Goal: Task Accomplishment & Management: Manage account settings

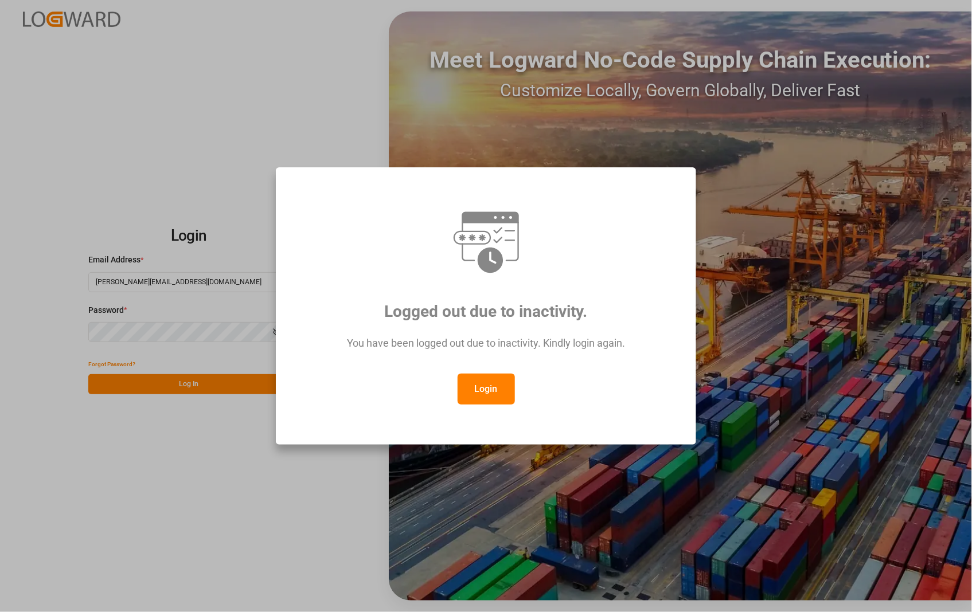
click at [500, 396] on button "Login" at bounding box center [486, 389] width 57 height 31
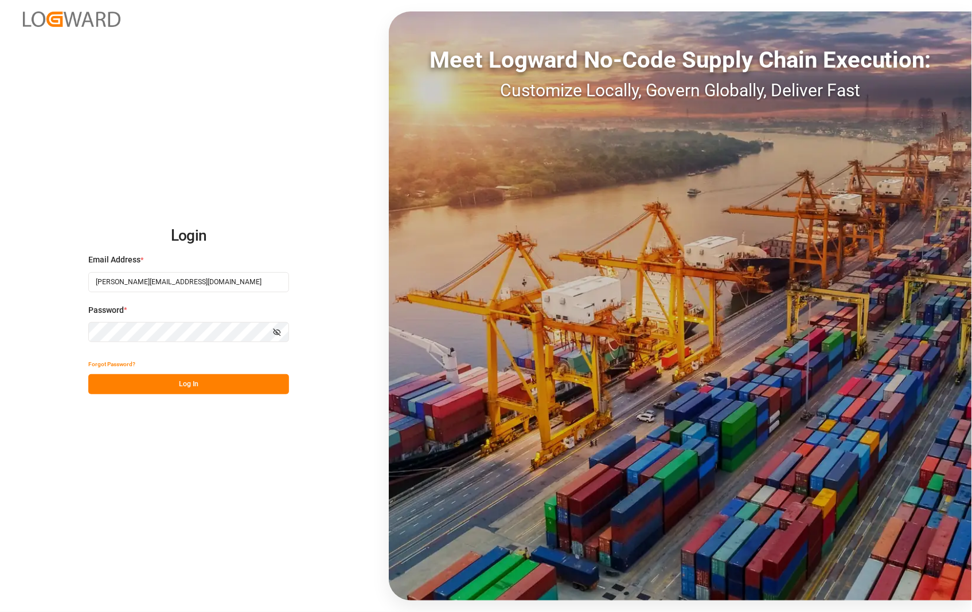
click at [190, 385] on button "Log In" at bounding box center [188, 384] width 201 height 20
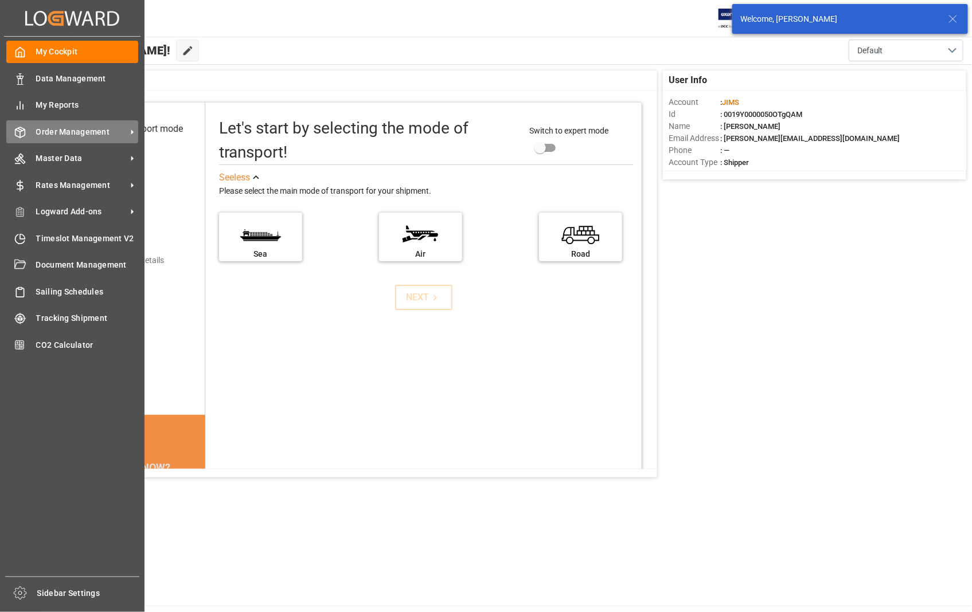
click at [64, 135] on span "Order Management" at bounding box center [81, 132] width 91 height 12
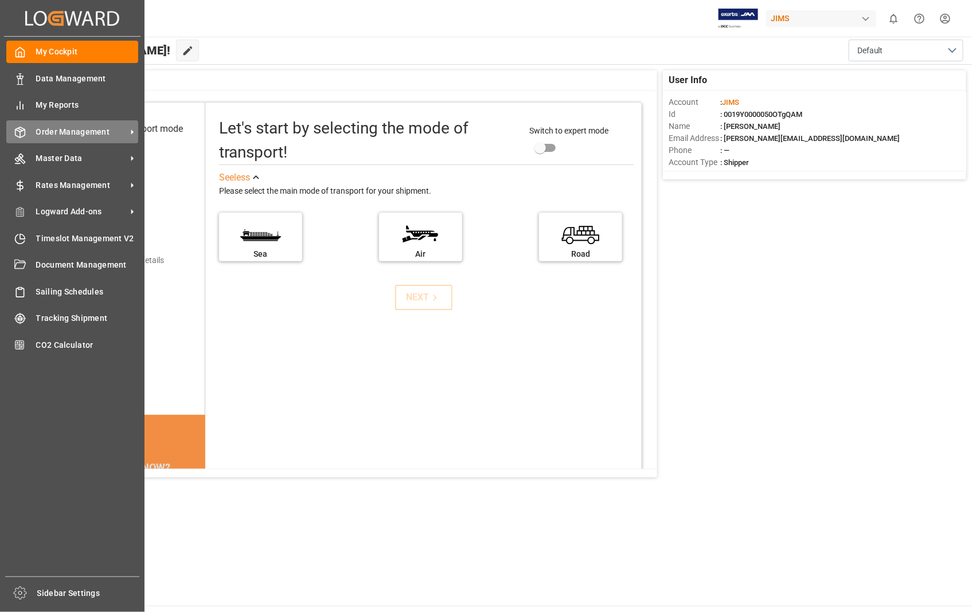
click at [109, 126] on span "Order Management" at bounding box center [81, 132] width 91 height 12
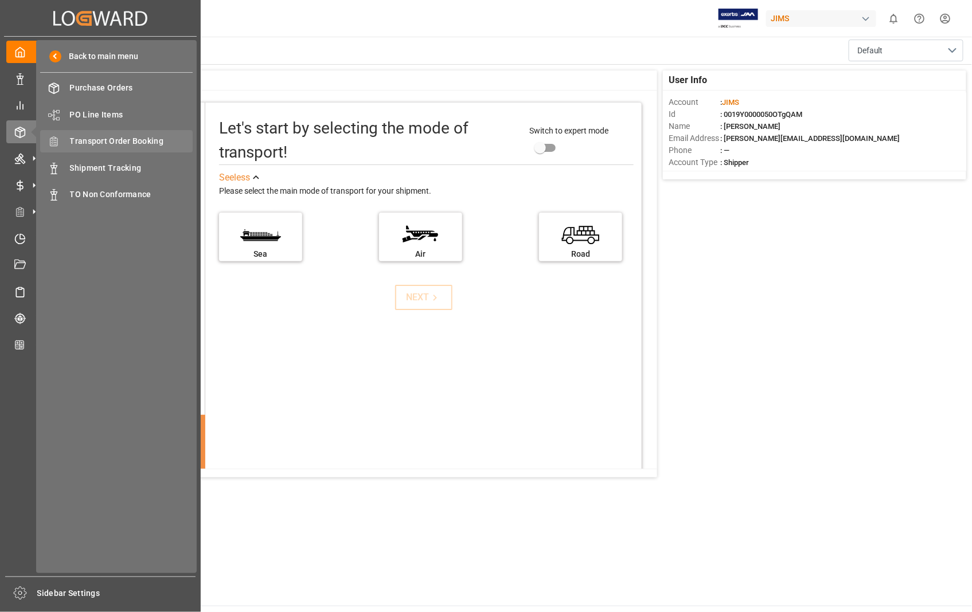
click at [119, 133] on div "Transport Order Booking Transport Order Booking" at bounding box center [116, 141] width 153 height 22
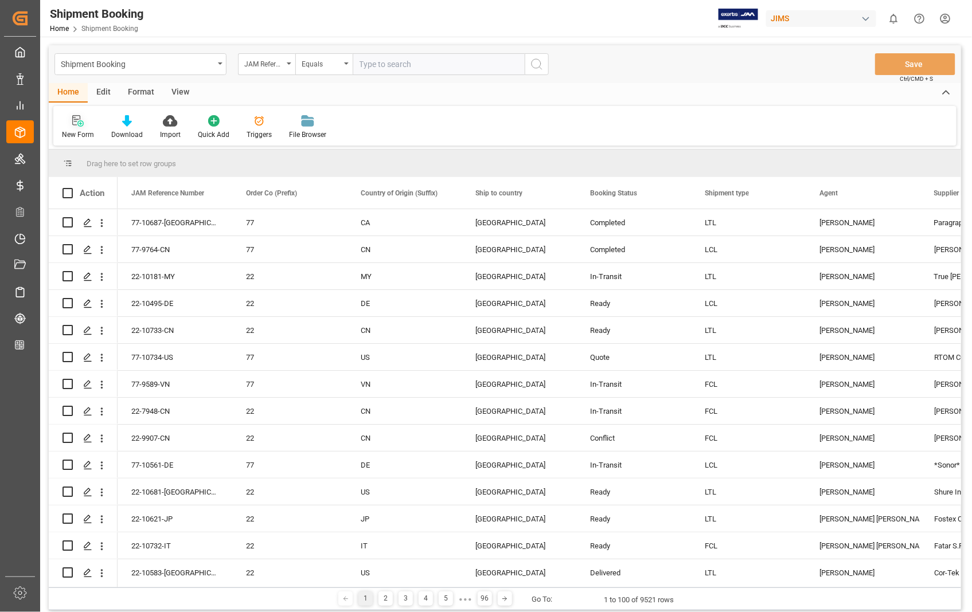
click at [76, 127] on div "New Form" at bounding box center [77, 127] width 49 height 25
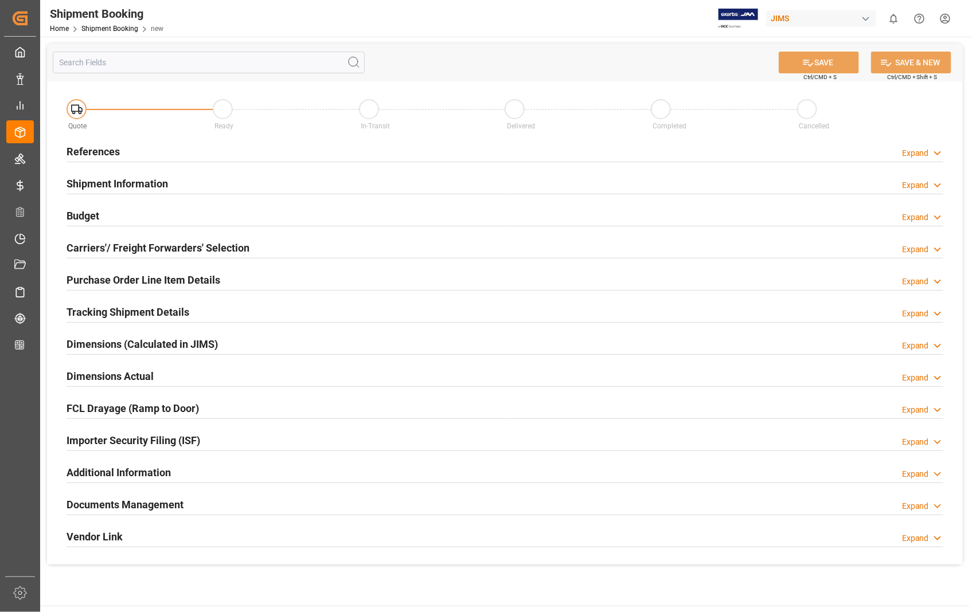
click at [111, 156] on h2 "References" at bounding box center [93, 151] width 53 height 15
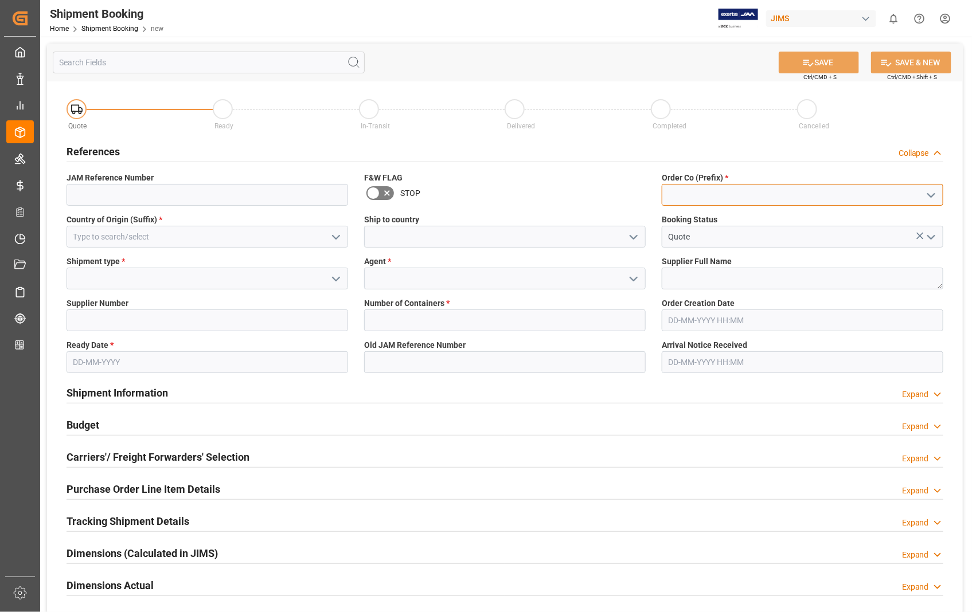
click at [692, 200] on input at bounding box center [803, 195] width 282 height 22
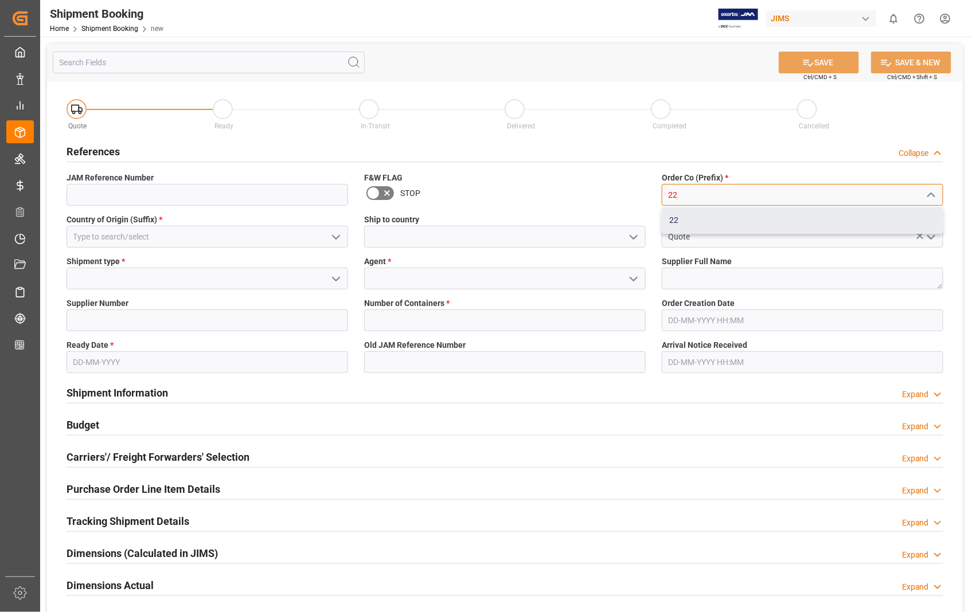
click at [680, 218] on div "22" at bounding box center [802, 221] width 280 height 26
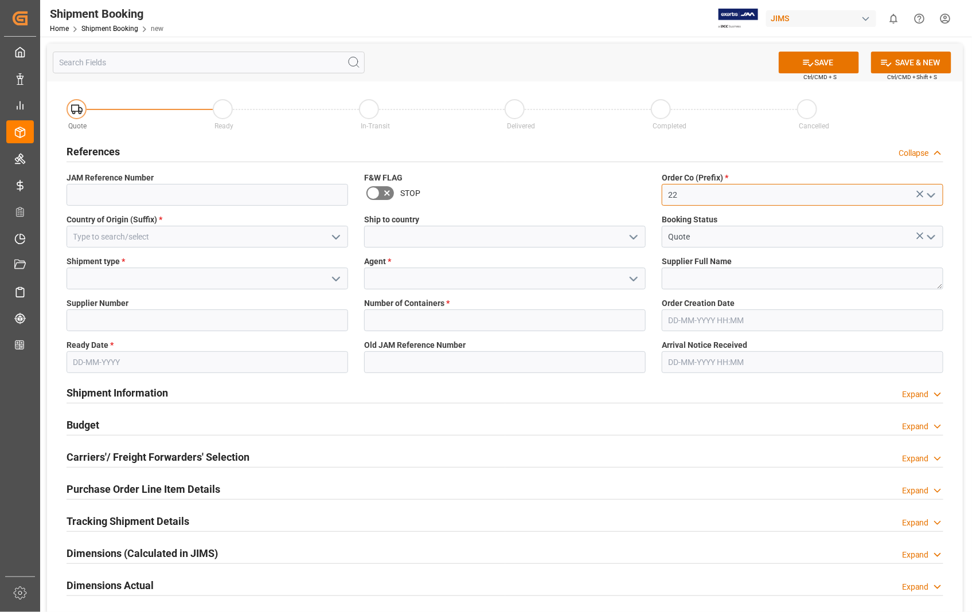
type input "22"
click at [145, 202] on input at bounding box center [208, 195] width 282 height 22
click at [86, 237] on input at bounding box center [208, 237] width 282 height 22
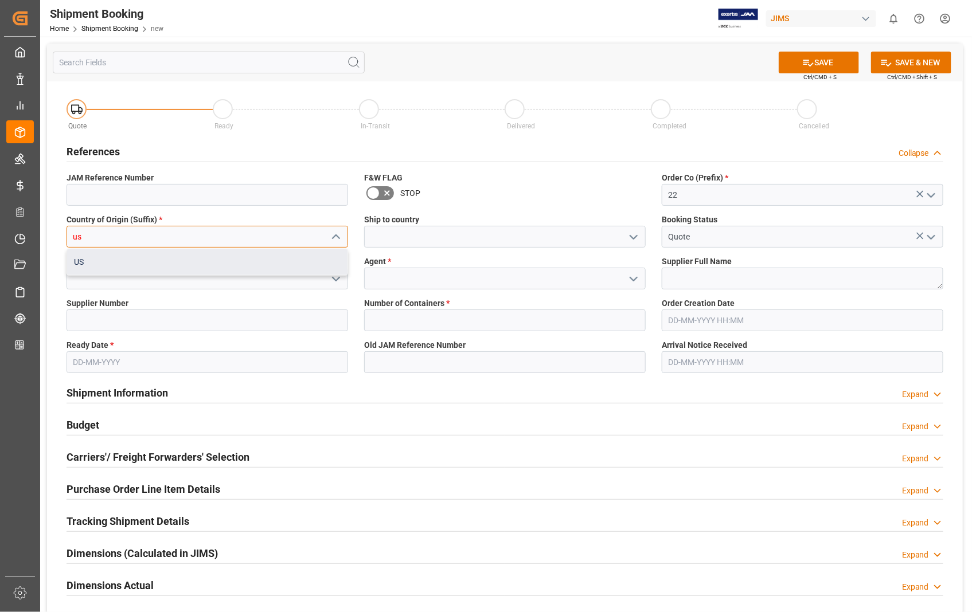
click at [83, 264] on div "US" at bounding box center [207, 262] width 280 height 26
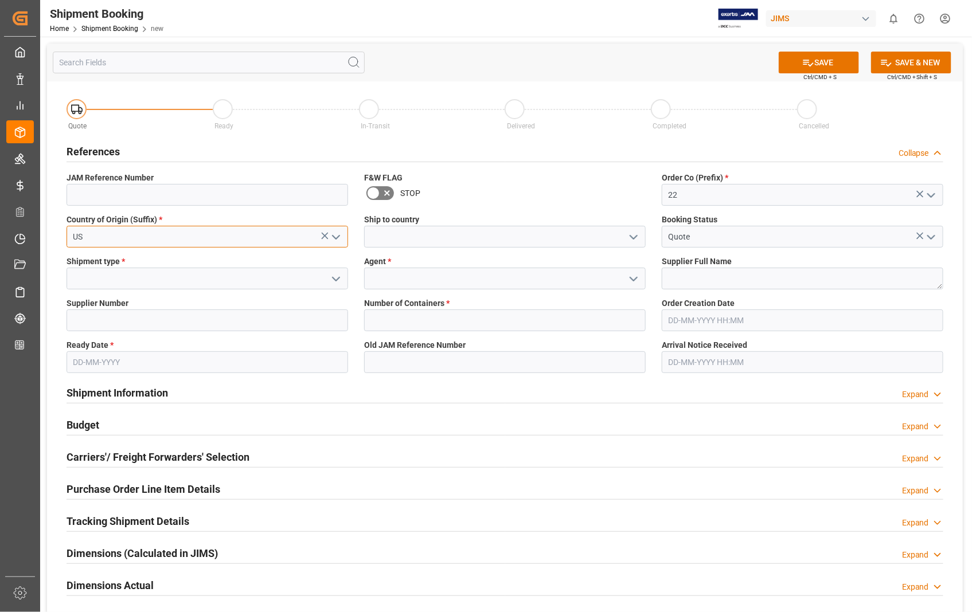
type input "US"
click at [425, 227] on input at bounding box center [505, 237] width 282 height 22
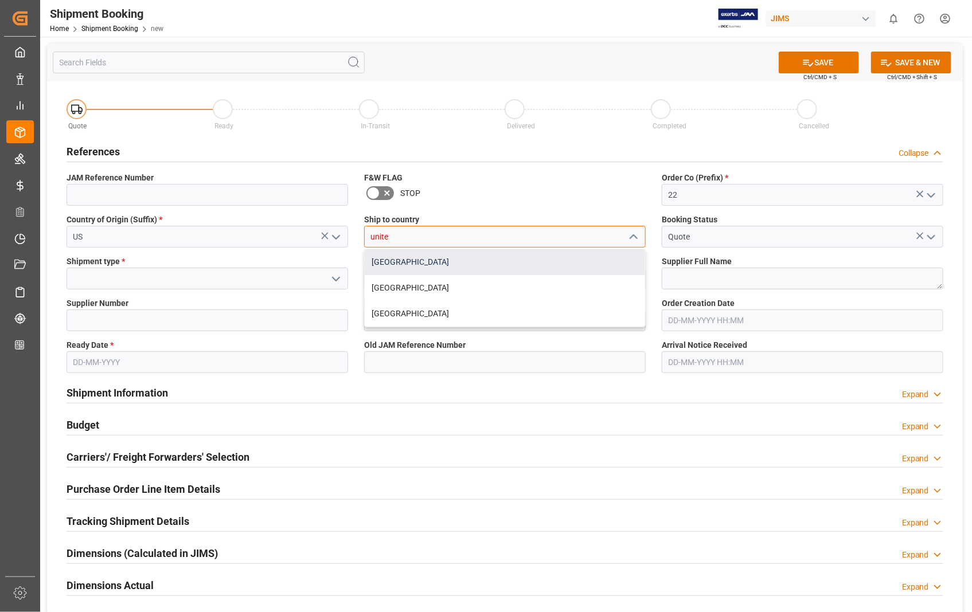
click at [421, 267] on div "[GEOGRAPHIC_DATA]" at bounding box center [505, 262] width 280 height 26
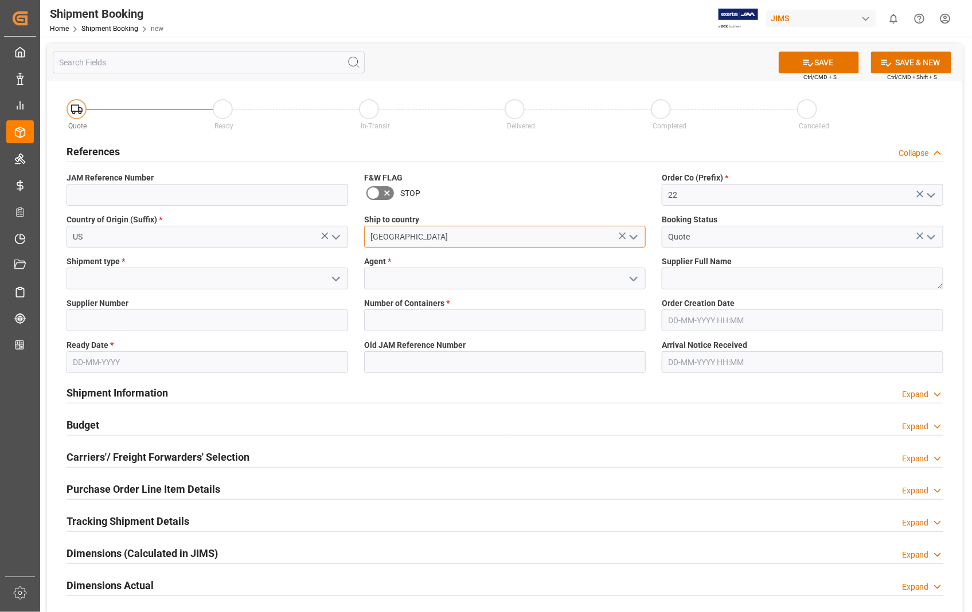
type input "[GEOGRAPHIC_DATA]"
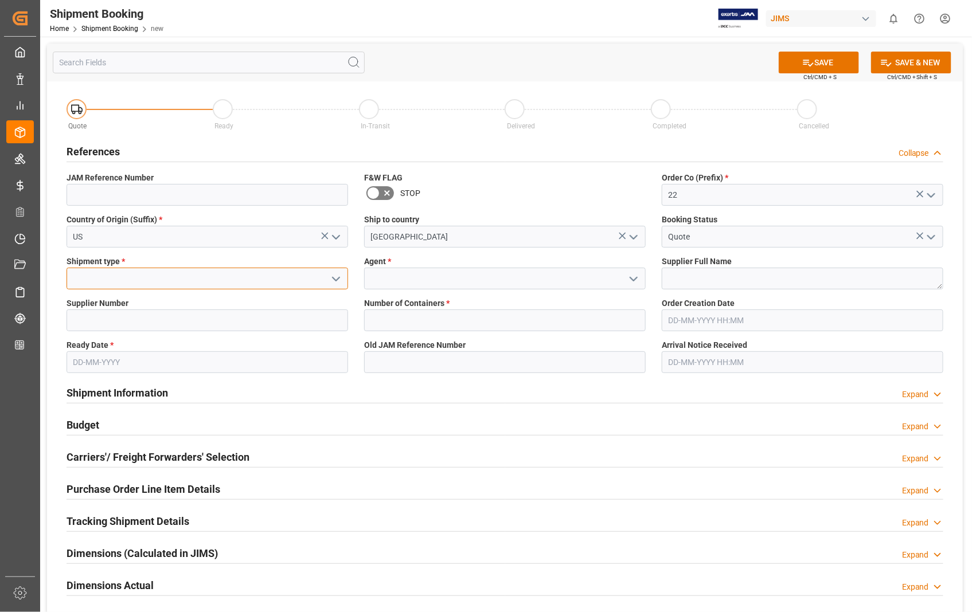
click at [84, 271] on input at bounding box center [208, 279] width 282 height 22
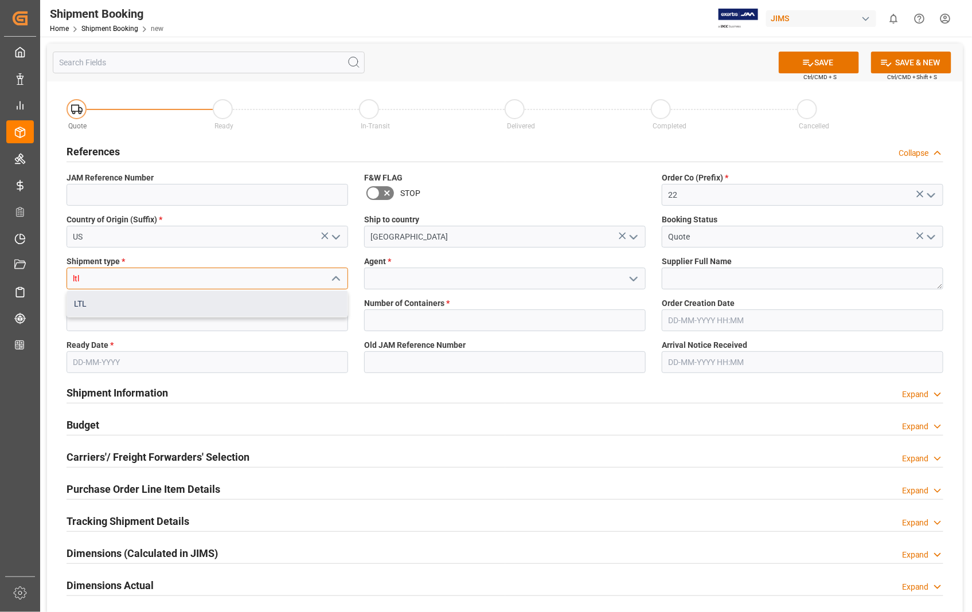
click at [89, 306] on div "LTL" at bounding box center [207, 304] width 280 height 26
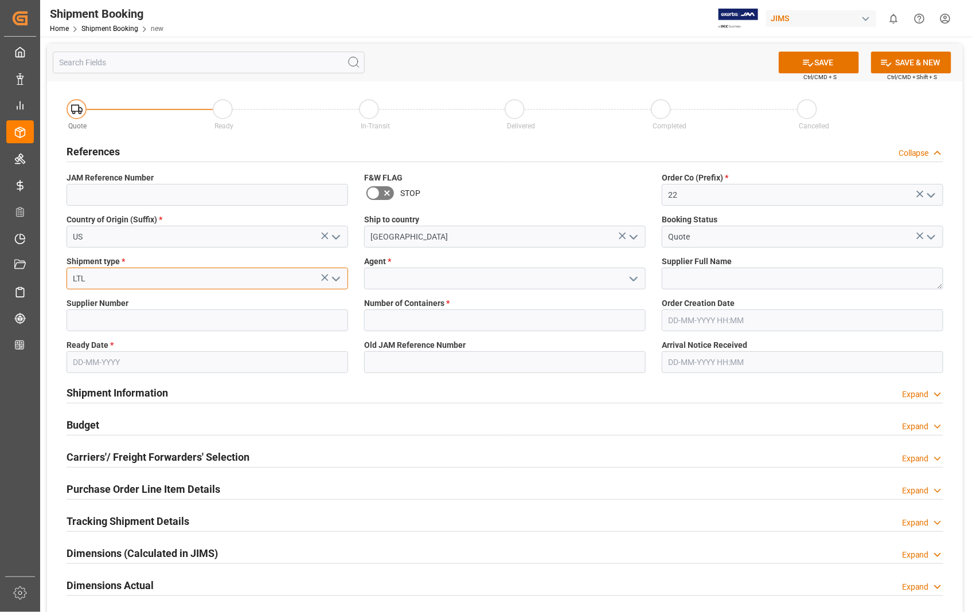
type input "LTL"
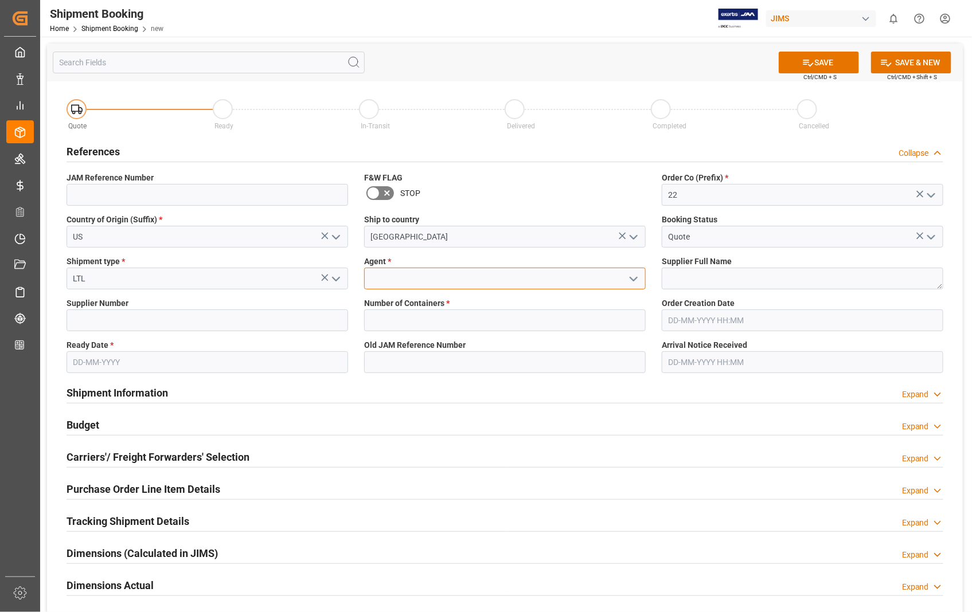
click at [378, 277] on input at bounding box center [505, 279] width 282 height 22
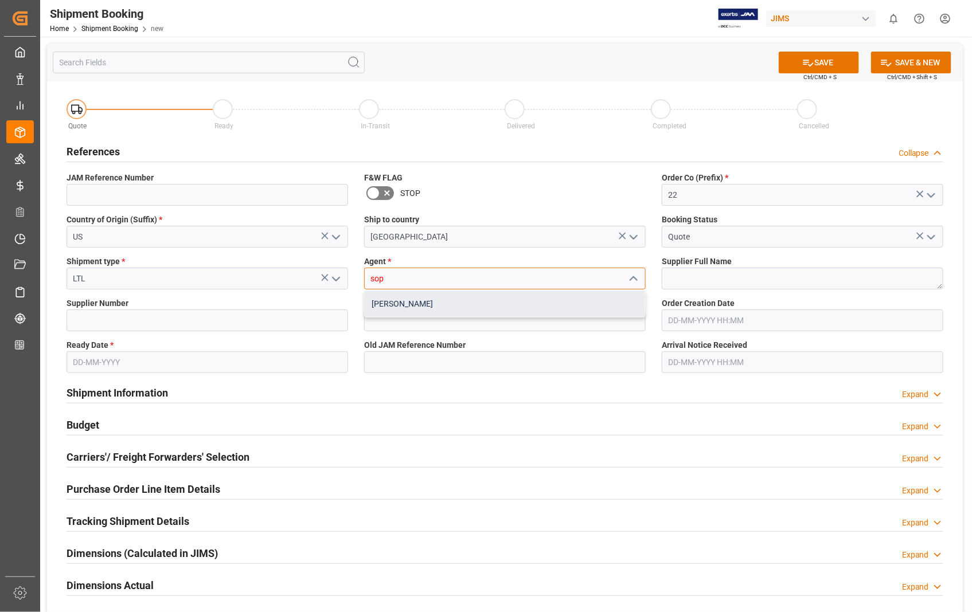
click at [374, 302] on div "[PERSON_NAME]" at bounding box center [505, 304] width 280 height 26
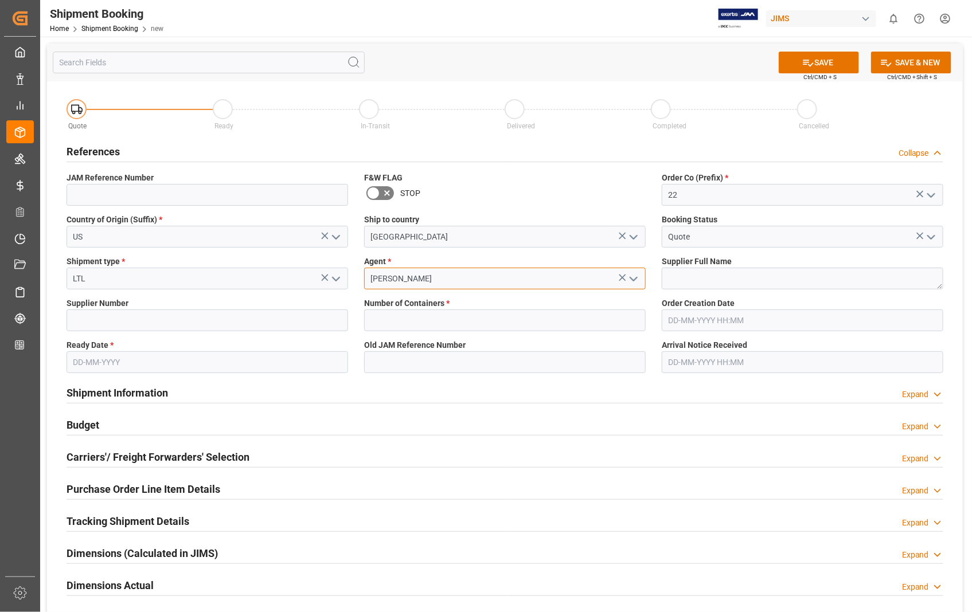
type input "[PERSON_NAME]"
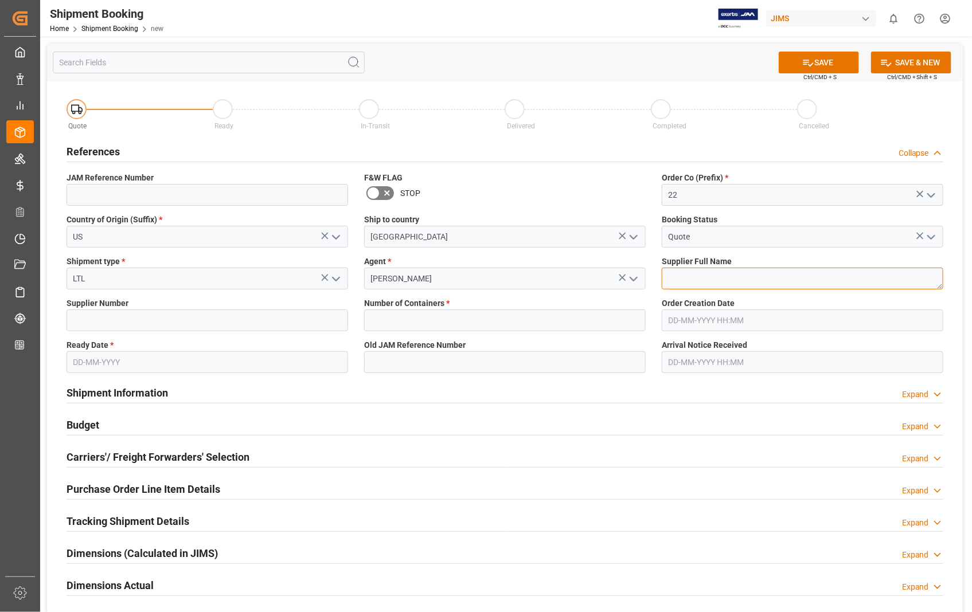
click at [758, 284] on textarea at bounding box center [803, 279] width 282 height 22
paste textarea "Shure Incorporated"
type textarea "Shure Incorporated"
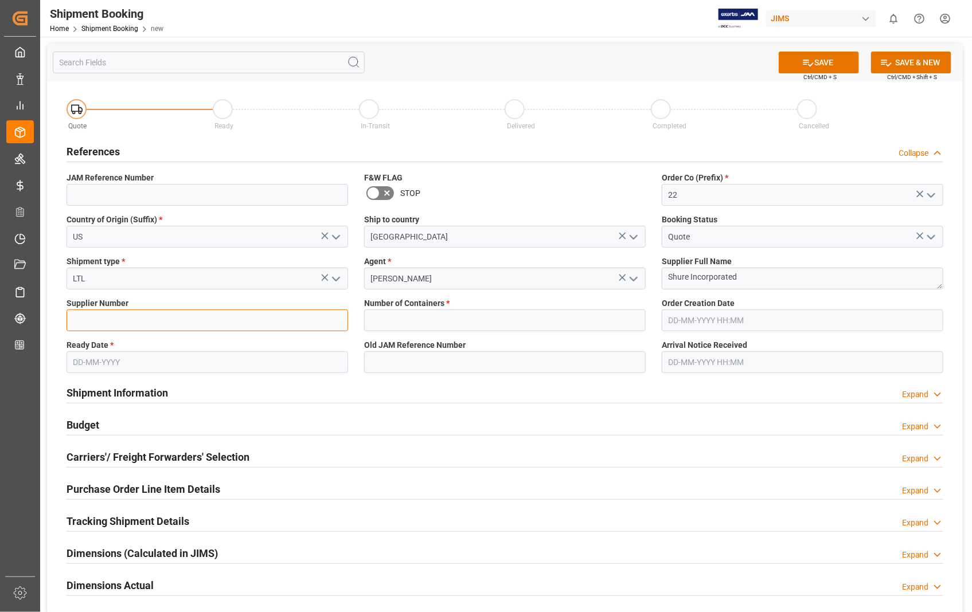
click at [218, 325] on input at bounding box center [208, 321] width 282 height 22
type input "404679"
click at [539, 333] on div "Number of Containers *" at bounding box center [505, 315] width 298 height 42
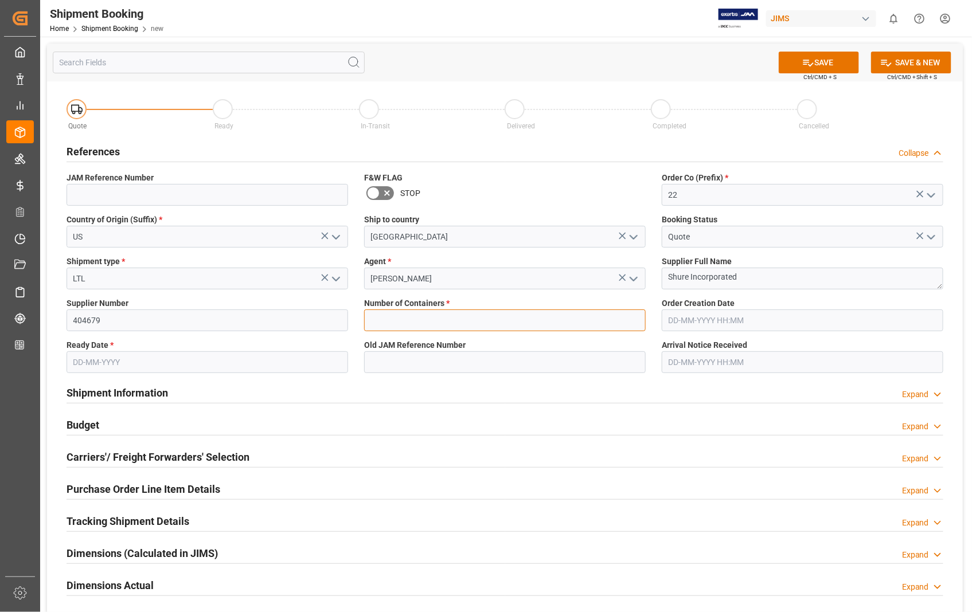
click at [537, 325] on input "text" at bounding box center [505, 321] width 282 height 22
type input "0"
type input "22-10725-US"
type input "06-08-2025 00:00"
type input "[DATE]"
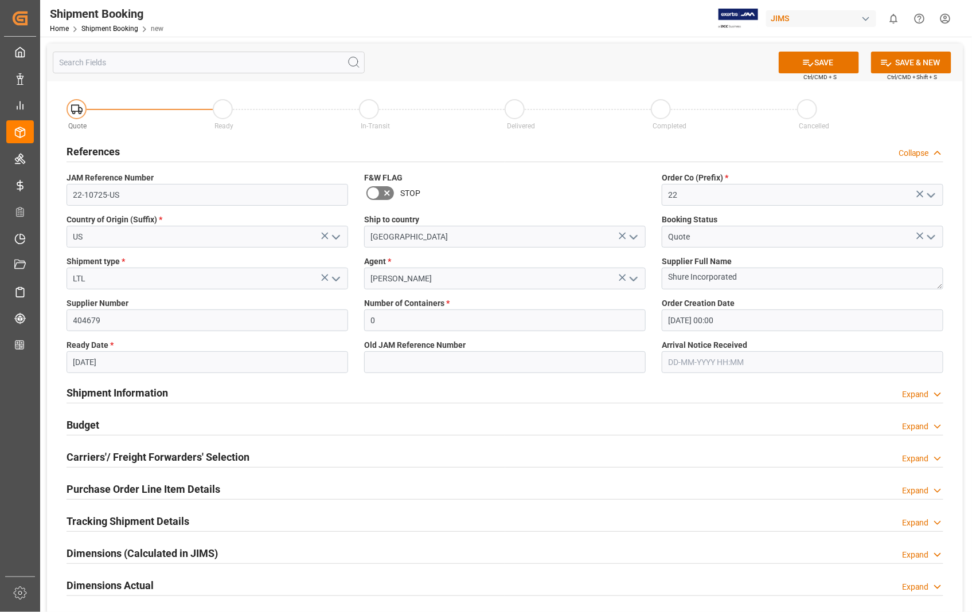
click at [791, 327] on input "06-08-2025 00:00" at bounding box center [803, 321] width 282 height 22
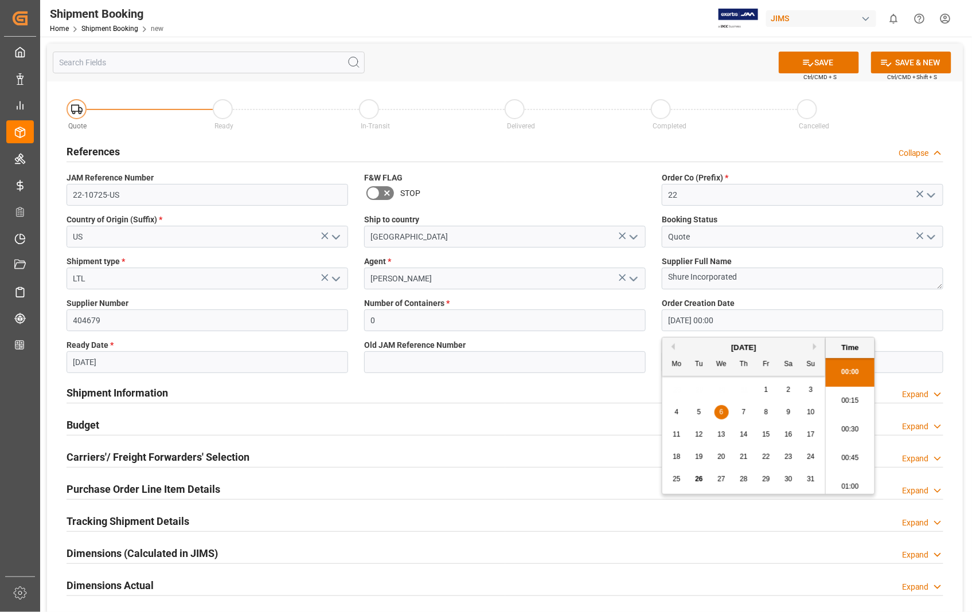
click at [748, 456] on div "21" at bounding box center [744, 458] width 14 height 14
type input "21-08-2025 00:00"
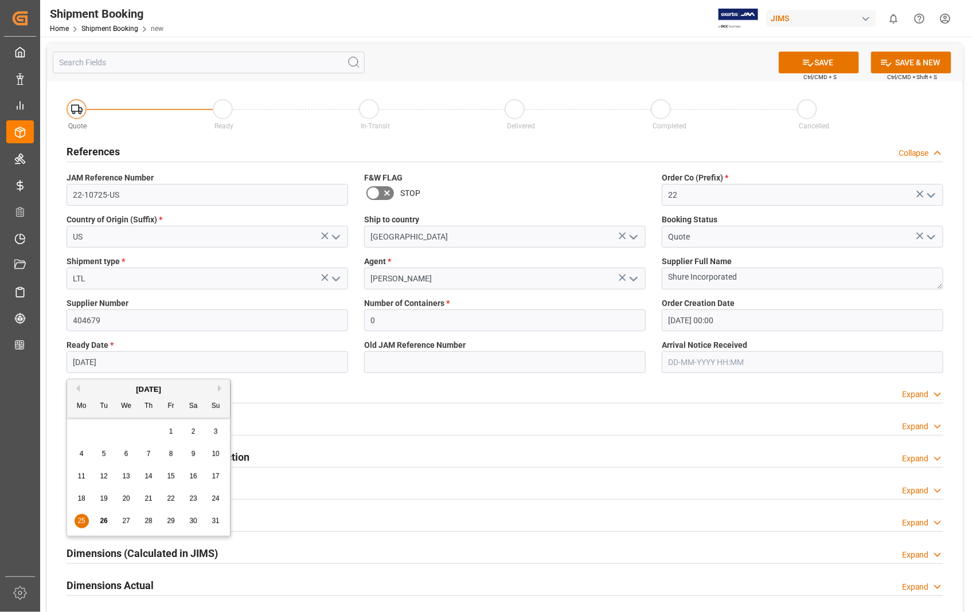
click at [228, 358] on input "[DATE]" at bounding box center [208, 363] width 282 height 22
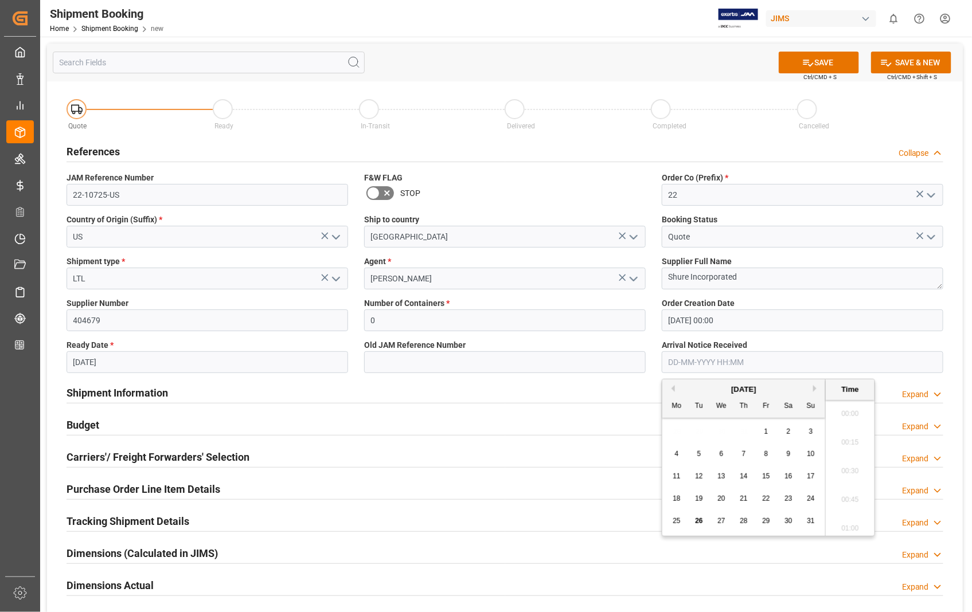
click at [745, 363] on input "text" at bounding box center [803, 363] width 282 height 22
click at [721, 525] on span "27" at bounding box center [720, 521] width 7 height 8
type input "[DATE] 00:00"
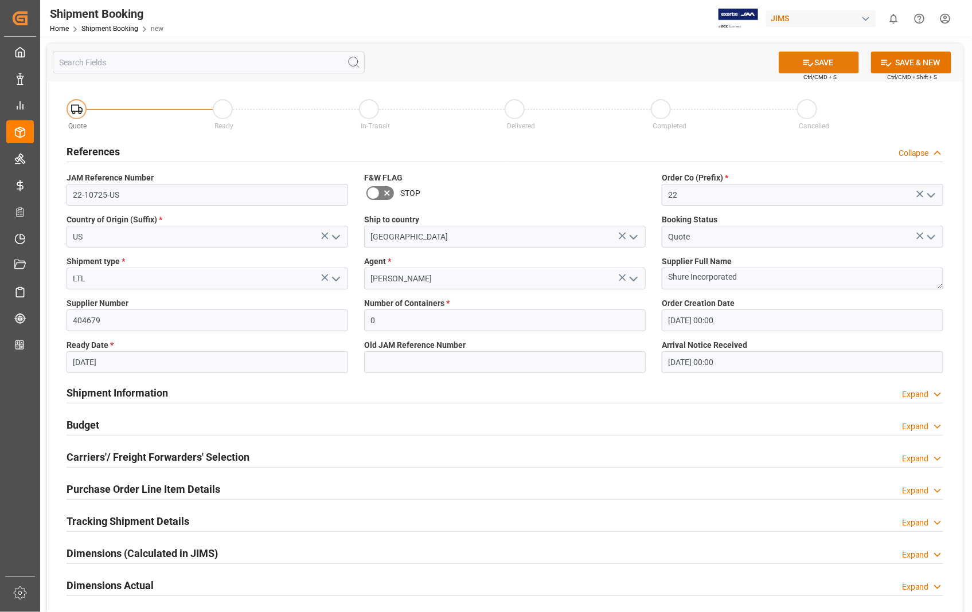
click at [830, 58] on button "SAVE" at bounding box center [819, 63] width 80 height 22
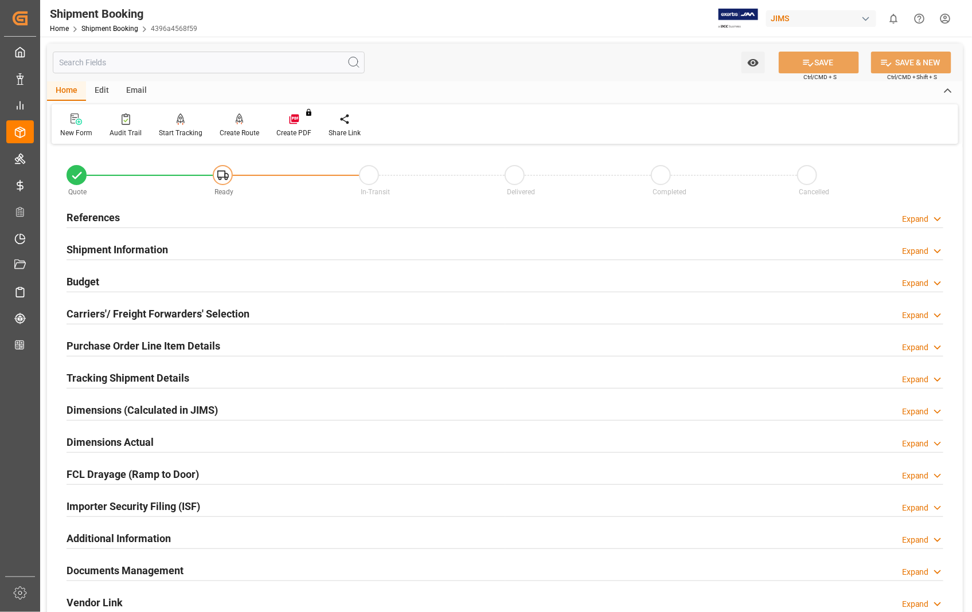
click at [166, 314] on h2 "Carriers'/ Freight Forwarders' Selection" at bounding box center [158, 313] width 183 height 15
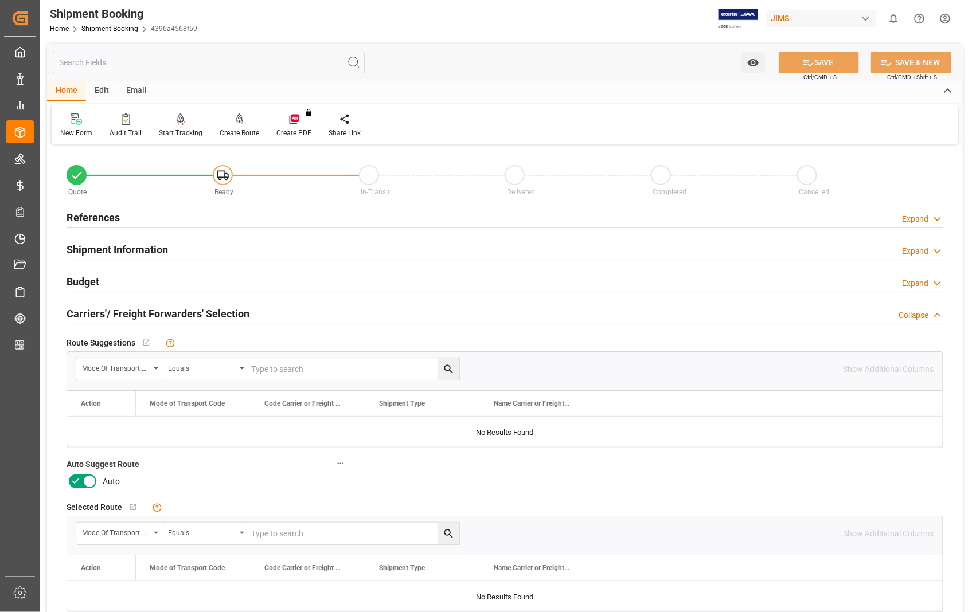
click at [90, 477] on icon at bounding box center [90, 482] width 14 height 14
click at [0, 0] on input "checkbox" at bounding box center [0, 0] width 0 height 0
click at [802, 57] on icon at bounding box center [808, 63] width 12 height 12
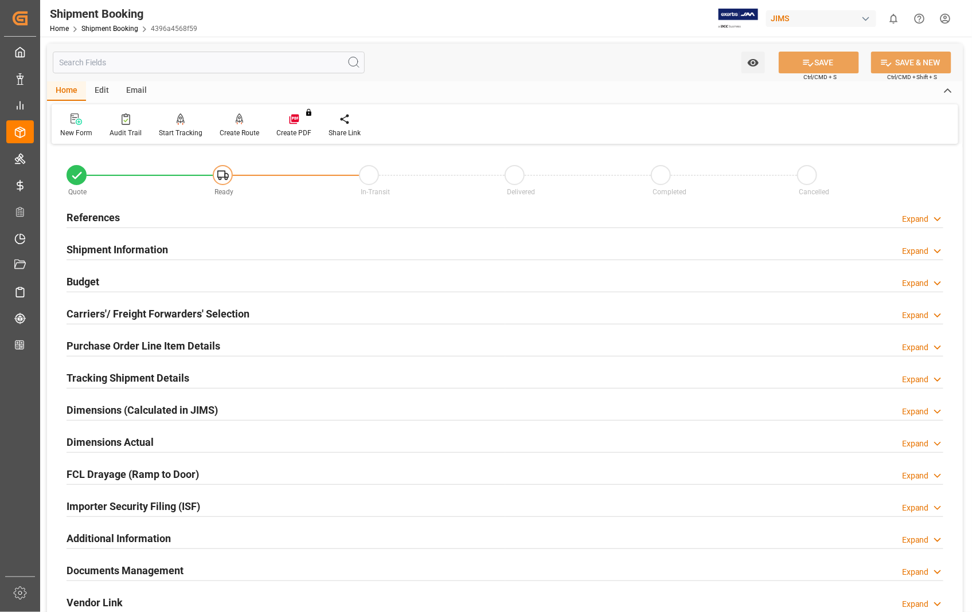
click at [77, 218] on h2 "References" at bounding box center [93, 217] width 53 height 15
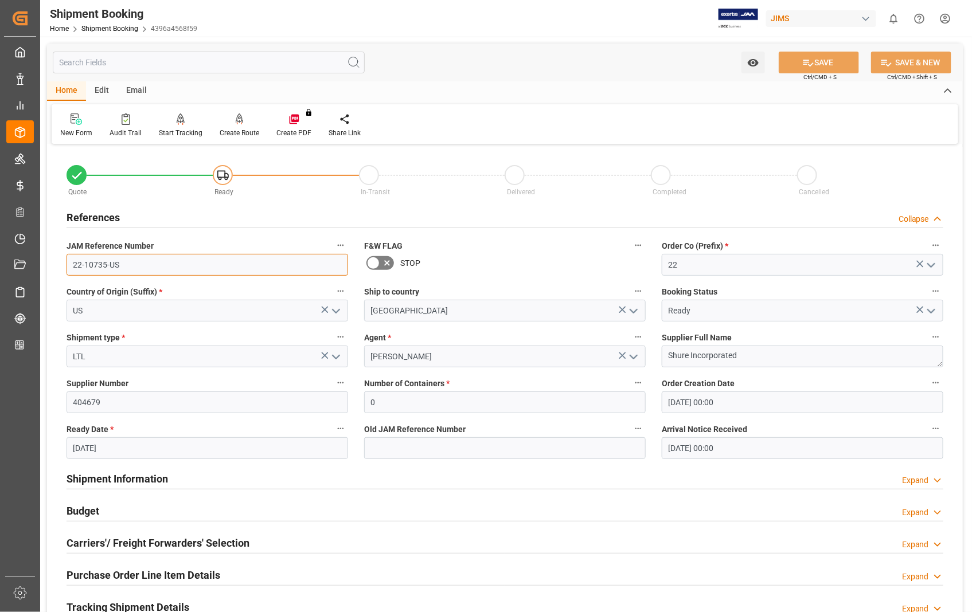
drag, startPoint x: 123, startPoint y: 263, endPoint x: 68, endPoint y: 263, distance: 55.6
click at [68, 263] on input "22-10735-US" at bounding box center [208, 265] width 282 height 22
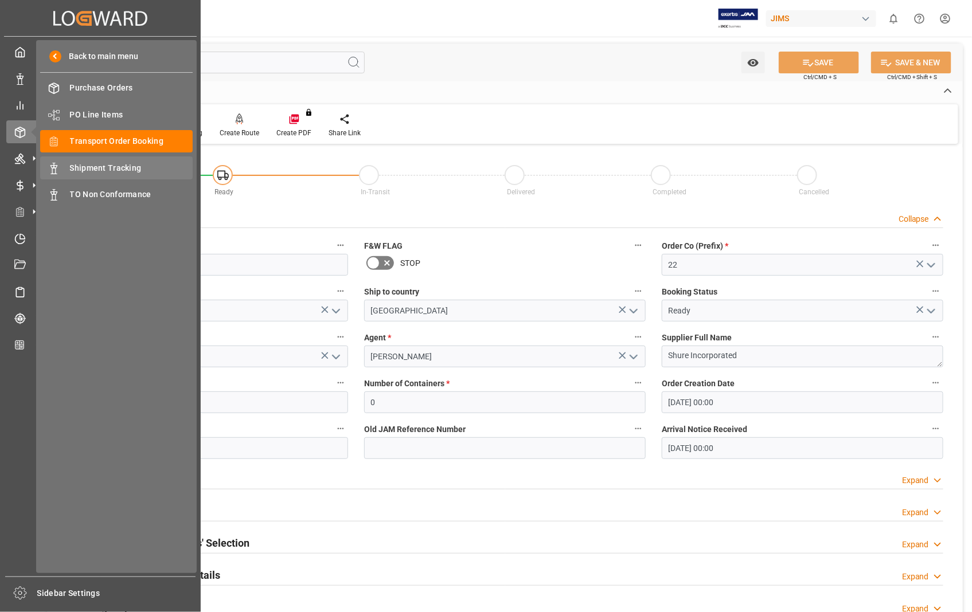
click at [96, 167] on span "Shipment Tracking" at bounding box center [131, 168] width 123 height 12
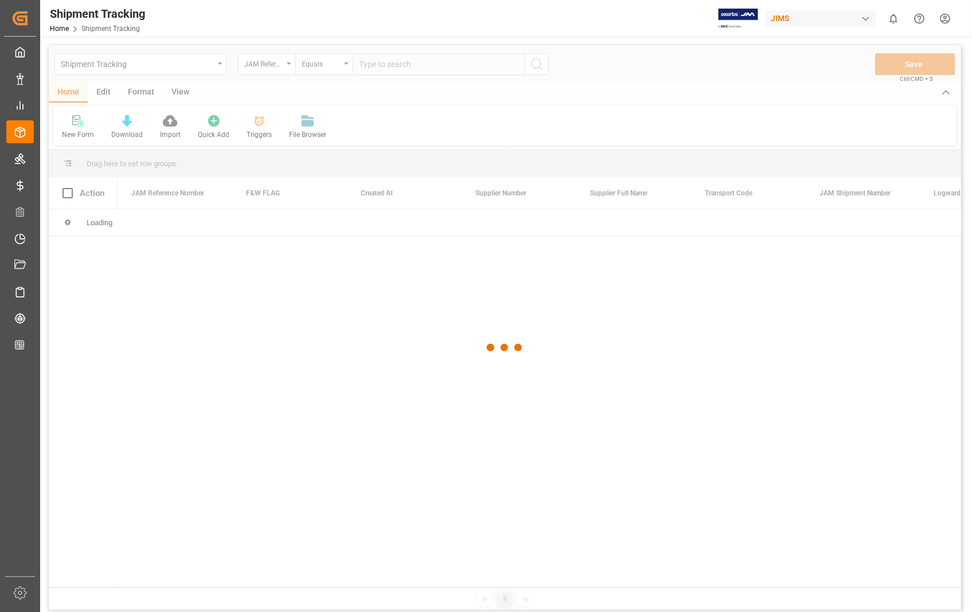
click at [459, 66] on div at bounding box center [505, 348] width 912 height 606
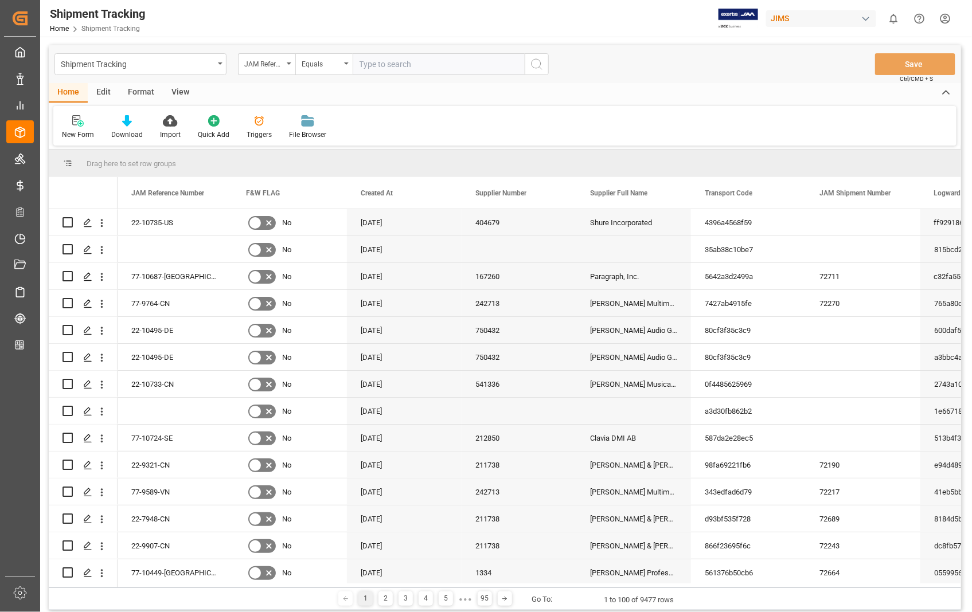
click at [448, 63] on input "text" at bounding box center [439, 64] width 172 height 22
paste input "22-10735-US"
type input "22-10735-US"
click at [533, 66] on icon "search button" at bounding box center [537, 64] width 14 height 14
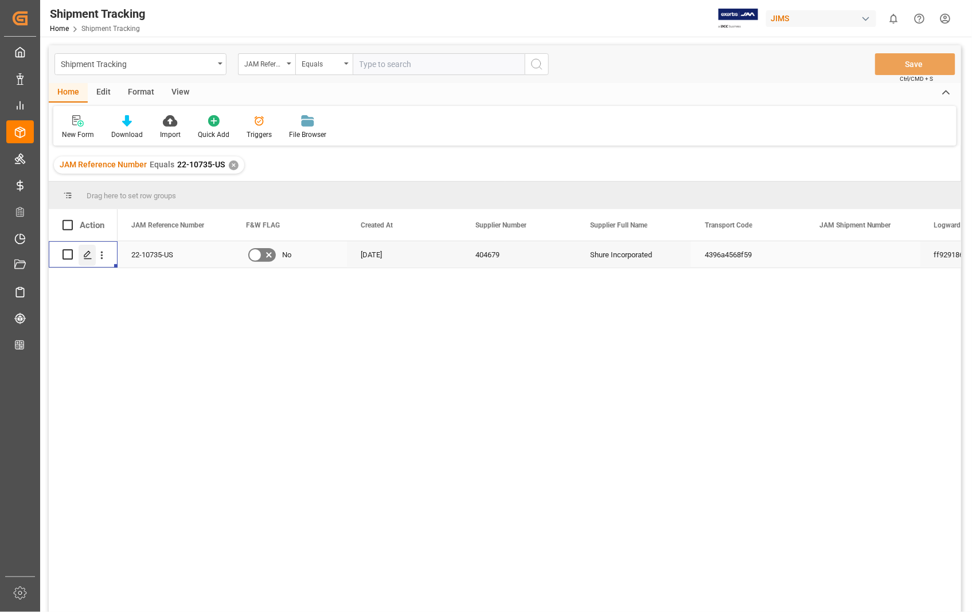
click at [83, 255] on icon "Press SPACE to select this row." at bounding box center [87, 255] width 9 height 9
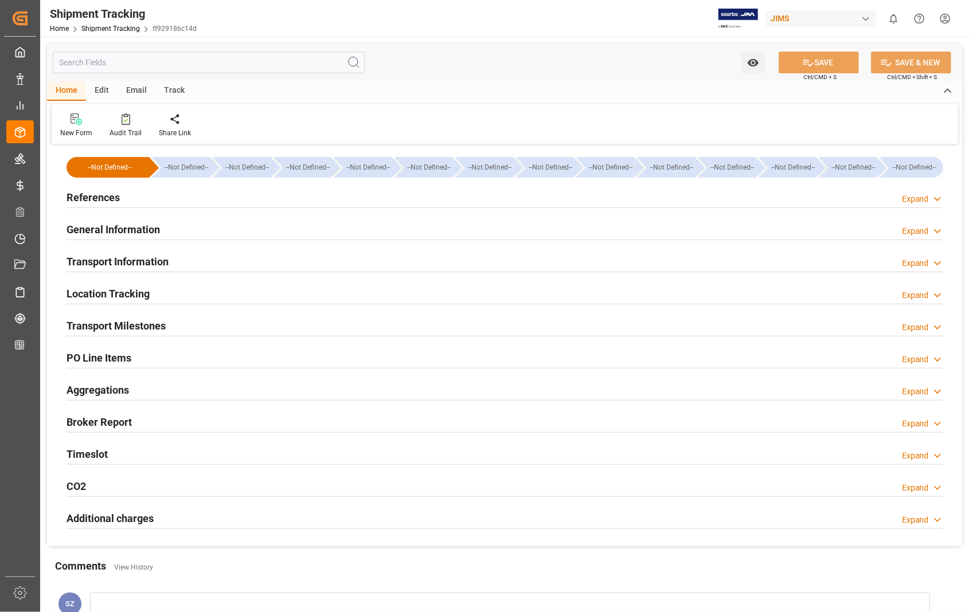
type input "26-08-2025"
click at [87, 197] on h2 "References" at bounding box center [93, 197] width 53 height 15
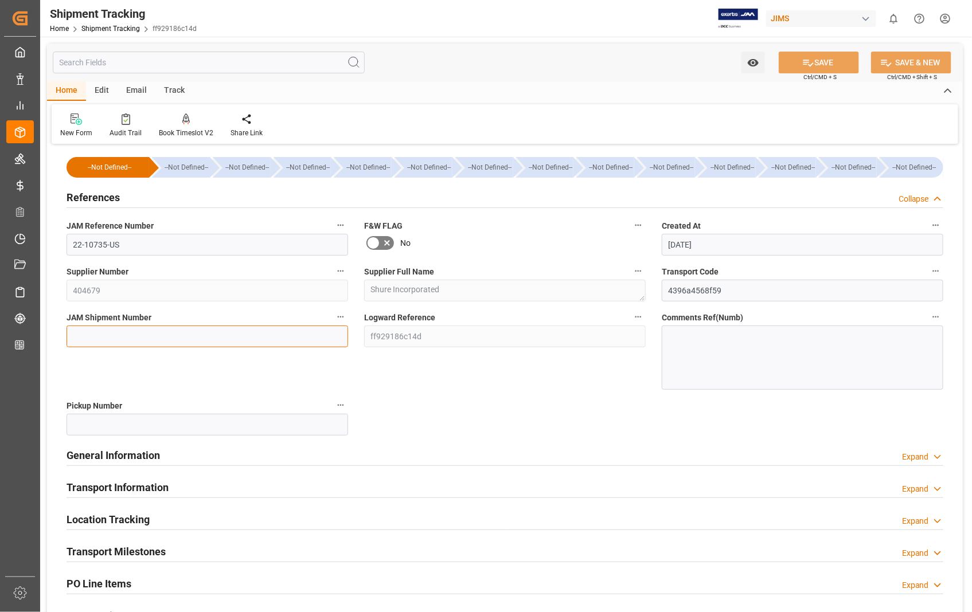
click at [120, 335] on input at bounding box center [208, 337] width 282 height 22
paste input "72730"
type input "72730"
click at [821, 68] on button "SAVE" at bounding box center [819, 63] width 80 height 22
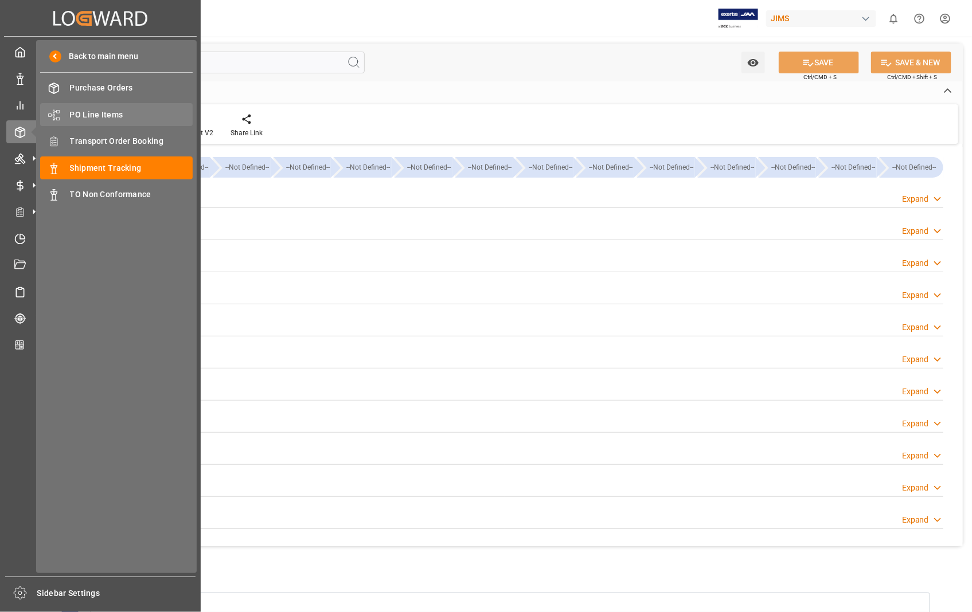
click at [104, 114] on span "PO Line Items" at bounding box center [131, 115] width 123 height 12
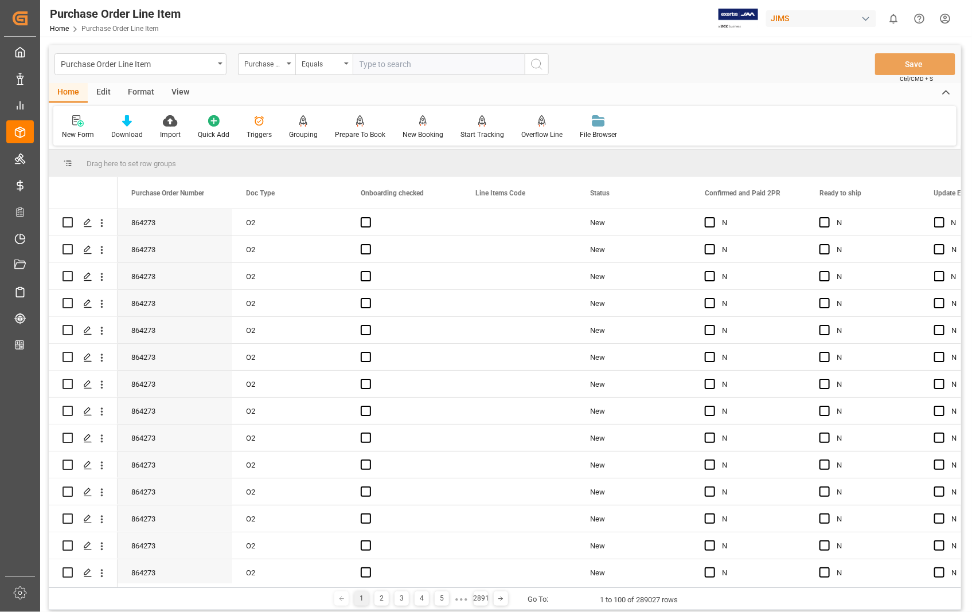
click at [434, 63] on input "text" at bounding box center [439, 64] width 172 height 22
type input "863676"
click at [545, 62] on button "search button" at bounding box center [537, 64] width 24 height 22
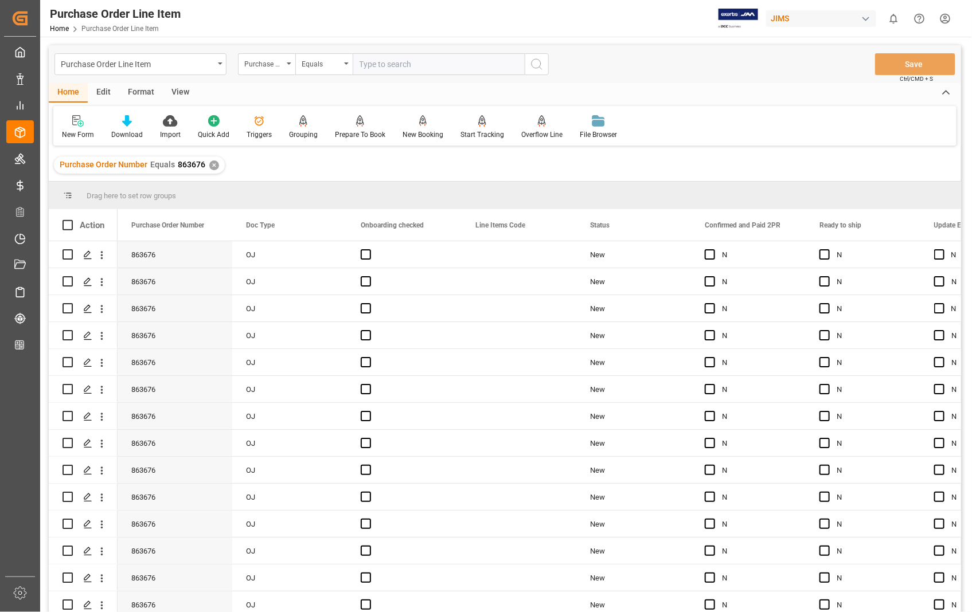
click at [184, 92] on div "View" at bounding box center [180, 92] width 35 height 19
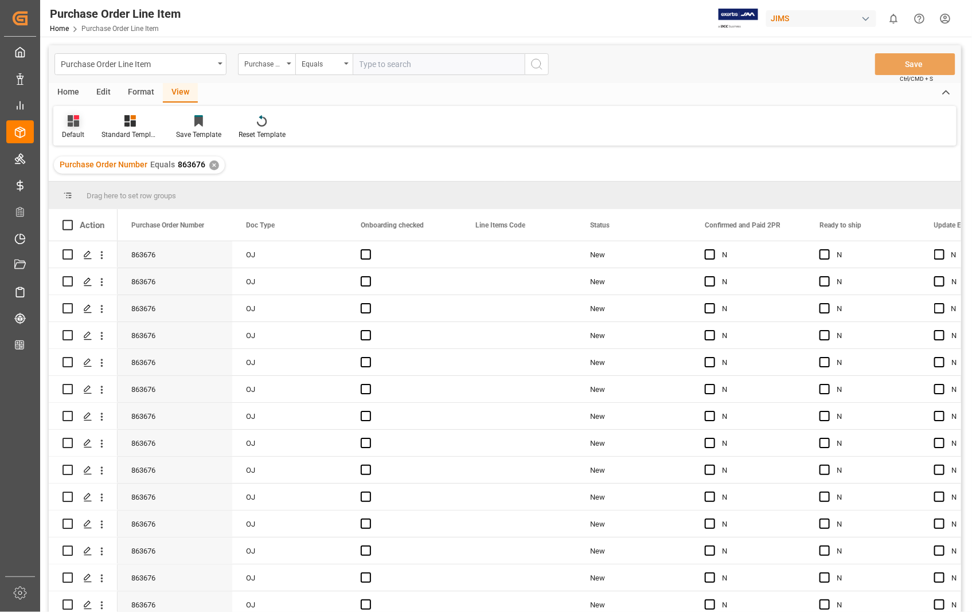
click at [72, 128] on div "Default" at bounding box center [73, 127] width 40 height 25
click at [81, 188] on div "Sophia setting." at bounding box center [118, 185] width 100 height 12
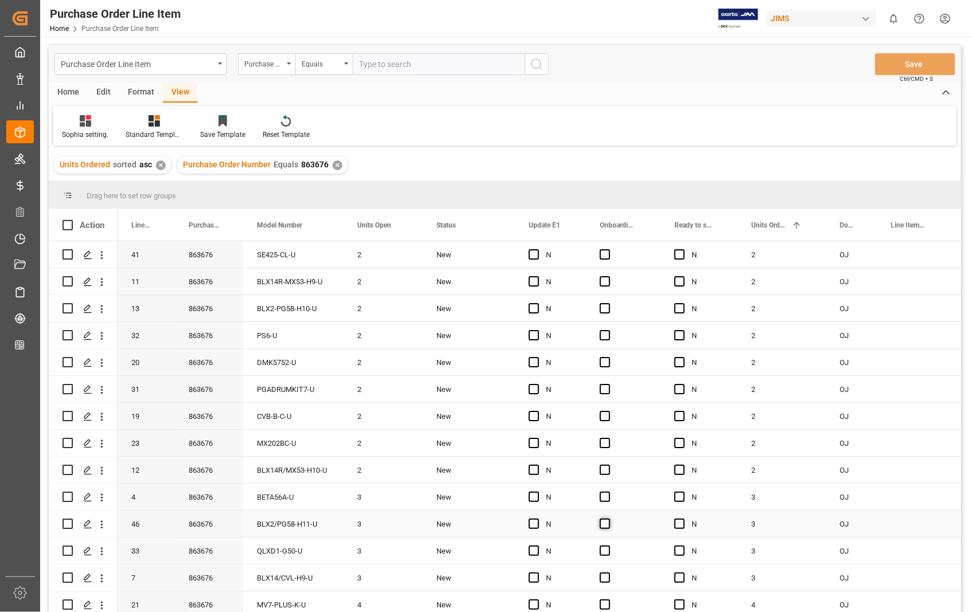
click at [604, 526] on span "Press SPACE to select this row." at bounding box center [605, 524] width 10 height 10
click at [608, 519] on input "Press SPACE to select this row." at bounding box center [608, 519] width 0 height 0
click at [534, 525] on span "Press SPACE to select this row." at bounding box center [534, 524] width 10 height 10
click at [537, 519] on input "Press SPACE to select this row." at bounding box center [537, 519] width 0 height 0
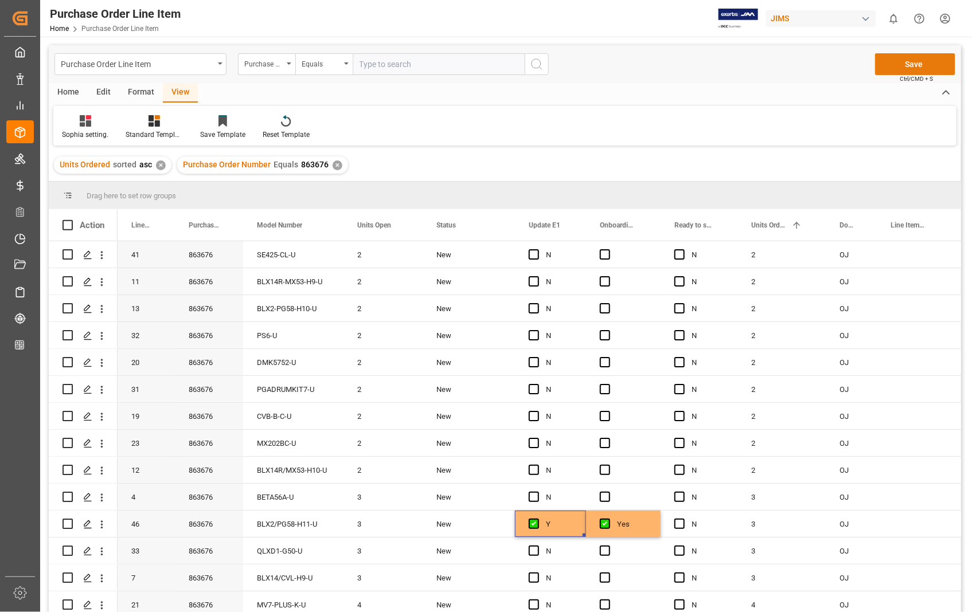
click at [916, 56] on button "Save" at bounding box center [915, 64] width 80 height 22
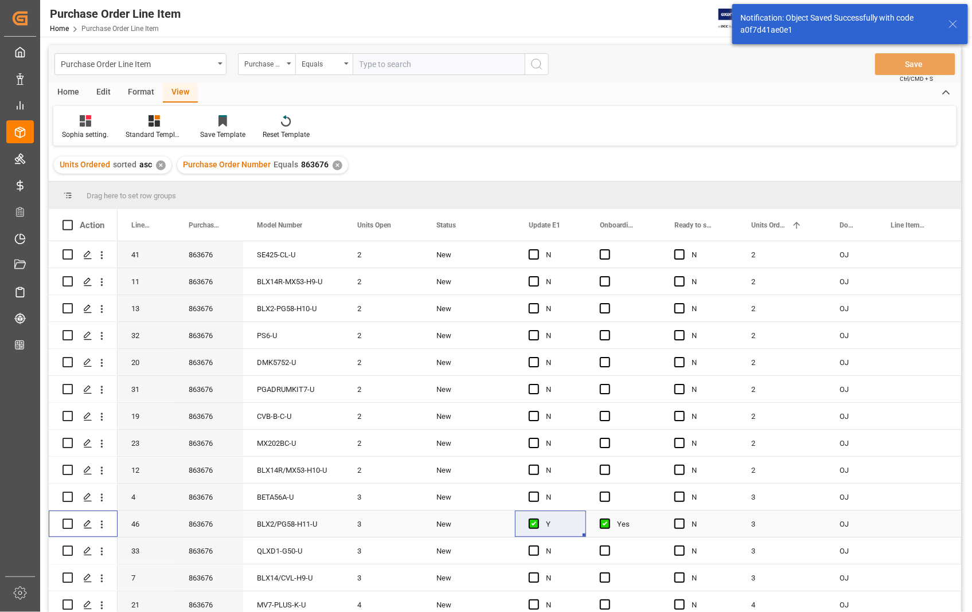
click at [69, 526] on input "Press Space to toggle row selection (unchecked)" at bounding box center [68, 524] width 10 height 10
checkbox input "true"
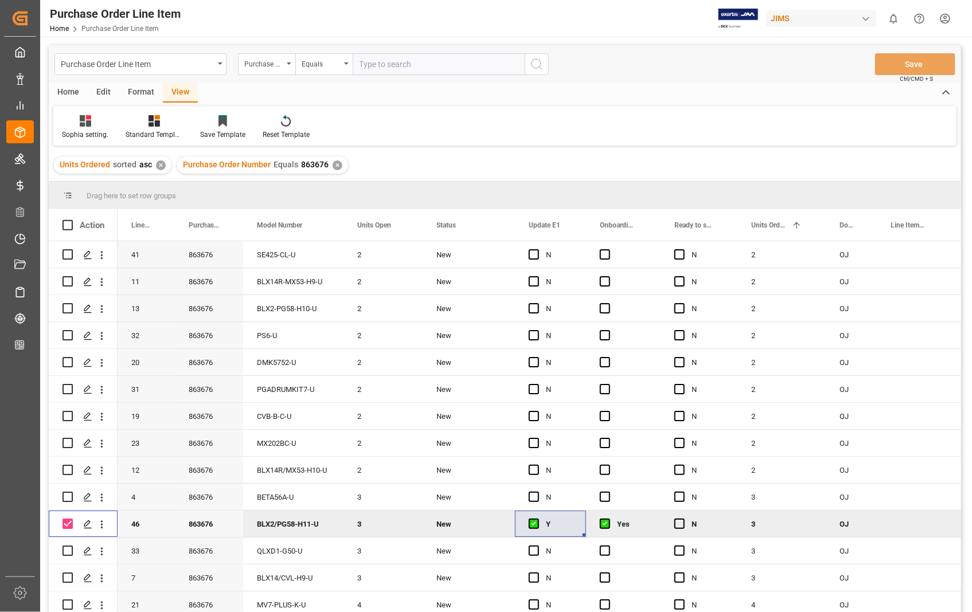
click at [71, 96] on div "Home" at bounding box center [68, 92] width 39 height 19
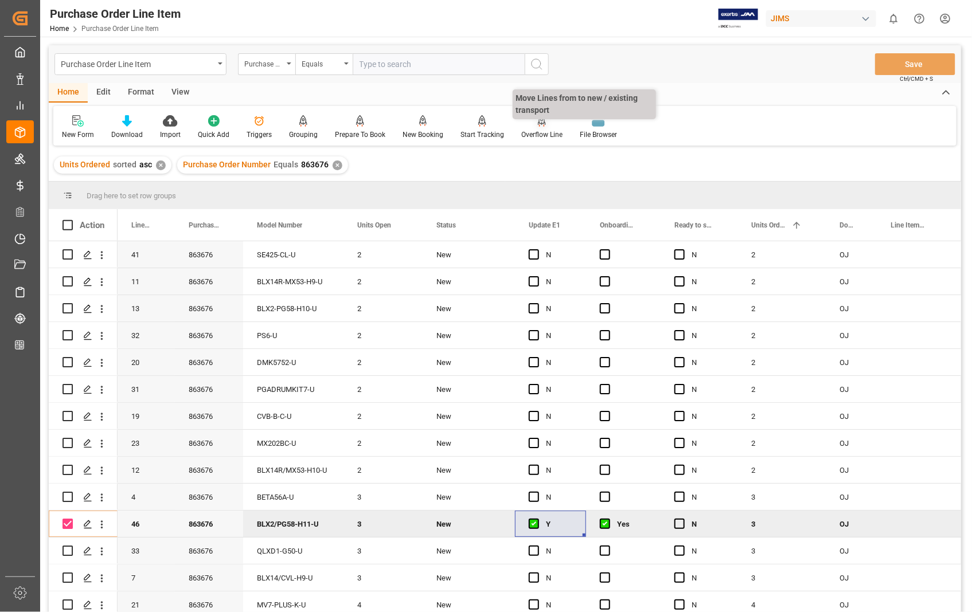
click at [536, 131] on div "Overflow Line" at bounding box center [541, 135] width 41 height 10
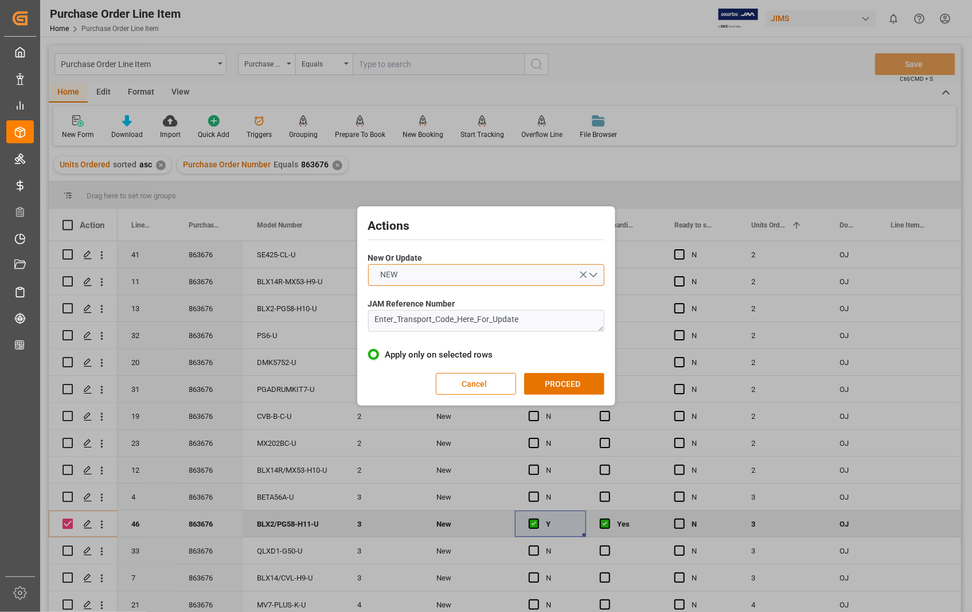
click at [598, 278] on button "NEW" at bounding box center [486, 275] width 236 height 22
click at [478, 309] on div "UPDATE" at bounding box center [486, 302] width 235 height 24
drag, startPoint x: 532, startPoint y: 322, endPoint x: 329, endPoint y: 323, distance: 202.4
click at [329, 323] on div "Actions New Or Update UPDATE JAM Reference Number Enter_Transport_Code_Here_For…" at bounding box center [486, 306] width 972 height 612
paste textarea "22-10735-US"
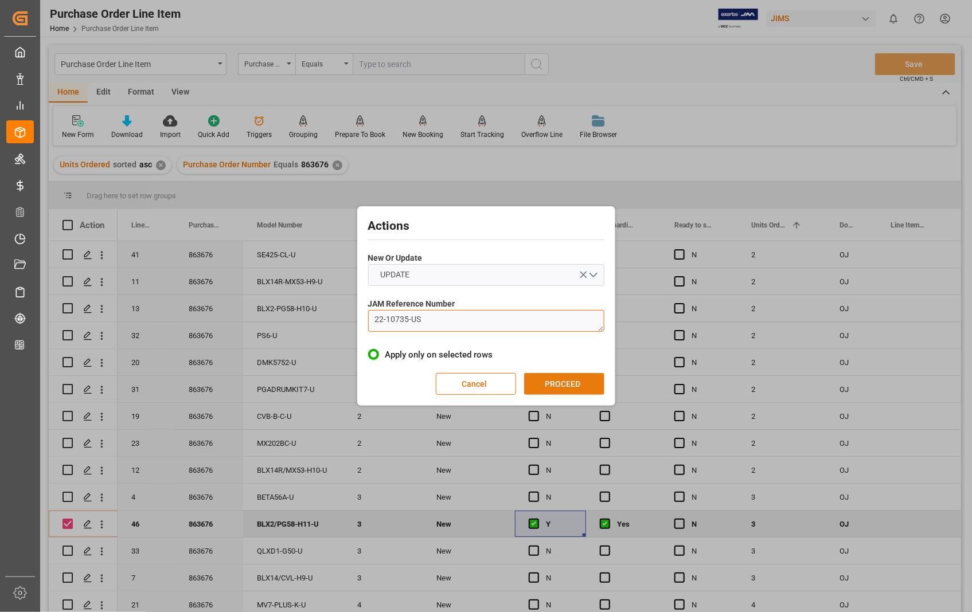
type textarea "22-10735-US"
click at [561, 385] on button "PROCEED" at bounding box center [564, 384] width 80 height 22
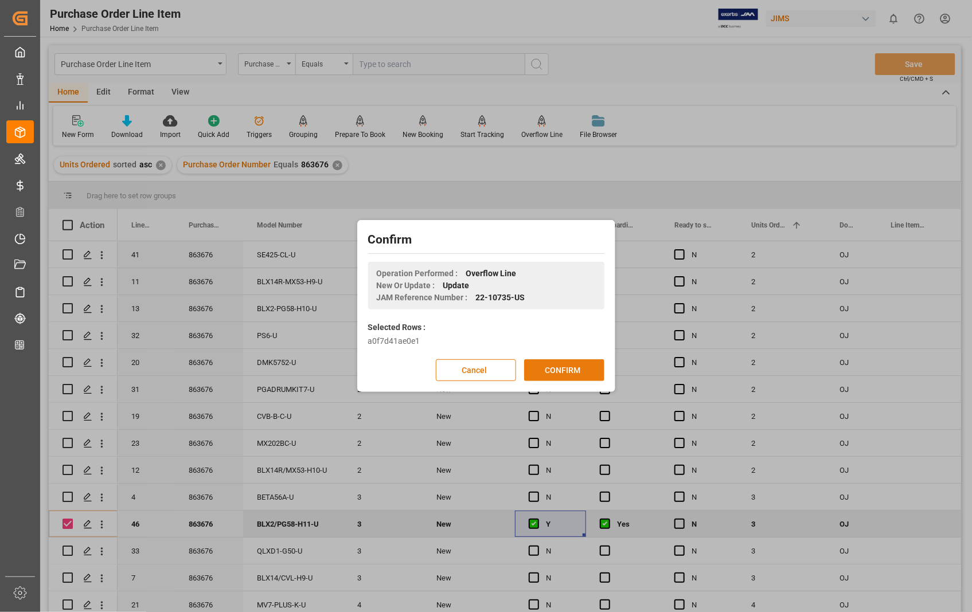
click at [553, 369] on button "CONFIRM" at bounding box center [564, 371] width 80 height 22
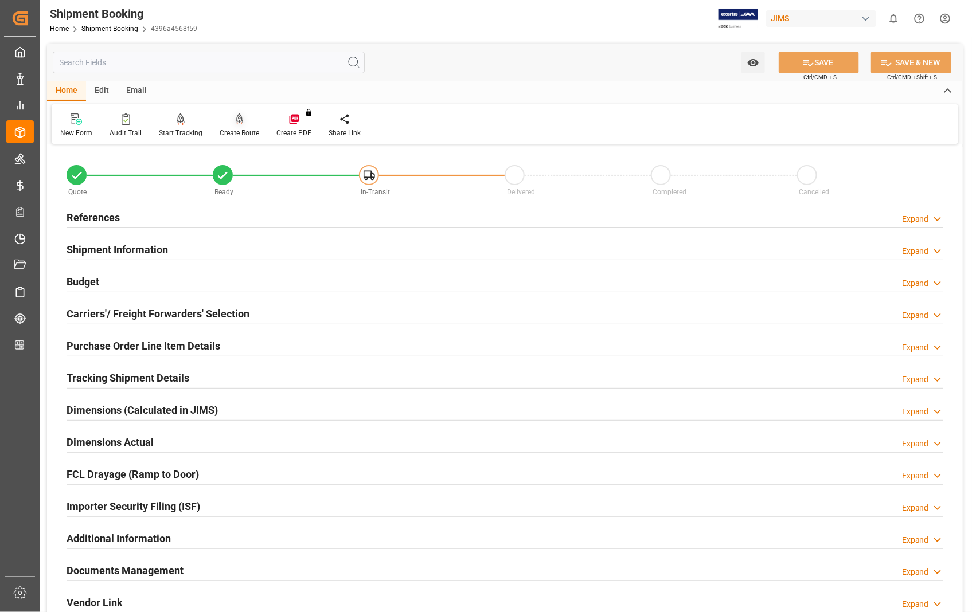
click at [241, 132] on div "Create Route" at bounding box center [240, 133] width 40 height 10
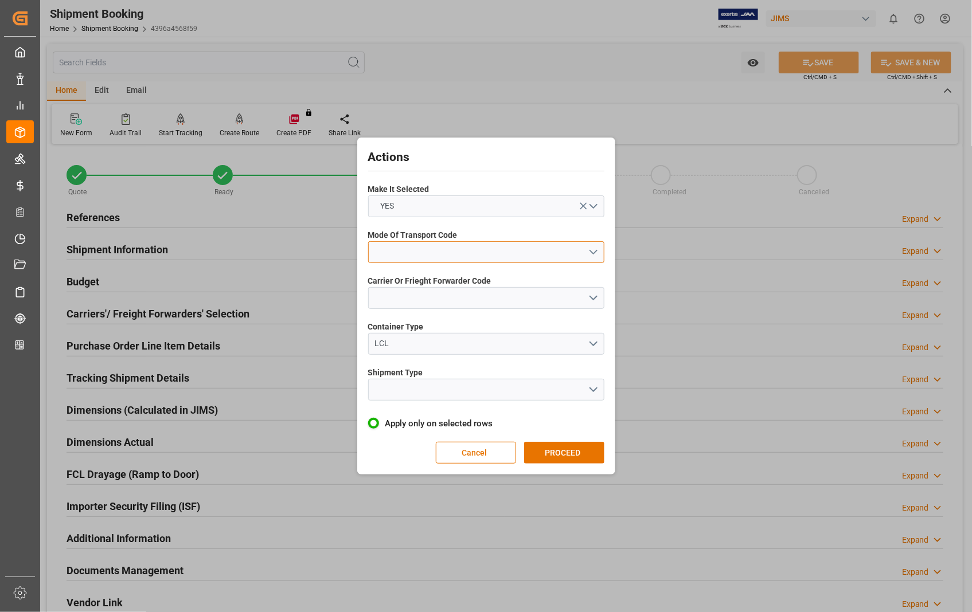
click at [597, 249] on button "open menu" at bounding box center [486, 252] width 236 height 22
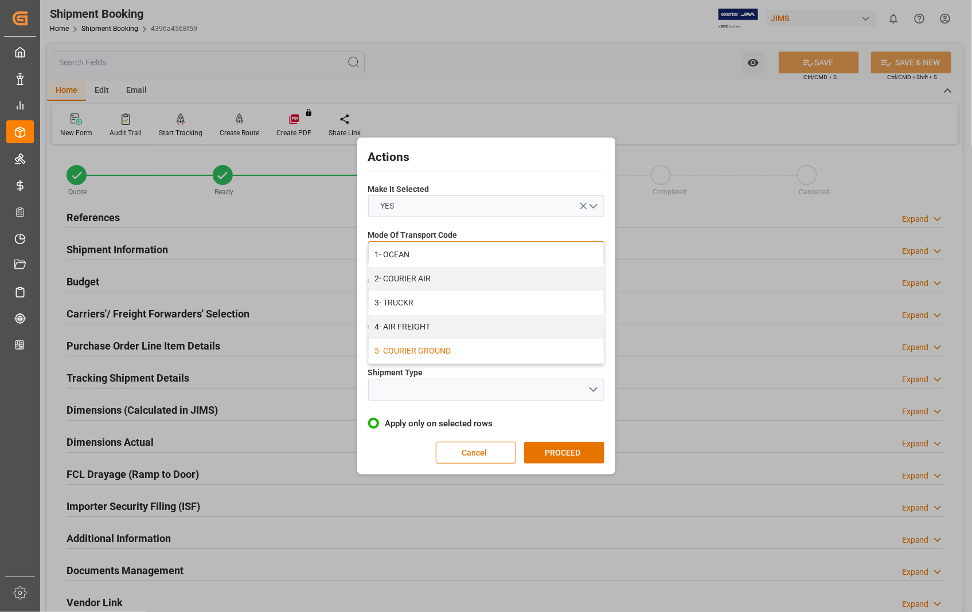
click at [495, 349] on div "5- COURIER GROUND" at bounding box center [486, 351] width 235 height 24
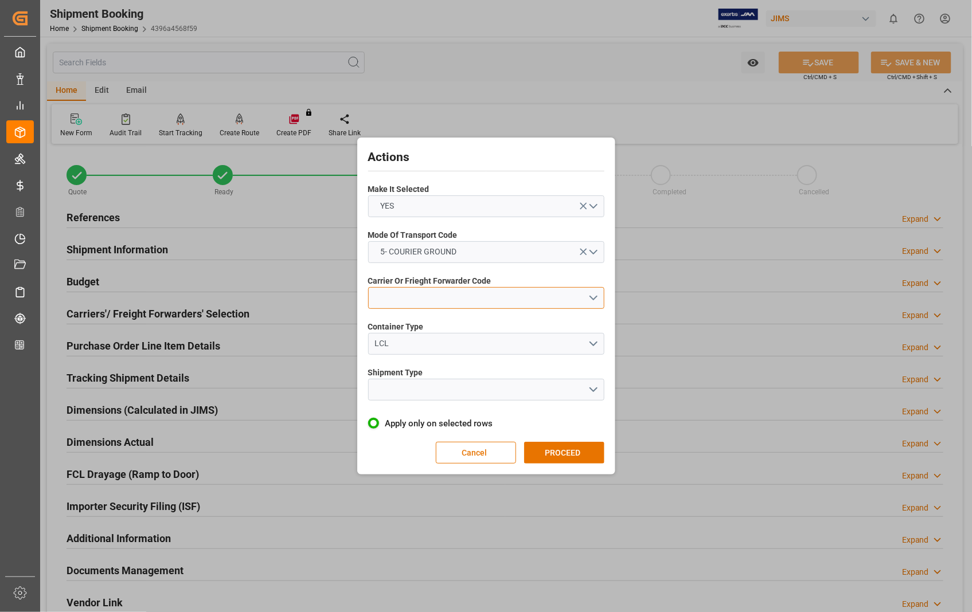
click at [507, 295] on button "open menu" at bounding box center [486, 298] width 236 height 22
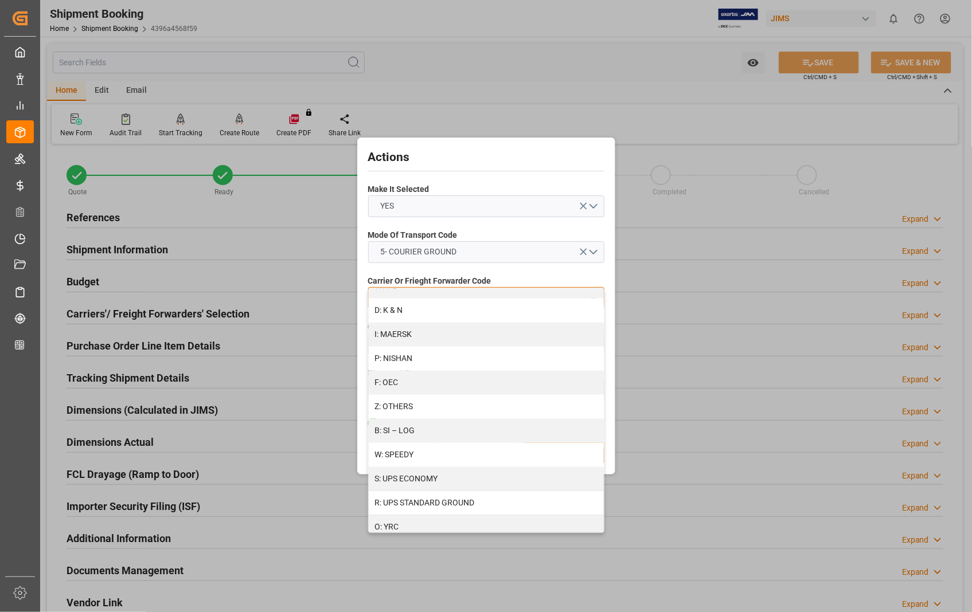
scroll to position [586, 0]
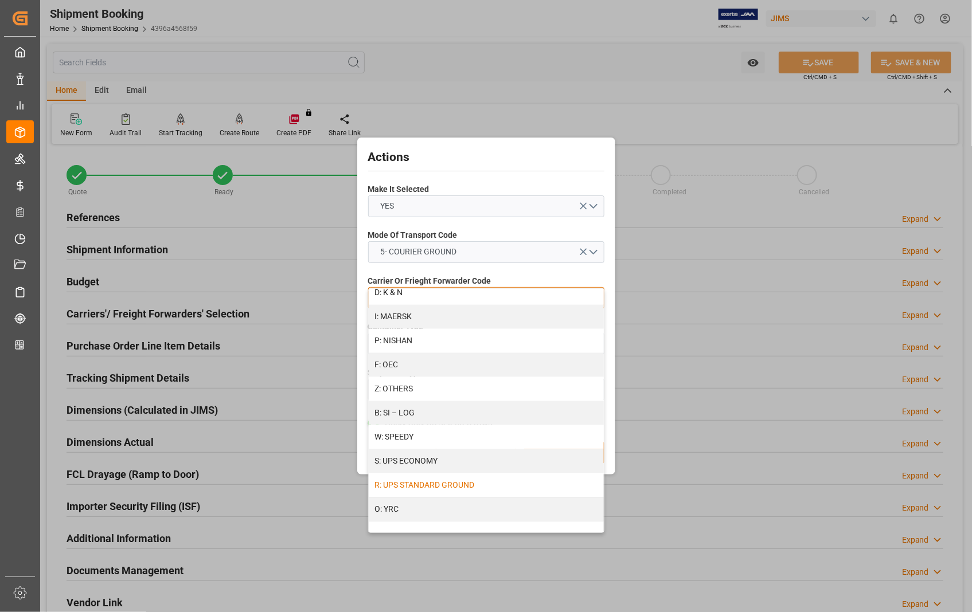
click at [454, 485] on div "R: UPS STANDARD GROUND" at bounding box center [486, 486] width 235 height 24
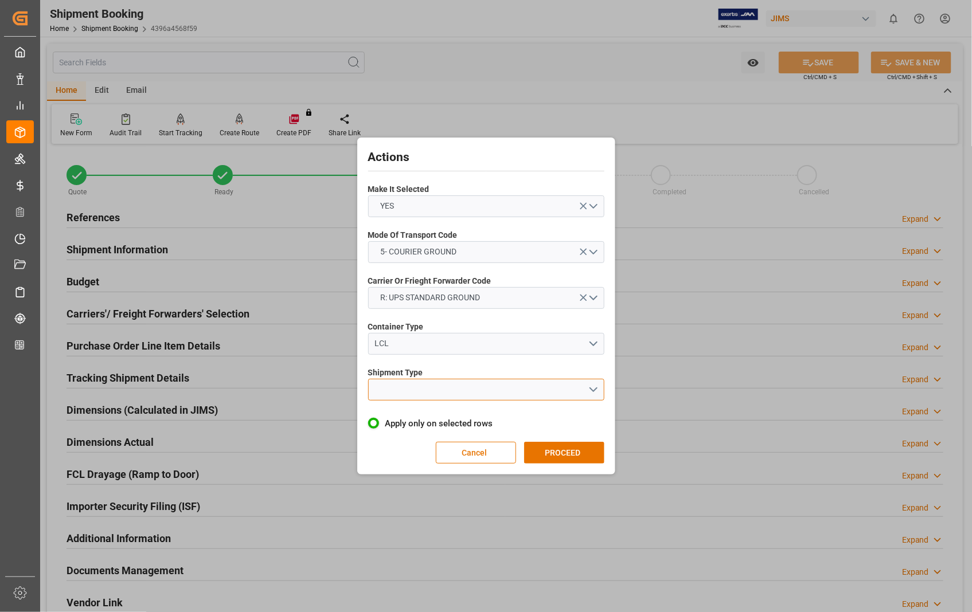
click at [586, 384] on button "open menu" at bounding box center [486, 390] width 236 height 22
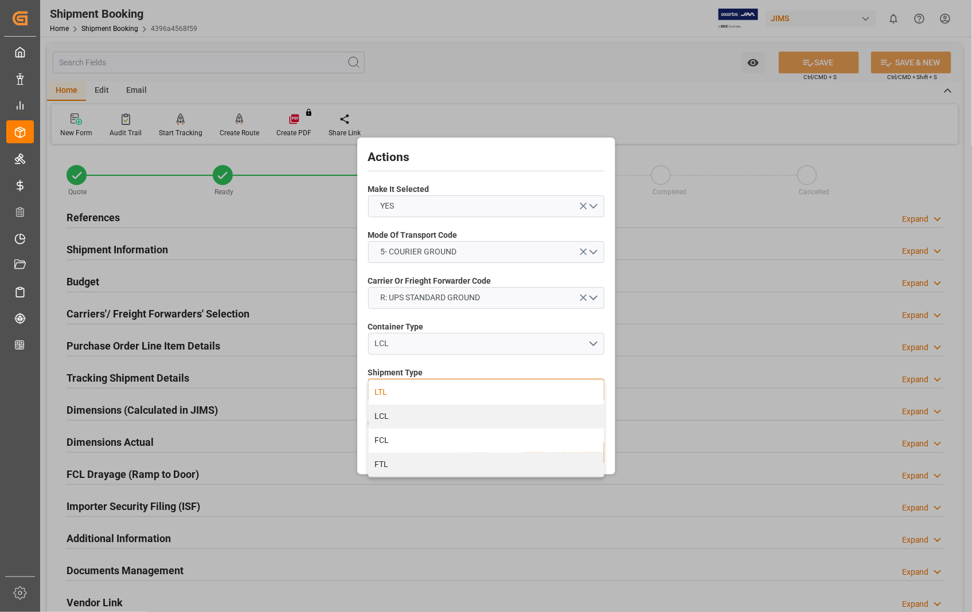
click at [394, 390] on div "LTL" at bounding box center [486, 393] width 235 height 24
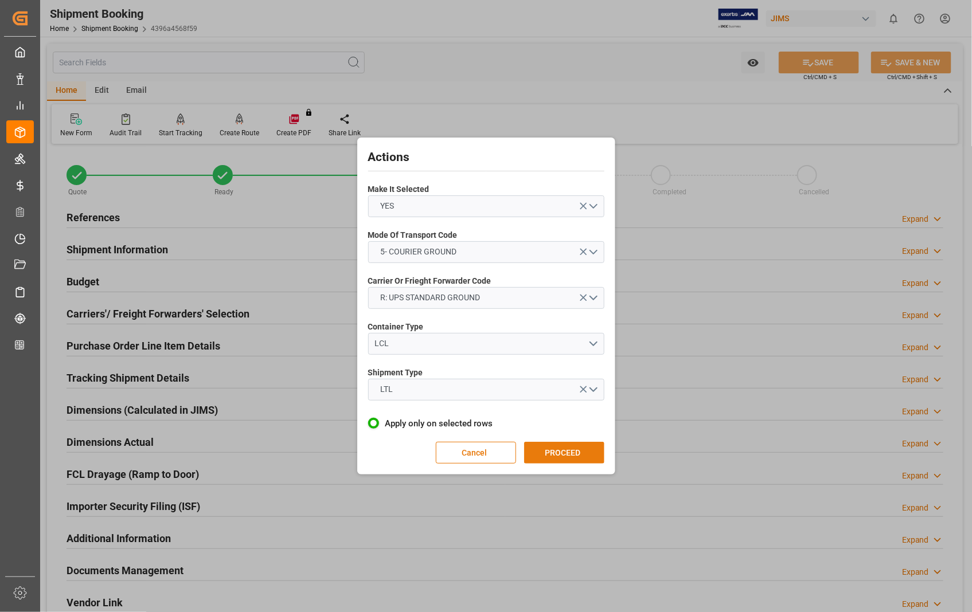
click at [581, 453] on button "PROCEED" at bounding box center [564, 453] width 80 height 22
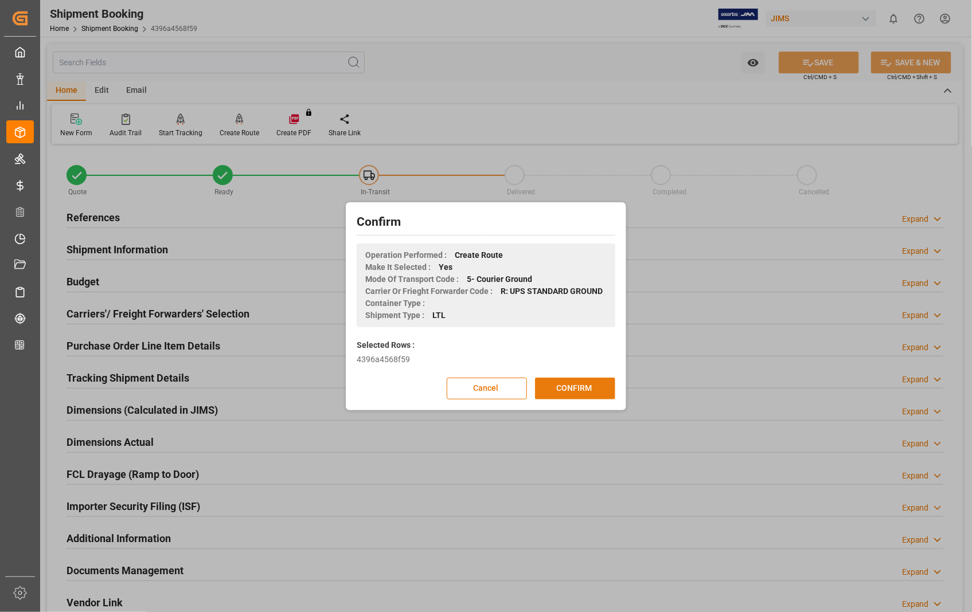
click at [548, 387] on button "CONFIRM" at bounding box center [575, 389] width 80 height 22
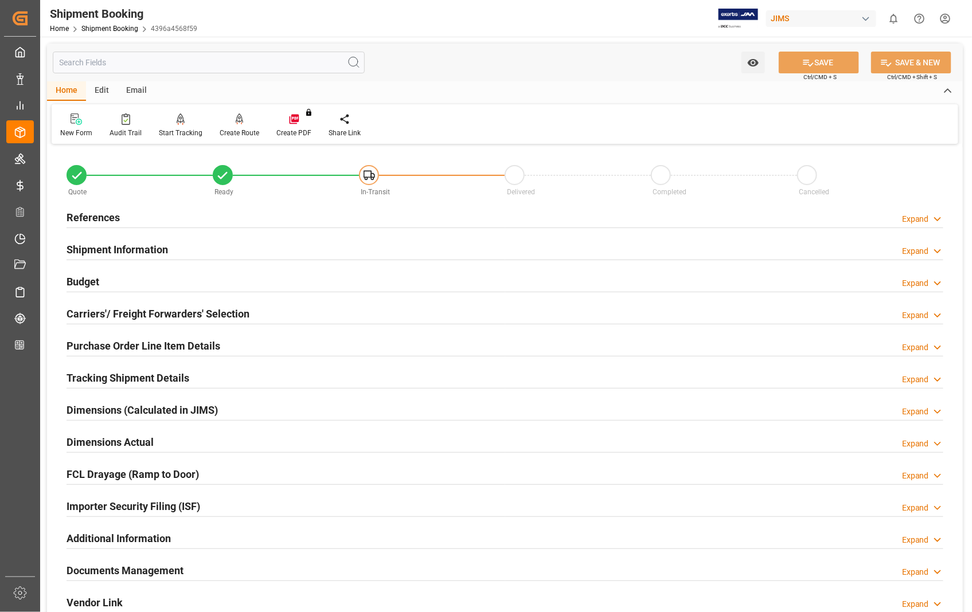
click at [162, 569] on h2 "Documents Management" at bounding box center [125, 570] width 117 height 15
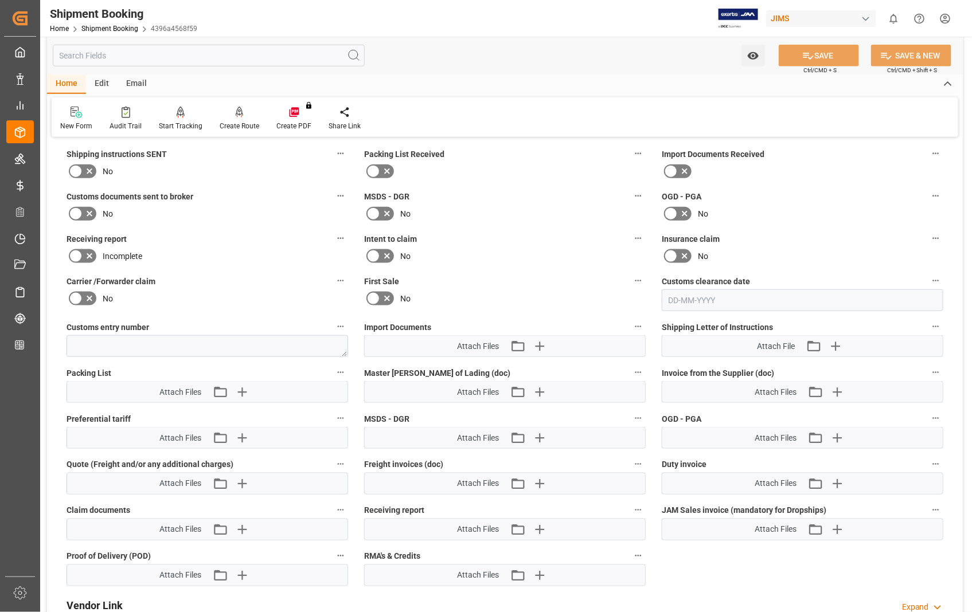
scroll to position [446, 0]
click at [841, 388] on icon "button" at bounding box center [837, 392] width 11 height 11
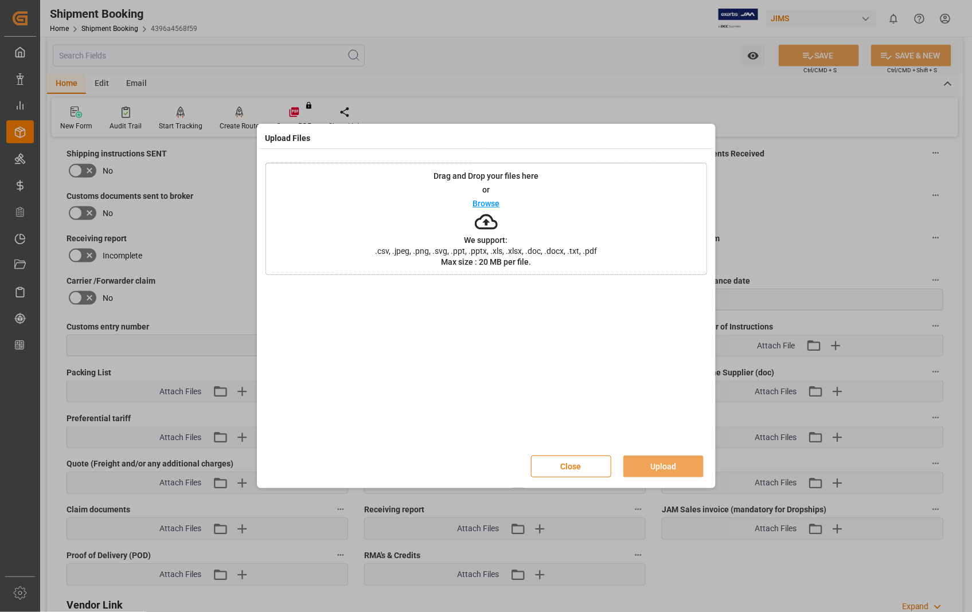
click at [484, 202] on p "Browse" at bounding box center [486, 204] width 27 height 8
click at [661, 467] on button "Upload" at bounding box center [663, 467] width 80 height 22
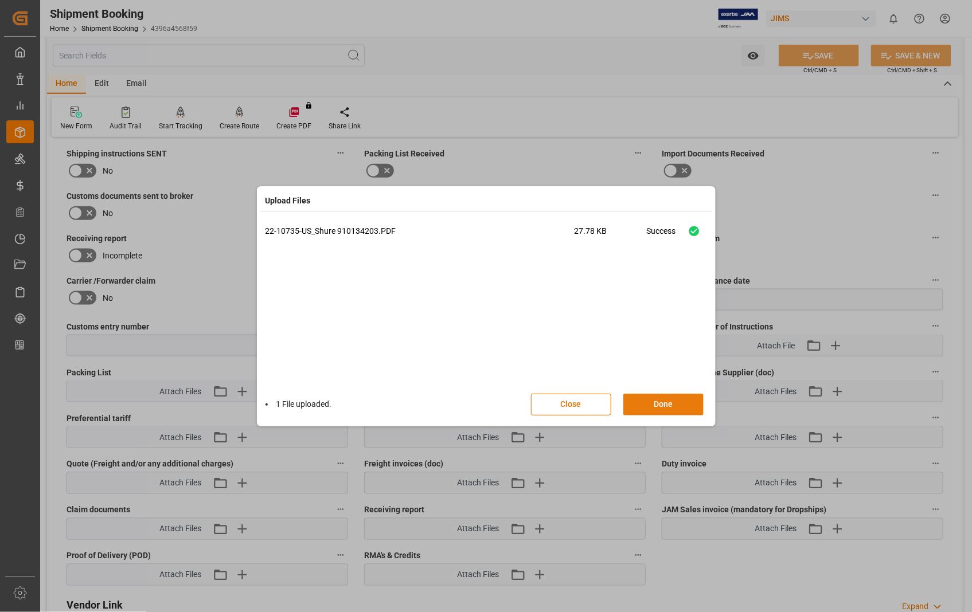
click at [658, 405] on button "Done" at bounding box center [663, 405] width 80 height 22
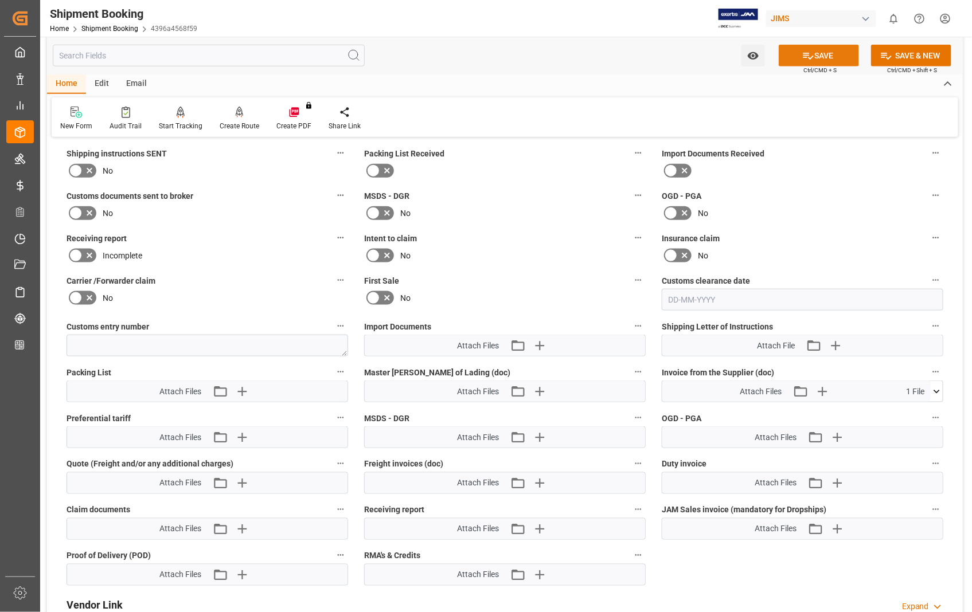
click at [833, 49] on button "SAVE" at bounding box center [819, 56] width 80 height 22
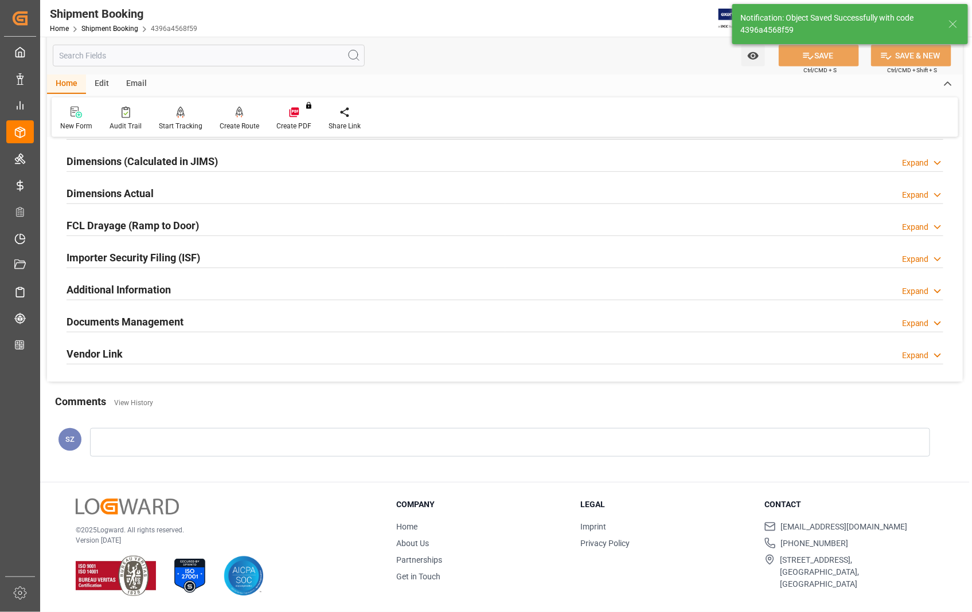
scroll to position [249, 0]
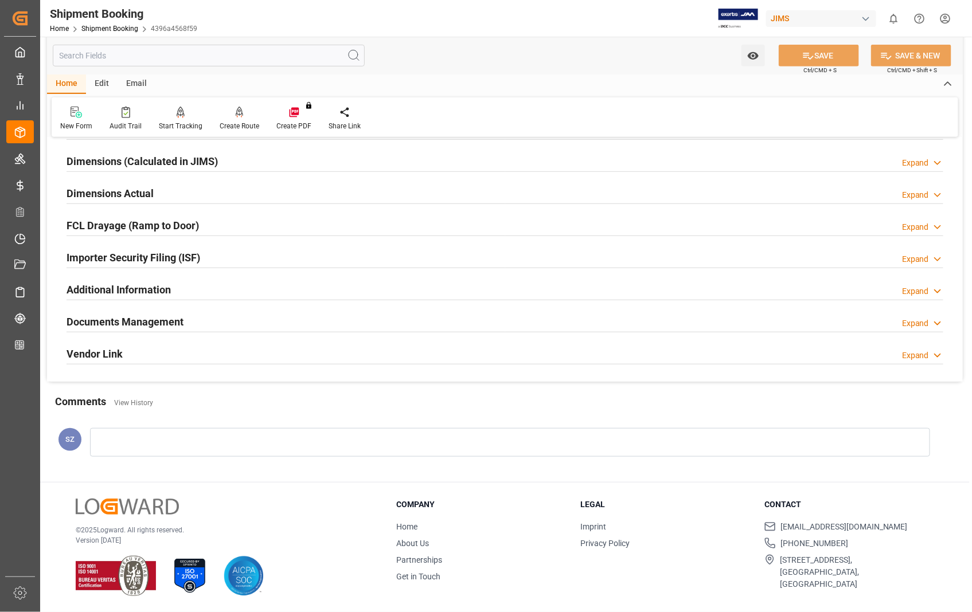
click at [116, 198] on h2 "Dimensions Actual" at bounding box center [110, 193] width 87 height 15
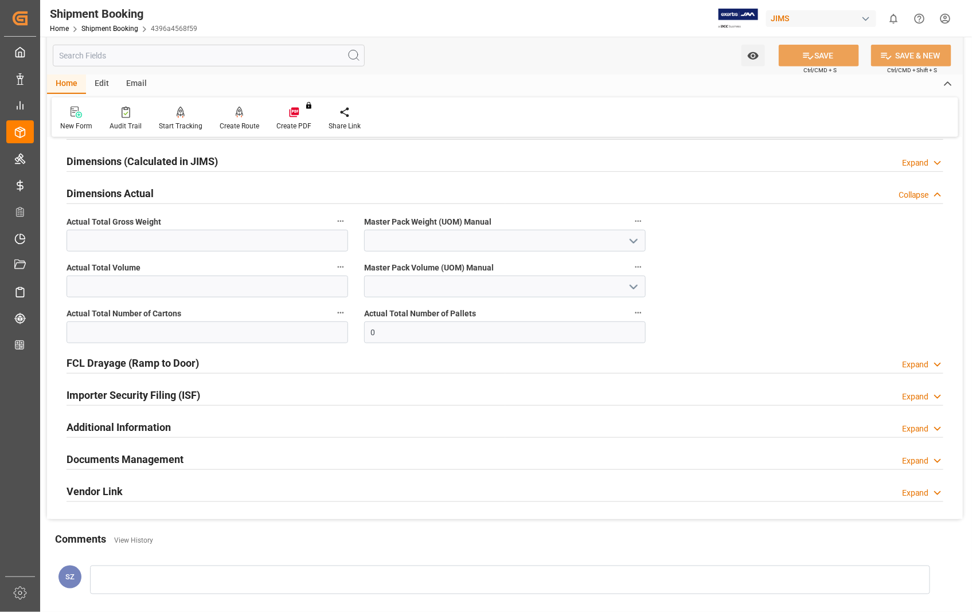
scroll to position [387, 0]
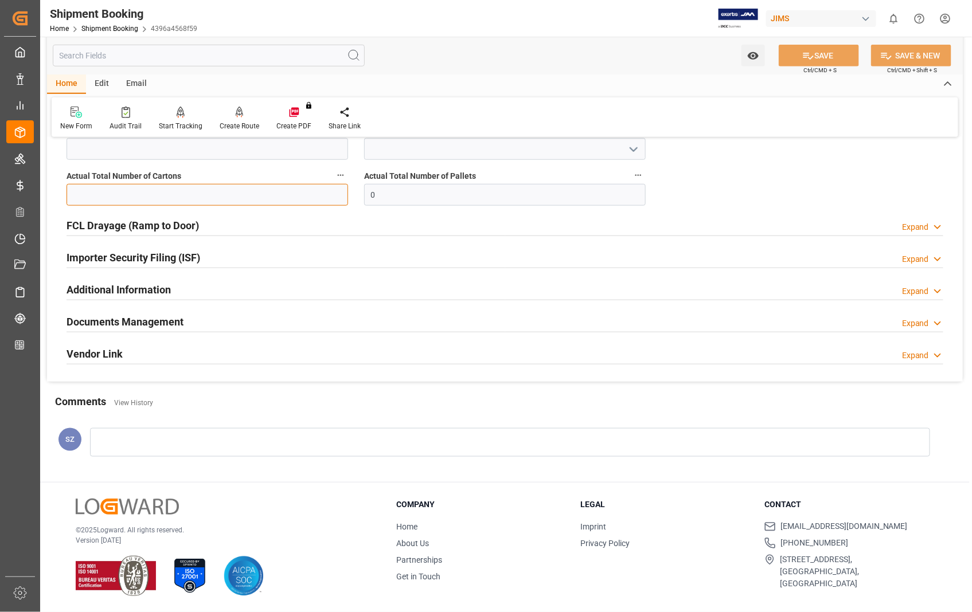
click at [118, 201] on input "text" at bounding box center [208, 195] width 282 height 22
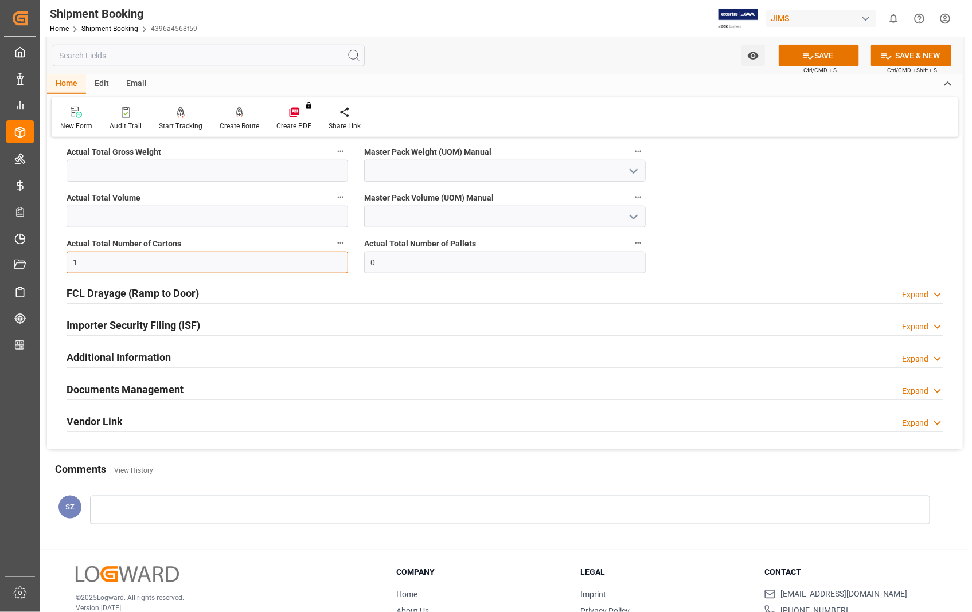
scroll to position [259, 0]
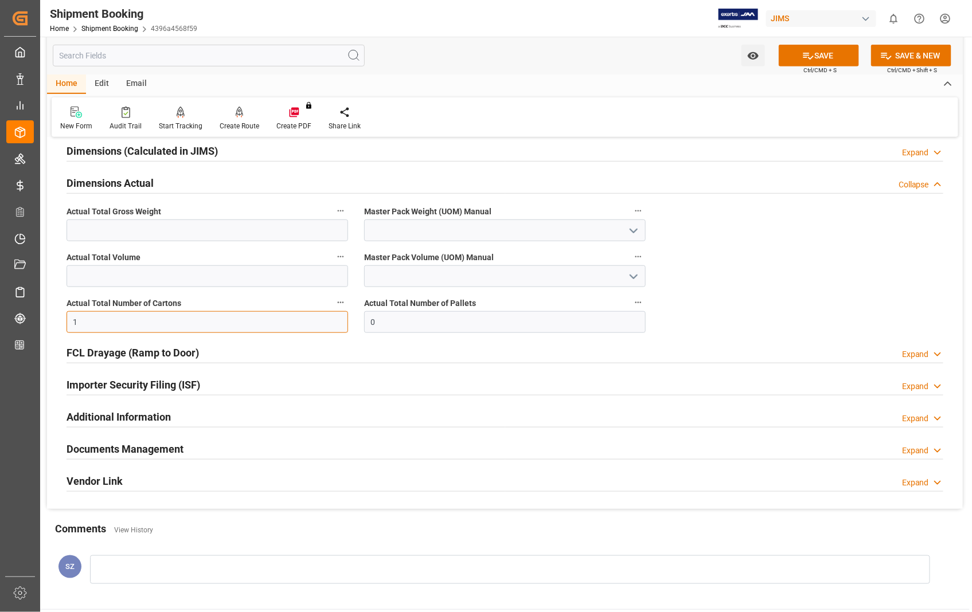
type input "1"
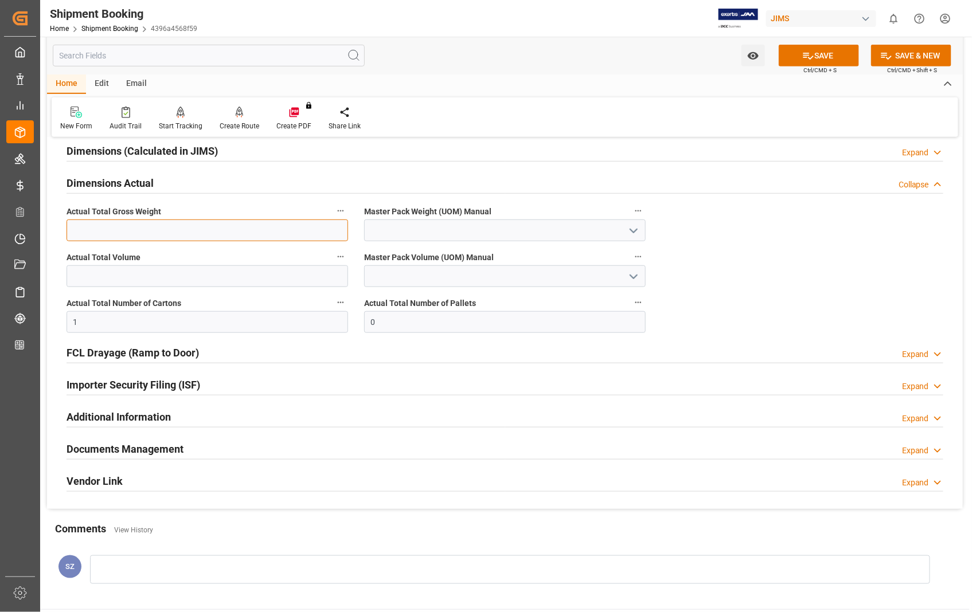
click at [88, 233] on input "text" at bounding box center [208, 231] width 282 height 22
type input "6"
click at [635, 230] on polyline "open menu" at bounding box center [633, 230] width 7 height 3
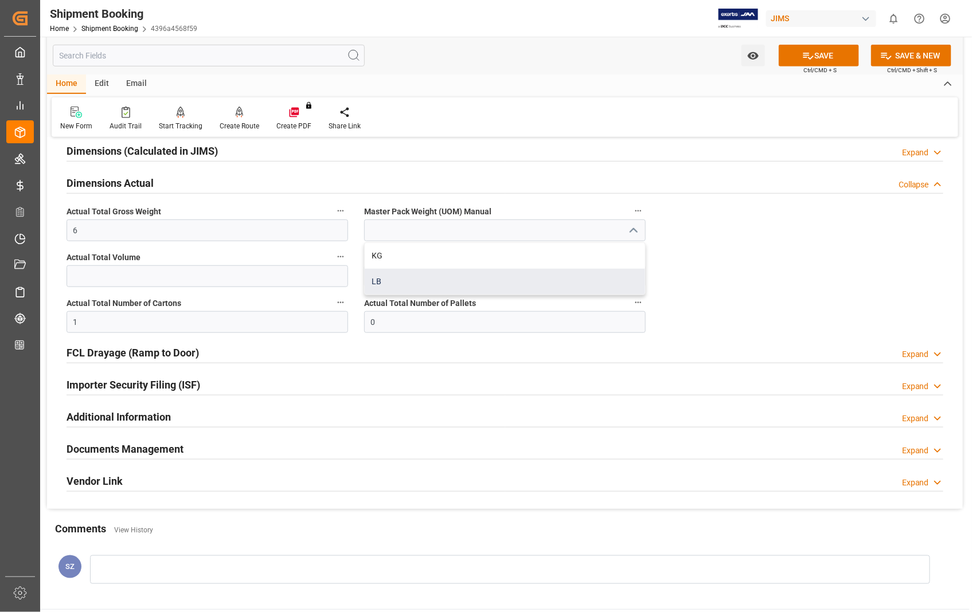
click at [380, 283] on div "LB" at bounding box center [505, 282] width 280 height 26
type input "LB"
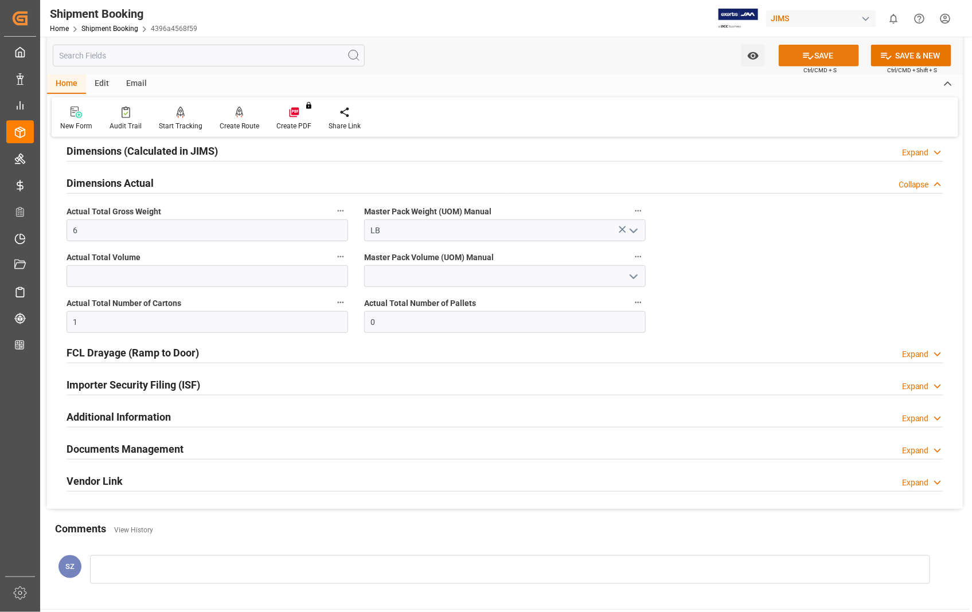
click at [826, 60] on button "SAVE" at bounding box center [819, 56] width 80 height 22
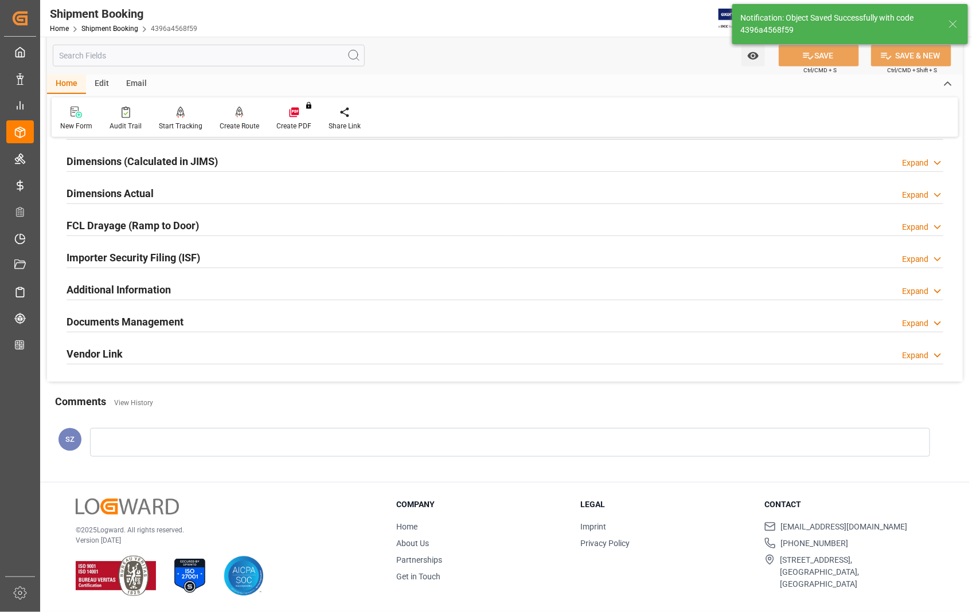
scroll to position [249, 0]
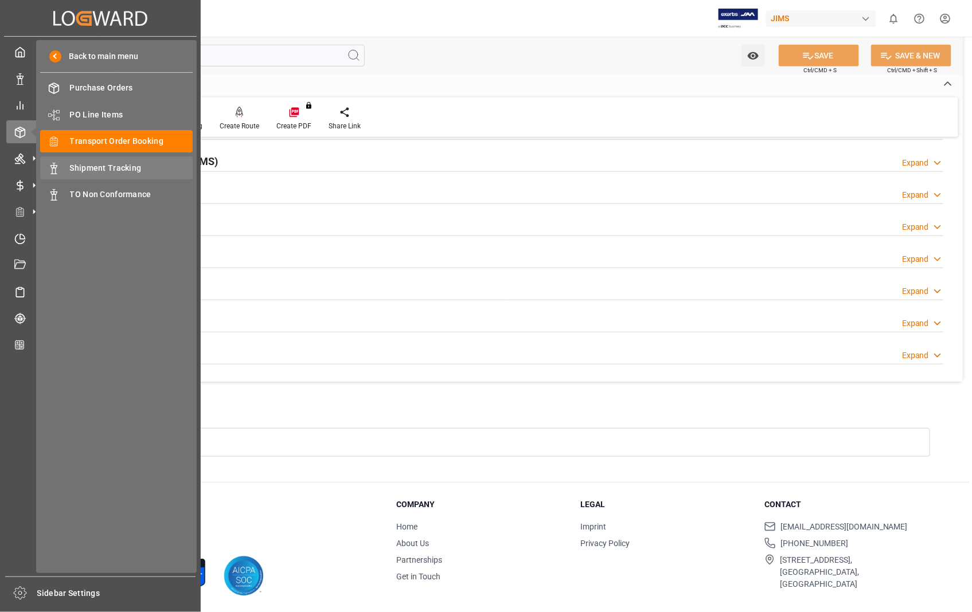
click at [104, 165] on span "Shipment Tracking" at bounding box center [131, 168] width 123 height 12
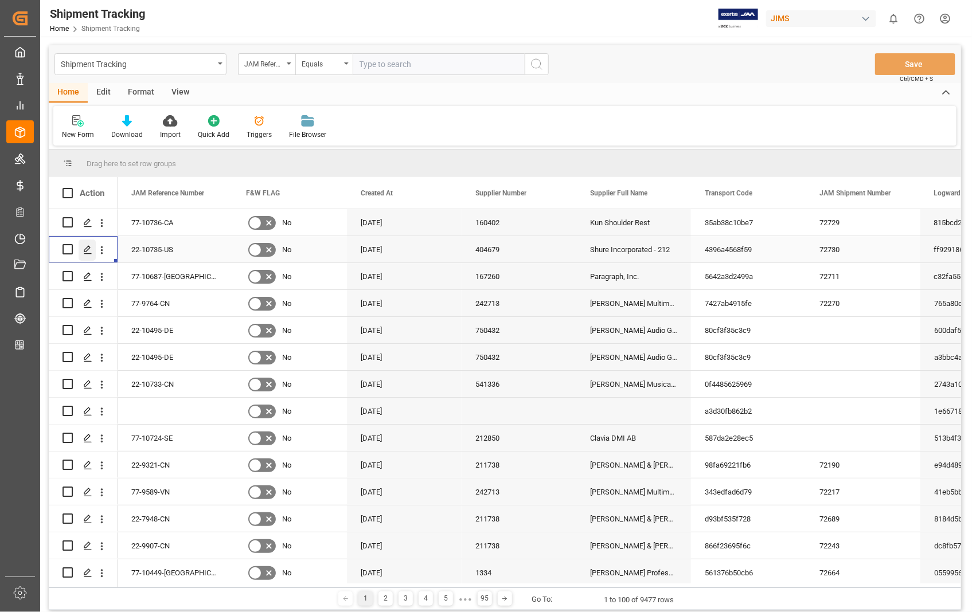
click at [84, 251] on polygon "Press SPACE to select this row." at bounding box center [87, 249] width 6 height 6
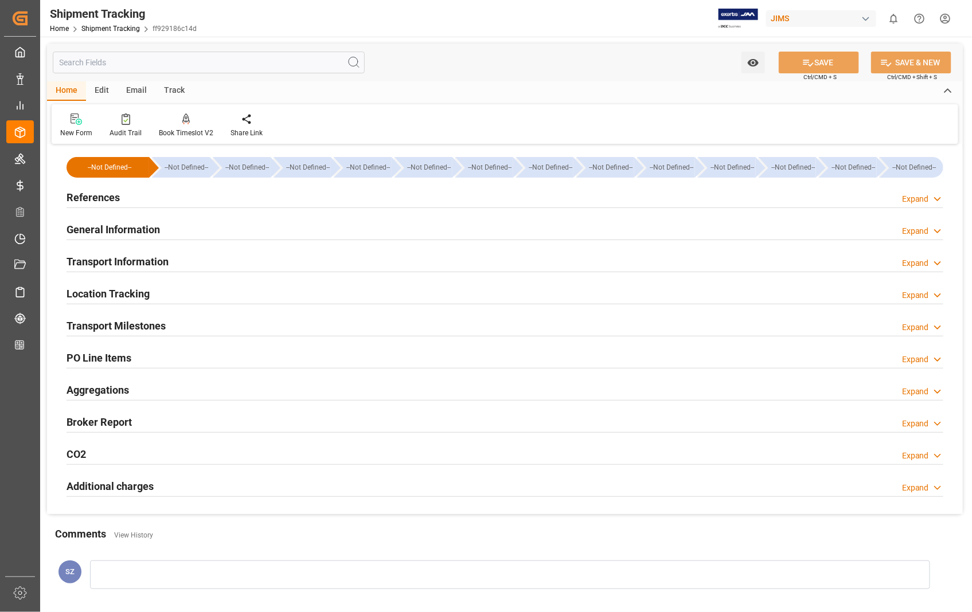
click at [142, 263] on h2 "Transport Information" at bounding box center [118, 261] width 102 height 15
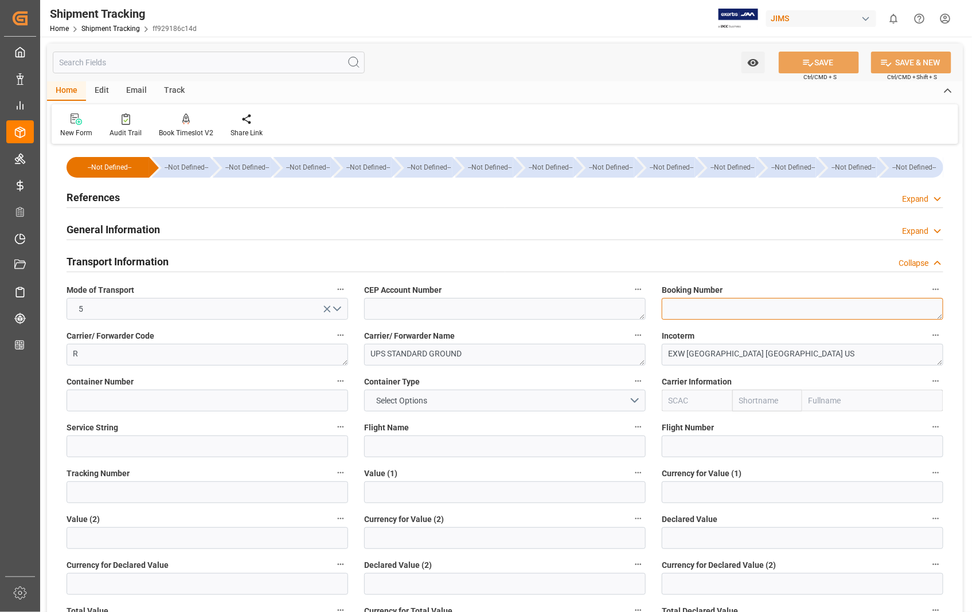
click at [742, 313] on textarea at bounding box center [803, 309] width 282 height 22
paste textarea "1Z6100650390416661"
type textarea "1Z6100650390416661"
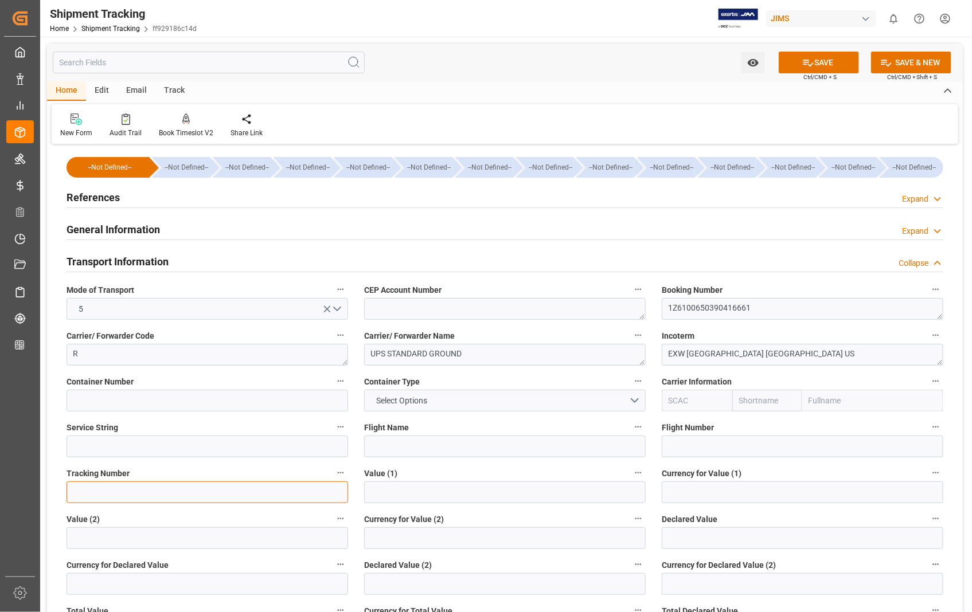
click at [134, 486] on input at bounding box center [208, 493] width 282 height 22
paste input "1Z6100650390416661"
type input "1Z6100650390416661"
click at [835, 61] on button "SAVE" at bounding box center [819, 63] width 80 height 22
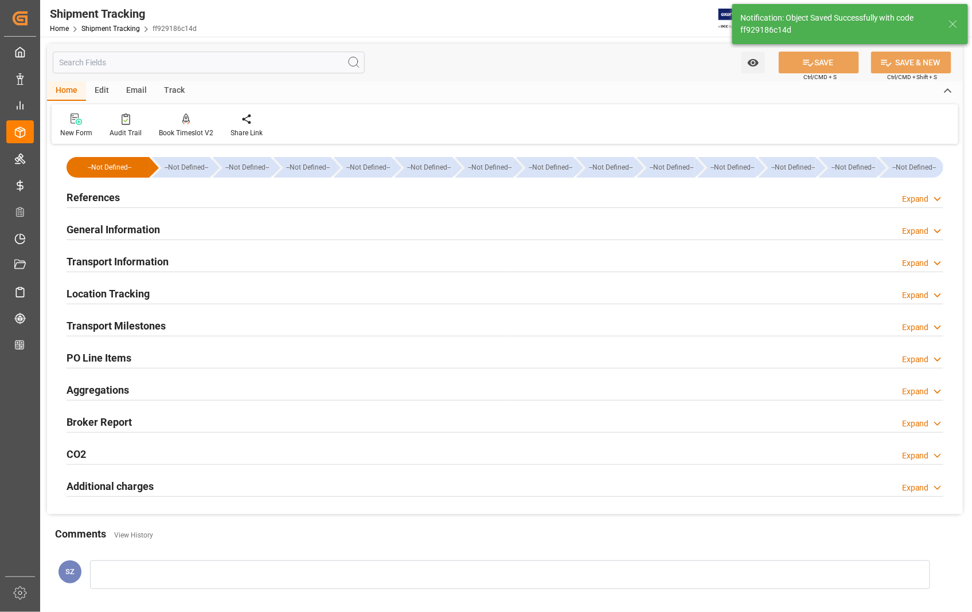
click at [138, 327] on h2 "Transport Milestones" at bounding box center [116, 325] width 99 height 15
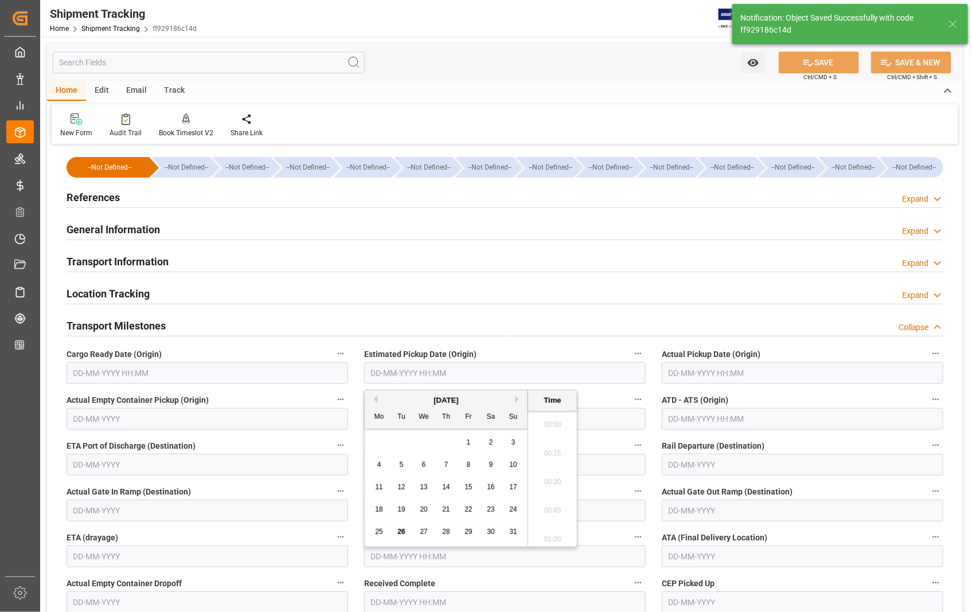
click at [500, 382] on input "text" at bounding box center [505, 373] width 282 height 22
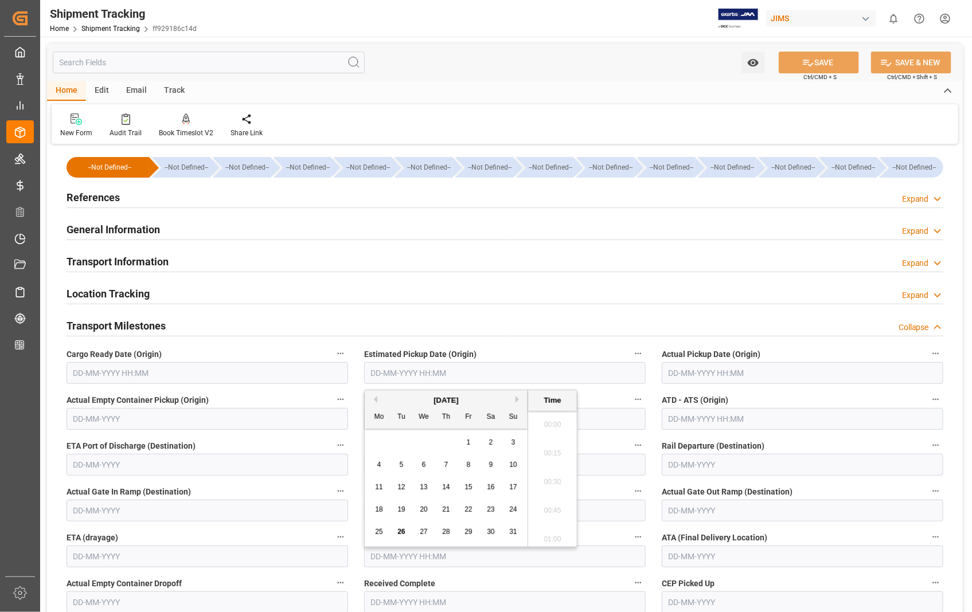
scroll to position [1552, 0]
click at [380, 532] on span "25" at bounding box center [378, 532] width 7 height 8
type input "[DATE] 00:00"
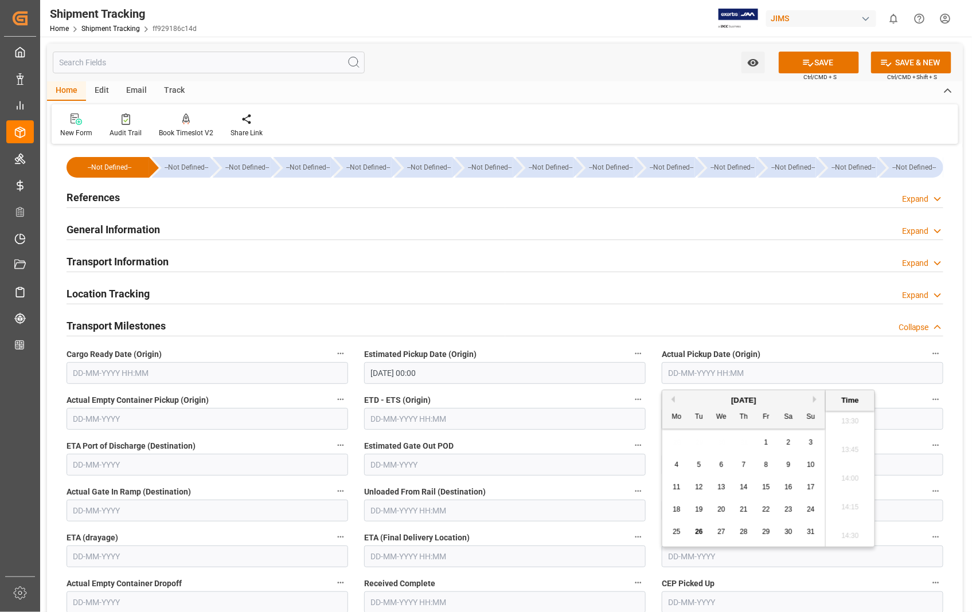
click at [727, 380] on input "text" at bounding box center [803, 373] width 282 height 22
click at [676, 532] on span "25" at bounding box center [676, 532] width 7 height 8
type input "[DATE] 00:00"
click at [425, 419] on input "text" at bounding box center [505, 419] width 282 height 22
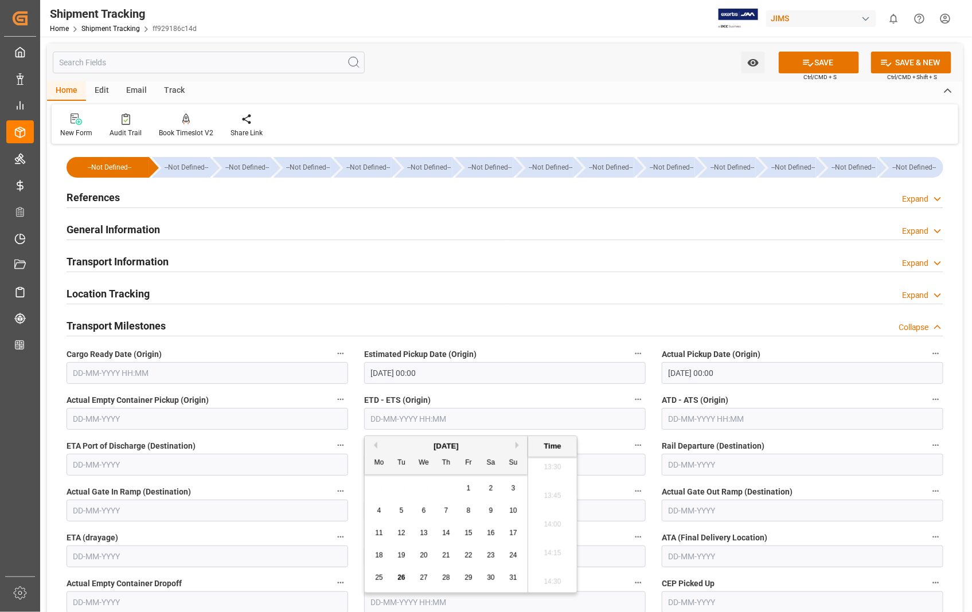
click at [376, 578] on span "25" at bounding box center [378, 578] width 7 height 8
type input "[DATE] 00:00"
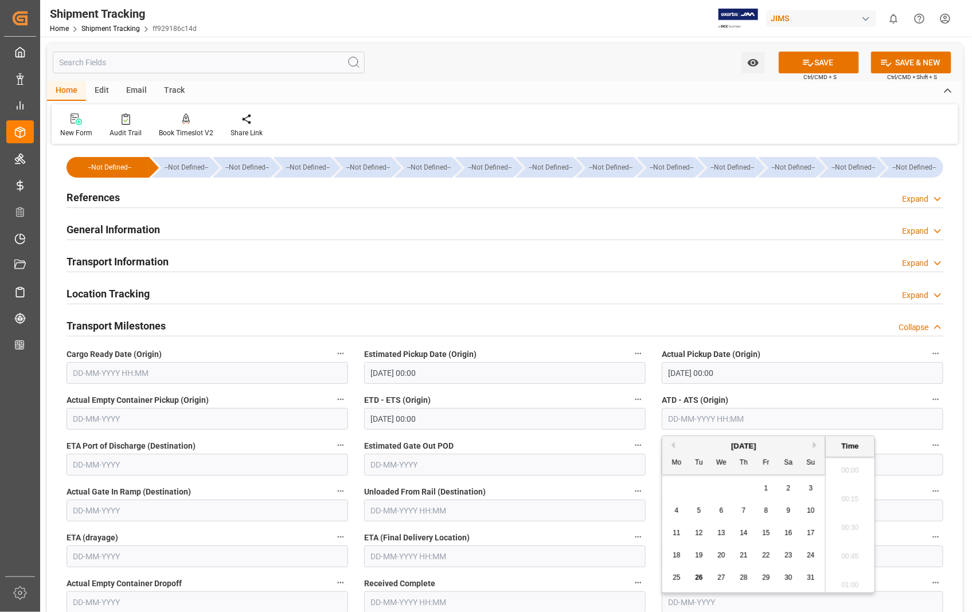
click at [711, 427] on input "text" at bounding box center [803, 419] width 282 height 22
click at [679, 581] on span "25" at bounding box center [676, 578] width 7 height 8
type input "[DATE] 00:00"
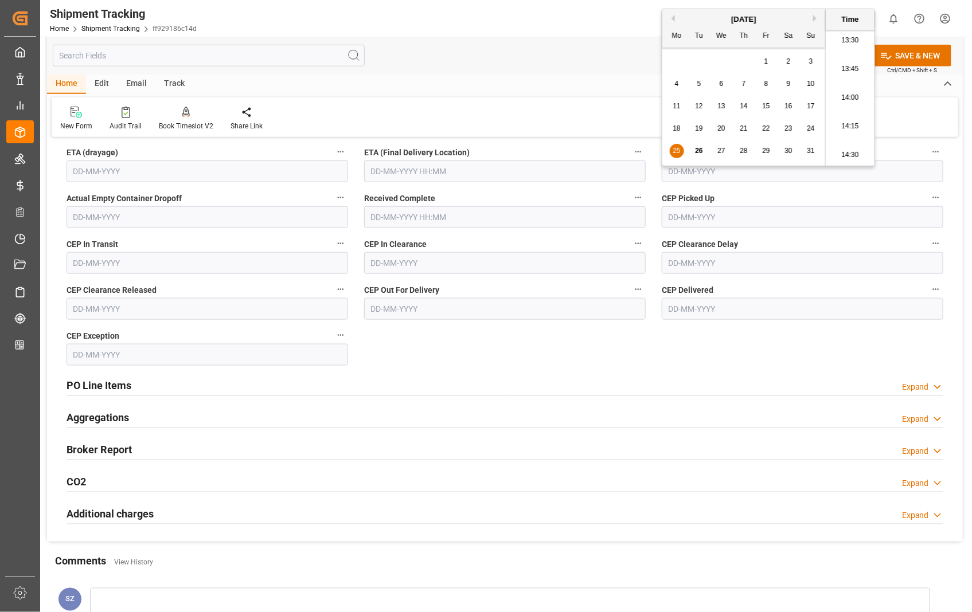
scroll to position [318, 0]
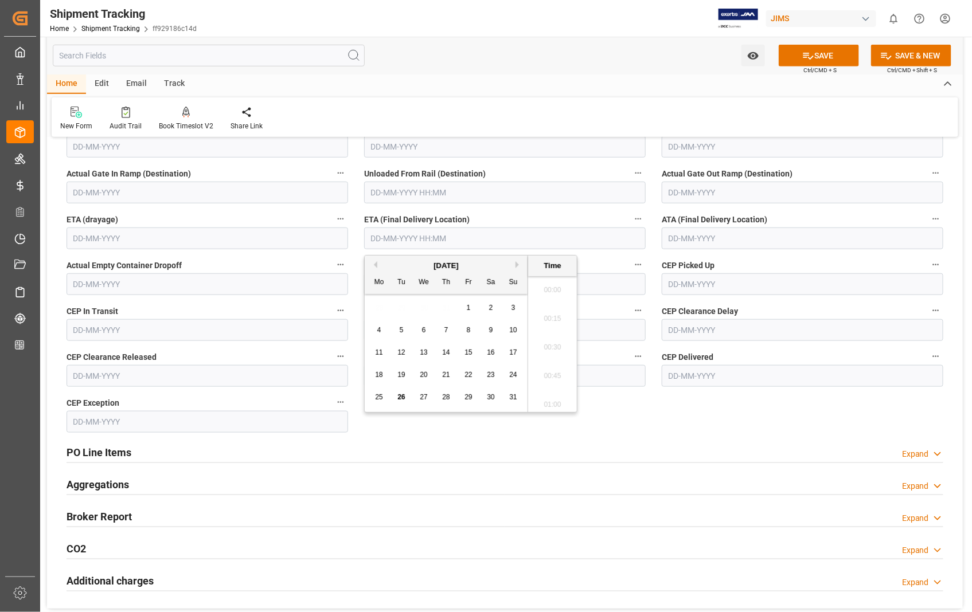
click at [473, 238] on input "text" at bounding box center [505, 239] width 282 height 22
click at [421, 397] on span "27" at bounding box center [423, 397] width 7 height 8
type input "27-08-2025 00:00"
click at [839, 49] on button "SAVE" at bounding box center [819, 56] width 80 height 22
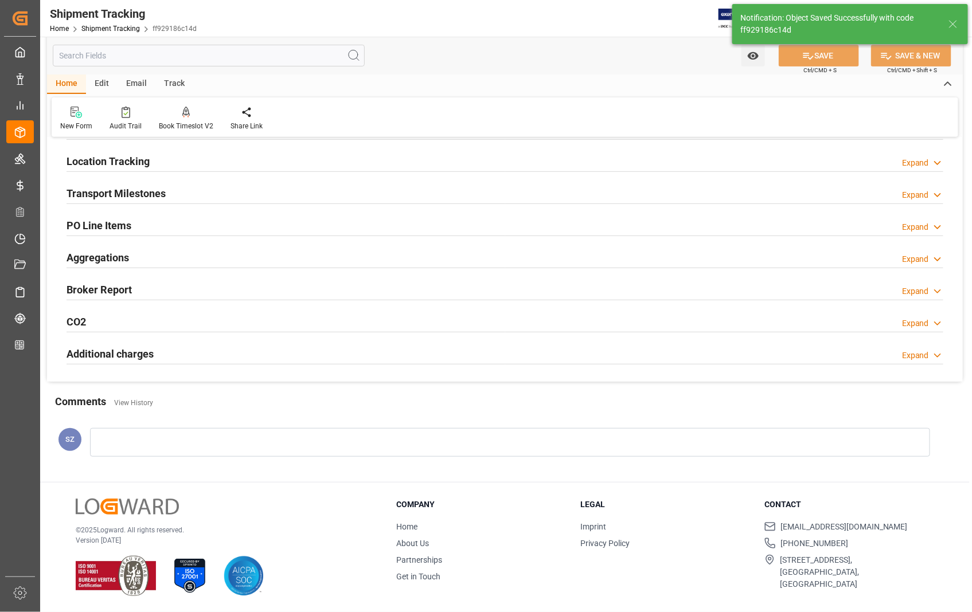
scroll to position [0, 0]
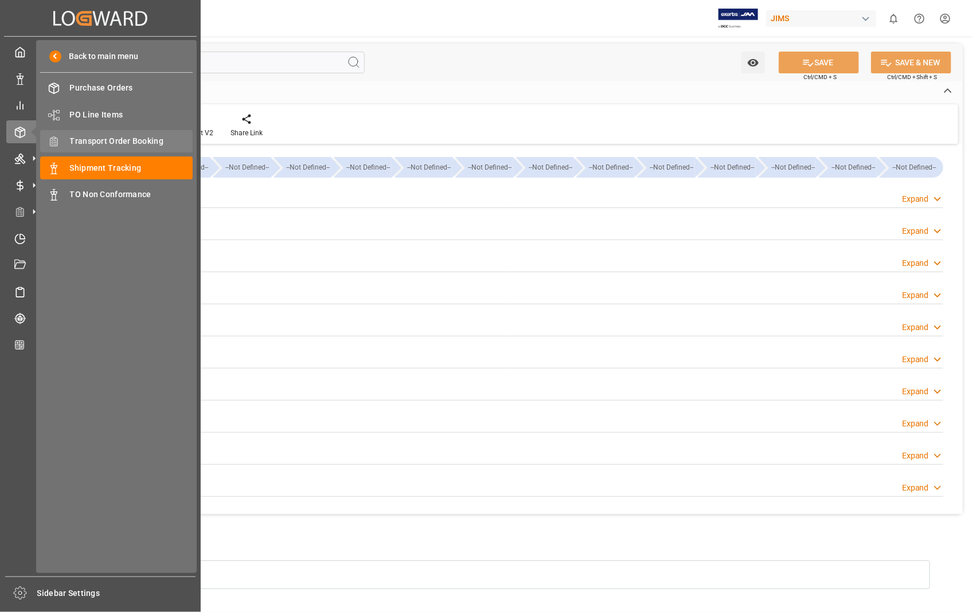
click at [135, 138] on span "Transport Order Booking" at bounding box center [131, 141] width 123 height 12
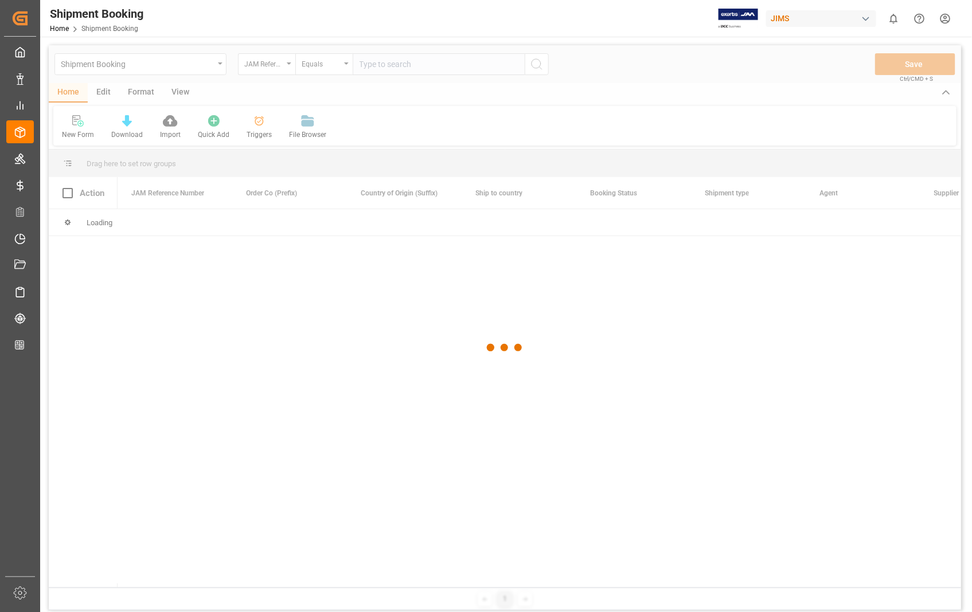
click at [454, 66] on div at bounding box center [505, 348] width 912 height 606
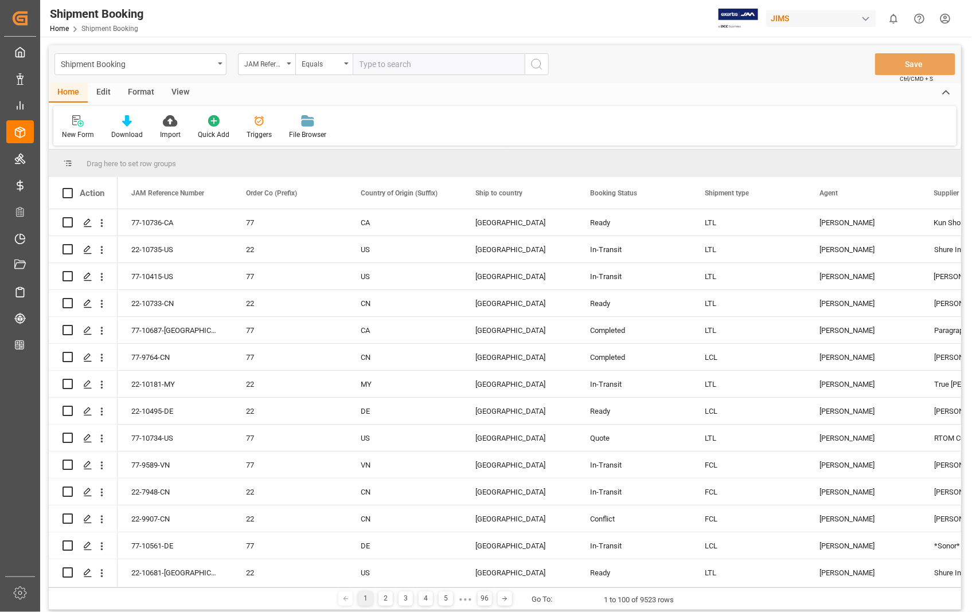
click at [423, 65] on input "text" at bounding box center [439, 64] width 172 height 22
paste input "22-10681-US"
type input "22-10681-US"
click at [537, 65] on icon "search button" at bounding box center [537, 64] width 14 height 14
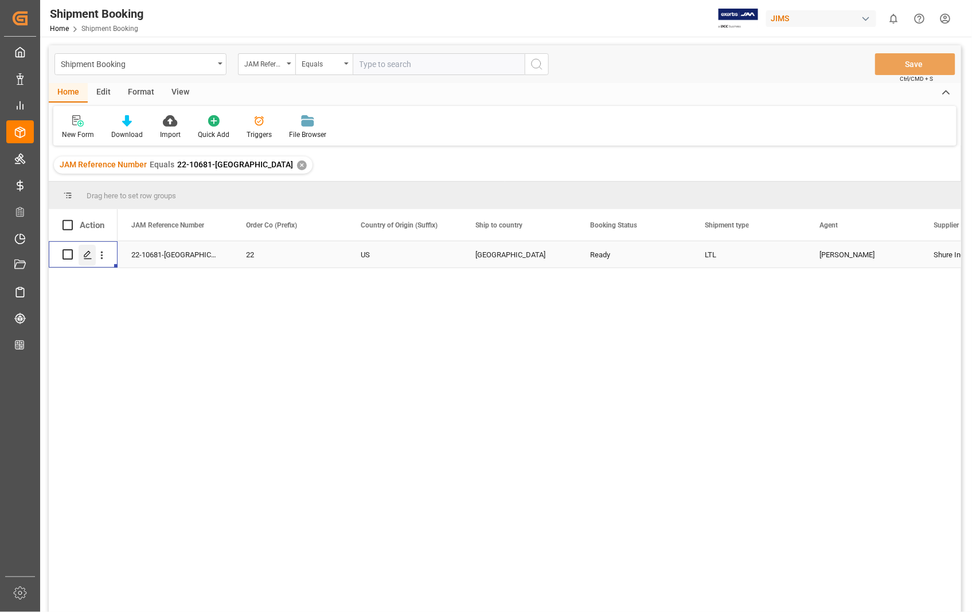
click at [89, 253] on polygon "Press SPACE to select this row." at bounding box center [87, 254] width 6 height 6
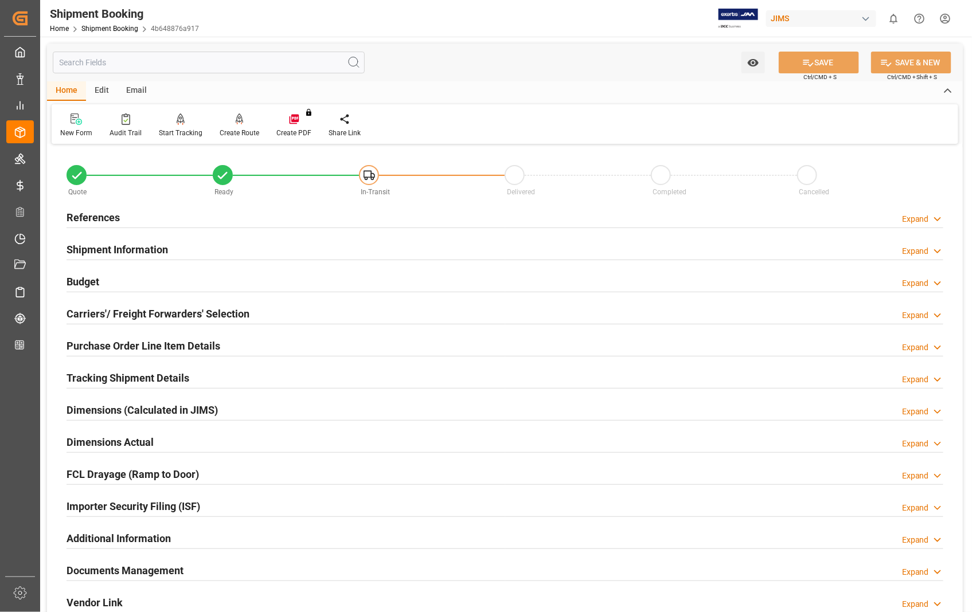
click at [136, 571] on h2 "Documents Management" at bounding box center [125, 570] width 117 height 15
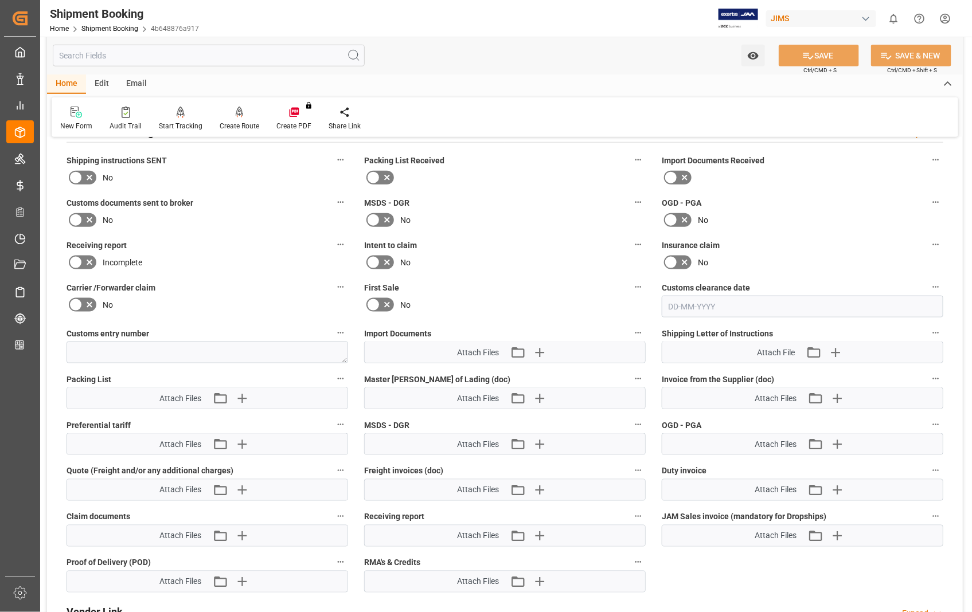
scroll to position [446, 0]
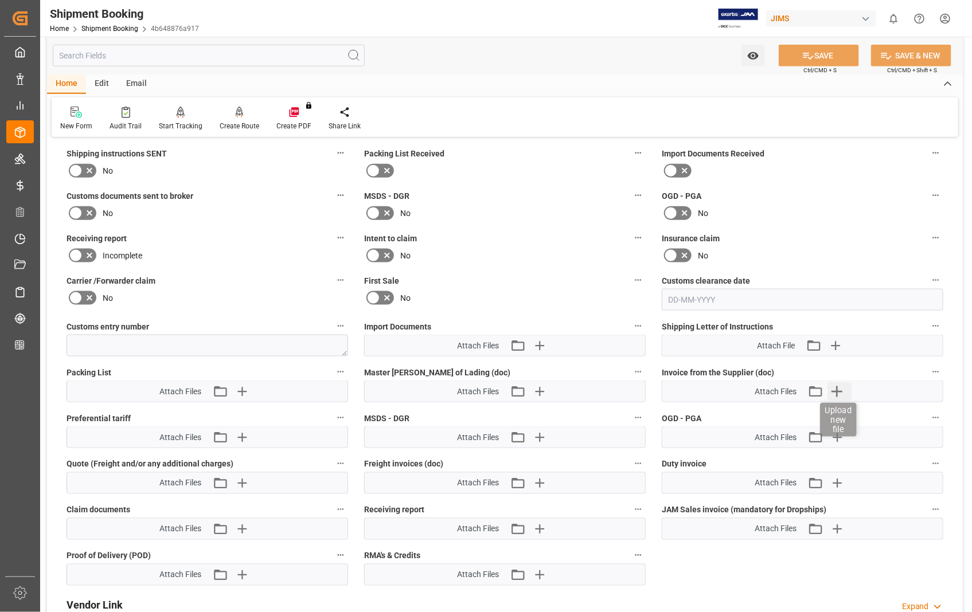
click at [837, 391] on icon "button" at bounding box center [837, 392] width 11 height 11
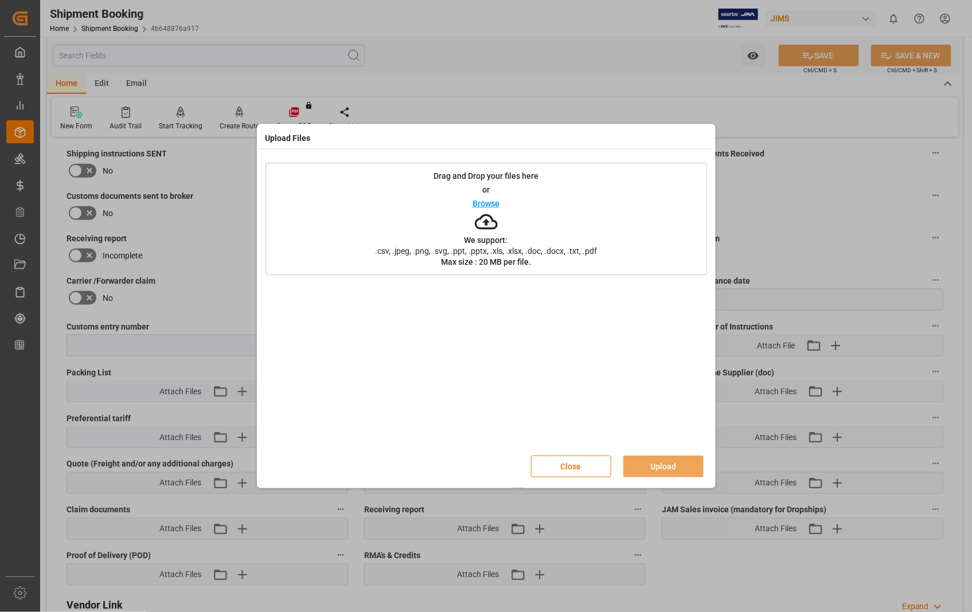
click at [499, 206] on div "Drag and Drop your files here or Browse We support: .csv, .jpeg, .png, .svg, .p…" at bounding box center [487, 219] width 442 height 112
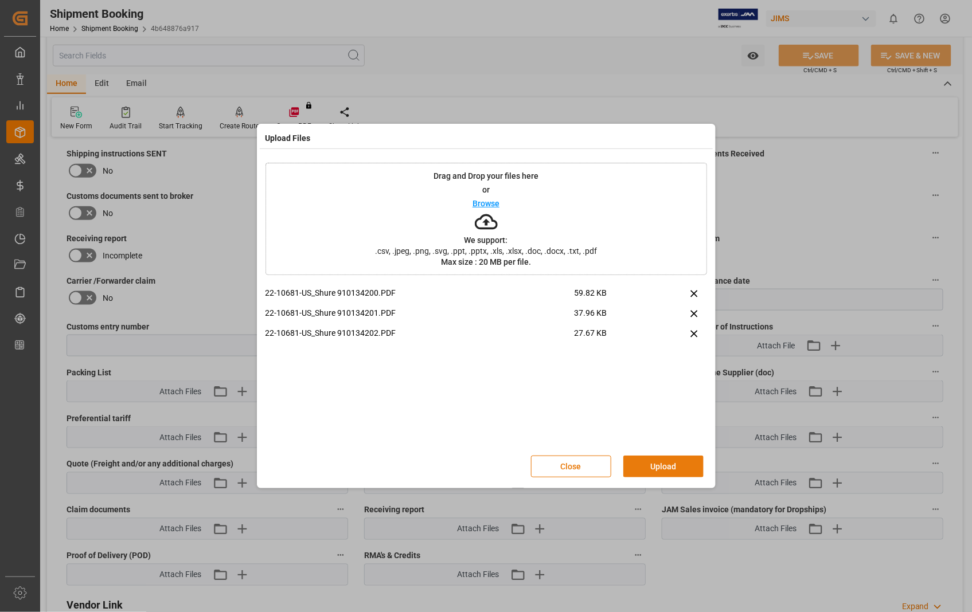
click at [658, 466] on button "Upload" at bounding box center [663, 467] width 80 height 22
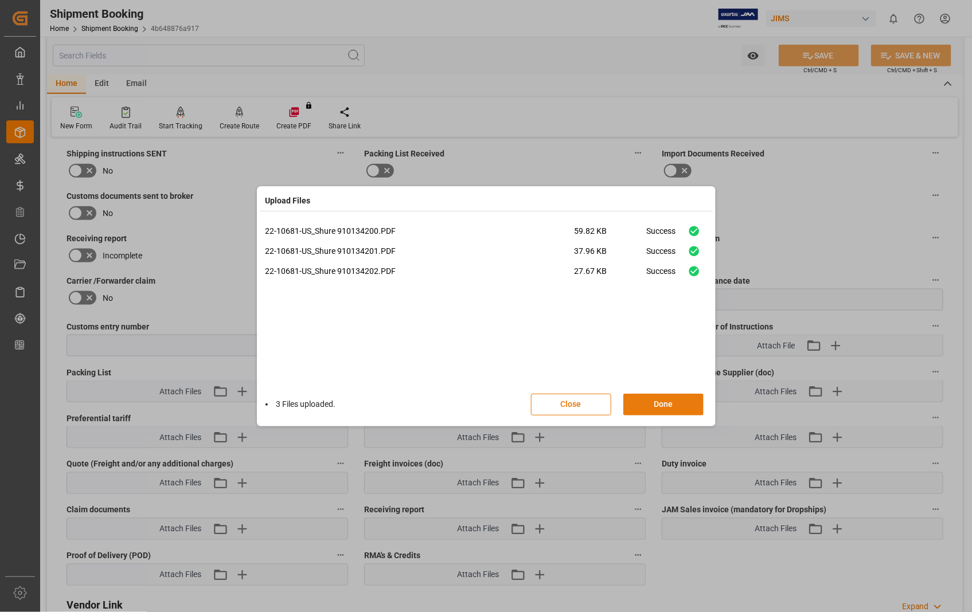
click at [665, 408] on button "Done" at bounding box center [663, 405] width 80 height 22
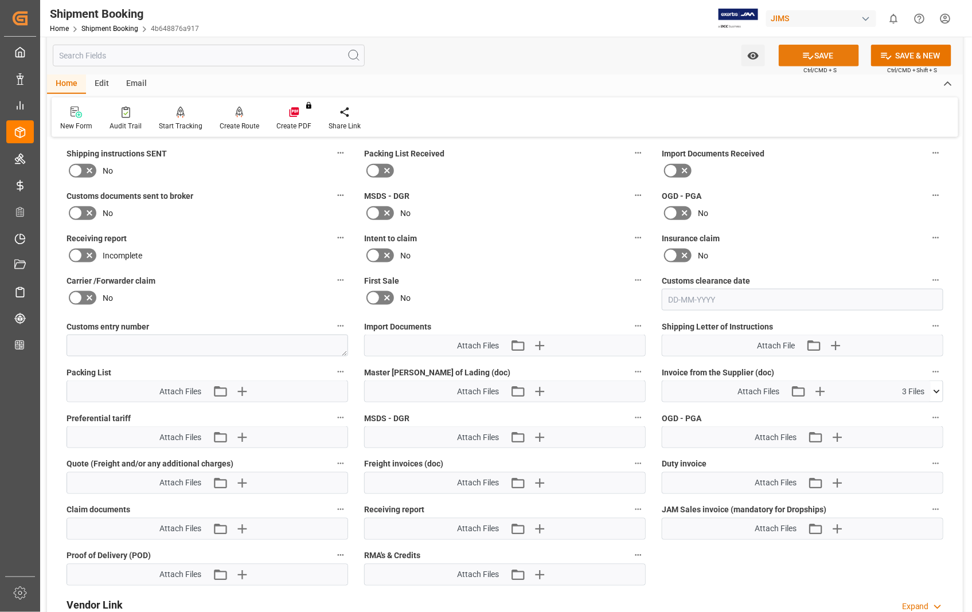
click at [817, 50] on button "SAVE" at bounding box center [819, 56] width 80 height 22
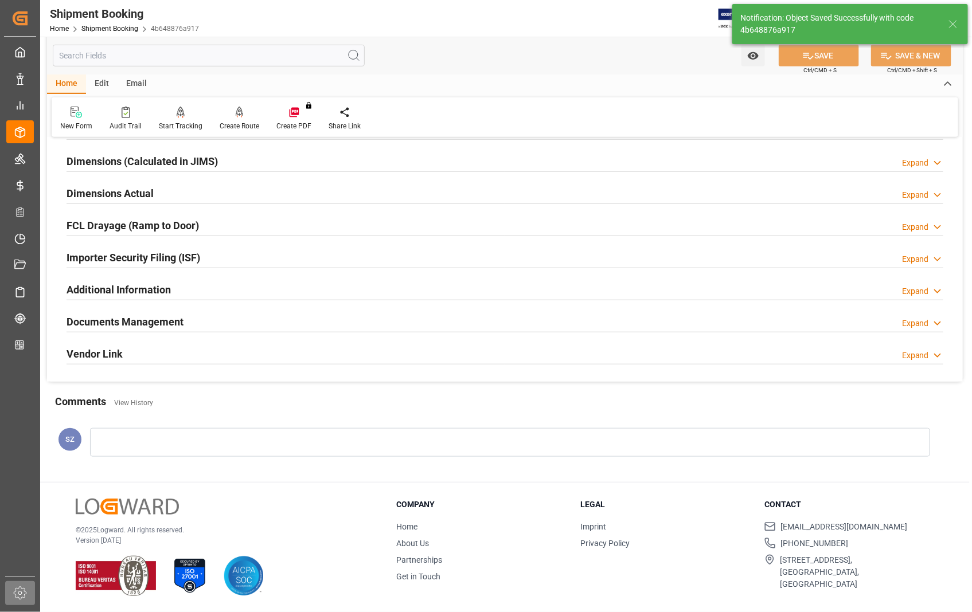
scroll to position [249, 0]
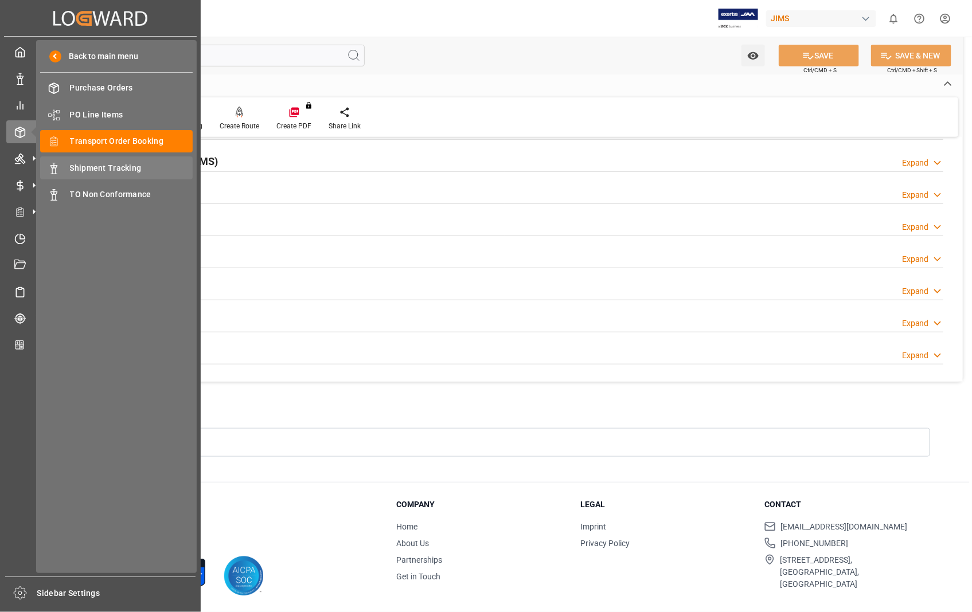
click at [89, 165] on span "Shipment Tracking" at bounding box center [131, 168] width 123 height 12
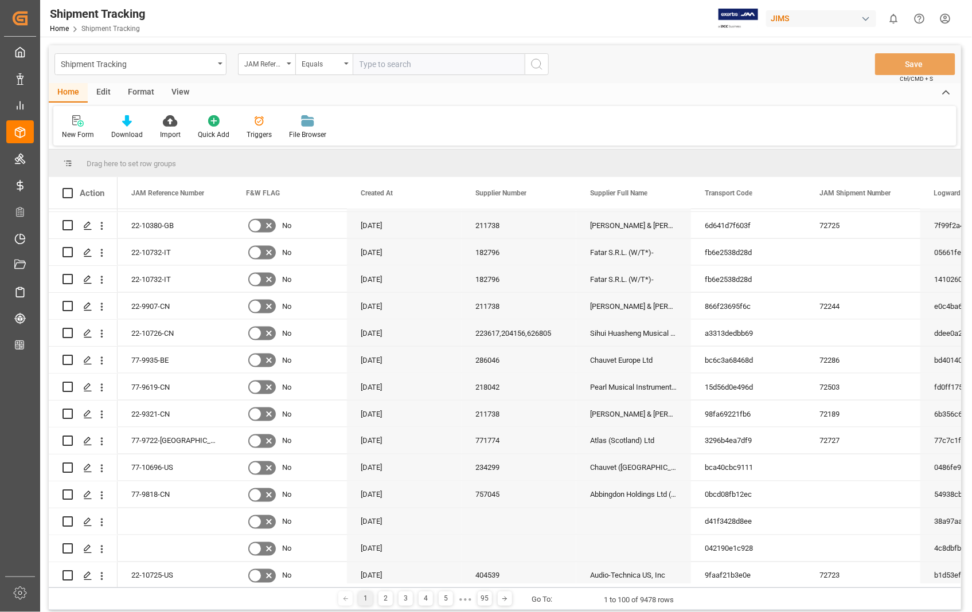
scroll to position [701, 0]
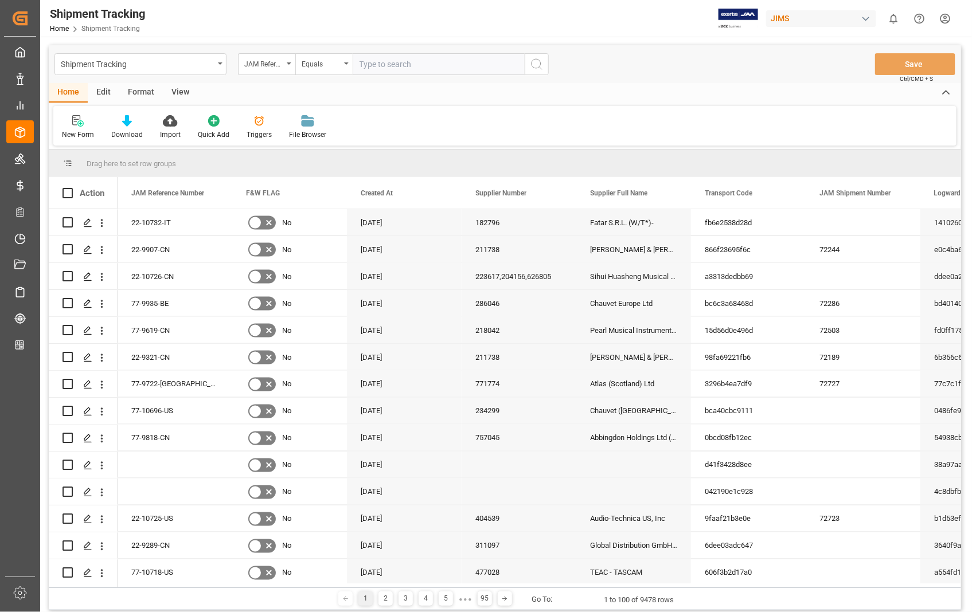
click at [409, 63] on input "text" at bounding box center [439, 64] width 172 height 22
paste input "22-10681-[GEOGRAPHIC_DATA]"
type input "22-10681-[GEOGRAPHIC_DATA]"
click at [541, 60] on icon "search button" at bounding box center [537, 64] width 14 height 14
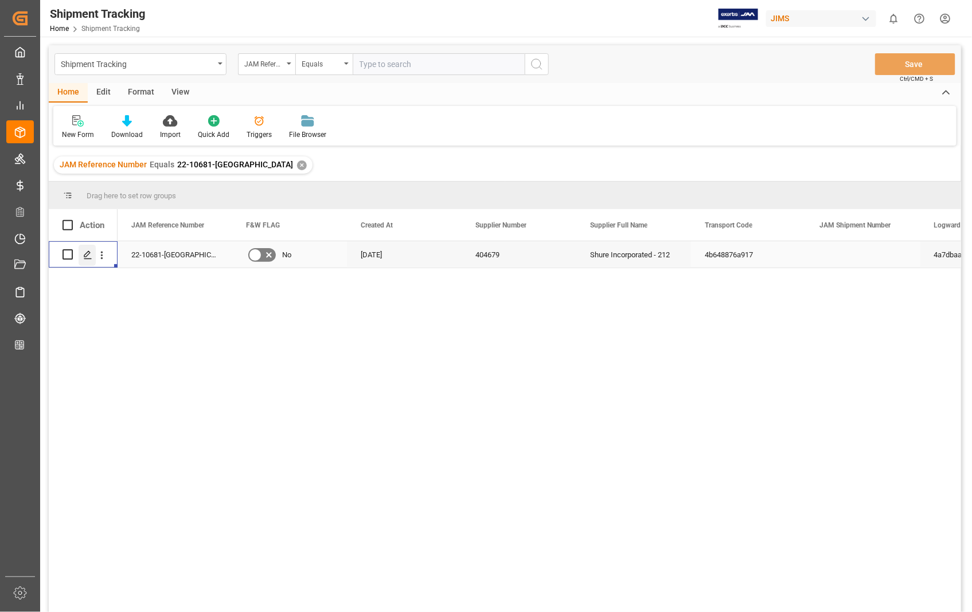
click at [89, 257] on icon "Press SPACE to select this row." at bounding box center [87, 255] width 9 height 9
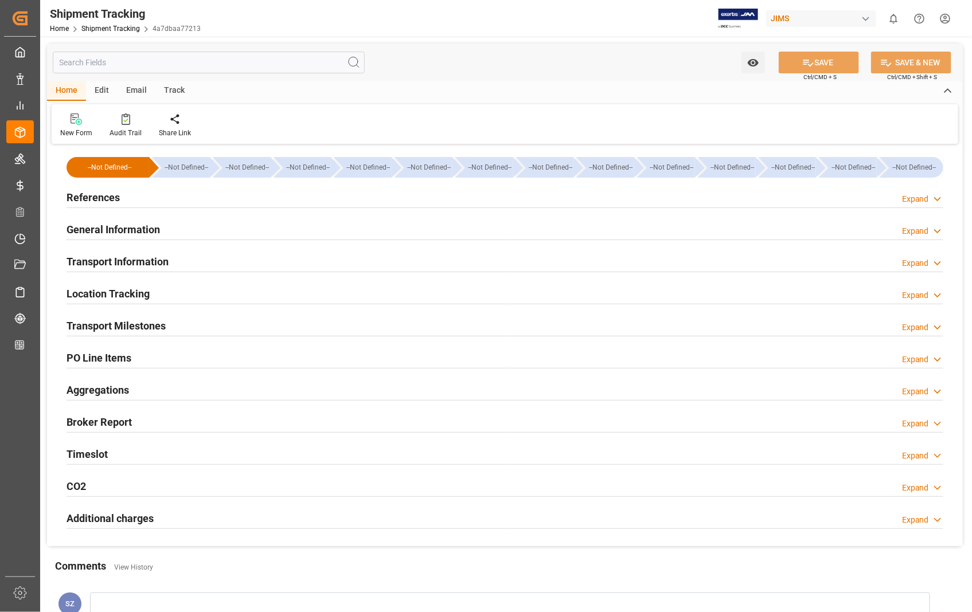
type input "[DATE]"
click at [96, 198] on h2 "References" at bounding box center [93, 197] width 53 height 15
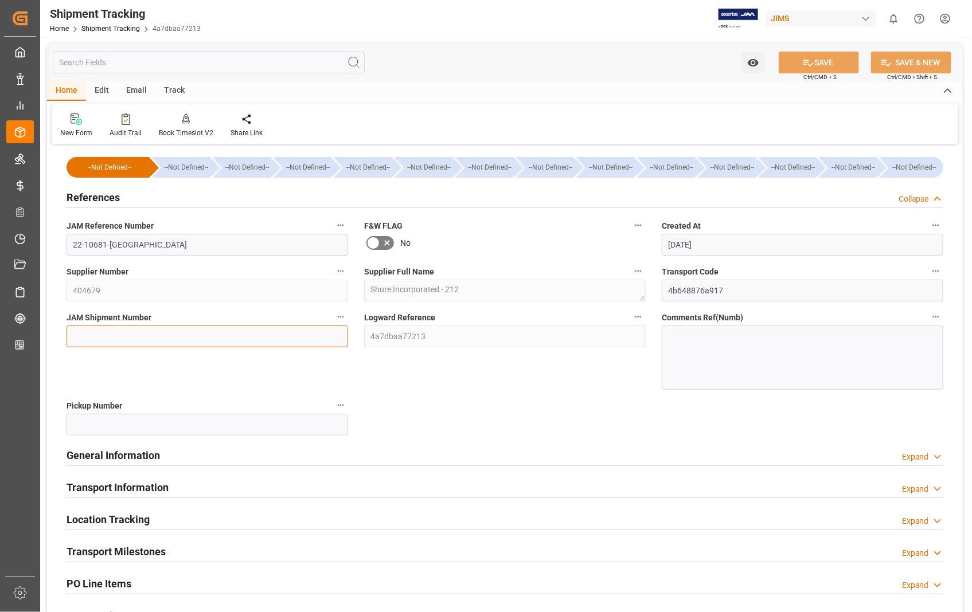
click at [125, 334] on input at bounding box center [208, 337] width 282 height 22
paste input "72731"
type input "72731"
click at [822, 60] on button "SAVE" at bounding box center [819, 63] width 80 height 22
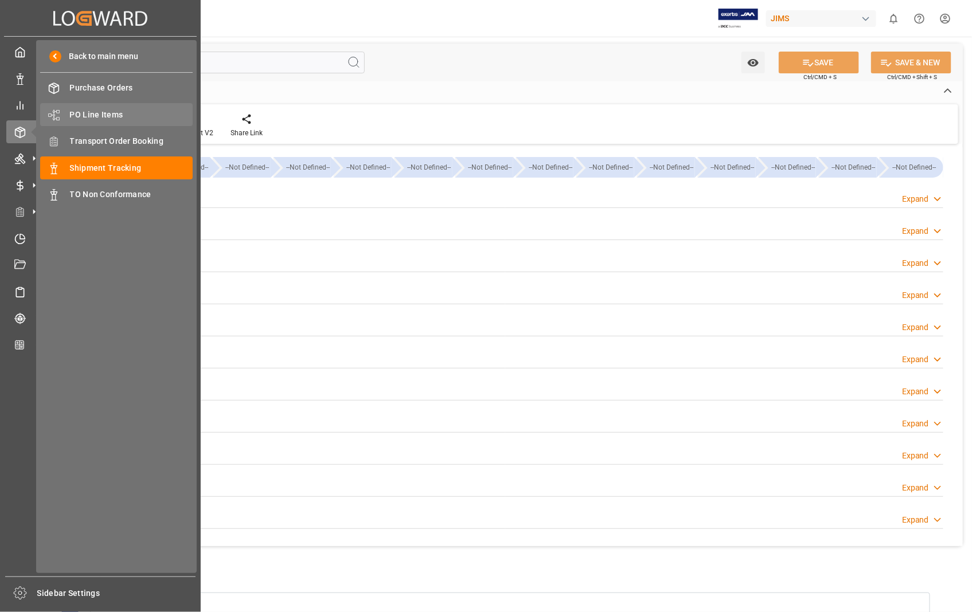
click at [112, 116] on span "PO Line Items" at bounding box center [131, 115] width 123 height 12
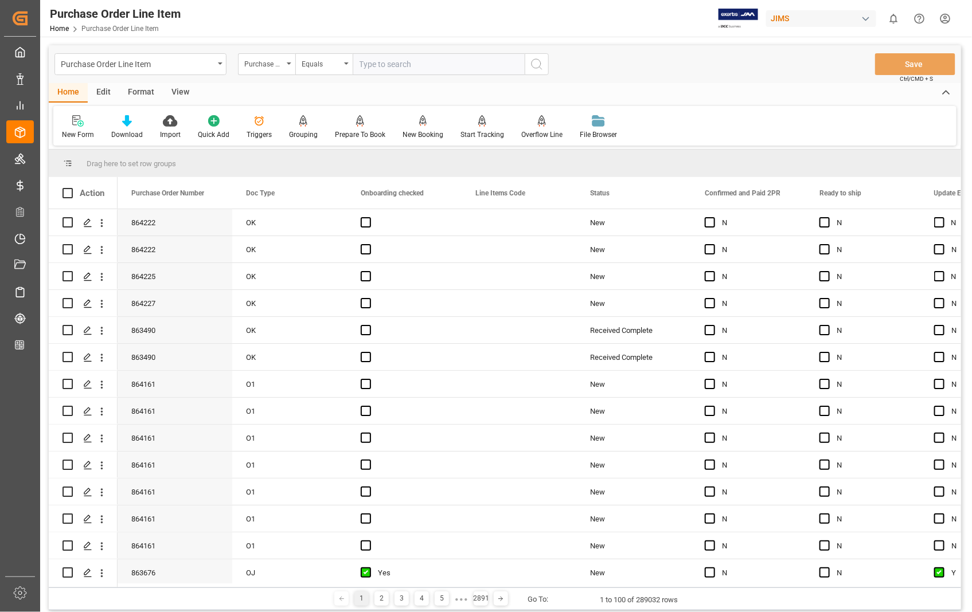
click at [420, 60] on input "text" at bounding box center [439, 64] width 172 height 22
type input "863676"
click at [536, 66] on icon "search button" at bounding box center [537, 64] width 14 height 14
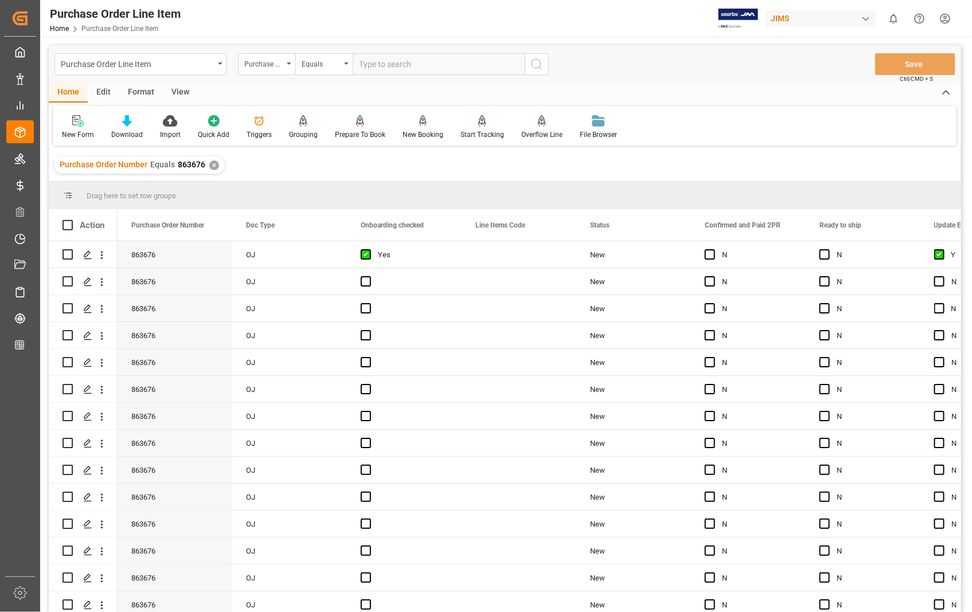
click at [179, 92] on div "View" at bounding box center [180, 92] width 35 height 19
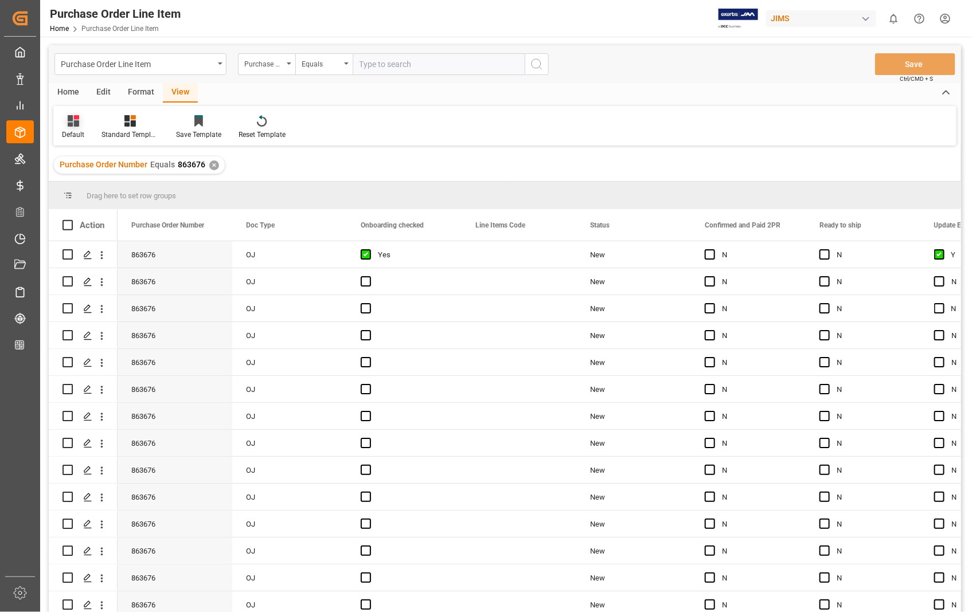
click at [71, 133] on div "Default" at bounding box center [73, 135] width 22 height 10
click at [84, 186] on div "Sophia setting." at bounding box center [118, 185] width 100 height 12
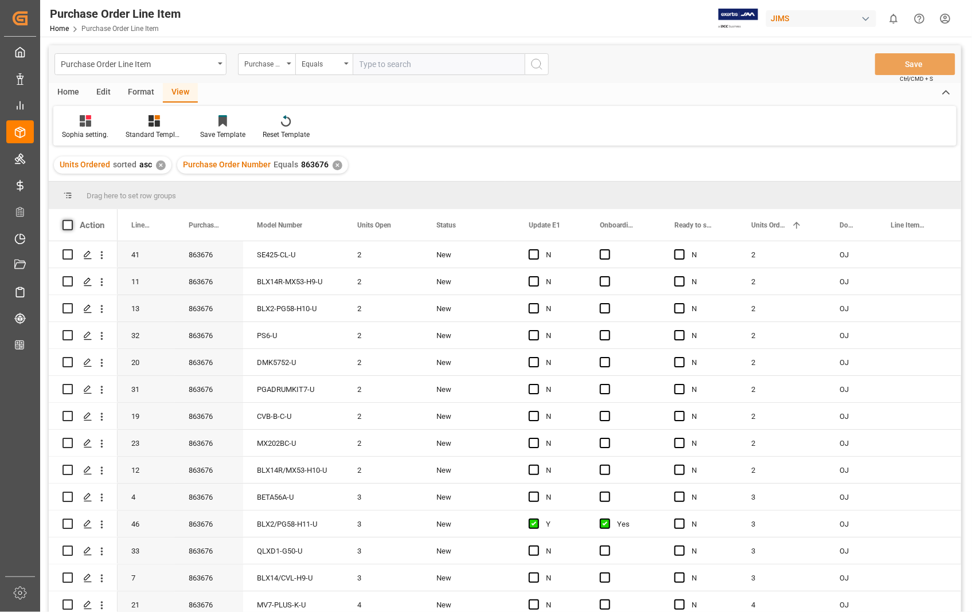
click at [65, 222] on span at bounding box center [68, 225] width 10 height 10
click at [71, 220] on input "checkbox" at bounding box center [71, 220] width 0 height 0
checkbox input "true"
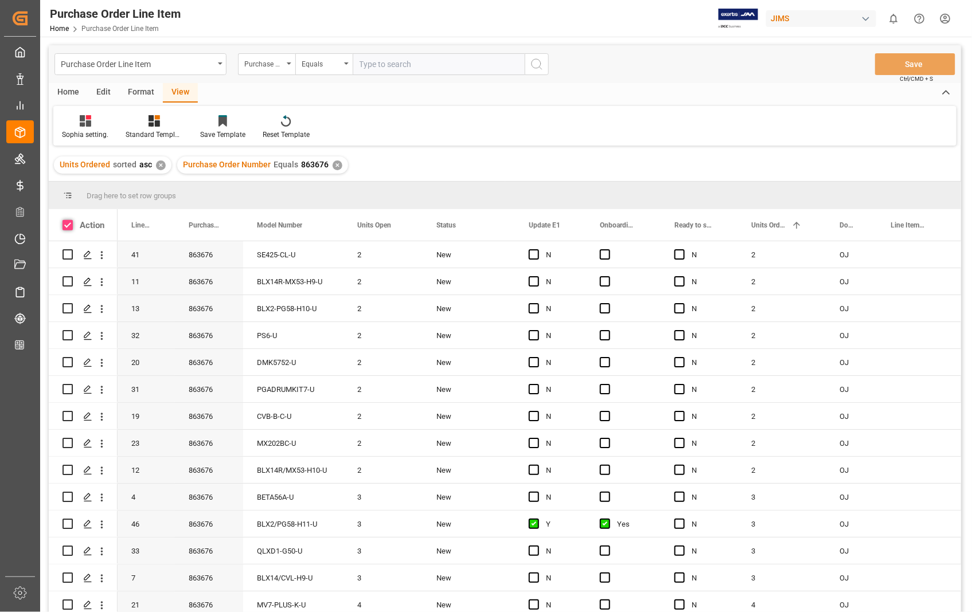
checkbox input "true"
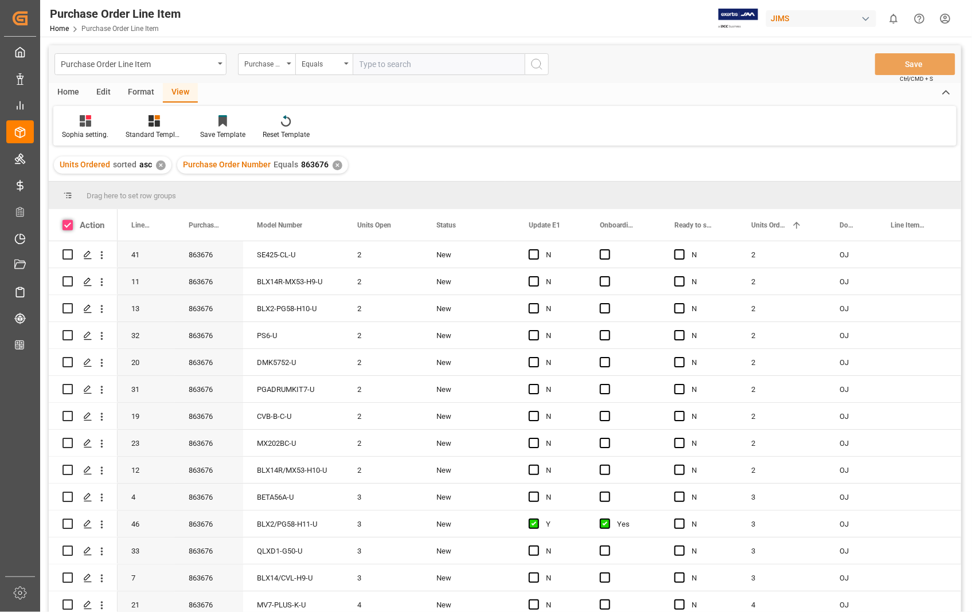
checkbox input "true"
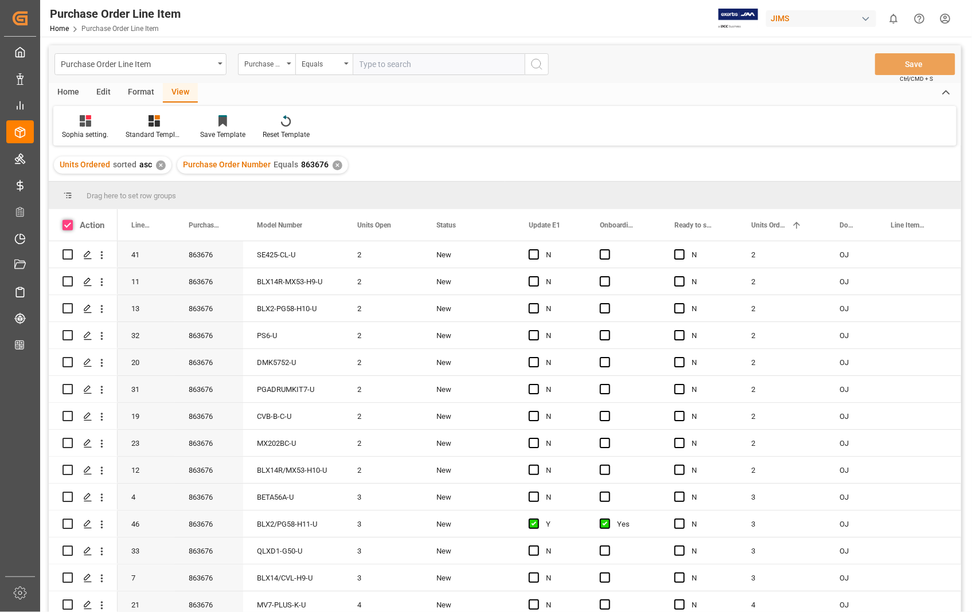
checkbox input "true"
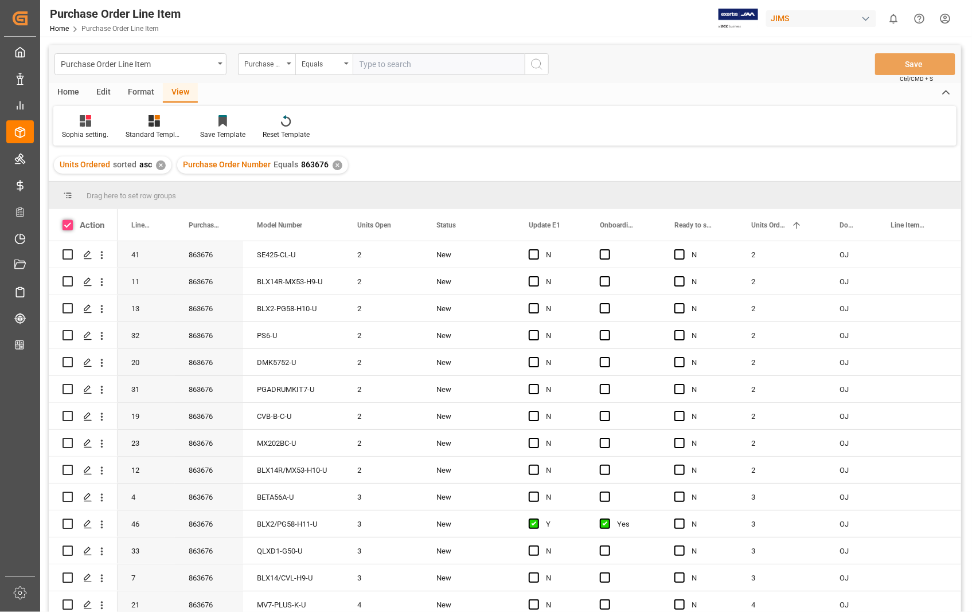
checkbox input "true"
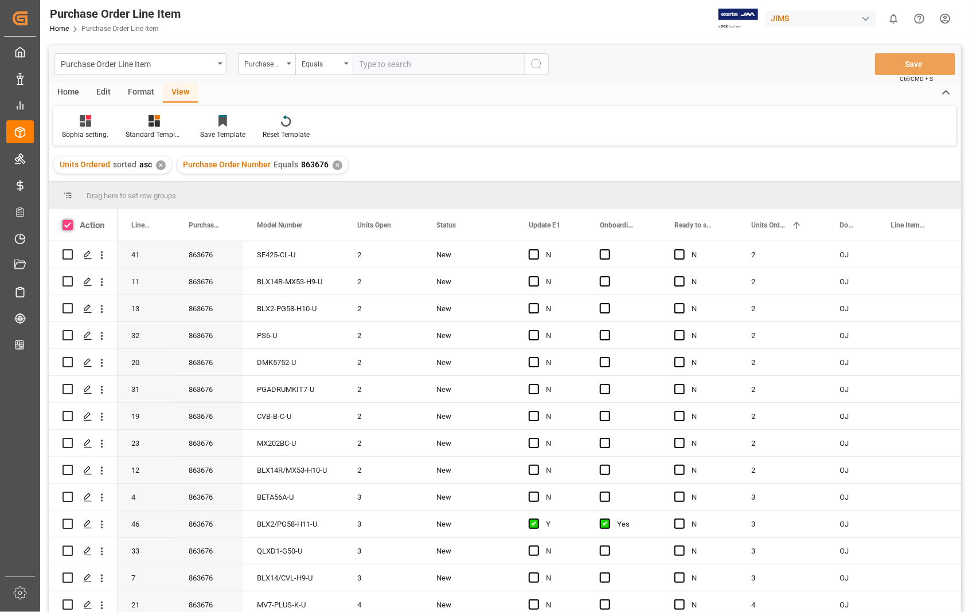
checkbox input "true"
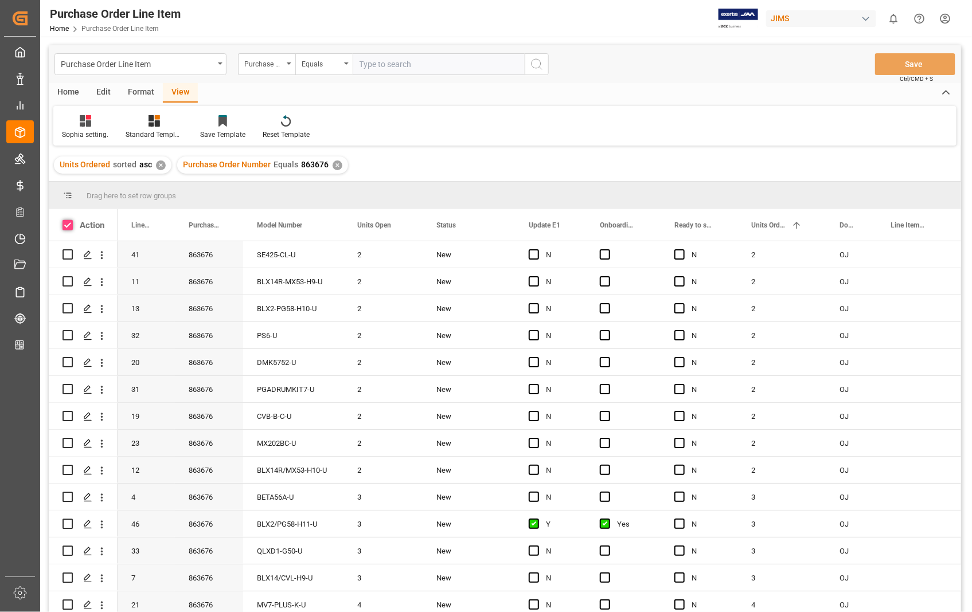
checkbox input "true"
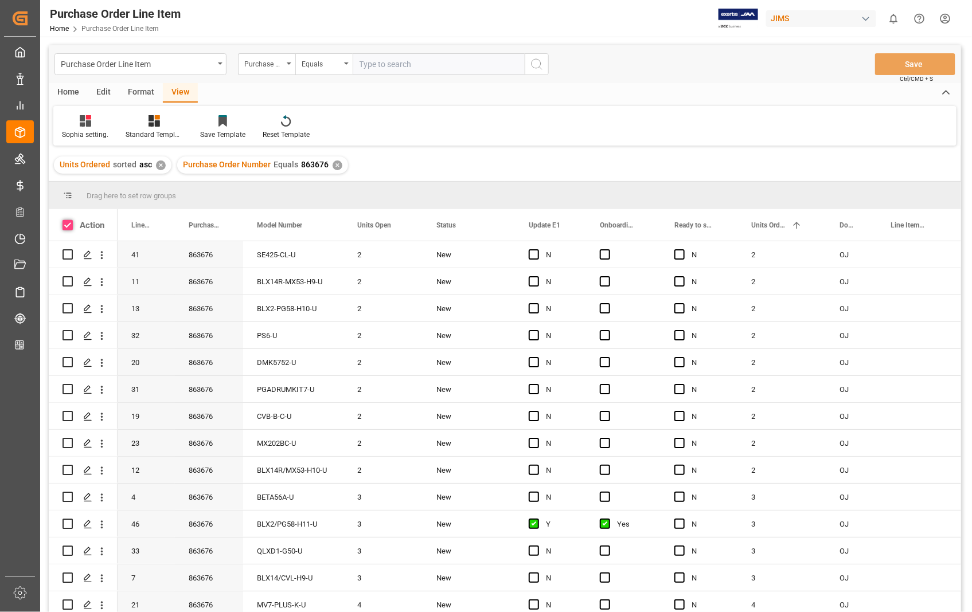
checkbox input "true"
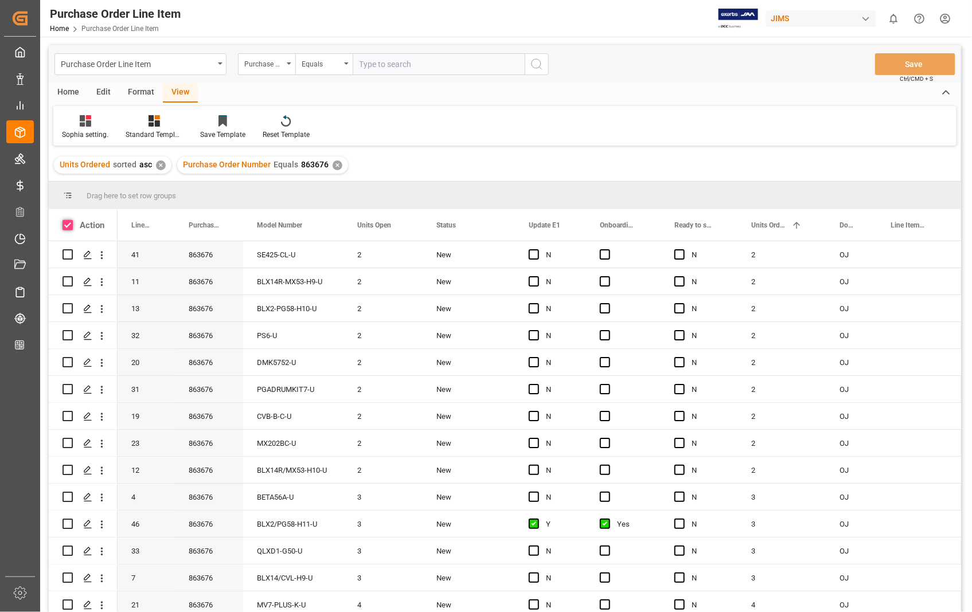
checkbox input "true"
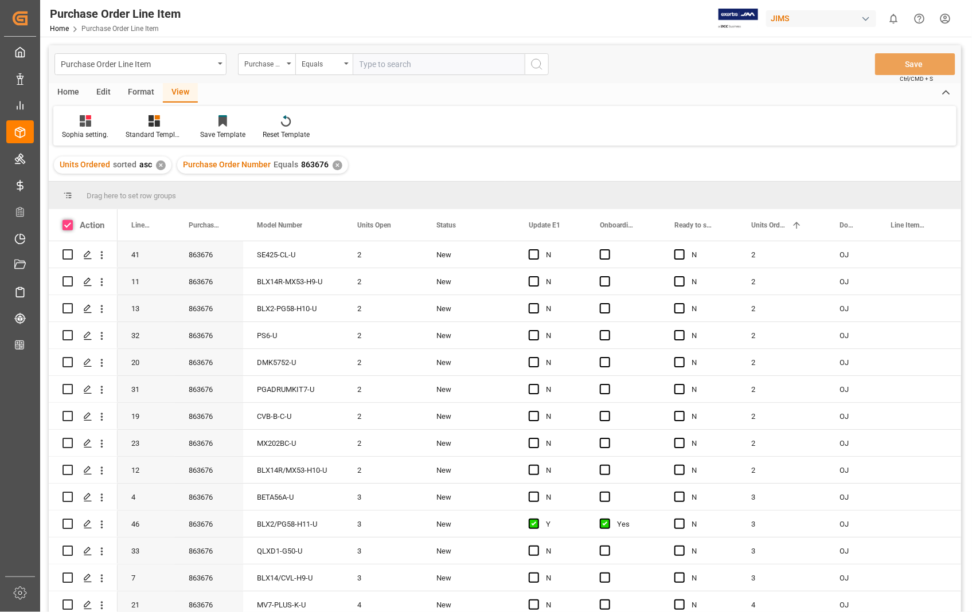
checkbox input "true"
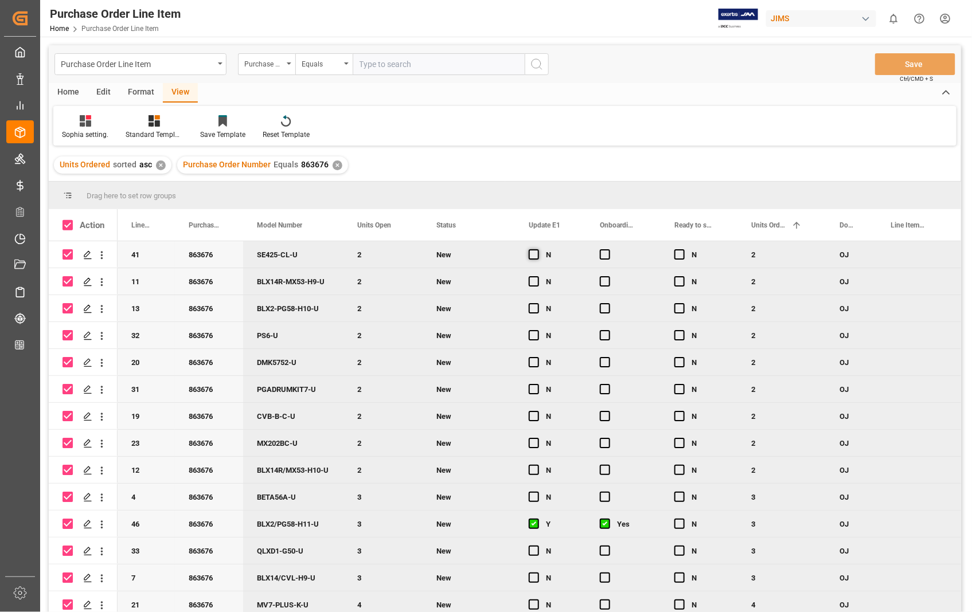
click at [536, 255] on span "Press SPACE to deselect this row." at bounding box center [534, 254] width 10 height 10
click at [537, 249] on input "Press SPACE to deselect this row." at bounding box center [537, 249] width 0 height 0
drag, startPoint x: 585, startPoint y: 264, endPoint x: 577, endPoint y: 495, distance: 230.6
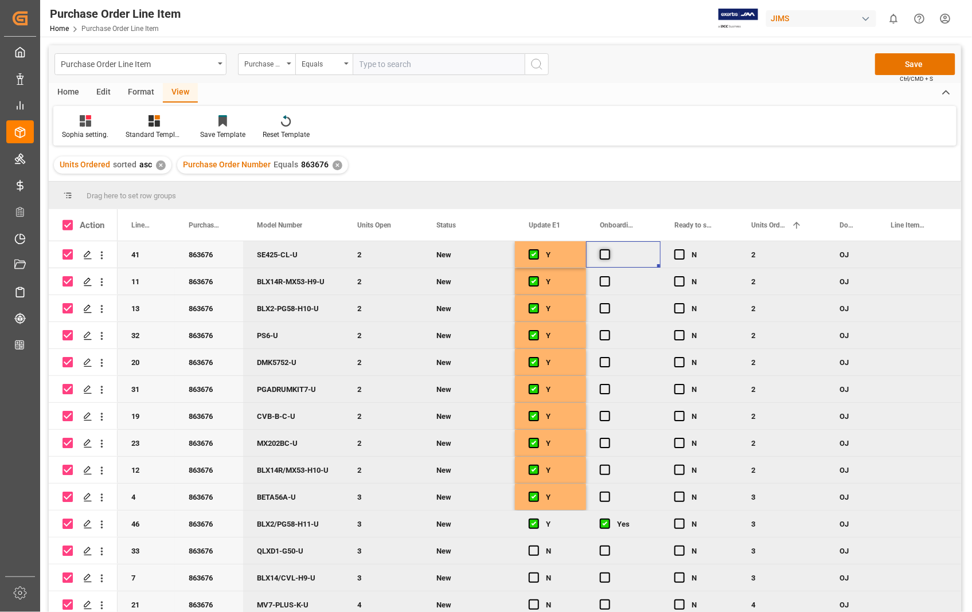
click at [600, 252] on span "Press SPACE to deselect this row." at bounding box center [605, 254] width 10 height 10
click at [608, 249] on input "Press SPACE to deselect this row." at bounding box center [608, 249] width 0 height 0
drag, startPoint x: 658, startPoint y: 264, endPoint x: 635, endPoint y: 495, distance: 232.2
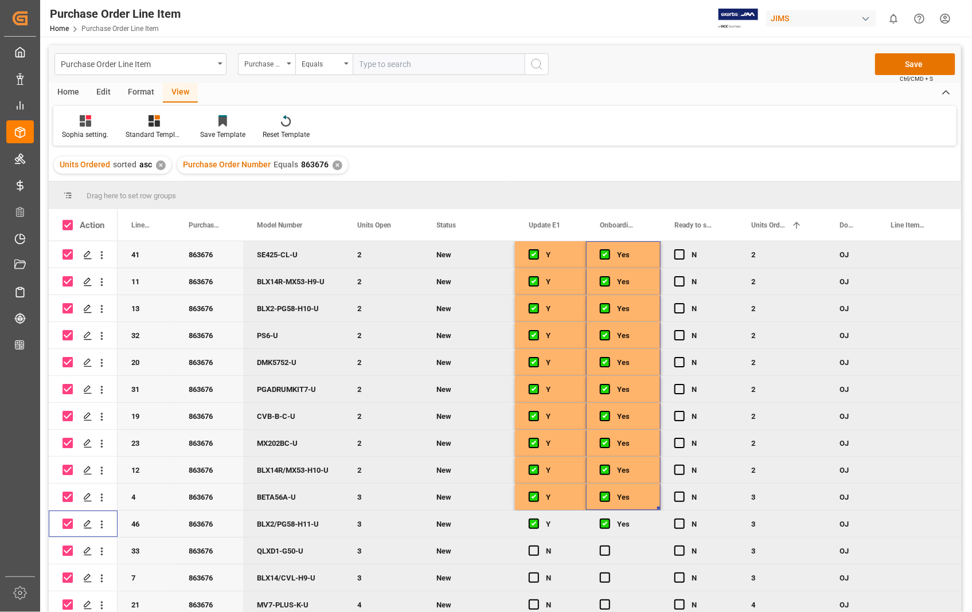
click at [66, 522] on input "Press Space to toggle row selection (checked)" at bounding box center [68, 524] width 10 height 10
checkbox input "false"
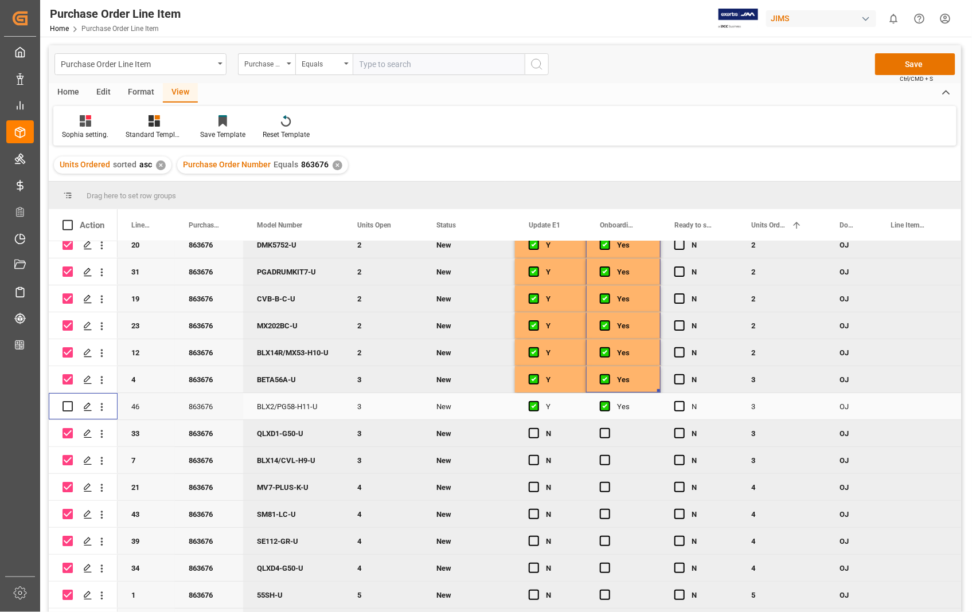
scroll to position [191, 0]
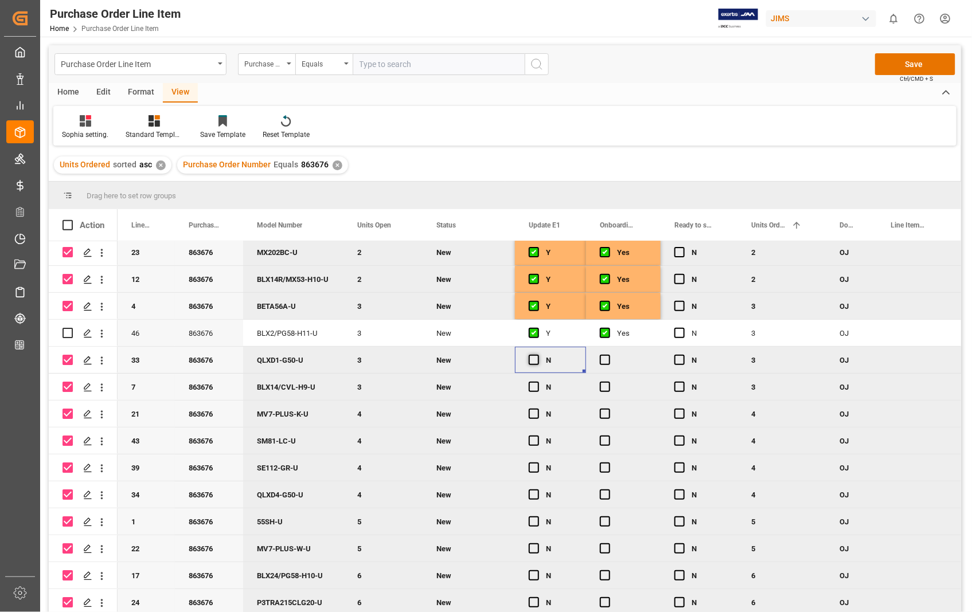
click at [530, 362] on span "Press SPACE to deselect this row." at bounding box center [534, 360] width 10 height 10
click at [537, 355] on input "Press SPACE to deselect this row." at bounding box center [537, 355] width 0 height 0
drag, startPoint x: 583, startPoint y: 370, endPoint x: 577, endPoint y: 597, distance: 226.6
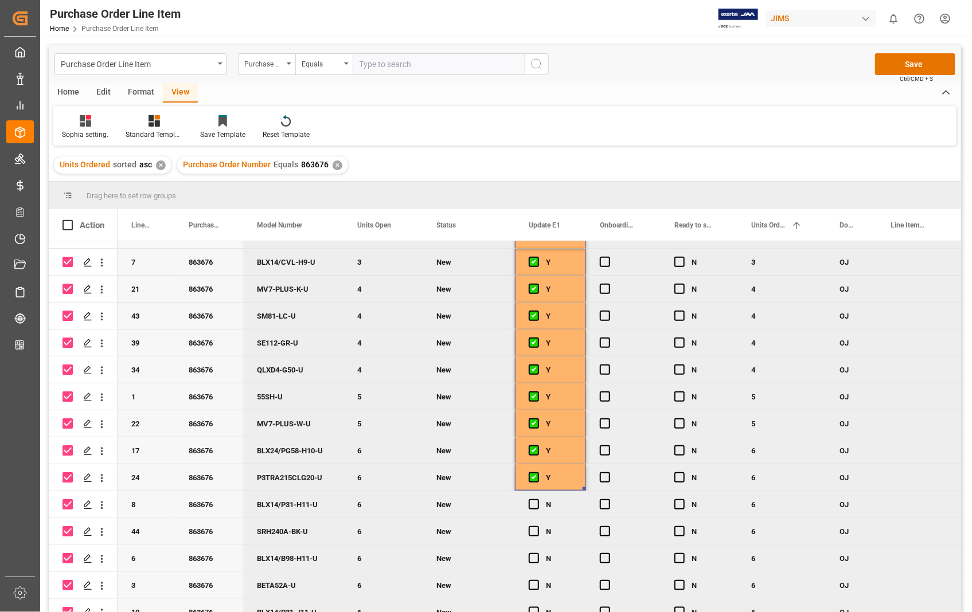
scroll to position [318, 0]
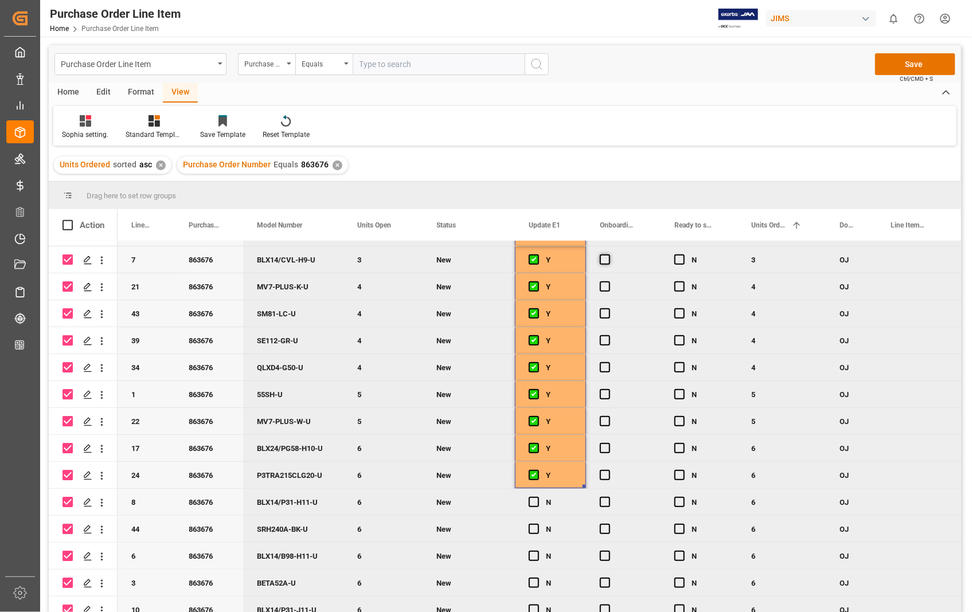
click at [601, 256] on span "Press SPACE to deselect this row." at bounding box center [605, 260] width 10 height 10
click at [608, 255] on input "Press SPACE to deselect this row." at bounding box center [608, 255] width 0 height 0
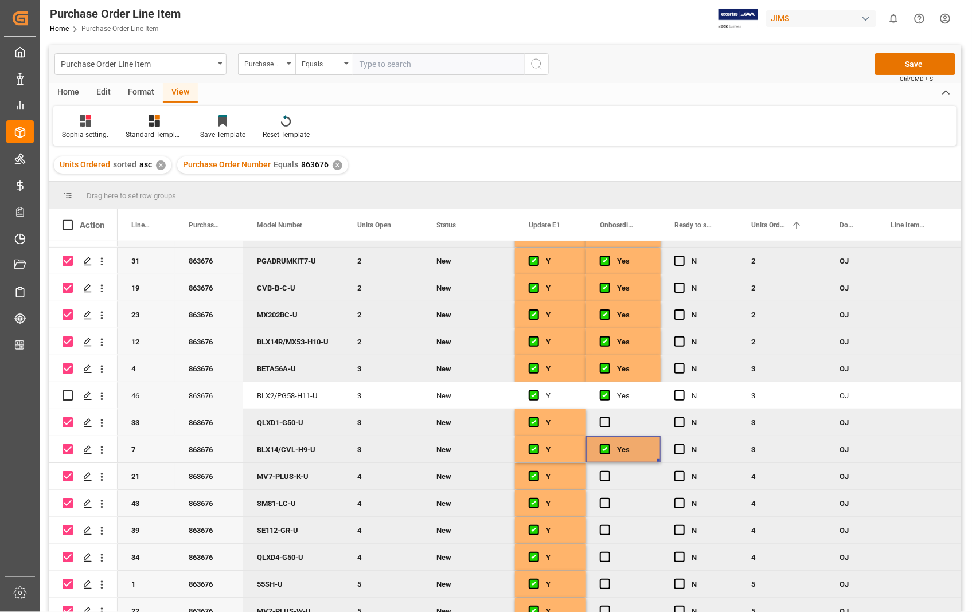
scroll to position [127, 0]
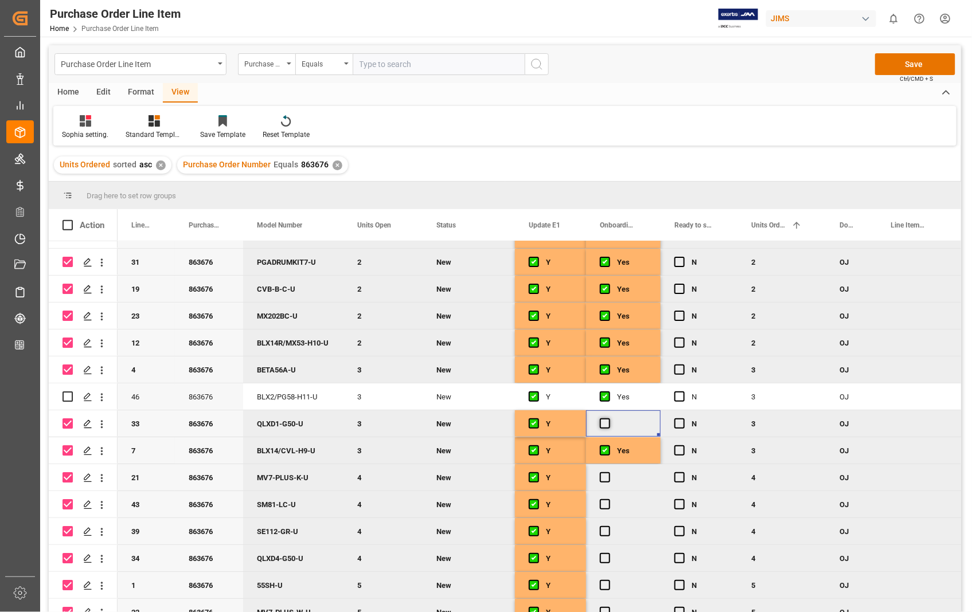
click at [608, 427] on span "Press SPACE to deselect this row." at bounding box center [605, 424] width 10 height 10
click at [608, 419] on input "Press SPACE to deselect this row." at bounding box center [608, 419] width 0 height 0
click at [657, 459] on div "Yes" at bounding box center [623, 451] width 75 height 26
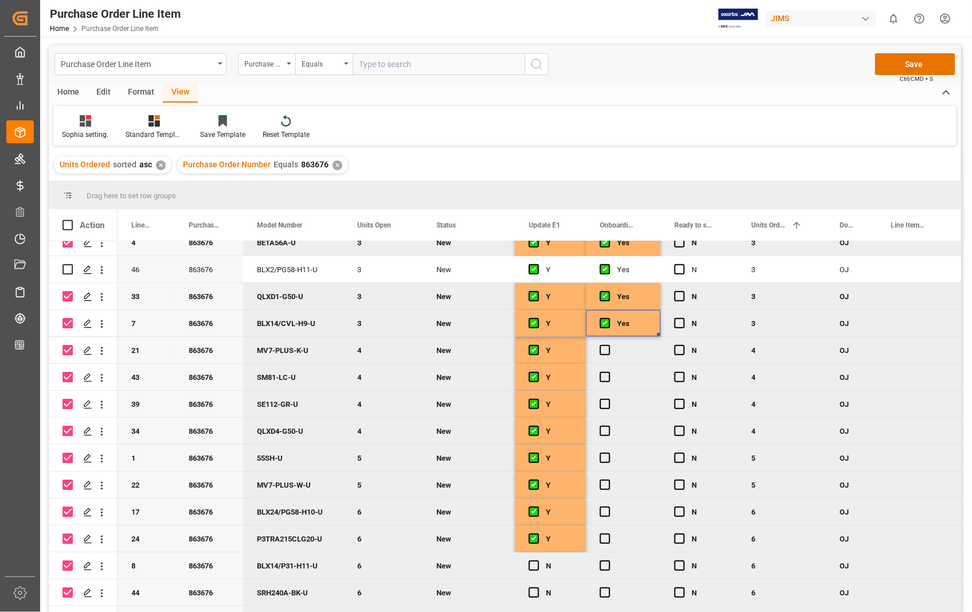
scroll to position [318, 0]
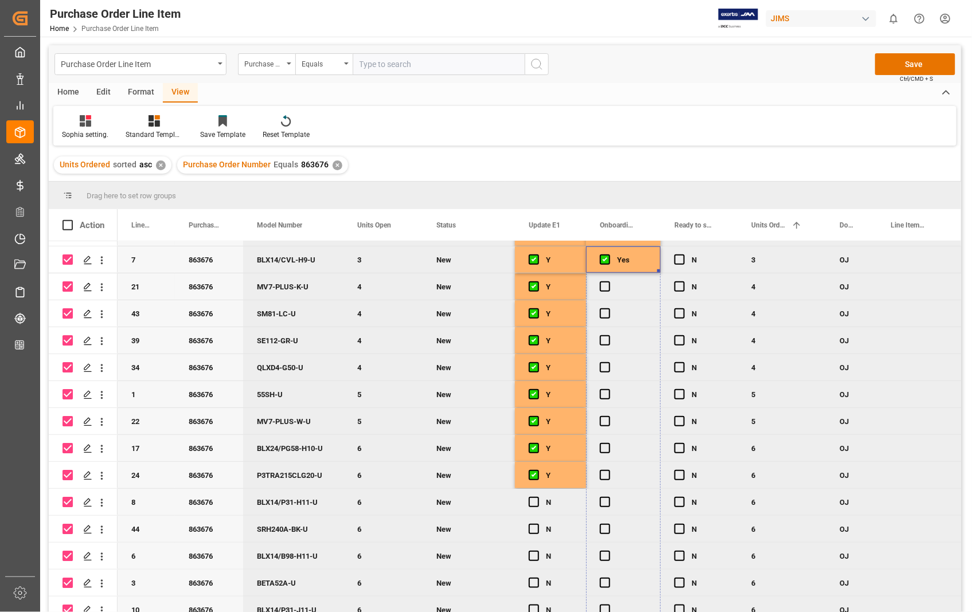
drag, startPoint x: 658, startPoint y: 270, endPoint x: 640, endPoint y: 604, distance: 334.8
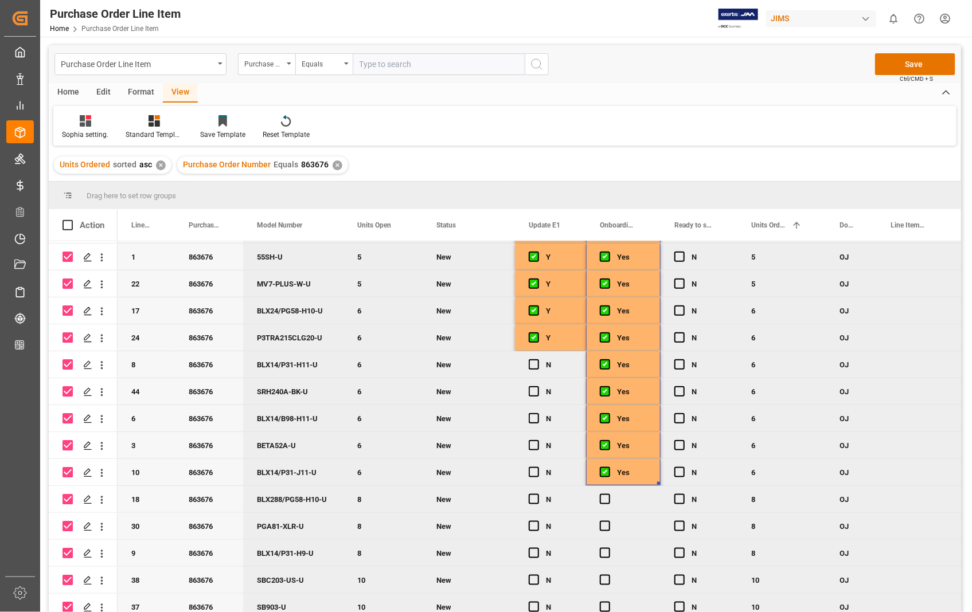
scroll to position [509, 0]
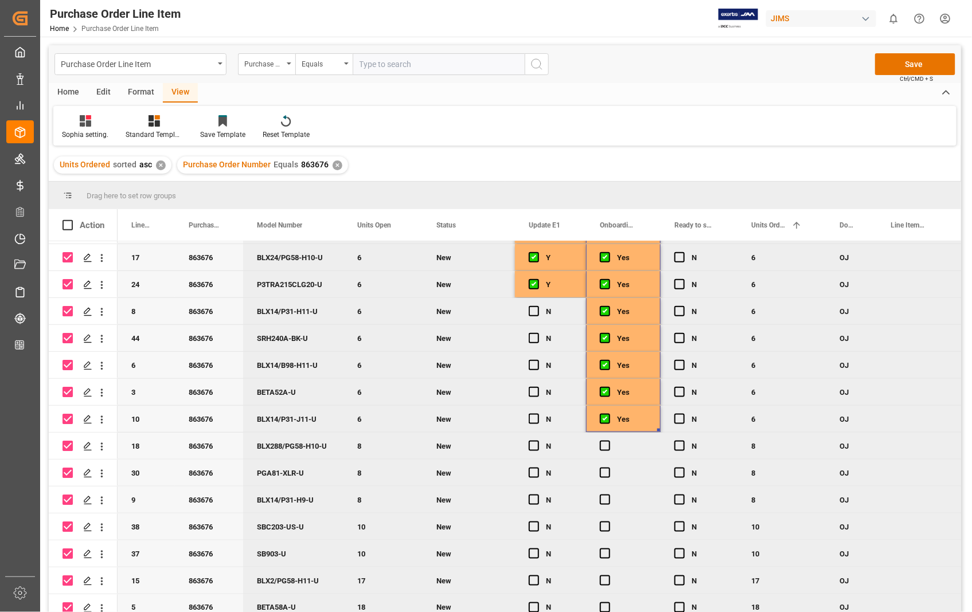
click at [553, 283] on div "Y" at bounding box center [559, 285] width 26 height 26
drag, startPoint x: 584, startPoint y: 294, endPoint x: 577, endPoint y: 598, distance: 304.0
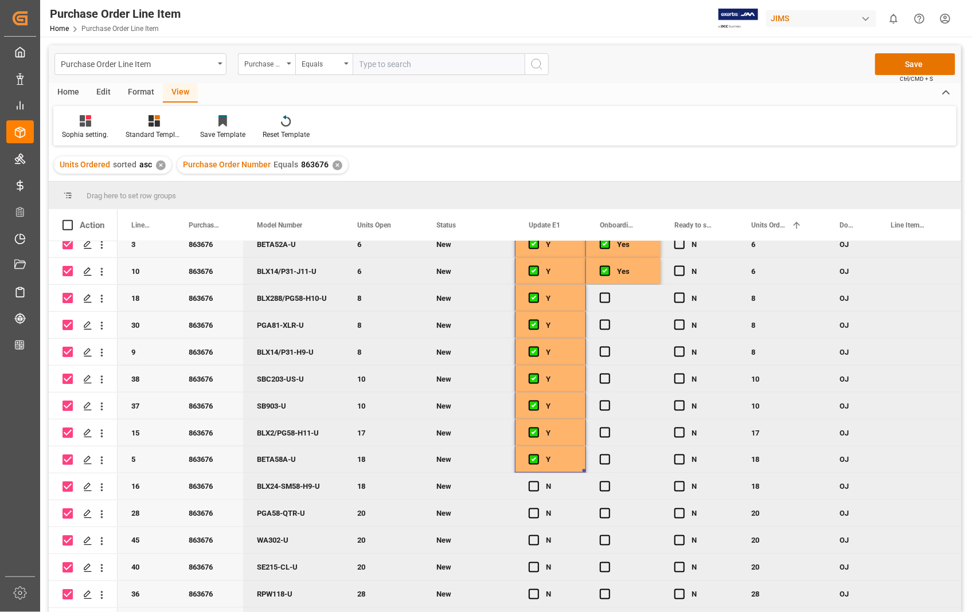
scroll to position [637, 0]
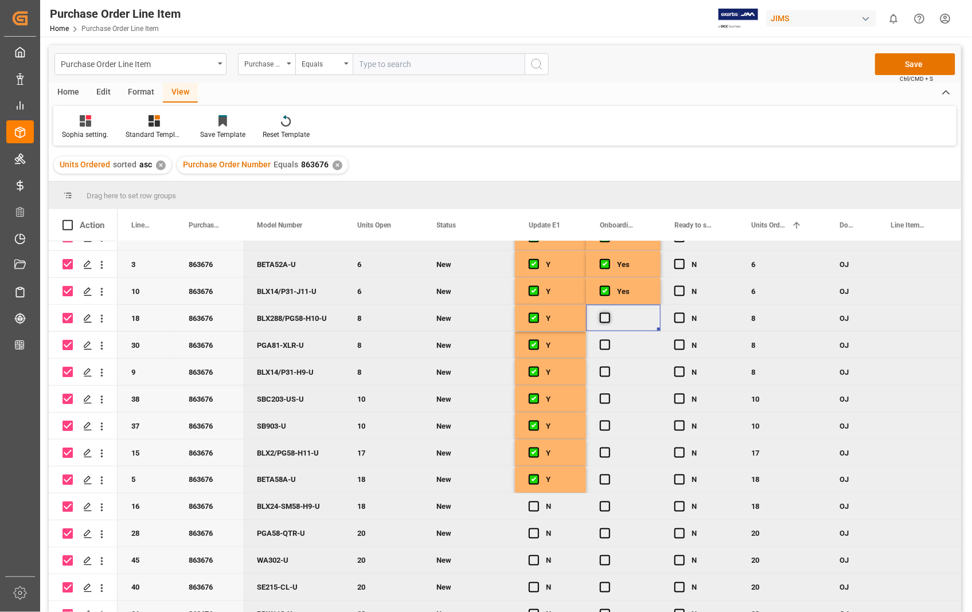
click at [602, 321] on span "Press SPACE to deselect this row." at bounding box center [605, 318] width 10 height 10
click at [608, 313] on input "Press SPACE to deselect this row." at bounding box center [608, 313] width 0 height 0
drag, startPoint x: 658, startPoint y: 330, endPoint x: 641, endPoint y: 595, distance: 265.5
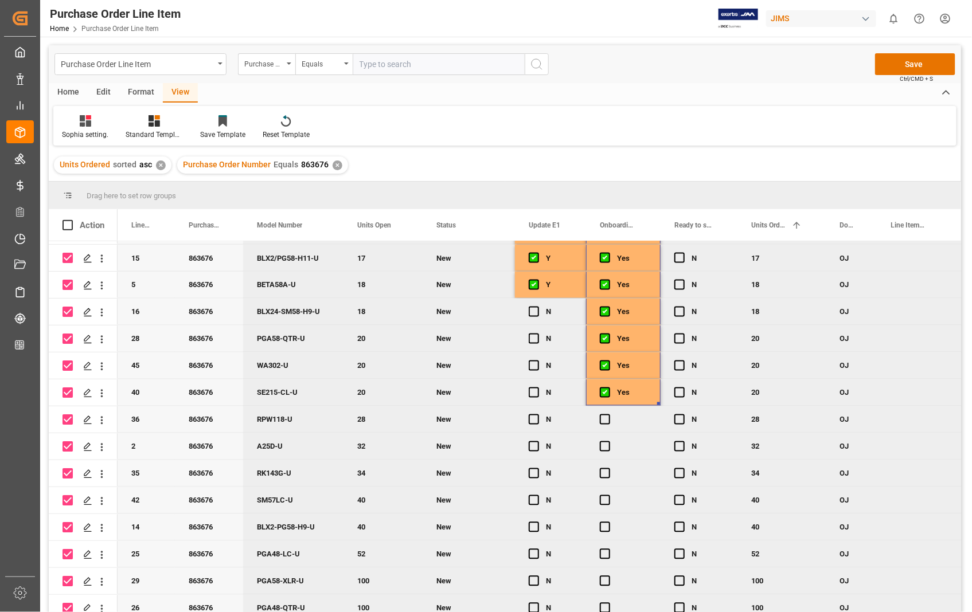
scroll to position [868, 0]
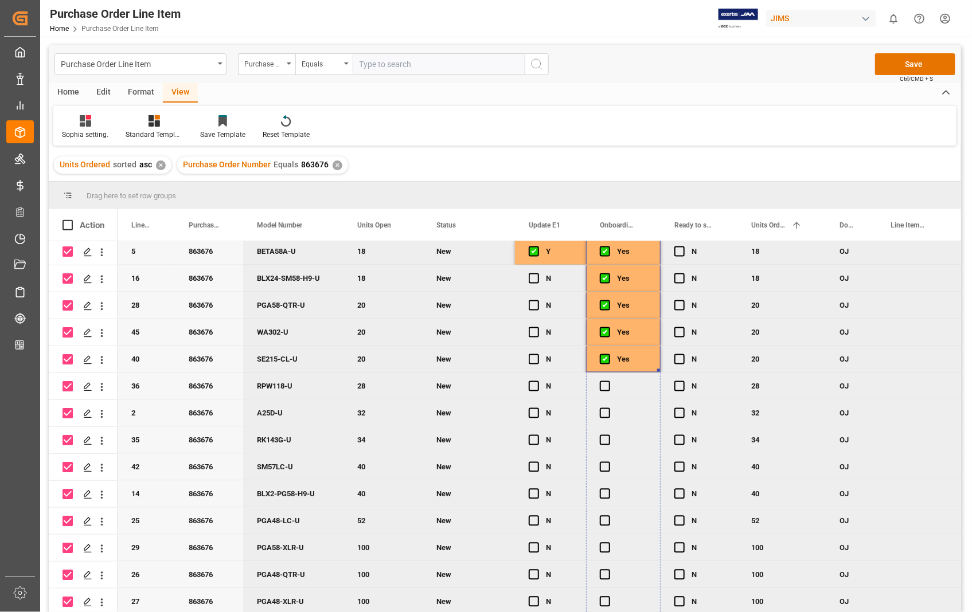
drag, startPoint x: 657, startPoint y: 366, endPoint x: 632, endPoint y: 591, distance: 226.2
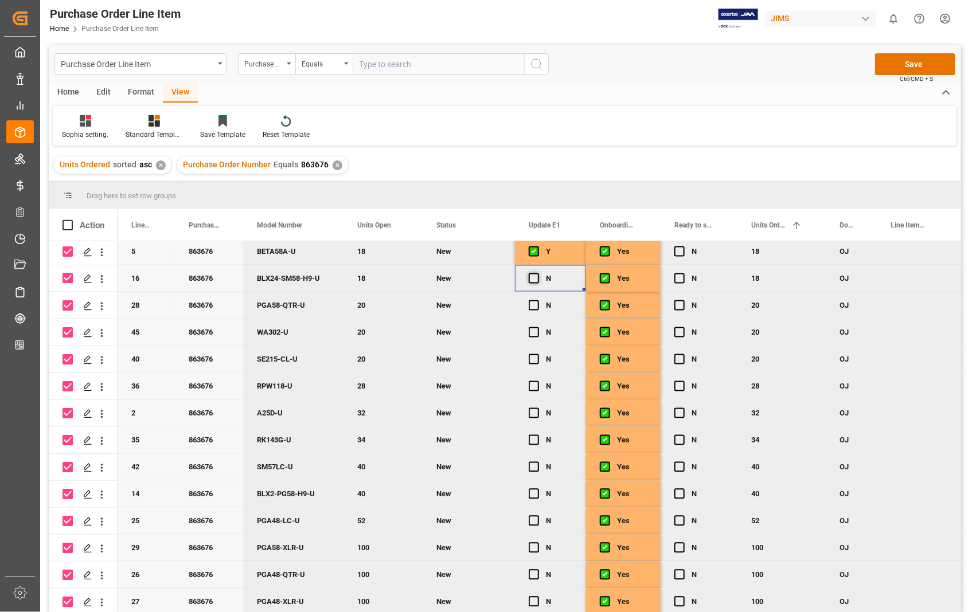
click at [536, 276] on span "Press SPACE to deselect this row." at bounding box center [534, 279] width 10 height 10
click at [537, 274] on input "Press SPACE to deselect this row." at bounding box center [537, 274] width 0 height 0
drag, startPoint x: 584, startPoint y: 285, endPoint x: 566, endPoint y: 603, distance: 318.2
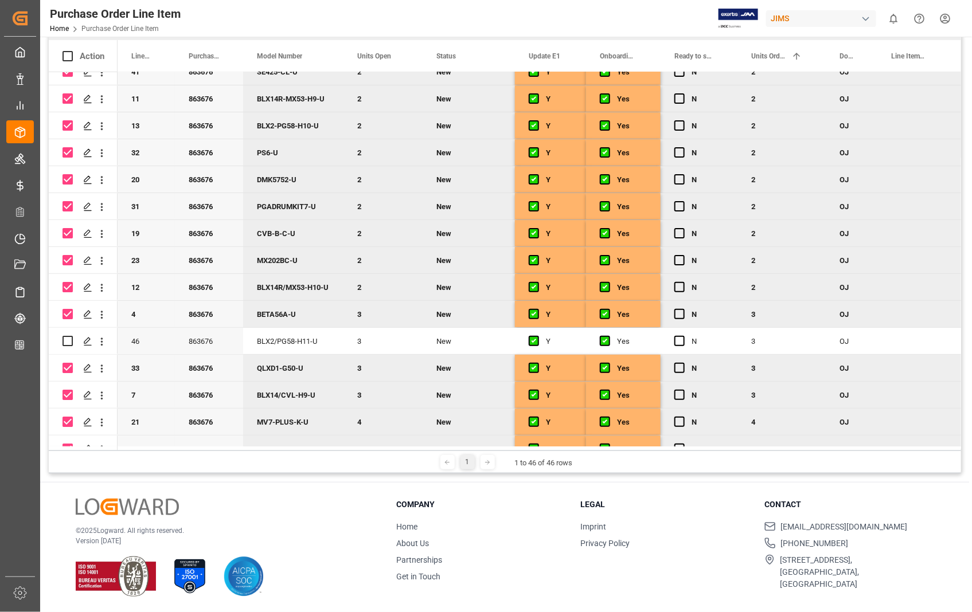
scroll to position [0, 0]
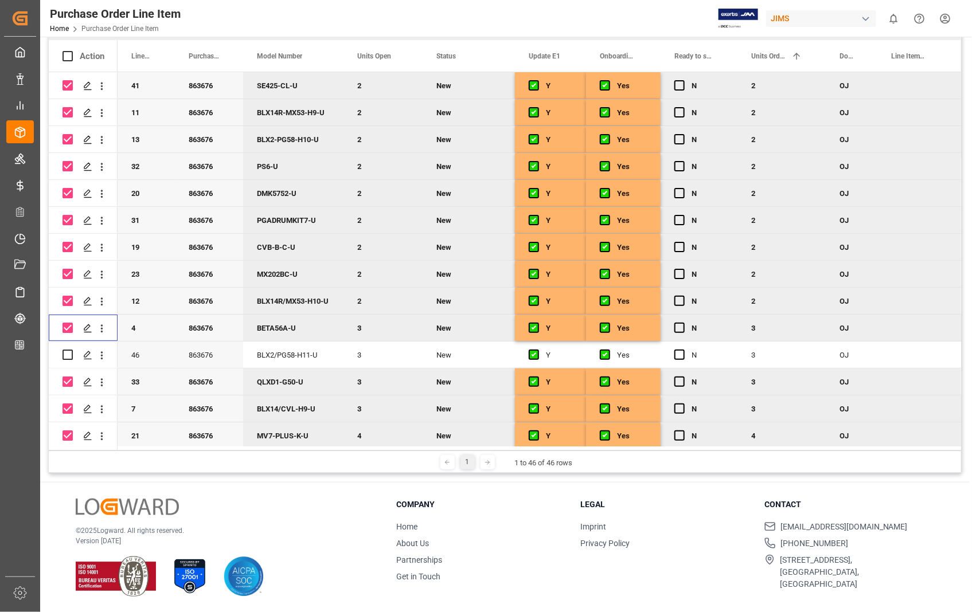
click at [65, 327] on input "Press Space to toggle row selection (checked)" at bounding box center [68, 328] width 10 height 10
checkbox input "false"
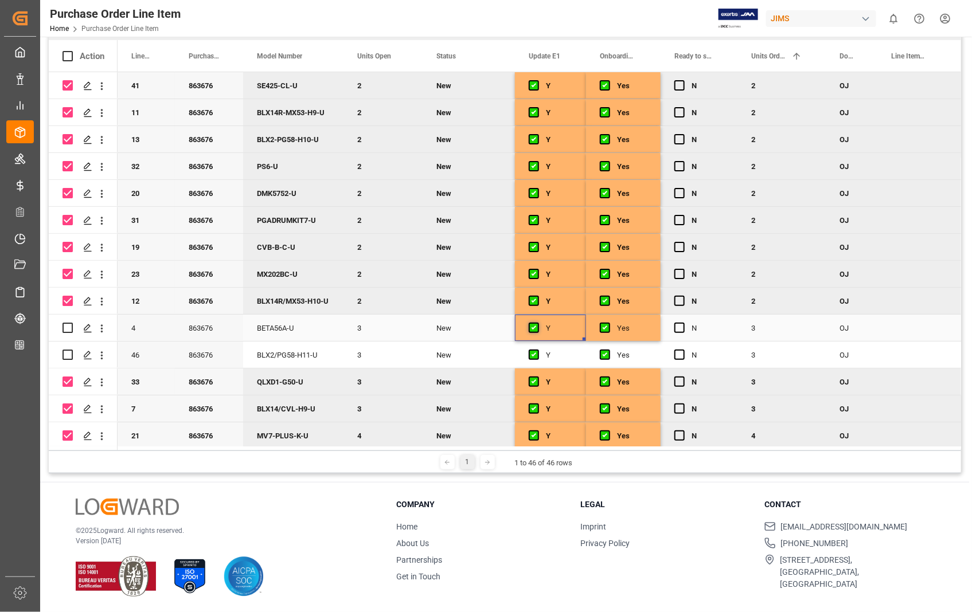
click at [533, 331] on span "Press SPACE to select this row." at bounding box center [534, 328] width 10 height 10
click at [537, 323] on input "Press SPACE to select this row." at bounding box center [537, 323] width 0 height 0
click at [608, 328] on span "Press SPACE to select this row." at bounding box center [605, 328] width 10 height 10
click at [608, 323] on input "Press SPACE to select this row." at bounding box center [608, 323] width 0 height 0
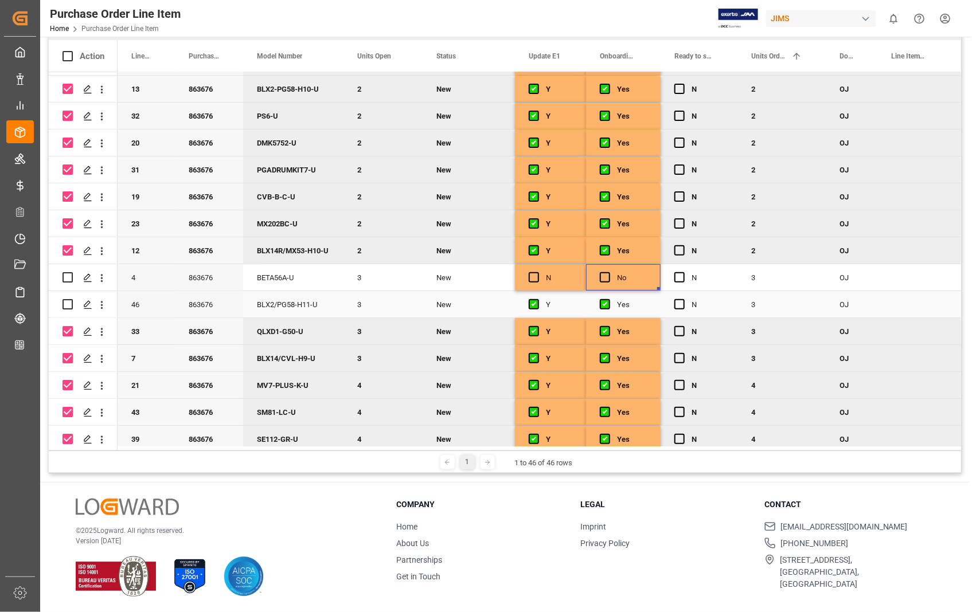
scroll to position [64, 0]
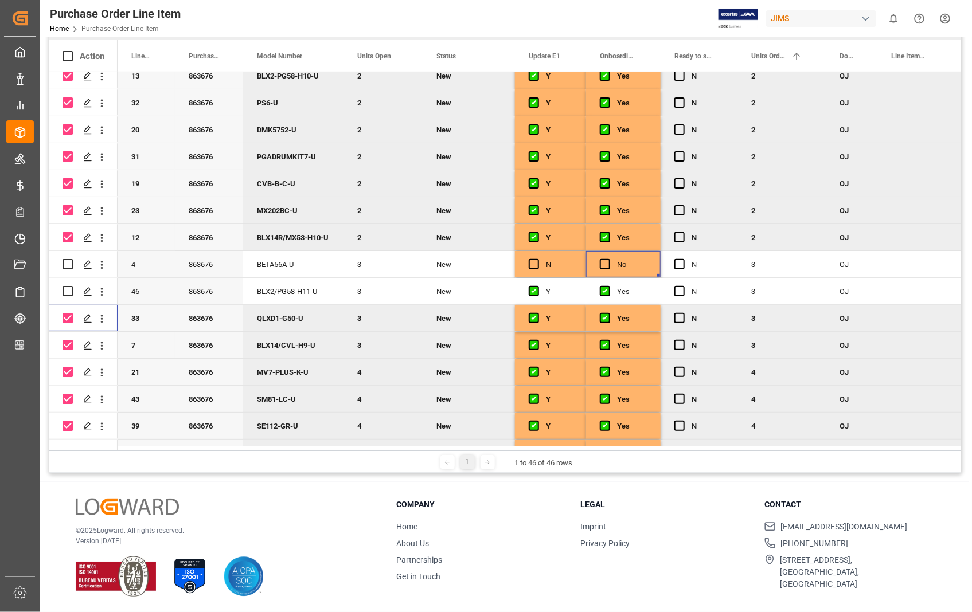
click at [71, 319] on input "Press Space to toggle row selection (checked)" at bounding box center [68, 318] width 10 height 10
checkbox input "false"
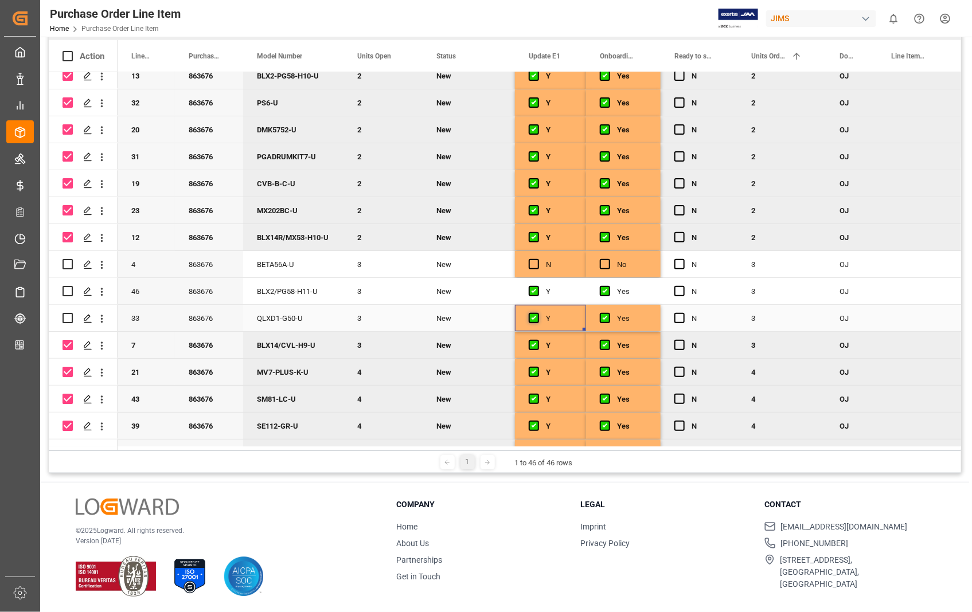
click at [535, 320] on span "Press SPACE to select this row." at bounding box center [534, 318] width 10 height 10
click at [537, 313] on input "Press SPACE to select this row." at bounding box center [537, 313] width 0 height 0
click at [606, 319] on span "Press SPACE to select this row." at bounding box center [605, 318] width 10 height 10
click at [608, 313] on input "Press SPACE to select this row." at bounding box center [608, 313] width 0 height 0
click at [69, 399] on input "Press Space to toggle row selection (checked)" at bounding box center [68, 399] width 10 height 10
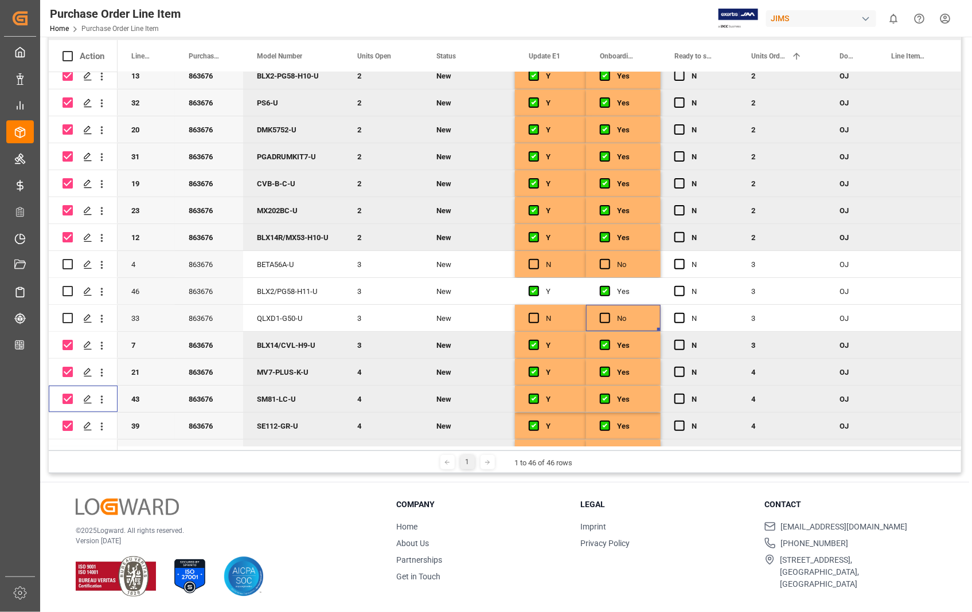
checkbox input "false"
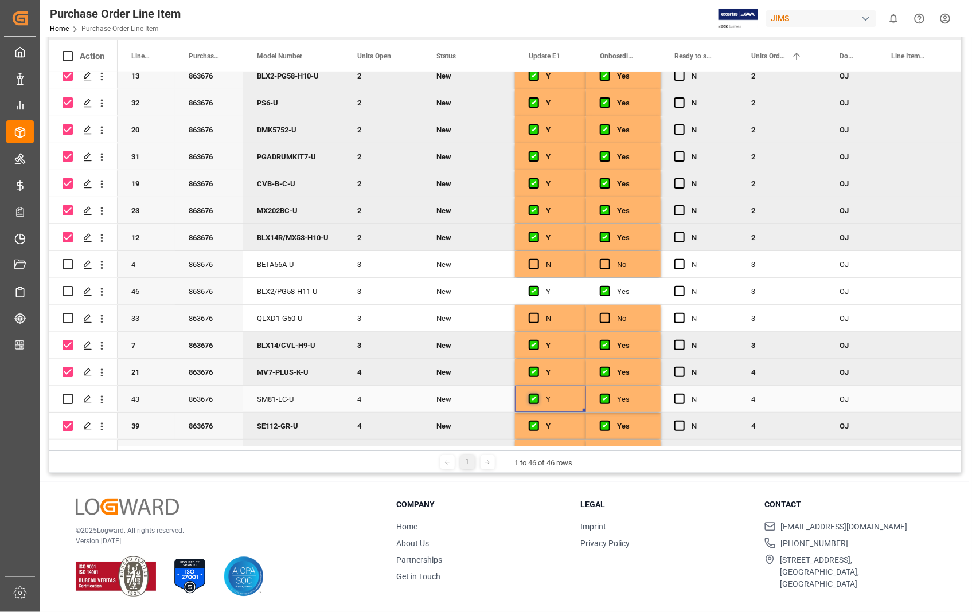
click at [534, 395] on span "Press SPACE to select this row." at bounding box center [534, 399] width 10 height 10
click at [537, 394] on input "Press SPACE to select this row." at bounding box center [537, 394] width 0 height 0
click at [609, 397] on span "Press SPACE to select this row." at bounding box center [605, 399] width 10 height 10
click at [608, 394] on input "Press SPACE to select this row." at bounding box center [608, 394] width 0 height 0
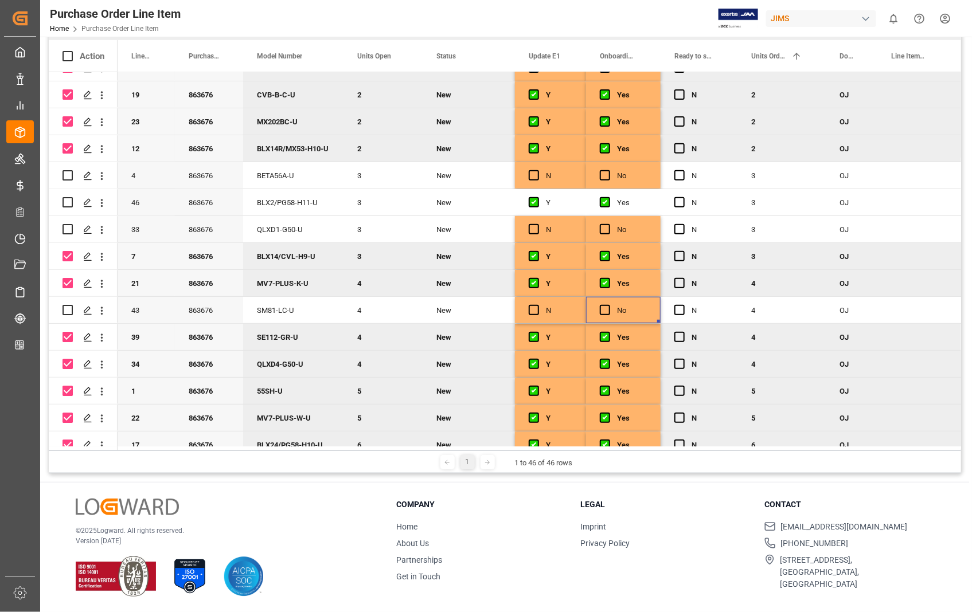
scroll to position [255, 0]
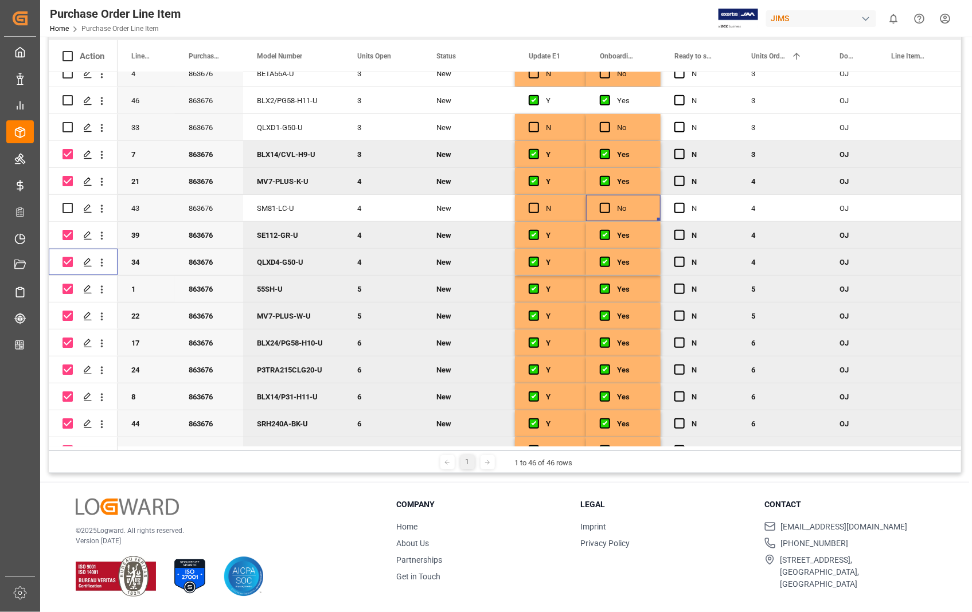
click at [65, 263] on input "Press Space to toggle row selection (checked)" at bounding box center [68, 262] width 10 height 10
checkbox input "false"
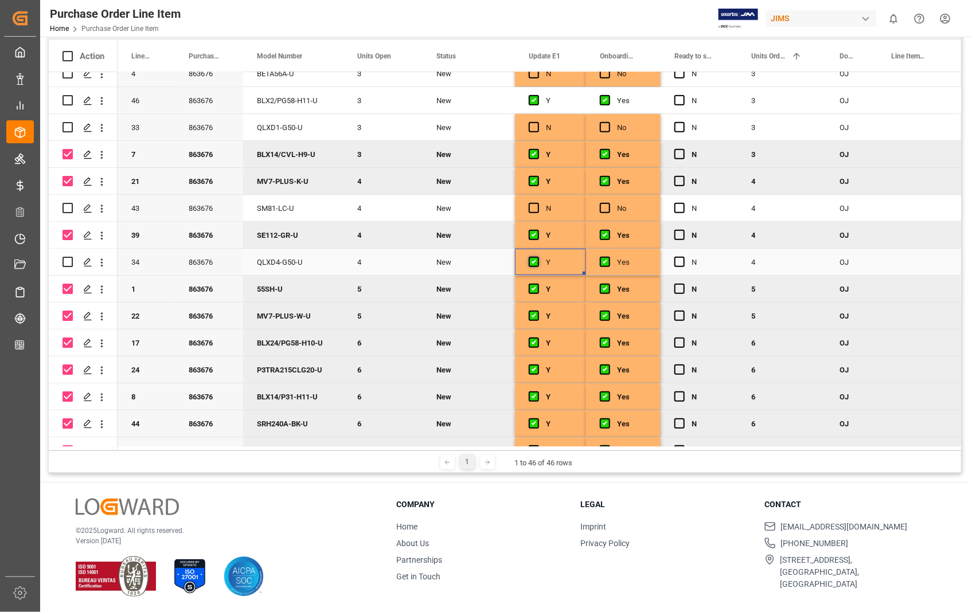
click at [533, 264] on span "Press SPACE to select this row." at bounding box center [534, 262] width 10 height 10
click at [537, 257] on input "Press SPACE to select this row." at bounding box center [537, 257] width 0 height 0
click at [612, 261] on div "Press SPACE to select this row." at bounding box center [608, 262] width 17 height 26
click at [602, 257] on span "Press SPACE to select this row." at bounding box center [605, 262] width 10 height 10
click at [608, 257] on input "Press SPACE to select this row." at bounding box center [608, 257] width 0 height 0
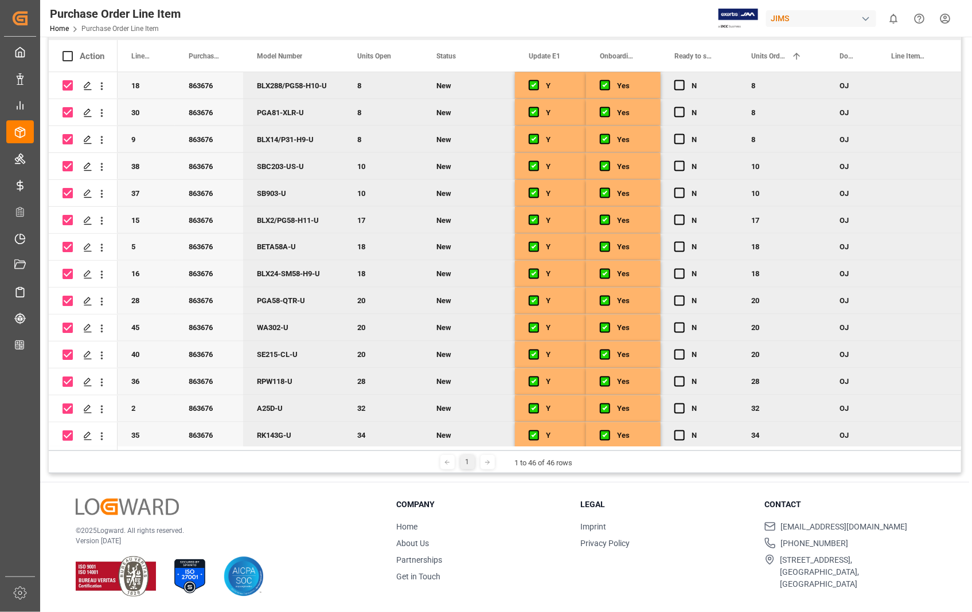
scroll to position [764, 0]
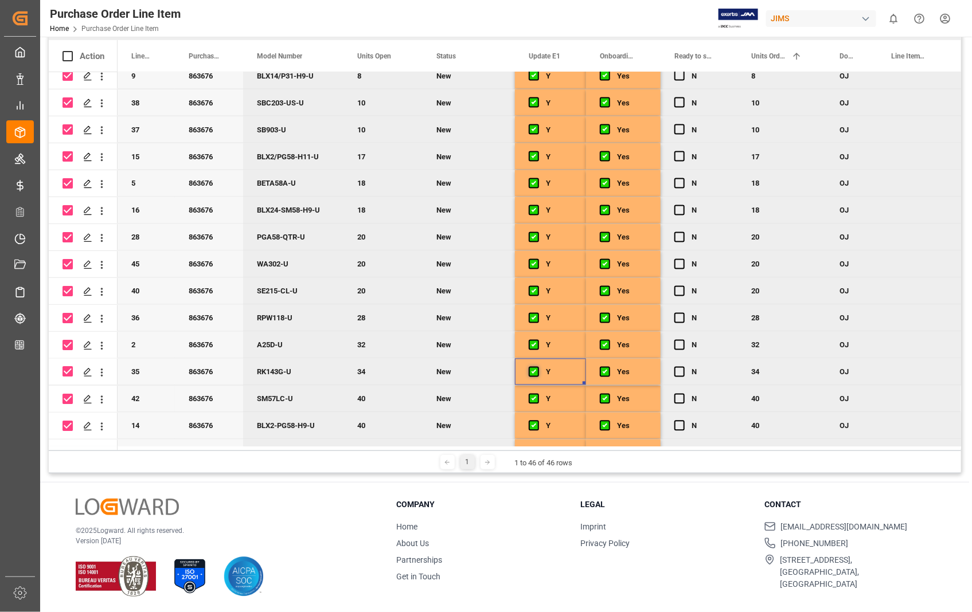
click at [530, 370] on span "Press SPACE to deselect this row." at bounding box center [534, 372] width 10 height 10
click at [537, 367] on input "Press SPACE to deselect this row." at bounding box center [537, 367] width 0 height 0
click at [604, 369] on span "Press SPACE to deselect this row." at bounding box center [605, 372] width 10 height 10
click at [608, 367] on input "Press SPACE to deselect this row." at bounding box center [608, 367] width 0 height 0
click at [67, 371] on input "Press Space to toggle row selection (checked)" at bounding box center [68, 372] width 10 height 10
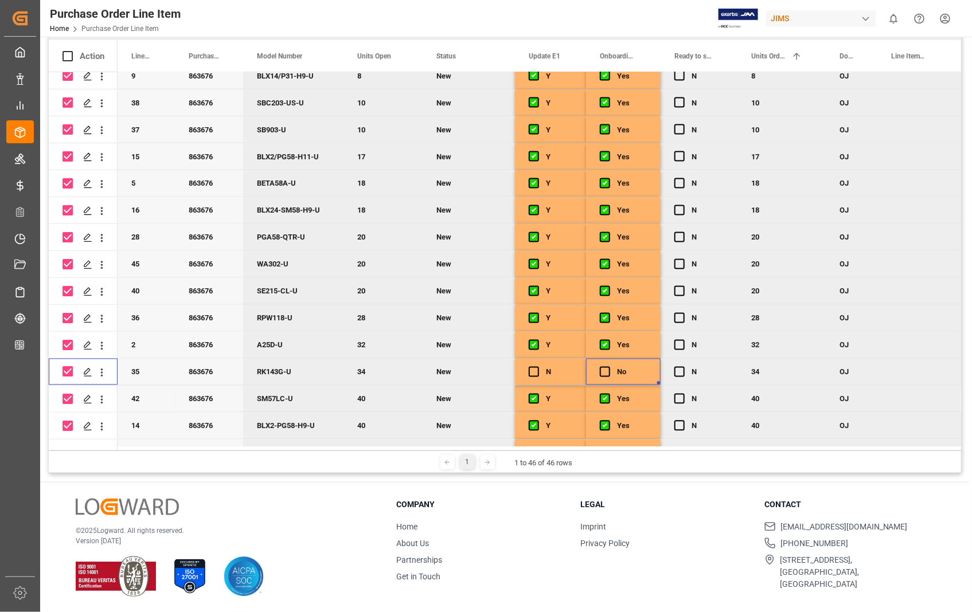
checkbox input "false"
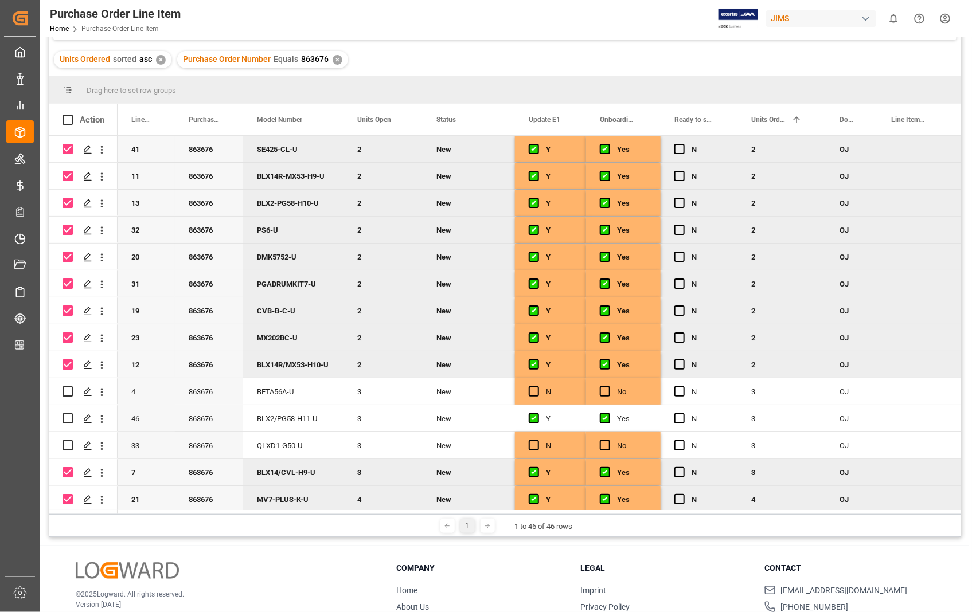
scroll to position [0, 0]
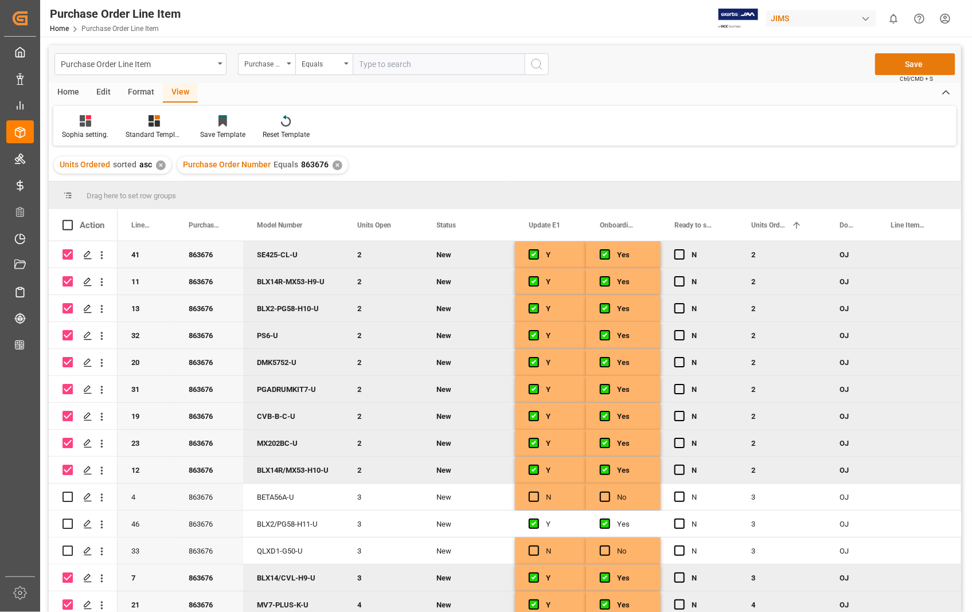
click at [912, 62] on button "Save" at bounding box center [915, 64] width 80 height 22
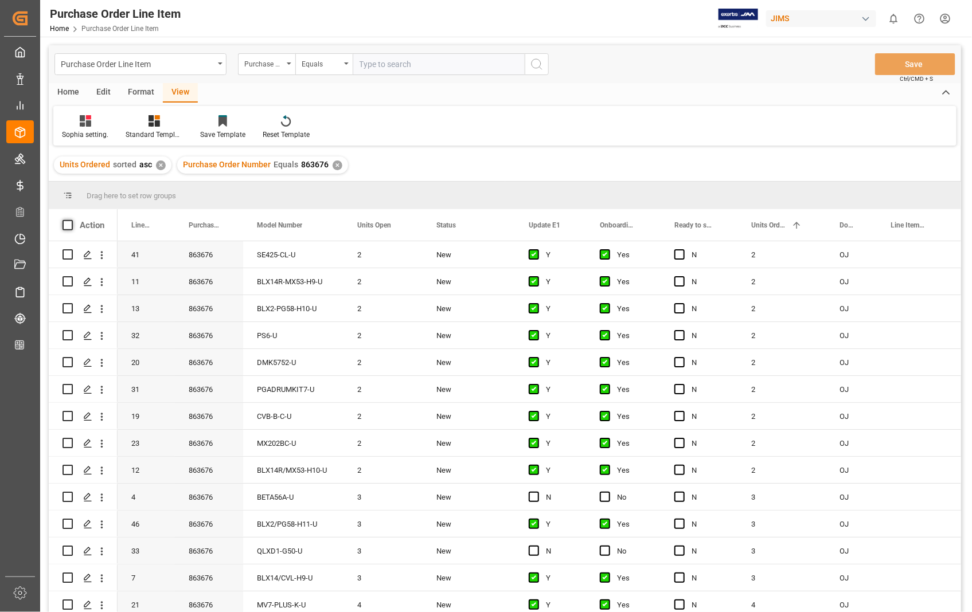
click at [65, 222] on span at bounding box center [68, 225] width 10 height 10
click at [71, 220] on input "checkbox" at bounding box center [71, 220] width 0 height 0
checkbox input "true"
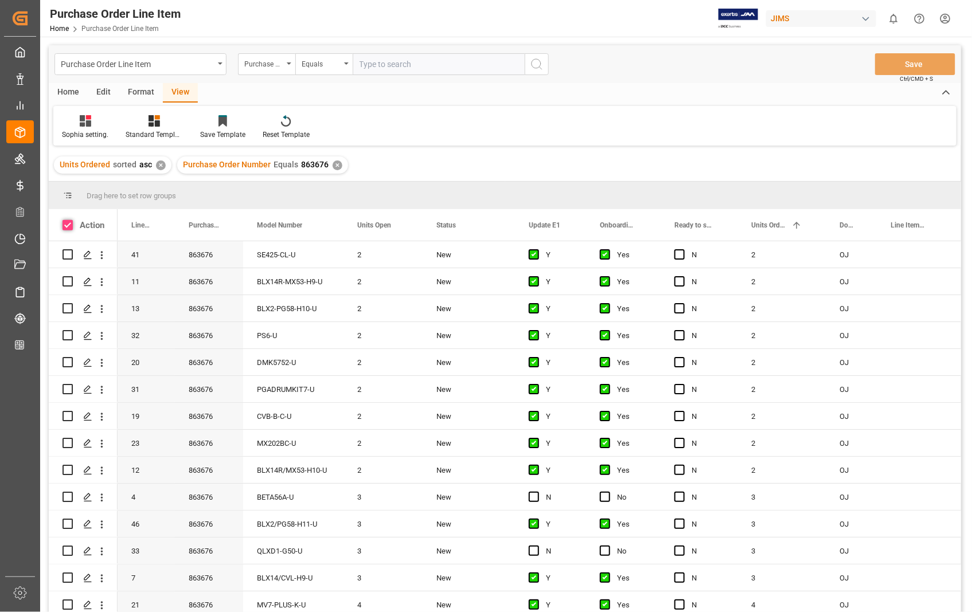
checkbox input "true"
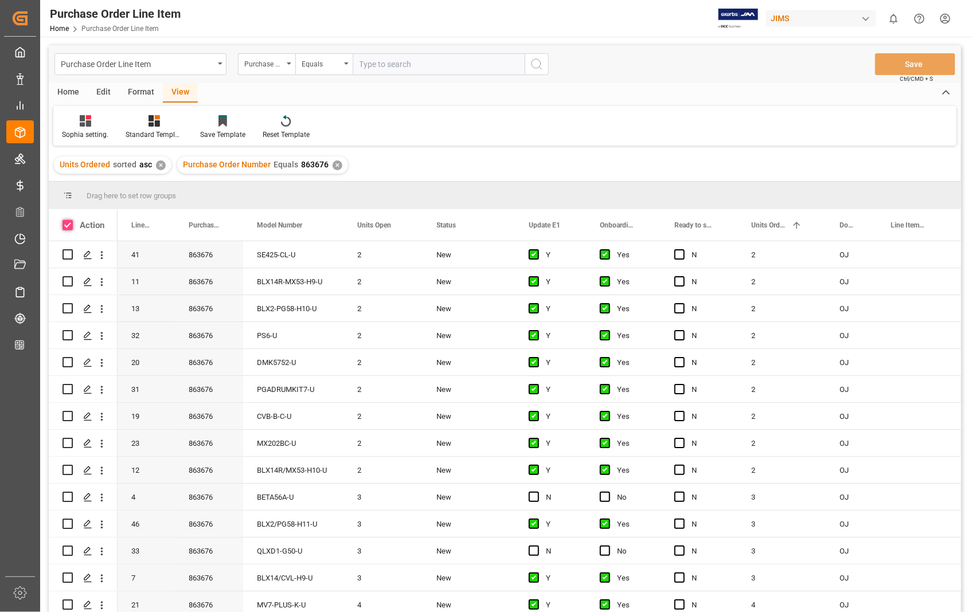
checkbox input "true"
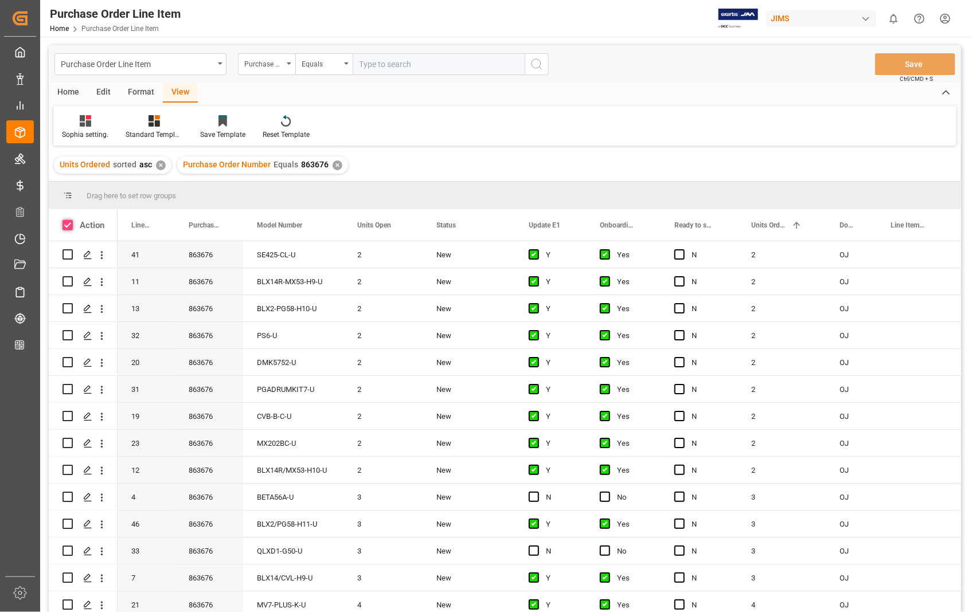
checkbox input "true"
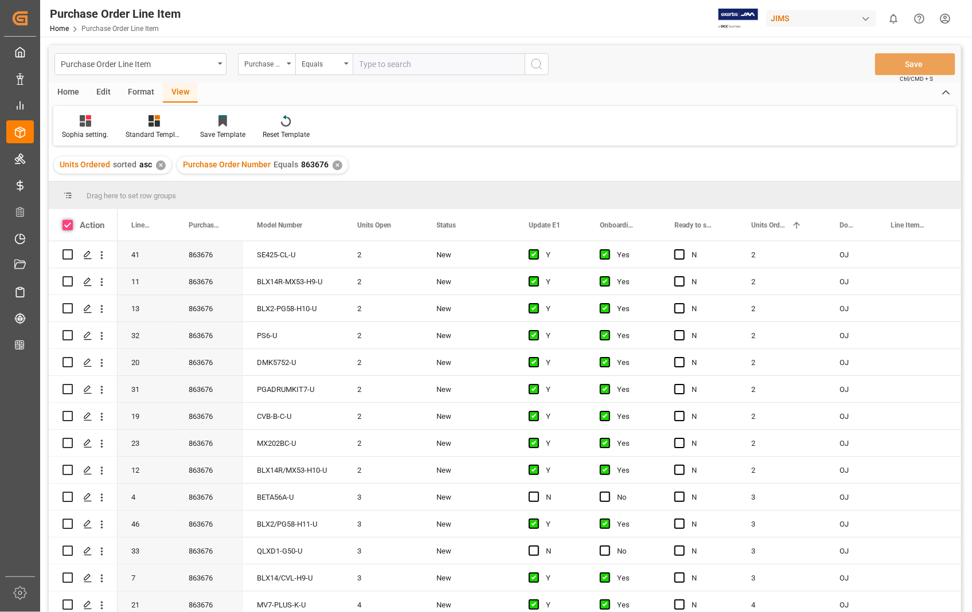
checkbox input "true"
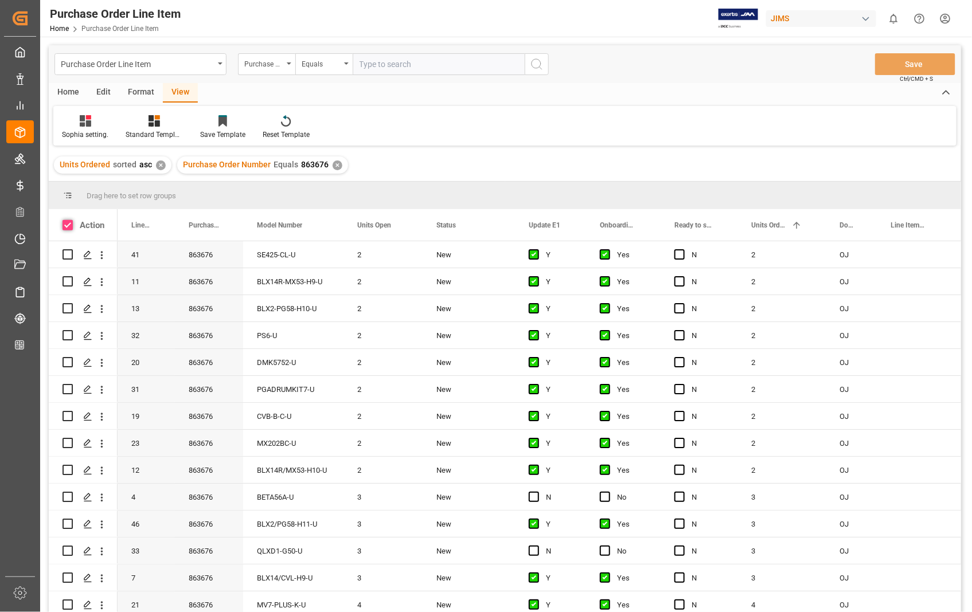
checkbox input "true"
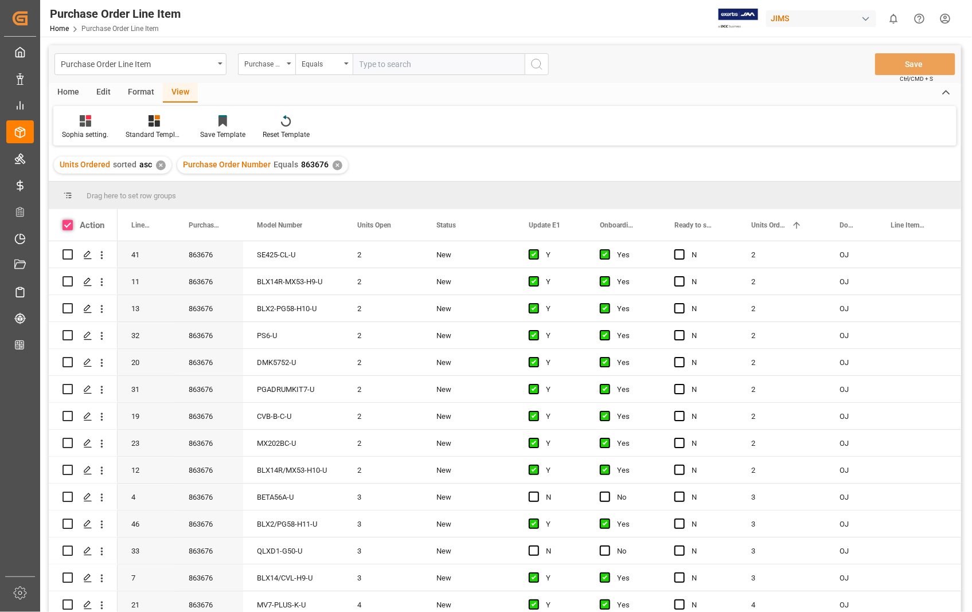
checkbox input "true"
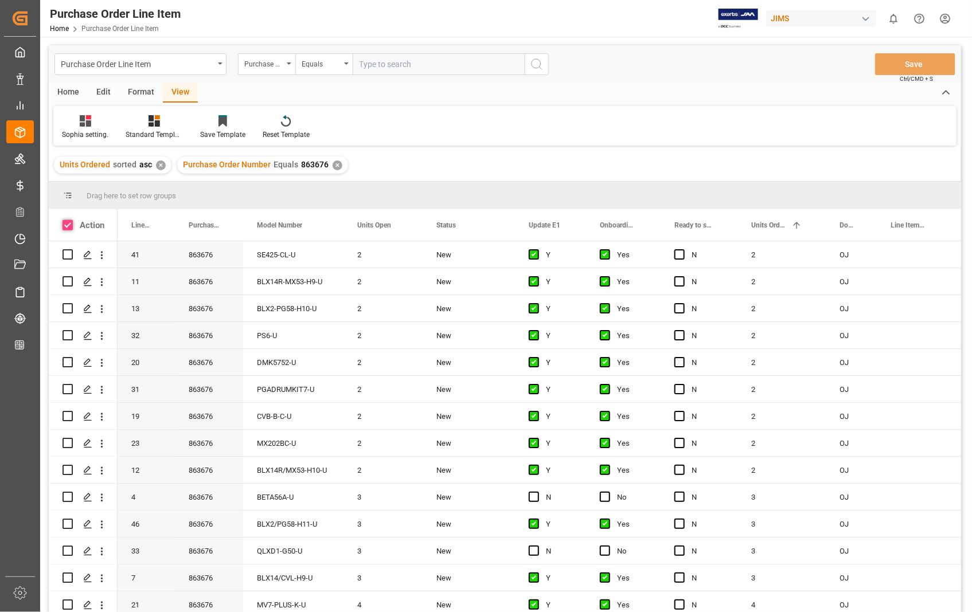
checkbox input "true"
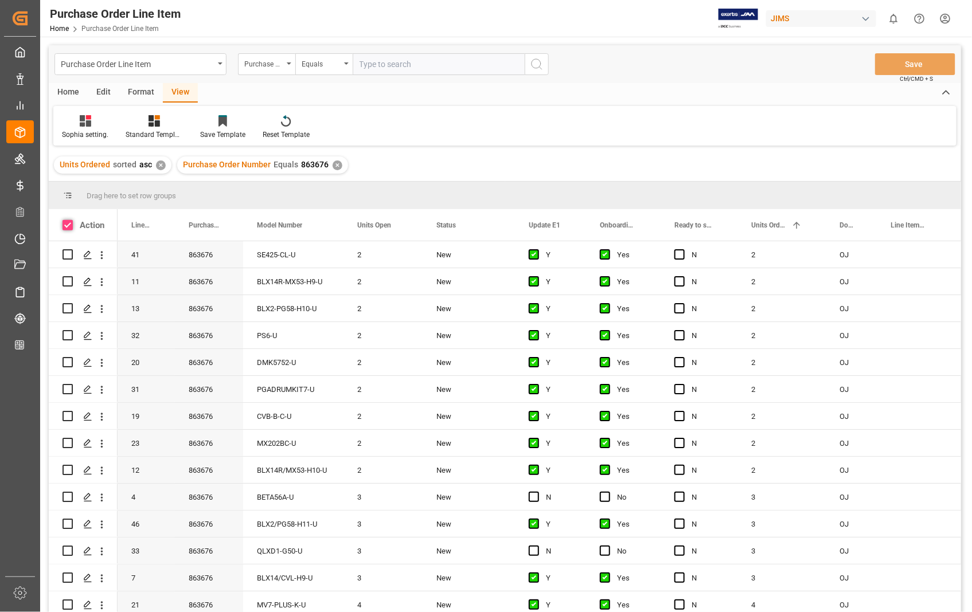
checkbox input "true"
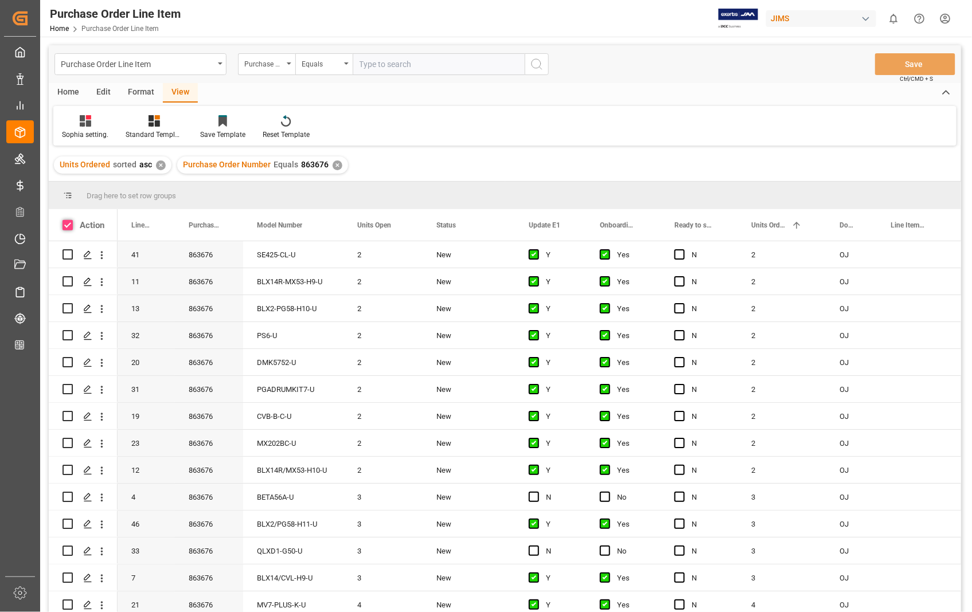
checkbox input "true"
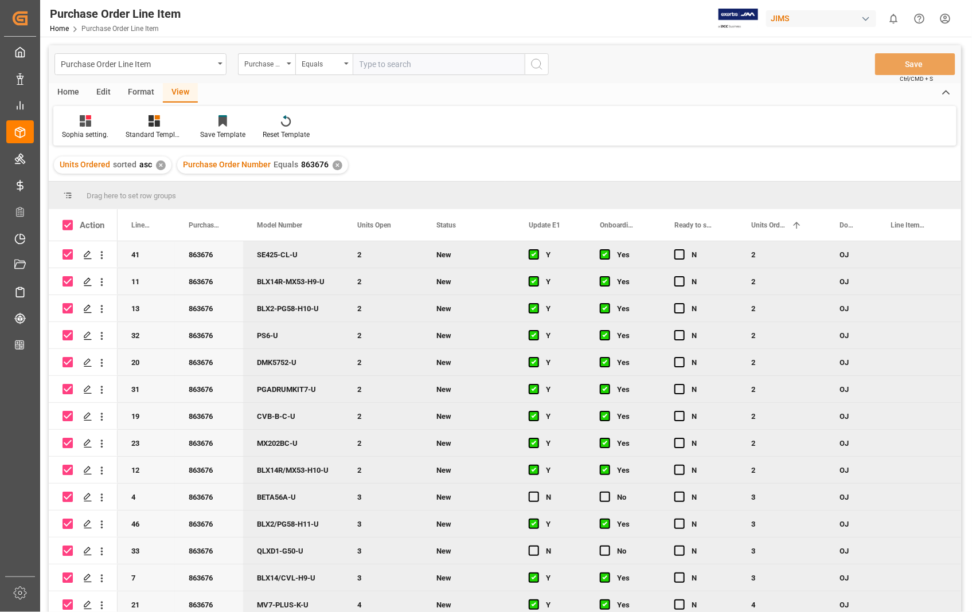
click at [66, 497] on input "Press Space to toggle row selection (checked)" at bounding box center [68, 497] width 10 height 10
checkbox input "false"
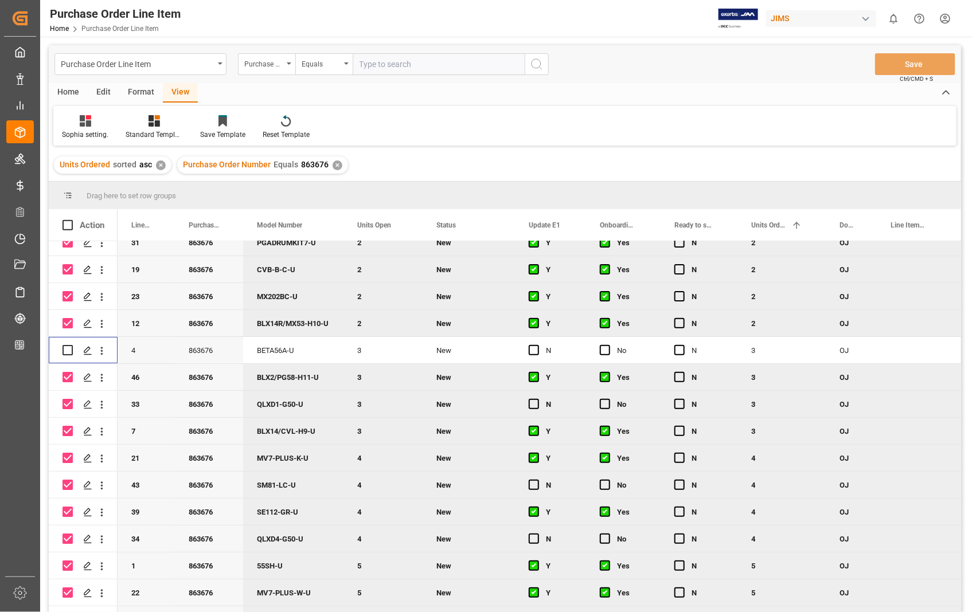
scroll to position [191, 0]
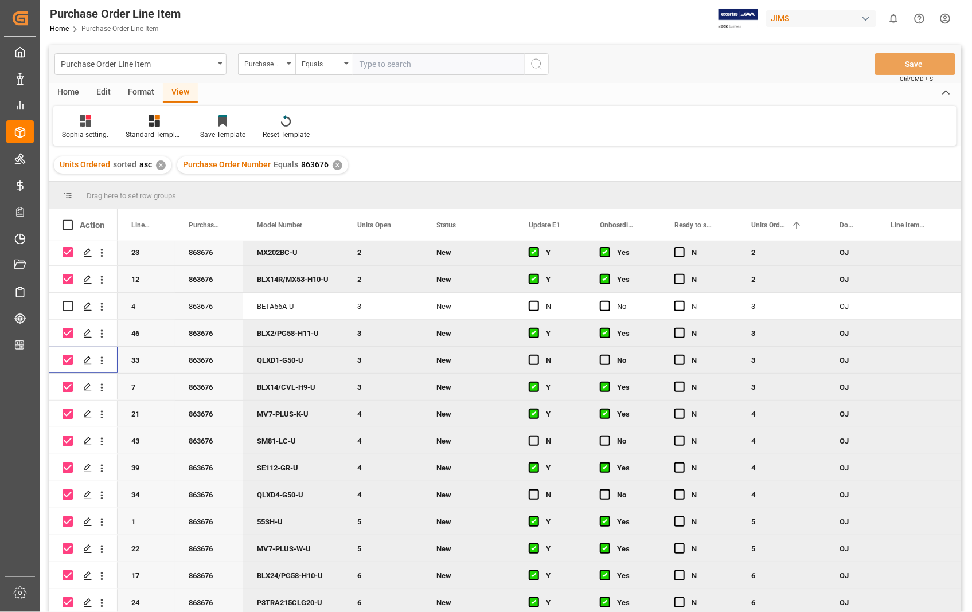
click at [65, 357] on input "Press Space to toggle row selection (checked)" at bounding box center [68, 360] width 10 height 10
checkbox input "false"
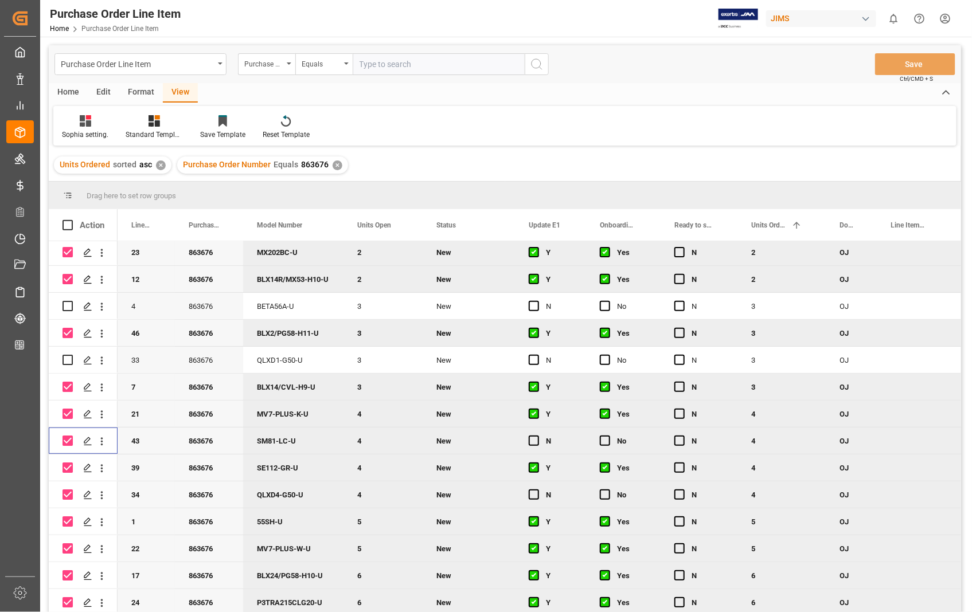
click at [65, 443] on input "Press Space to toggle row selection (checked)" at bounding box center [68, 441] width 10 height 10
checkbox input "false"
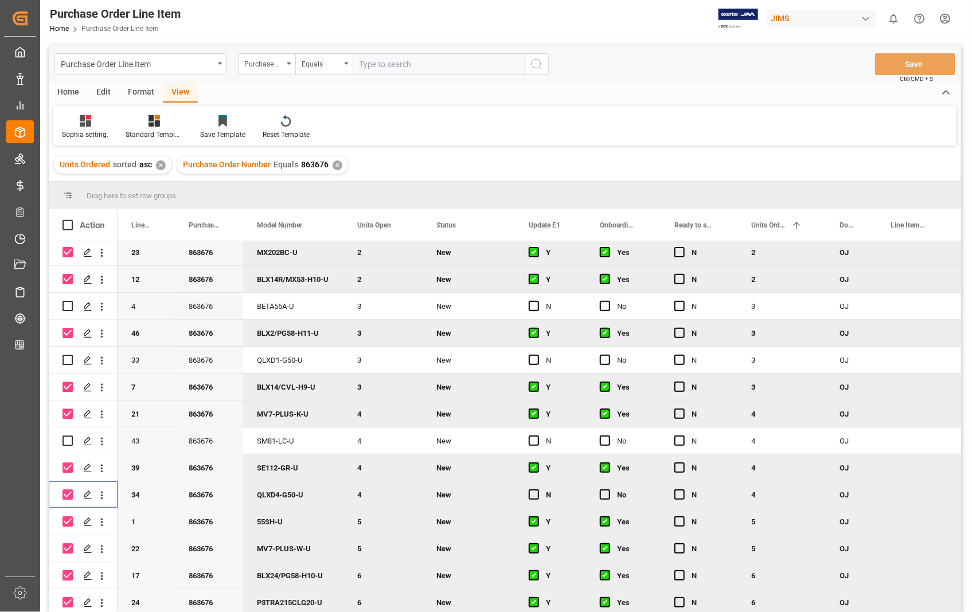
click at [70, 492] on input "Press Space to toggle row selection (checked)" at bounding box center [68, 495] width 10 height 10
checkbox input "false"
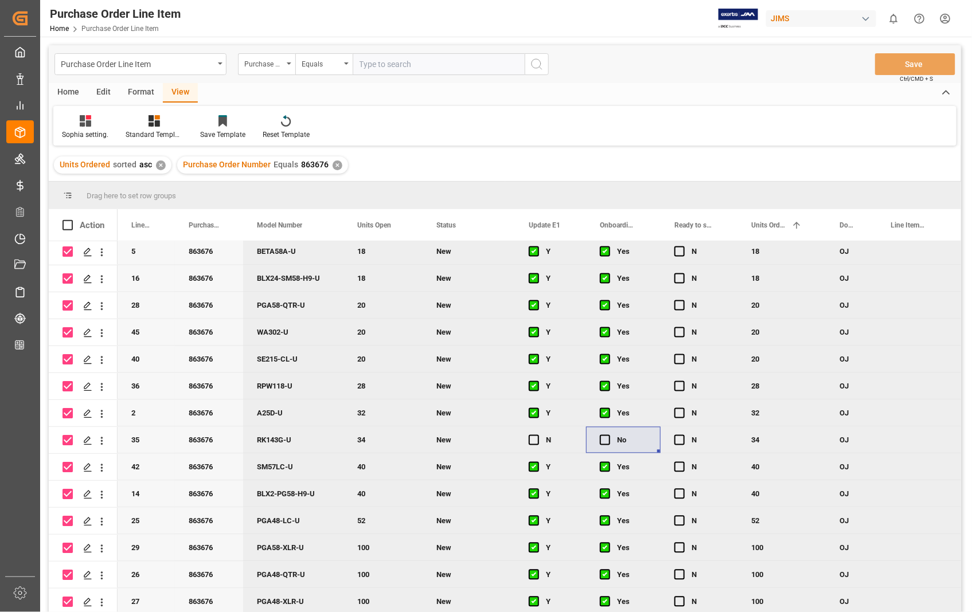
scroll to position [868, 0]
click at [65, 435] on input "Press Space to toggle row selection (checked)" at bounding box center [68, 440] width 10 height 10
checkbox input "false"
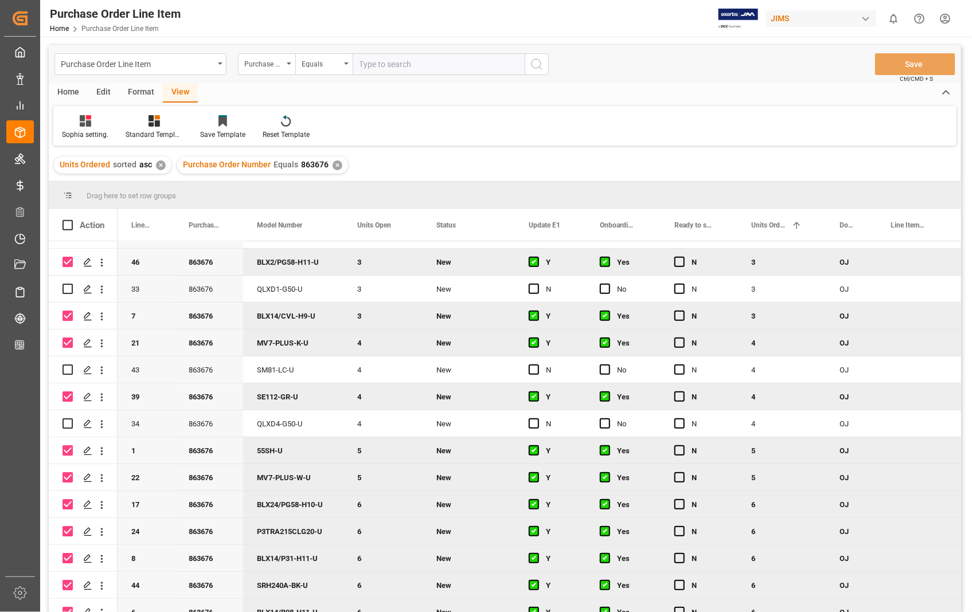
scroll to position [231, 0]
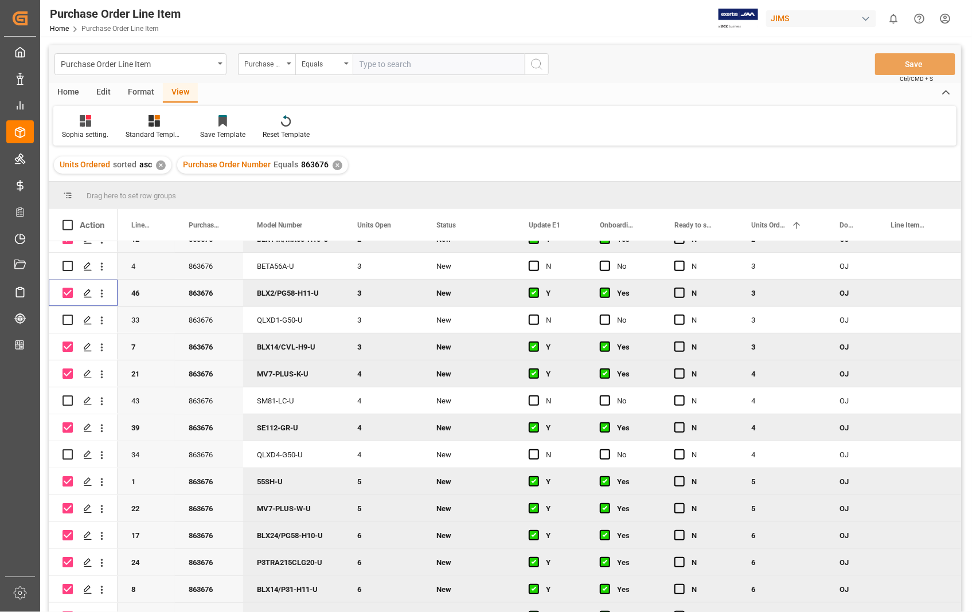
click at [69, 292] on input "Press Space to toggle row selection (checked)" at bounding box center [68, 293] width 10 height 10
checkbox input "false"
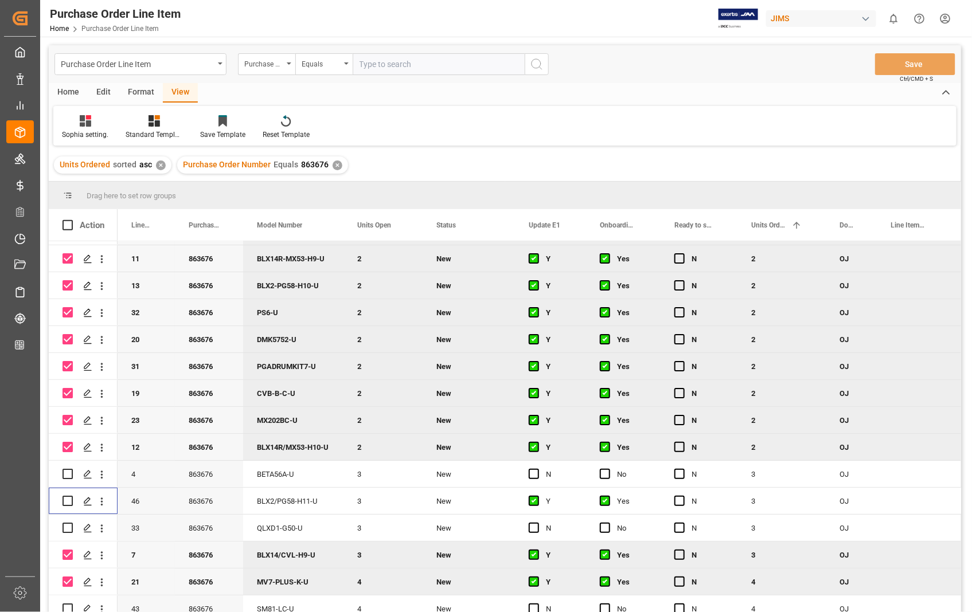
scroll to position [0, 0]
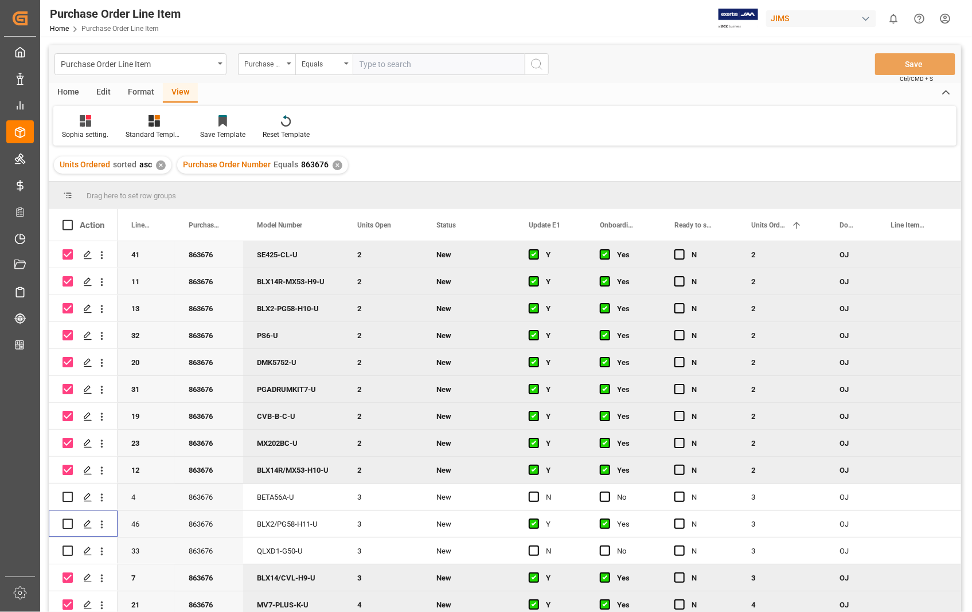
click at [72, 89] on div "Home" at bounding box center [68, 92] width 39 height 19
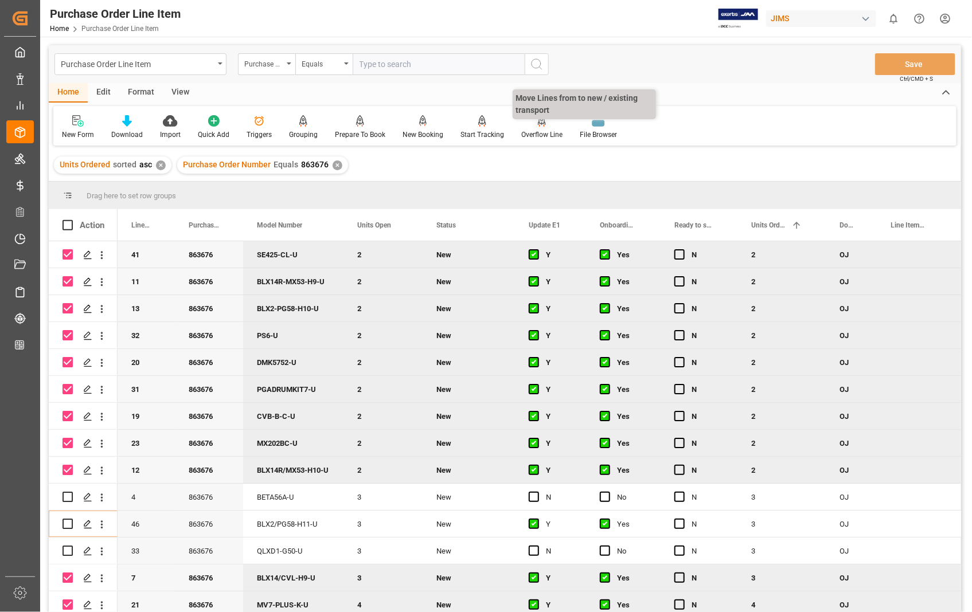
click at [534, 131] on div "Overflow Line" at bounding box center [541, 135] width 41 height 10
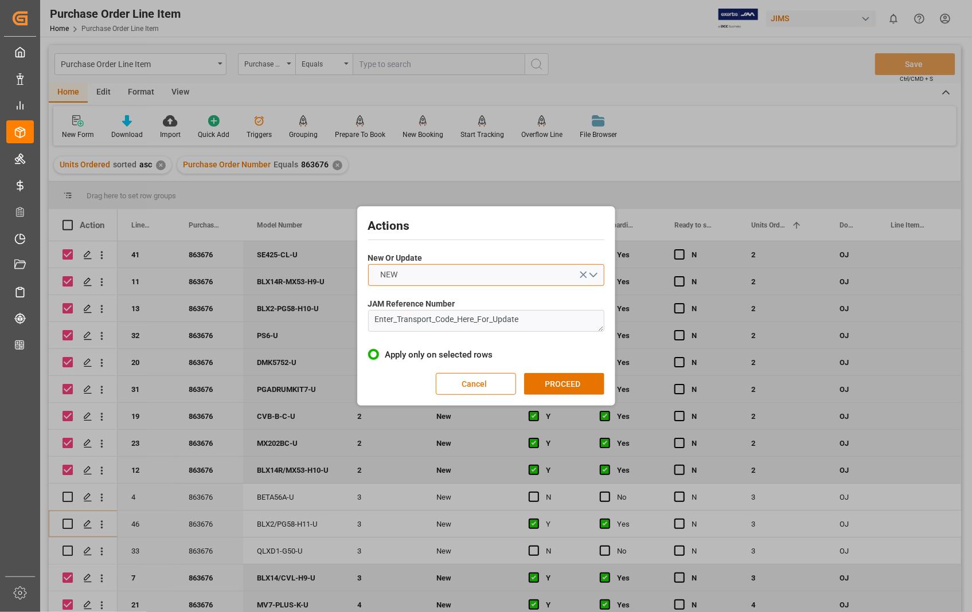
click at [595, 276] on button "NEW" at bounding box center [486, 275] width 236 height 22
click at [446, 305] on div "UPDATE" at bounding box center [486, 302] width 235 height 24
drag, startPoint x: 534, startPoint y: 325, endPoint x: 348, endPoint y: 326, distance: 186.9
click at [348, 326] on div "Actions New Or Update UPDATE JAM Reference Number Enter_Transport_Code_Here_For…" at bounding box center [486, 306] width 972 height 612
paste textarea "72731"
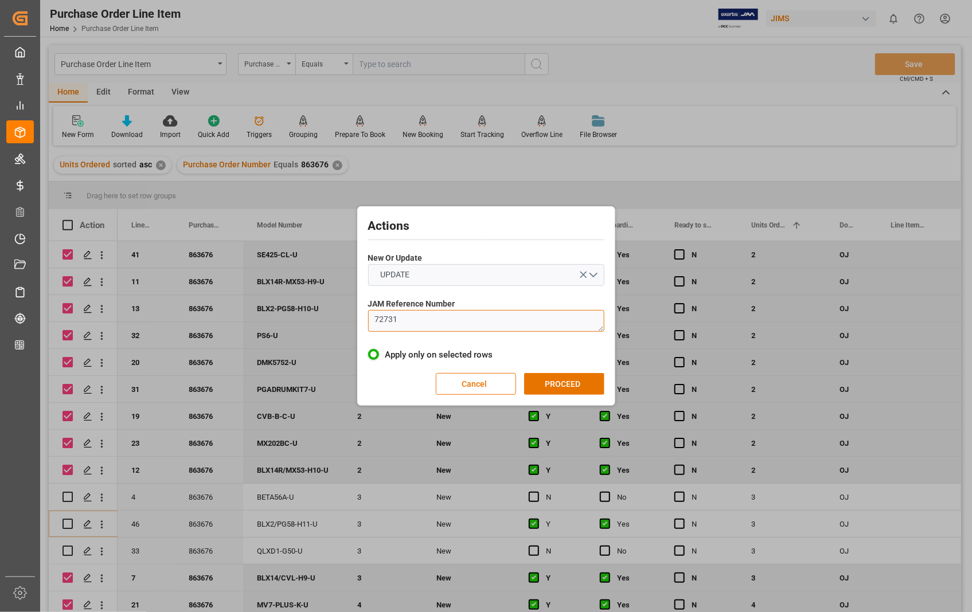
drag, startPoint x: 407, startPoint y: 321, endPoint x: 350, endPoint y: 325, distance: 57.4
click at [350, 325] on div "Actions New Or Update UPDATE JAM Reference Number 72731 Apply only on selected …" at bounding box center [486, 306] width 972 height 612
paste textarea "22-10681-[GEOGRAPHIC_DATA]"
type textarea "22-10681-[GEOGRAPHIC_DATA]"
click at [545, 377] on button "PROCEED" at bounding box center [564, 384] width 80 height 22
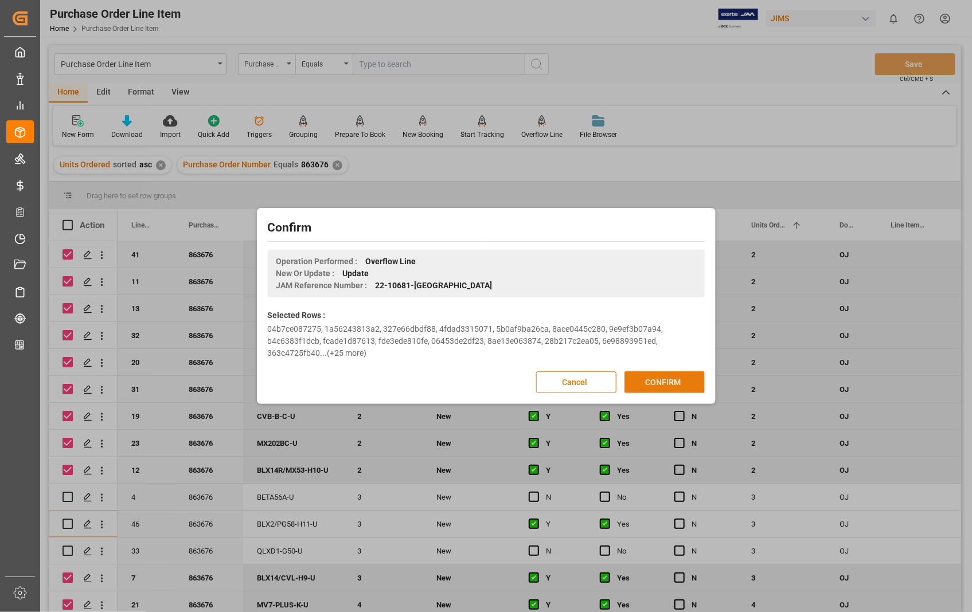
click at [654, 387] on button "CONFIRM" at bounding box center [664, 383] width 80 height 22
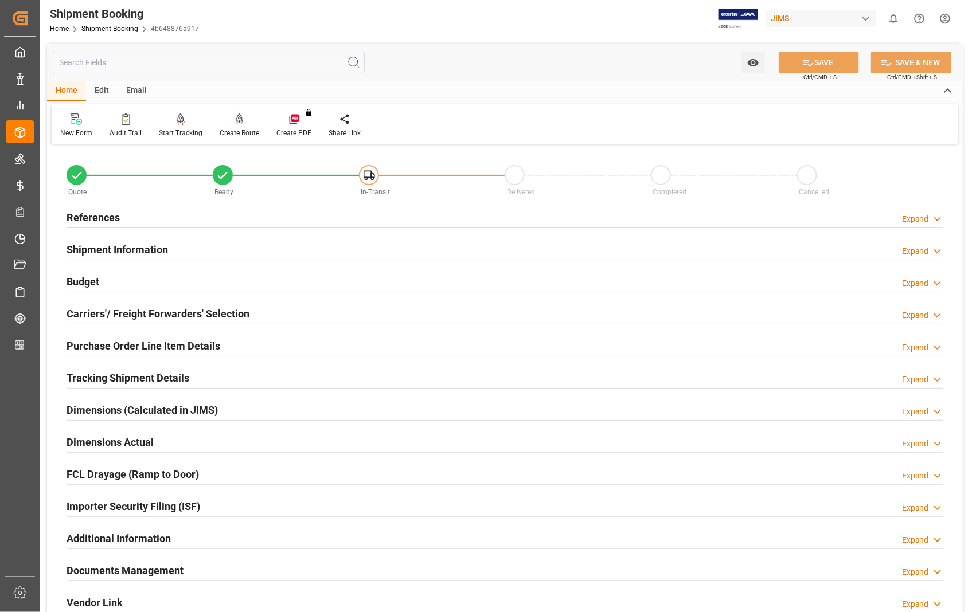
click at [237, 118] on icon at bounding box center [240, 119] width 8 height 10
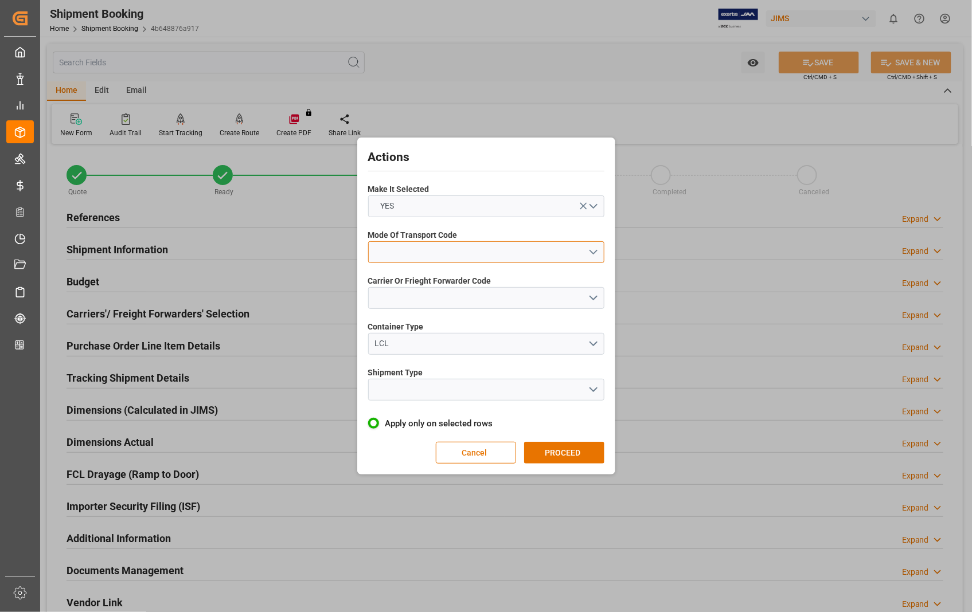
click at [594, 253] on button "open menu" at bounding box center [486, 252] width 236 height 22
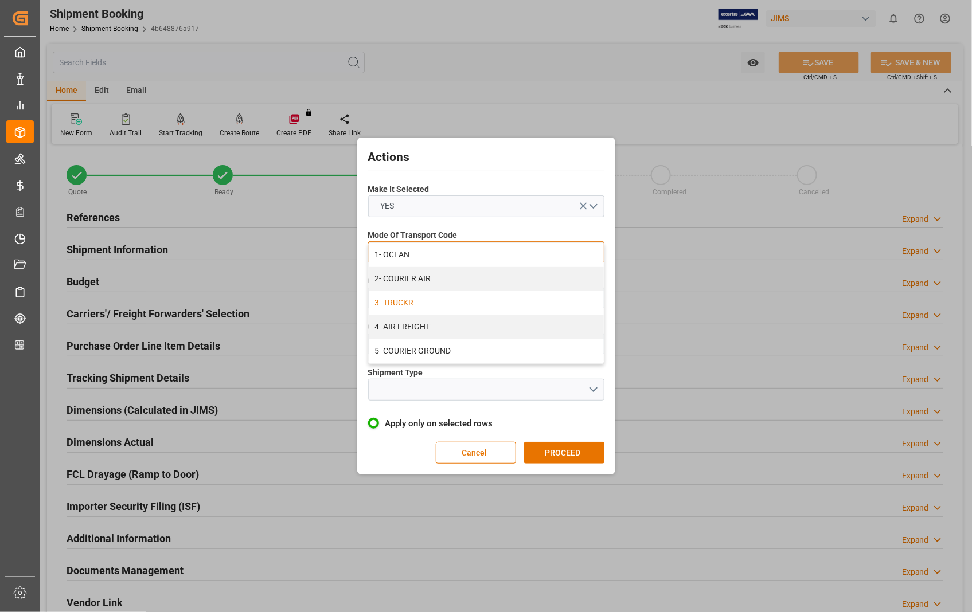
click at [491, 305] on div "3- TRUCKR" at bounding box center [486, 303] width 235 height 24
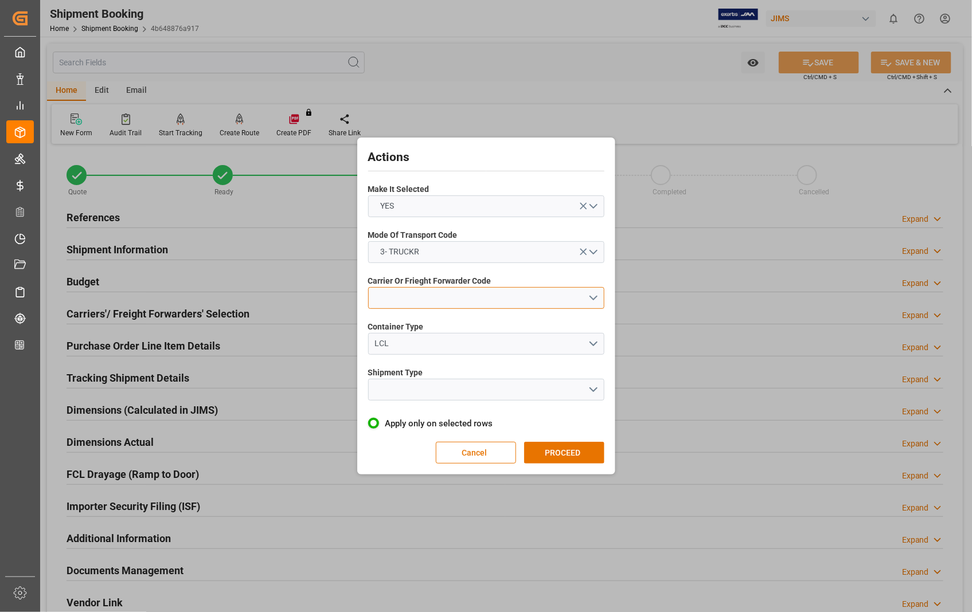
click at [594, 295] on button "open menu" at bounding box center [486, 298] width 236 height 22
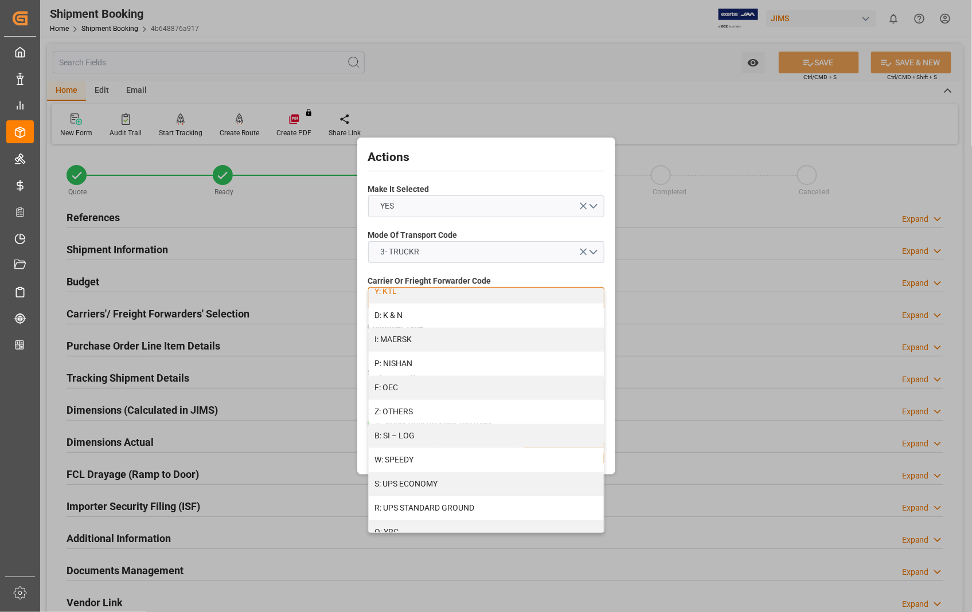
scroll to position [573, 0]
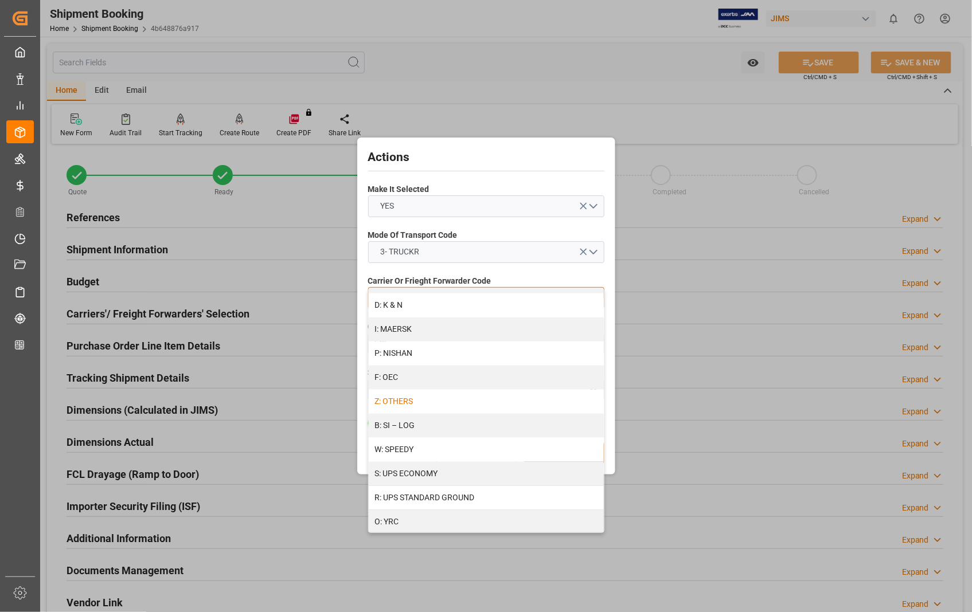
click at [442, 403] on div "Z: OTHERS" at bounding box center [486, 402] width 235 height 24
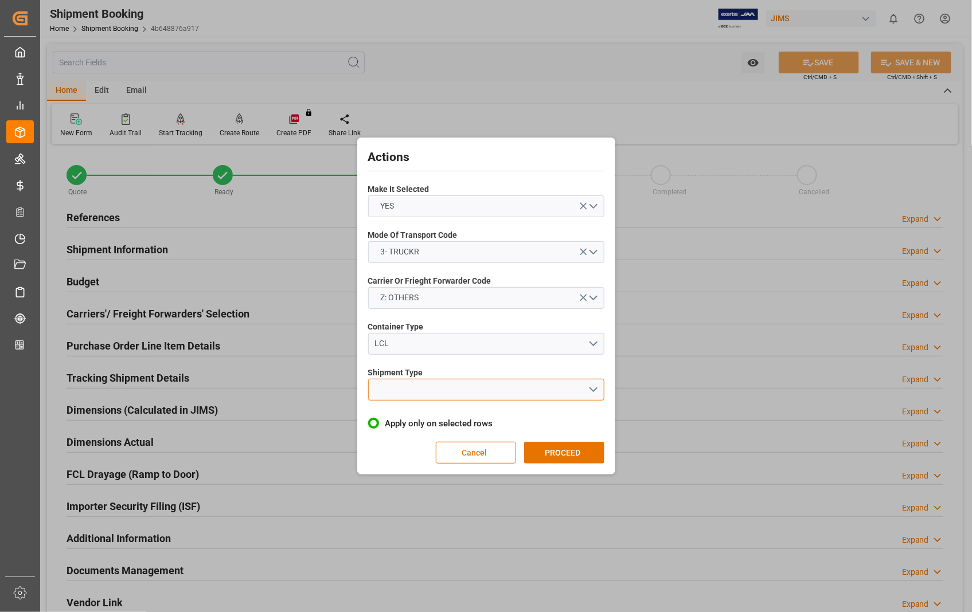
click at [595, 388] on button "open menu" at bounding box center [486, 390] width 236 height 22
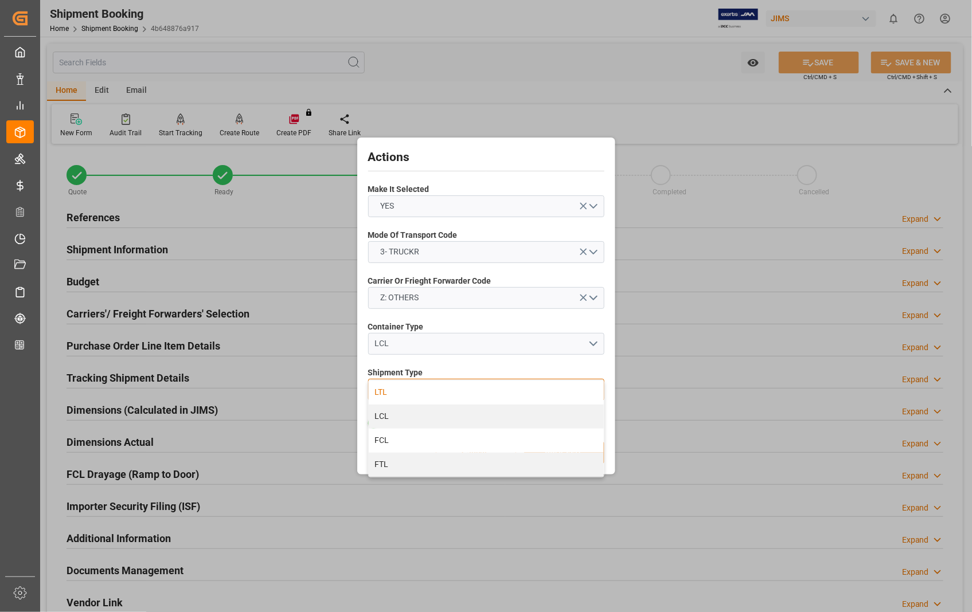
click at [404, 397] on div "LTL" at bounding box center [486, 393] width 235 height 24
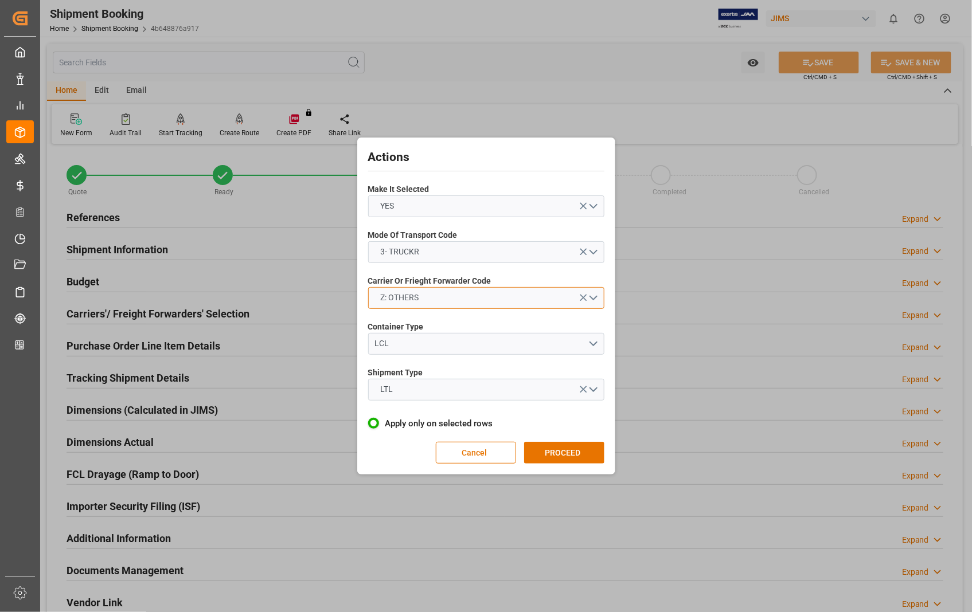
click at [592, 294] on button "Z: OTHERS" at bounding box center [486, 298] width 236 height 22
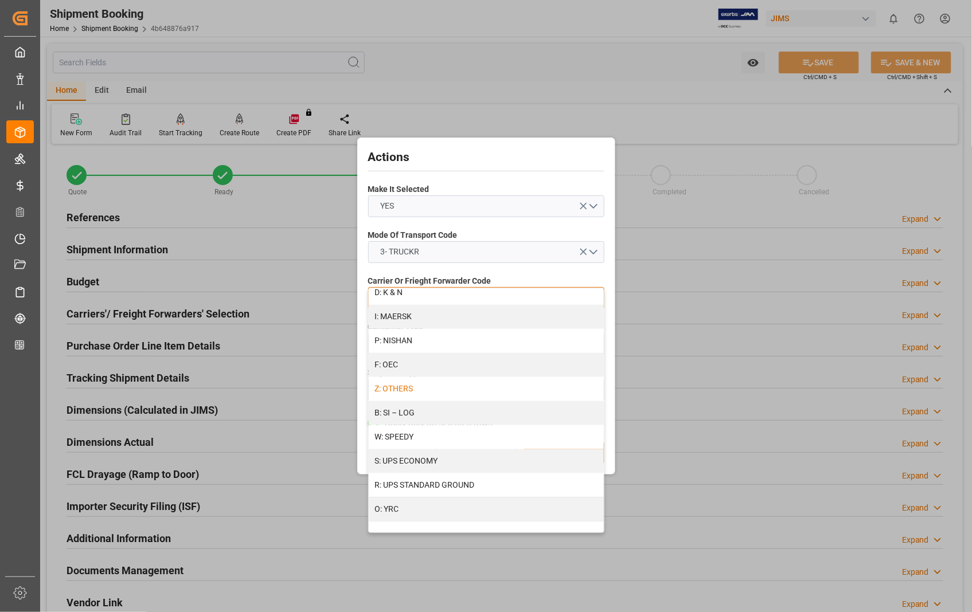
scroll to position [522, 0]
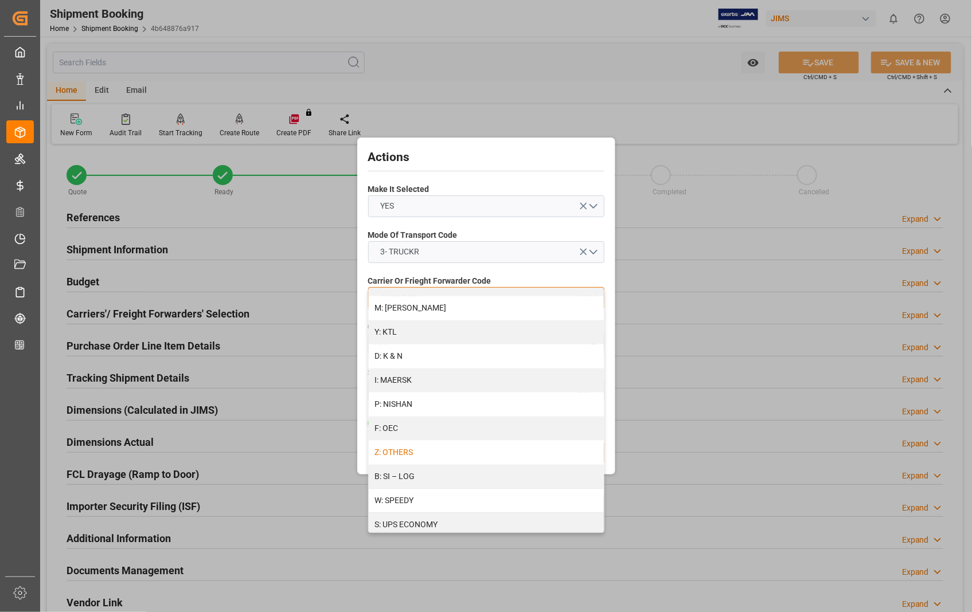
click at [465, 454] on div "Z: OTHERS" at bounding box center [486, 453] width 235 height 24
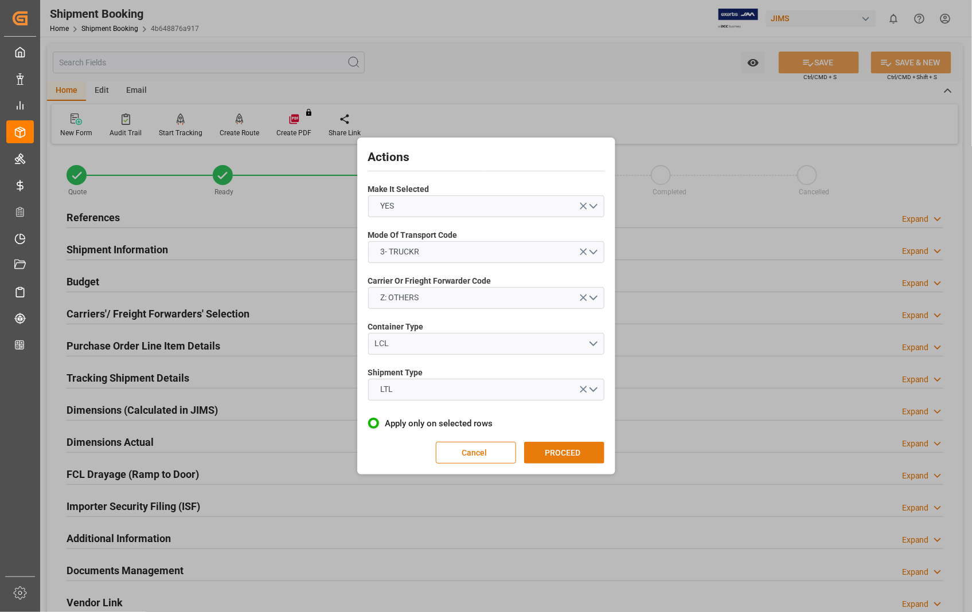
click at [568, 456] on button "PROCEED" at bounding box center [564, 453] width 80 height 22
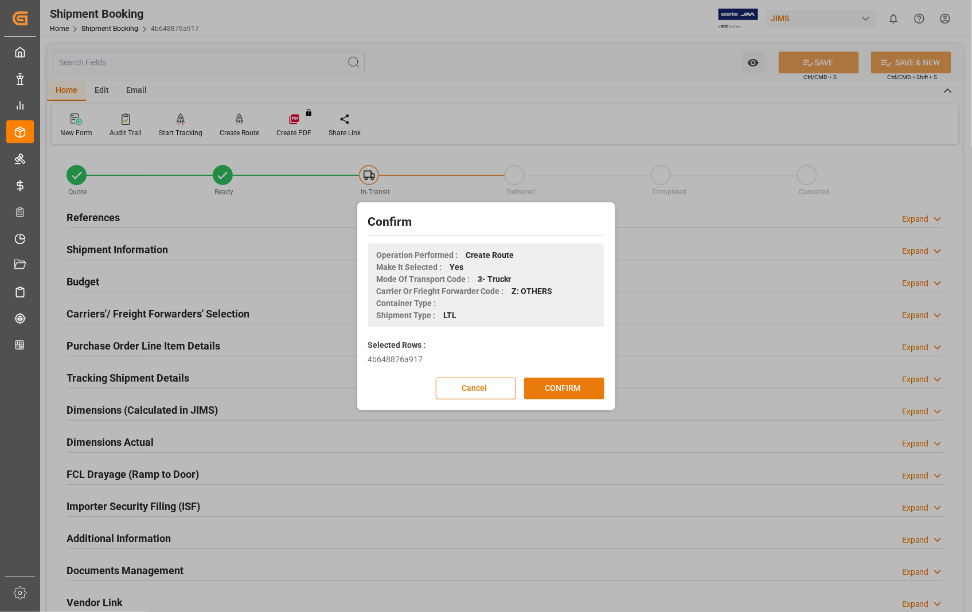
click at [551, 387] on button "CONFIRM" at bounding box center [564, 389] width 80 height 22
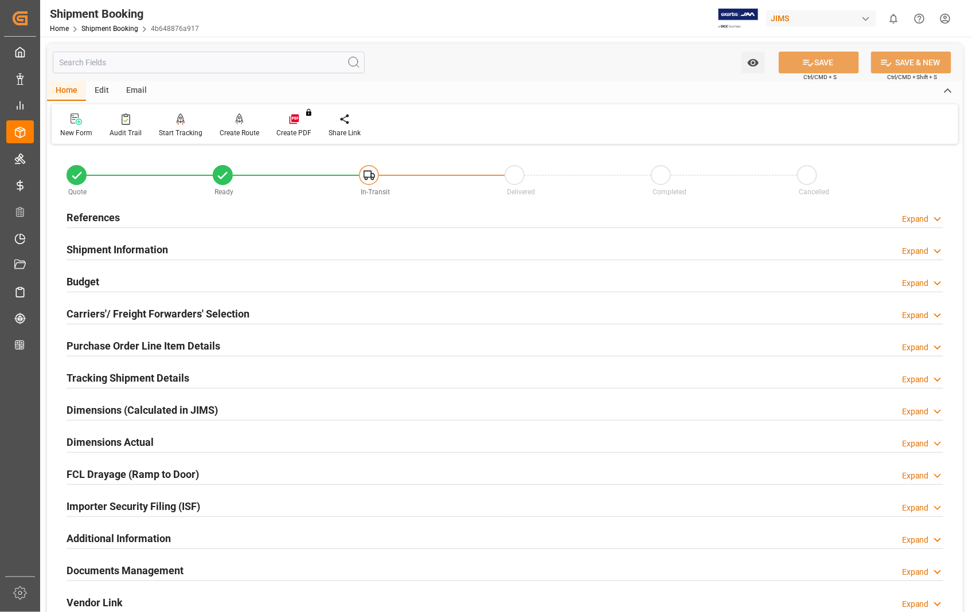
click at [118, 446] on h2 "Dimensions Actual" at bounding box center [110, 442] width 87 height 15
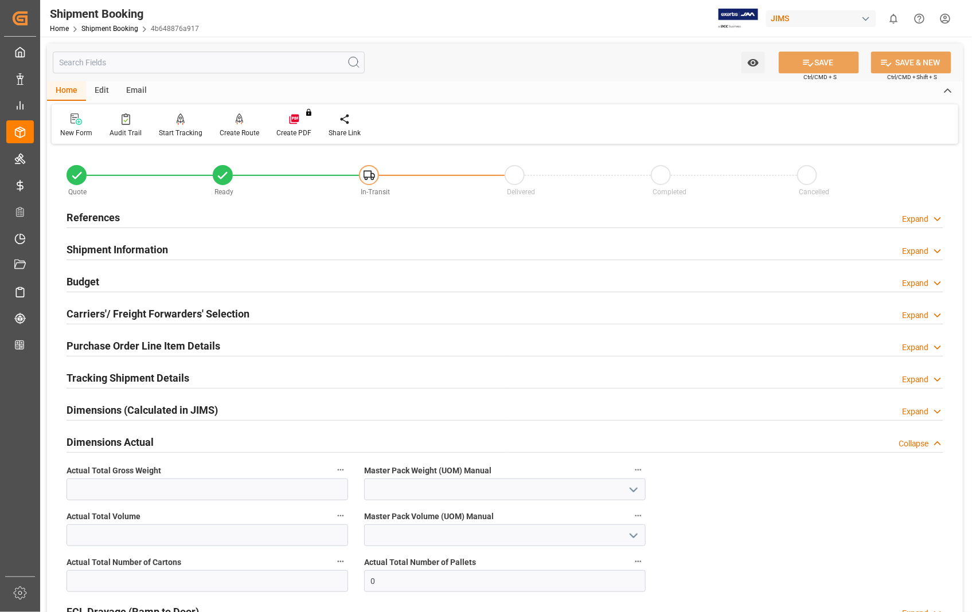
click at [118, 446] on h2 "Dimensions Actual" at bounding box center [110, 442] width 87 height 15
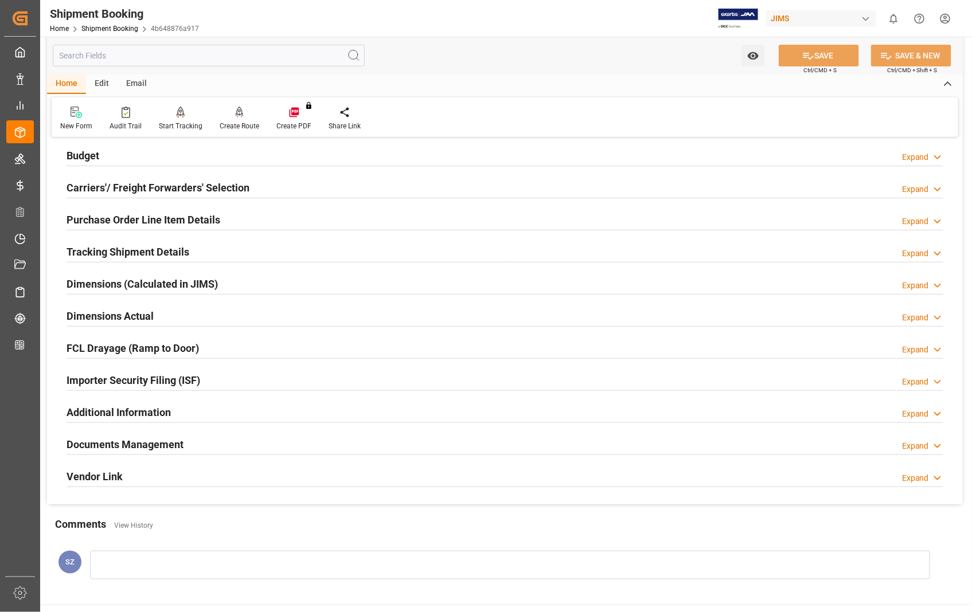
scroll to position [127, 0]
click at [157, 442] on h2 "Documents Management" at bounding box center [125, 443] width 117 height 15
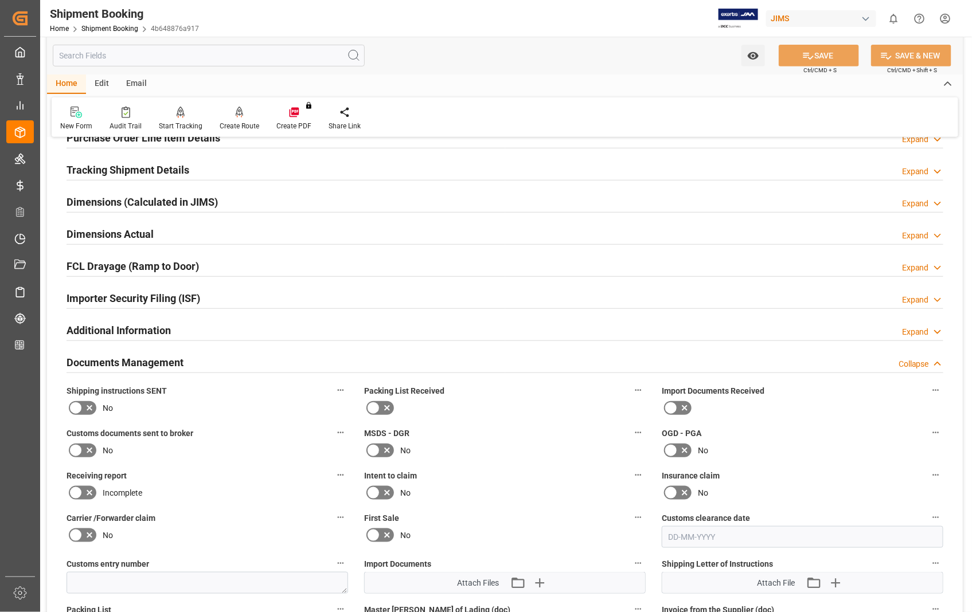
scroll to position [382, 0]
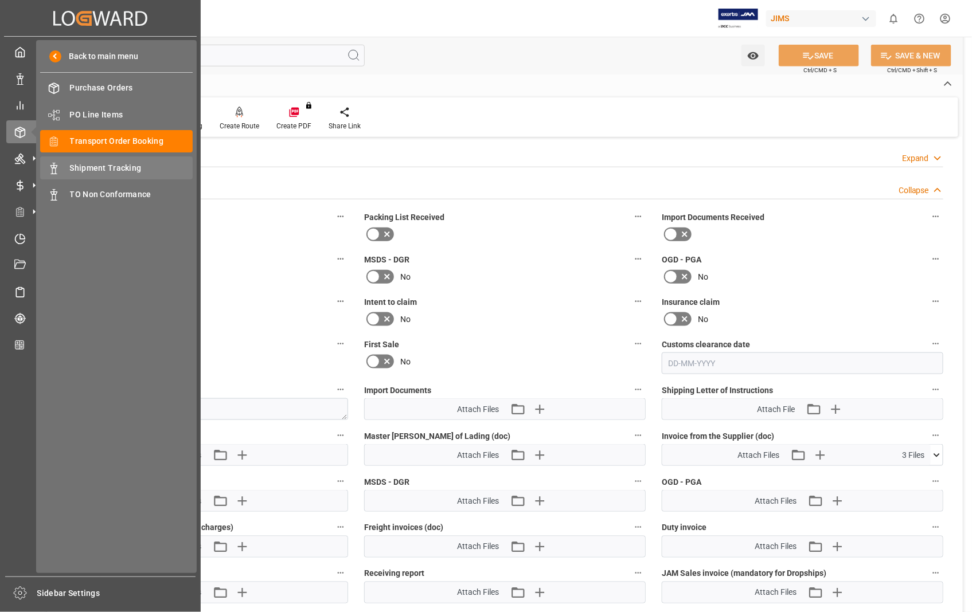
click at [122, 167] on span "Shipment Tracking" at bounding box center [131, 168] width 123 height 12
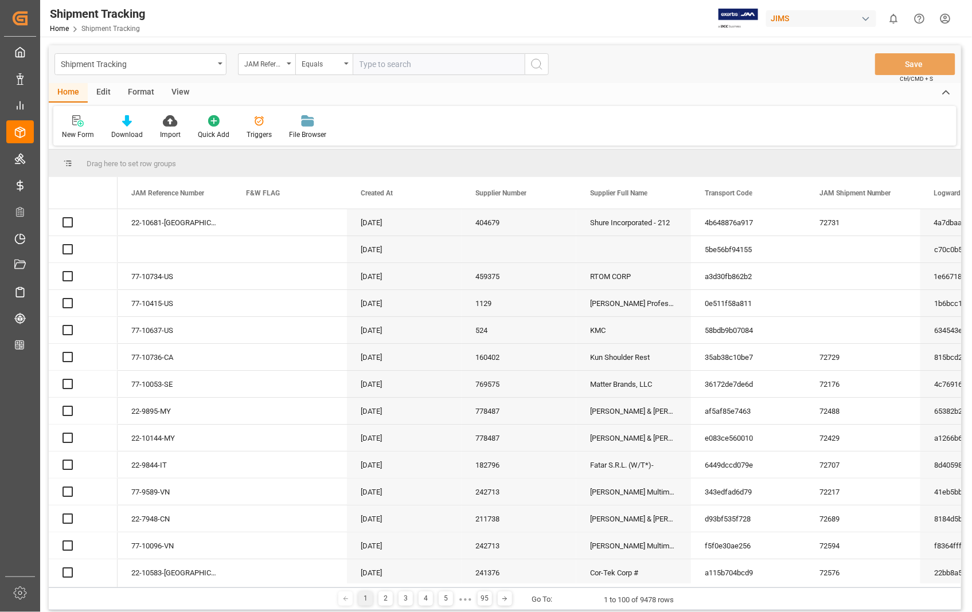
click at [430, 65] on input "text" at bounding box center [439, 64] width 172 height 22
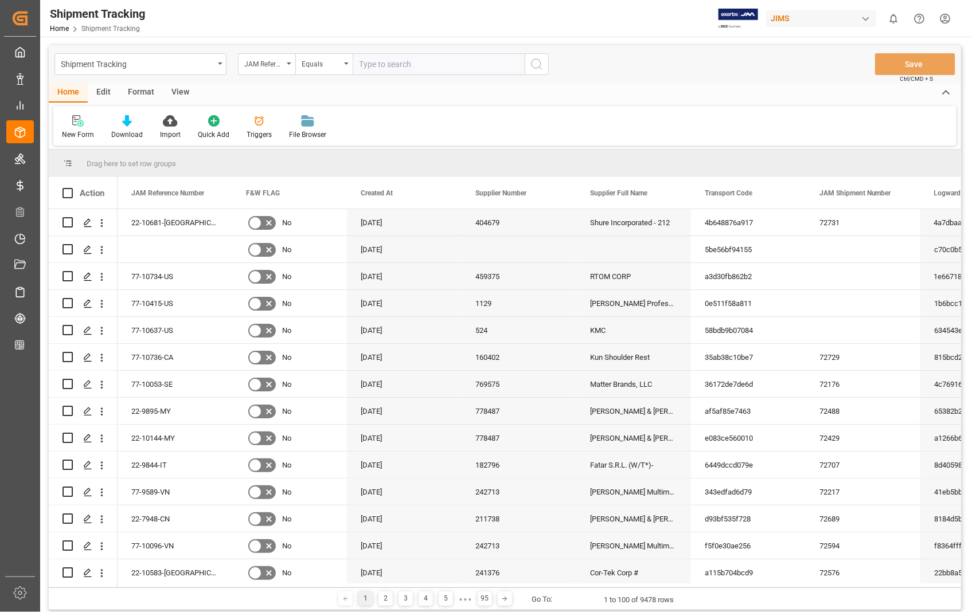
click at [430, 65] on input "text" at bounding box center [439, 64] width 172 height 22
type input "22-10681-[GEOGRAPHIC_DATA]"
click at [534, 60] on icon "search button" at bounding box center [537, 64] width 14 height 14
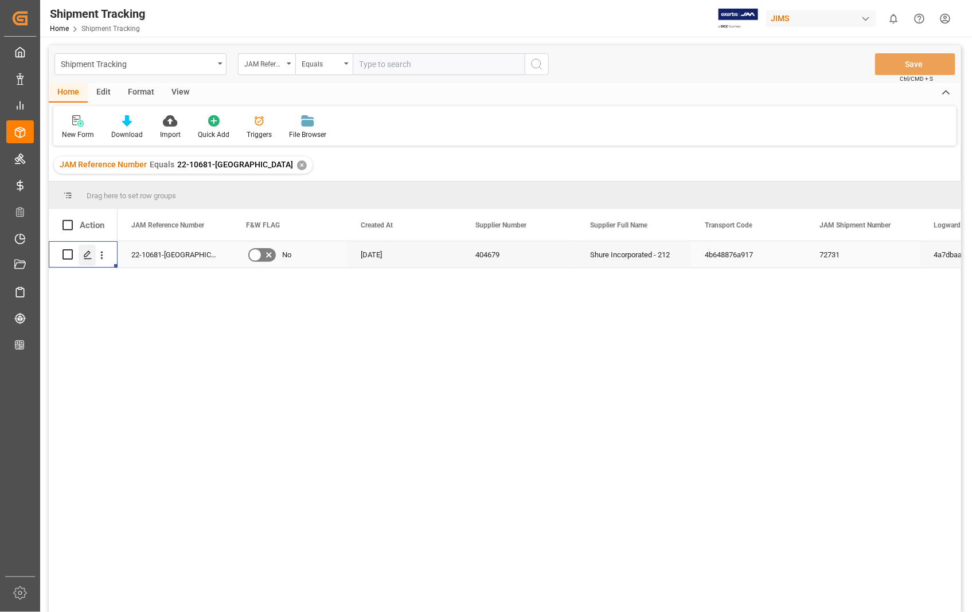
click at [90, 257] on icon "Press SPACE to select this row." at bounding box center [87, 255] width 9 height 9
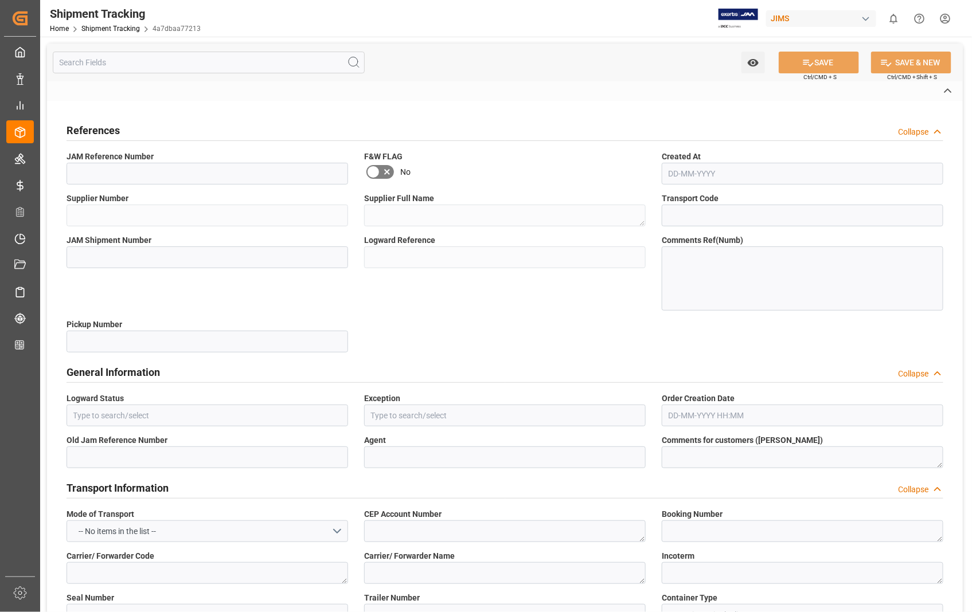
type textarea "Z"
type textarea "OTHERS"
type textarea "EXW [GEOGRAPHIC_DATA] [GEOGRAPHIC_DATA] US"
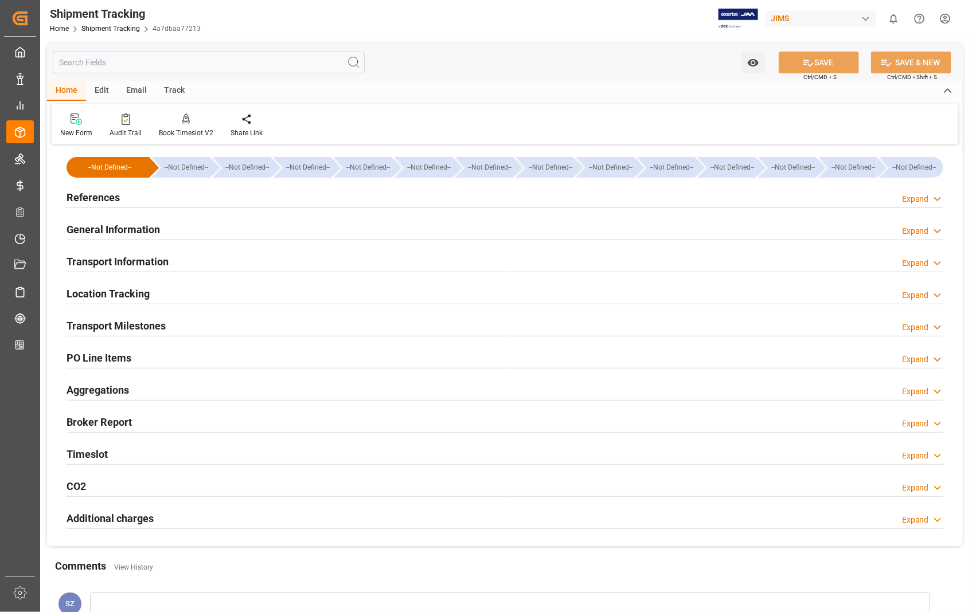
click at [124, 266] on h2 "Transport Information" at bounding box center [118, 261] width 102 height 15
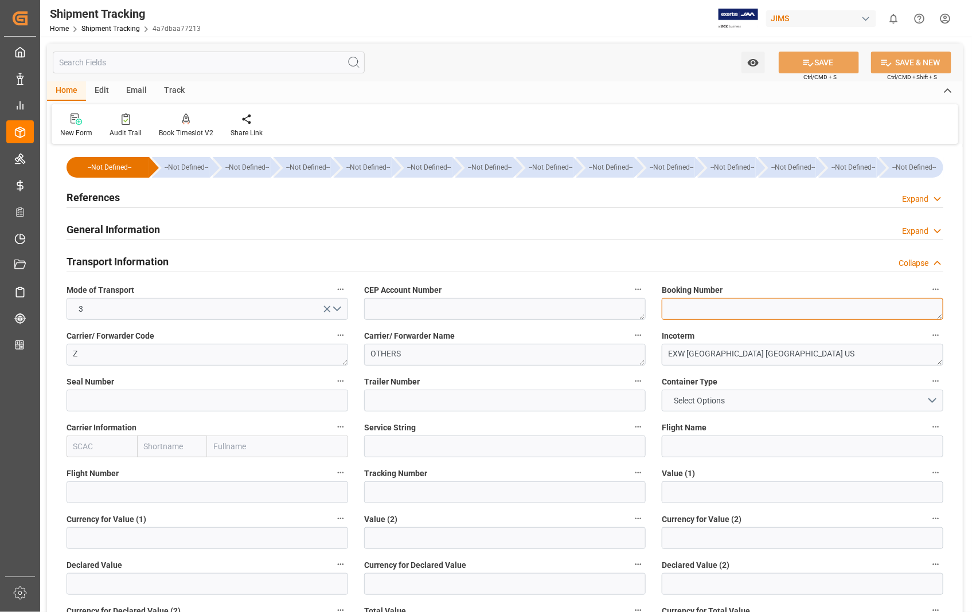
click at [731, 312] on textarea at bounding box center [803, 309] width 282 height 22
paste textarea "TFORCE"
click at [736, 307] on textarea "TFORCE" at bounding box center [803, 309] width 282 height 22
paste textarea "964980962"
drag, startPoint x: 743, startPoint y: 307, endPoint x: 650, endPoint y: 311, distance: 92.4
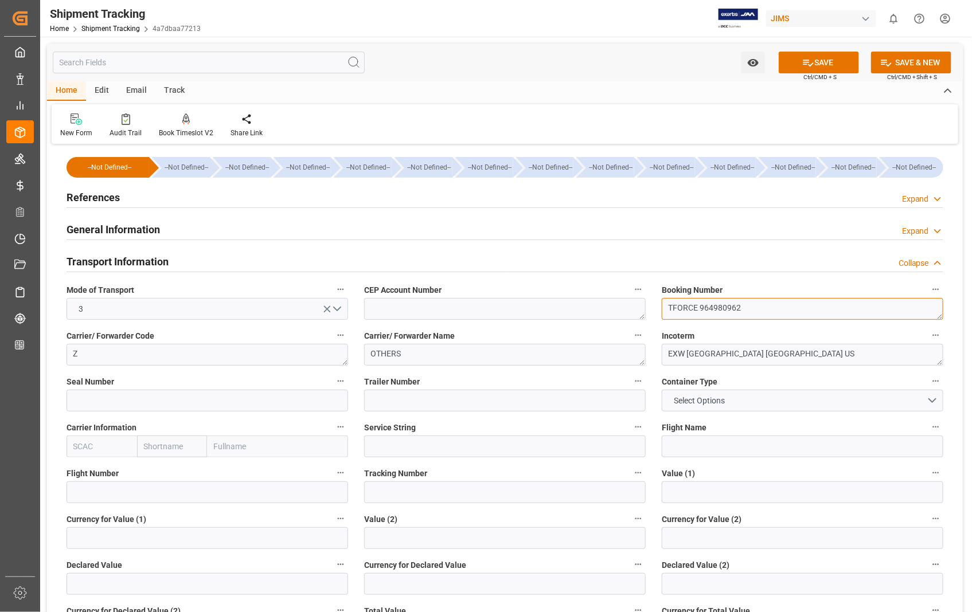
click at [650, 311] on div "--Not Defined-- --Not Defined-- --Not Defined-- --Not Defined-- --Not Defined--…" at bounding box center [505, 553] width 916 height 812
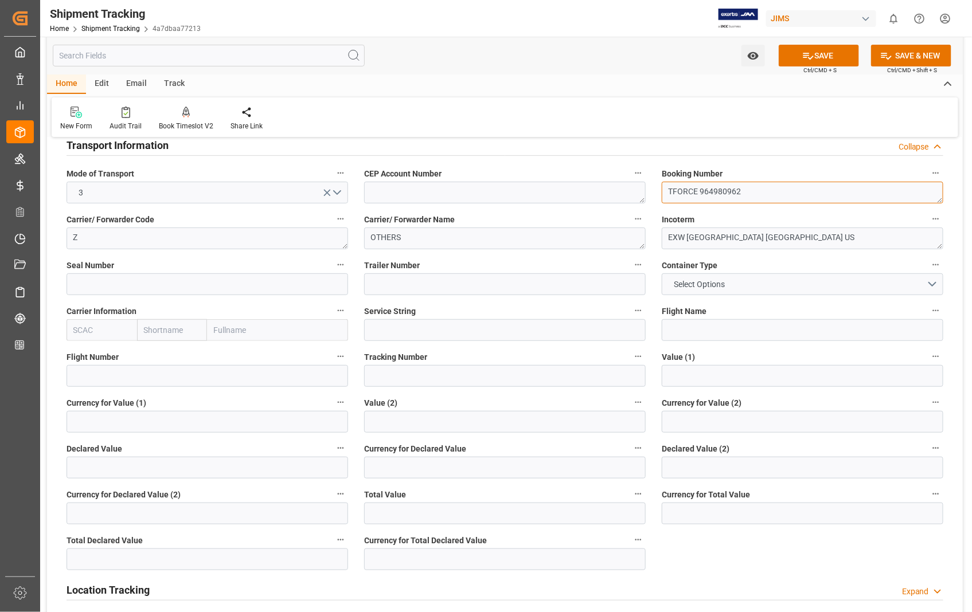
scroll to position [127, 0]
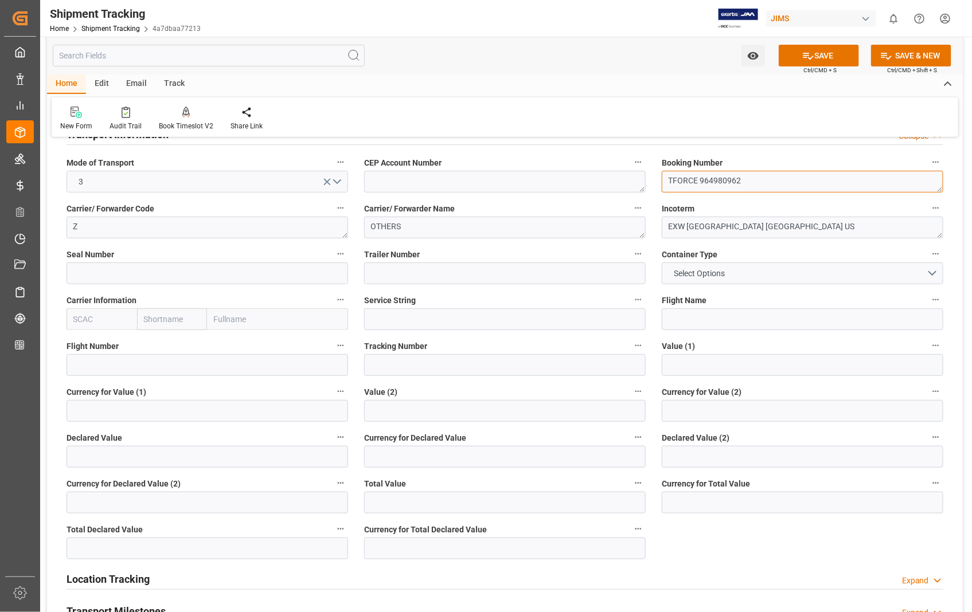
type textarea "TFORCE 964980962"
click at [400, 362] on input at bounding box center [505, 365] width 282 height 22
paste input "TFORCE 964980962"
type input "TFORCE 964980962"
click at [822, 60] on button "SAVE" at bounding box center [819, 56] width 80 height 22
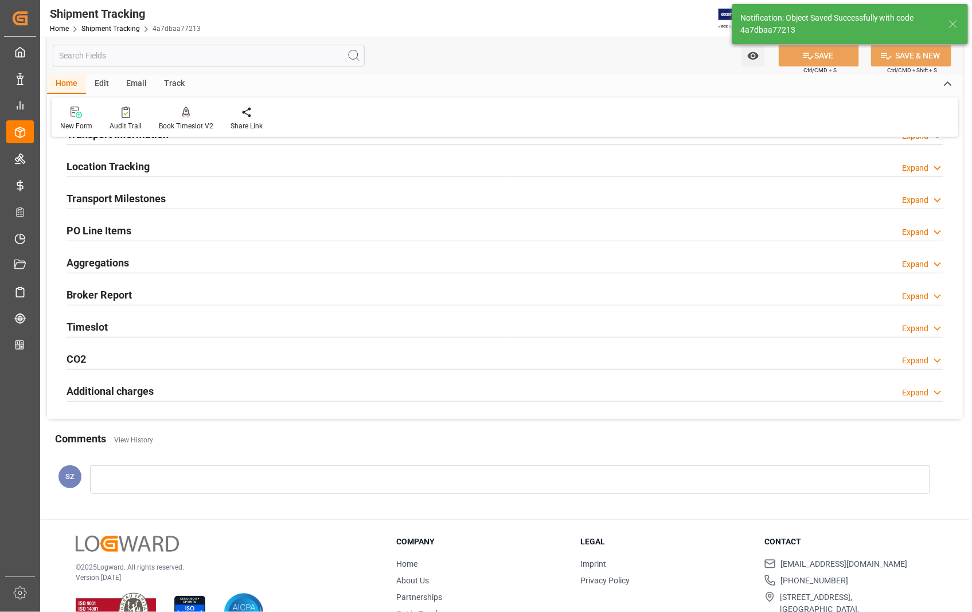
click at [119, 199] on h2 "Transport Milestones" at bounding box center [116, 198] width 99 height 15
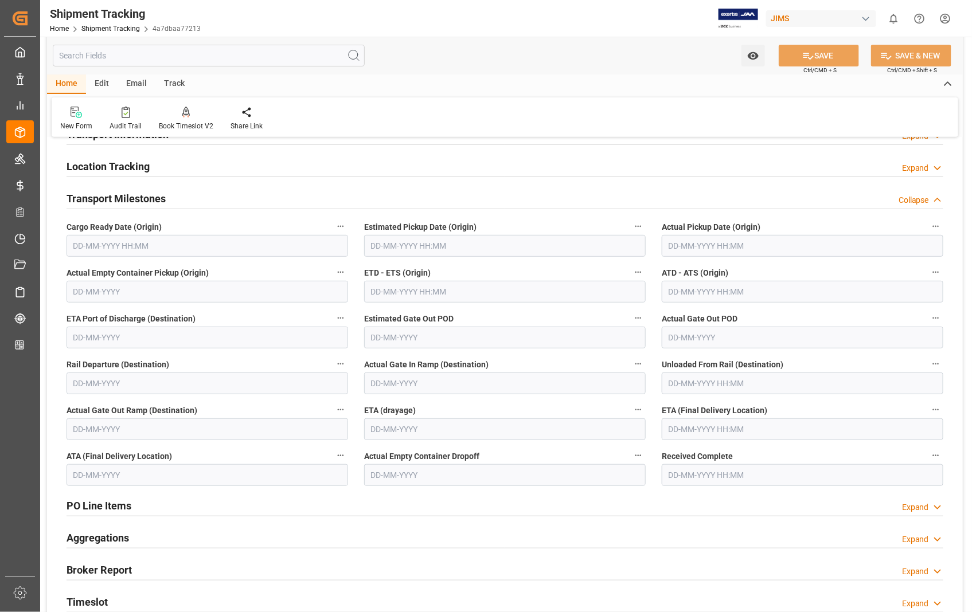
click at [444, 247] on input "text" at bounding box center [505, 246] width 282 height 22
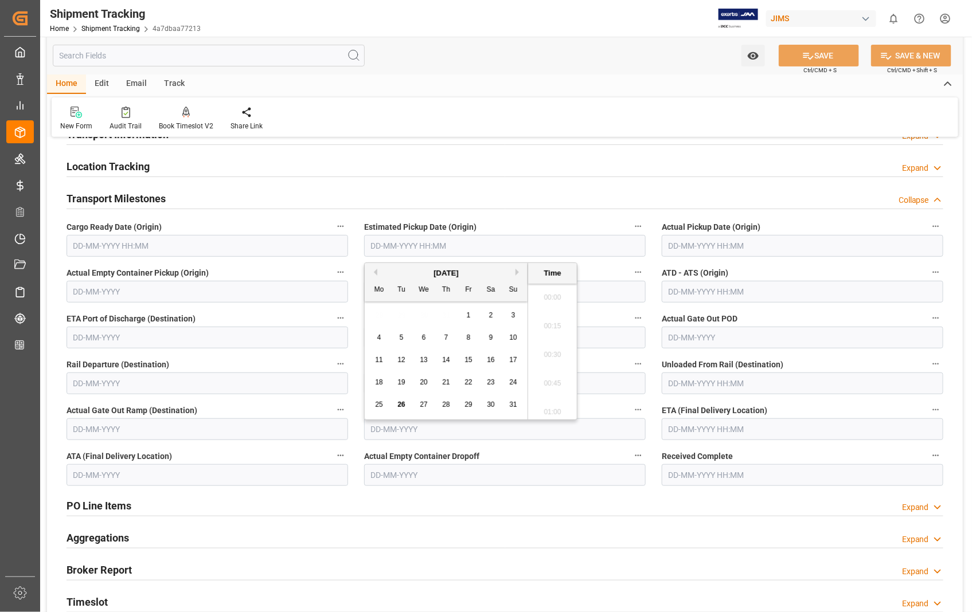
scroll to position [1580, 0]
click at [381, 407] on span "25" at bounding box center [378, 405] width 7 height 8
type input "[DATE] 00:00"
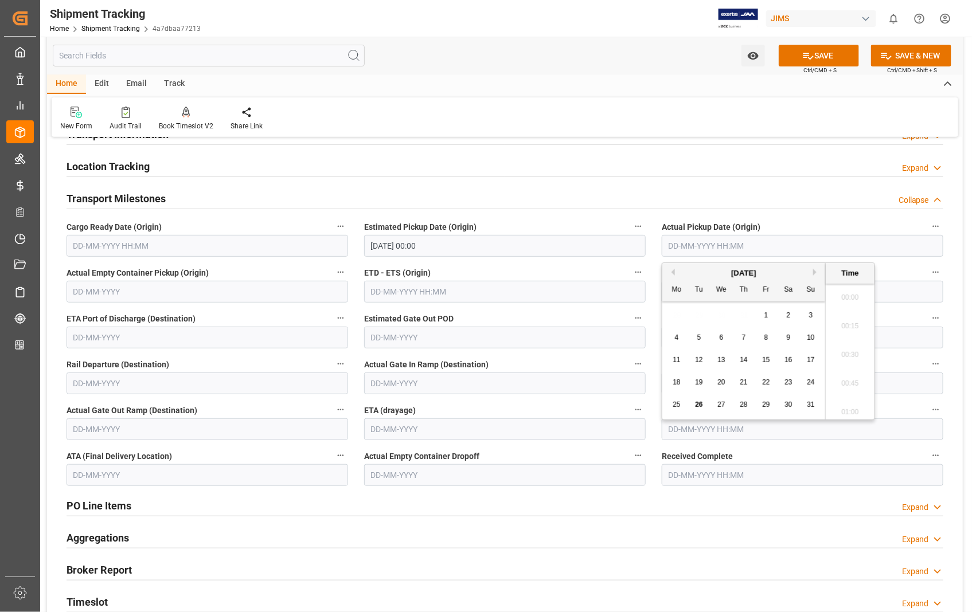
click at [701, 244] on input "text" at bounding box center [803, 246] width 282 height 22
click at [675, 409] on span "25" at bounding box center [676, 405] width 7 height 8
type input "[DATE] 00:00"
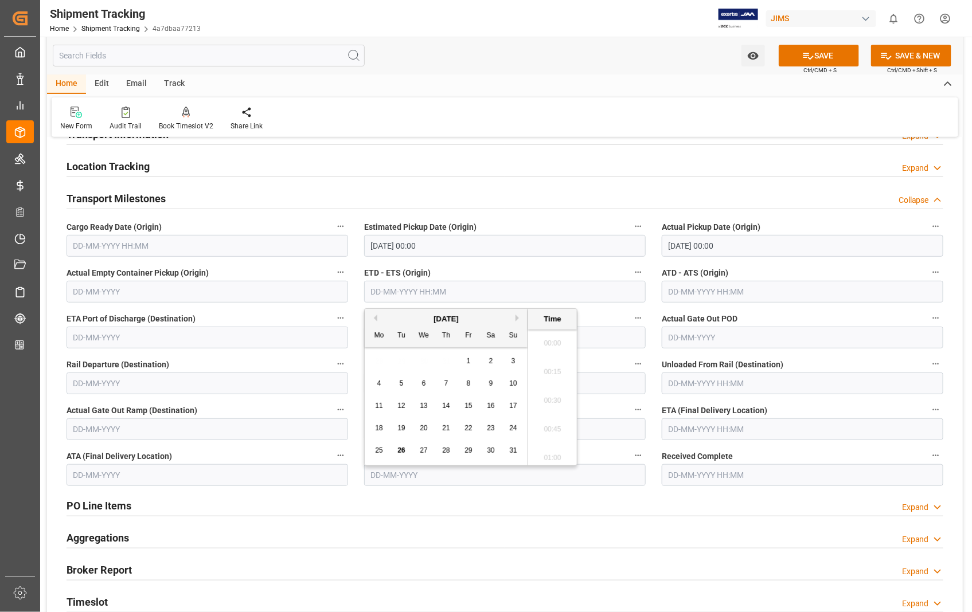
click at [427, 290] on input "text" at bounding box center [505, 292] width 282 height 22
click at [378, 449] on span "25" at bounding box center [378, 451] width 7 height 8
type input "[DATE] 00:00"
click at [788, 294] on input "text" at bounding box center [803, 292] width 282 height 22
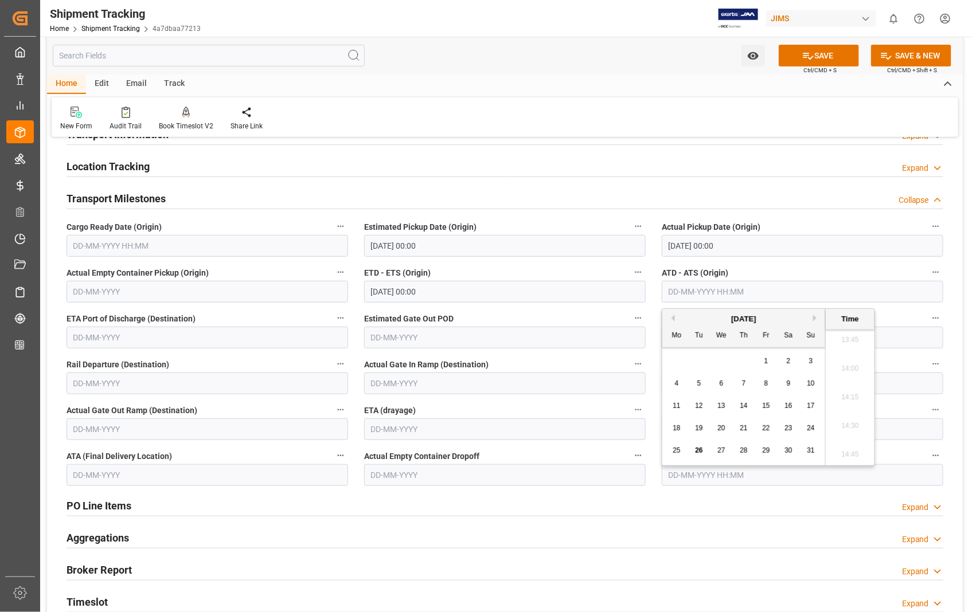
click at [676, 451] on span "25" at bounding box center [676, 451] width 7 height 8
type input "[DATE] 00:00"
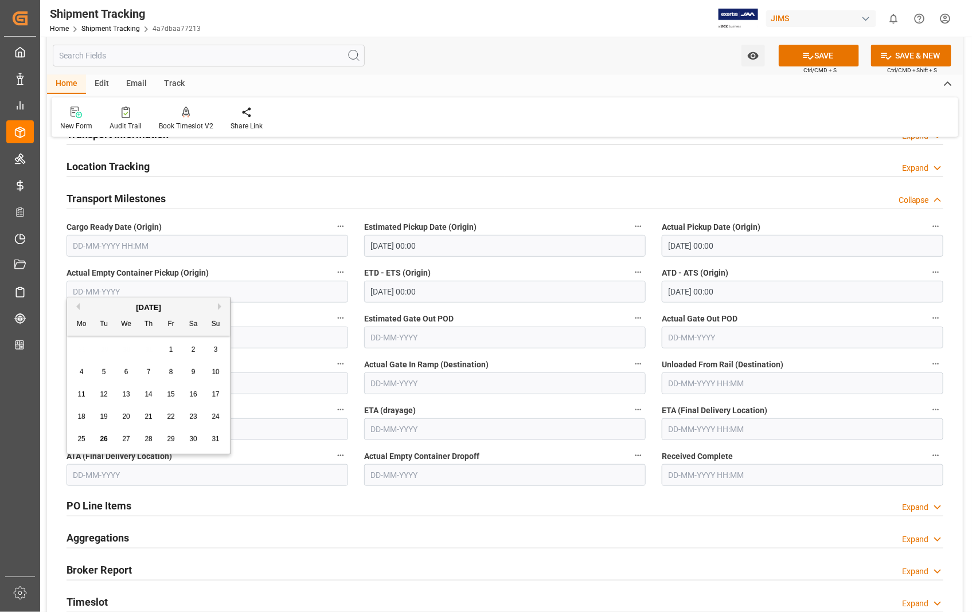
click at [244, 471] on input "text" at bounding box center [208, 475] width 282 height 22
click at [169, 437] on span "29" at bounding box center [170, 439] width 7 height 8
type input "[DATE]"
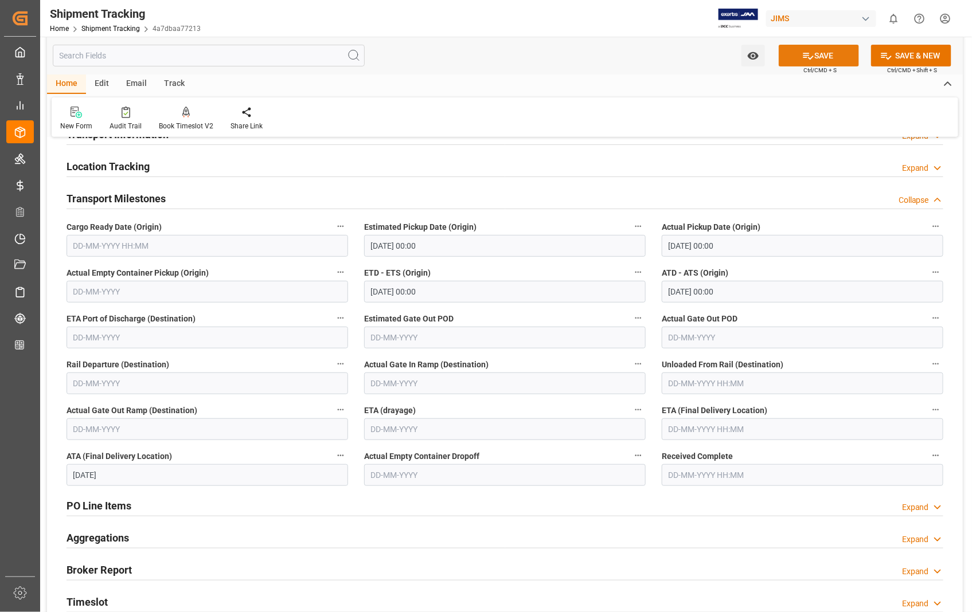
click at [846, 46] on button "SAVE" at bounding box center [819, 56] width 80 height 22
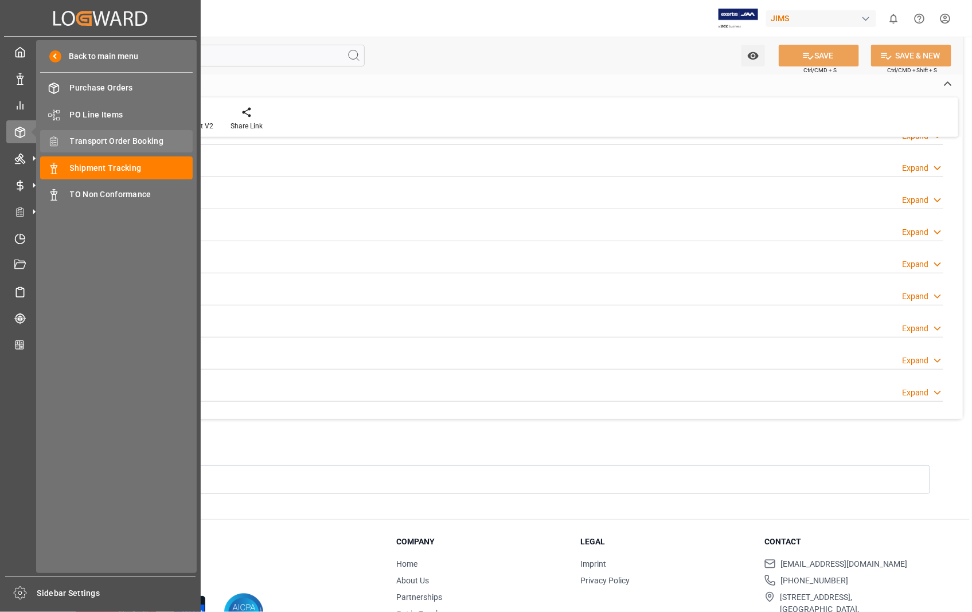
click at [149, 140] on span "Transport Order Booking" at bounding box center [131, 141] width 123 height 12
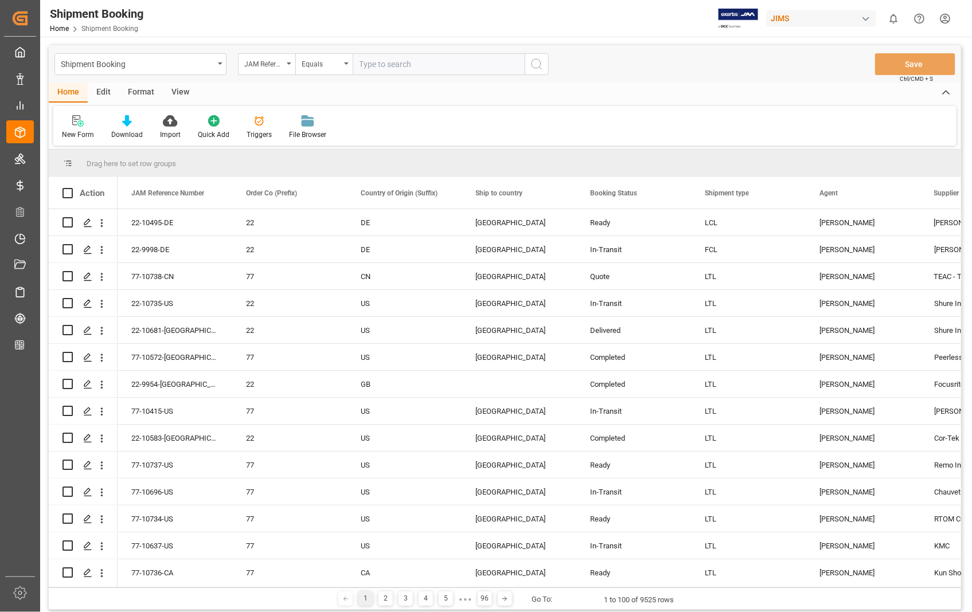
click at [423, 56] on input "text" at bounding box center [439, 64] width 172 height 22
paste input "22-10695-US"
type input "22-10695-US"
click at [537, 65] on icon "search button" at bounding box center [537, 64] width 14 height 14
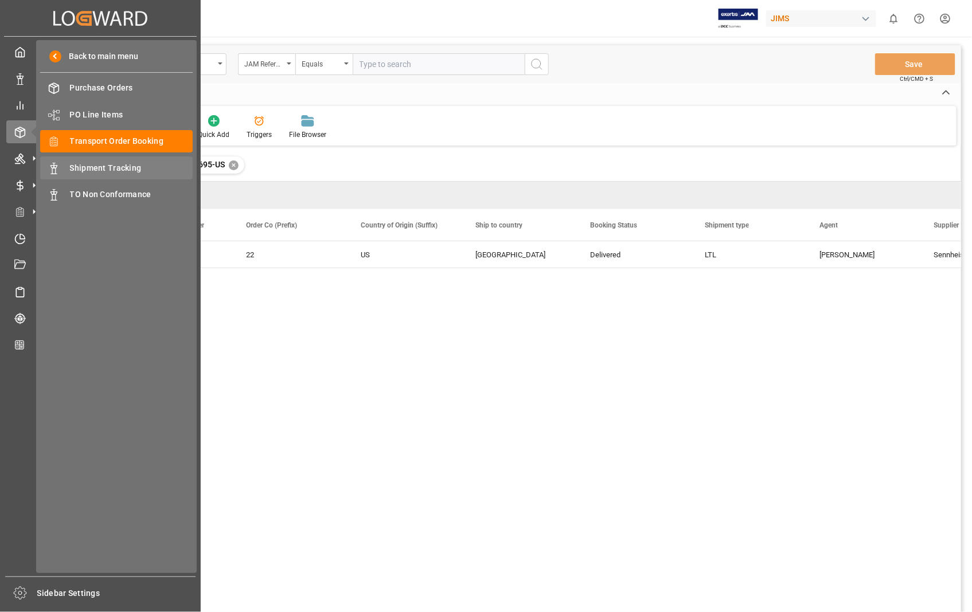
click at [118, 163] on span "Shipment Tracking" at bounding box center [131, 168] width 123 height 12
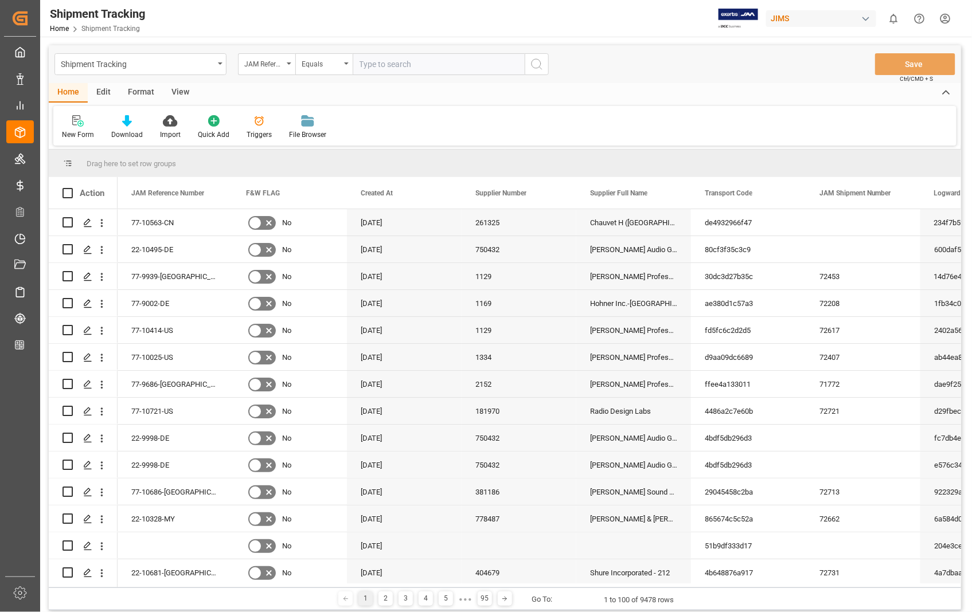
click at [425, 63] on input "text" at bounding box center [439, 64] width 172 height 22
paste input "22-10625-US"
type input "22-10625-US"
click at [533, 62] on icon "search button" at bounding box center [537, 64] width 14 height 14
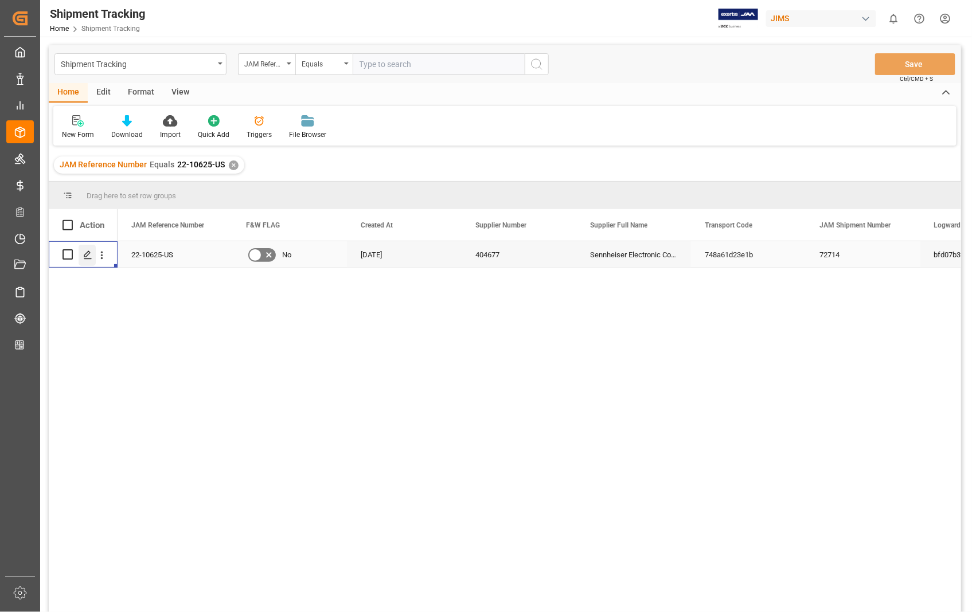
click at [89, 257] on icon "Press SPACE to select this row." at bounding box center [87, 255] width 9 height 9
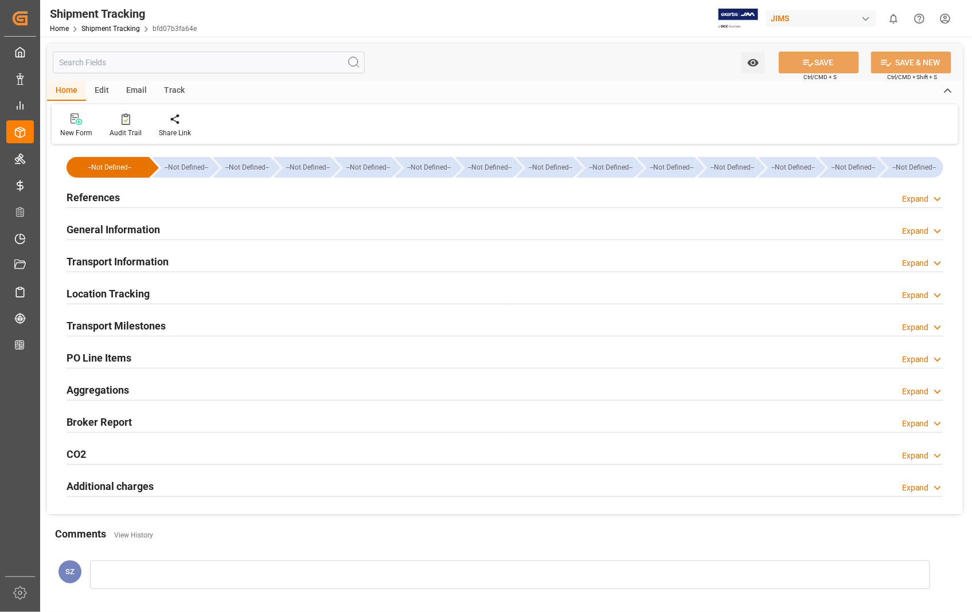
type input "164.64"
click at [116, 260] on h2 "Transport Information" at bounding box center [118, 261] width 102 height 15
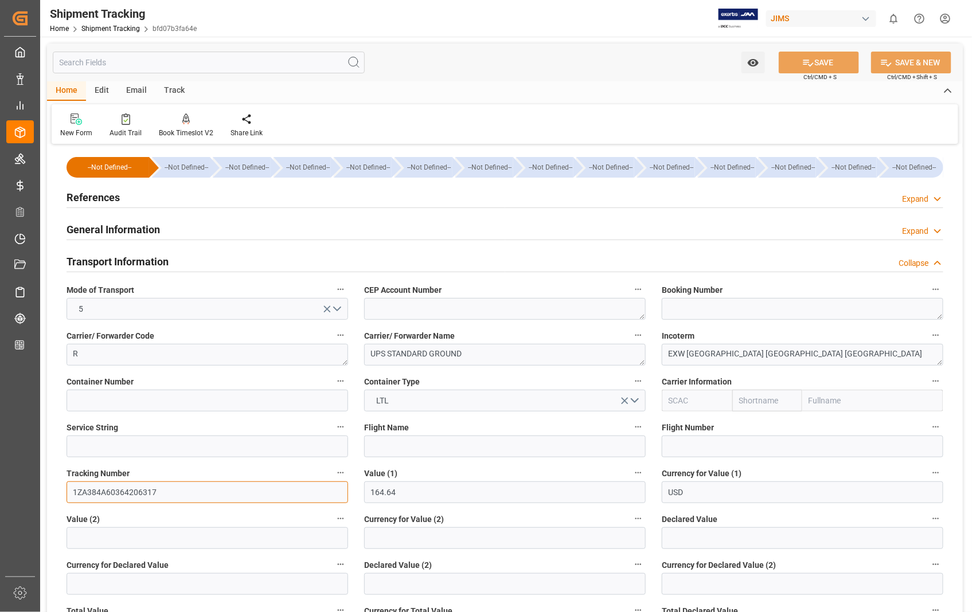
drag, startPoint x: 156, startPoint y: 494, endPoint x: 64, endPoint y: 490, distance: 91.8
click at [64, 490] on div "Tracking Number 1ZA384A60364206317" at bounding box center [207, 485] width 298 height 46
click at [91, 201] on h2 "References" at bounding box center [93, 197] width 53 height 15
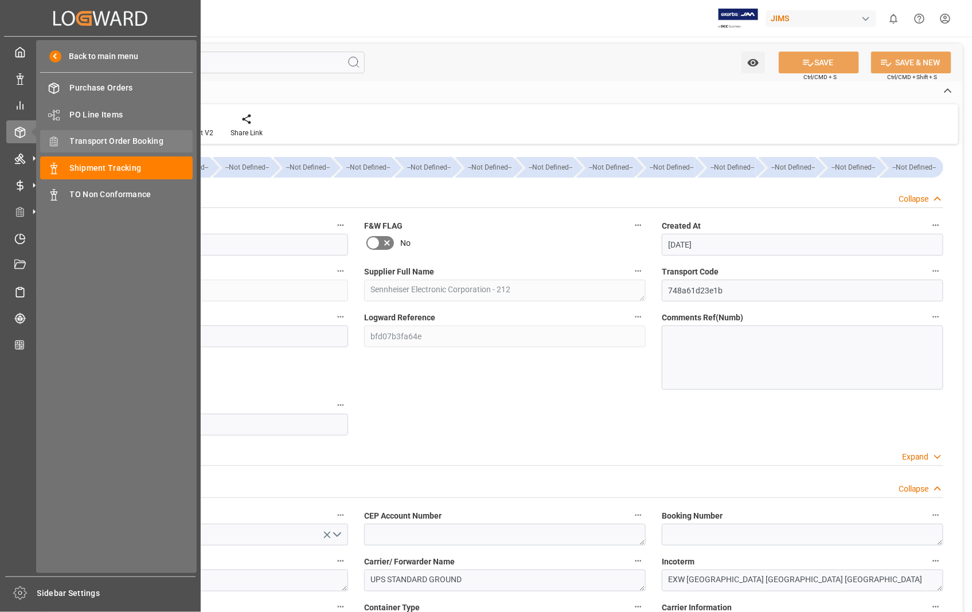
click at [131, 142] on span "Transport Order Booking" at bounding box center [131, 141] width 123 height 12
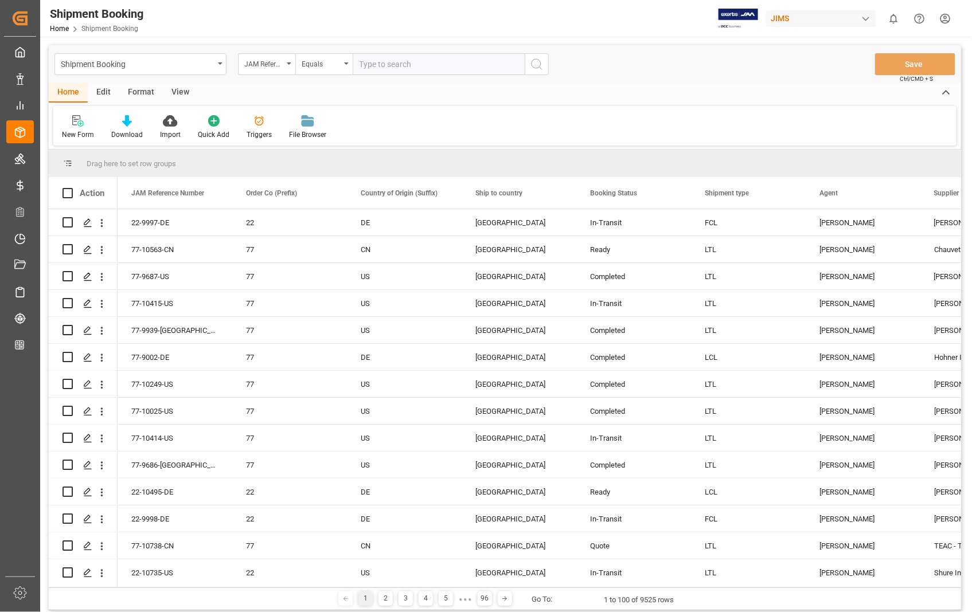
click at [424, 64] on input "text" at bounding box center [439, 64] width 172 height 22
type input "22-10625-US"
click at [537, 64] on icon "search button" at bounding box center [537, 64] width 14 height 14
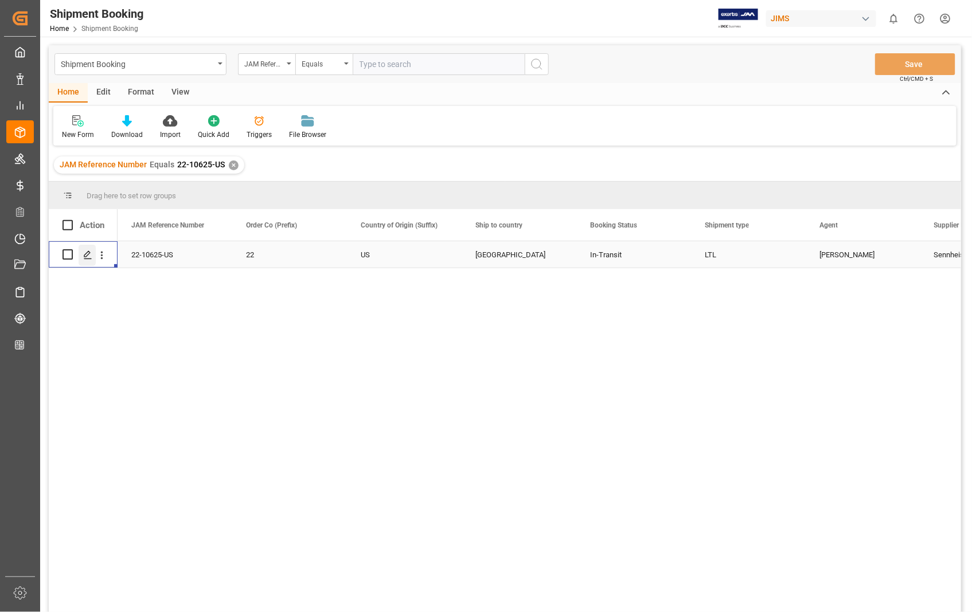
click at [86, 256] on polygon "Press SPACE to select this row." at bounding box center [87, 254] width 6 height 6
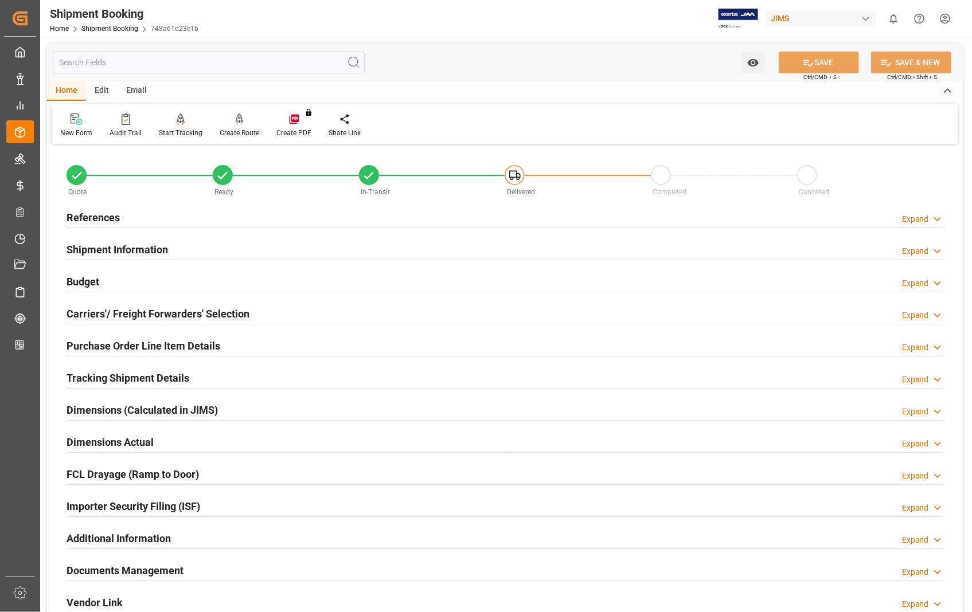
click at [146, 574] on h2 "Documents Management" at bounding box center [125, 570] width 117 height 15
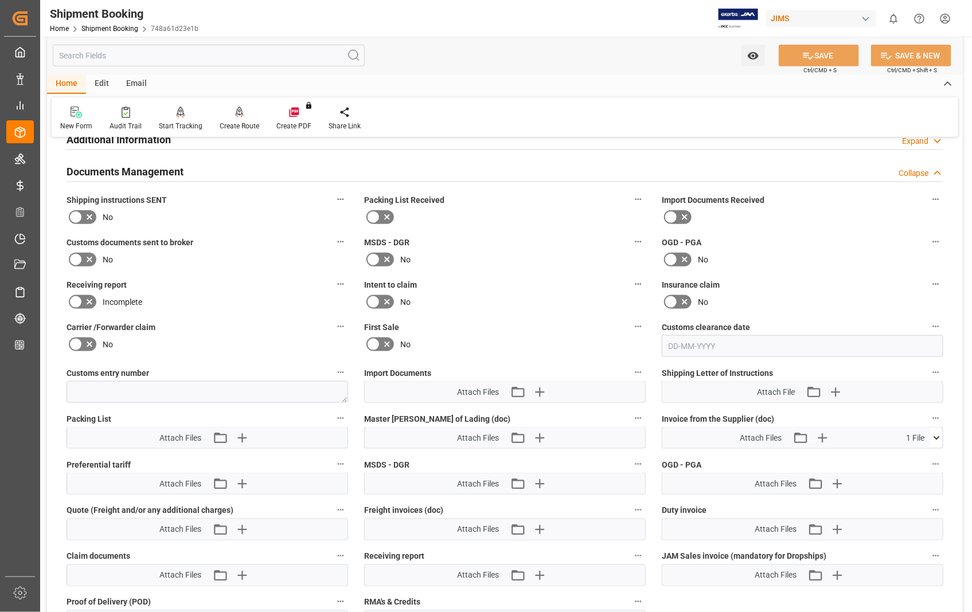
scroll to position [446, 0]
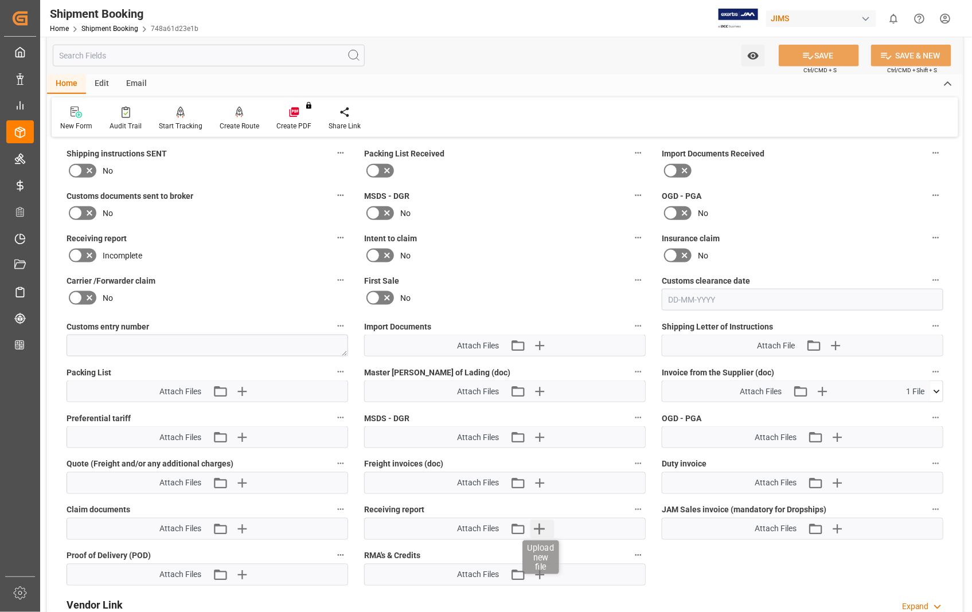
click at [539, 524] on icon "button" at bounding box center [539, 529] width 18 height 18
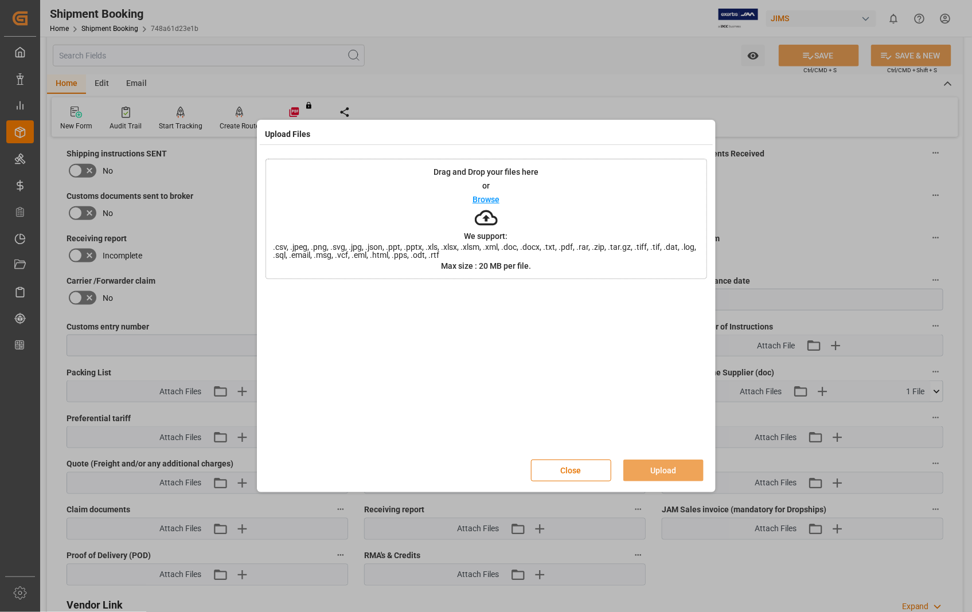
click at [494, 200] on p "Browse" at bounding box center [486, 200] width 27 height 8
click at [658, 467] on button "Upload" at bounding box center [663, 471] width 80 height 22
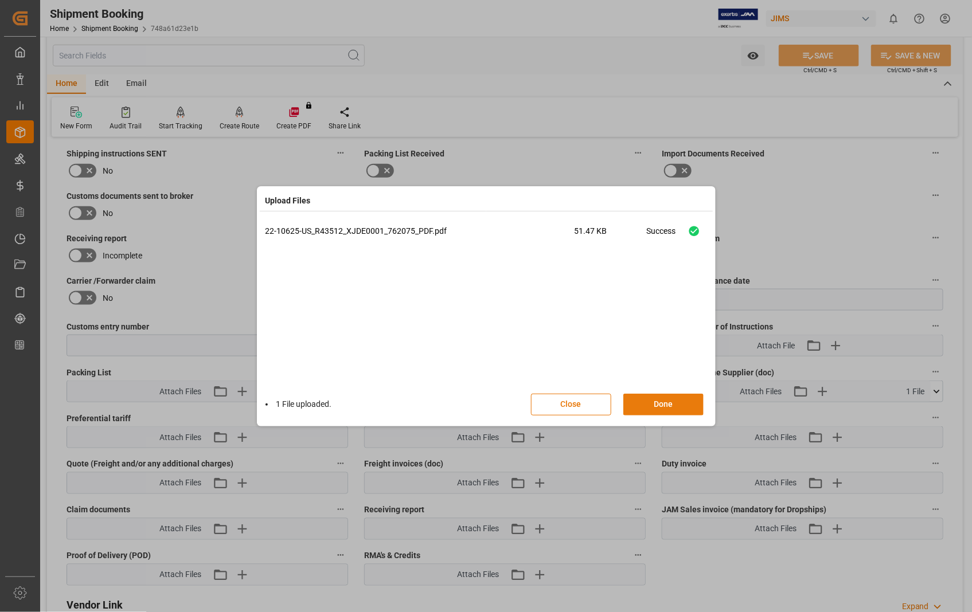
click at [668, 400] on button "Done" at bounding box center [663, 405] width 80 height 22
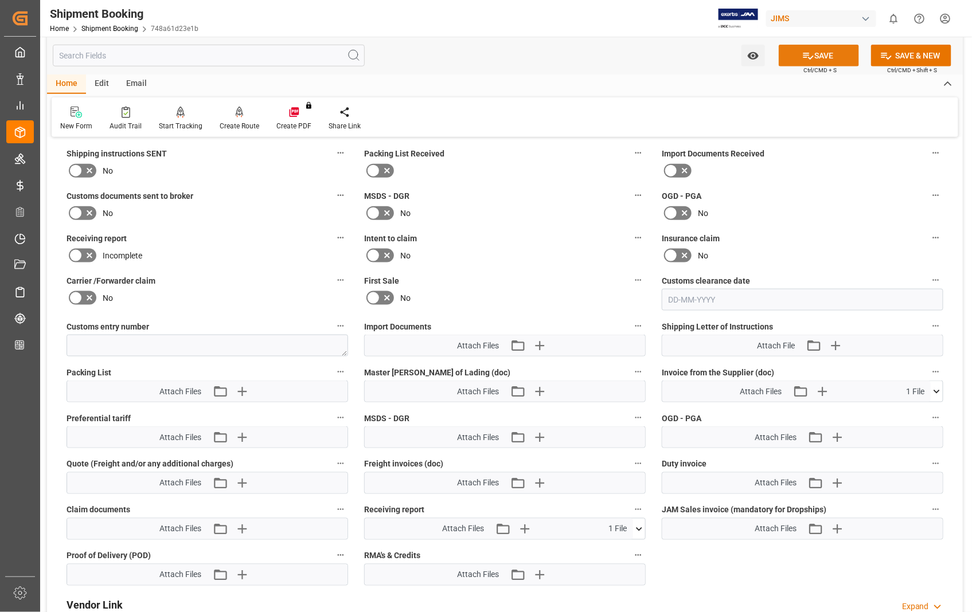
click at [830, 53] on button "SAVE" at bounding box center [819, 56] width 80 height 22
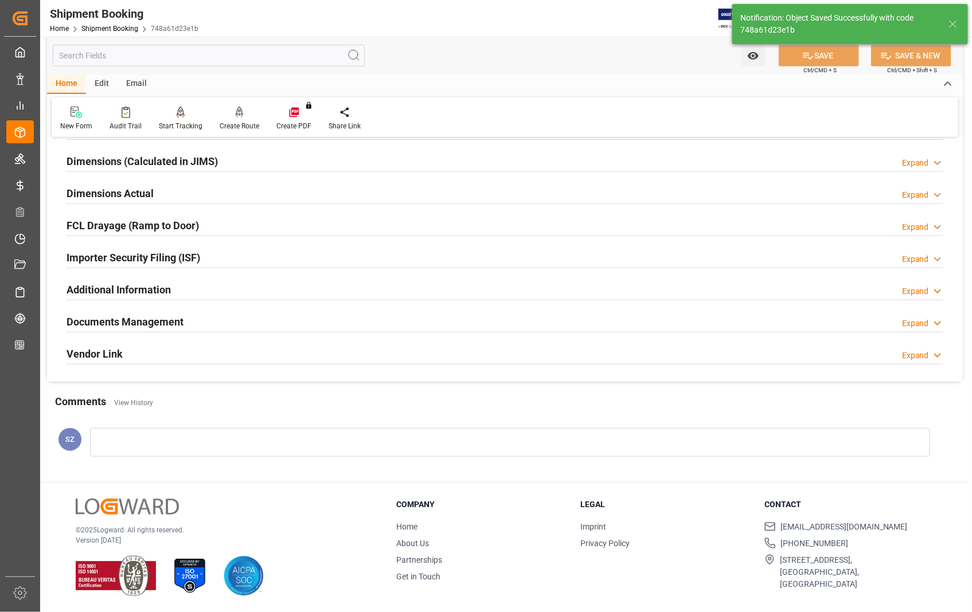
scroll to position [249, 0]
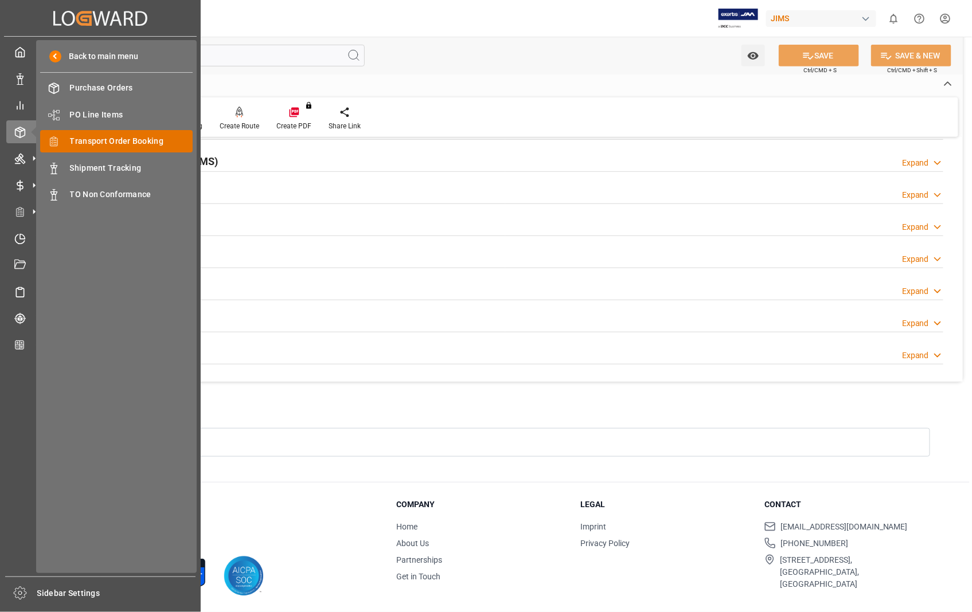
click at [122, 141] on span "Transport Order Booking" at bounding box center [131, 141] width 123 height 12
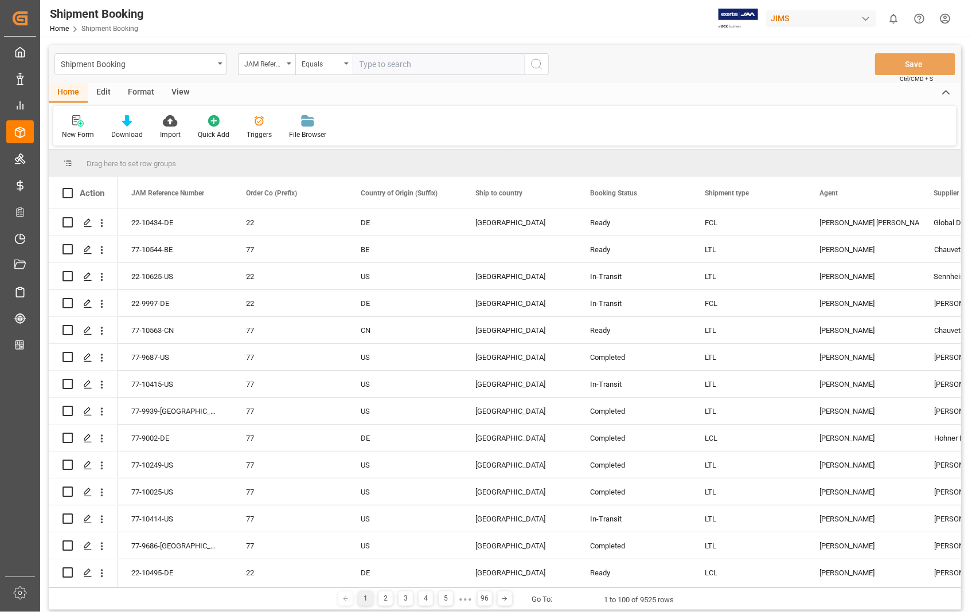
click at [424, 67] on input "text" at bounding box center [439, 64] width 172 height 22
type input "22-10642-[GEOGRAPHIC_DATA]"
click at [535, 64] on icon "search button" at bounding box center [537, 64] width 14 height 14
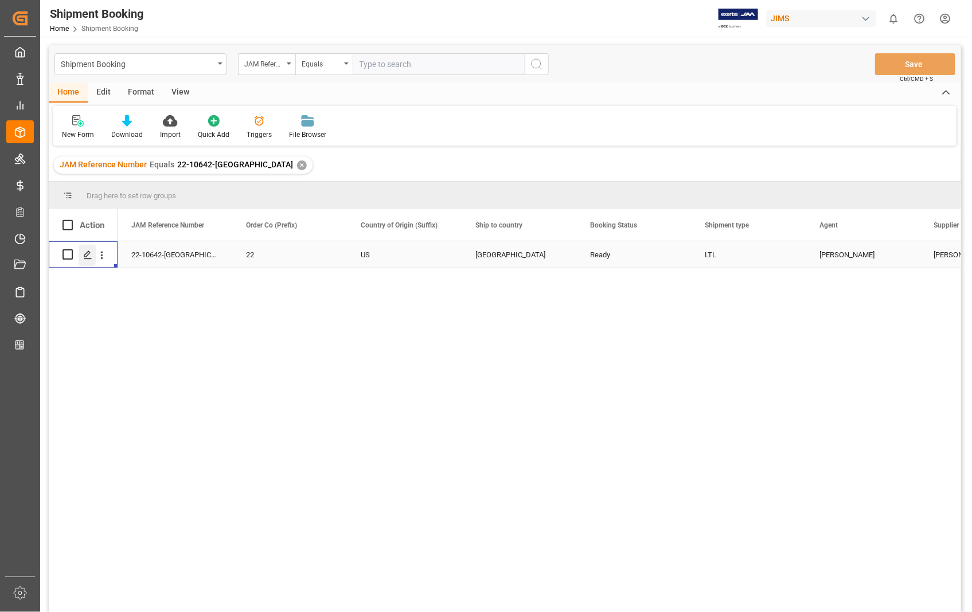
click at [88, 256] on icon "Press SPACE to select this row." at bounding box center [87, 255] width 9 height 9
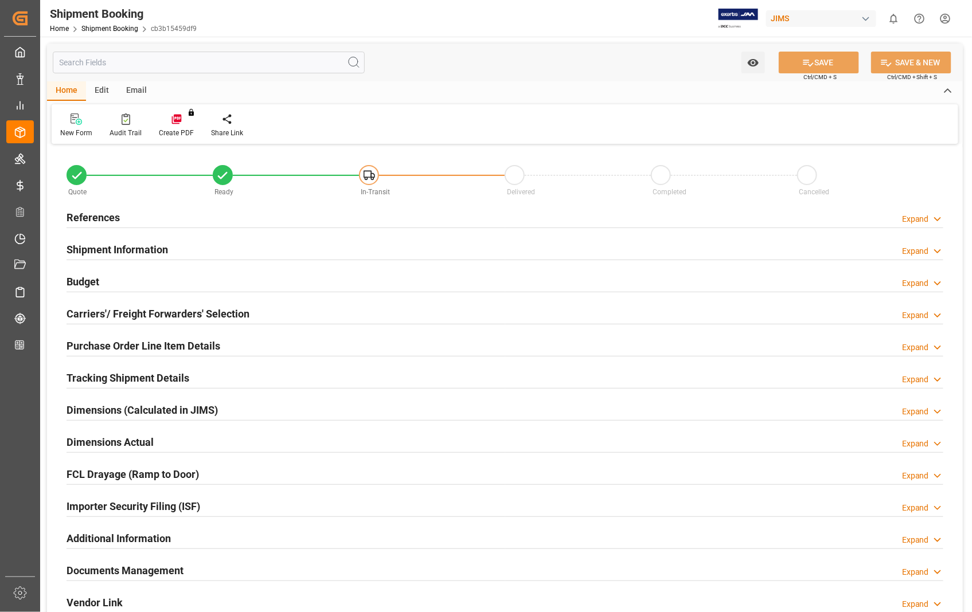
type input "0"
type input "15-08-2025 00:00"
click at [102, 218] on h2 "References" at bounding box center [93, 217] width 53 height 15
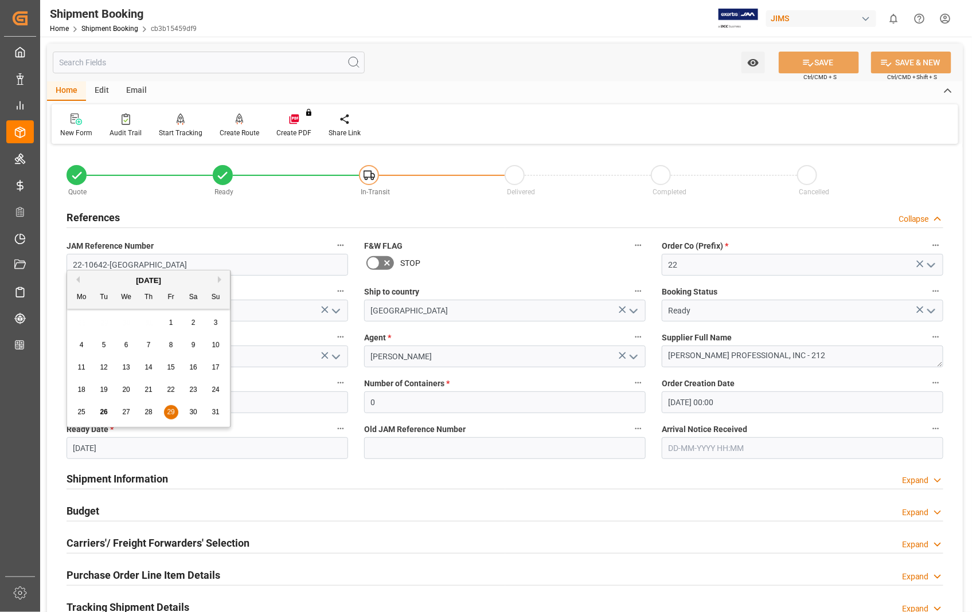
click at [146, 448] on input "29-08-2025" at bounding box center [208, 449] width 282 height 22
click at [85, 413] on span "25" at bounding box center [80, 412] width 7 height 8
type input "[DATE]"
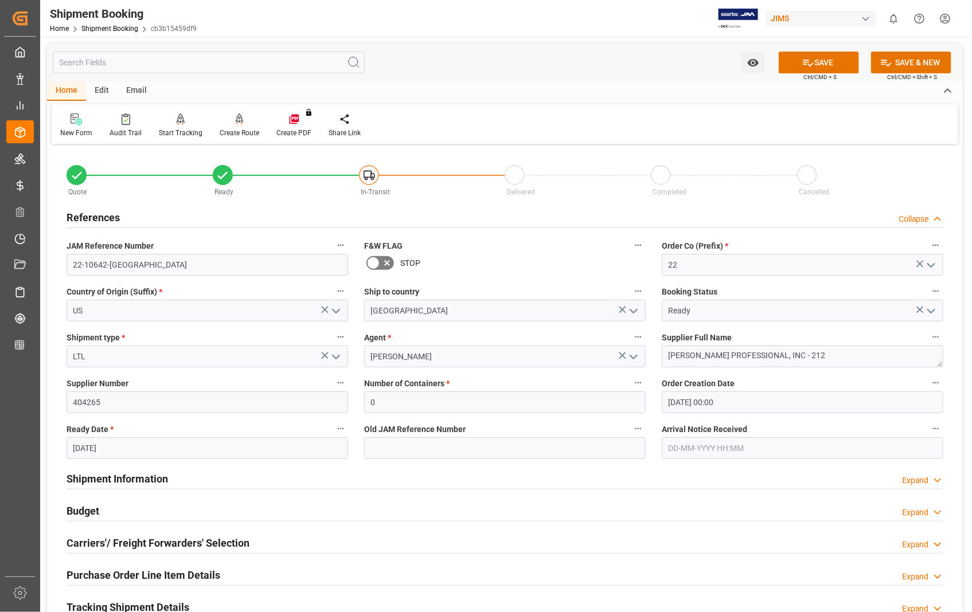
click at [767, 442] on input "text" at bounding box center [803, 449] width 282 height 22
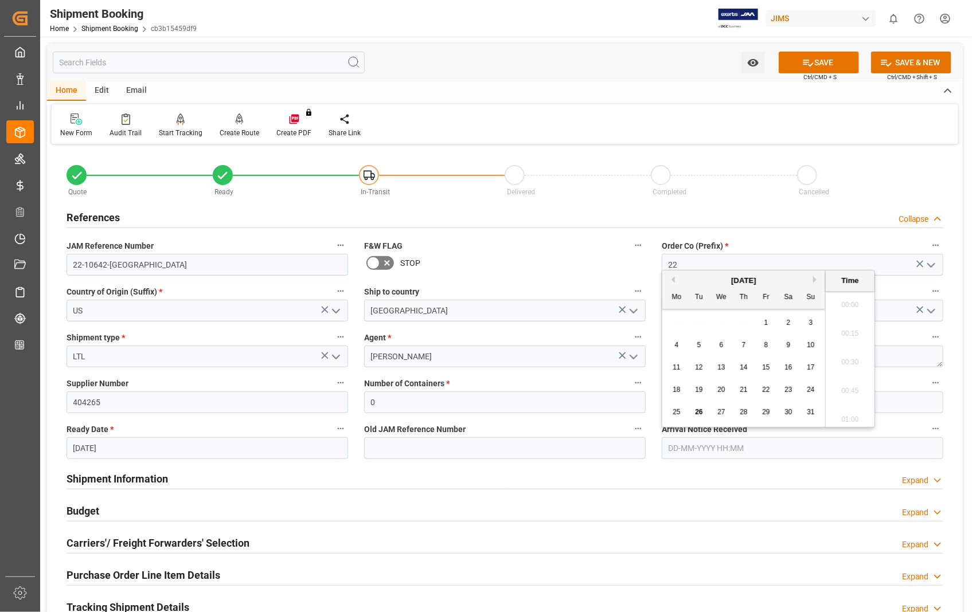
scroll to position [1666, 0]
click at [697, 415] on span "26" at bounding box center [698, 412] width 7 height 8
type input "[DATE] 00:00"
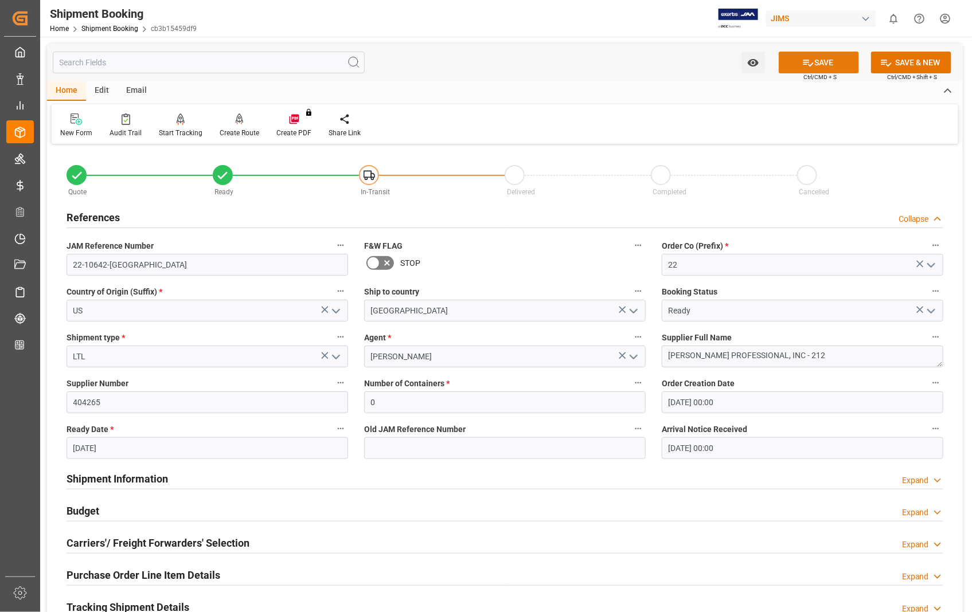
click at [820, 61] on button "SAVE" at bounding box center [819, 63] width 80 height 22
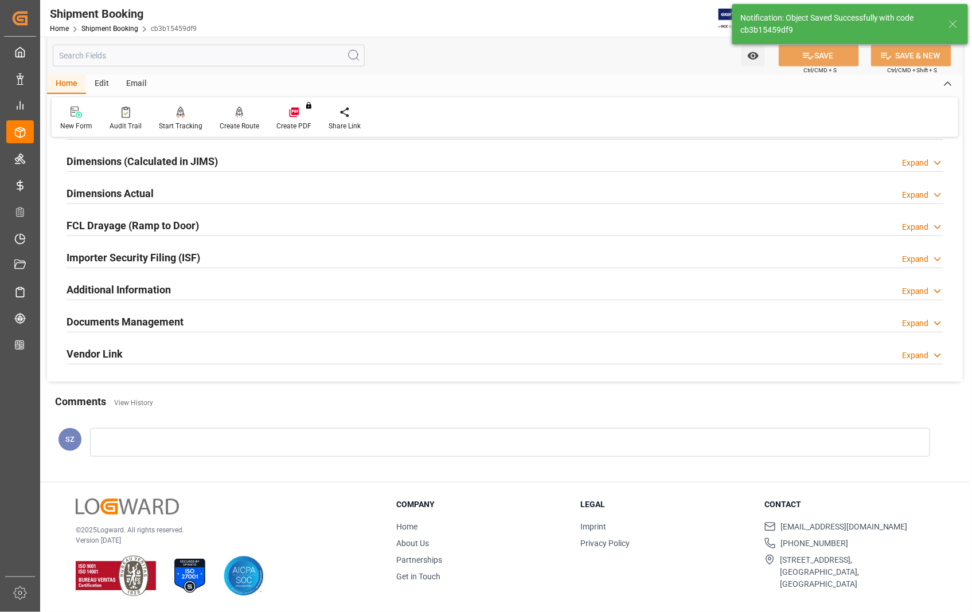
scroll to position [89, 0]
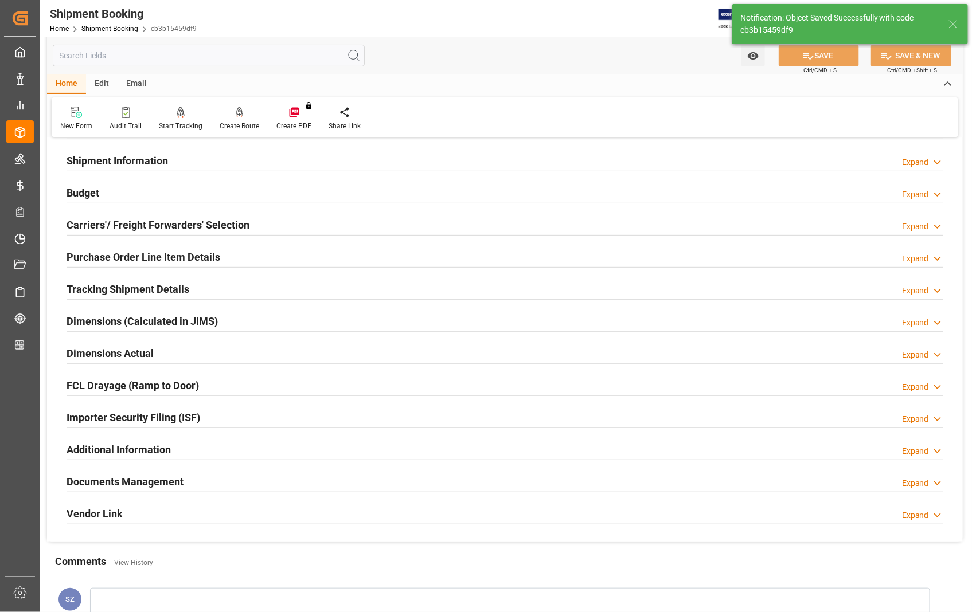
click at [138, 354] on h2 "Dimensions Actual" at bounding box center [110, 353] width 87 height 15
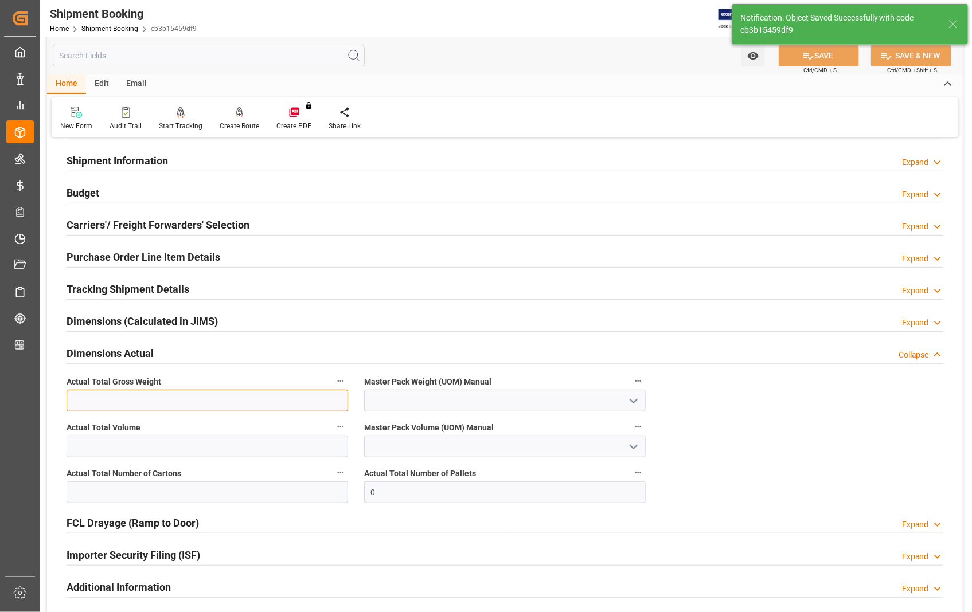
click at [255, 401] on input "text" at bounding box center [208, 401] width 282 height 22
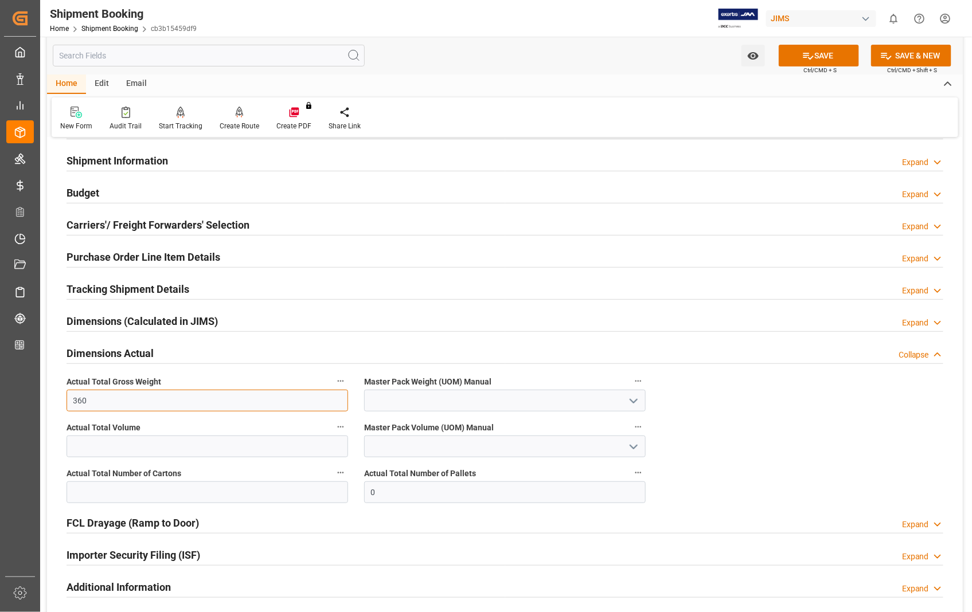
type input "360"
click at [637, 405] on icon "open menu" at bounding box center [634, 402] width 14 height 14
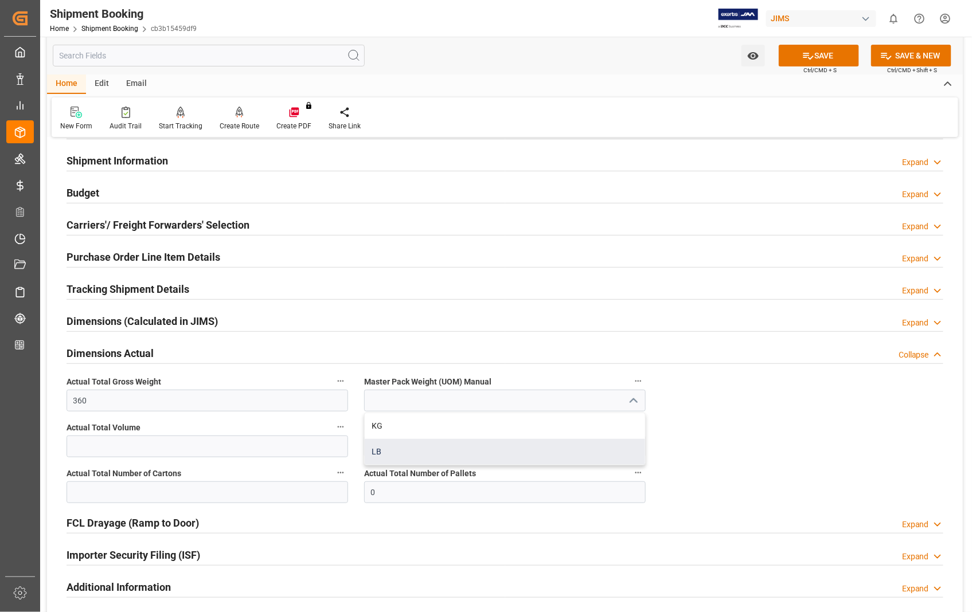
click at [373, 453] on div "LB" at bounding box center [505, 452] width 280 height 26
type input "LB"
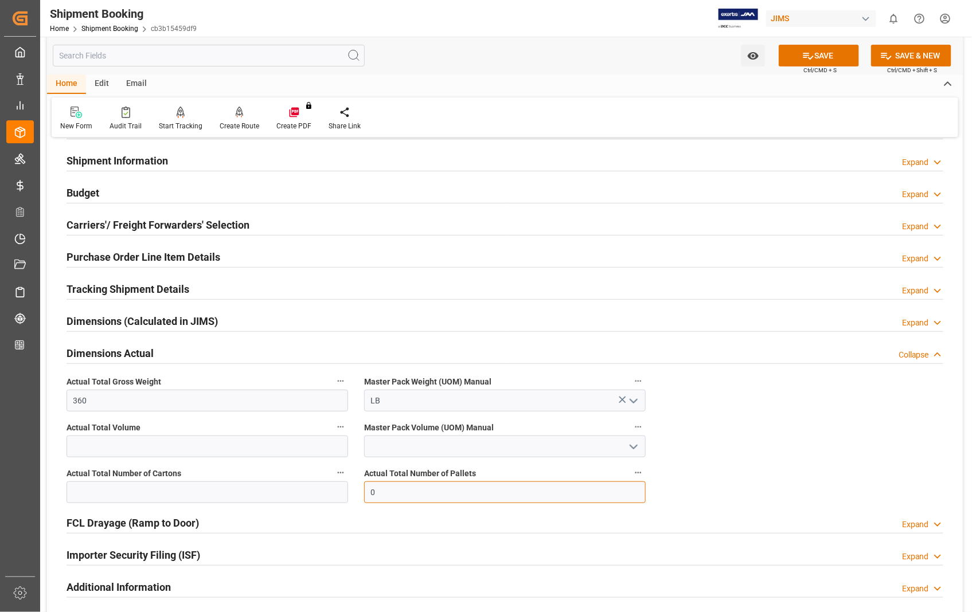
click at [430, 491] on input "0" at bounding box center [505, 493] width 282 height 22
type input "1"
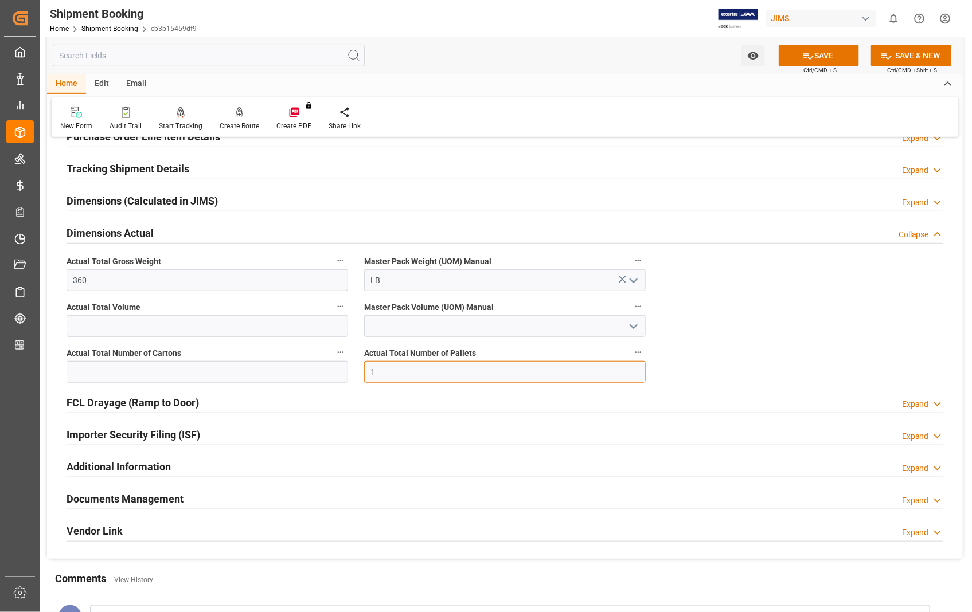
scroll to position [216, 0]
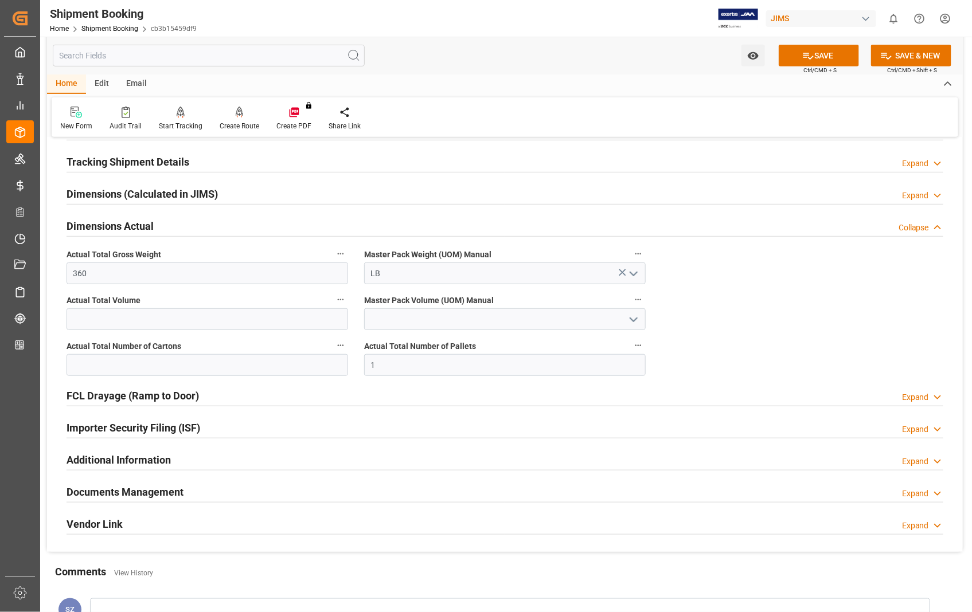
click at [133, 489] on h2 "Documents Management" at bounding box center [125, 492] width 117 height 15
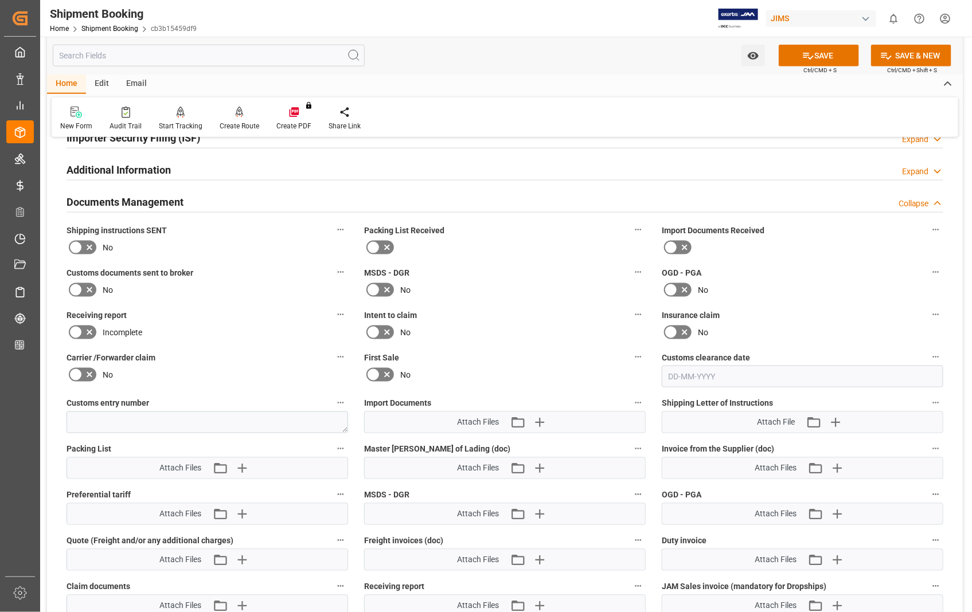
scroll to position [535, 0]
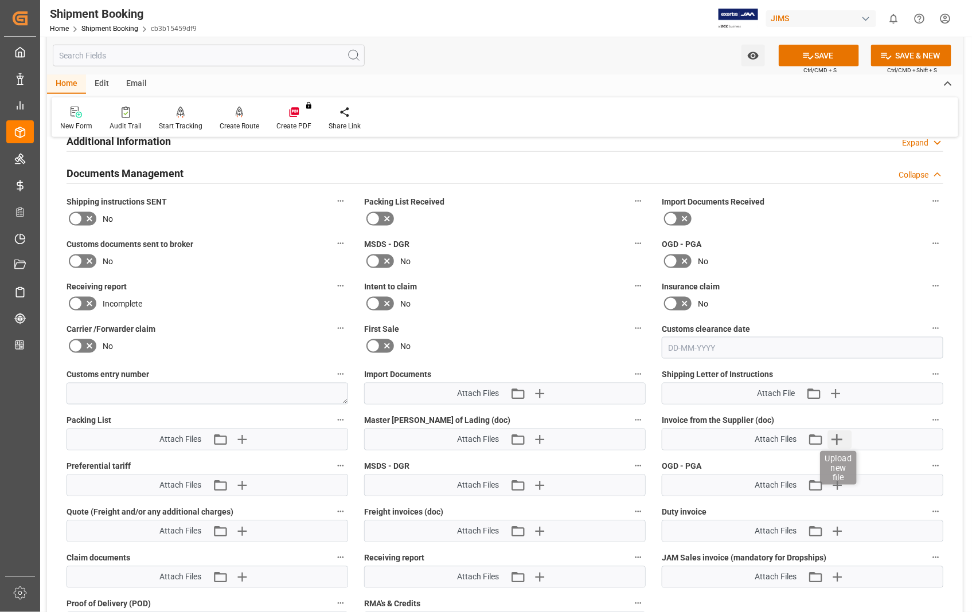
click at [837, 431] on icon "button" at bounding box center [837, 440] width 18 height 18
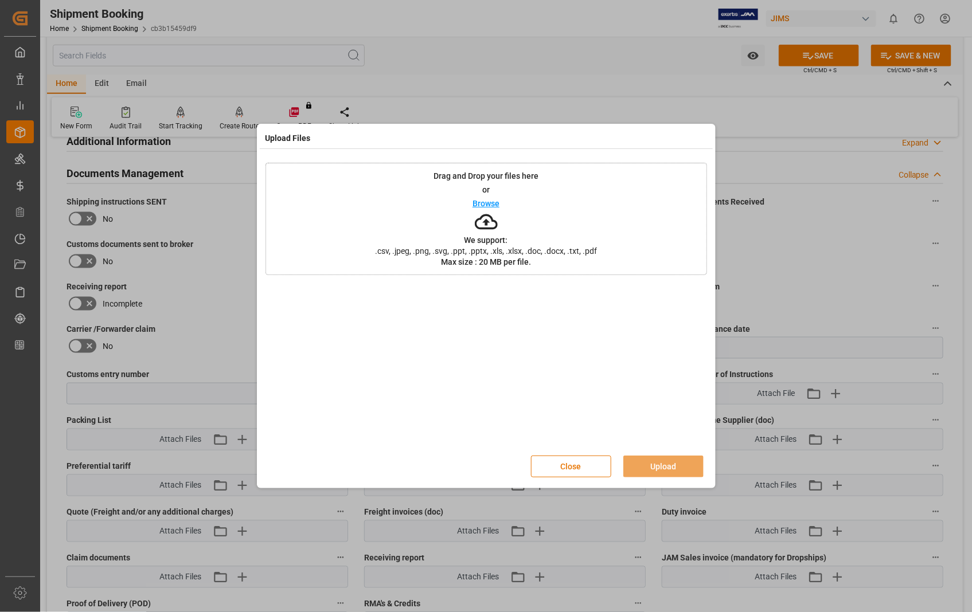
click at [484, 205] on p "Browse" at bounding box center [486, 204] width 27 height 8
click at [663, 459] on button "Upload" at bounding box center [663, 467] width 80 height 22
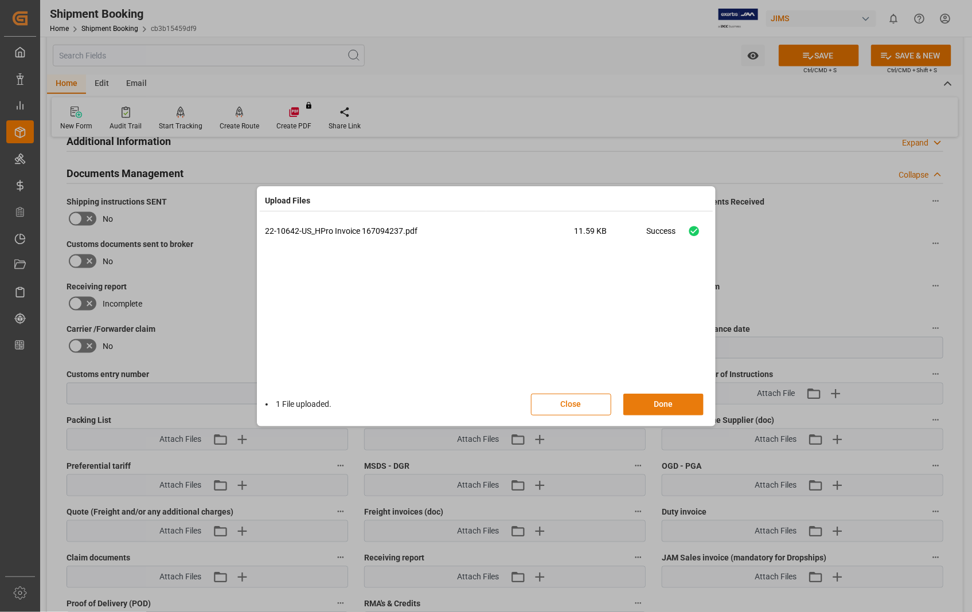
click at [651, 404] on button "Done" at bounding box center [663, 405] width 80 height 22
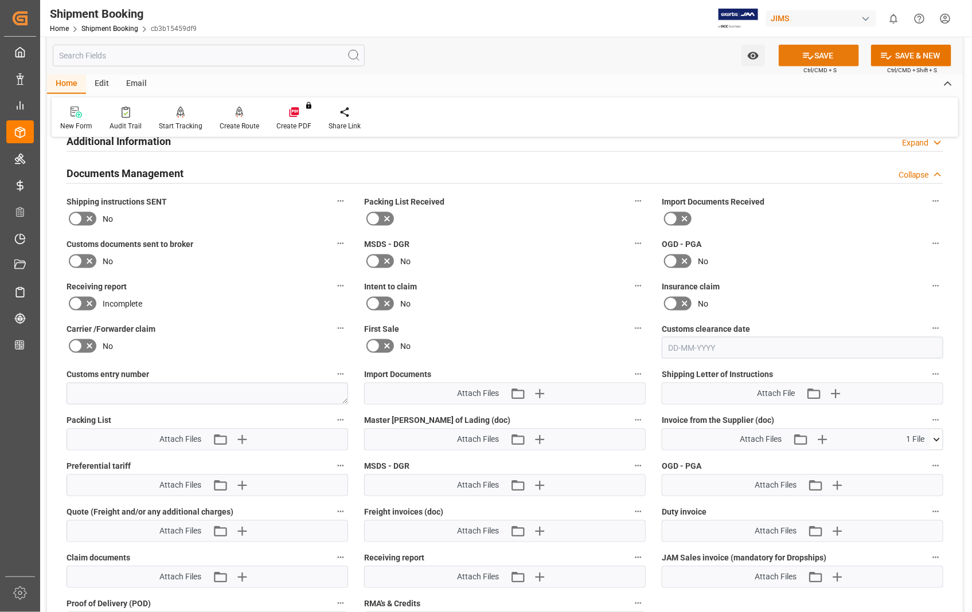
click at [825, 48] on button "SAVE" at bounding box center [819, 56] width 80 height 22
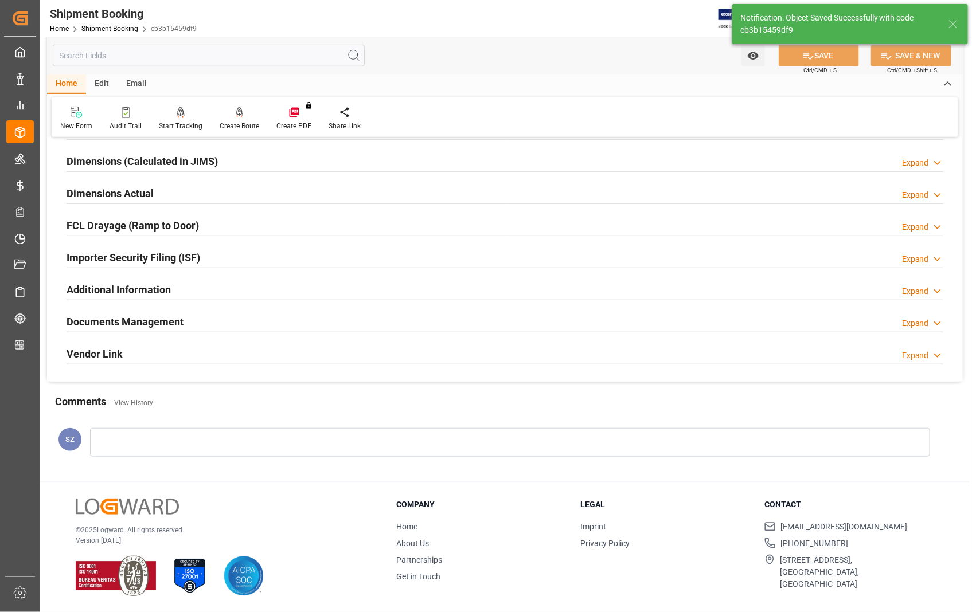
scroll to position [249, 0]
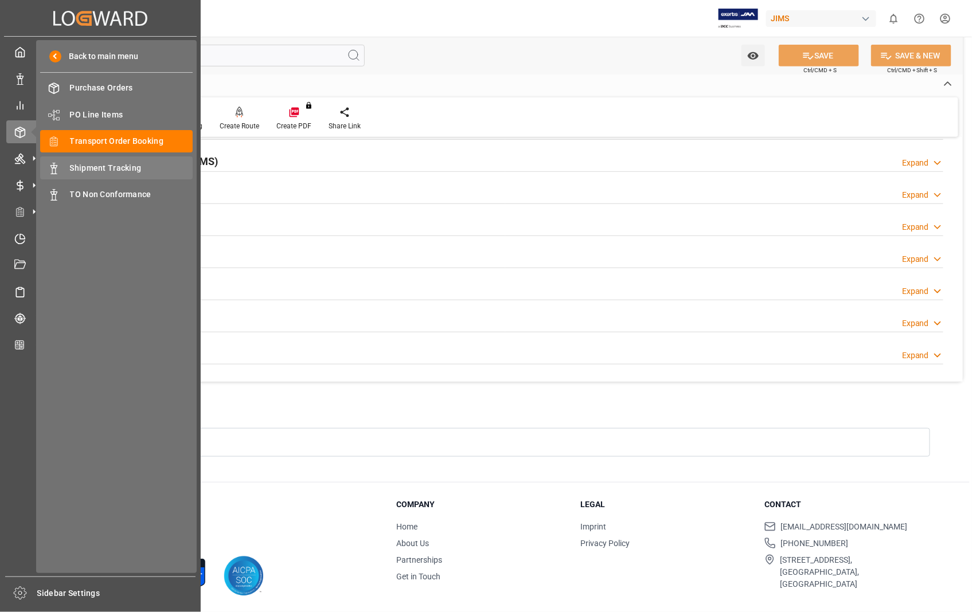
click at [100, 164] on span "Shipment Tracking" at bounding box center [131, 168] width 123 height 12
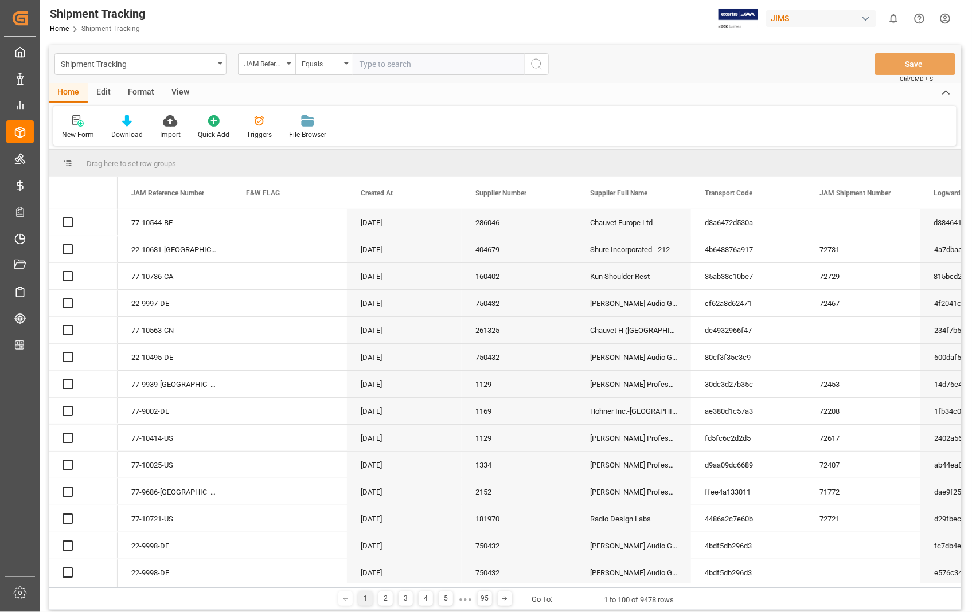
click at [436, 65] on input "text" at bounding box center [439, 64] width 172 height 22
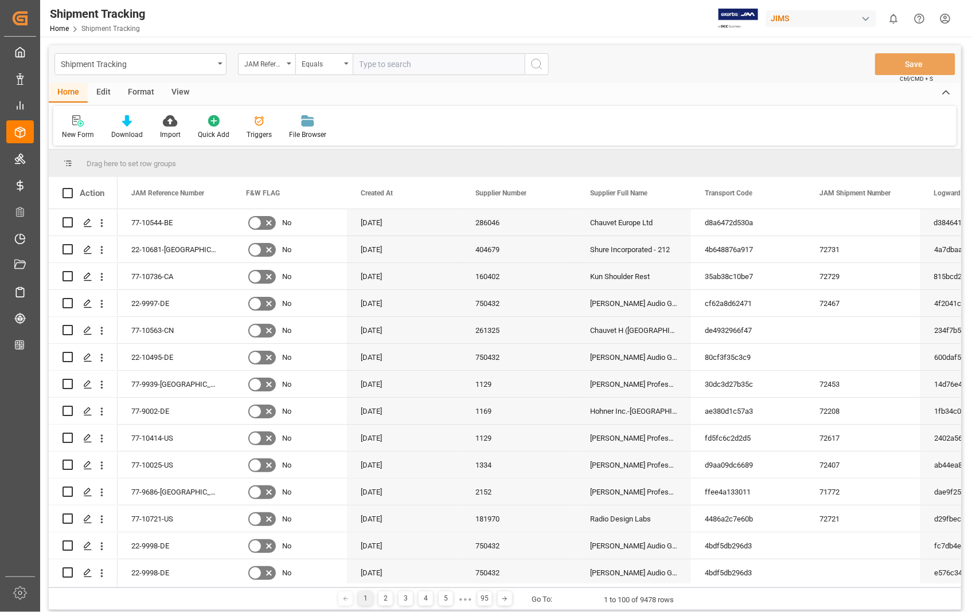
click at [436, 65] on input "text" at bounding box center [439, 64] width 172 height 22
type input "22-10642-[GEOGRAPHIC_DATA]"
click at [540, 61] on icon "search button" at bounding box center [537, 64] width 14 height 14
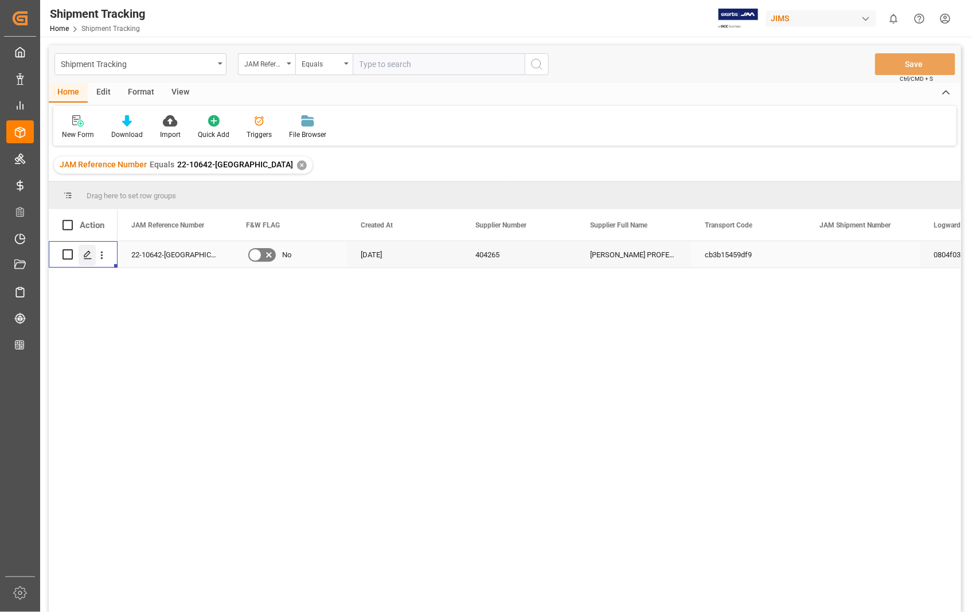
click at [88, 259] on line "Press SPACE to select this row." at bounding box center [87, 259] width 7 height 0
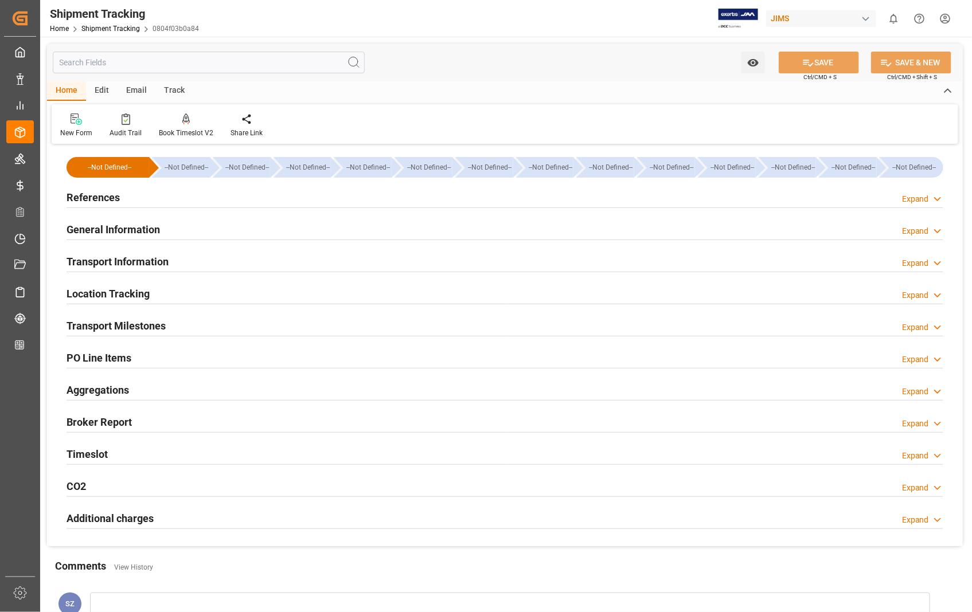
type input "19-08-2025"
click at [100, 195] on h2 "References" at bounding box center [93, 197] width 53 height 15
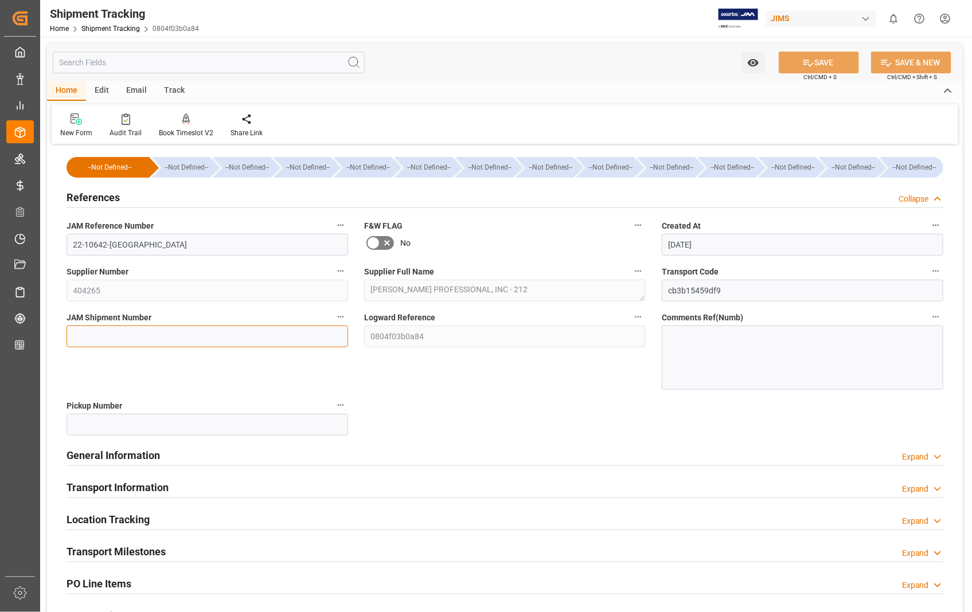
click at [112, 338] on input at bounding box center [208, 337] width 282 height 22
click at [166, 334] on input at bounding box center [208, 337] width 282 height 22
paste input "72732"
type input "72732"
click at [810, 63] on icon at bounding box center [808, 63] width 12 height 12
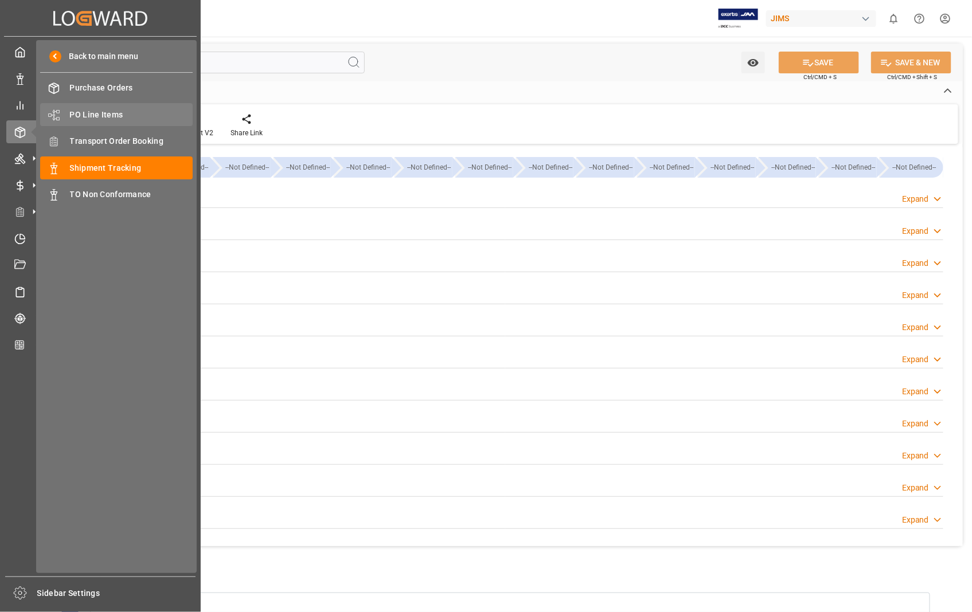
click at [112, 114] on span "PO Line Items" at bounding box center [131, 115] width 123 height 12
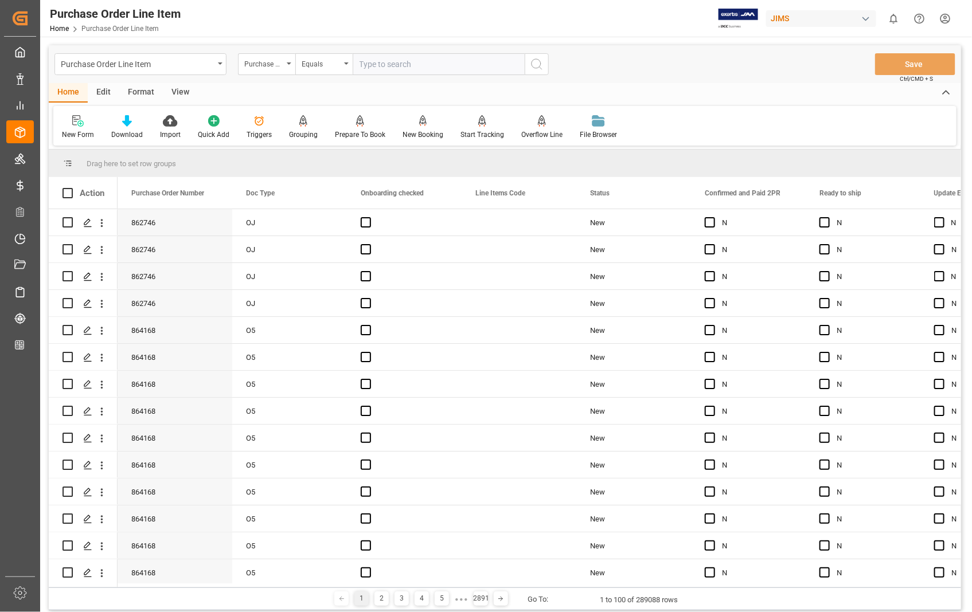
click at [448, 59] on input "text" at bounding box center [439, 64] width 172 height 22
type input "862746"
click at [542, 64] on icon "search button" at bounding box center [537, 64] width 14 height 14
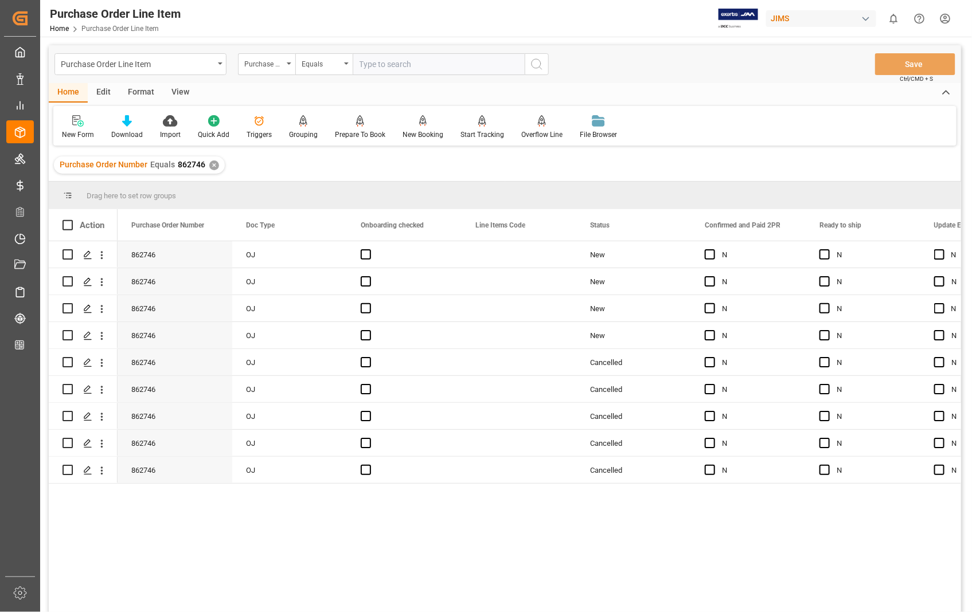
click at [188, 94] on div "View" at bounding box center [180, 92] width 35 height 19
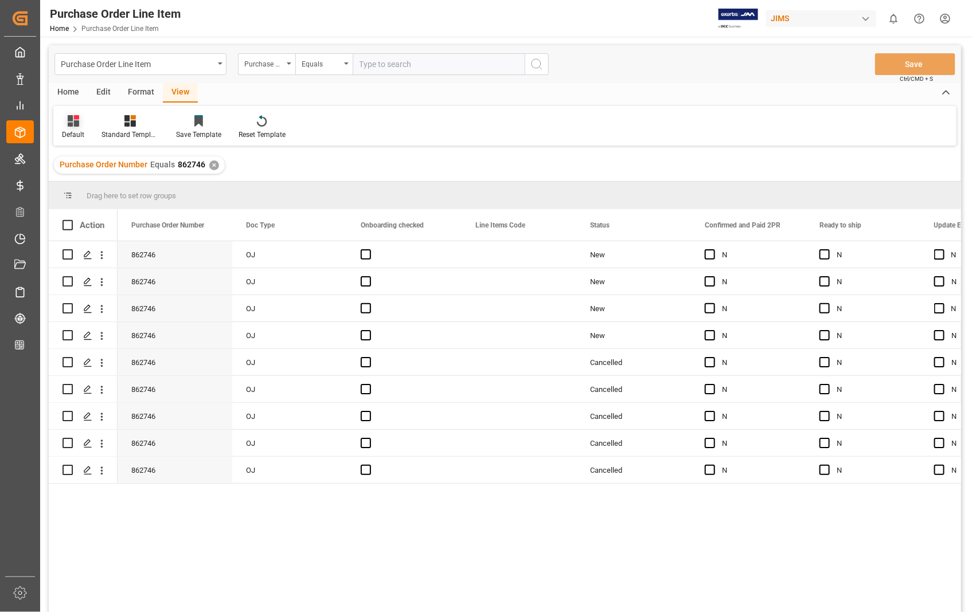
click at [65, 136] on div "Default" at bounding box center [73, 135] width 22 height 10
click at [77, 184] on div "Sophia setting." at bounding box center [118, 185] width 100 height 12
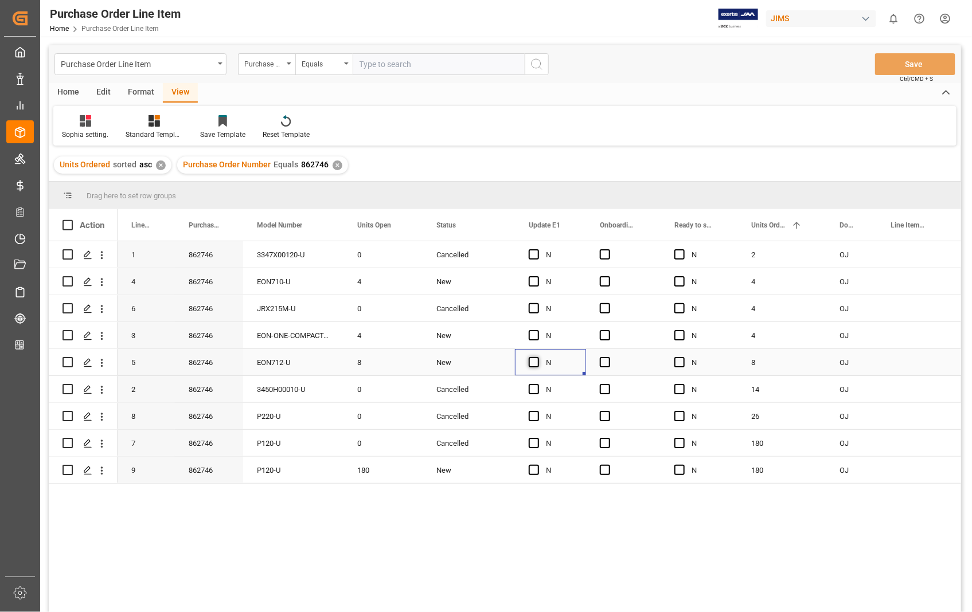
click at [532, 362] on span "Press SPACE to select this row." at bounding box center [534, 362] width 10 height 10
click at [537, 357] on input "Press SPACE to select this row." at bounding box center [537, 357] width 0 height 0
click at [607, 361] on span "Press SPACE to select this row." at bounding box center [605, 362] width 10 height 10
click at [608, 357] on input "Press SPACE to select this row." at bounding box center [608, 357] width 0 height 0
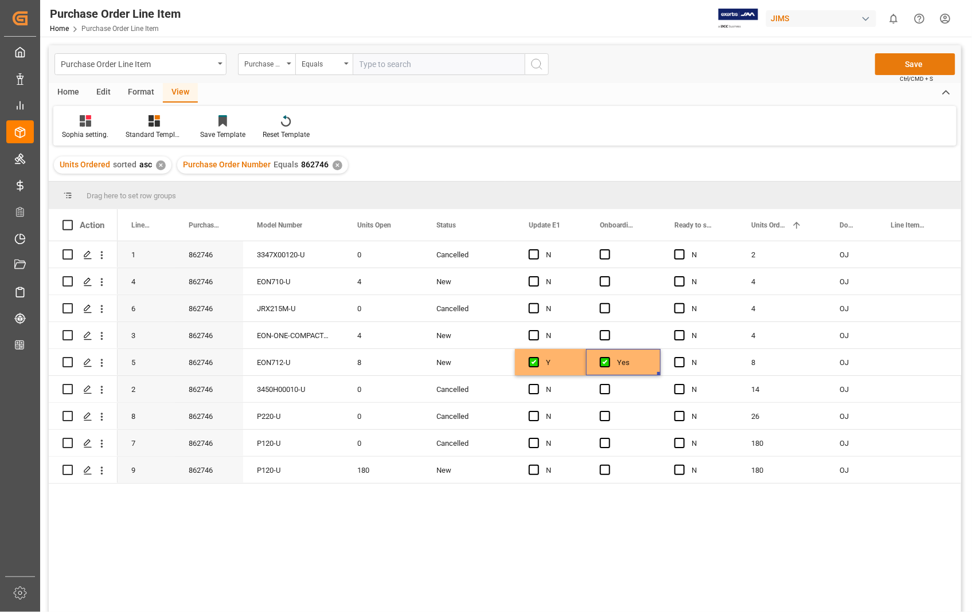
click at [912, 63] on button "Save" at bounding box center [915, 64] width 80 height 22
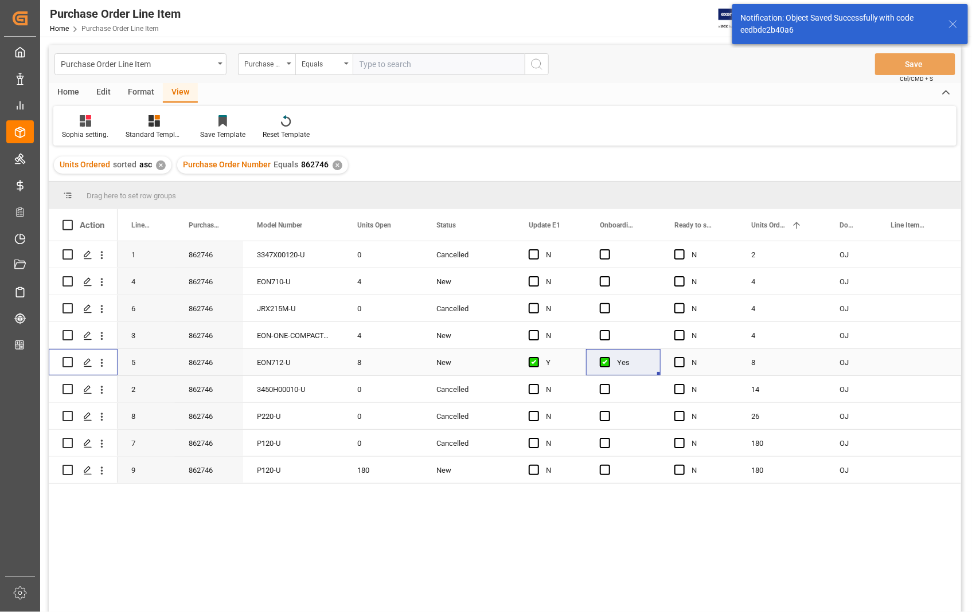
click at [66, 366] on input "Press Space to toggle row selection (unchecked)" at bounding box center [68, 362] width 10 height 10
checkbox input "true"
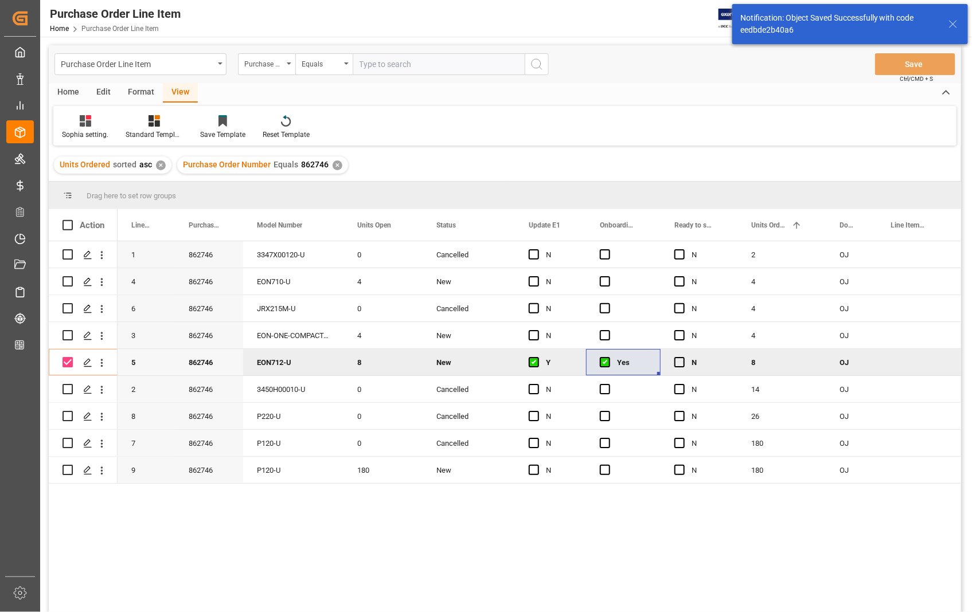
click at [72, 84] on div "Home" at bounding box center [68, 92] width 39 height 19
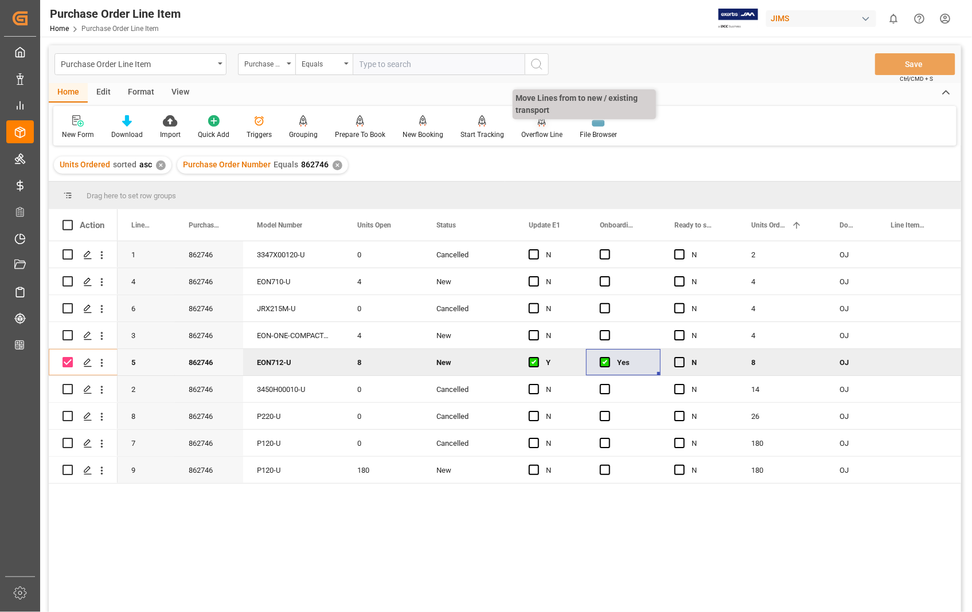
click at [540, 132] on div "Overflow Line" at bounding box center [541, 135] width 41 height 10
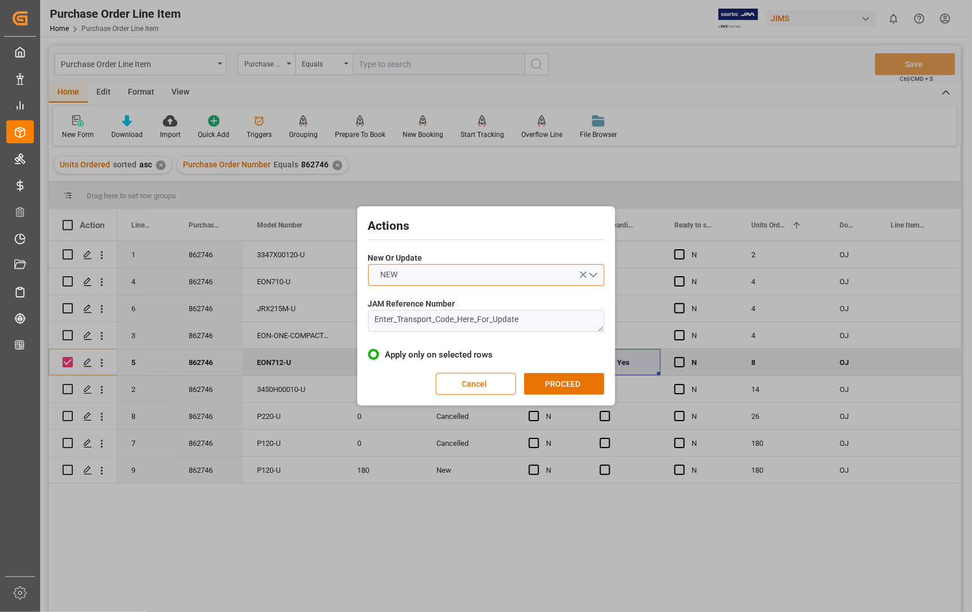
click at [595, 279] on button "NEW" at bounding box center [486, 275] width 236 height 22
click at [417, 305] on div "UPDATE" at bounding box center [486, 302] width 235 height 24
drag, startPoint x: 545, startPoint y: 322, endPoint x: 272, endPoint y: 322, distance: 273.0
click at [272, 322] on div "Actions New Or Update UPDATE JAM Reference Number Enter_Transport_Code_Here_For…" at bounding box center [486, 306] width 972 height 612
paste textarea "22-10642-[GEOGRAPHIC_DATA]"
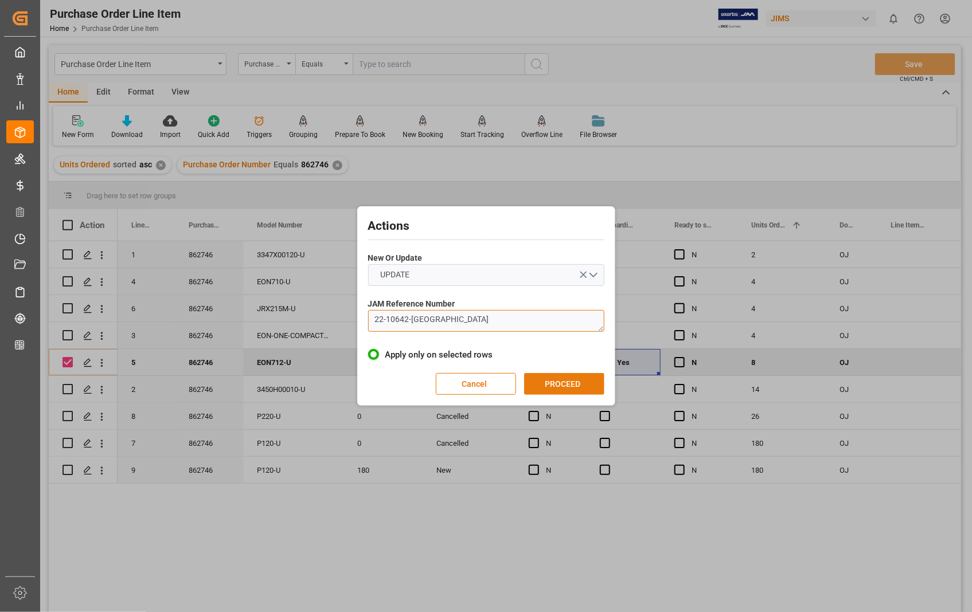
type textarea "22-10642-[GEOGRAPHIC_DATA]"
click at [560, 387] on button "PROCEED" at bounding box center [564, 384] width 80 height 22
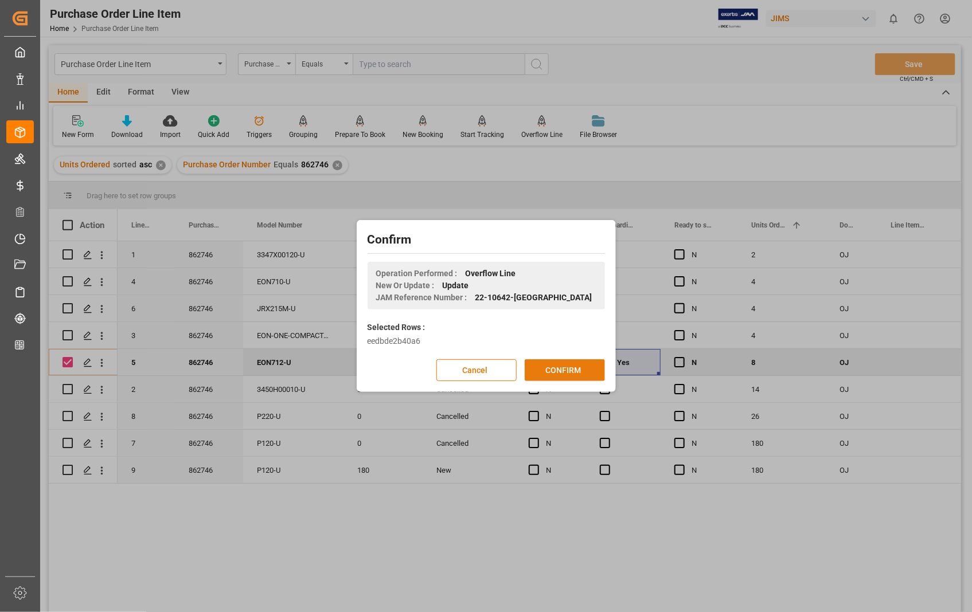
click at [563, 367] on button "CONFIRM" at bounding box center [565, 371] width 80 height 22
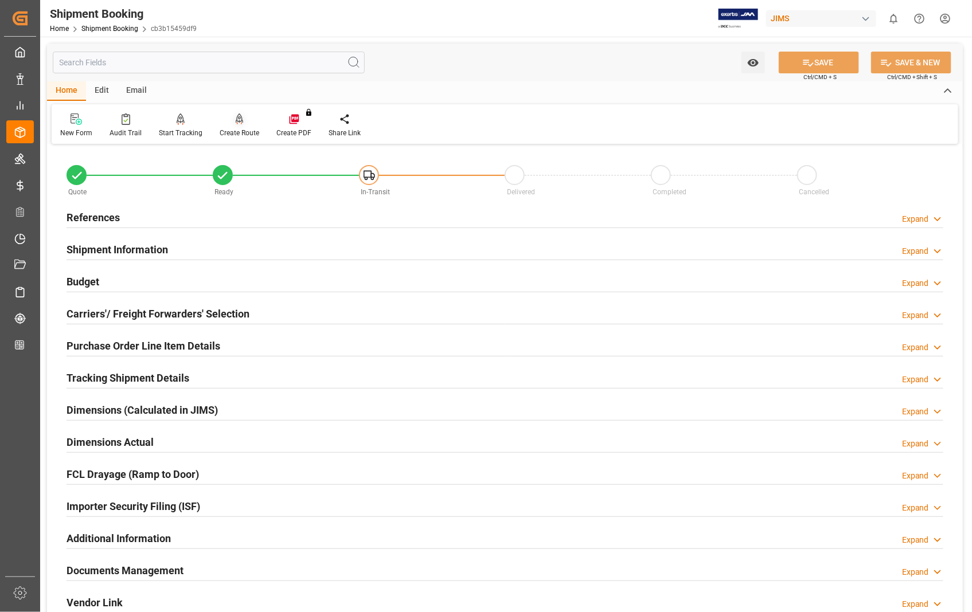
click at [237, 128] on div "Create Route" at bounding box center [240, 133] width 40 height 10
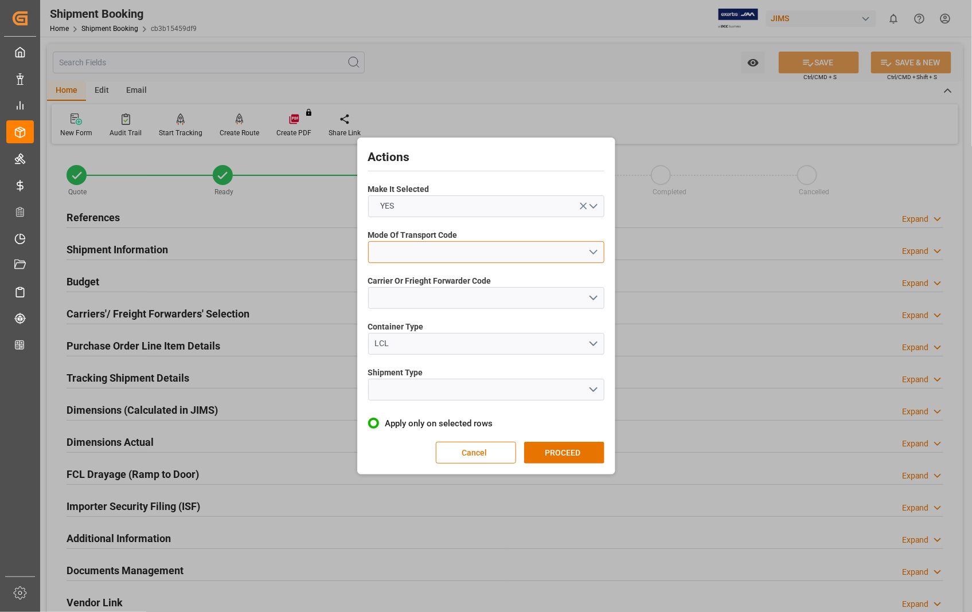
click at [599, 253] on button "open menu" at bounding box center [486, 252] width 236 height 22
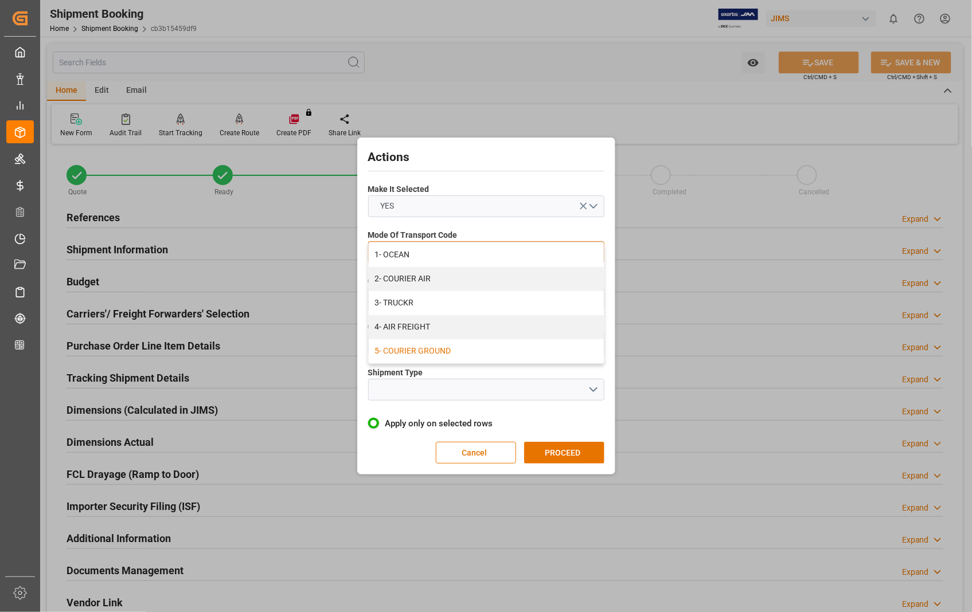
click at [440, 354] on div "5- COURIER GROUND" at bounding box center [486, 351] width 235 height 24
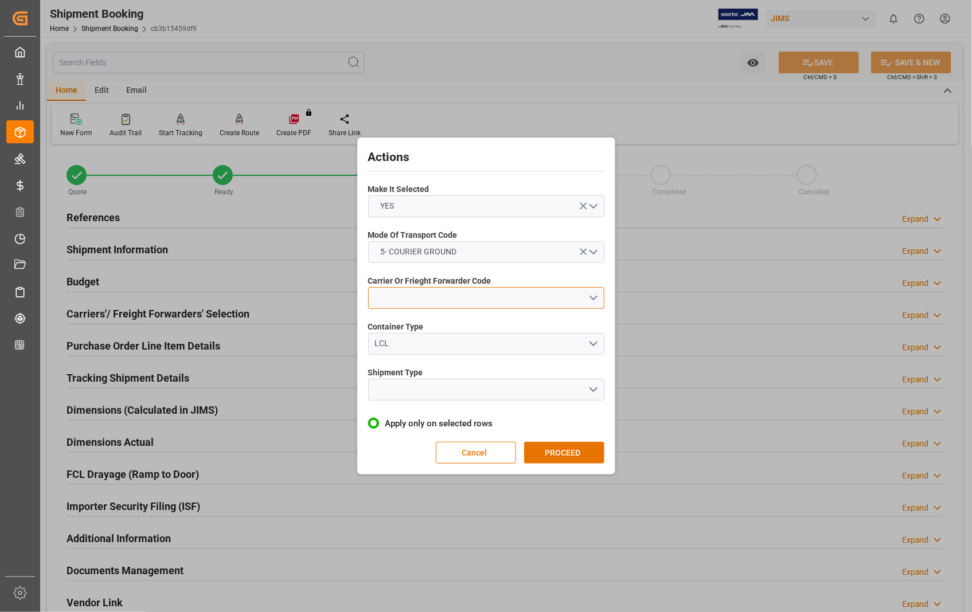
click at [477, 305] on button "open menu" at bounding box center [486, 298] width 236 height 22
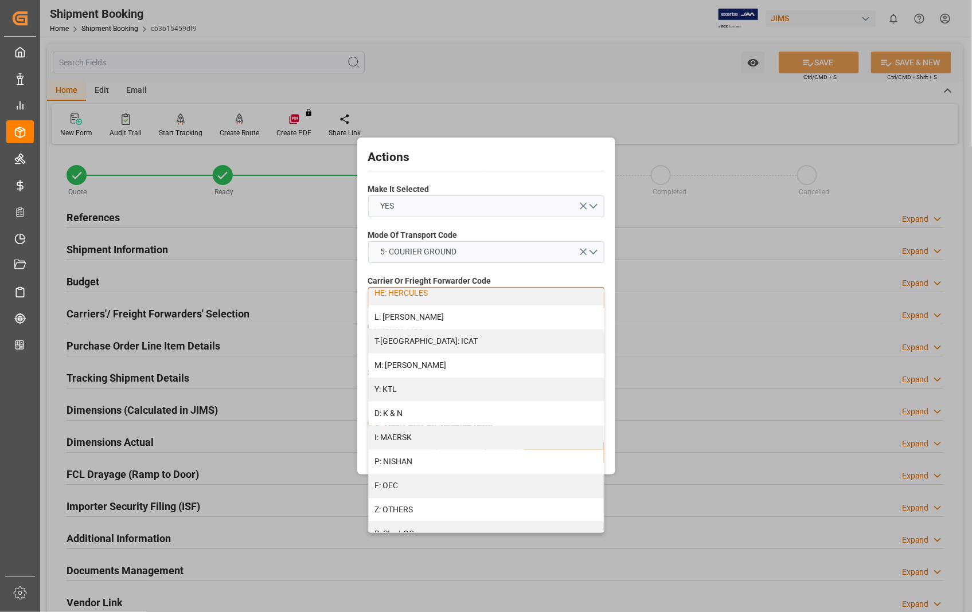
scroll to position [509, 0]
click at [427, 460] on div "Z: OTHERS" at bounding box center [486, 466] width 235 height 24
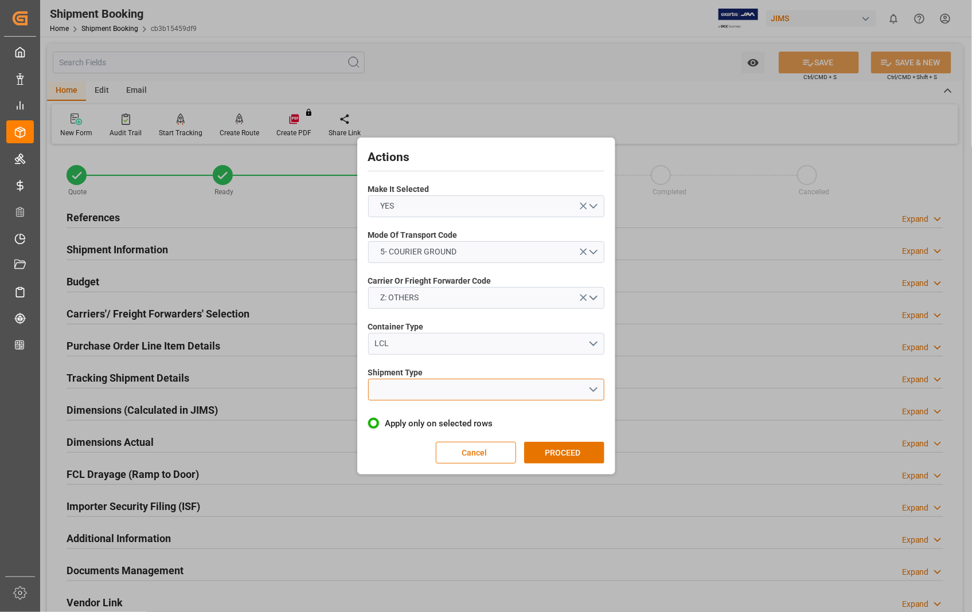
click at [595, 387] on button "open menu" at bounding box center [486, 390] width 236 height 22
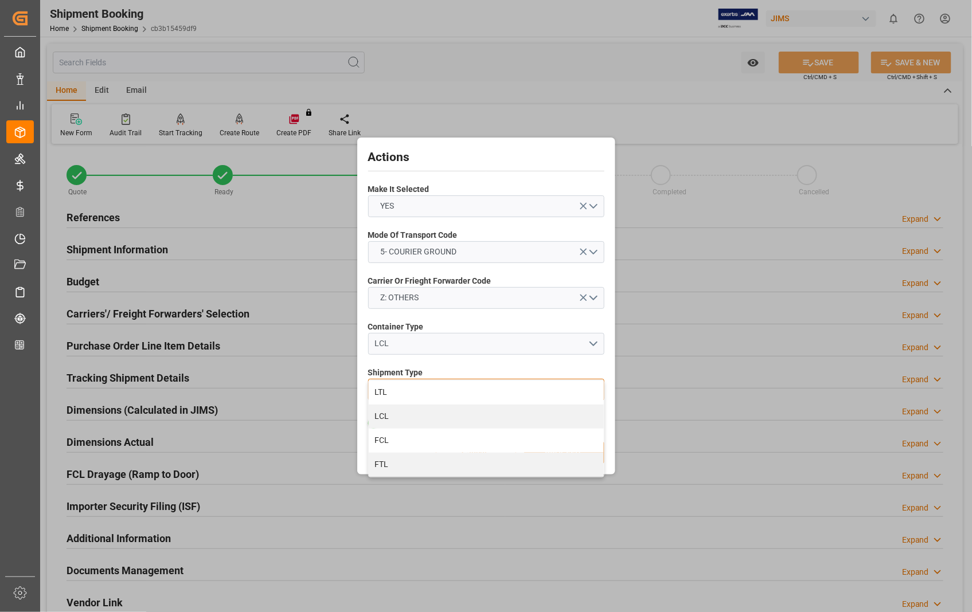
click at [595, 387] on div "LTL" at bounding box center [486, 393] width 235 height 24
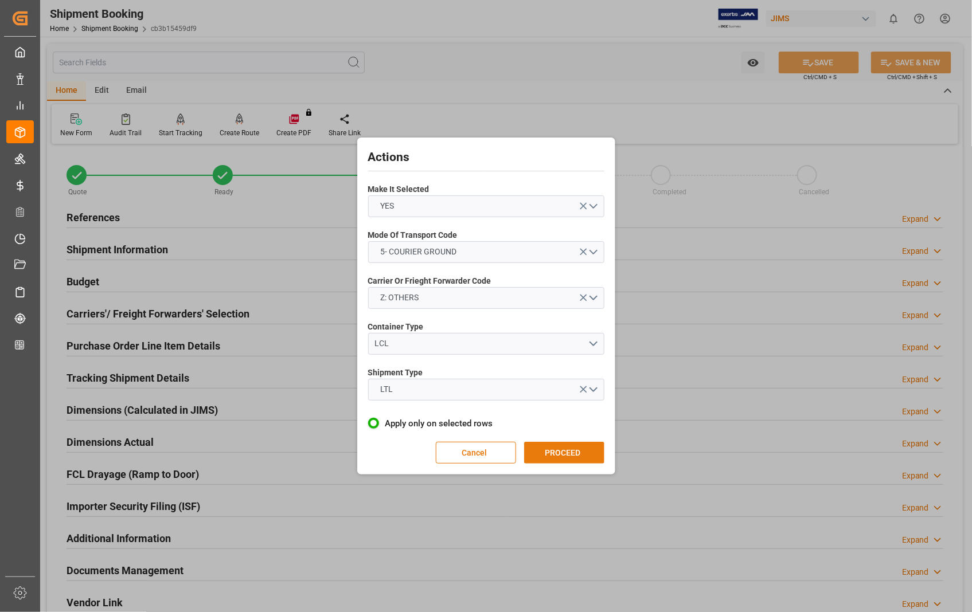
click at [564, 450] on button "PROCEED" at bounding box center [564, 453] width 80 height 22
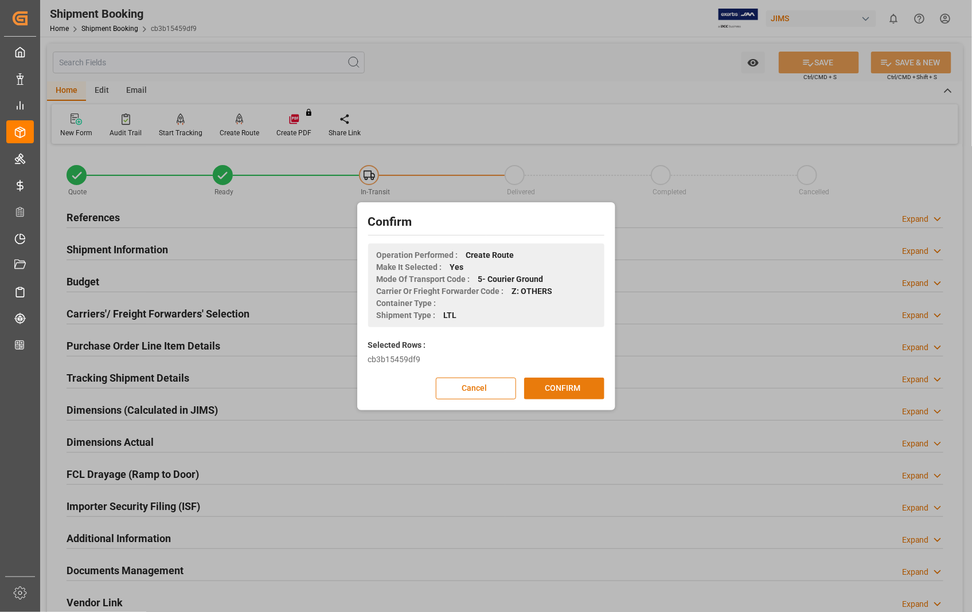
click at [557, 391] on button "CONFIRM" at bounding box center [564, 389] width 80 height 22
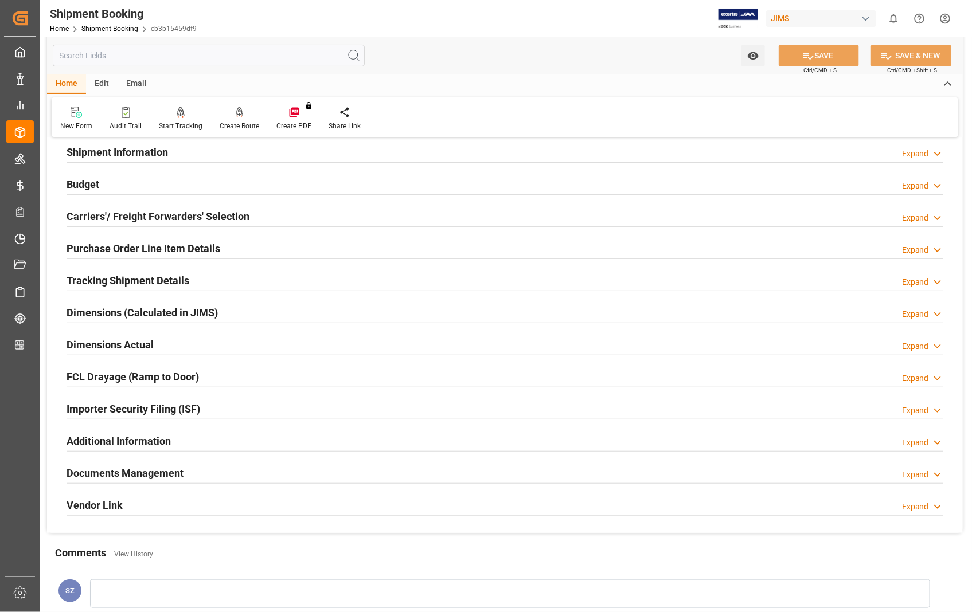
scroll to position [127, 0]
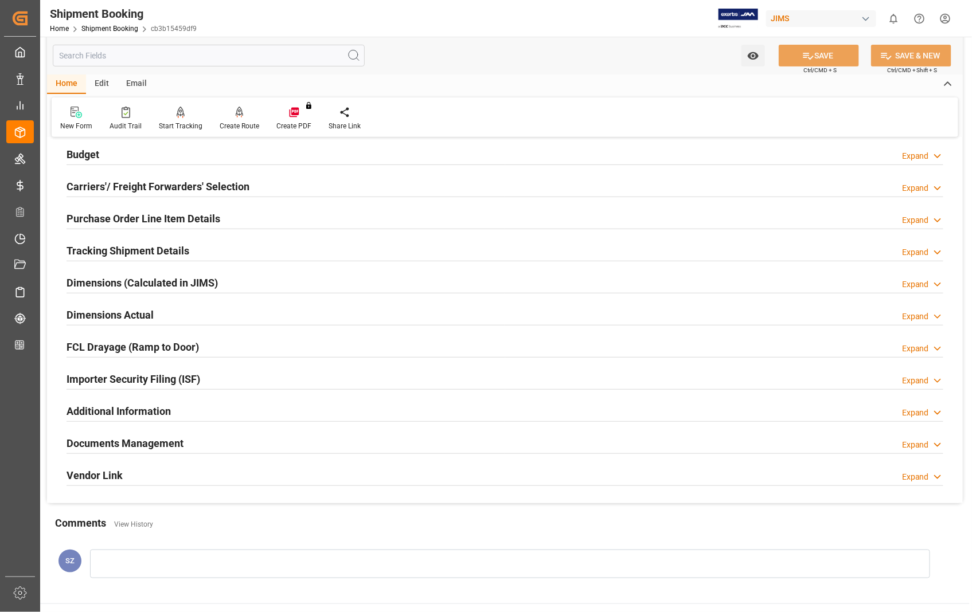
click at [106, 314] on h2 "Dimensions Actual" at bounding box center [110, 314] width 87 height 15
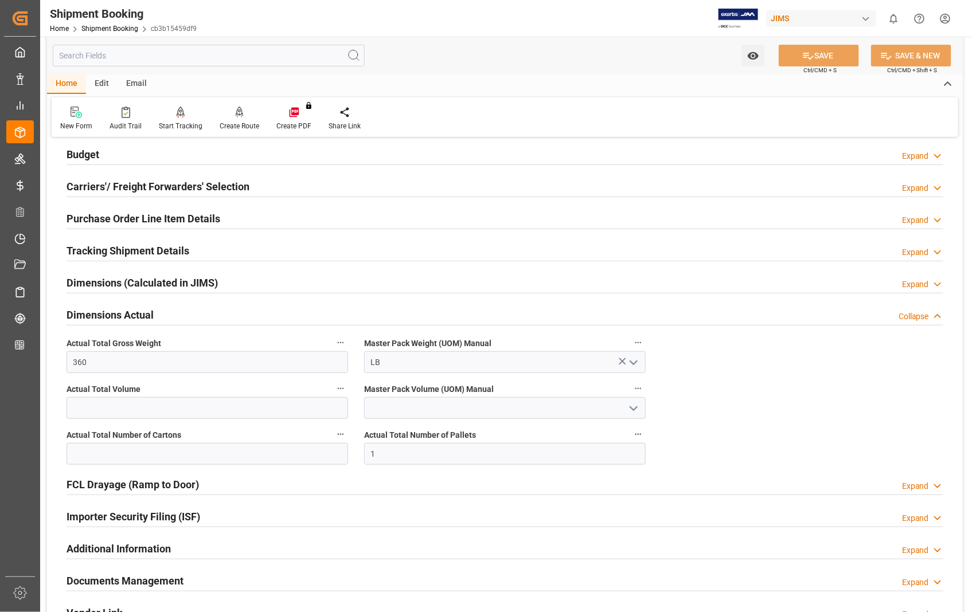
click at [106, 314] on h2 "Dimensions Actual" at bounding box center [110, 314] width 87 height 15
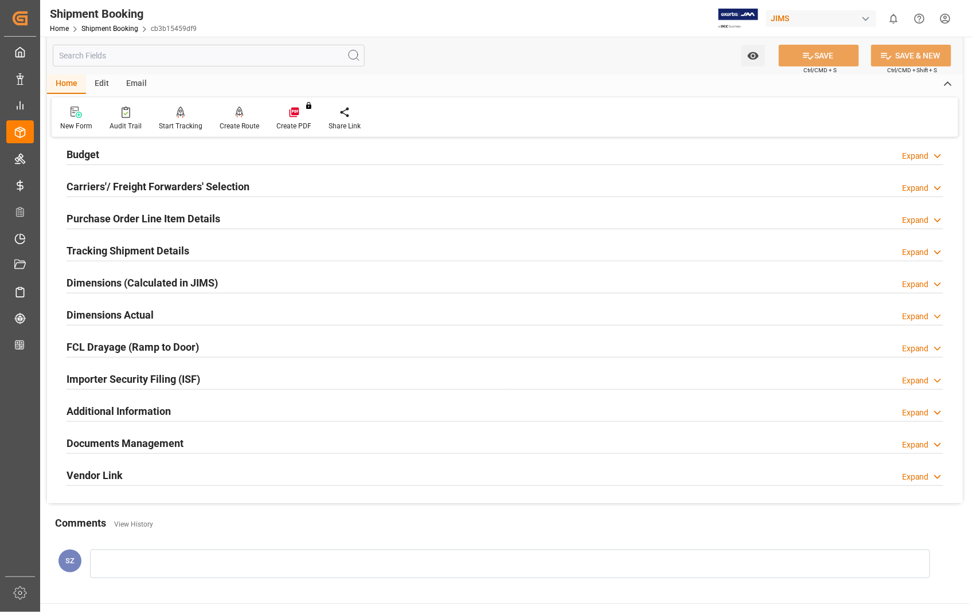
click at [142, 448] on h2 "Documents Management" at bounding box center [125, 443] width 117 height 15
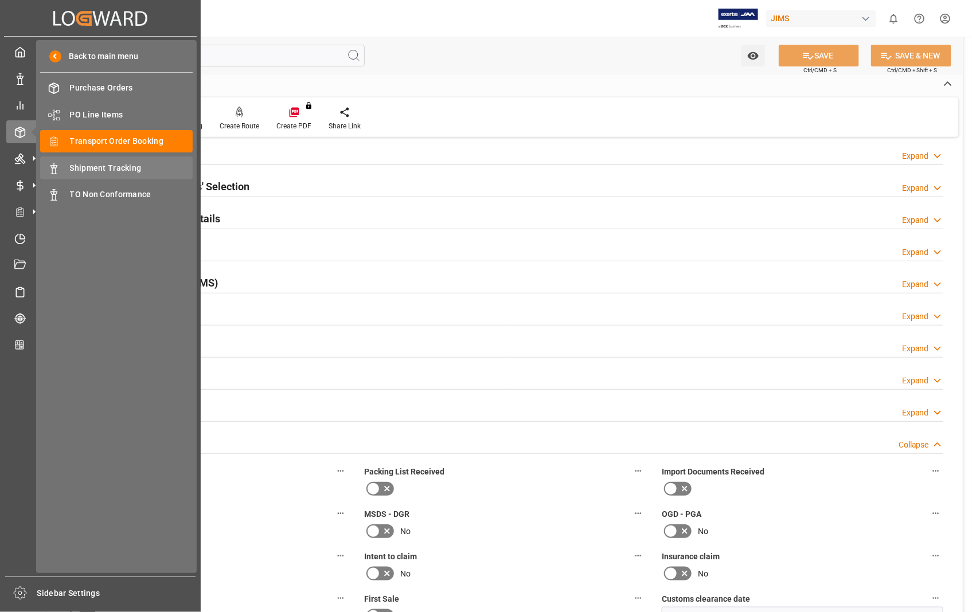
click at [102, 169] on span "Shipment Tracking" at bounding box center [131, 168] width 123 height 12
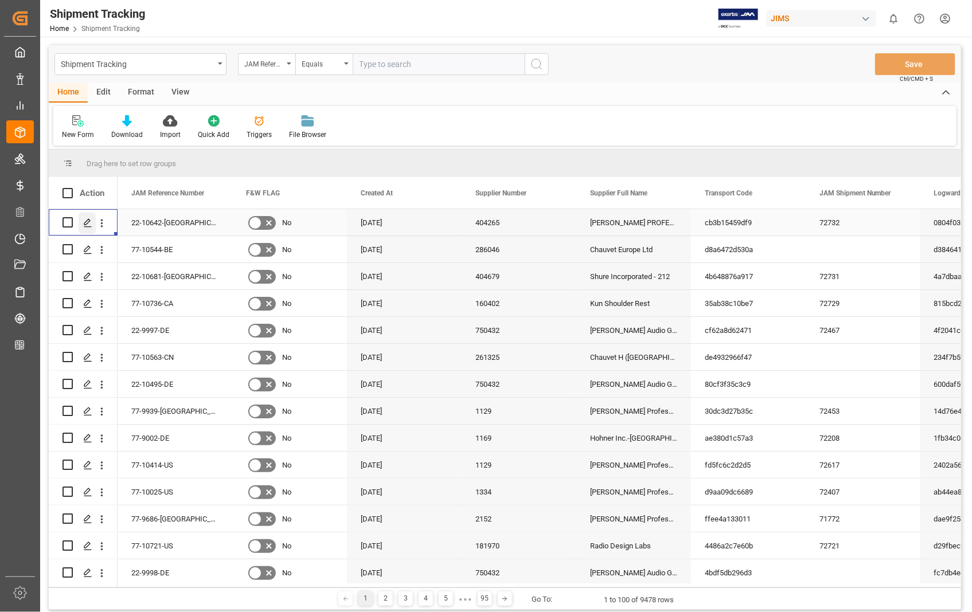
click at [88, 222] on polygon "Press SPACE to select this row." at bounding box center [87, 222] width 6 height 6
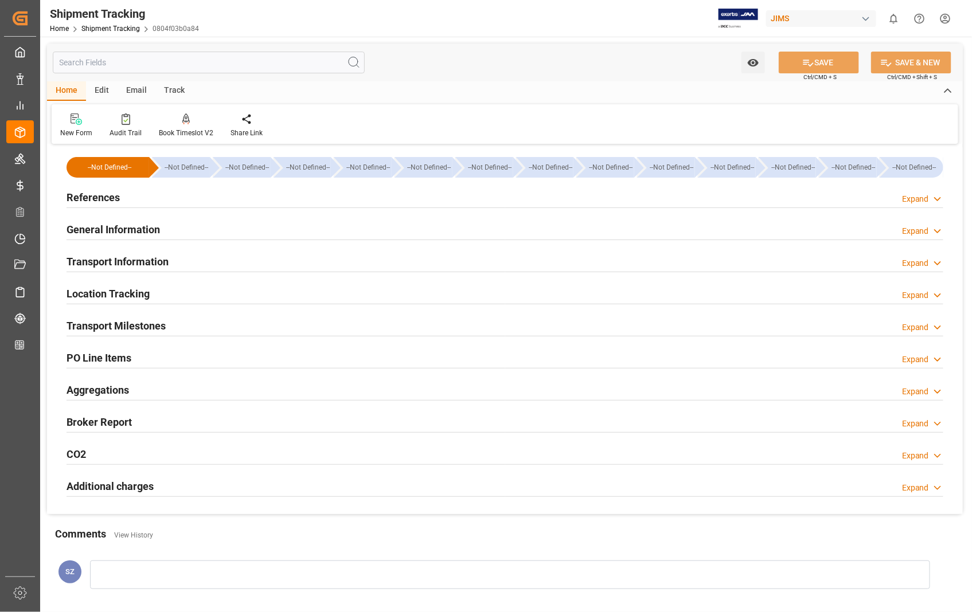
click at [102, 192] on h2 "References" at bounding box center [93, 197] width 53 height 15
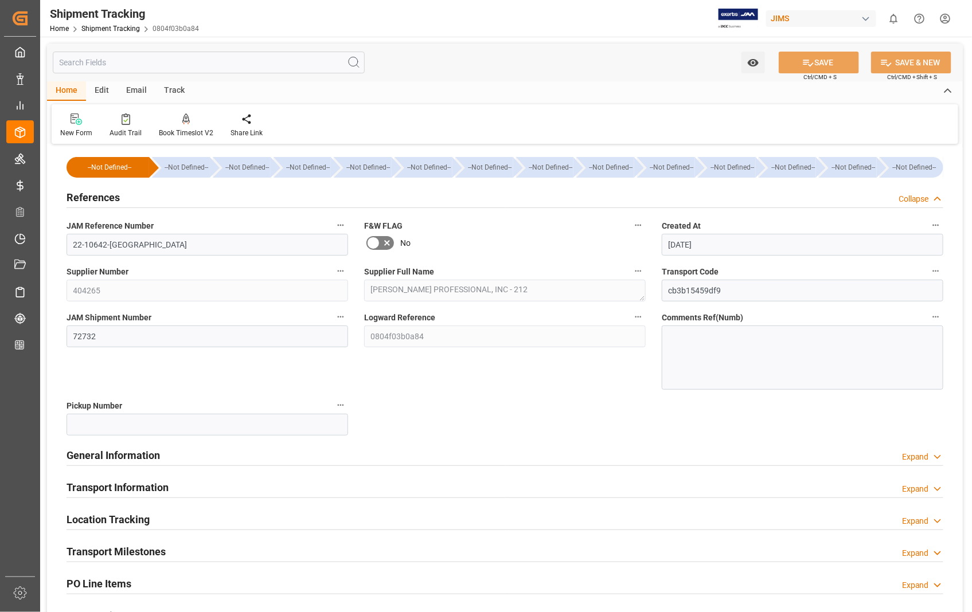
click at [102, 192] on h2 "References" at bounding box center [93, 197] width 53 height 15
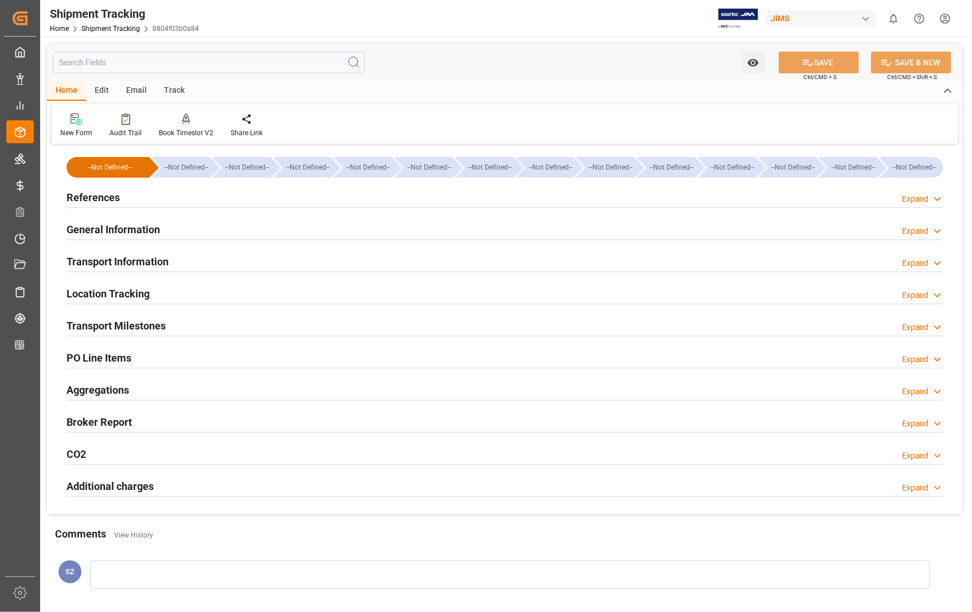
click at [161, 265] on h2 "Transport Information" at bounding box center [118, 261] width 102 height 15
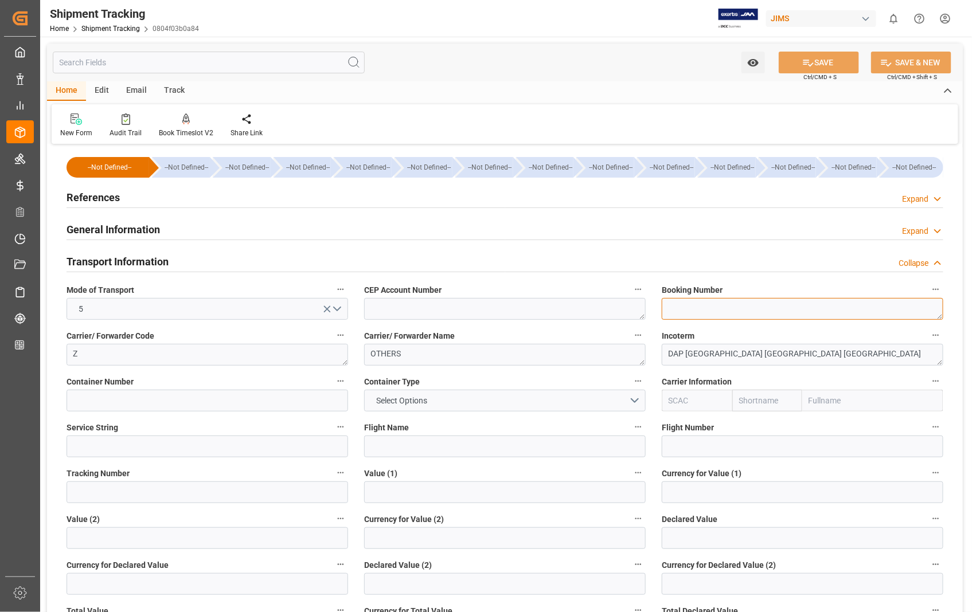
click at [692, 306] on textarea at bounding box center [803, 309] width 282 height 22
click at [717, 310] on textarea "SELF" at bounding box center [803, 309] width 282 height 22
paste textarea "249916924"
drag, startPoint x: 731, startPoint y: 302, endPoint x: 662, endPoint y: 307, distance: 68.4
click at [655, 307] on div "Booking Number SELF 249916924" at bounding box center [803, 301] width 298 height 46
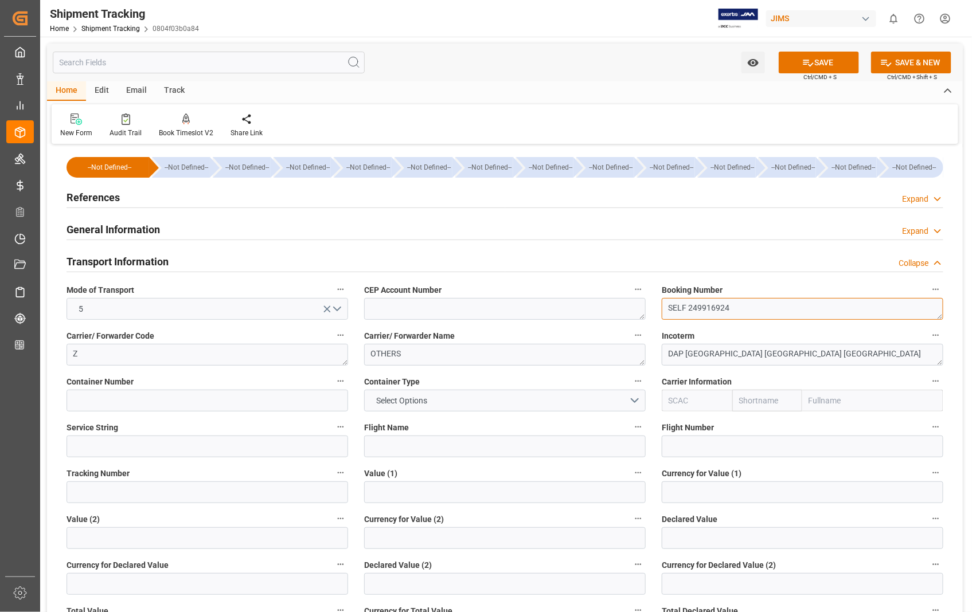
type textarea "SELF 249916924"
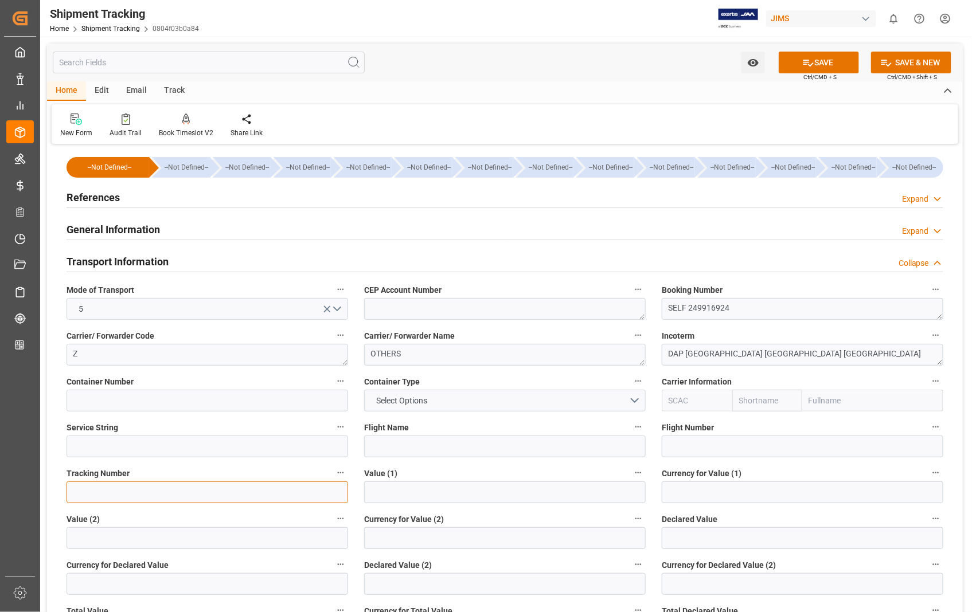
click at [116, 486] on input at bounding box center [208, 493] width 282 height 22
paste input "SELF 249916924"
type input "SELF 249916924"
click at [835, 55] on button "SAVE" at bounding box center [819, 63] width 80 height 22
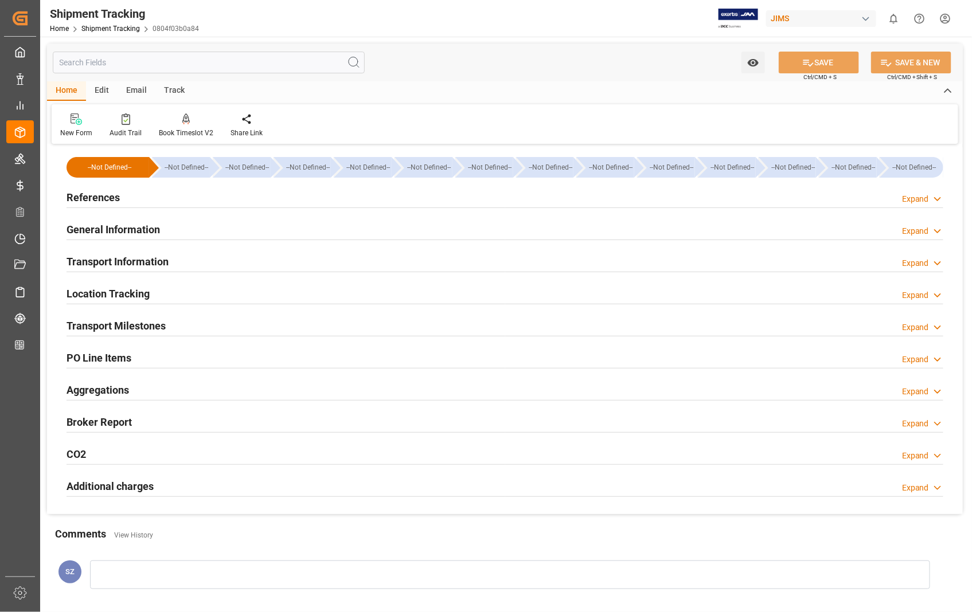
click at [132, 329] on h2 "Transport Milestones" at bounding box center [116, 325] width 99 height 15
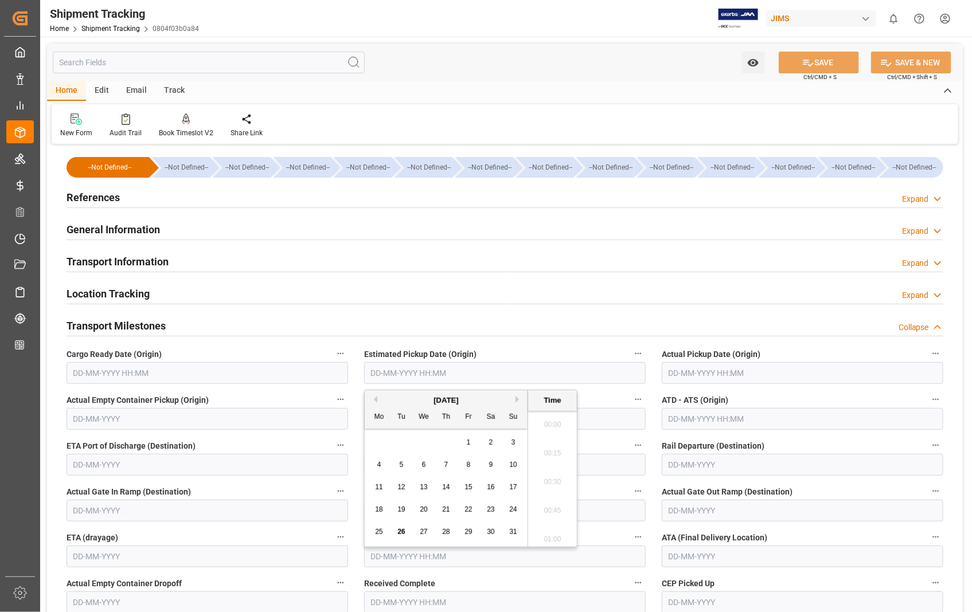
click at [503, 370] on input "text" at bounding box center [505, 373] width 282 height 22
click at [376, 532] on span "25" at bounding box center [378, 532] width 7 height 8
type input "25-08-2025 00:00"
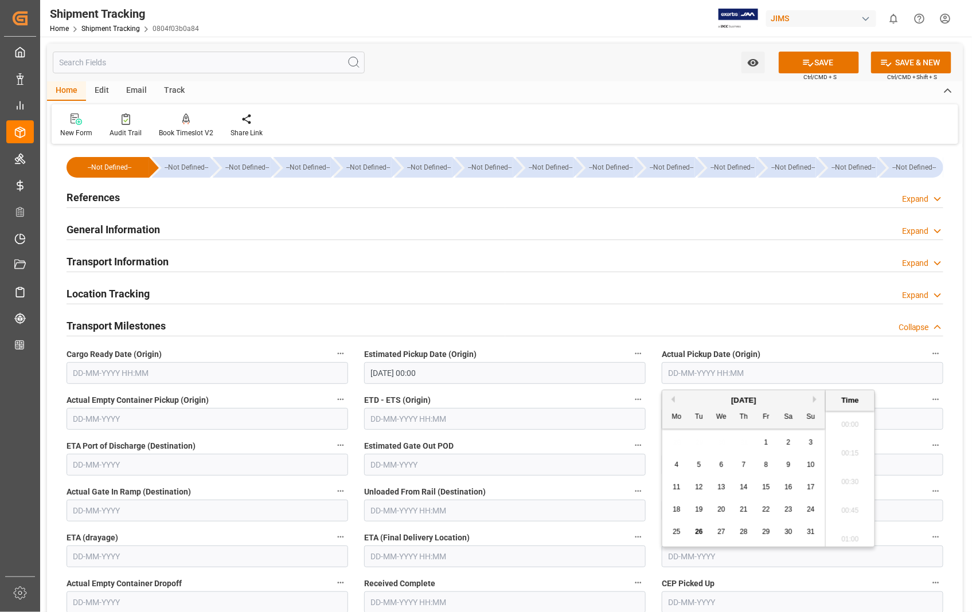
click at [714, 372] on input "text" at bounding box center [803, 373] width 282 height 22
click at [673, 529] on span "25" at bounding box center [676, 532] width 7 height 8
type input "25-08-2025 00:00"
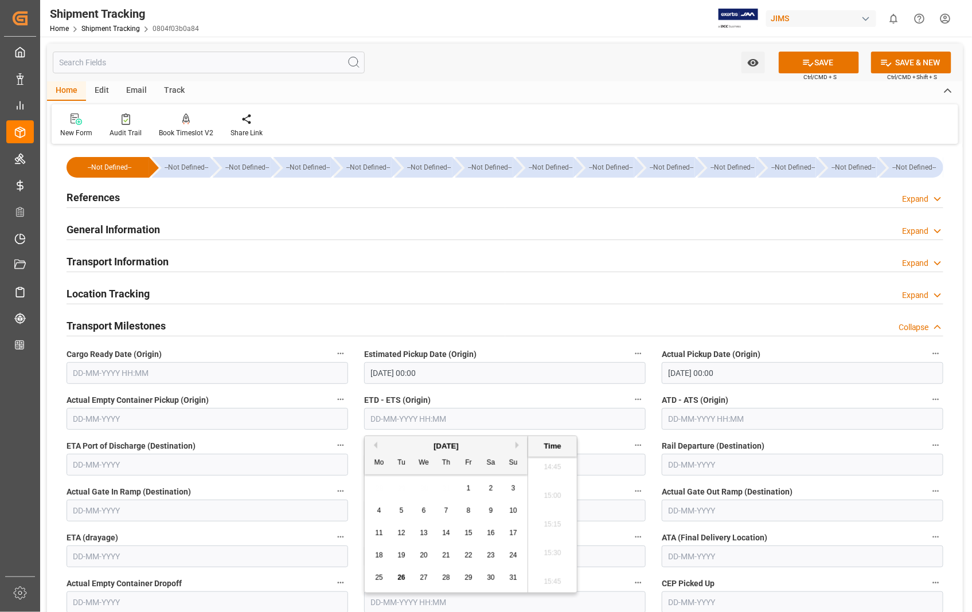
click at [422, 424] on input "text" at bounding box center [505, 419] width 282 height 22
click at [377, 578] on span "25" at bounding box center [378, 578] width 7 height 8
type input "25-08-2025 00:00"
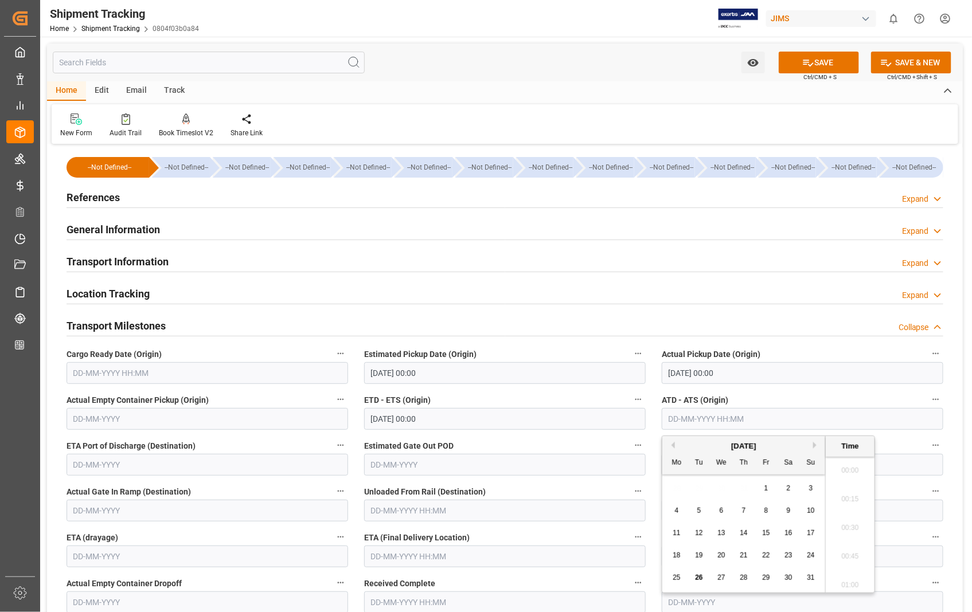
click at [710, 417] on input "text" at bounding box center [803, 419] width 282 height 22
click at [679, 577] on span "25" at bounding box center [676, 578] width 7 height 8
type input "[DATE] 00:00"
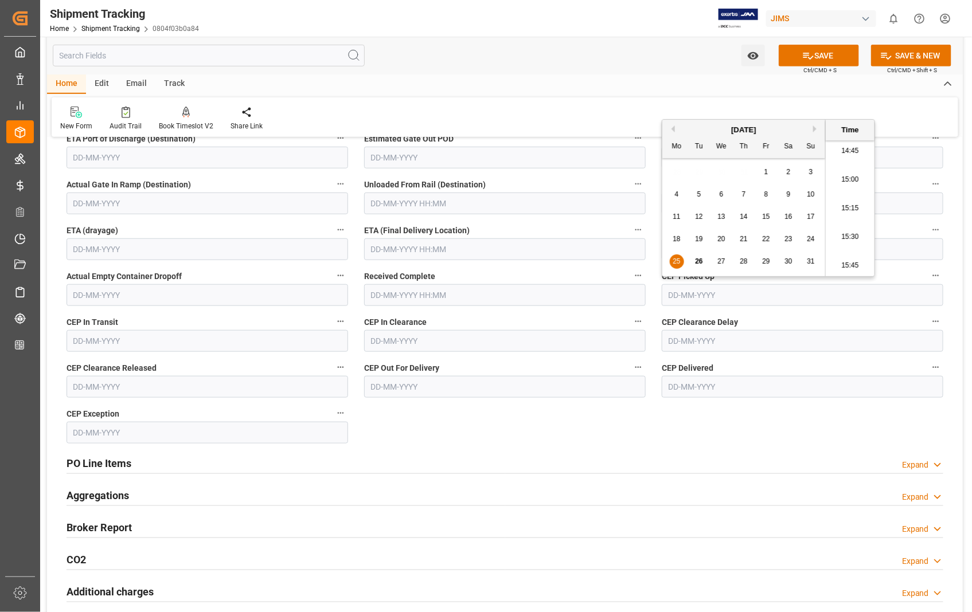
scroll to position [318, 0]
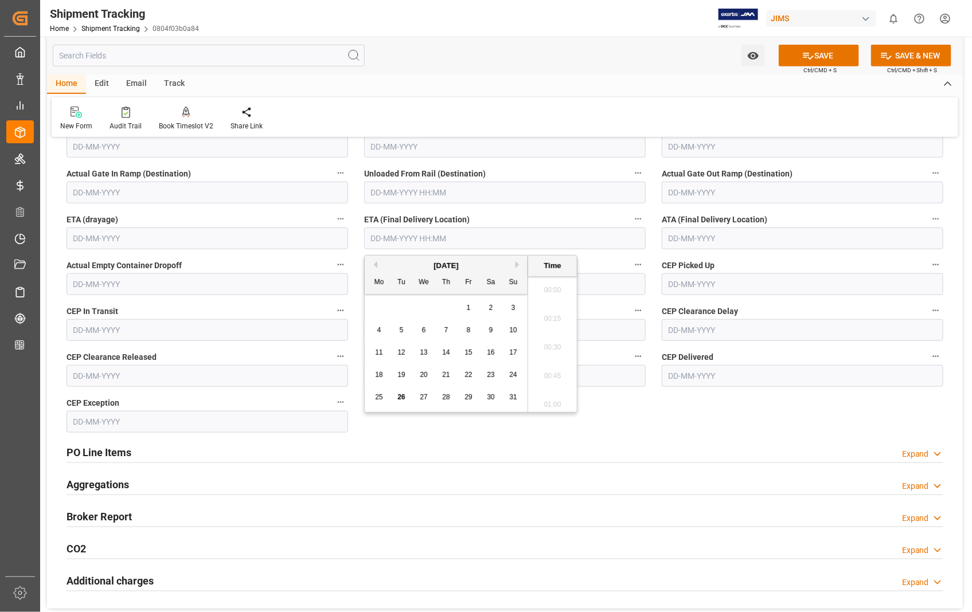
click at [513, 242] on input "text" at bounding box center [505, 239] width 282 height 22
click at [402, 398] on span "26" at bounding box center [400, 397] width 7 height 8
type input "26-08-2025 00:00"
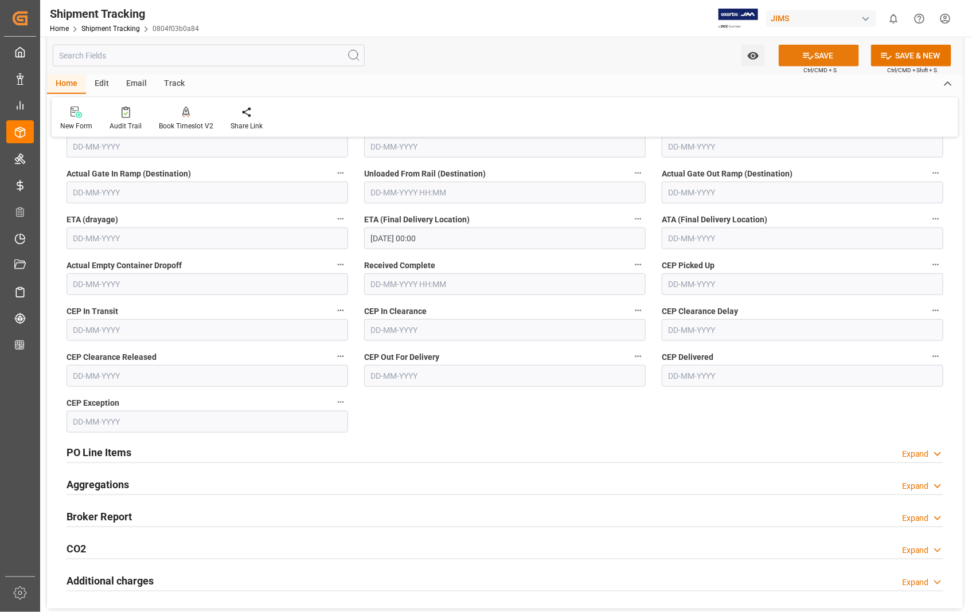
click at [827, 58] on button "SAVE" at bounding box center [819, 56] width 80 height 22
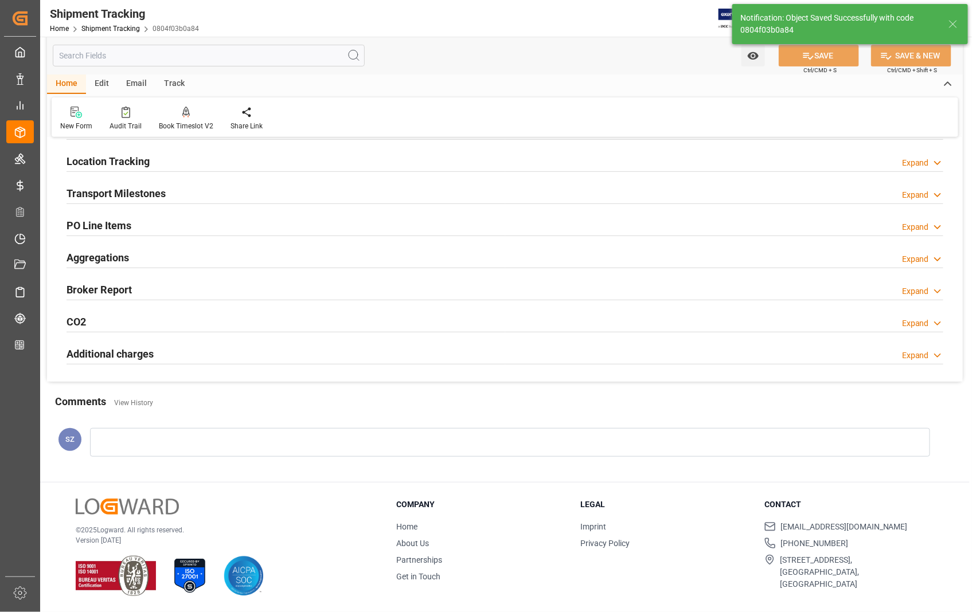
scroll to position [0, 0]
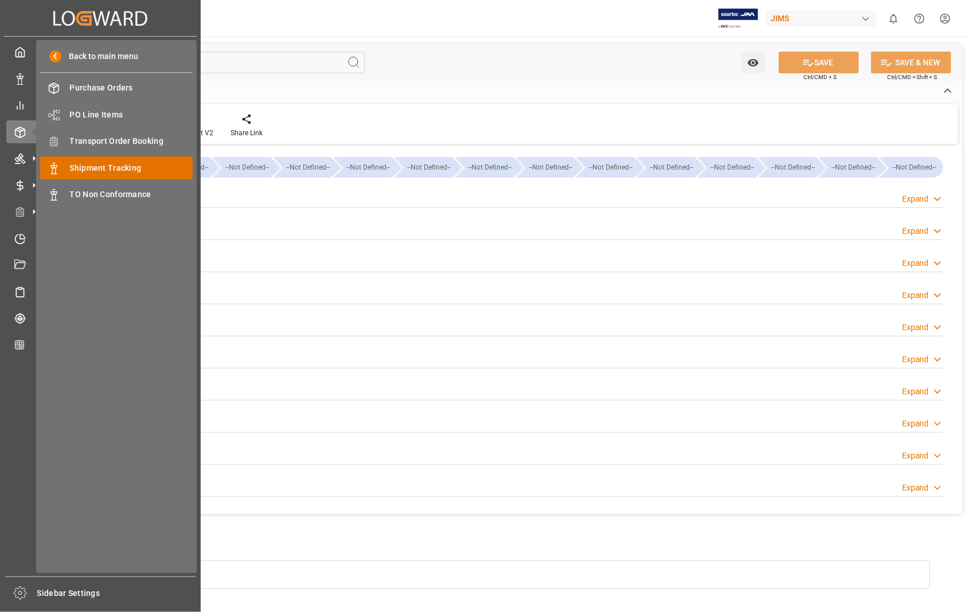
click at [132, 172] on span "Shipment Tracking" at bounding box center [131, 168] width 123 height 12
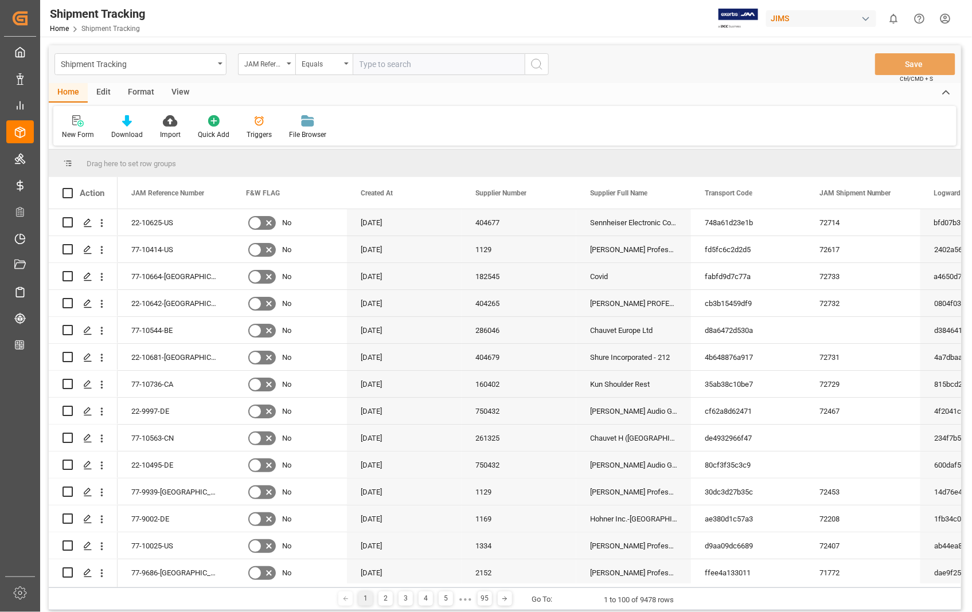
click at [423, 60] on input "text" at bounding box center [439, 64] width 172 height 22
type input "22-10642-[GEOGRAPHIC_DATA]"
click at [533, 62] on icon "search button" at bounding box center [537, 64] width 14 height 14
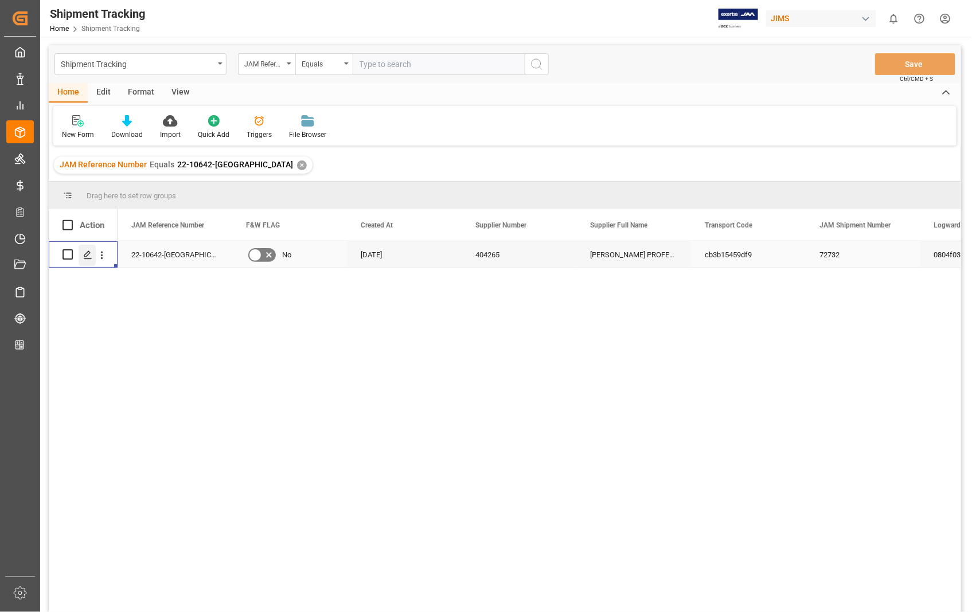
click at [88, 256] on icon "Press SPACE to select this row." at bounding box center [87, 255] width 9 height 9
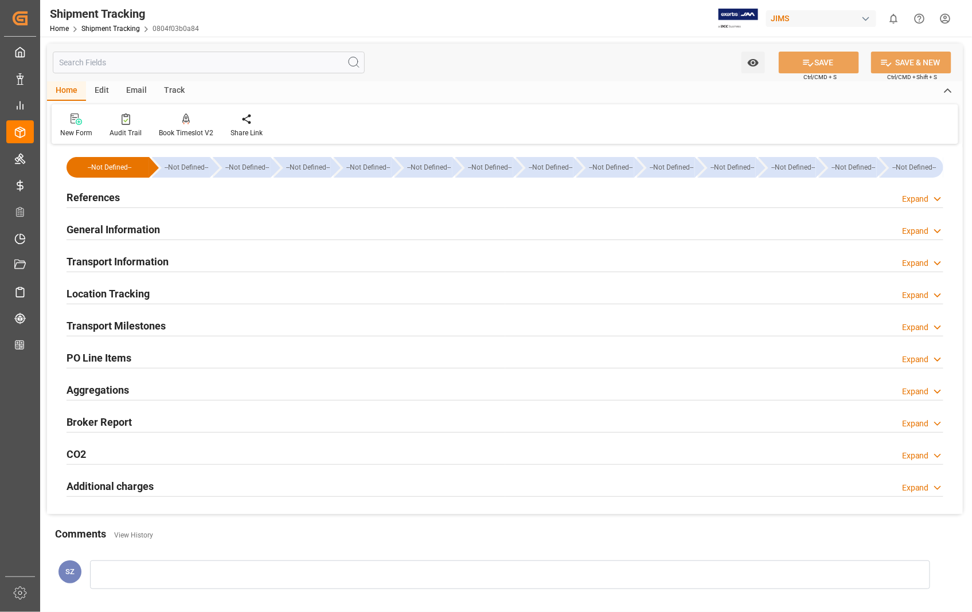
type input "[DATE]"
click at [92, 197] on h2 "References" at bounding box center [93, 197] width 53 height 15
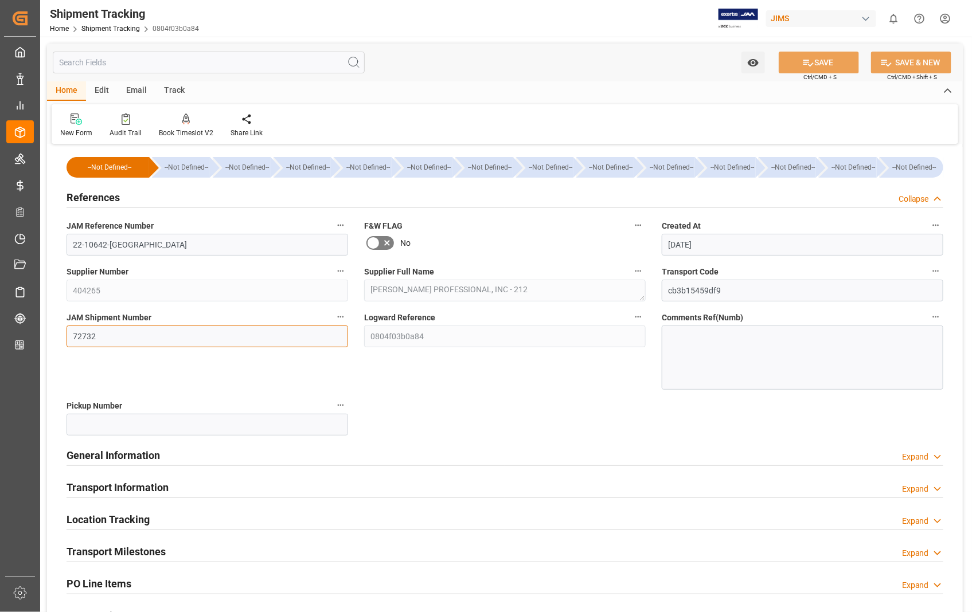
drag, startPoint x: 98, startPoint y: 338, endPoint x: 64, endPoint y: 337, distance: 34.4
click at [64, 337] on div "JAM Shipment Number 72732" at bounding box center [207, 350] width 298 height 88
paste input "72737"
type input "72737"
click at [823, 57] on button "SAVE" at bounding box center [819, 63] width 80 height 22
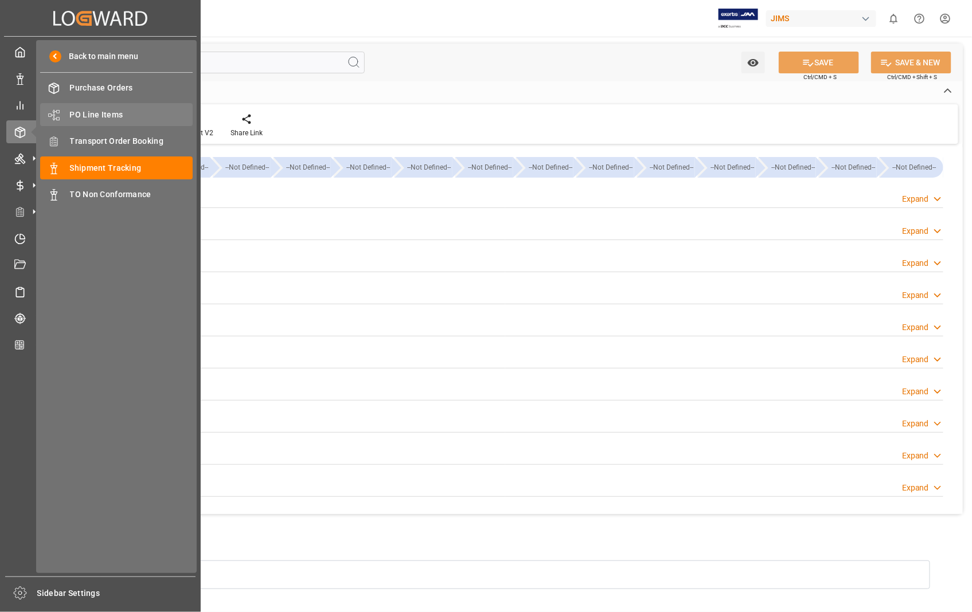
click at [112, 112] on span "PO Line Items" at bounding box center [131, 115] width 123 height 12
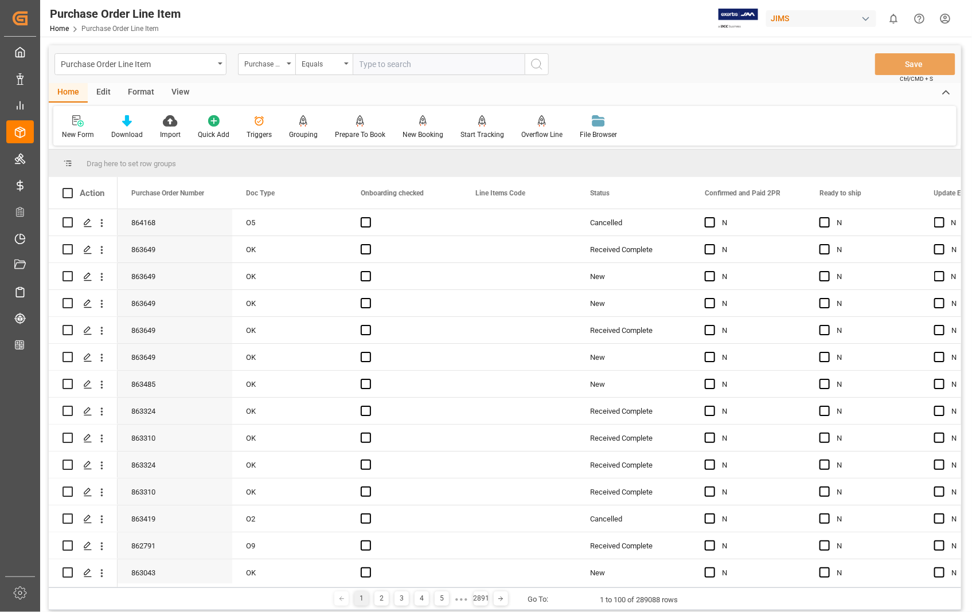
click at [375, 58] on input "text" at bounding box center [439, 64] width 172 height 22
type input "862746"
click at [537, 65] on icon "search button" at bounding box center [537, 64] width 14 height 14
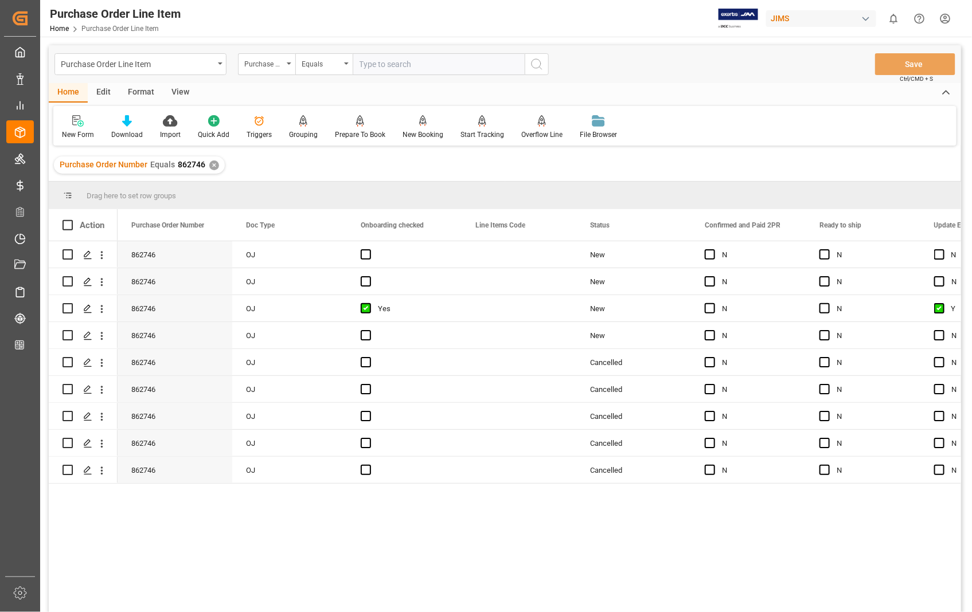
click at [178, 91] on div "View" at bounding box center [180, 92] width 35 height 19
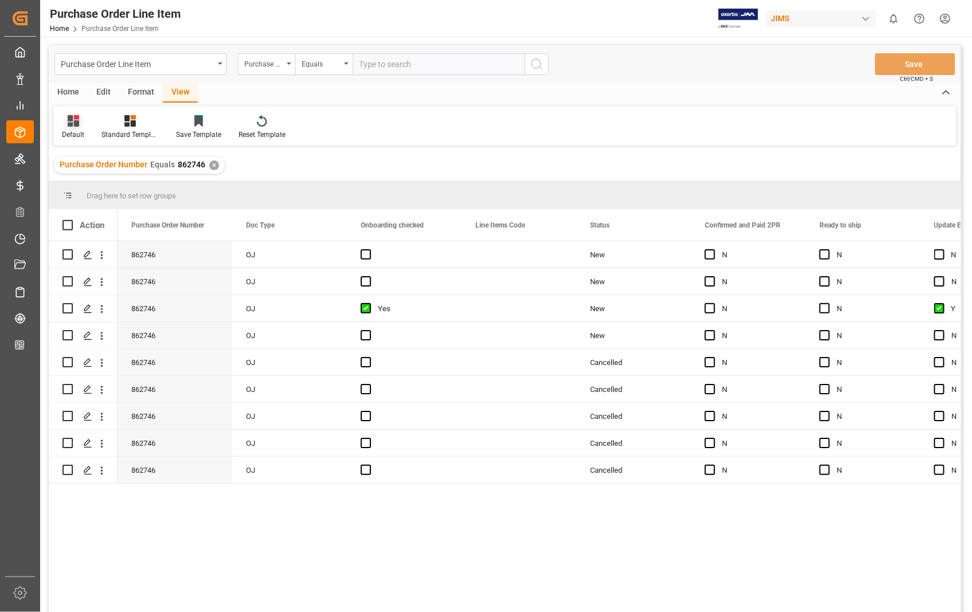
click at [67, 128] on div "Default" at bounding box center [73, 127] width 40 height 25
click at [123, 186] on div "Sophia setting." at bounding box center [118, 185] width 100 height 12
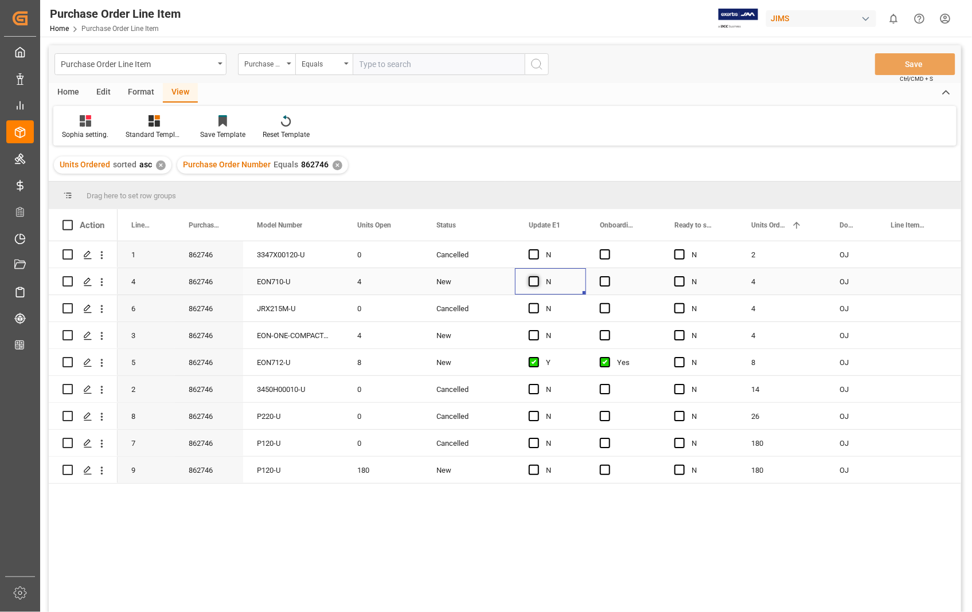
click at [534, 280] on span "Press SPACE to select this row." at bounding box center [534, 281] width 10 height 10
click at [537, 276] on input "Press SPACE to select this row." at bounding box center [537, 276] width 0 height 0
click at [601, 283] on span "Press SPACE to select this row." at bounding box center [605, 281] width 10 height 10
click at [608, 276] on input "Press SPACE to select this row." at bounding box center [608, 276] width 0 height 0
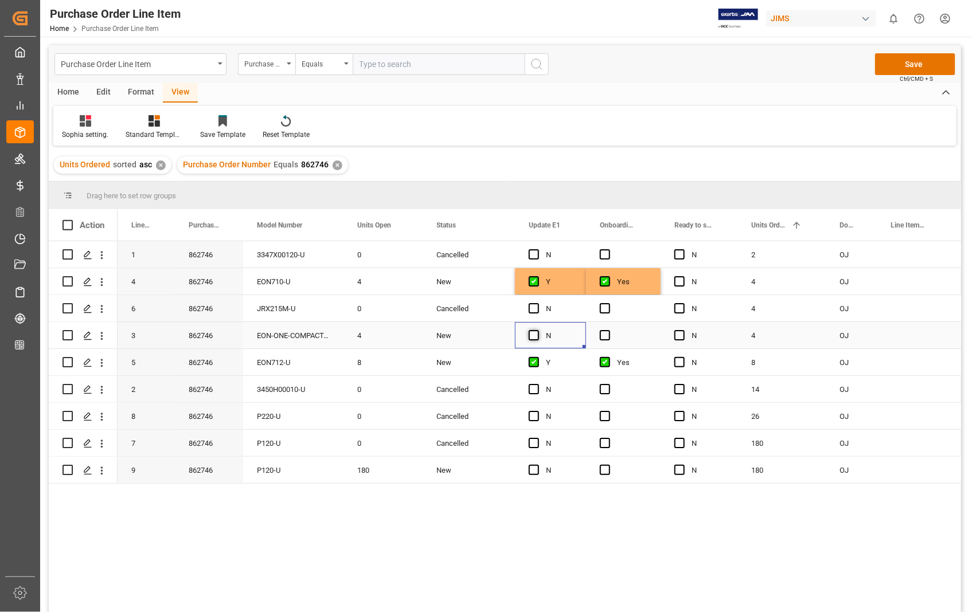
click at [536, 336] on span "Press SPACE to select this row." at bounding box center [534, 335] width 10 height 10
click at [537, 330] on input "Press SPACE to select this row." at bounding box center [537, 330] width 0 height 0
click at [604, 333] on span "Press SPACE to select this row." at bounding box center [605, 335] width 10 height 10
click at [608, 330] on input "Press SPACE to select this row." at bounding box center [608, 330] width 0 height 0
click at [915, 62] on button "Save" at bounding box center [915, 64] width 80 height 22
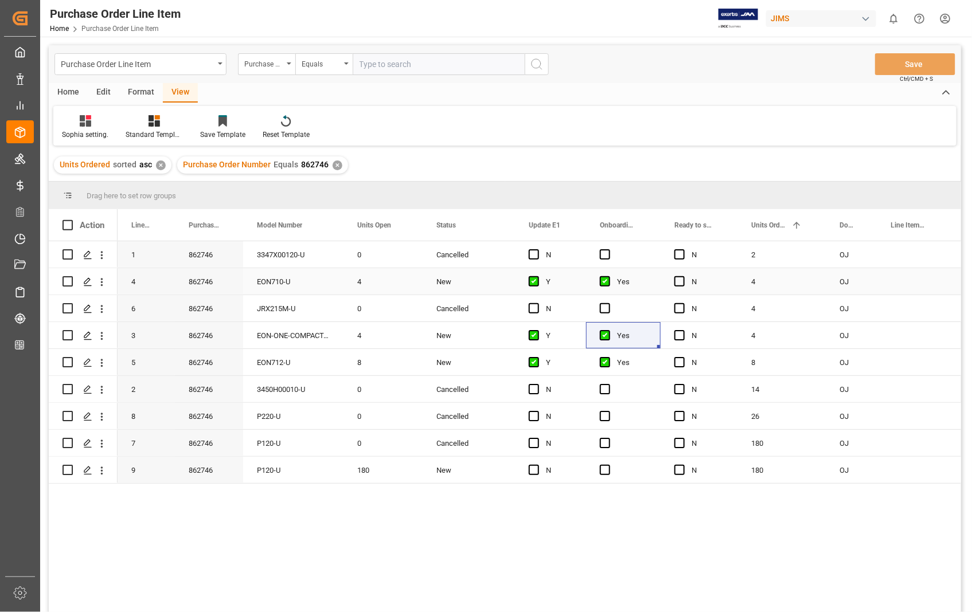
click at [66, 278] on input "Press Space to toggle row selection (unchecked)" at bounding box center [68, 281] width 10 height 10
checkbox input "true"
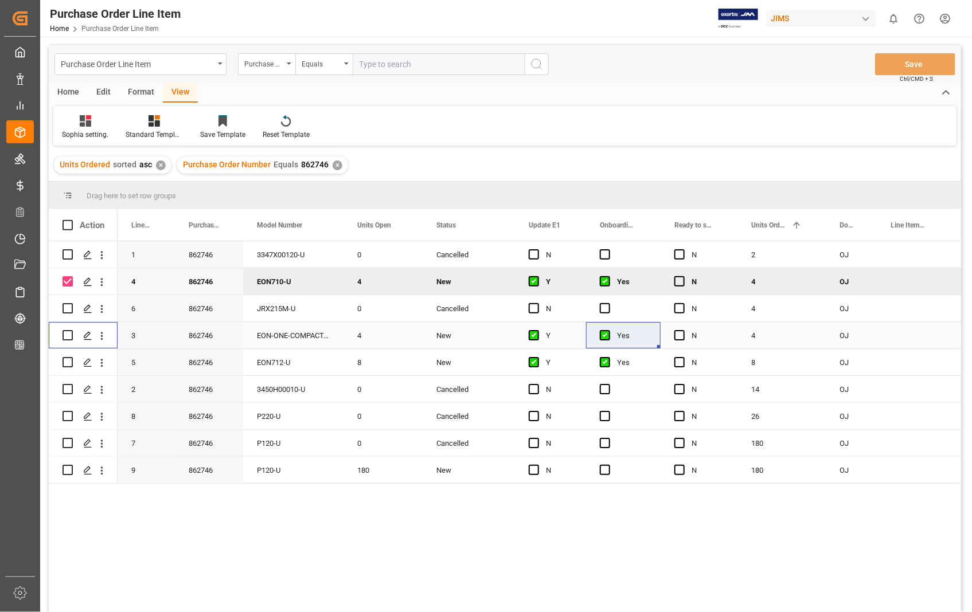
click at [65, 334] on input "Press Space to toggle row selection (unchecked)" at bounding box center [68, 335] width 10 height 10
checkbox input "true"
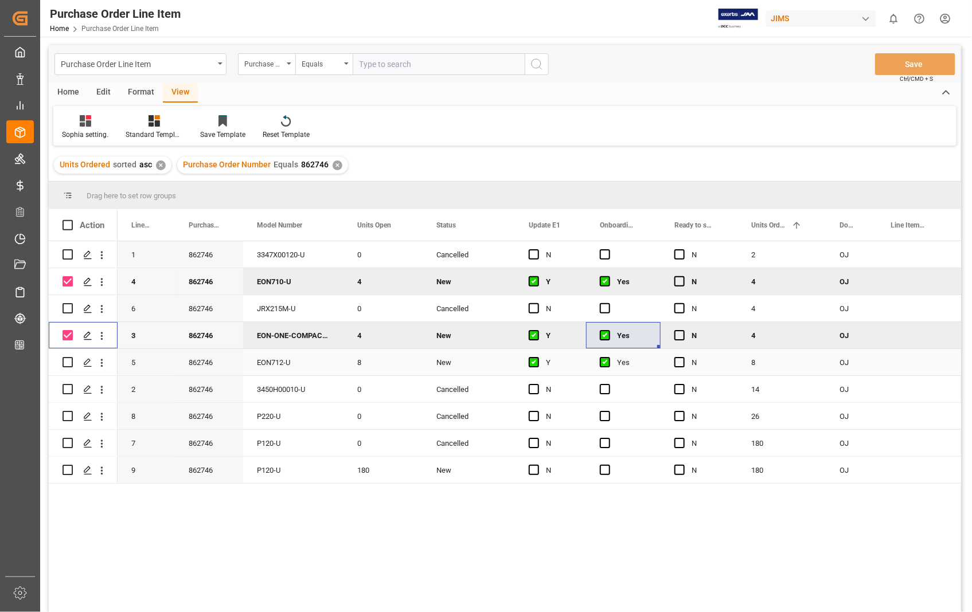
click at [67, 363] on input "Press Space to toggle row selection (unchecked)" at bounding box center [68, 362] width 10 height 10
checkbox input "true"
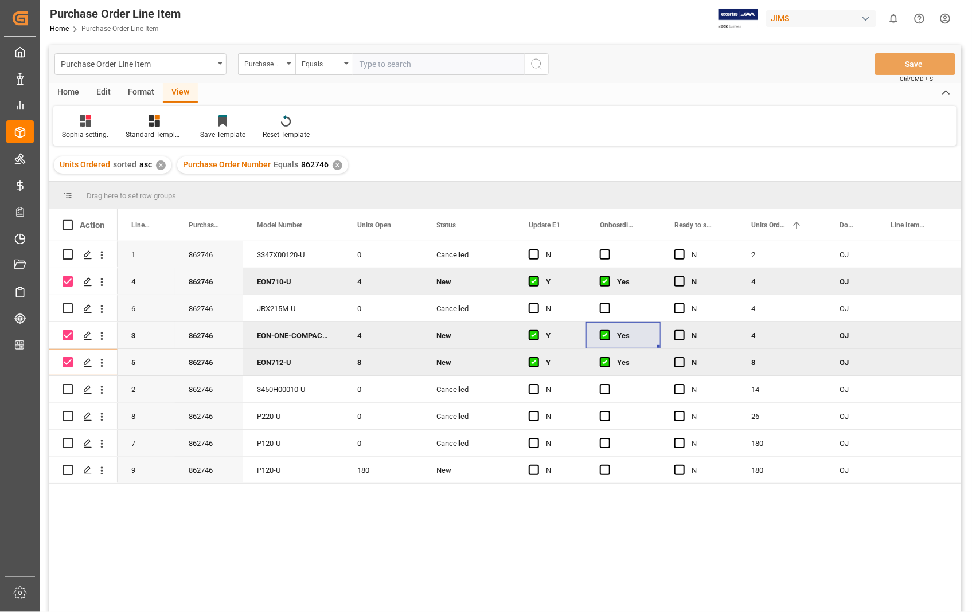
click at [63, 92] on div "Home" at bounding box center [68, 92] width 39 height 19
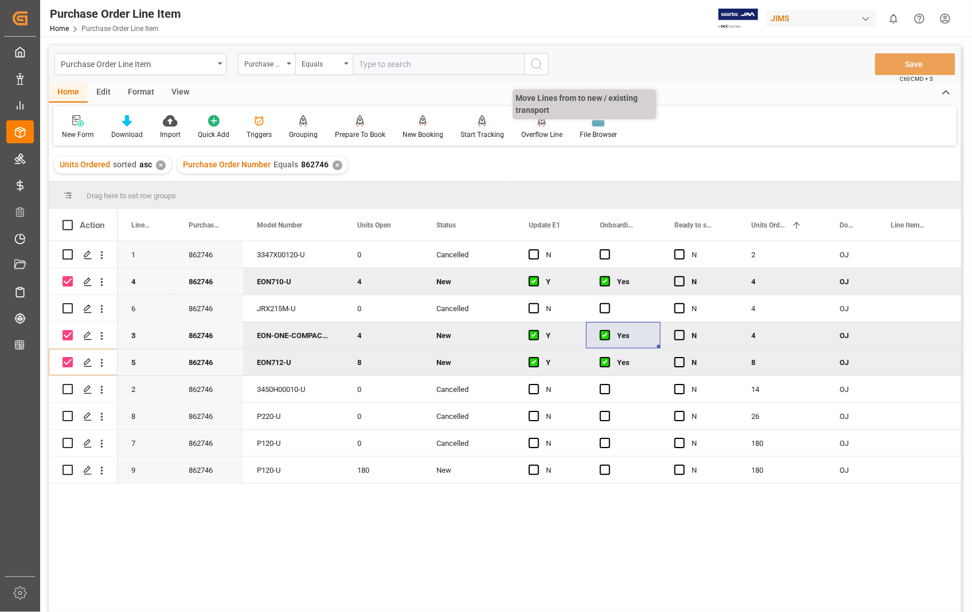
click at [545, 123] on div at bounding box center [541, 121] width 41 height 12
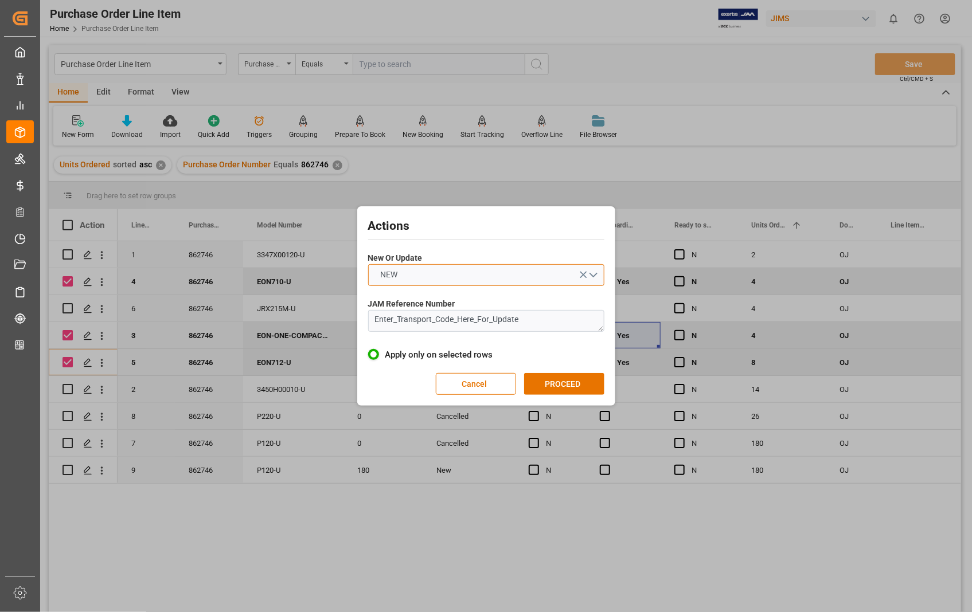
click at [592, 275] on button "NEW" at bounding box center [486, 275] width 236 height 22
click at [436, 300] on div "UPDATE" at bounding box center [486, 302] width 235 height 24
drag, startPoint x: 532, startPoint y: 322, endPoint x: 342, endPoint y: 317, distance: 189.3
click at [342, 317] on div "Actions New Or Update UPDATE JAM Reference Number Enter_Transport_Code_Here_For…" at bounding box center [486, 306] width 972 height 612
paste textarea "22-10642-[GEOGRAPHIC_DATA]"
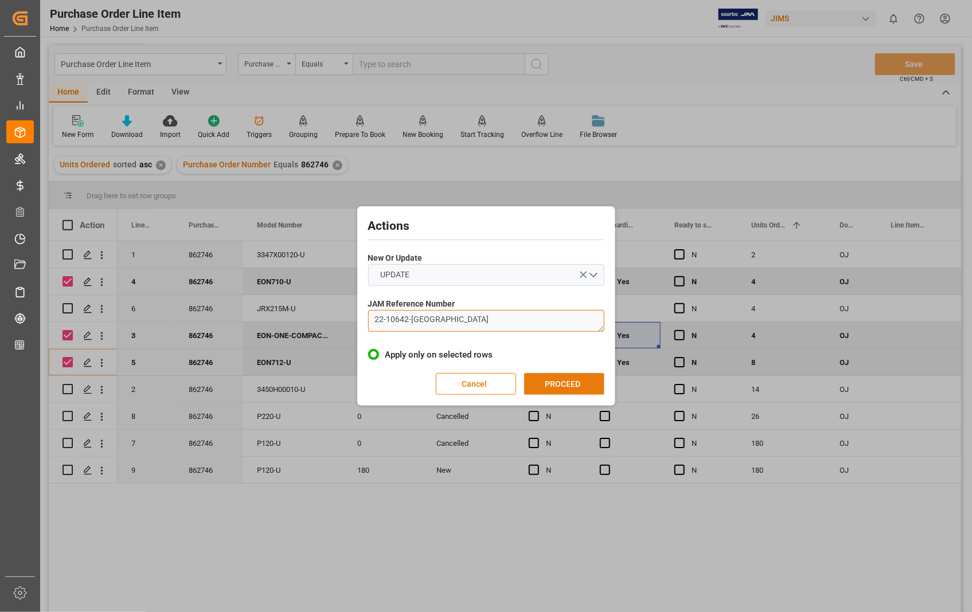
type textarea "22-10642-[GEOGRAPHIC_DATA]"
click at [559, 382] on button "PROCEED" at bounding box center [564, 384] width 80 height 22
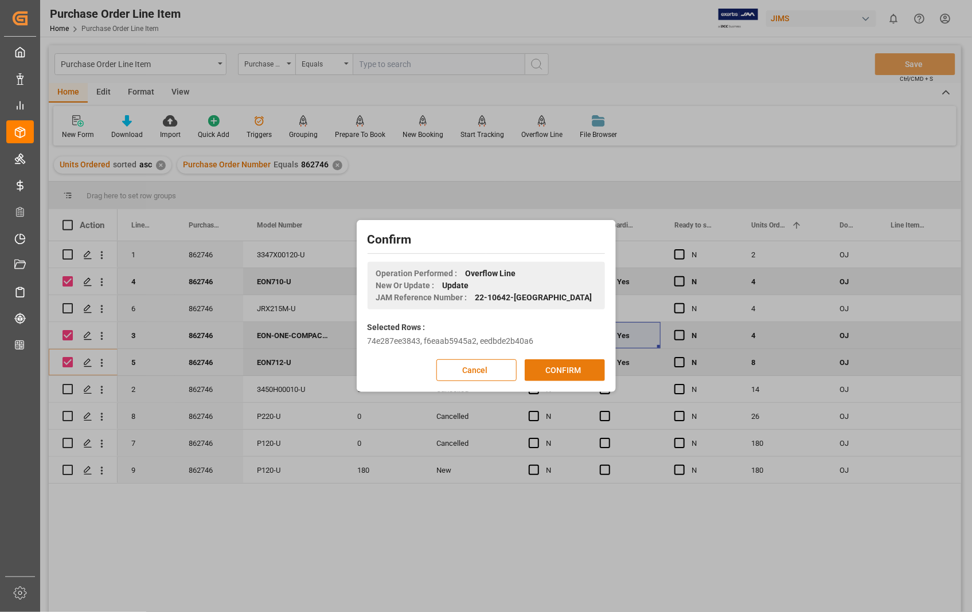
click at [555, 368] on button "CONFIRM" at bounding box center [565, 371] width 80 height 22
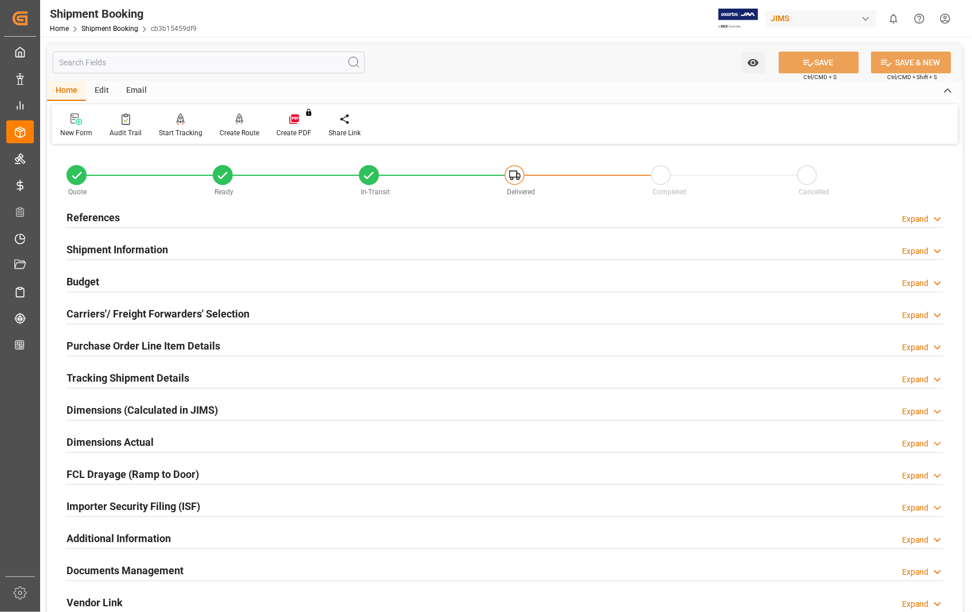
click at [158, 568] on h2 "Documents Management" at bounding box center [125, 570] width 117 height 15
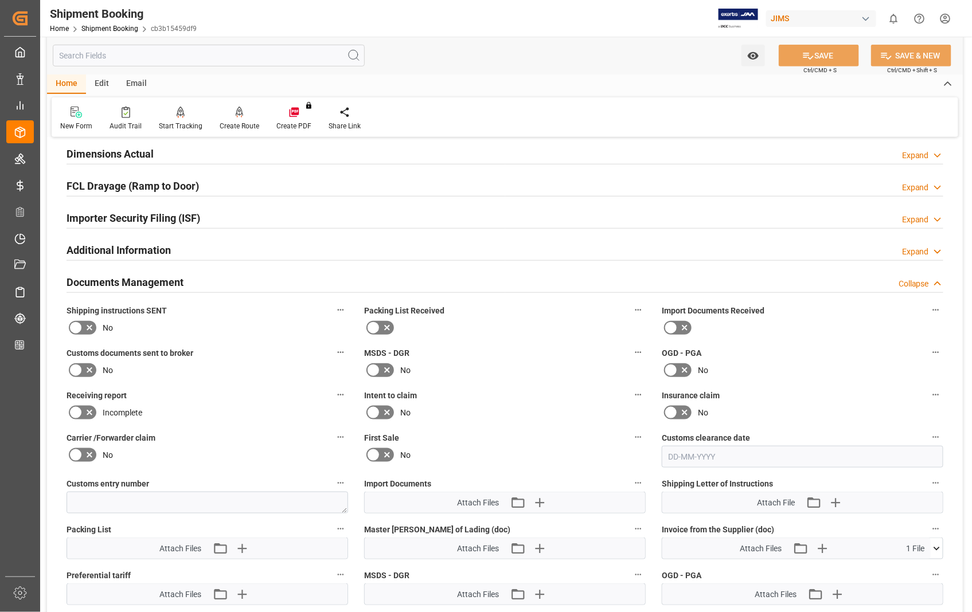
scroll to position [382, 0]
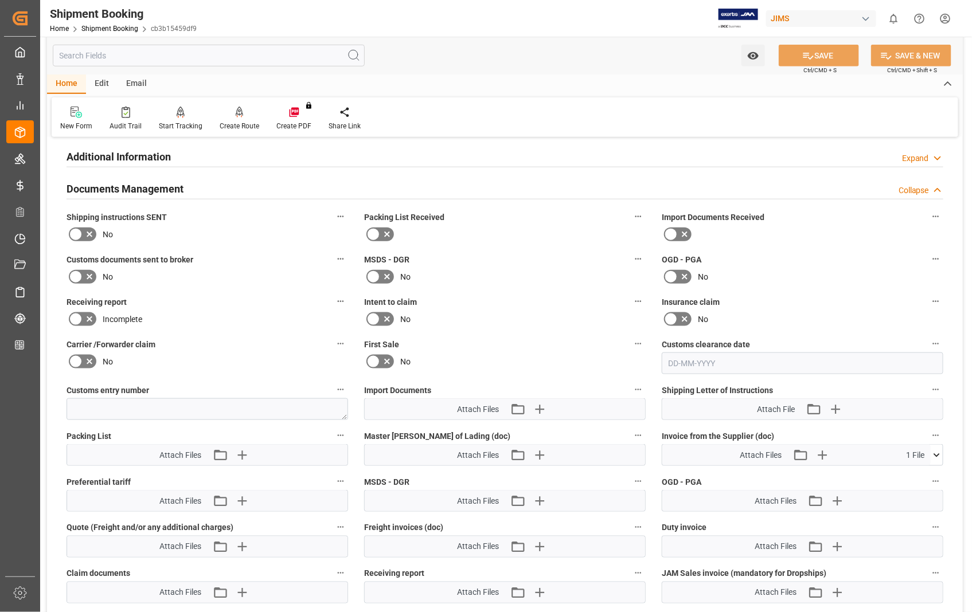
click at [935, 454] on icon at bounding box center [937, 456] width 12 height 12
click at [825, 455] on icon "button" at bounding box center [822, 455] width 18 height 18
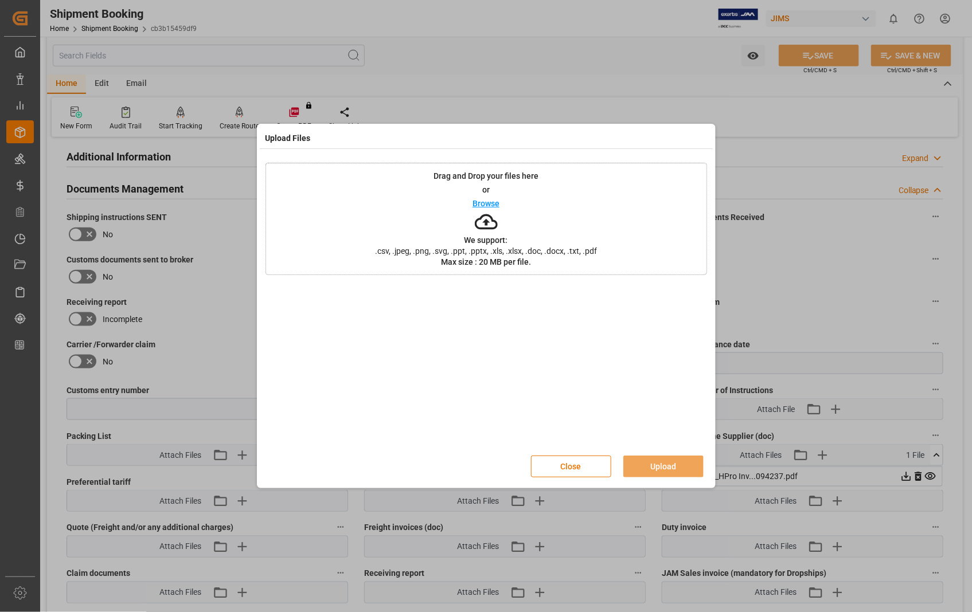
click at [479, 201] on p "Browse" at bounding box center [486, 204] width 27 height 8
click at [664, 467] on button "Upload" at bounding box center [663, 467] width 80 height 22
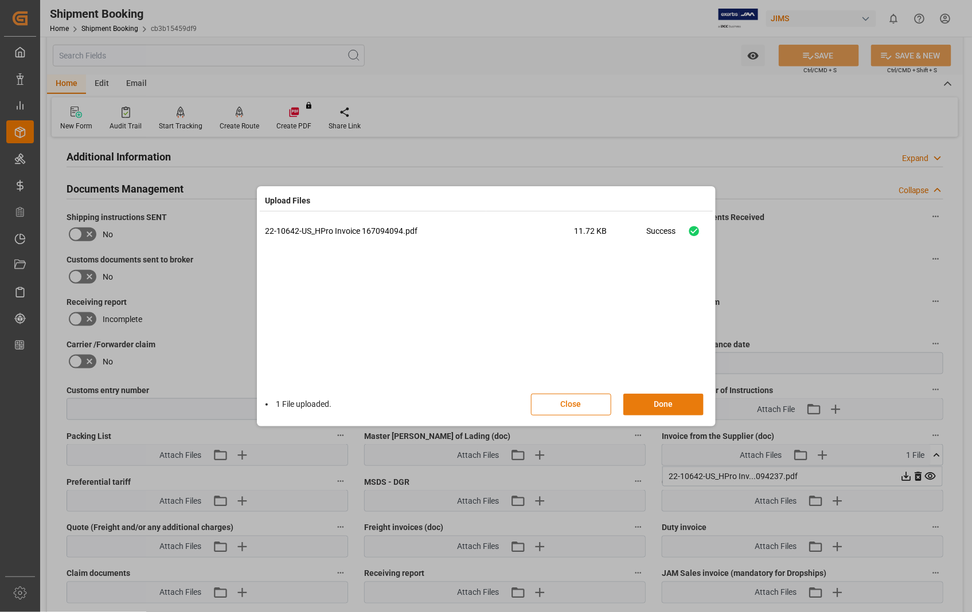
click at [662, 403] on button "Done" at bounding box center [663, 405] width 80 height 22
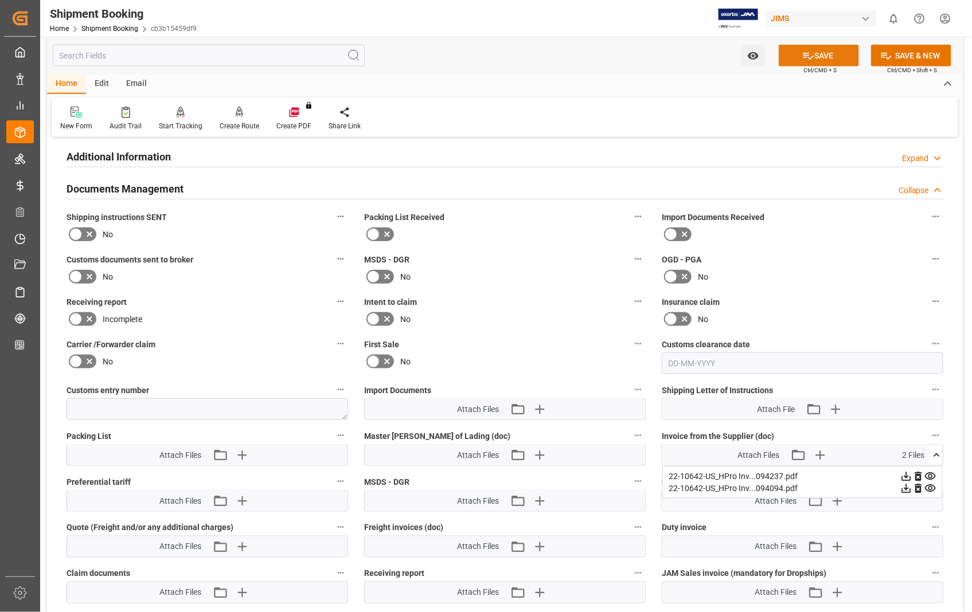
click at [823, 49] on button "SAVE" at bounding box center [819, 56] width 80 height 22
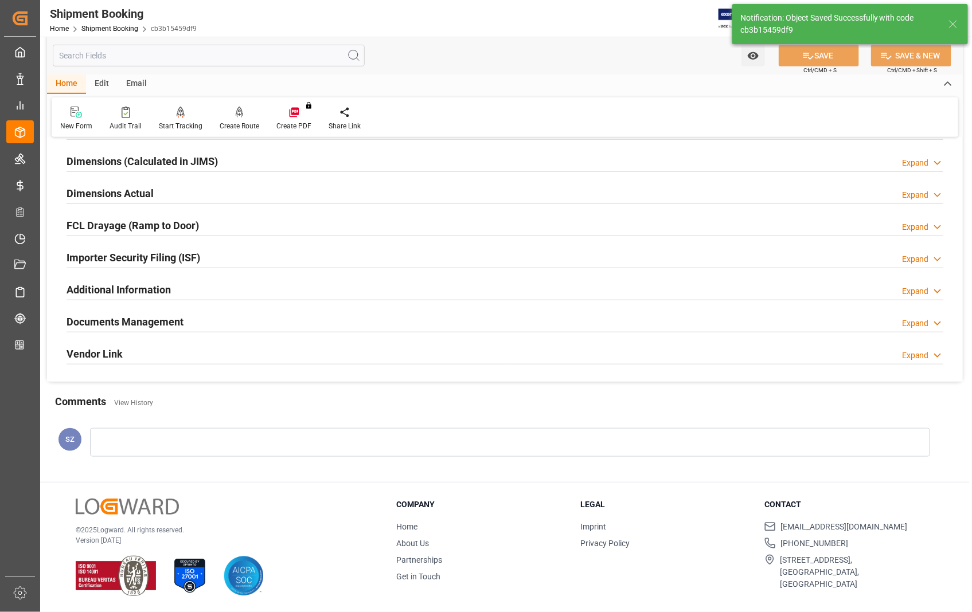
scroll to position [249, 0]
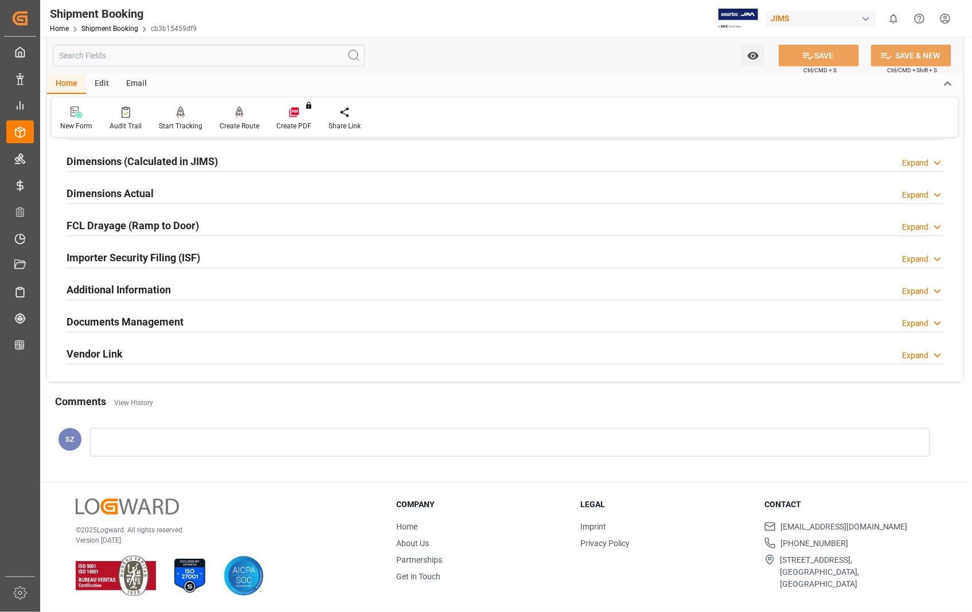
click at [241, 122] on div "Create Route" at bounding box center [240, 126] width 40 height 10
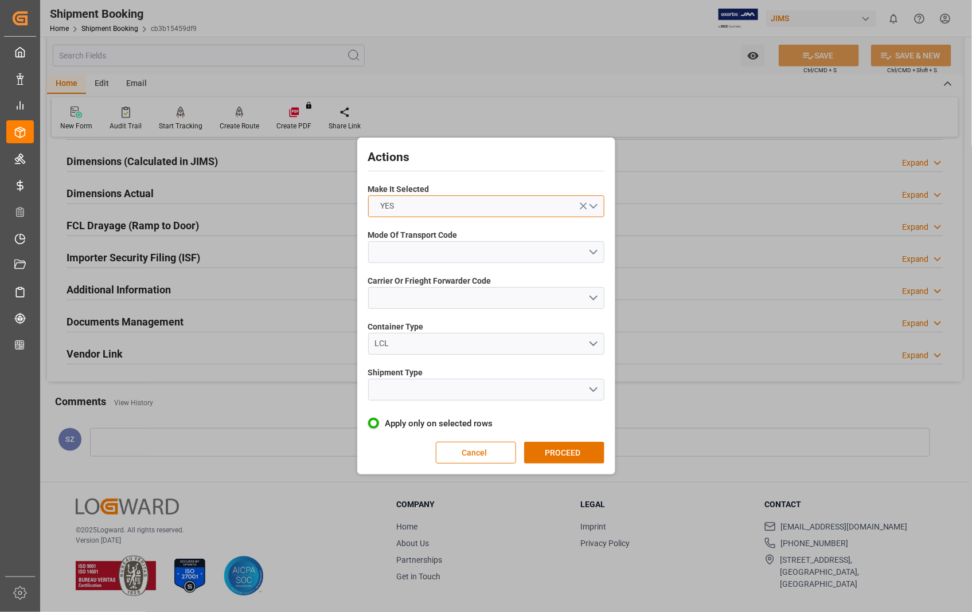
click at [592, 208] on button "YES" at bounding box center [486, 207] width 236 height 22
click at [592, 208] on div "YES" at bounding box center [486, 209] width 235 height 24
click at [593, 251] on button "open menu" at bounding box center [486, 252] width 236 height 22
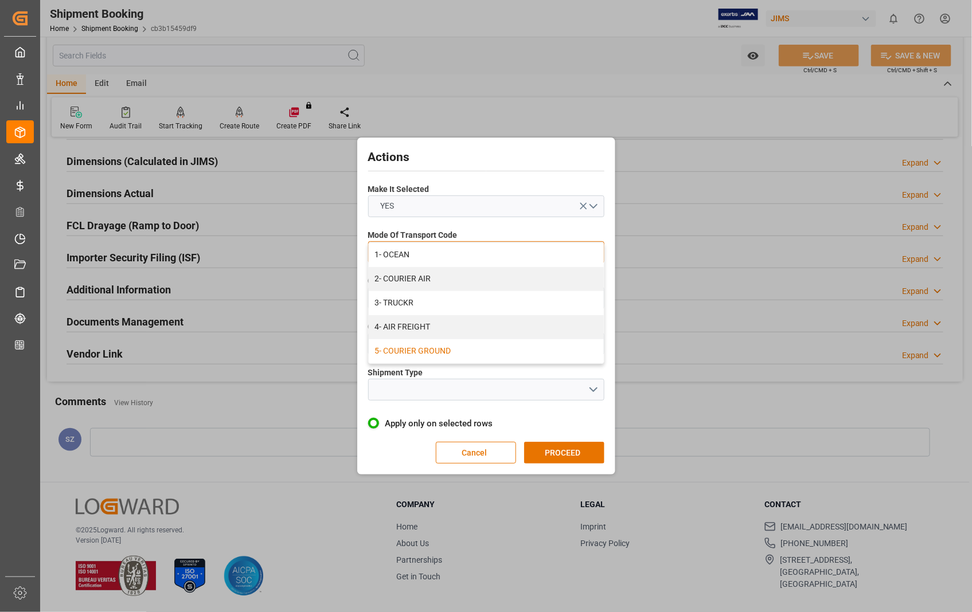
click at [474, 352] on div "5- COURIER GROUND" at bounding box center [486, 351] width 235 height 24
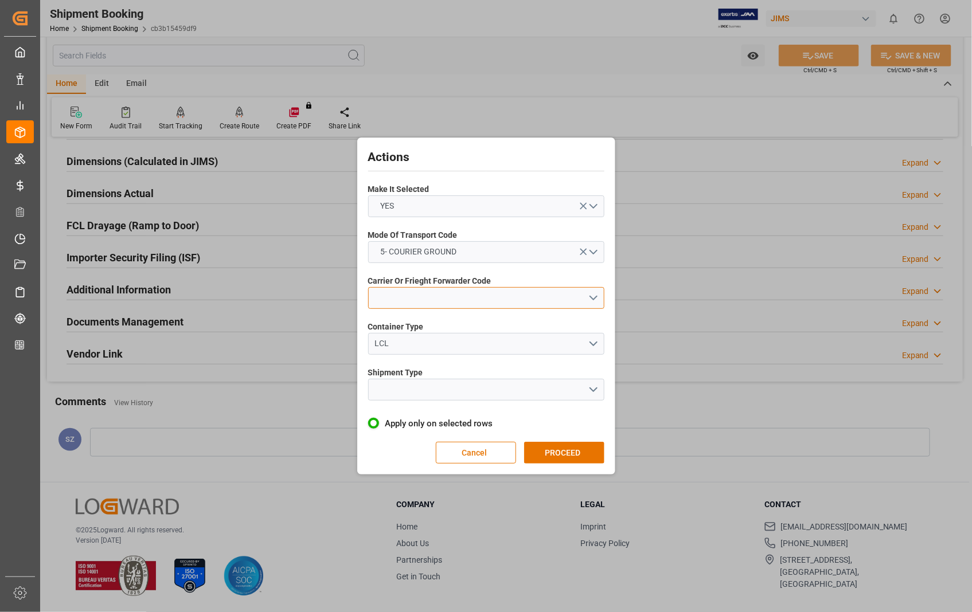
click at [595, 298] on button "open menu" at bounding box center [486, 298] width 236 height 22
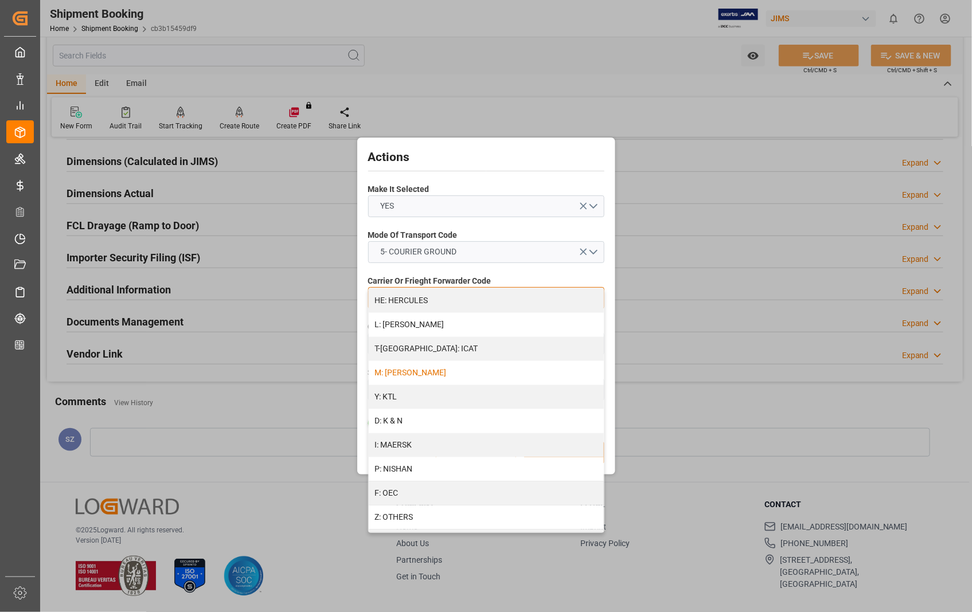
scroll to position [509, 0]
click at [434, 461] on div "Z: OTHERS" at bounding box center [486, 466] width 235 height 24
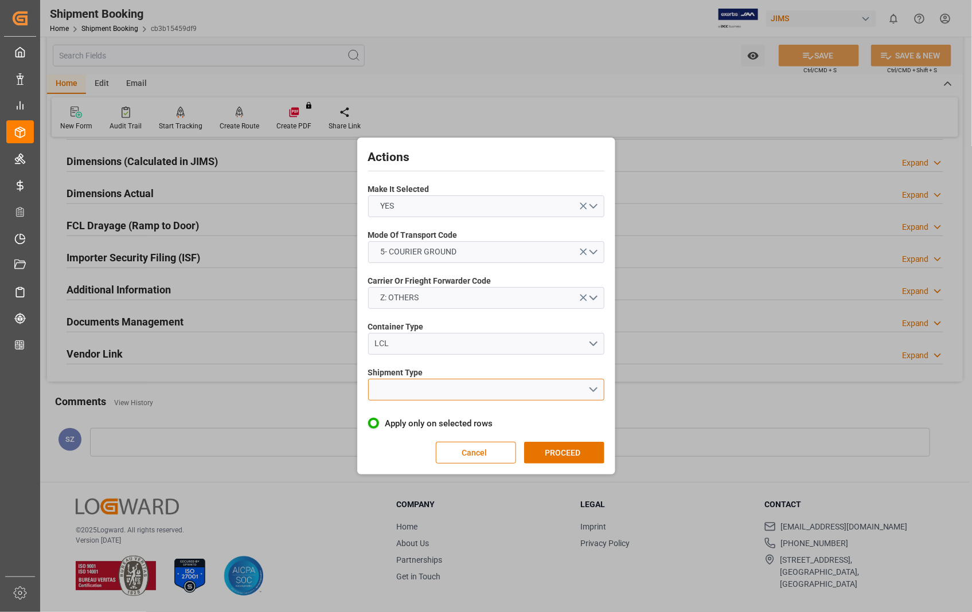
click at [593, 387] on button "open menu" at bounding box center [486, 390] width 236 height 22
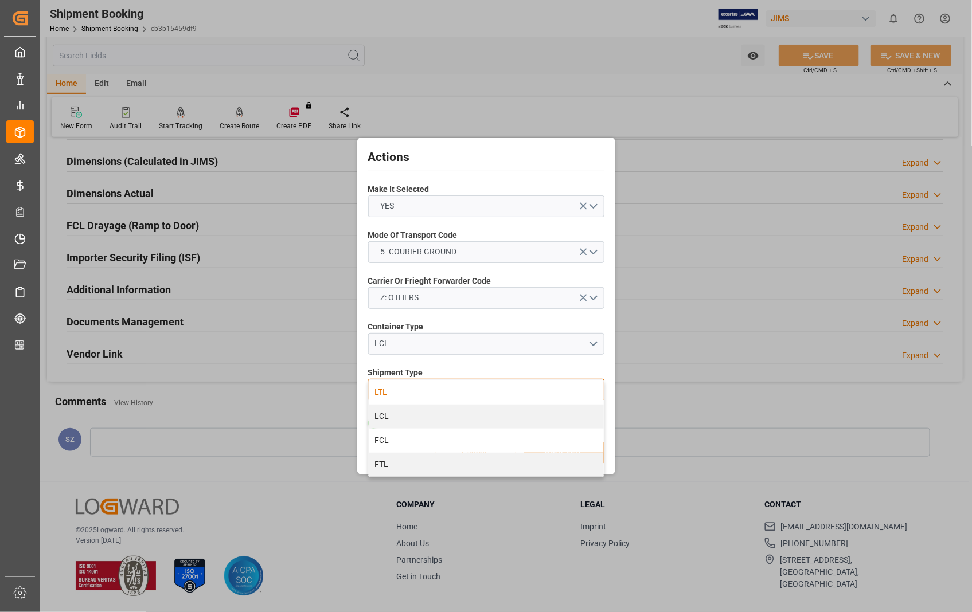
click at [382, 392] on div "LTL" at bounding box center [486, 393] width 235 height 24
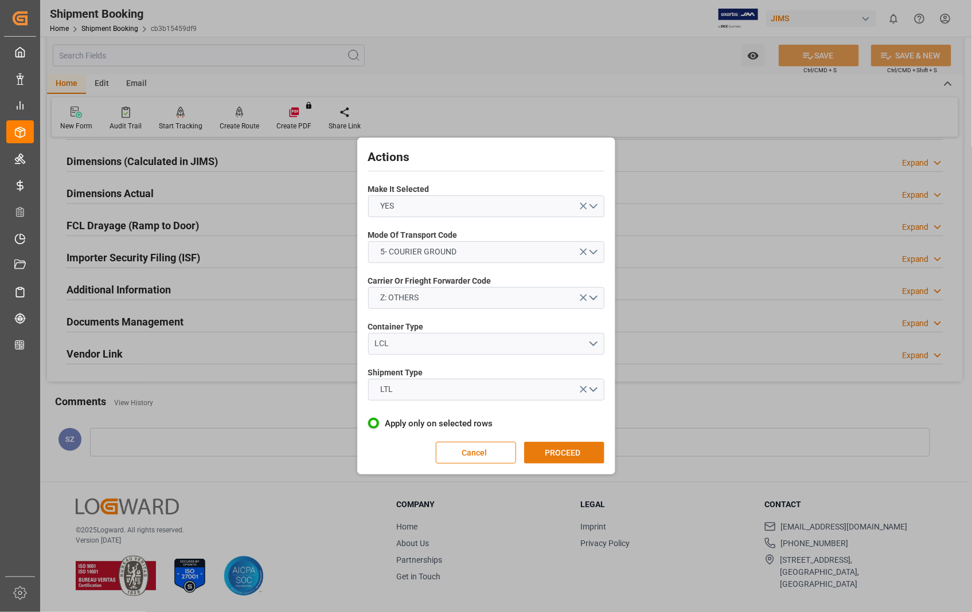
click at [562, 451] on button "PROCEED" at bounding box center [564, 453] width 80 height 22
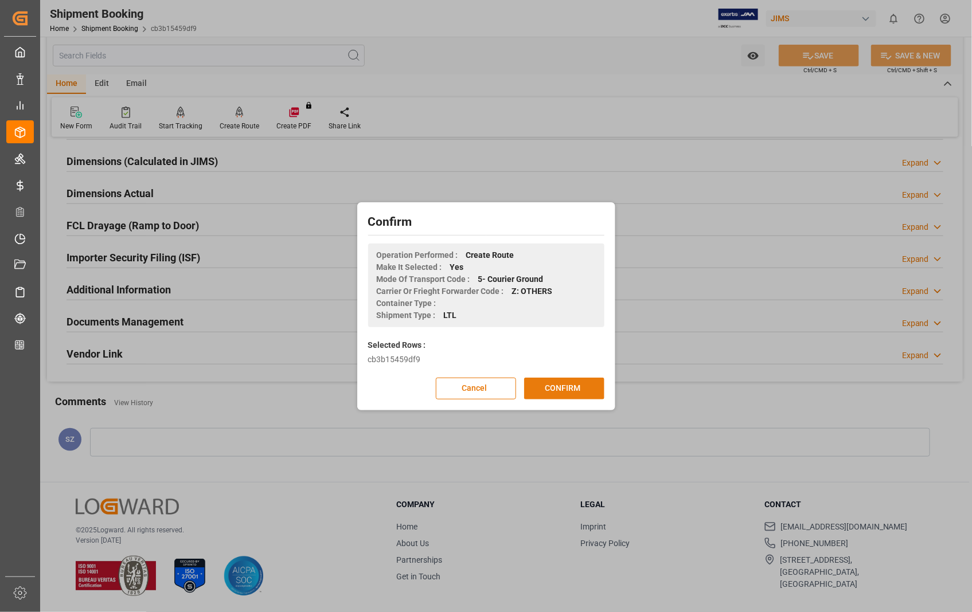
click at [557, 386] on button "CONFIRM" at bounding box center [564, 389] width 80 height 22
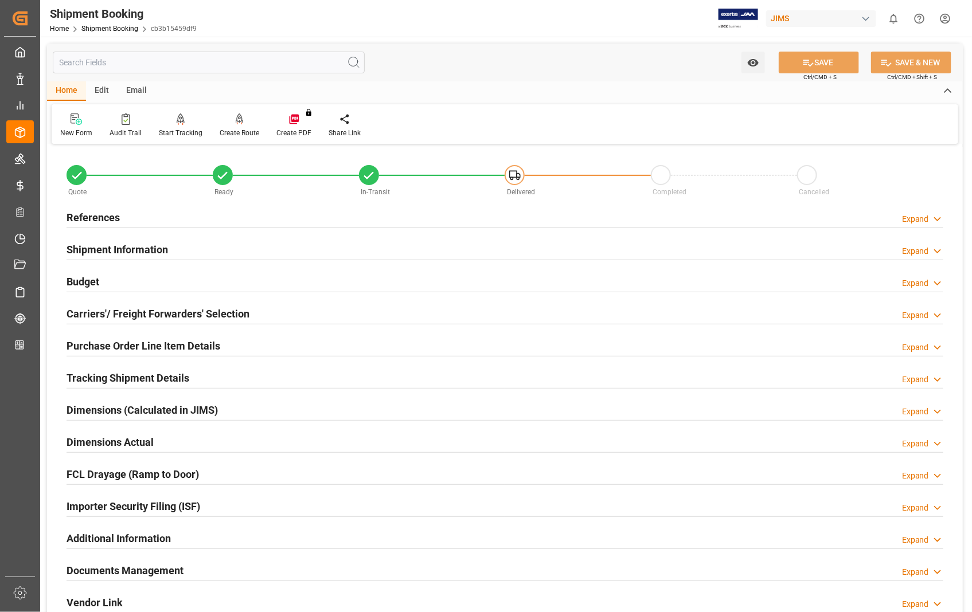
click at [150, 381] on h2 "Tracking Shipment Details" at bounding box center [128, 377] width 123 height 15
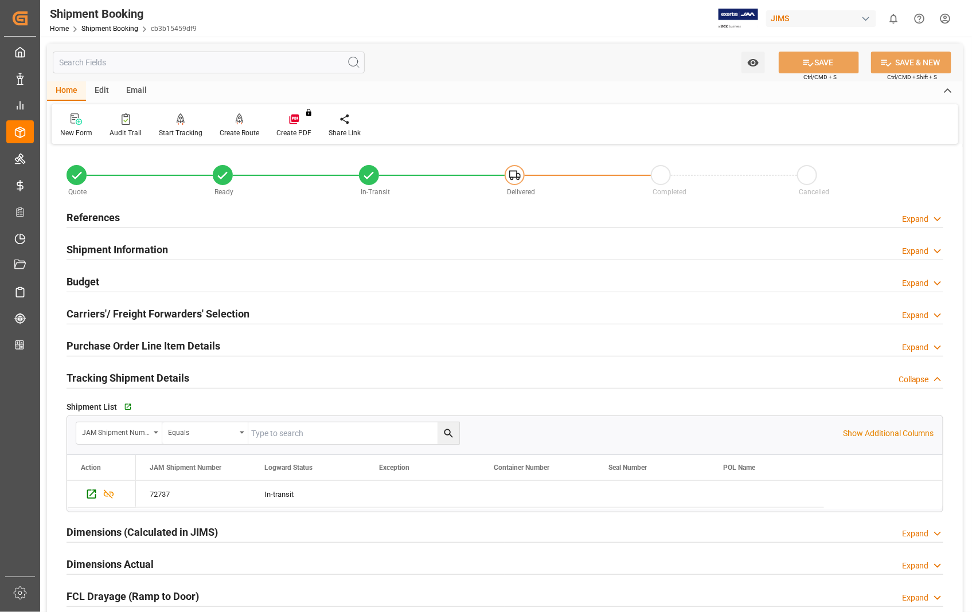
click at [150, 381] on h2 "Tracking Shipment Details" at bounding box center [128, 377] width 123 height 15
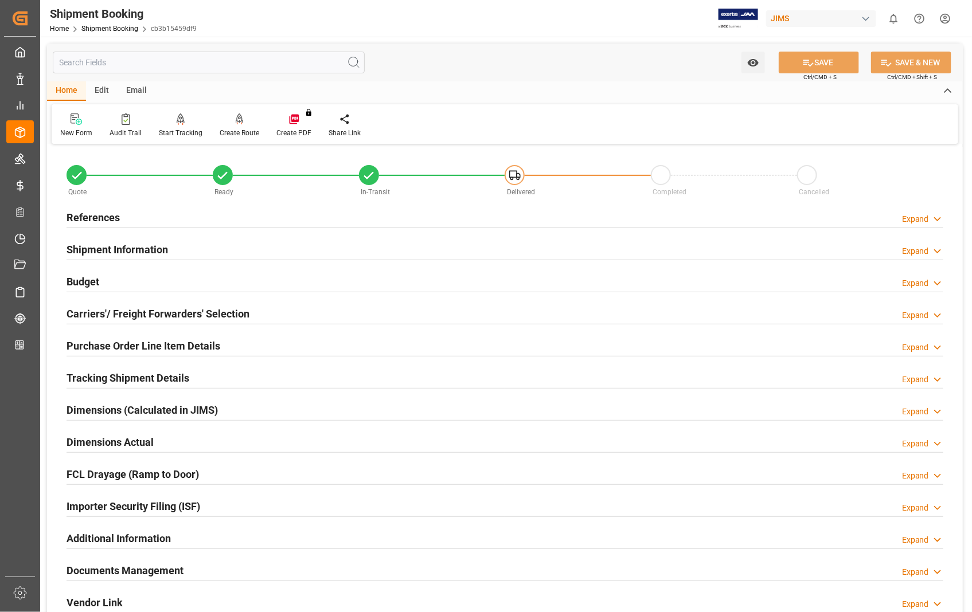
click at [148, 347] on h2 "Purchase Order Line Item Details" at bounding box center [144, 345] width 154 height 15
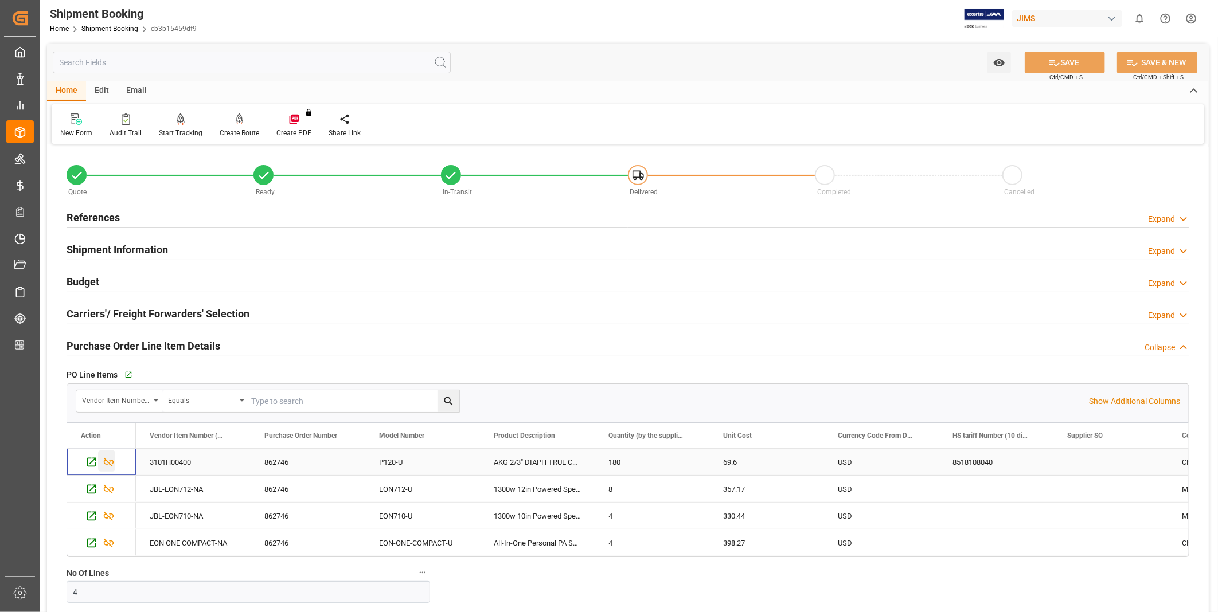
click at [110, 464] on icon "Press SPACE to select this row." at bounding box center [109, 462] width 10 height 9
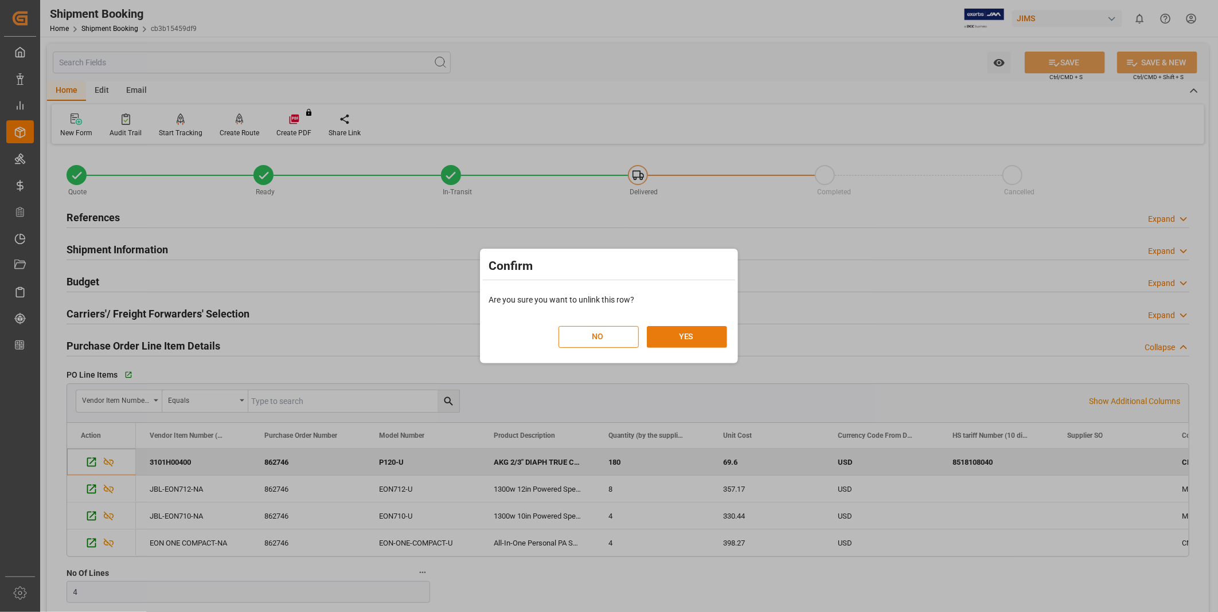
click at [697, 339] on button "YES" at bounding box center [687, 337] width 80 height 22
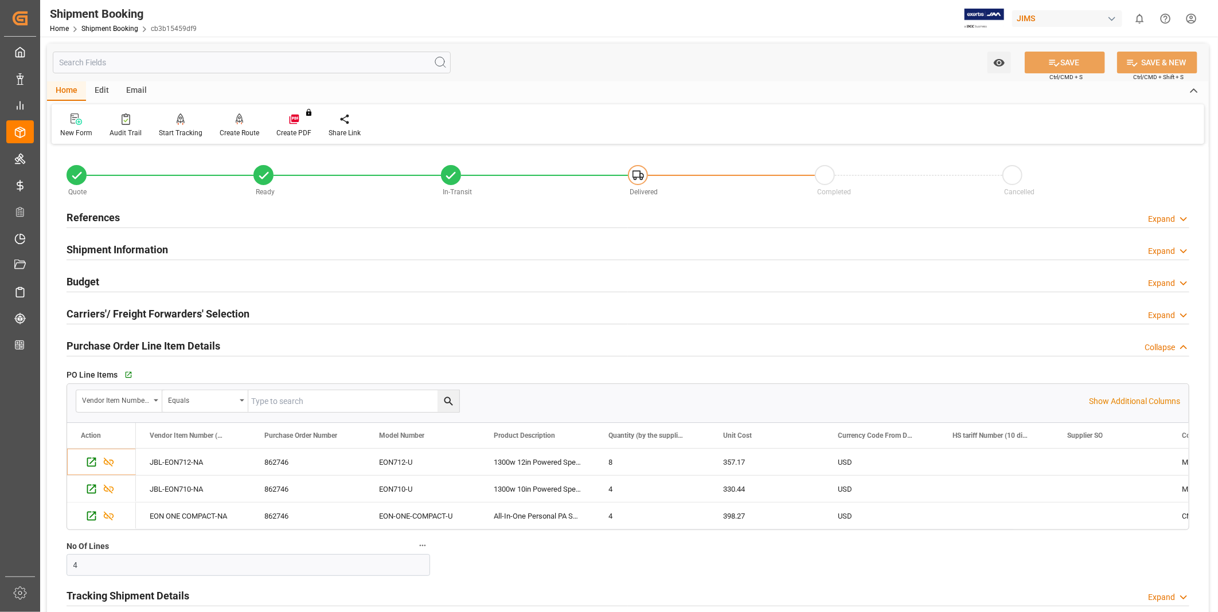
click at [685, 232] on div "References Expand" at bounding box center [627, 218] width 1139 height 32
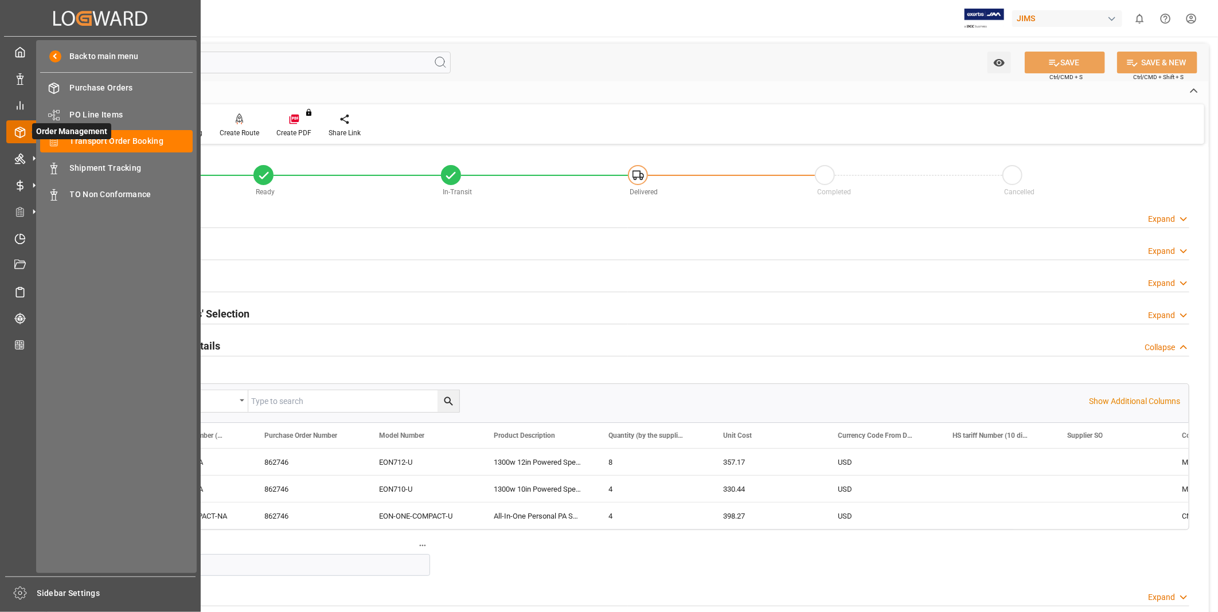
click at [17, 128] on icon at bounding box center [20, 132] width 10 height 10
click at [94, 135] on span "Order Management" at bounding box center [71, 131] width 79 height 16
click at [161, 143] on span "Transport Order Booking" at bounding box center [131, 141] width 123 height 12
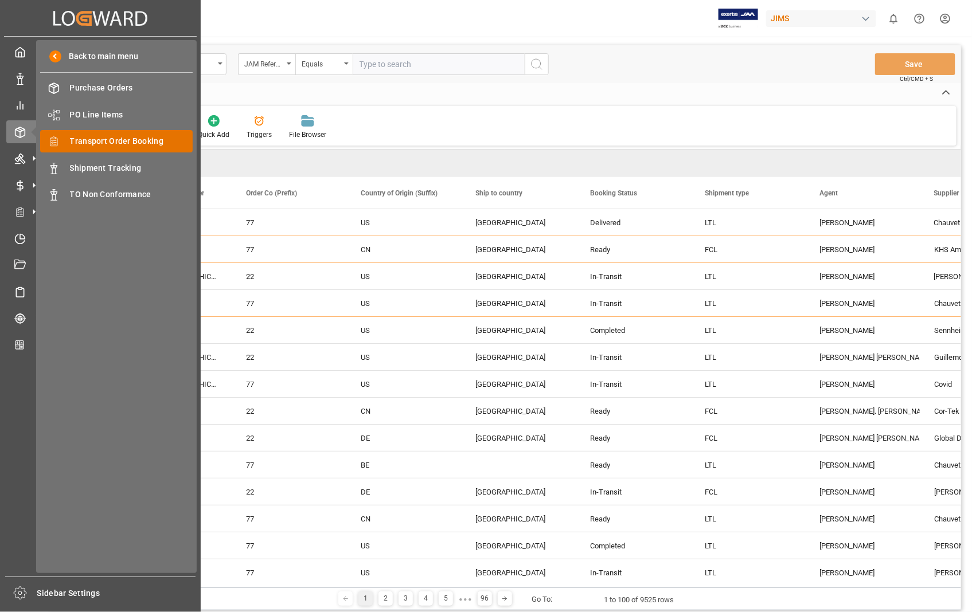
click at [144, 141] on span "Transport Order Booking" at bounding box center [131, 141] width 123 height 12
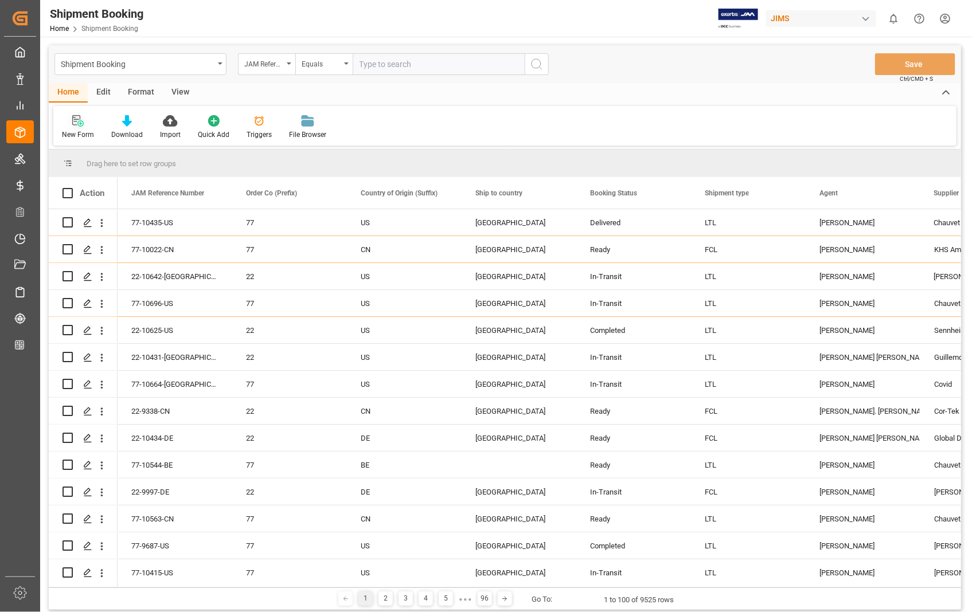
click at [72, 121] on icon at bounding box center [77, 120] width 11 height 11
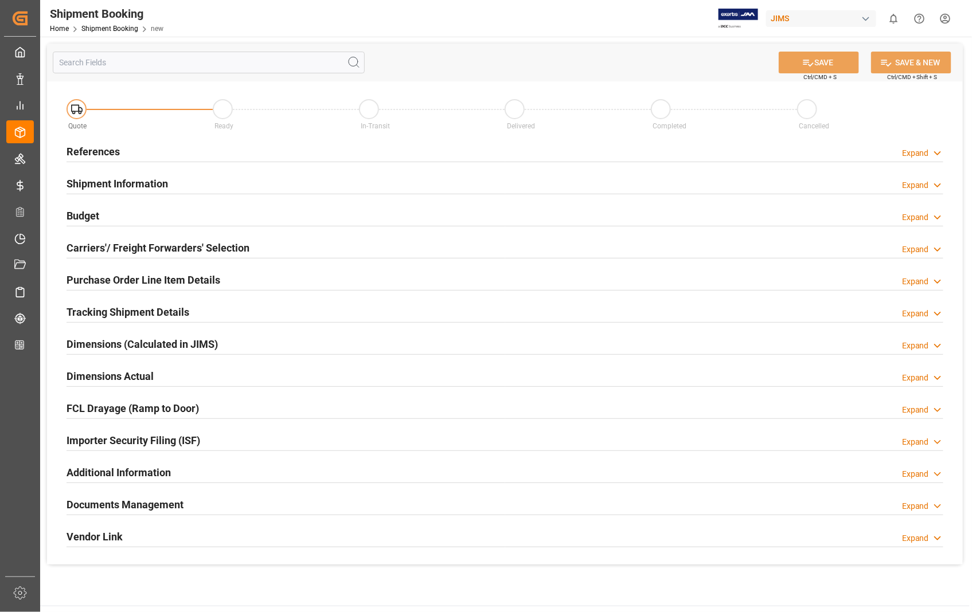
click at [94, 144] on h2 "References" at bounding box center [93, 151] width 53 height 15
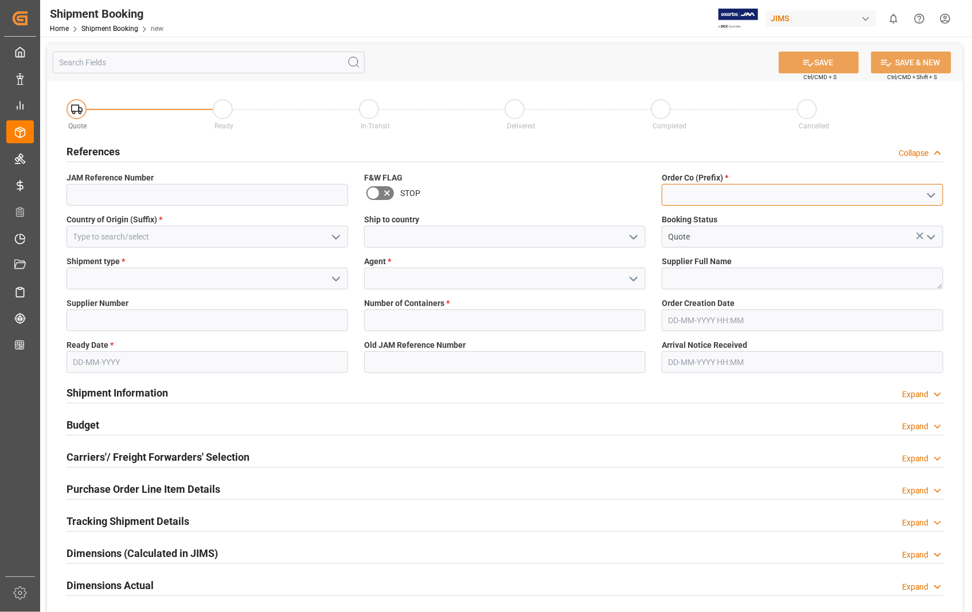
click at [689, 195] on input at bounding box center [803, 195] width 282 height 22
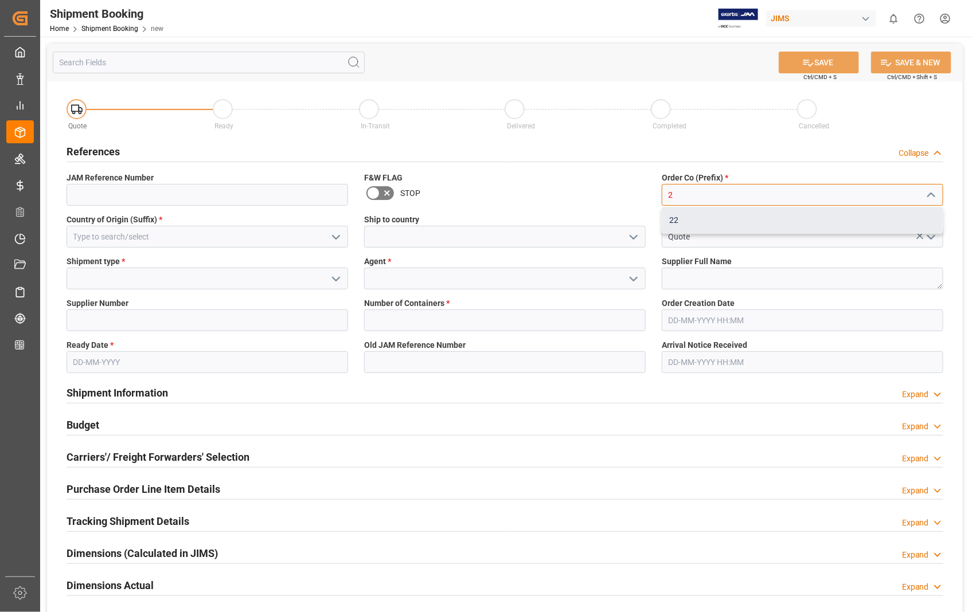
click at [672, 224] on div "22" at bounding box center [802, 221] width 280 height 26
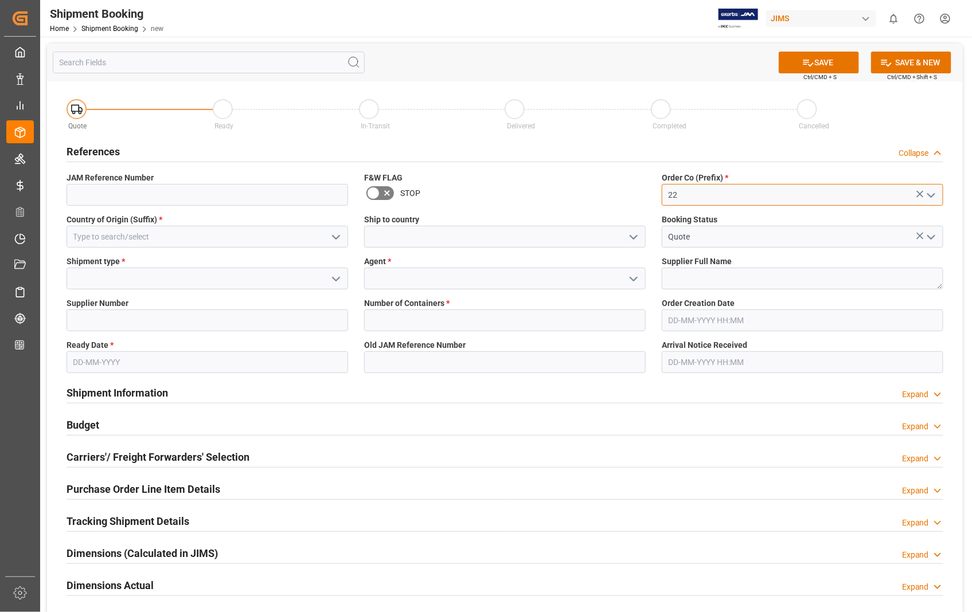
type input "22"
click at [179, 238] on input at bounding box center [208, 237] width 282 height 22
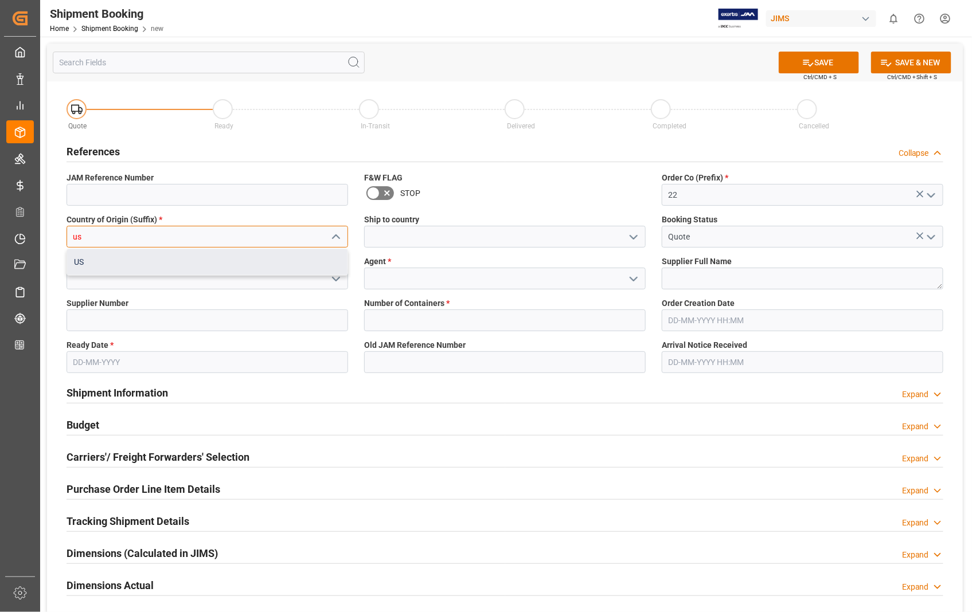
click at [134, 260] on div "US" at bounding box center [207, 262] width 280 height 26
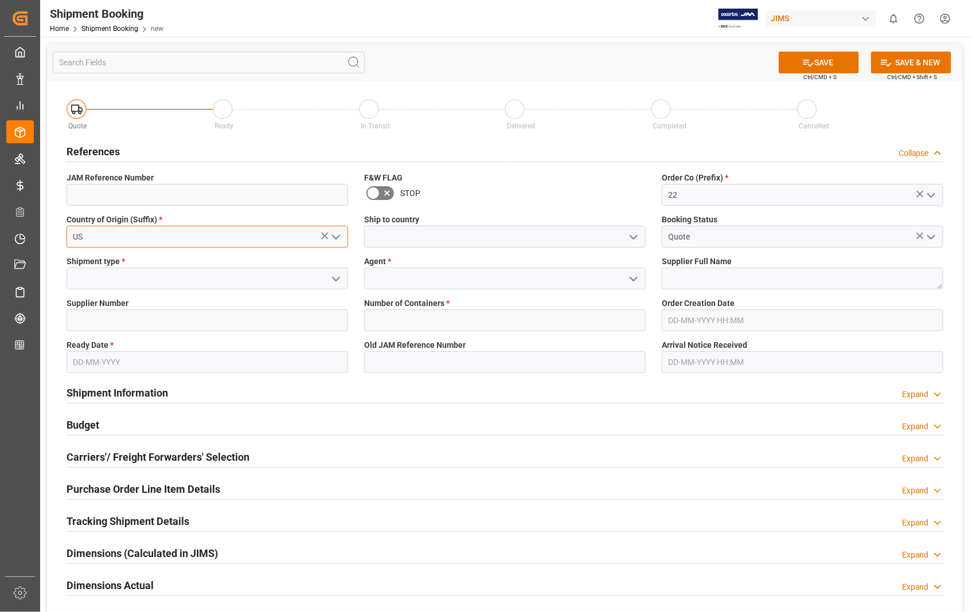
type input "US"
click at [424, 228] on input at bounding box center [505, 237] width 282 height 22
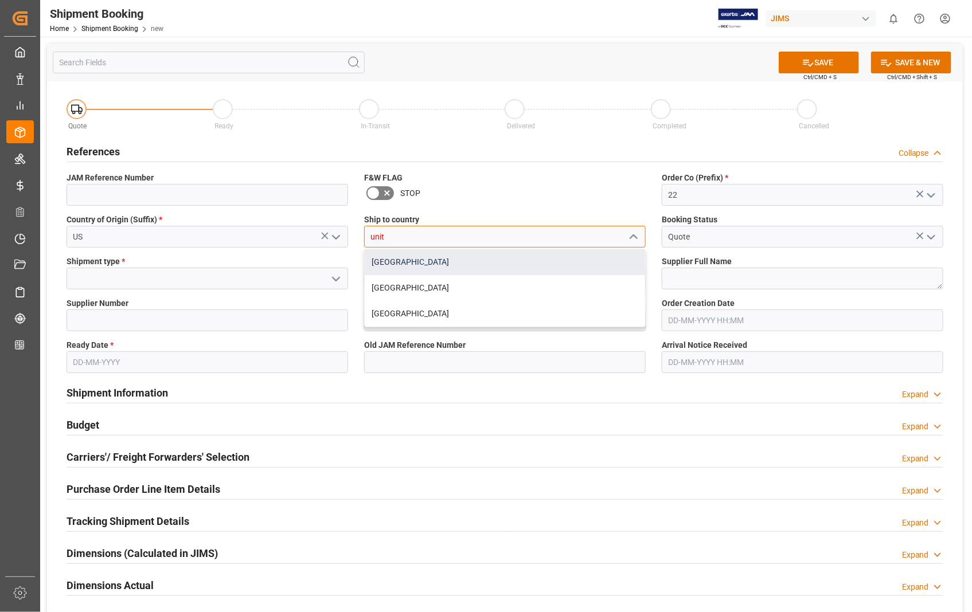
click at [403, 262] on div "[GEOGRAPHIC_DATA]" at bounding box center [505, 262] width 280 height 26
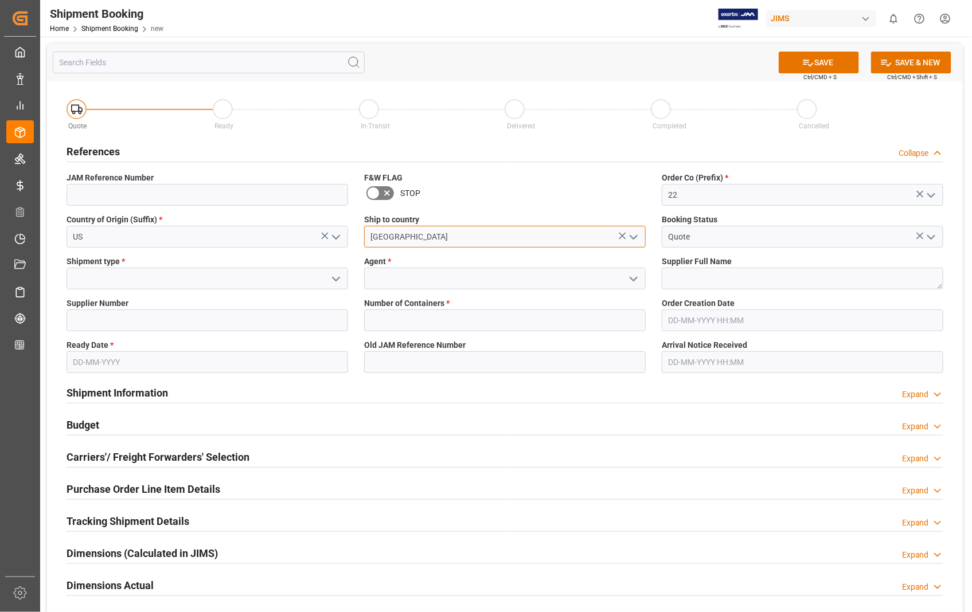
type input "[GEOGRAPHIC_DATA]"
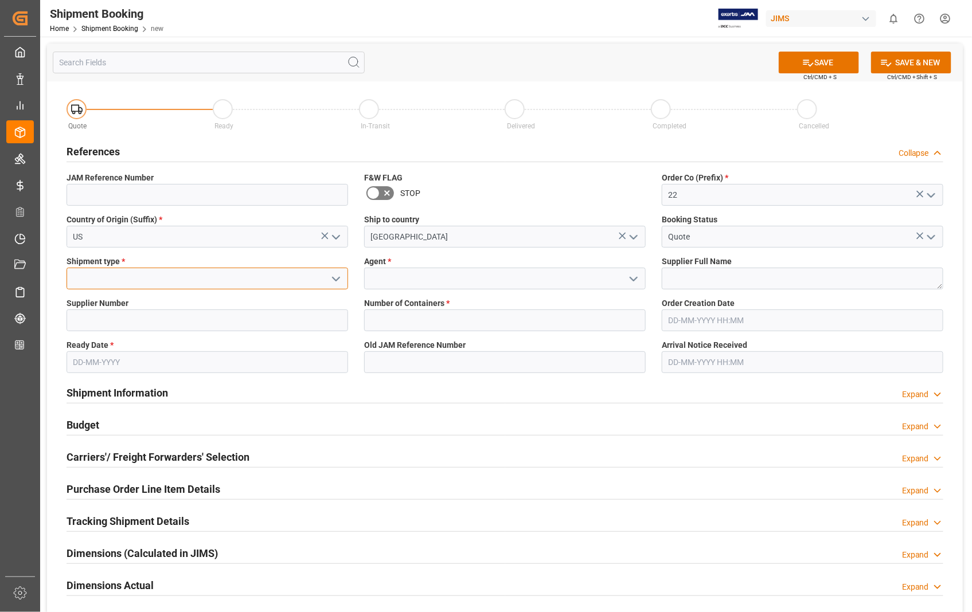
click at [118, 284] on input at bounding box center [208, 279] width 282 height 22
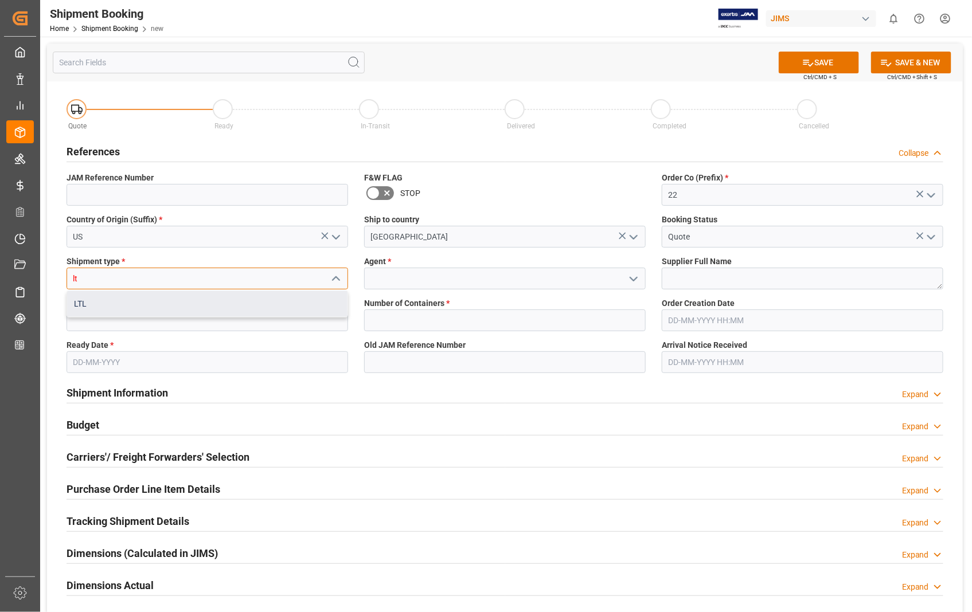
click at [95, 299] on div "LTL" at bounding box center [207, 304] width 280 height 26
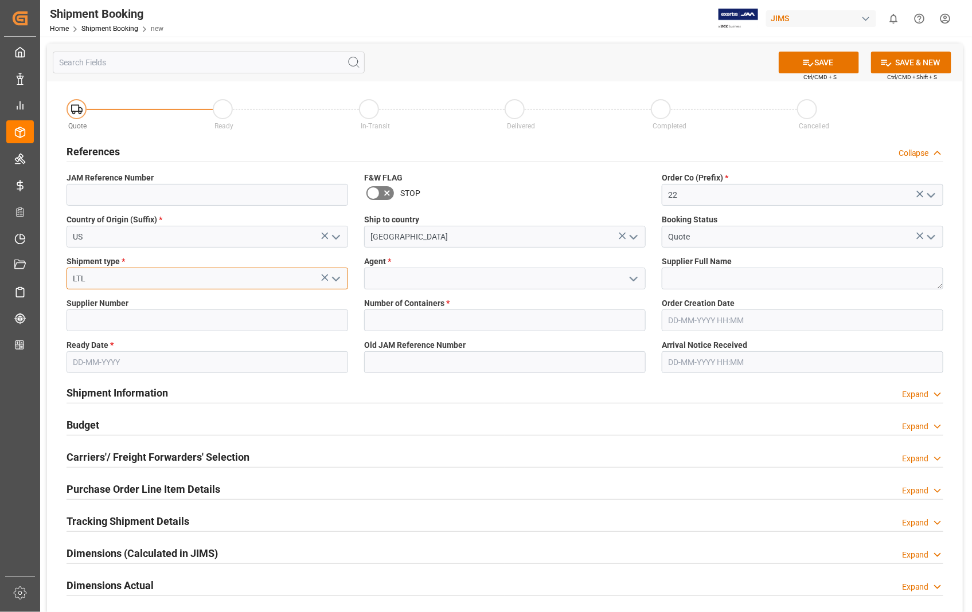
type input "LTL"
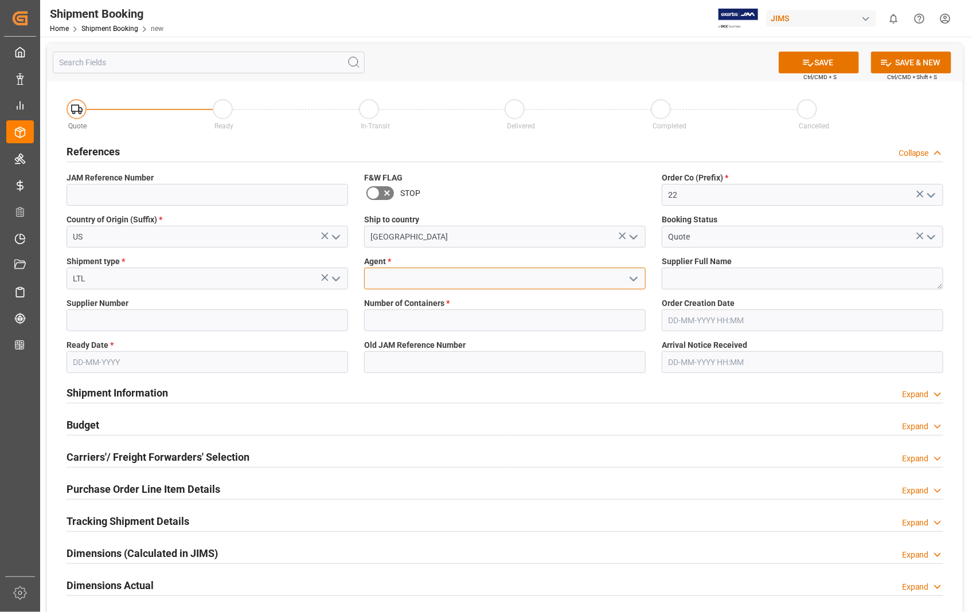
click at [435, 281] on input at bounding box center [505, 279] width 282 height 22
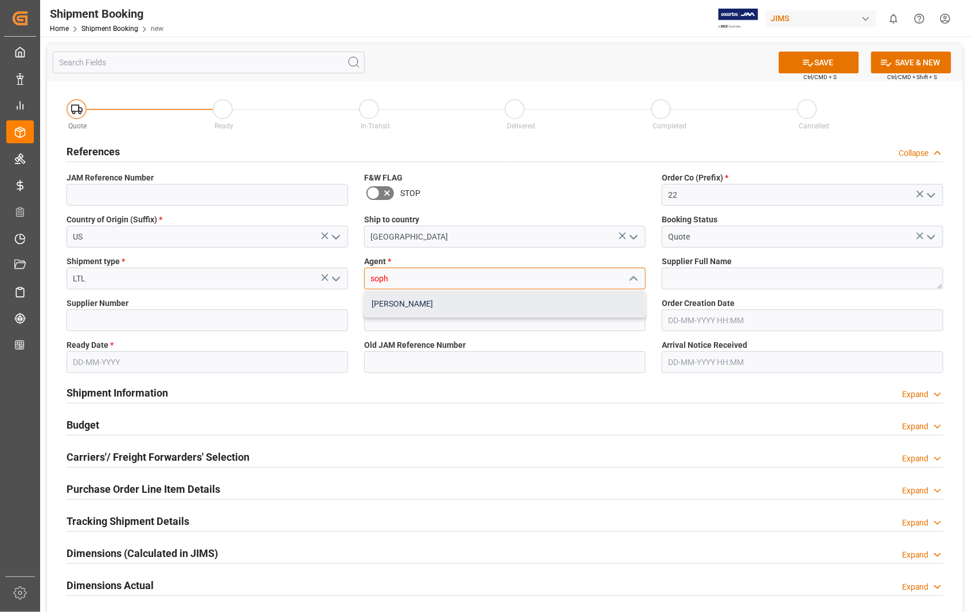
click at [403, 304] on div "[PERSON_NAME]" at bounding box center [505, 304] width 280 height 26
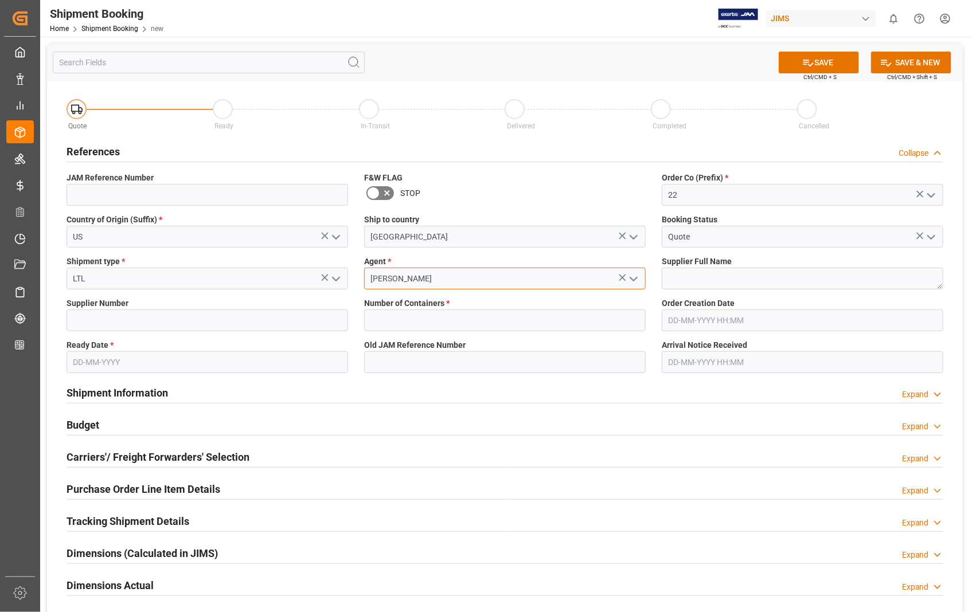
type input "[PERSON_NAME]"
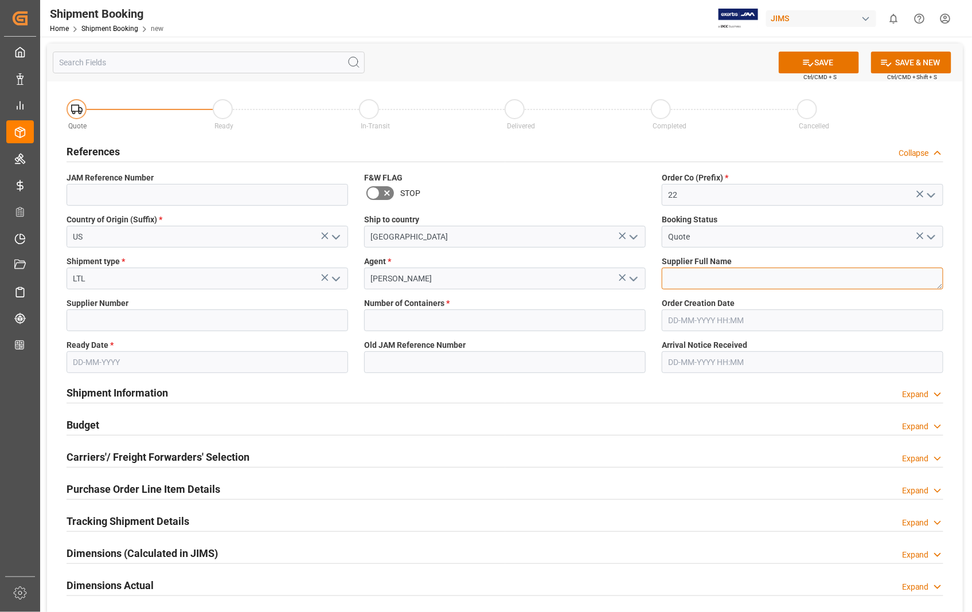
click at [717, 283] on textarea at bounding box center [803, 279] width 282 height 22
paste textarea "Evets Corporation"
type textarea "Evets Corporation"
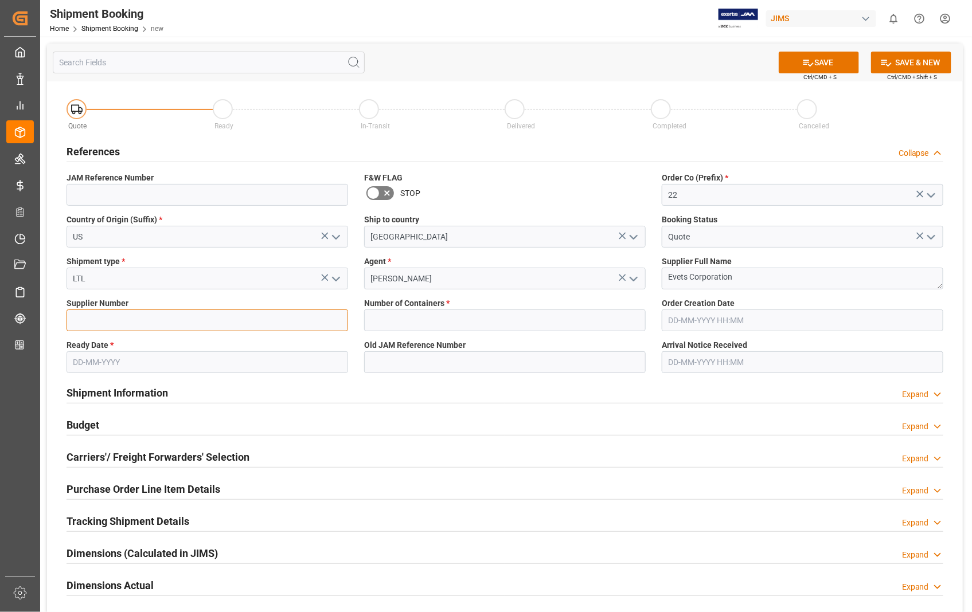
click at [121, 323] on input at bounding box center [208, 321] width 282 height 22
paste input "404582"
type input "404582"
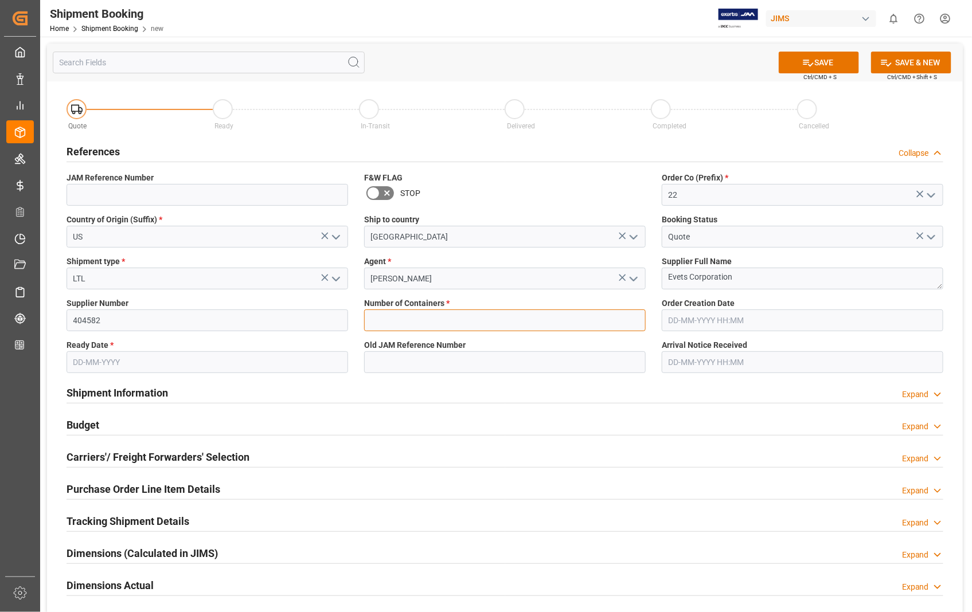
click at [445, 319] on input "text" at bounding box center [505, 321] width 282 height 22
type input "0"
type input "22-10642-[GEOGRAPHIC_DATA]"
type input "[DATE] 00:00"
type input "[DATE]"
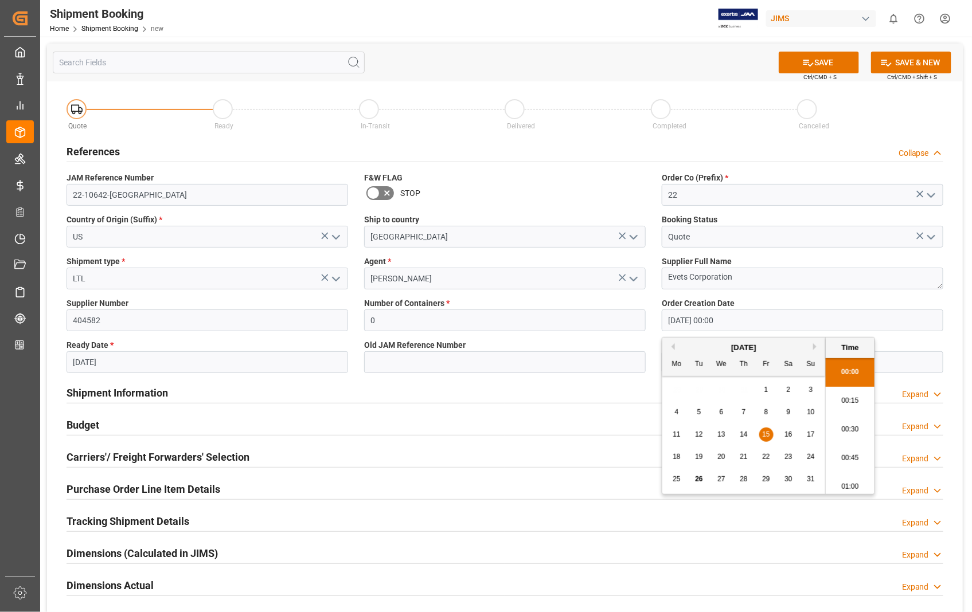
drag, startPoint x: 770, startPoint y: 323, endPoint x: 631, endPoint y: 308, distance: 139.6
click at [631, 308] on div "Quote Ready In-Transit Delivered Completed Cancelled References Collapse JAM Re…" at bounding box center [505, 427] width 916 height 693
type input "[DATE] 00:00"
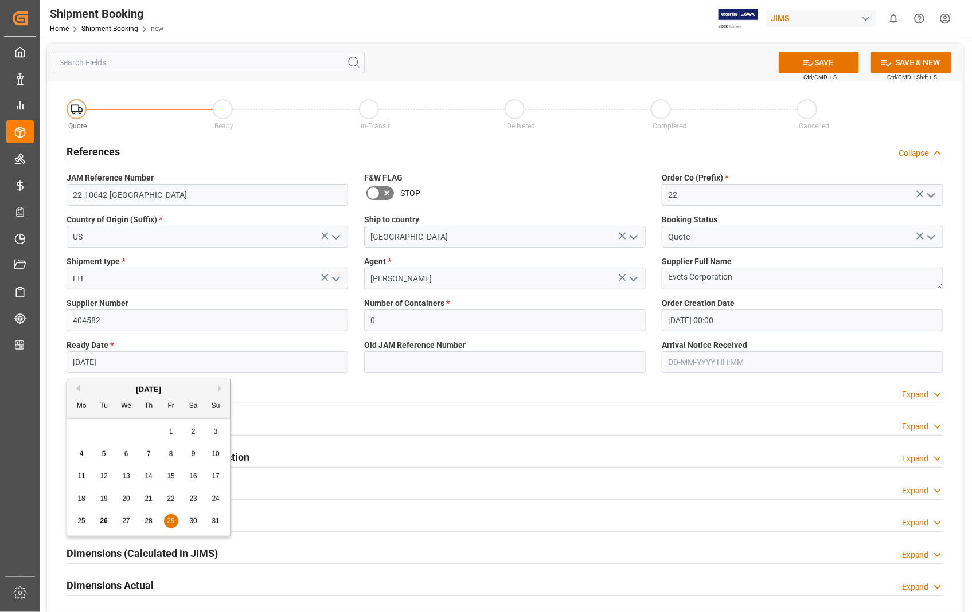
click at [165, 362] on input "[DATE]" at bounding box center [208, 363] width 282 height 22
drag, startPoint x: 142, startPoint y: 365, endPoint x: 47, endPoint y: 366, distance: 95.2
click at [47, 366] on div "Quote Ready In-Transit Delivered Completed Cancelled References Collapse JAM Re…" at bounding box center [505, 427] width 916 height 693
click at [82, 524] on span "25" at bounding box center [80, 521] width 7 height 8
type input "[DATE]"
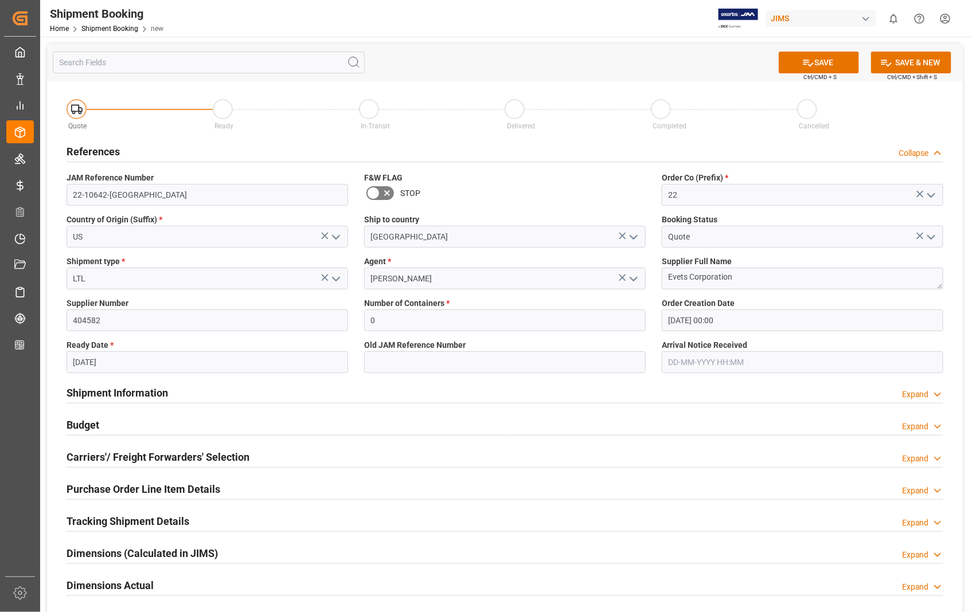
click at [775, 350] on label "Arrival Notice Received" at bounding box center [803, 345] width 282 height 12
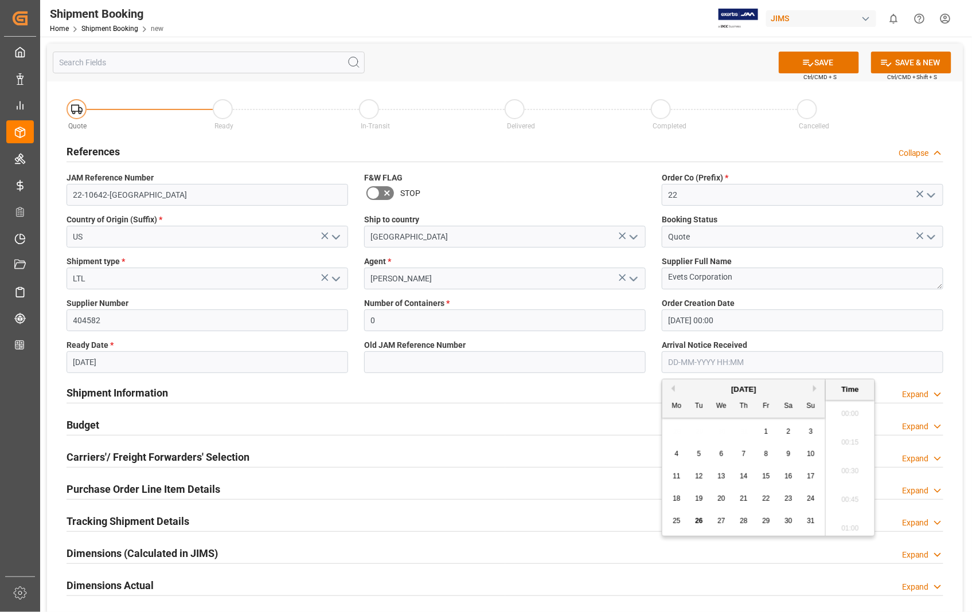
scroll to position [1724, 0]
click at [770, 358] on input "text" at bounding box center [803, 363] width 282 height 22
click at [762, 524] on span "29" at bounding box center [765, 521] width 7 height 8
type input "[DATE] 00:00"
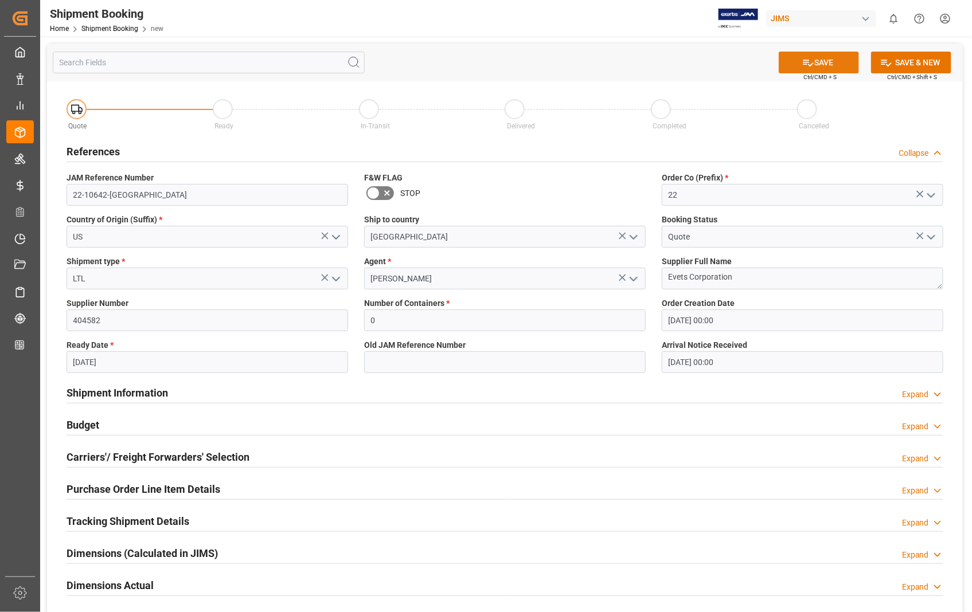
click at [821, 59] on button "SAVE" at bounding box center [819, 63] width 80 height 22
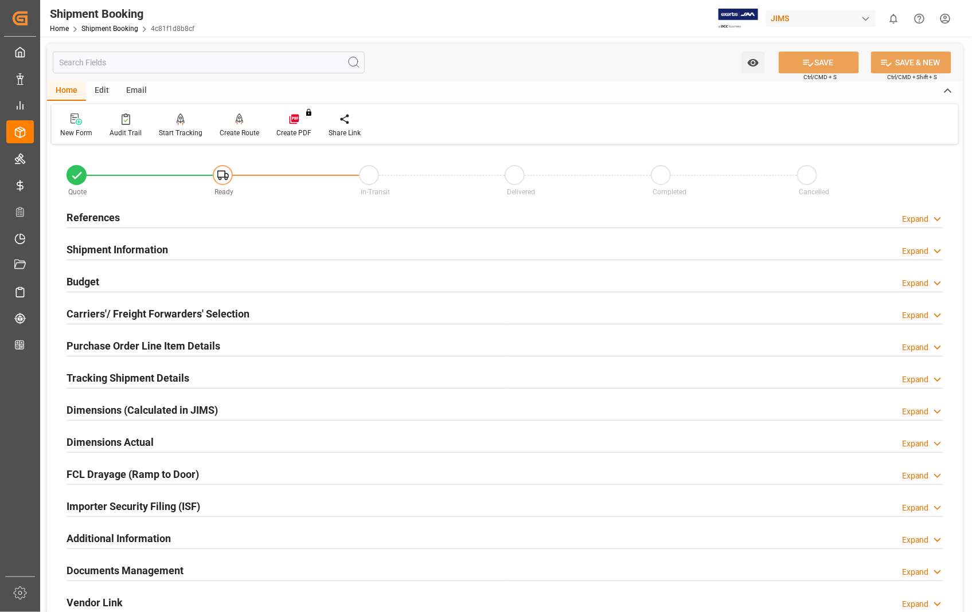
click at [131, 311] on h2 "Carriers'/ Freight Forwarders' Selection" at bounding box center [158, 313] width 183 height 15
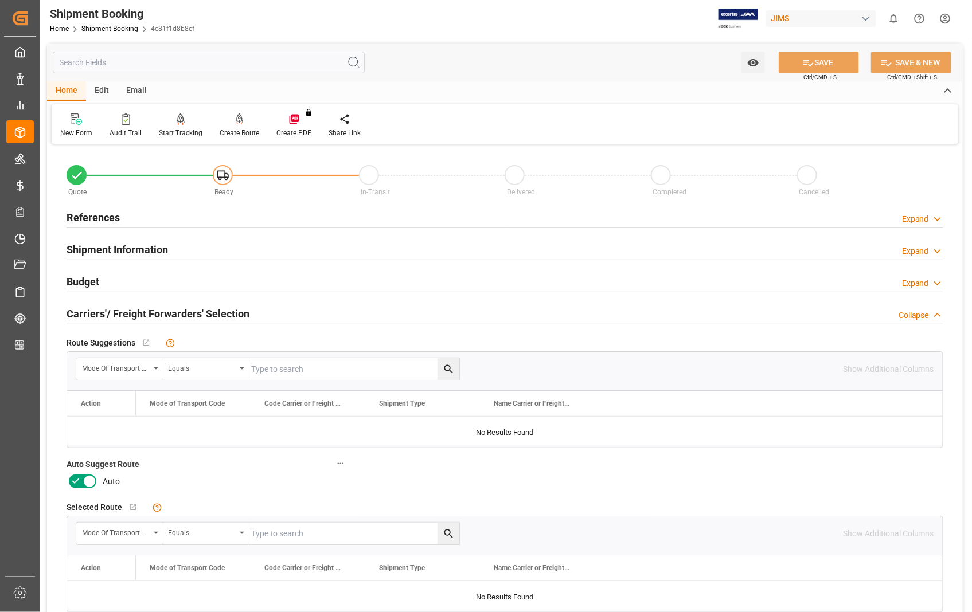
click at [91, 480] on icon at bounding box center [90, 482] width 14 height 14
click at [0, 0] on input "checkbox" at bounding box center [0, 0] width 0 height 0
click at [810, 60] on icon at bounding box center [808, 63] width 12 height 12
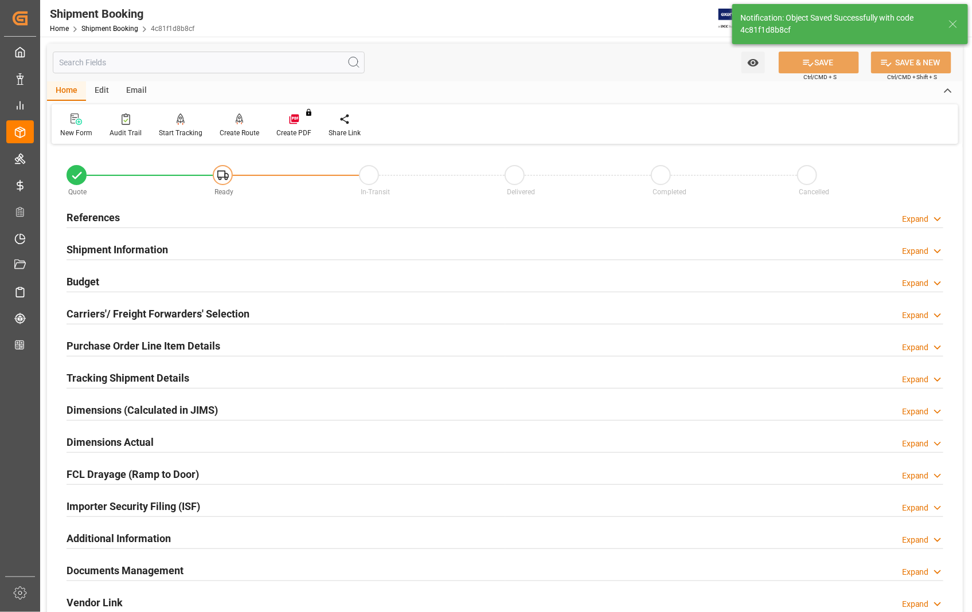
click at [102, 216] on h2 "References" at bounding box center [93, 217] width 53 height 15
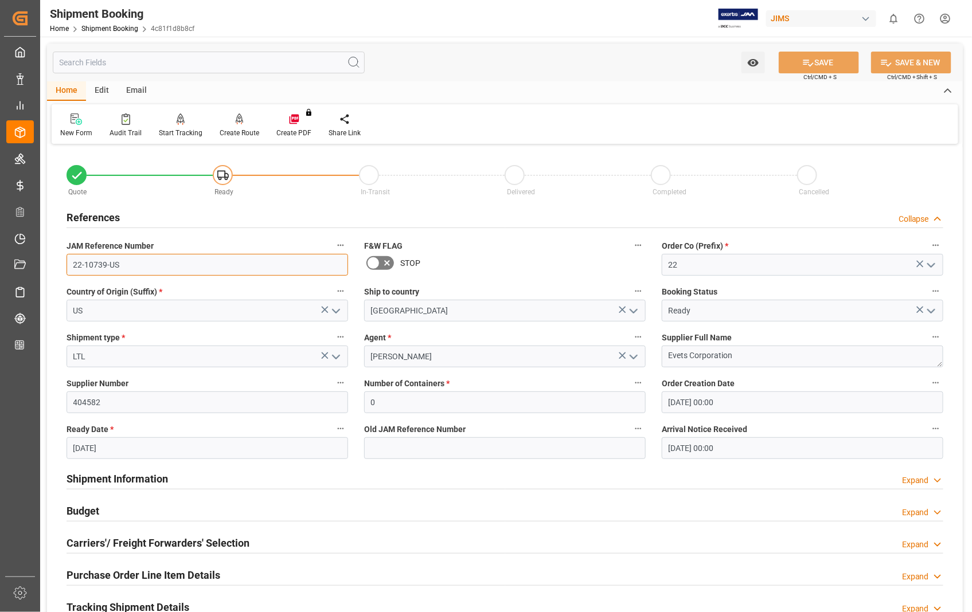
drag, startPoint x: 122, startPoint y: 267, endPoint x: 49, endPoint y: 264, distance: 72.3
click at [49, 264] on div "Quote Ready In-Transit Delivered Completed Cancelled References Collapse JAM Re…" at bounding box center [505, 503] width 916 height 713
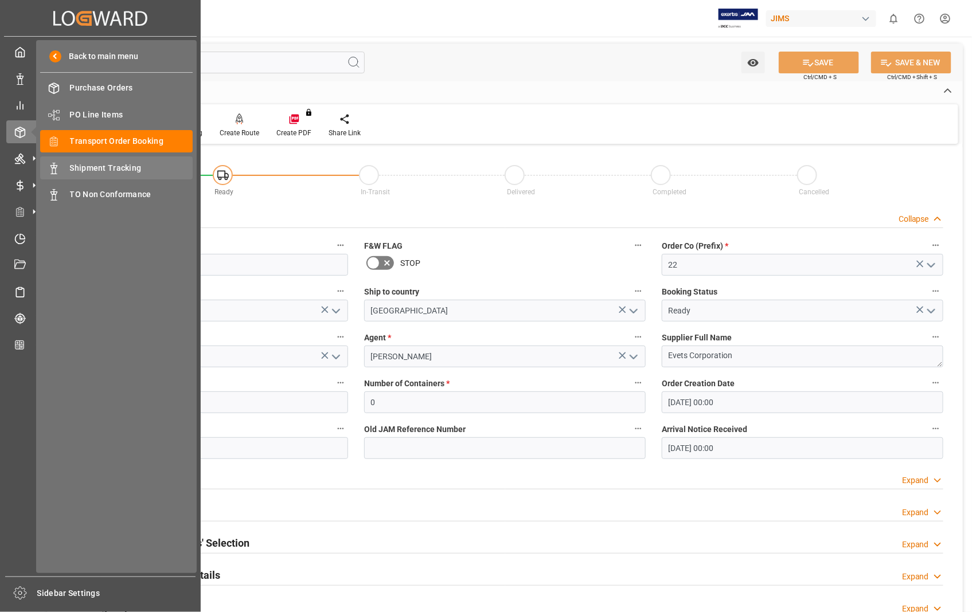
click at [122, 164] on span "Shipment Tracking" at bounding box center [131, 168] width 123 height 12
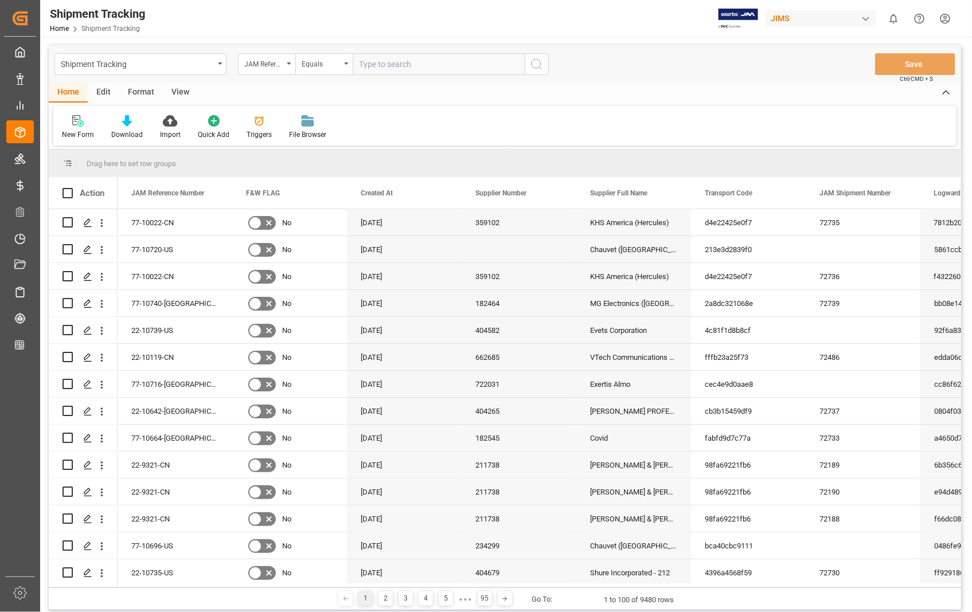
click at [397, 65] on input "text" at bounding box center [439, 64] width 172 height 22
type input "22-10739-US"
click at [532, 67] on icon "search button" at bounding box center [537, 64] width 14 height 14
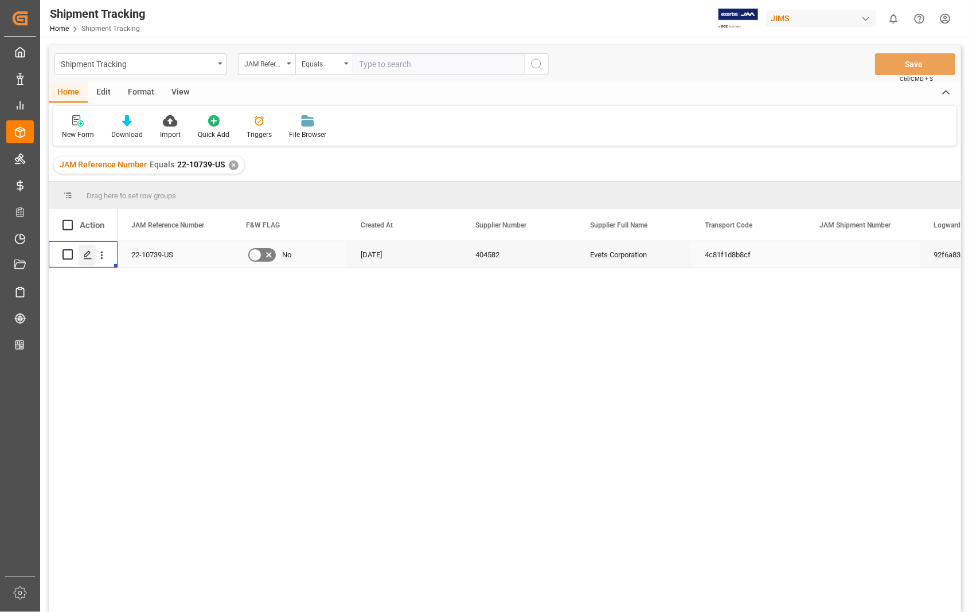
click at [88, 255] on polygon "Press SPACE to select this row." at bounding box center [87, 254] width 6 height 6
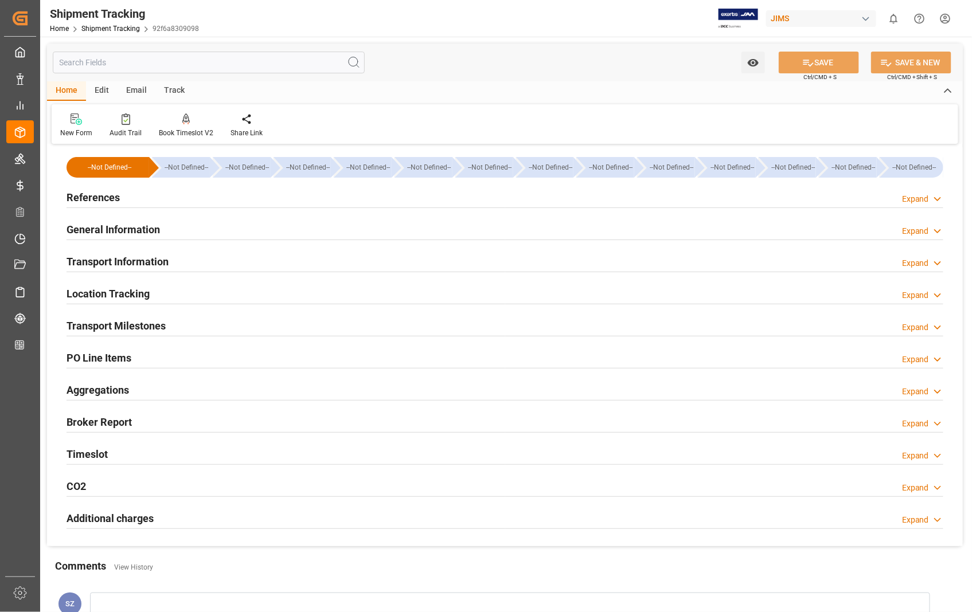
type input "[DATE]"
click at [104, 192] on h2 "References" at bounding box center [93, 197] width 53 height 15
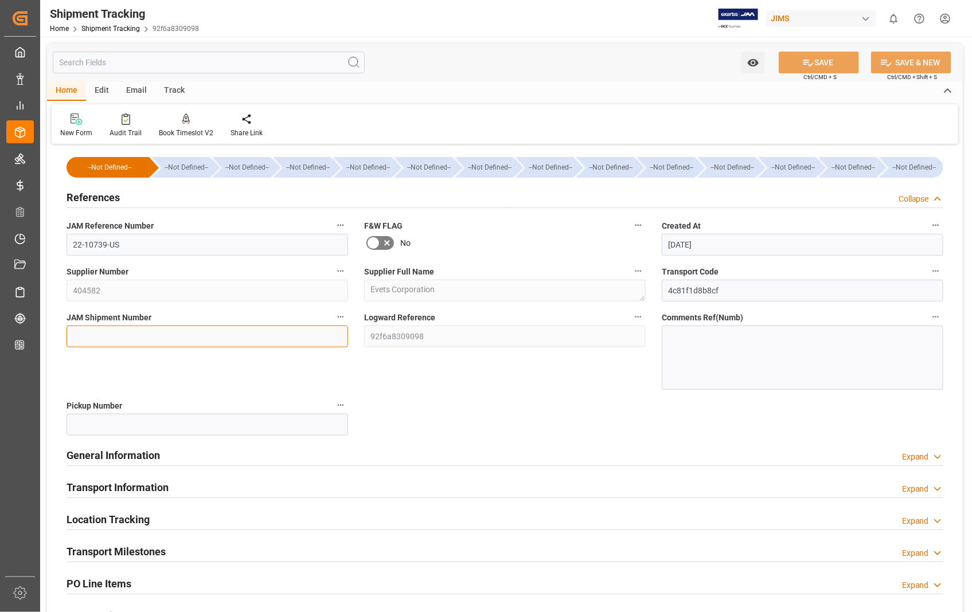
click at [165, 329] on input at bounding box center [208, 337] width 282 height 22
paste input "72740"
type input "72740"
click at [830, 56] on button "SAVE" at bounding box center [819, 63] width 80 height 22
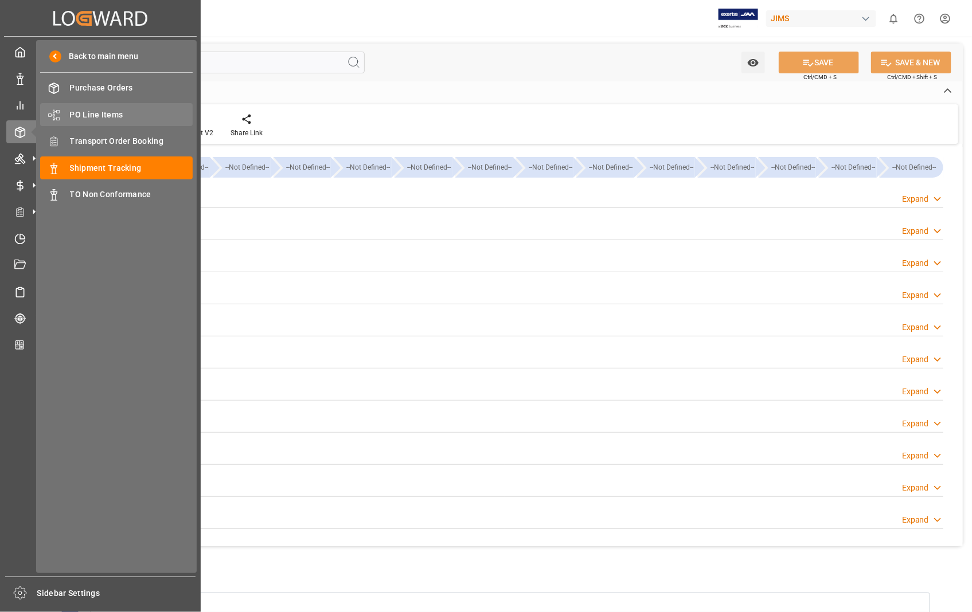
click at [104, 112] on span "PO Line Items" at bounding box center [131, 115] width 123 height 12
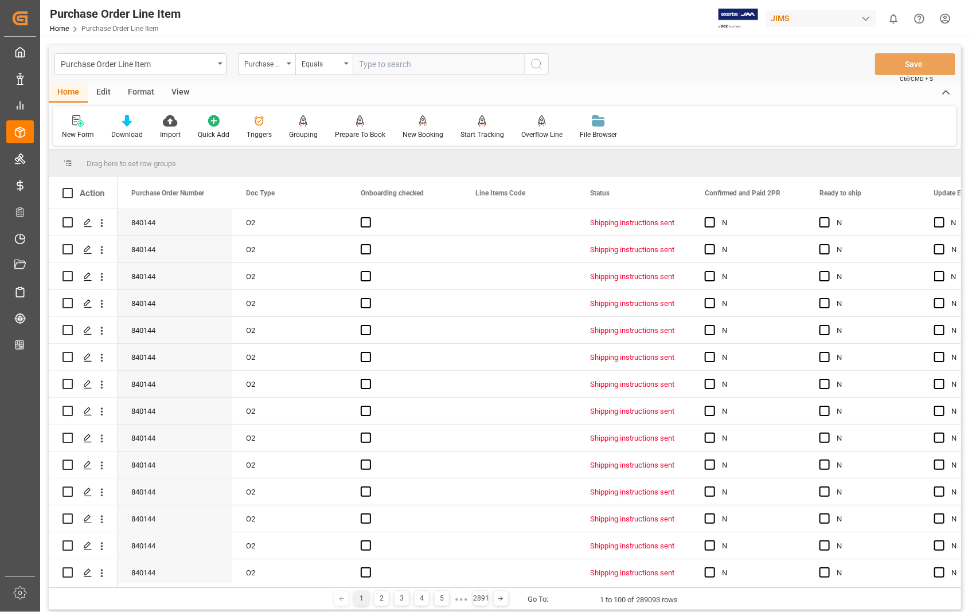
click at [436, 57] on input "text" at bounding box center [439, 64] width 172 height 22
click at [436, 58] on input "text" at bounding box center [439, 64] width 172 height 22
type input "853453"
click at [535, 67] on icon "search button" at bounding box center [537, 64] width 14 height 14
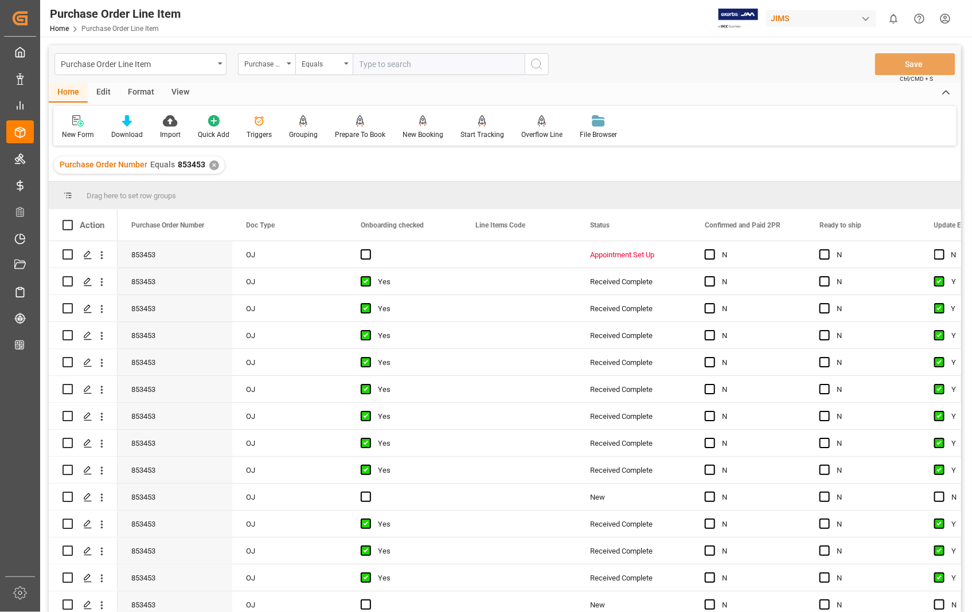
click at [185, 94] on div "View" at bounding box center [180, 92] width 35 height 19
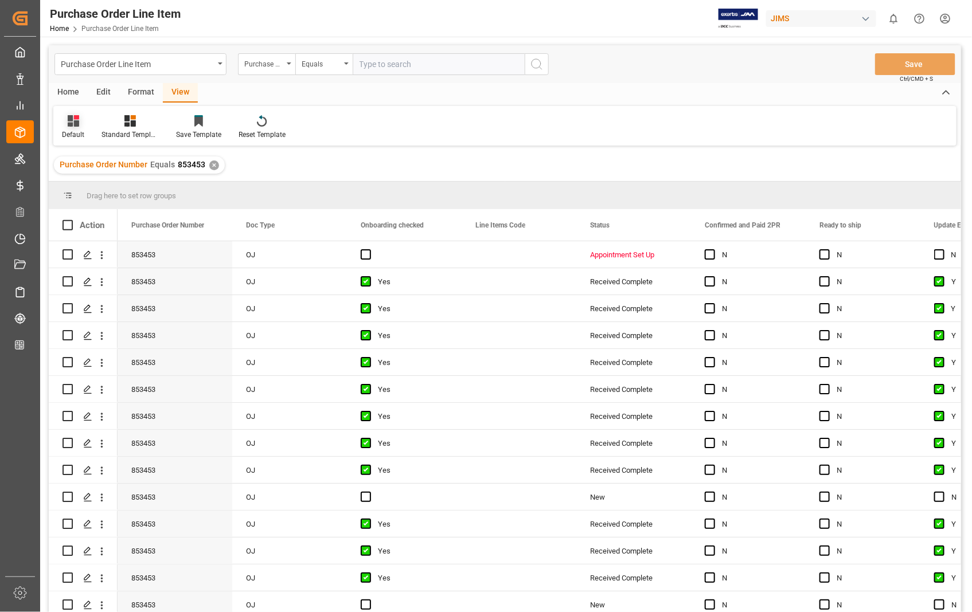
click at [75, 130] on div "Default" at bounding box center [73, 135] width 22 height 10
click at [90, 184] on div "Sophia setting." at bounding box center [118, 185] width 100 height 12
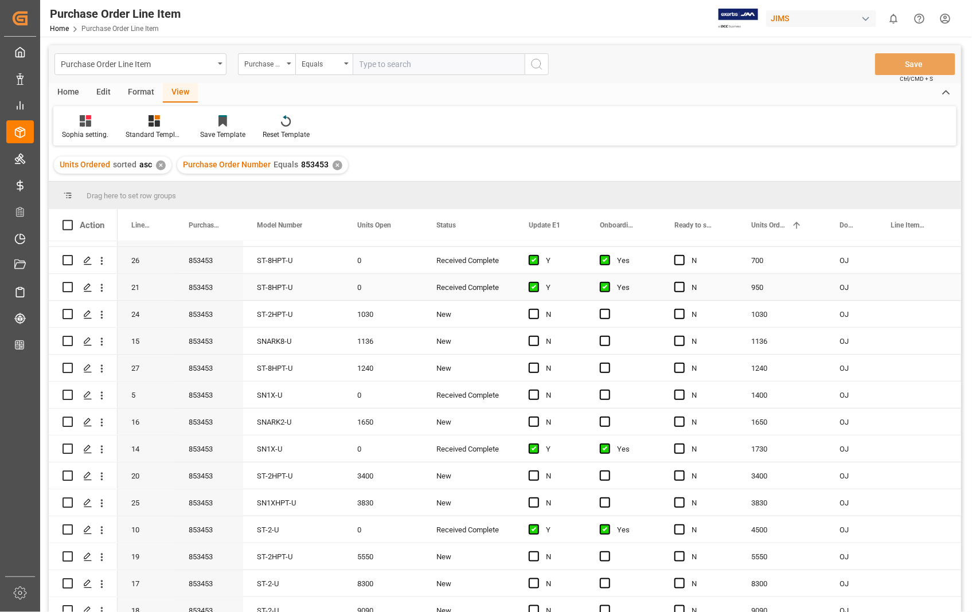
scroll to position [356, 0]
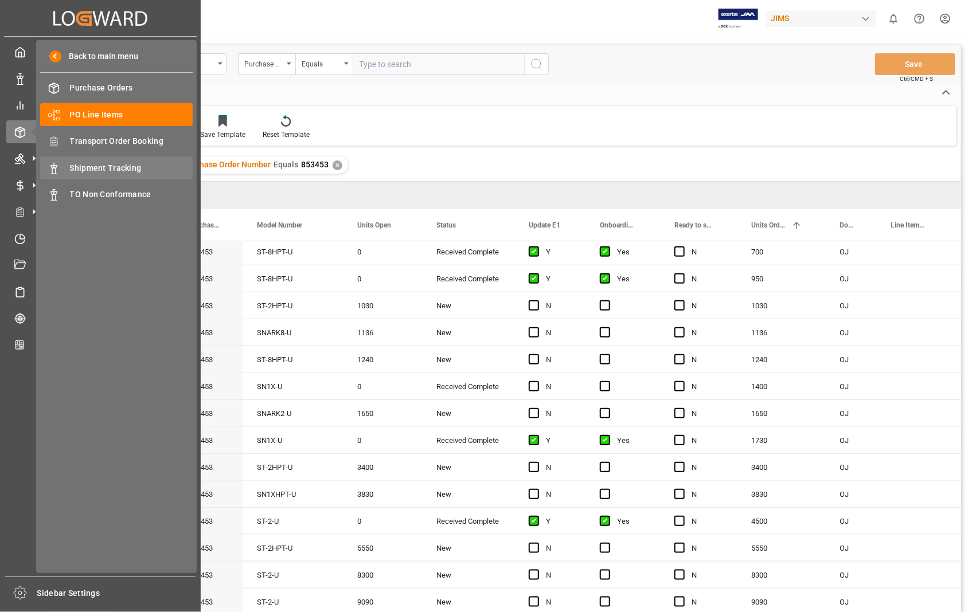
click at [119, 165] on span "Shipment Tracking" at bounding box center [131, 168] width 123 height 12
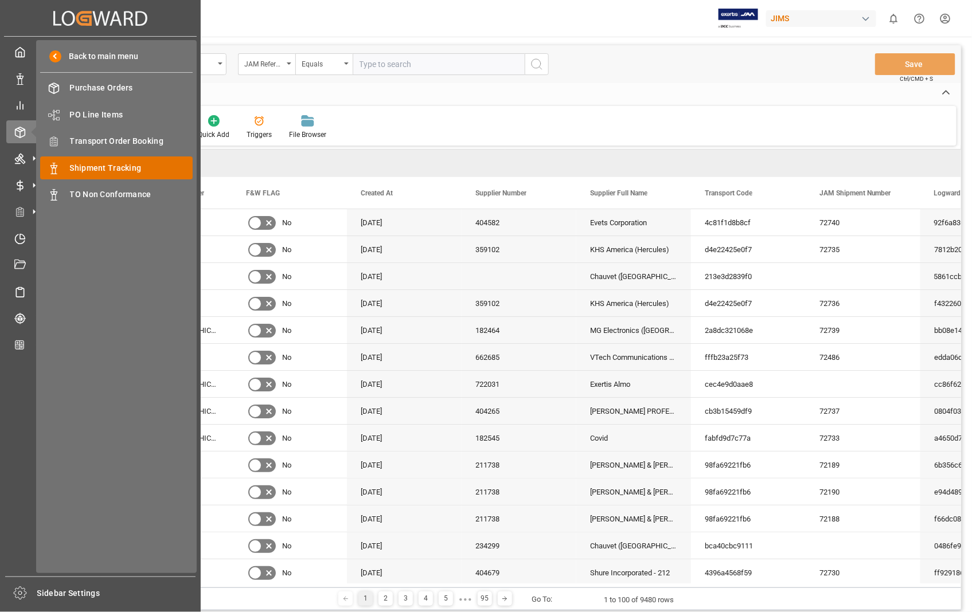
click at [143, 169] on span "Shipment Tracking" at bounding box center [131, 168] width 123 height 12
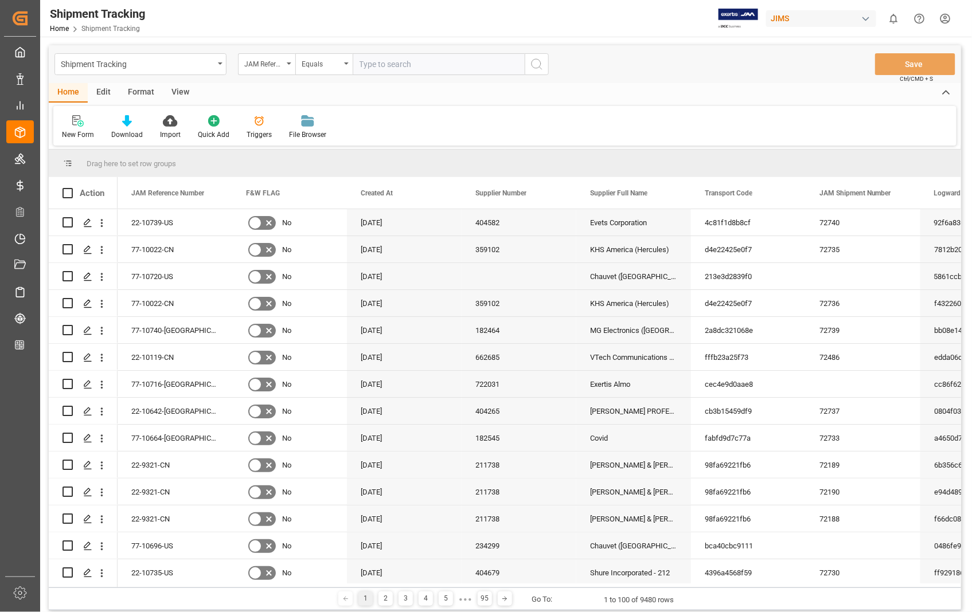
click at [413, 63] on input "text" at bounding box center [439, 64] width 172 height 22
paste input "1ZEA74510357969772"
drag, startPoint x: 450, startPoint y: 67, endPoint x: 323, endPoint y: 66, distance: 126.7
click at [323, 66] on div "JAM Reference Number Equals 1ZEA74510357969772" at bounding box center [393, 64] width 311 height 22
type input "22-10739-US"
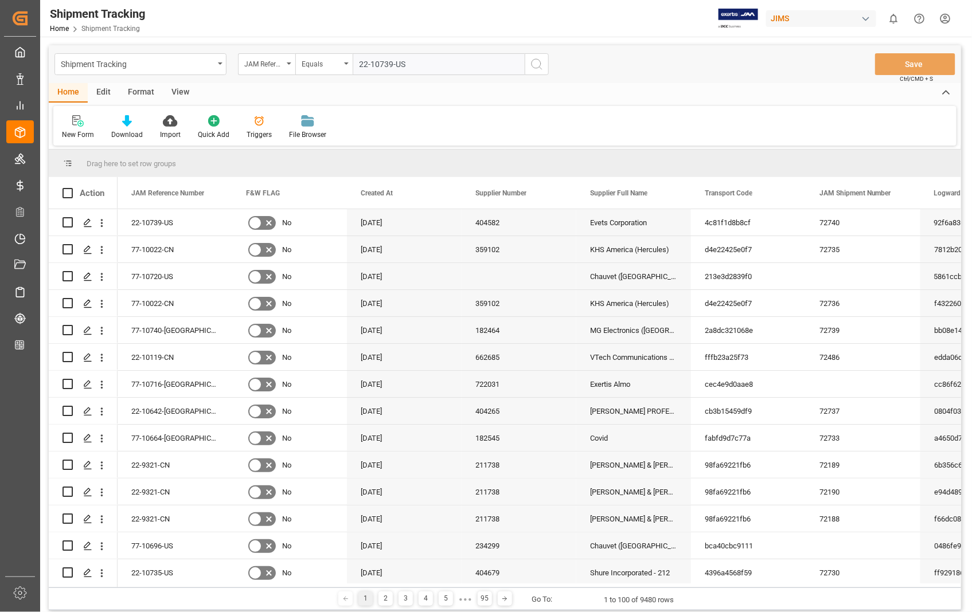
click at [538, 66] on icon "search button" at bounding box center [537, 64] width 14 height 14
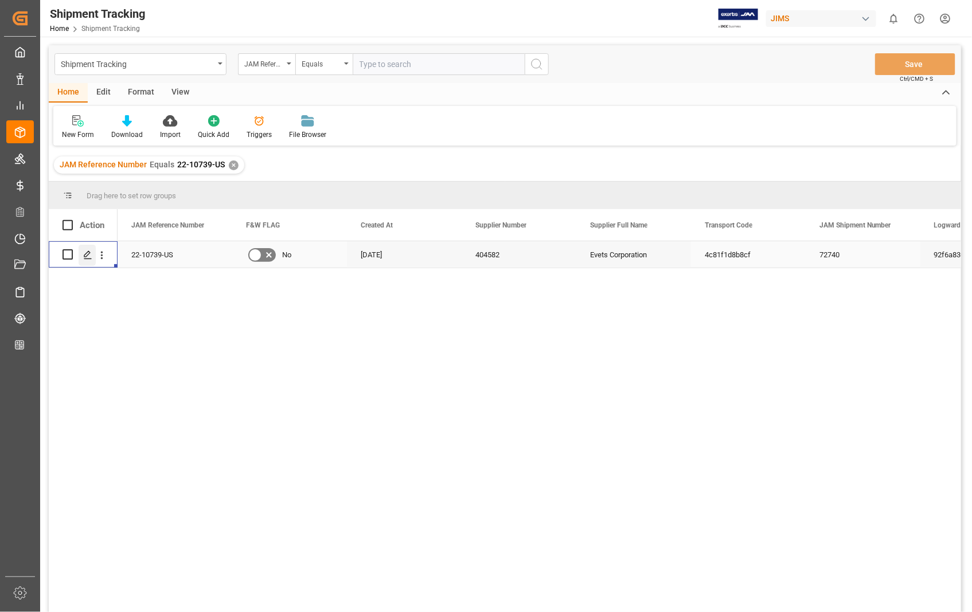
click at [83, 253] on icon "Press SPACE to select this row." at bounding box center [87, 255] width 9 height 9
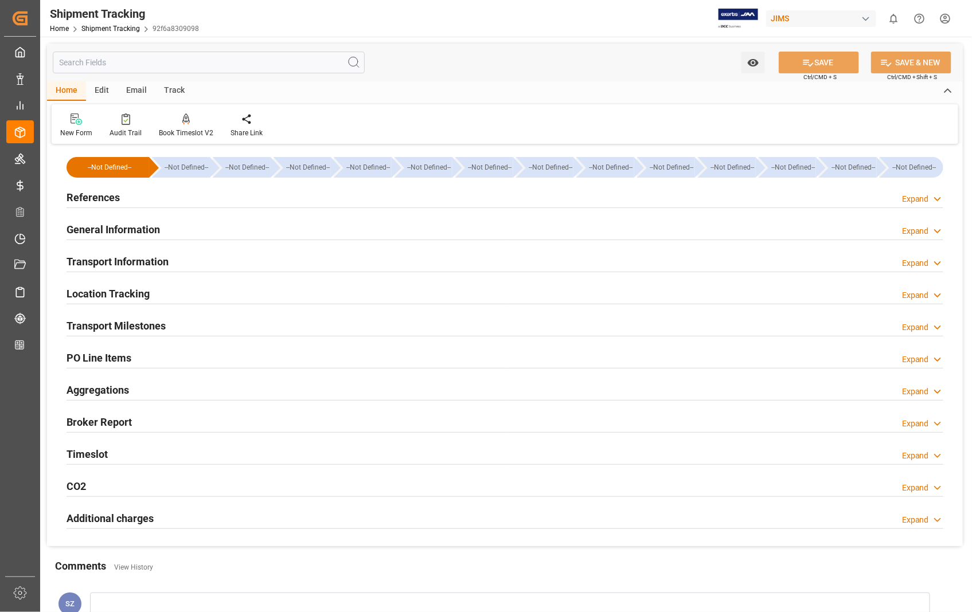
click at [153, 260] on h2 "Transport Information" at bounding box center [118, 261] width 102 height 15
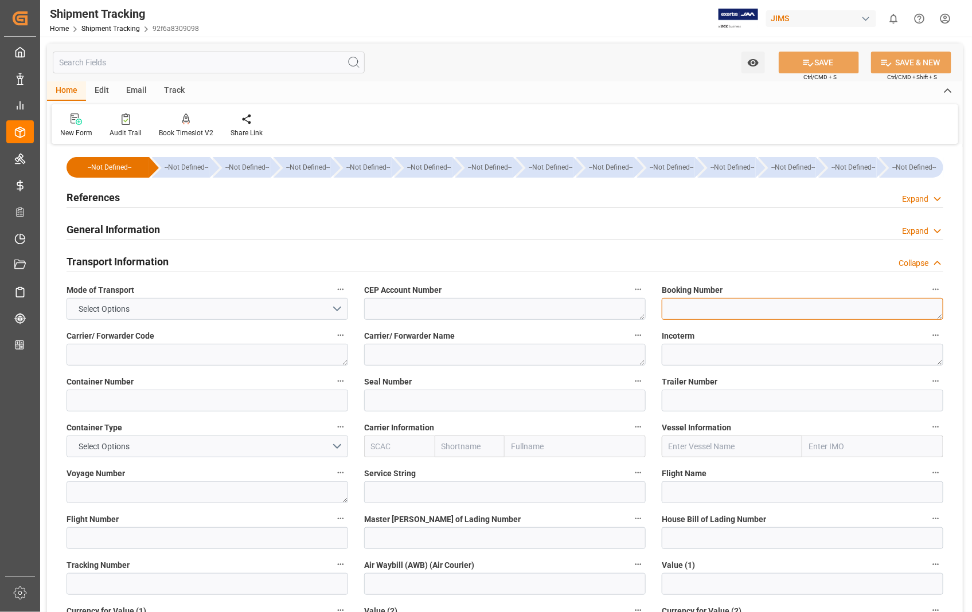
click at [788, 315] on textarea at bounding box center [803, 309] width 282 height 22
paste textarea "1ZEA74510357969772"
type textarea "1ZEA74510357969772"
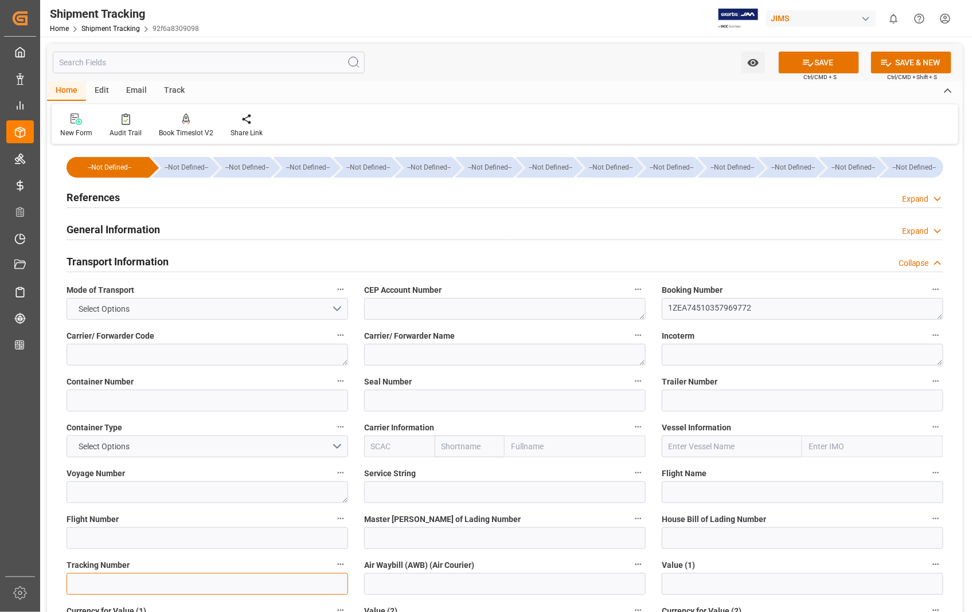
click at [109, 583] on input at bounding box center [208, 584] width 282 height 22
paste input "1ZEA74510357969772"
type input "1ZEA74510357969772"
click at [841, 61] on button "SAVE" at bounding box center [819, 63] width 80 height 22
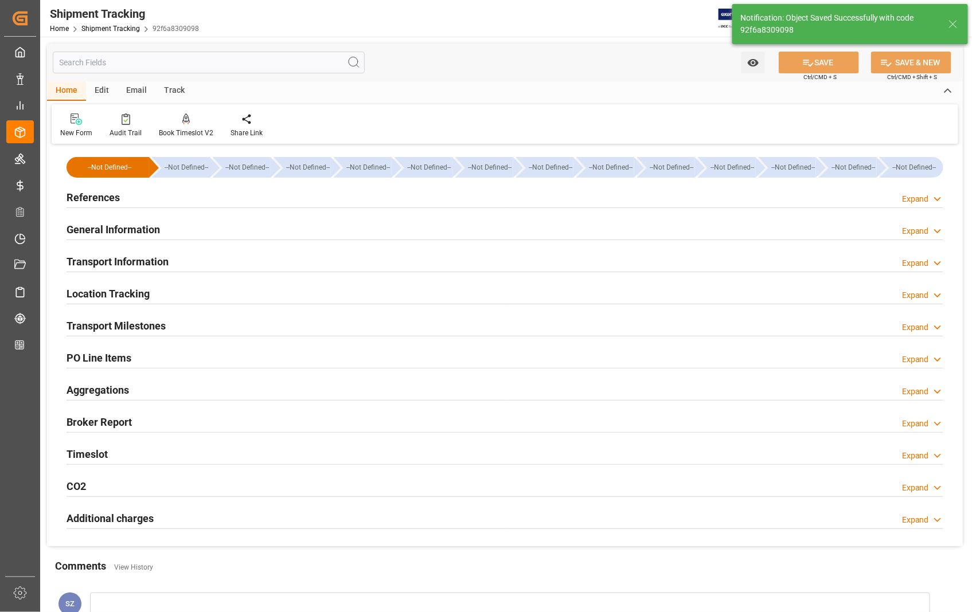
click at [148, 330] on h2 "Transport Milestones" at bounding box center [116, 325] width 99 height 15
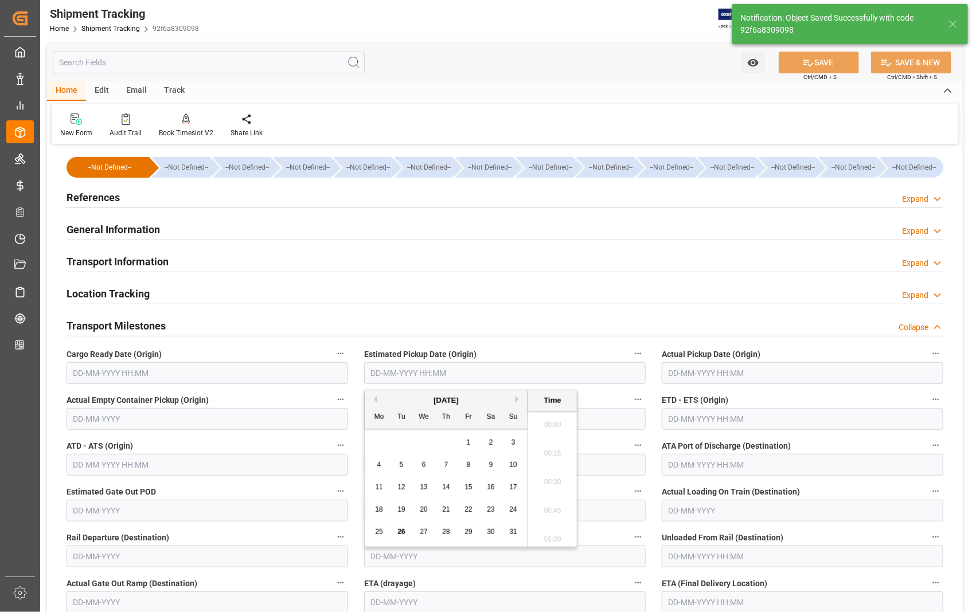
click at [454, 364] on input "text" at bounding box center [505, 373] width 282 height 22
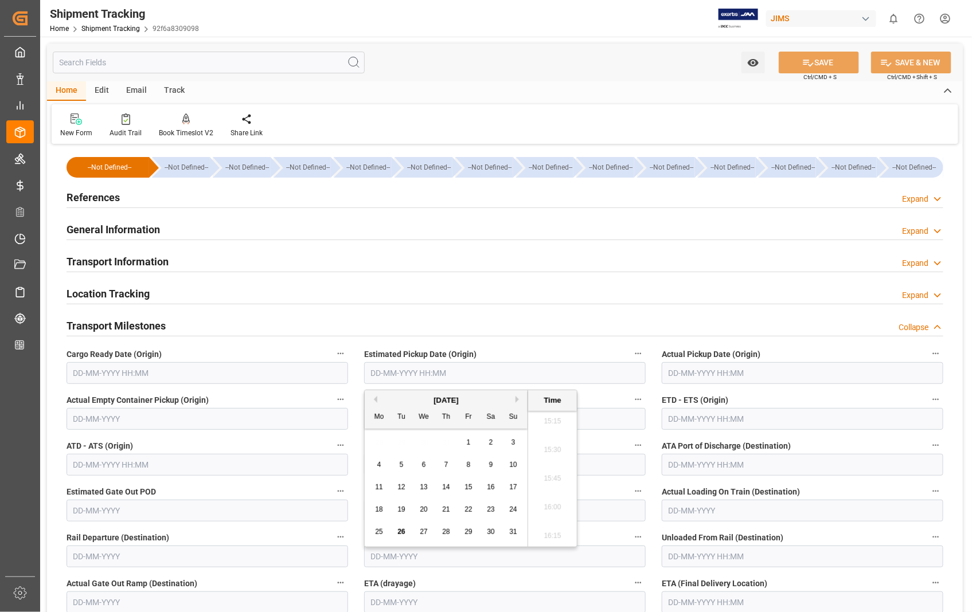
click at [378, 532] on span "25" at bounding box center [378, 532] width 7 height 8
type input "25-08-2025 00:00"
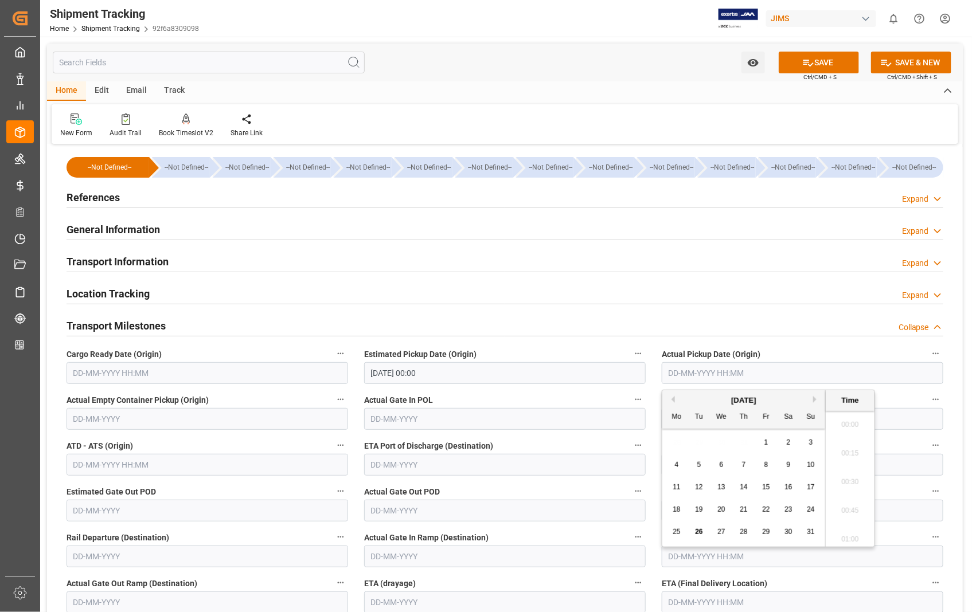
click at [725, 375] on input "text" at bounding box center [803, 373] width 282 height 22
click at [680, 534] on span "25" at bounding box center [676, 532] width 7 height 8
type input "25-08-2025 00:00"
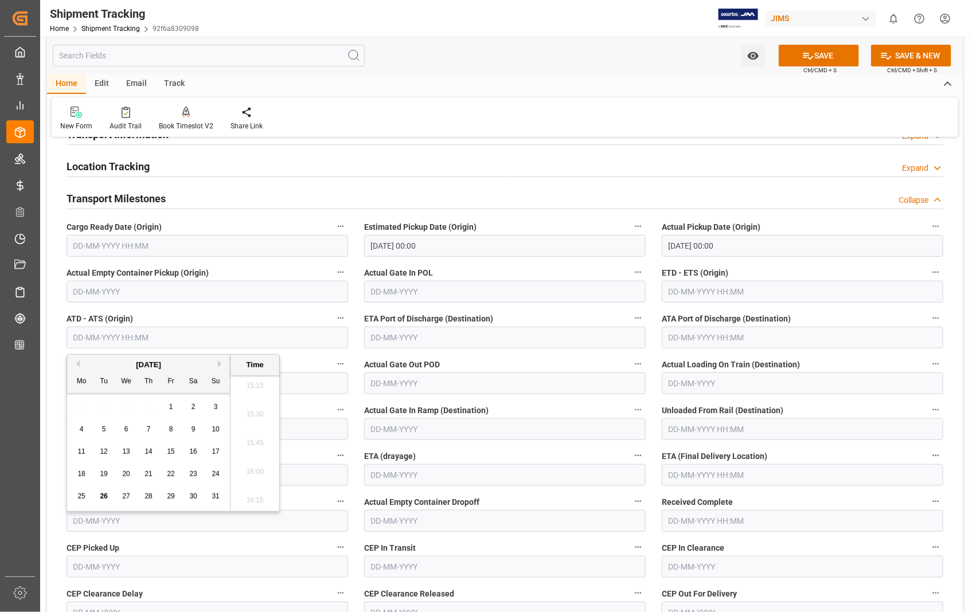
click at [110, 343] on input "text" at bounding box center [208, 338] width 282 height 22
click at [83, 494] on span "25" at bounding box center [80, 497] width 7 height 8
type input "25-08-2025 00:00"
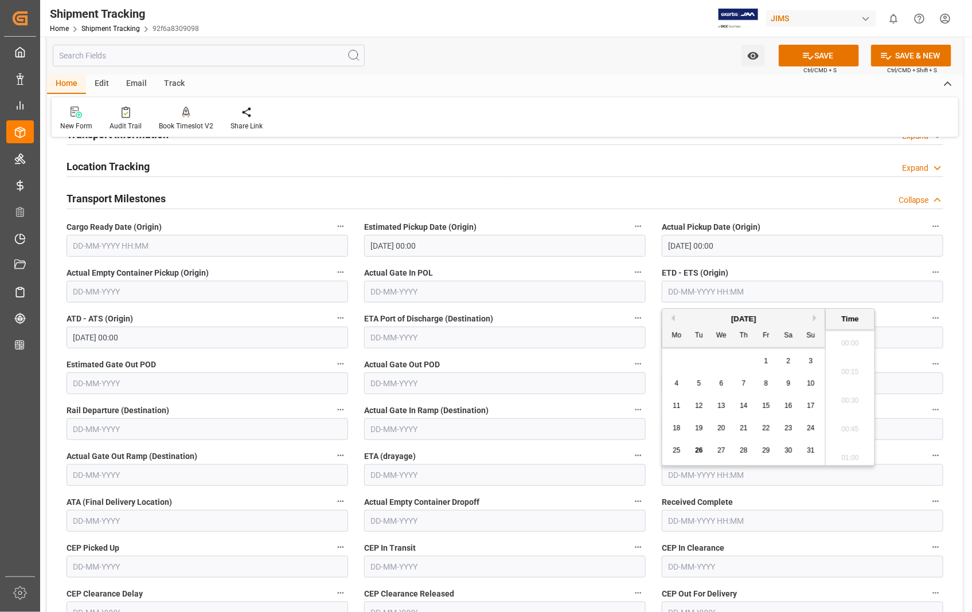
click at [731, 294] on input "text" at bounding box center [803, 292] width 282 height 22
click at [677, 454] on span "25" at bounding box center [676, 451] width 7 height 8
type input "25-08-2025 00:00"
click at [443, 451] on label "ETA (drayage)" at bounding box center [505, 456] width 282 height 16
click at [631, 451] on button "ETA (drayage)" at bounding box center [638, 455] width 15 height 15
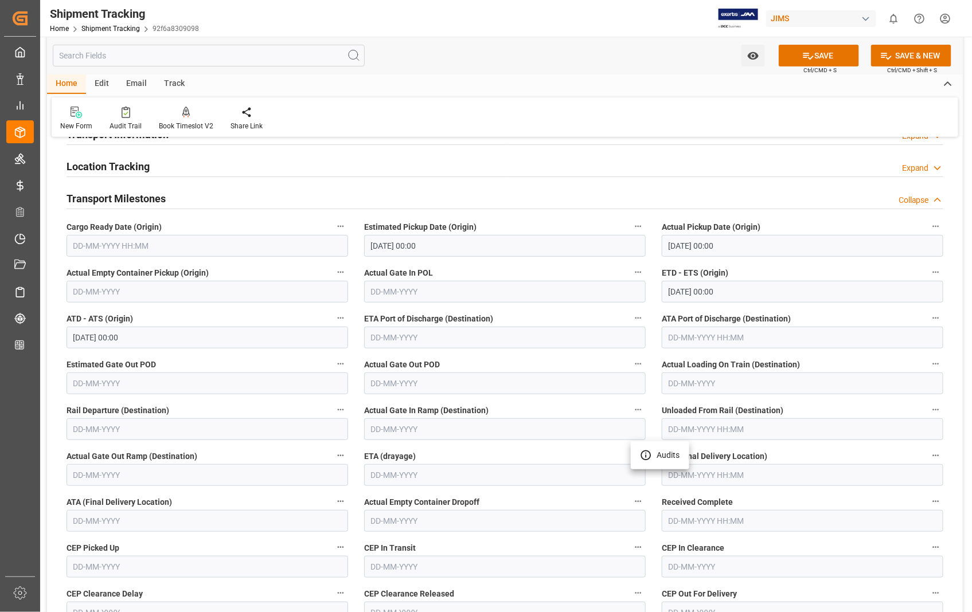
click at [537, 494] on div at bounding box center [486, 306] width 972 height 612
click at [677, 477] on input "text" at bounding box center [803, 475] width 282 height 22
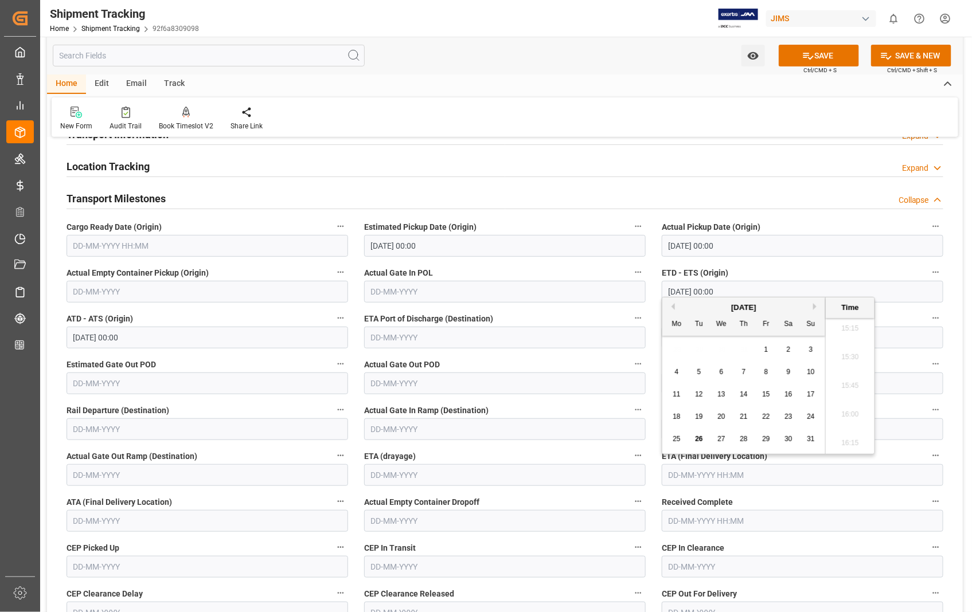
click at [769, 437] on span "29" at bounding box center [765, 439] width 7 height 8
type input "[DATE] 00:00"
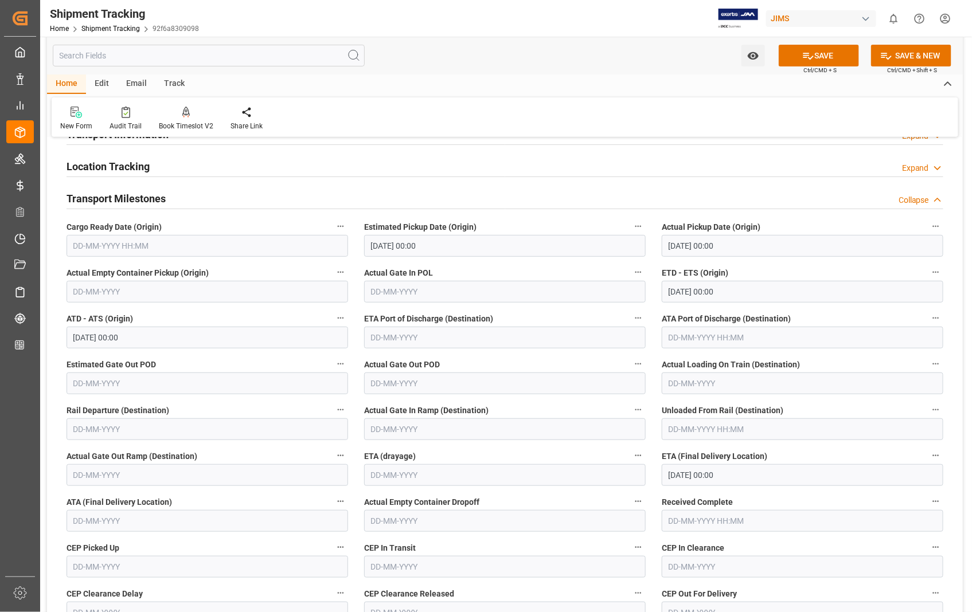
click at [859, 503] on label "Received Complete" at bounding box center [803, 502] width 282 height 16
click at [928, 503] on button "Received Complete" at bounding box center [935, 501] width 15 height 15
click at [827, 58] on div at bounding box center [486, 306] width 972 height 612
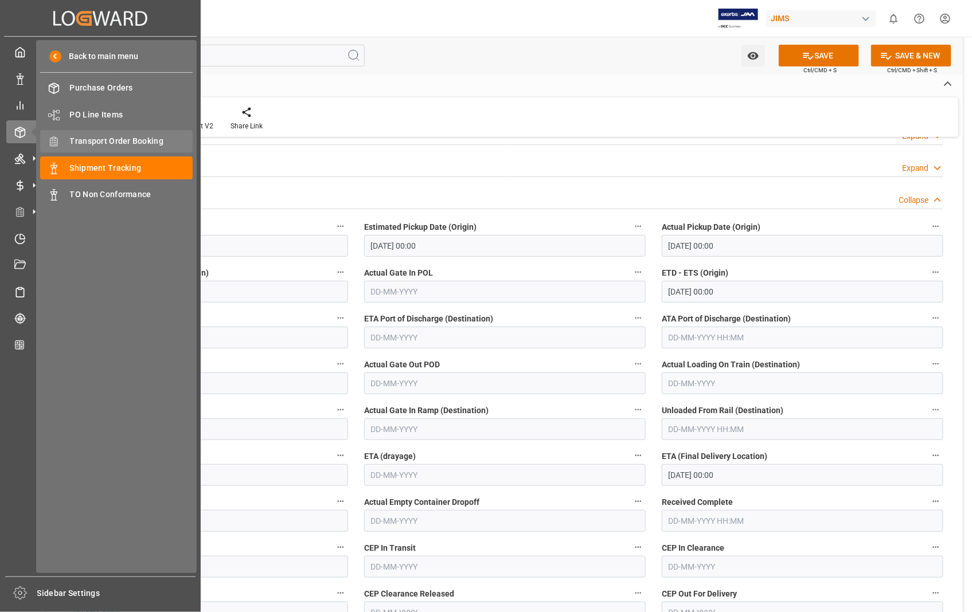
click at [99, 139] on span "Transport Order Booking" at bounding box center [131, 141] width 123 height 12
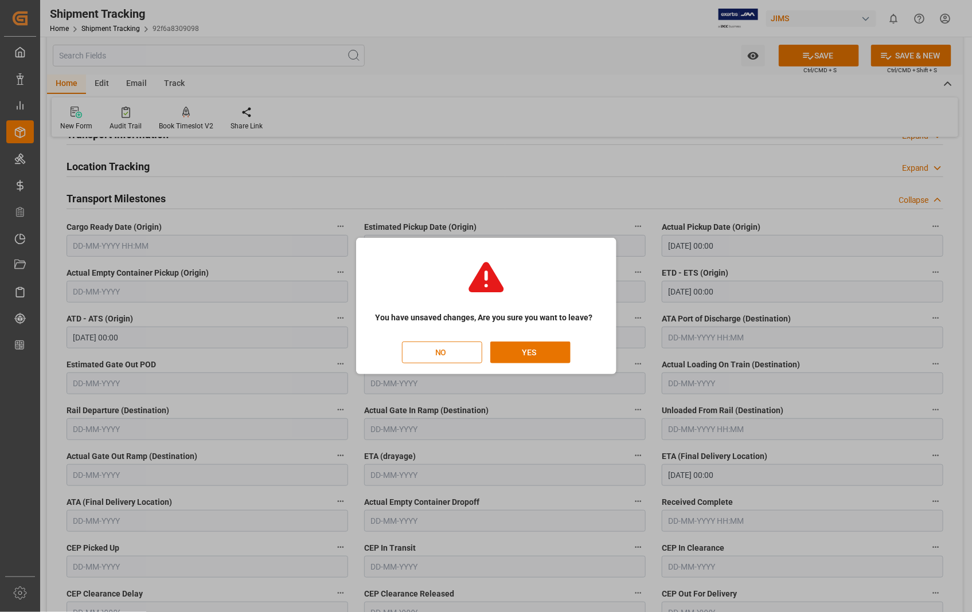
click at [424, 357] on button "NO" at bounding box center [442, 353] width 80 height 22
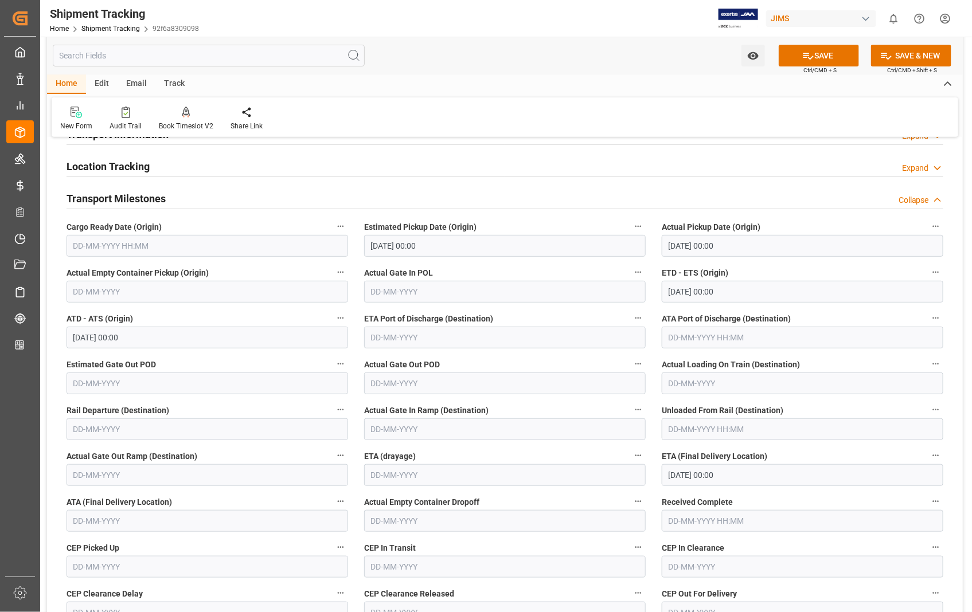
scroll to position [0, 32]
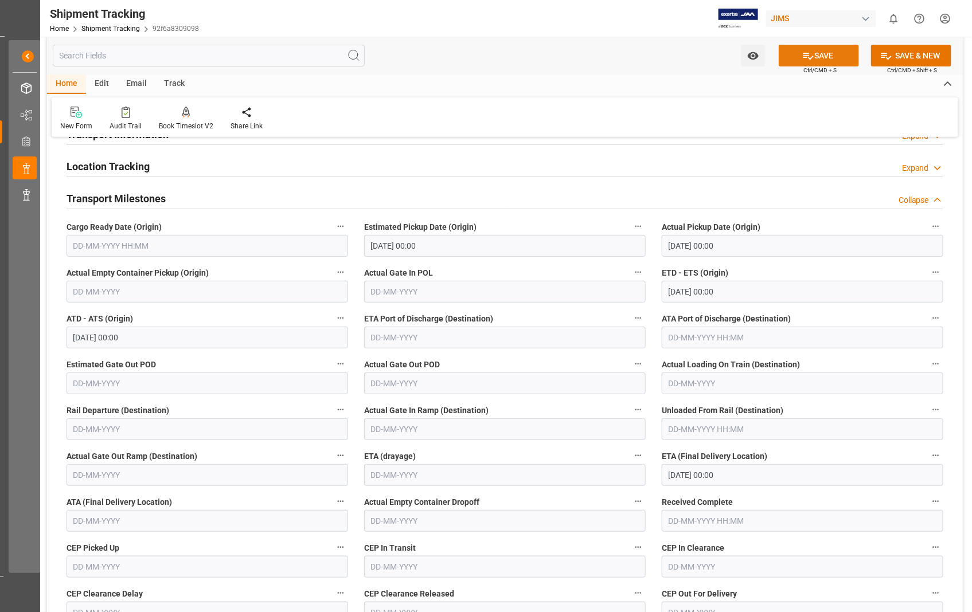
click at [820, 54] on button "SAVE" at bounding box center [819, 56] width 80 height 22
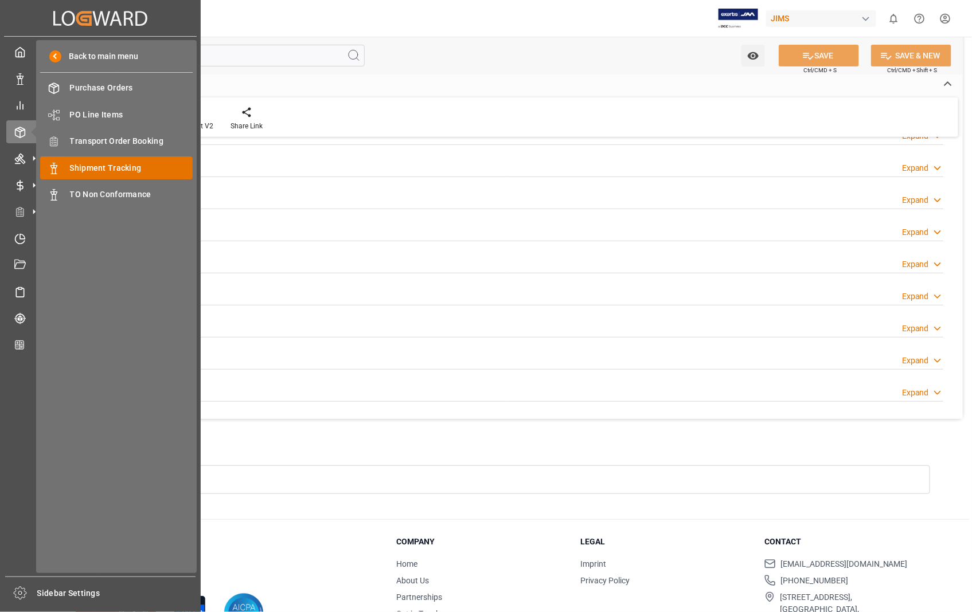
scroll to position [0, 0]
click at [111, 135] on span "Transport Order Booking" at bounding box center [131, 141] width 123 height 12
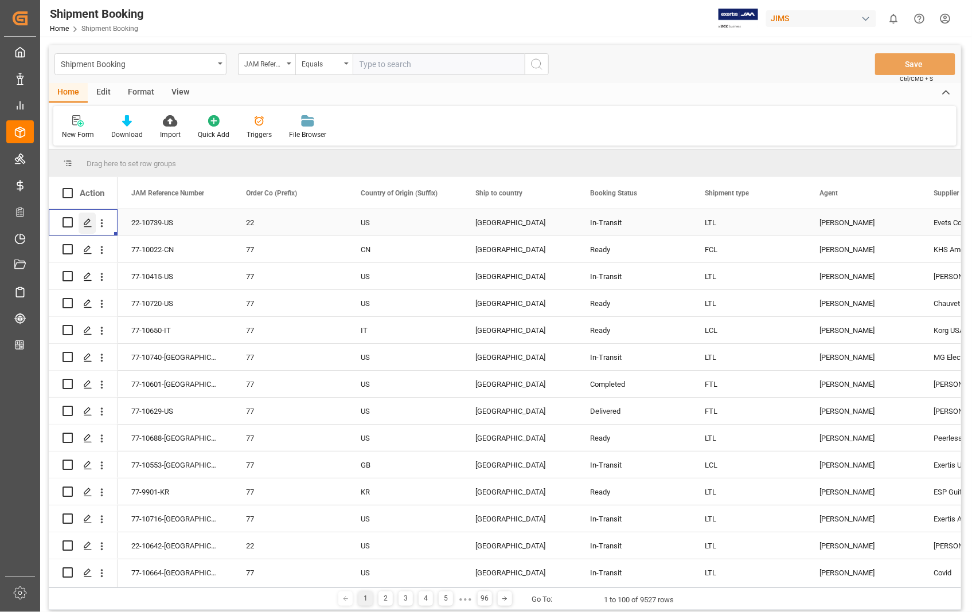
click at [86, 227] on div "Press SPACE to select this row." at bounding box center [87, 223] width 17 height 21
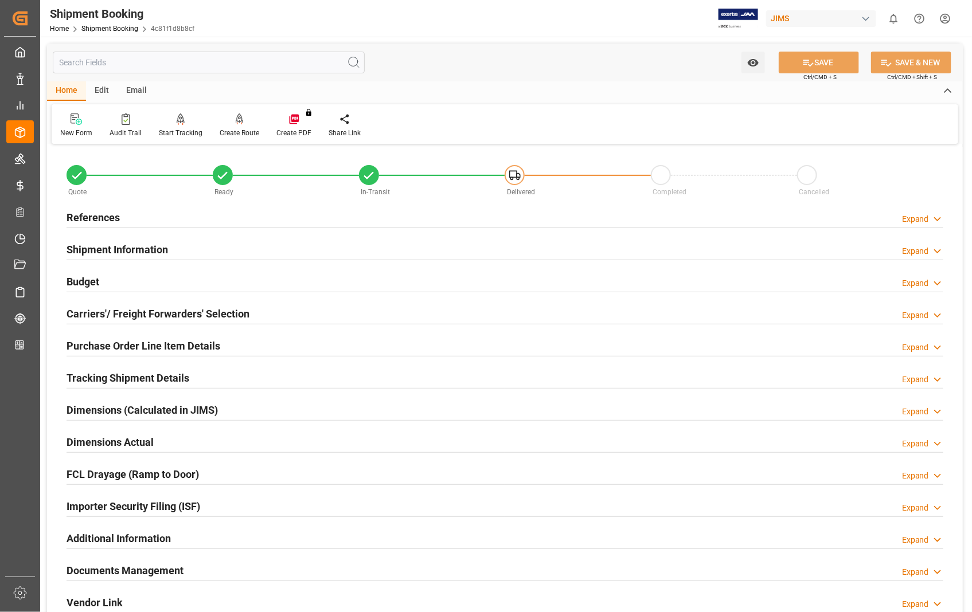
click at [174, 568] on h2 "Documents Management" at bounding box center [125, 570] width 117 height 15
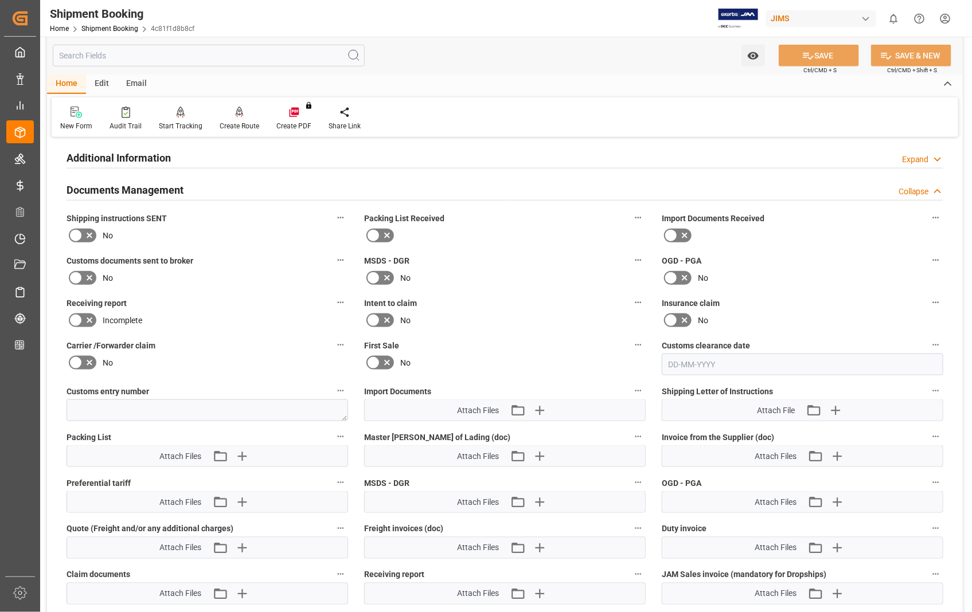
scroll to position [382, 0]
click at [841, 453] on icon "button" at bounding box center [837, 455] width 11 height 11
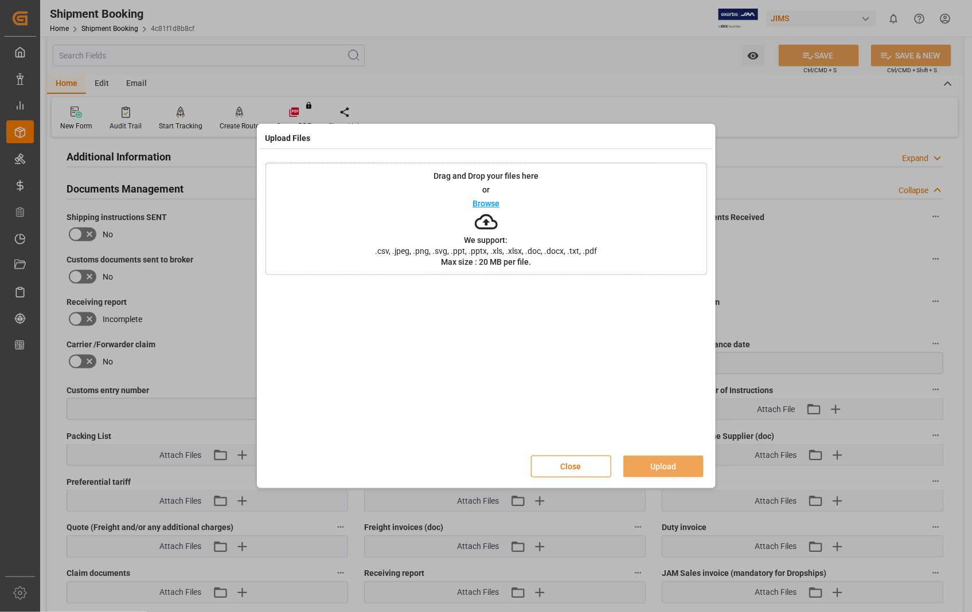
click at [483, 207] on p "Browse" at bounding box center [486, 204] width 27 height 8
click at [662, 462] on button "Upload" at bounding box center [663, 467] width 80 height 22
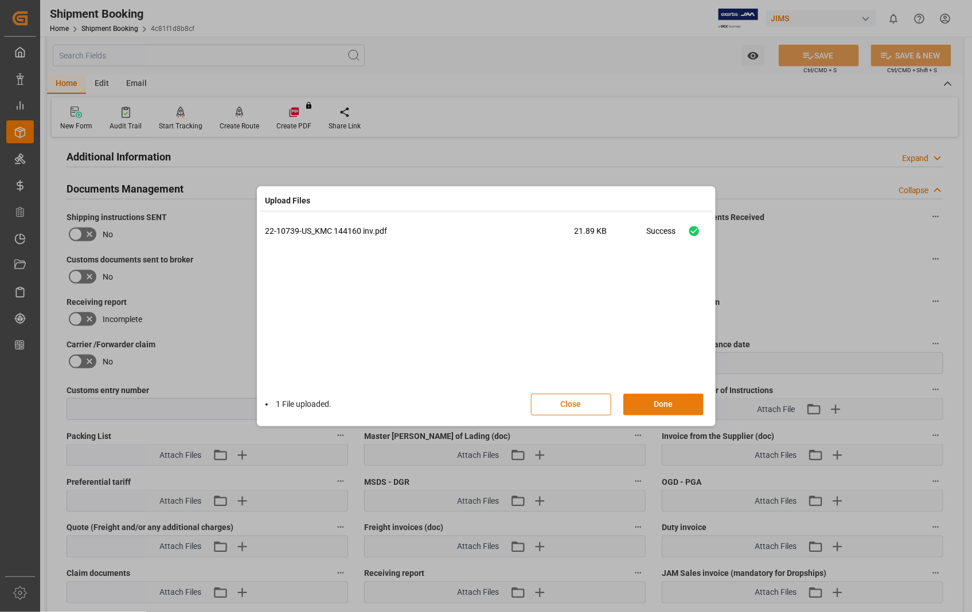
click at [662, 405] on button "Done" at bounding box center [663, 405] width 80 height 22
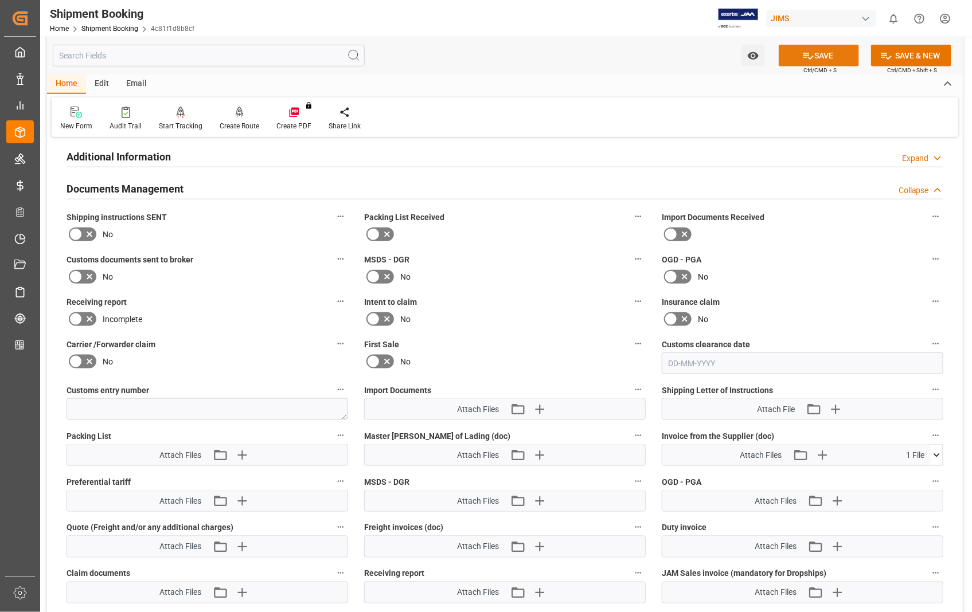
click at [822, 53] on button "SAVE" at bounding box center [819, 56] width 80 height 22
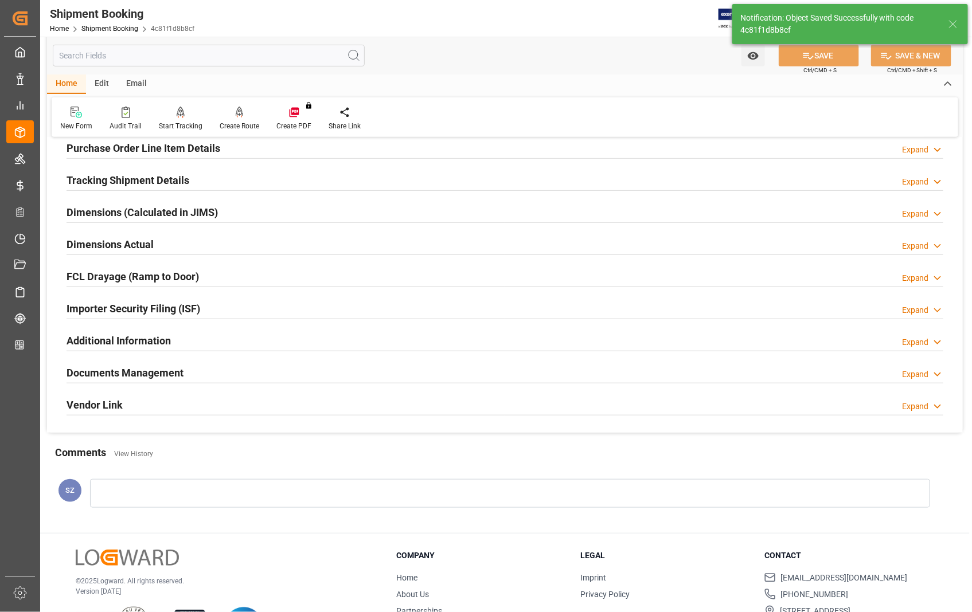
scroll to position [122, 0]
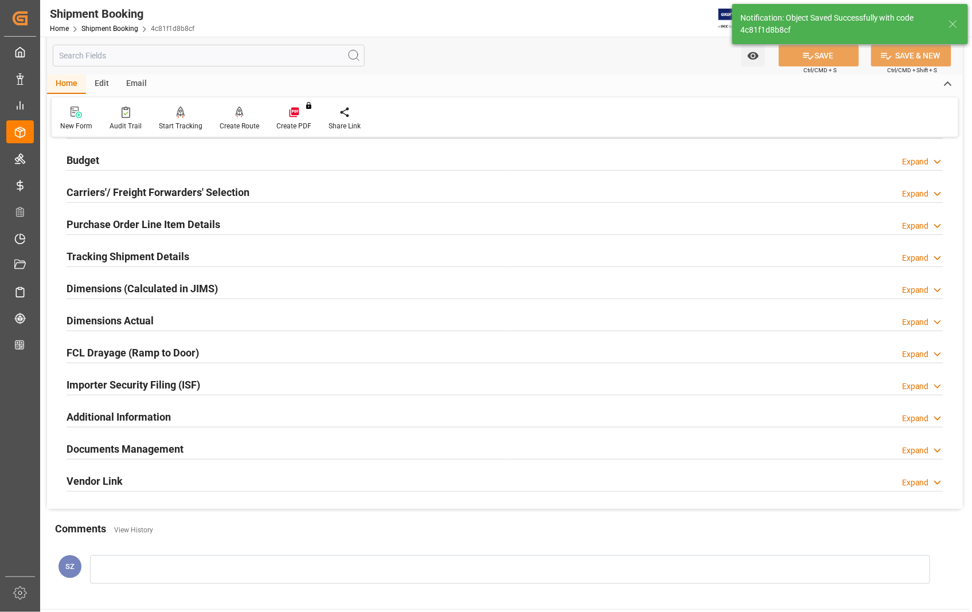
click at [117, 326] on h2 "Dimensions Actual" at bounding box center [110, 320] width 87 height 15
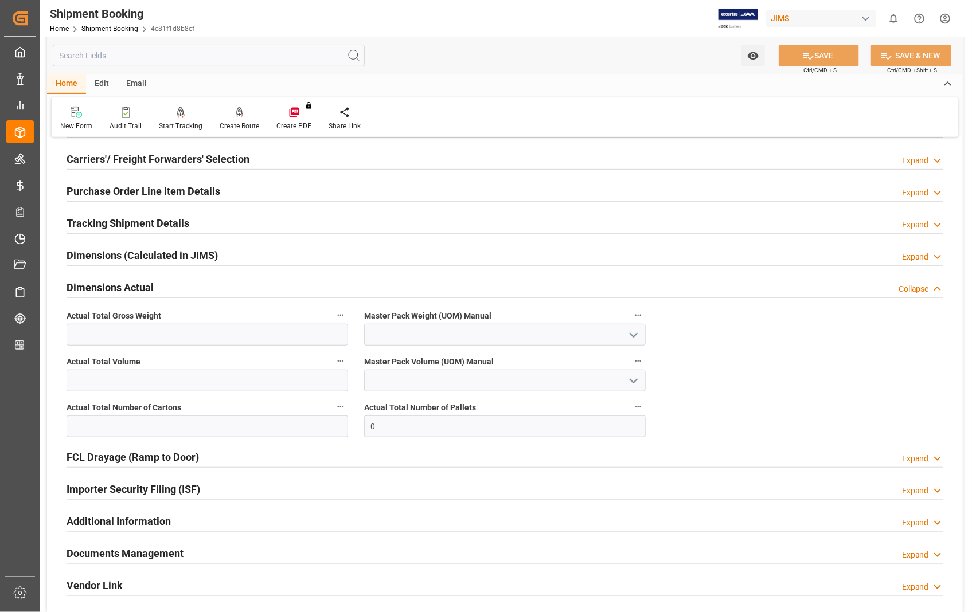
scroll to position [185, 0]
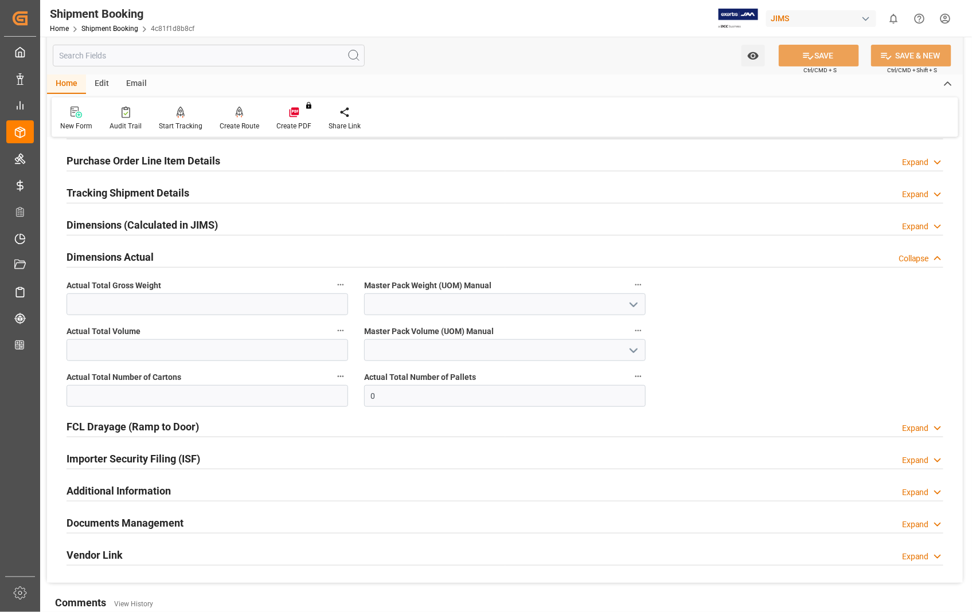
click at [635, 306] on icon "open menu" at bounding box center [634, 305] width 14 height 14
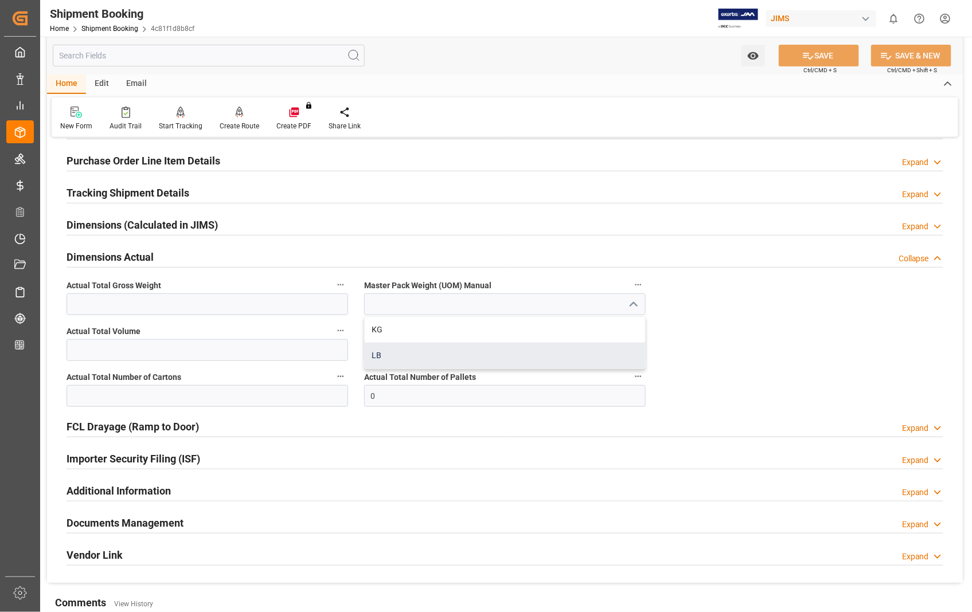
click at [411, 362] on div "LB" at bounding box center [505, 356] width 280 height 26
type input "LB"
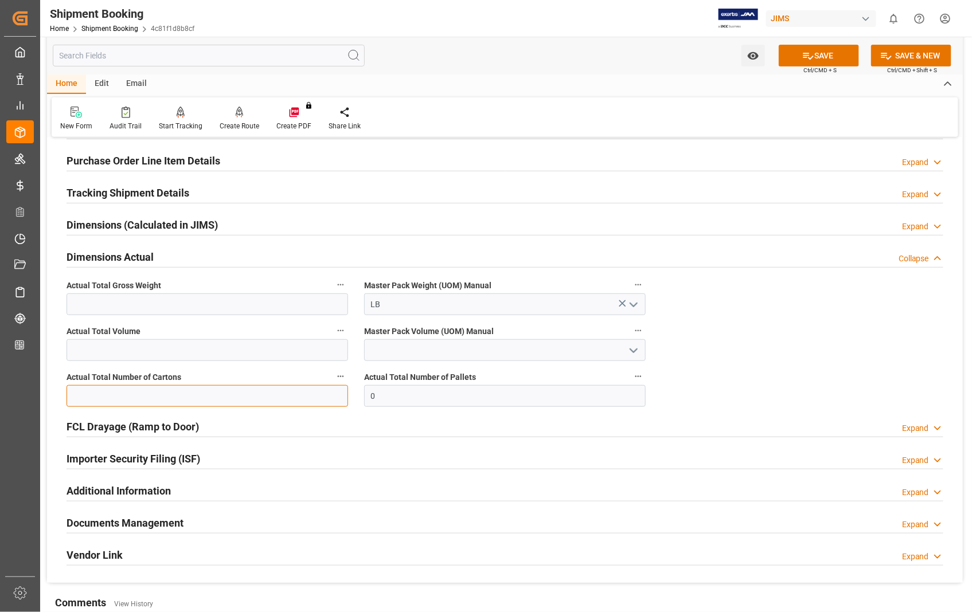
click at [245, 404] on input "text" at bounding box center [208, 396] width 282 height 22
type input "6"
click at [817, 54] on button "SAVE" at bounding box center [819, 56] width 80 height 22
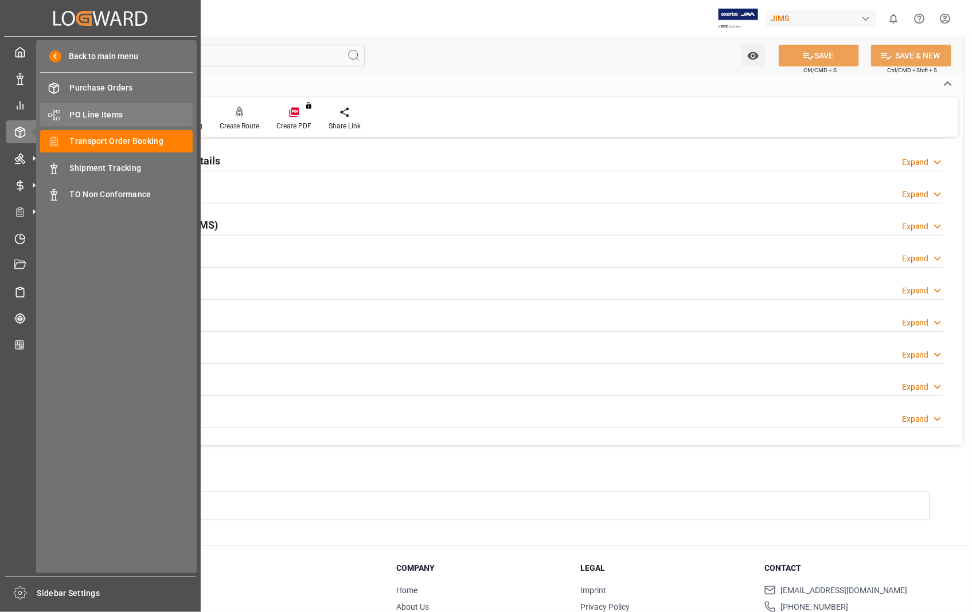
click at [88, 115] on span "PO Line Items" at bounding box center [131, 115] width 123 height 12
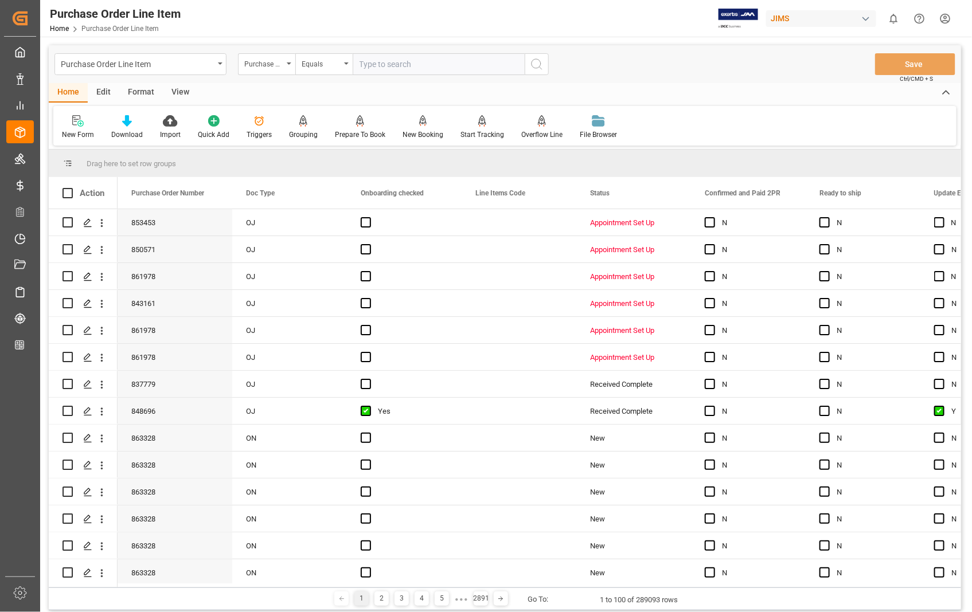
click at [446, 60] on input "text" at bounding box center [439, 64] width 172 height 22
type input "853453"
click at [535, 61] on icon "search button" at bounding box center [537, 64] width 14 height 14
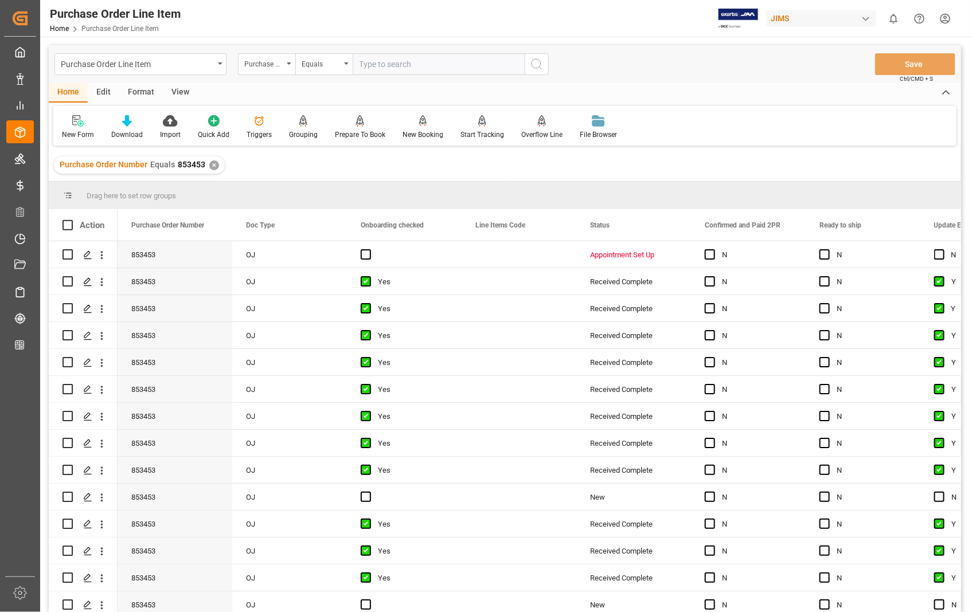
click at [178, 86] on div "View" at bounding box center [180, 92] width 35 height 19
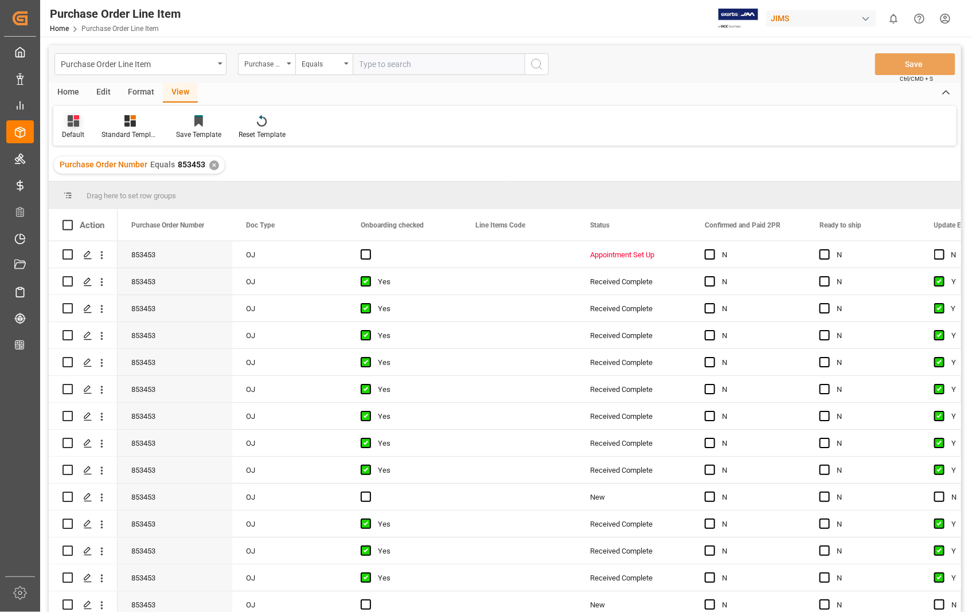
click at [67, 131] on div "Default" at bounding box center [73, 135] width 22 height 10
click at [89, 186] on div "Sophia setting." at bounding box center [118, 185] width 100 height 12
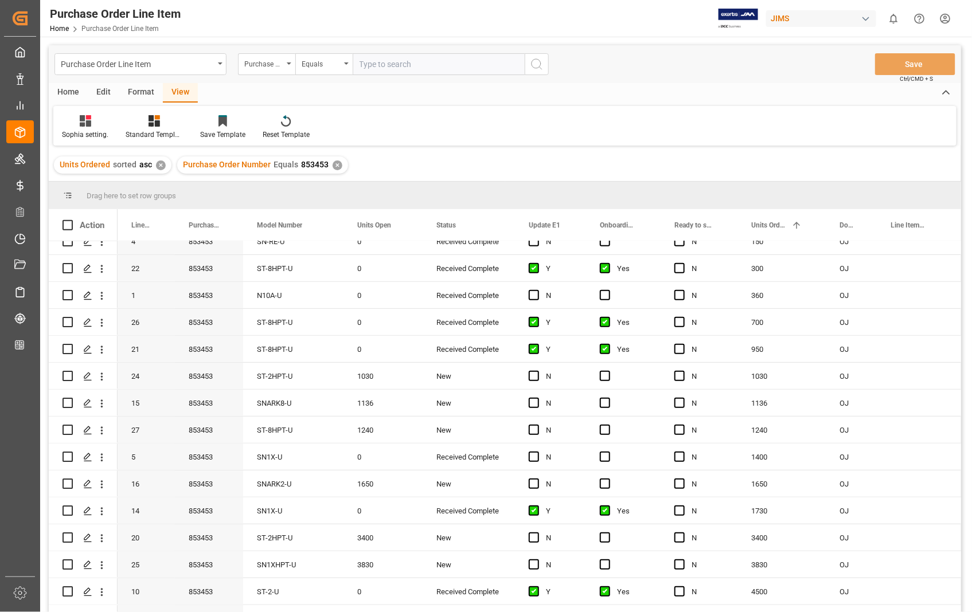
scroll to position [318, 0]
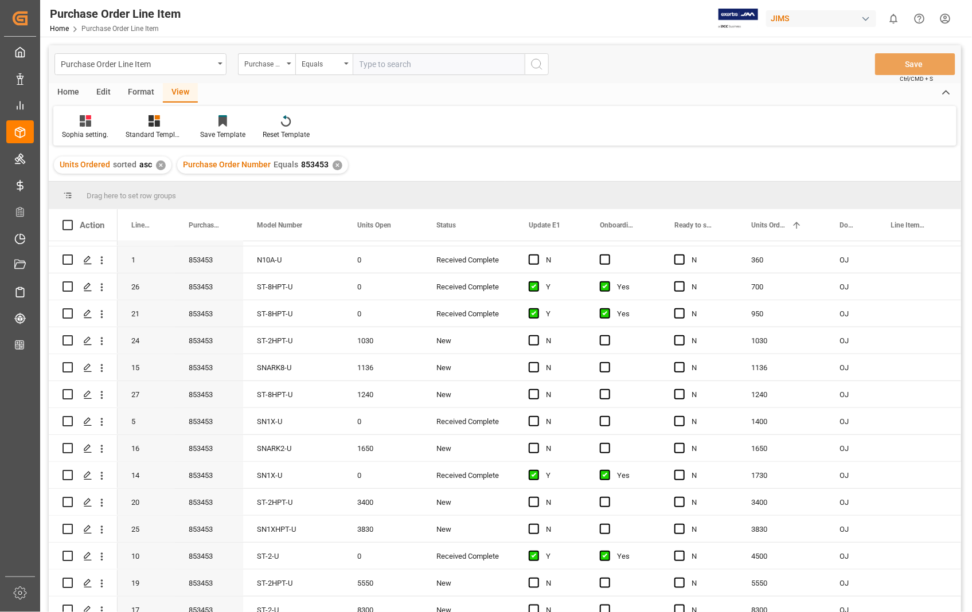
click at [380, 70] on input "text" at bounding box center [439, 64] width 172 height 22
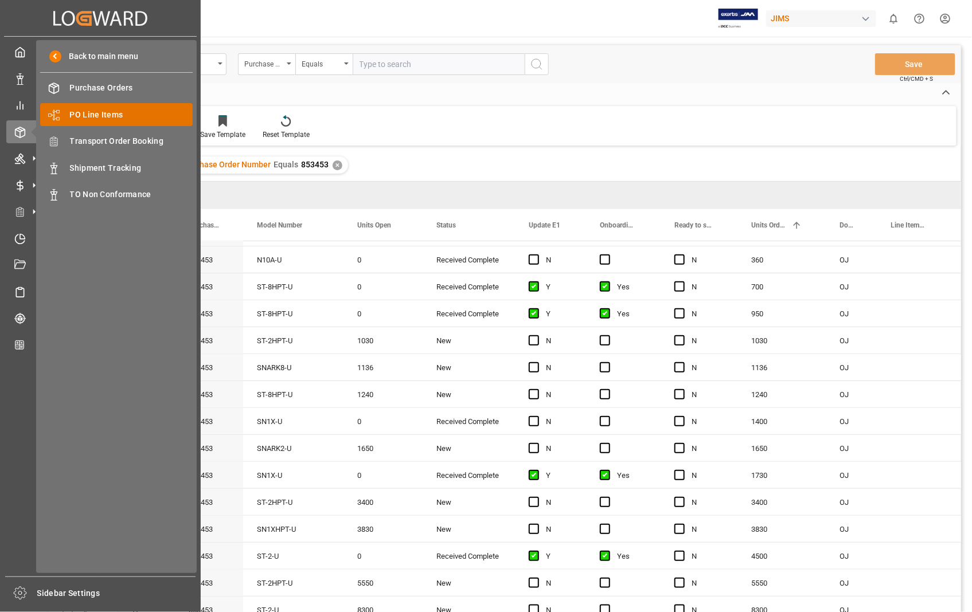
click at [61, 107] on div "PO Line Items PO Line Items" at bounding box center [116, 114] width 153 height 22
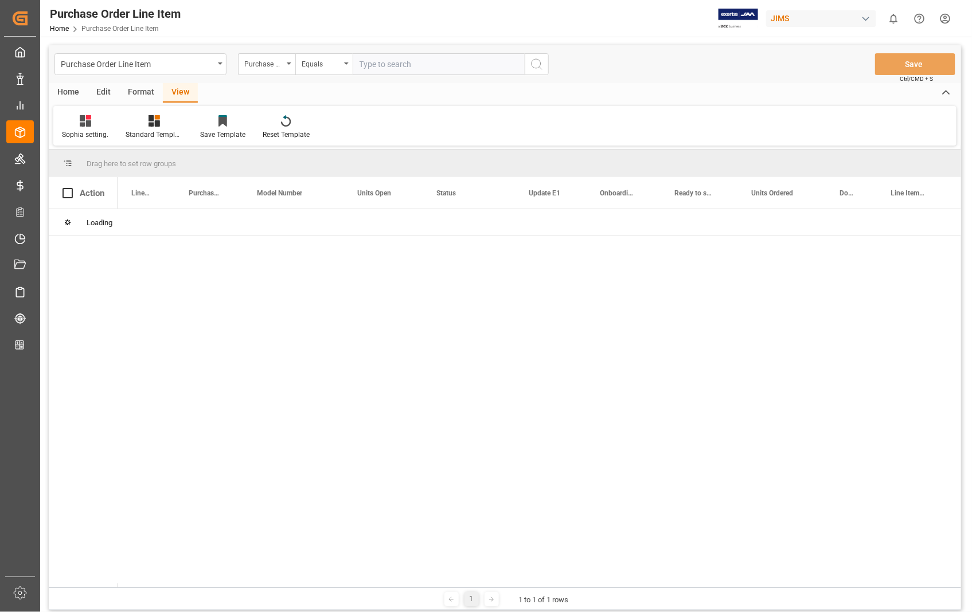
click at [376, 62] on input "text" at bounding box center [439, 64] width 172 height 22
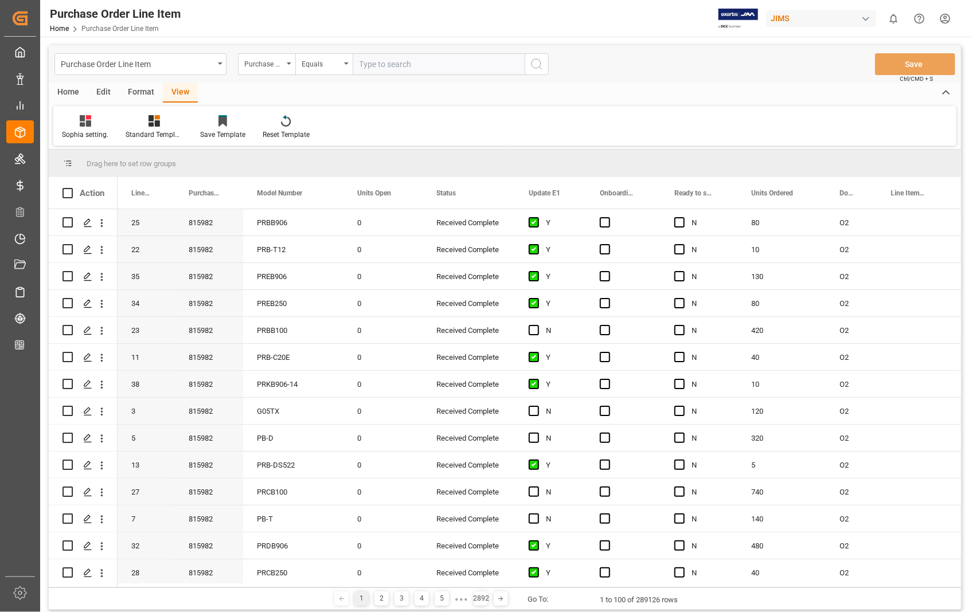
paste input "853453"
type input "853453"
click at [540, 67] on line "search button" at bounding box center [541, 68] width 2 height 2
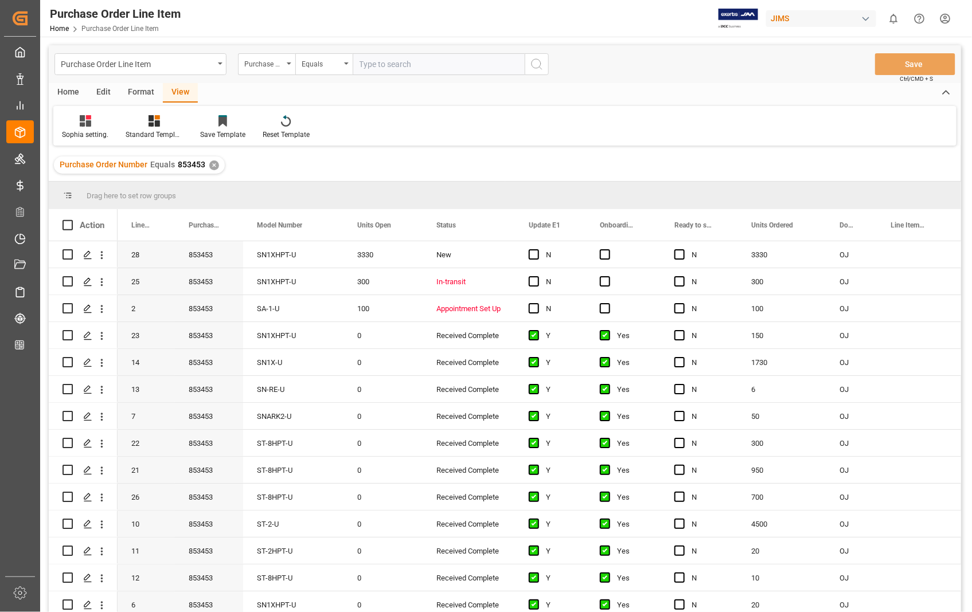
click at [172, 88] on div "View" at bounding box center [180, 92] width 35 height 19
click at [78, 135] on div "Sophia setting." at bounding box center [85, 135] width 46 height 10
click at [87, 186] on div "Sophia setting." at bounding box center [120, 185] width 100 height 12
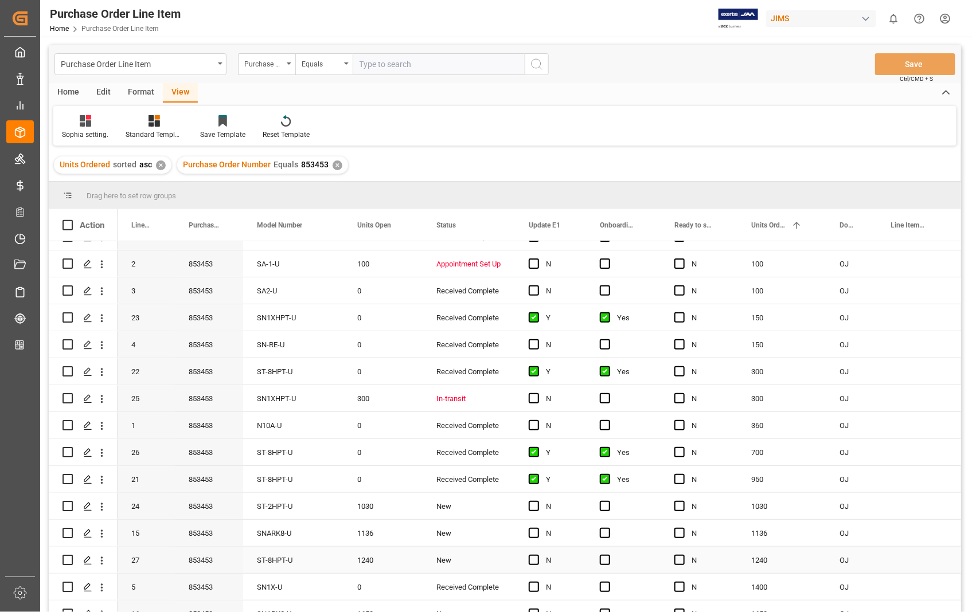
scroll to position [128, 0]
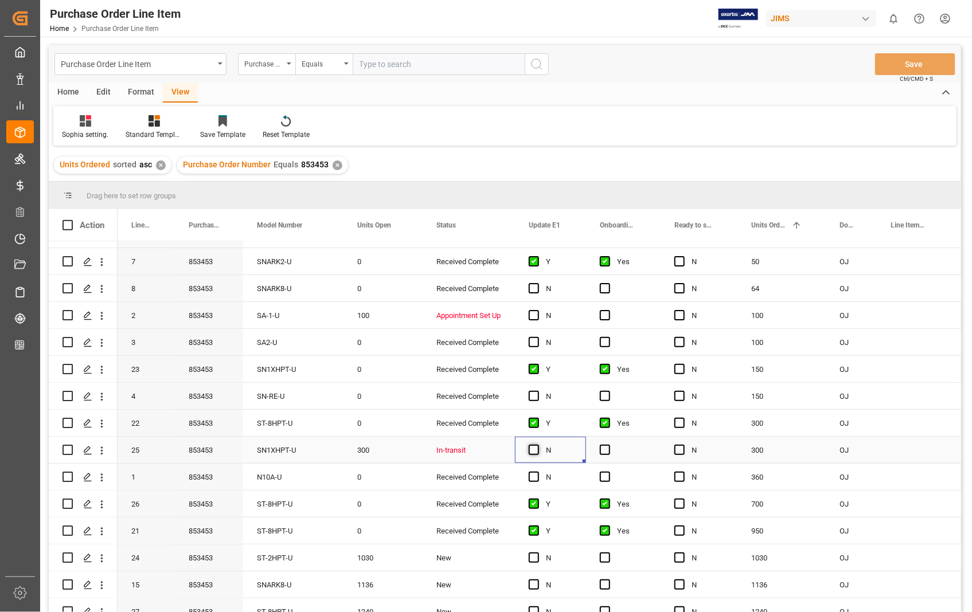
click at [529, 449] on span "Press SPACE to select this row." at bounding box center [534, 450] width 10 height 10
click at [537, 445] on input "Press SPACE to select this row." at bounding box center [537, 445] width 0 height 0
click at [600, 449] on span "Press SPACE to select this row." at bounding box center [605, 450] width 10 height 10
click at [608, 445] on input "Press SPACE to select this row." at bounding box center [608, 445] width 0 height 0
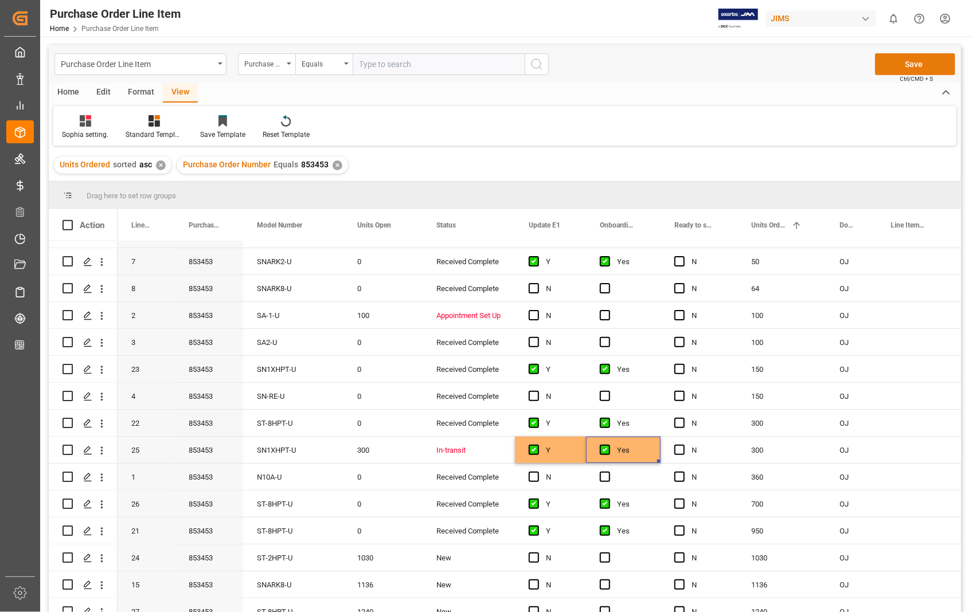
click at [924, 69] on button "Save" at bounding box center [915, 64] width 80 height 22
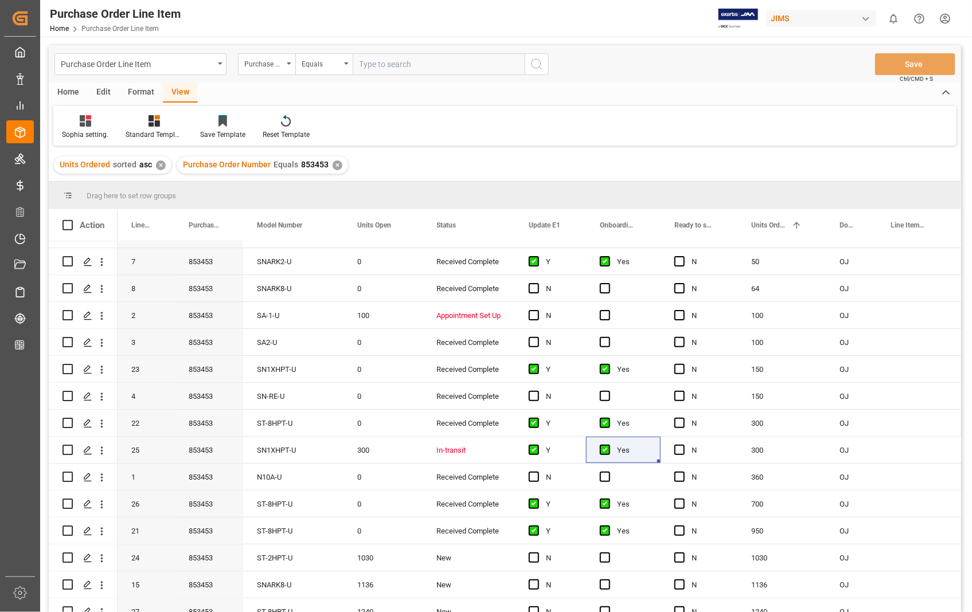
click at [65, 87] on div "Home" at bounding box center [68, 92] width 39 height 19
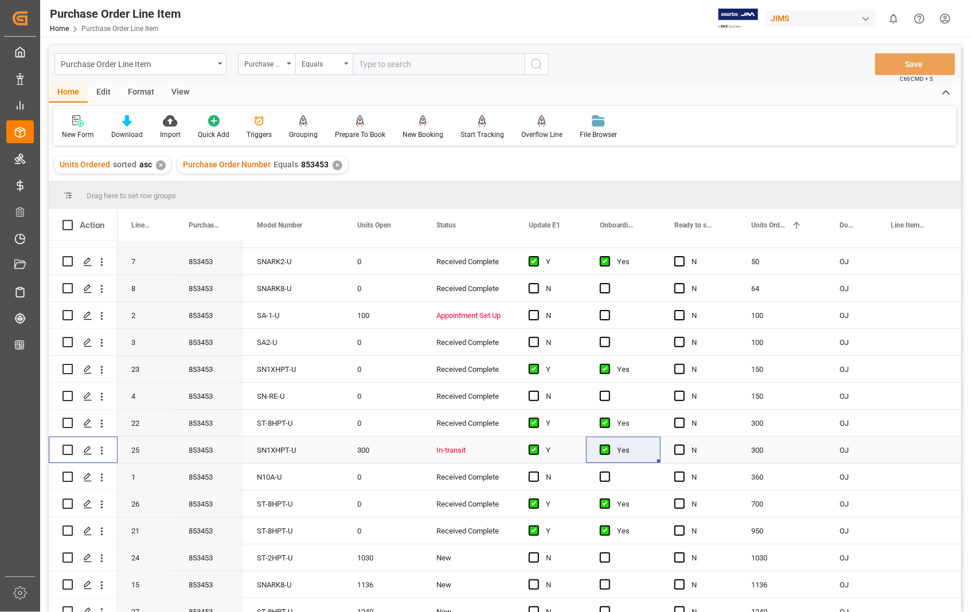
click at [66, 451] on input "Press Space to toggle row selection (unchecked)" at bounding box center [68, 450] width 10 height 10
checkbox input "true"
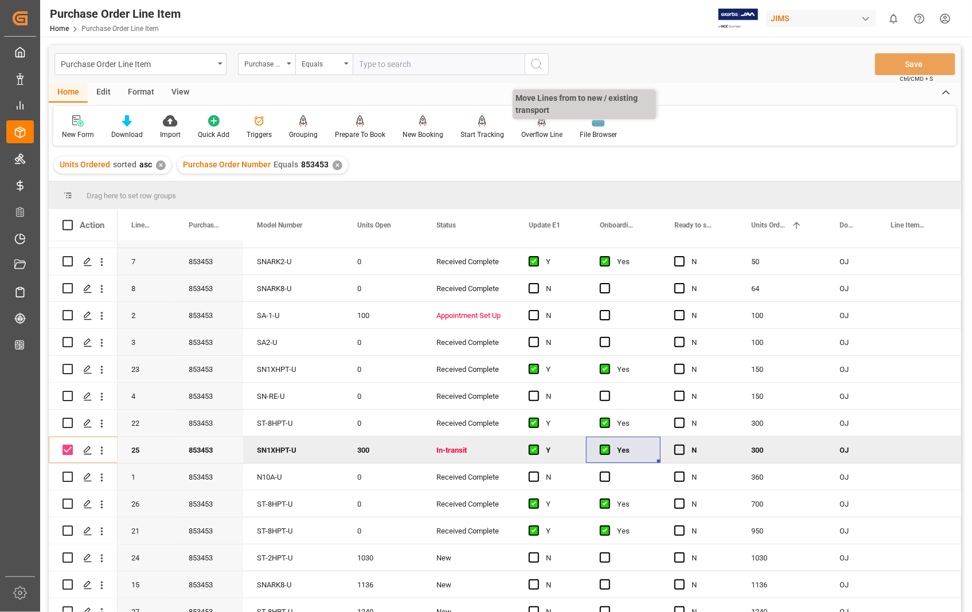
click at [543, 133] on div "Overflow Line" at bounding box center [541, 135] width 41 height 10
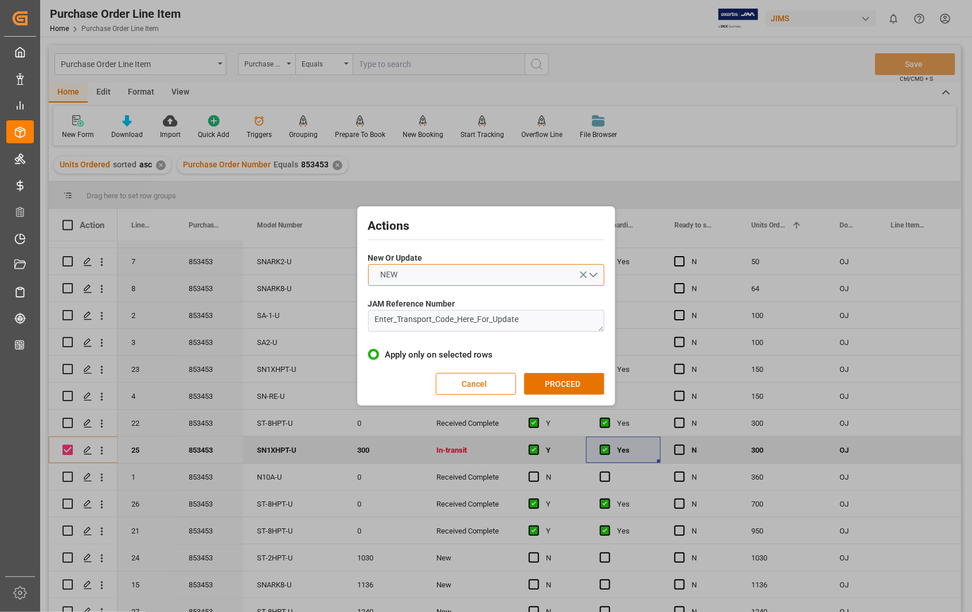
click at [596, 272] on button "NEW" at bounding box center [486, 275] width 236 height 22
click at [439, 296] on div "UPDATE" at bounding box center [486, 302] width 235 height 24
drag, startPoint x: 529, startPoint y: 322, endPoint x: 374, endPoint y: 323, distance: 154.8
click at [374, 323] on textarea "Enter_Transport_Code_Here_For_Update" at bounding box center [486, 321] width 236 height 22
paste textarea "22-10739-US"
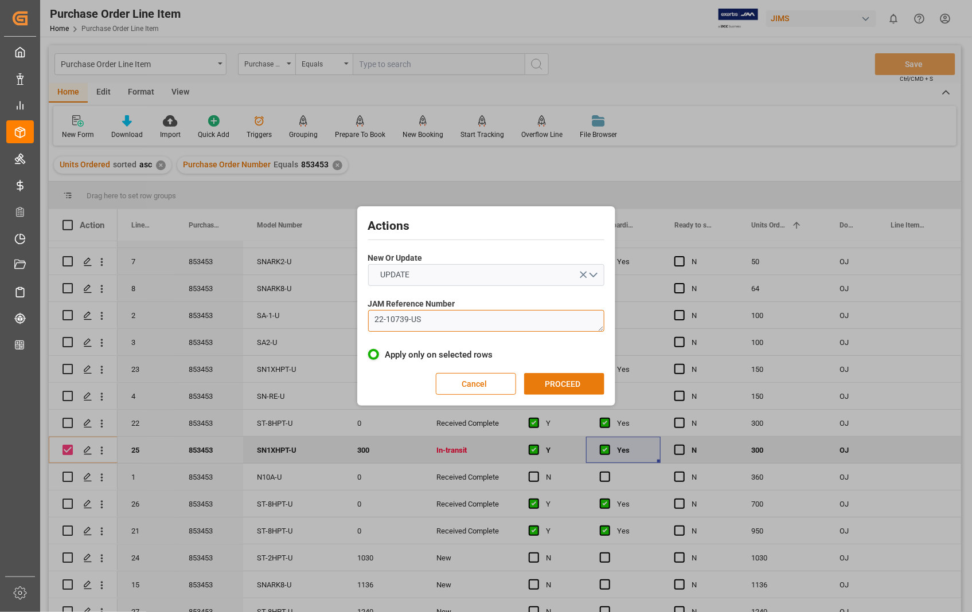
type textarea "22-10739-US"
click at [576, 384] on button "PROCEED" at bounding box center [564, 384] width 80 height 22
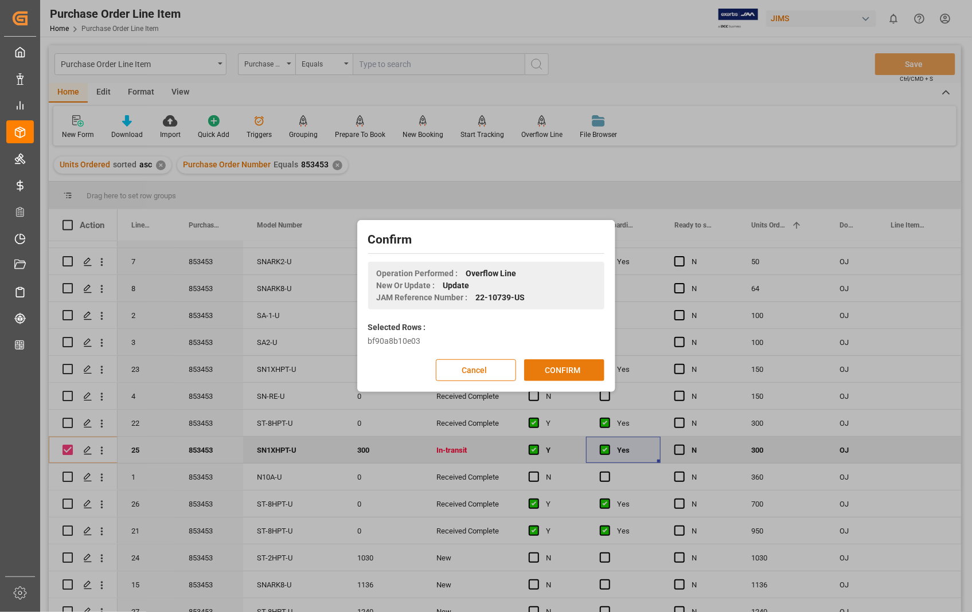
click at [544, 365] on button "CONFIRM" at bounding box center [564, 371] width 80 height 22
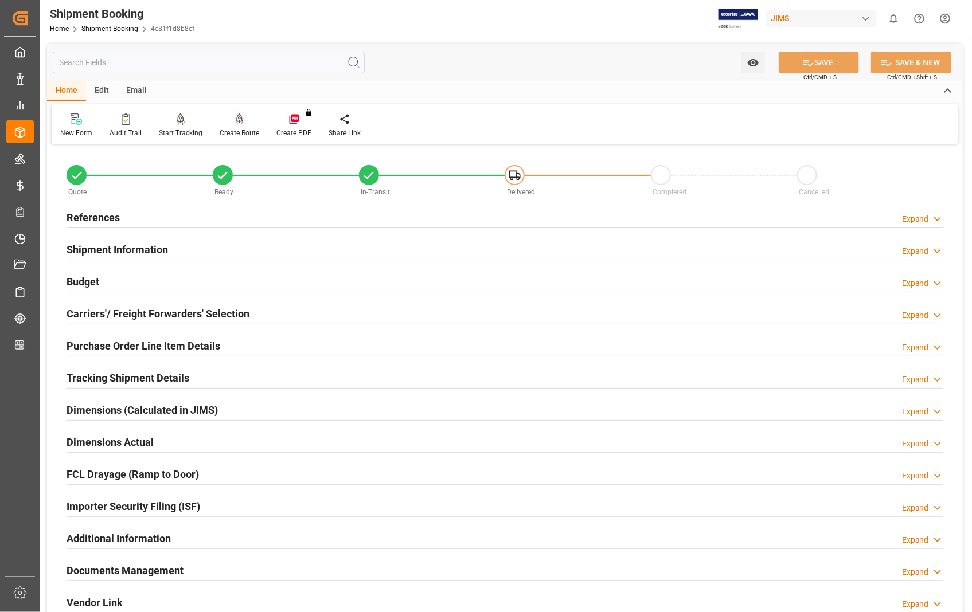
click at [235, 130] on div "Create Route" at bounding box center [240, 133] width 40 height 10
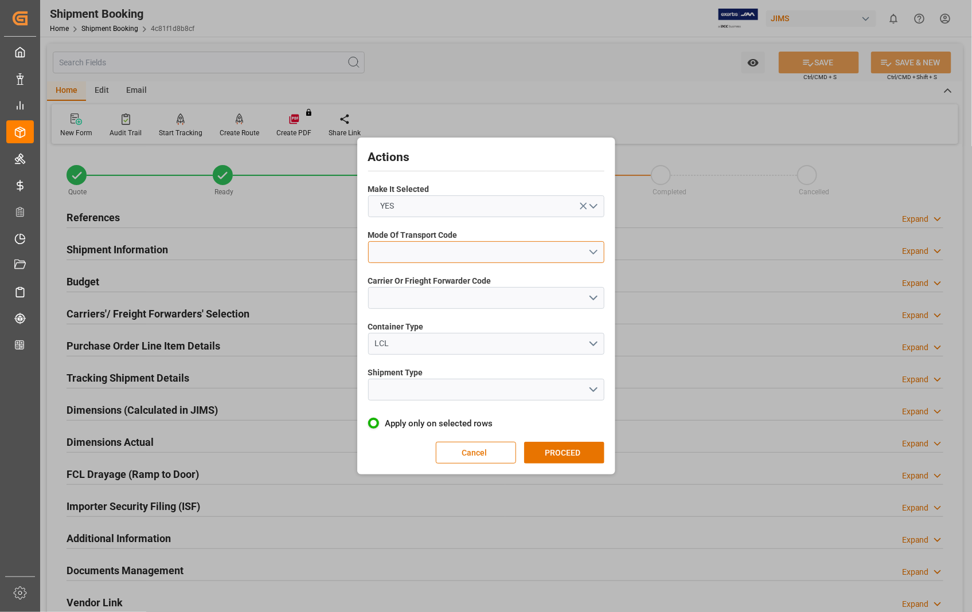
click at [595, 254] on button "open menu" at bounding box center [486, 252] width 236 height 22
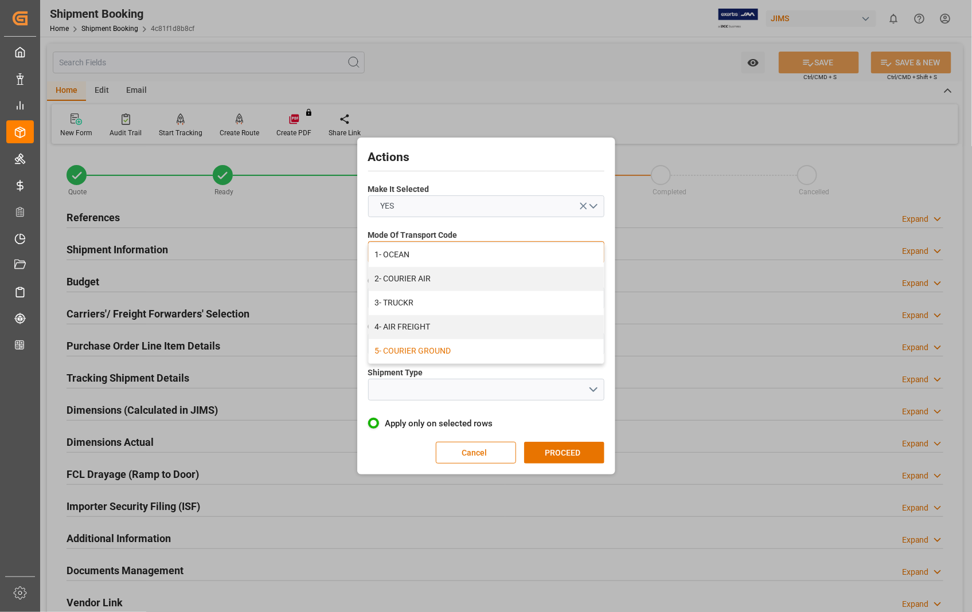
click at [426, 350] on div "5- COURIER GROUND" at bounding box center [486, 351] width 235 height 24
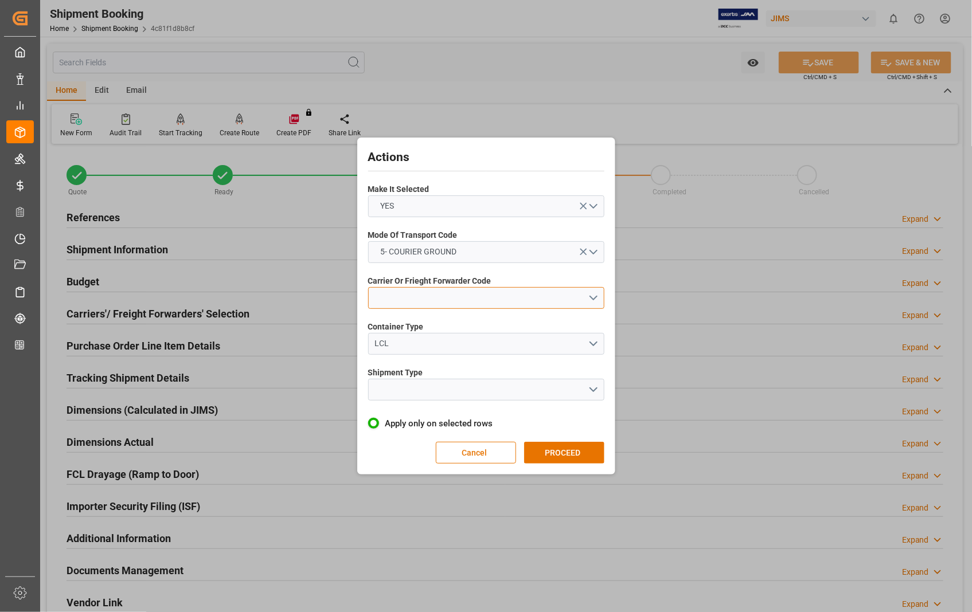
click at [595, 295] on button "open menu" at bounding box center [486, 298] width 236 height 22
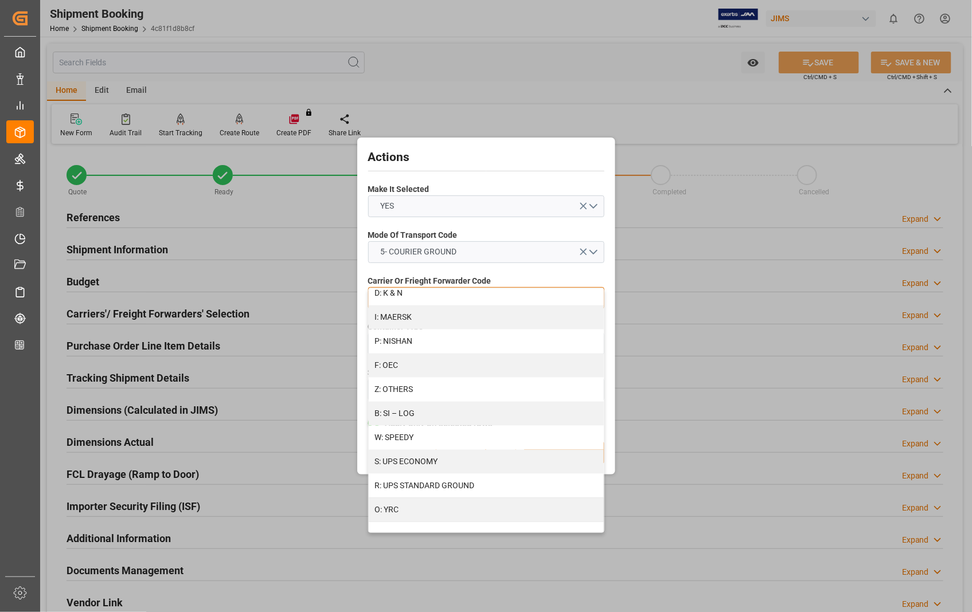
scroll to position [586, 0]
click at [455, 486] on div "R: UPS STANDARD GROUND" at bounding box center [486, 486] width 235 height 24
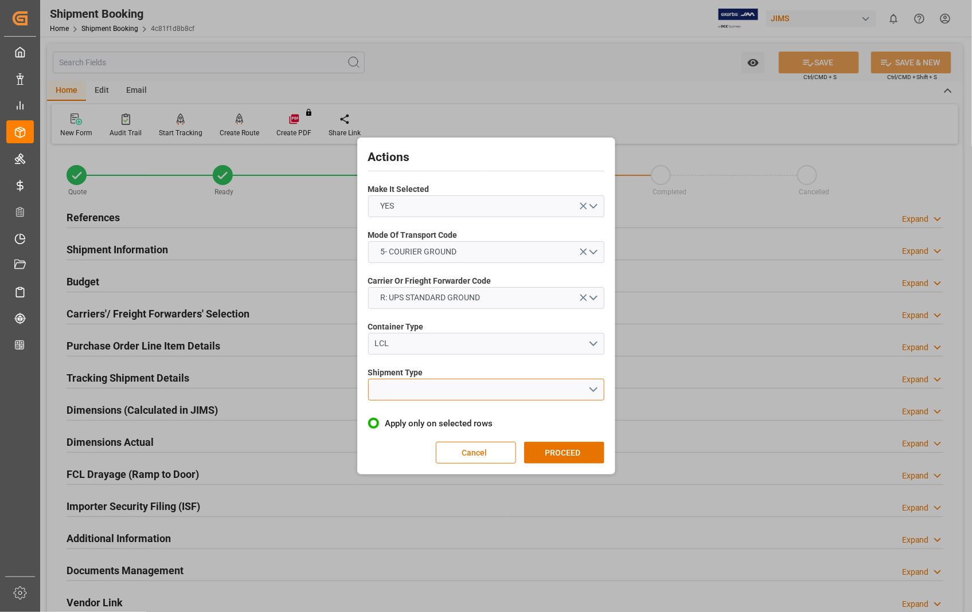
click at [593, 389] on button "open menu" at bounding box center [486, 390] width 236 height 22
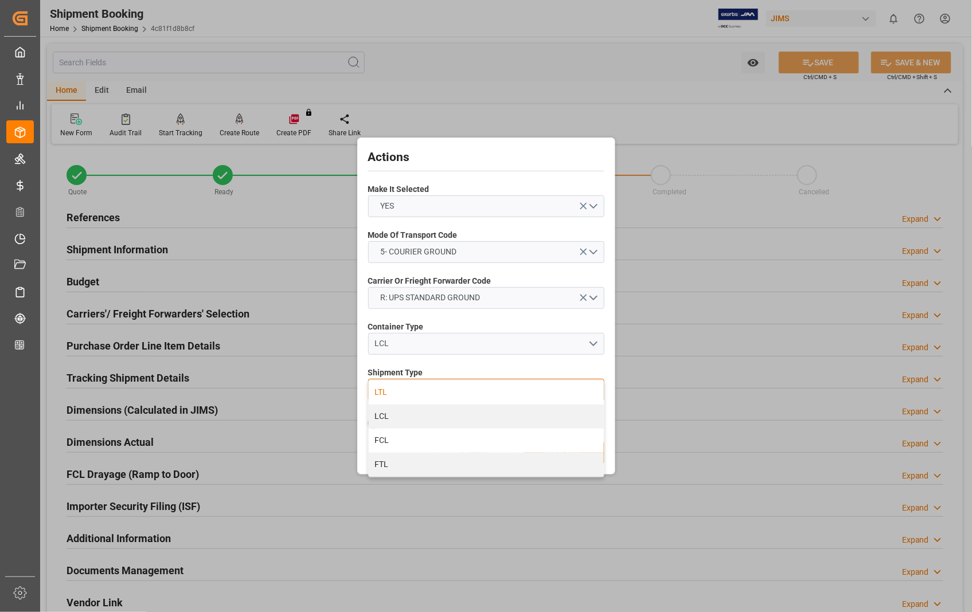
click at [443, 396] on div "LTL" at bounding box center [486, 393] width 235 height 24
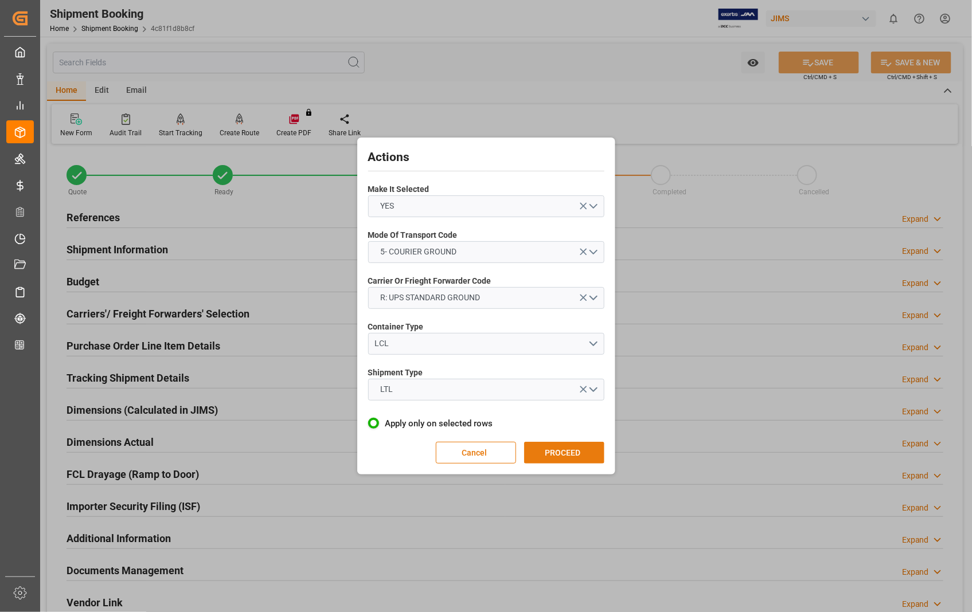
click at [572, 451] on button "PROCEED" at bounding box center [564, 453] width 80 height 22
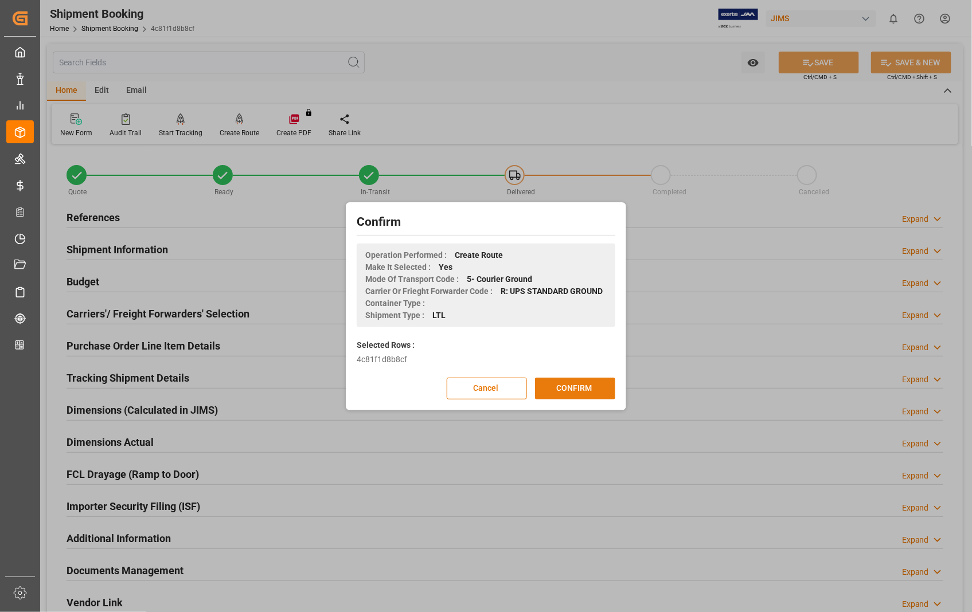
click at [570, 389] on button "CONFIRM" at bounding box center [575, 389] width 80 height 22
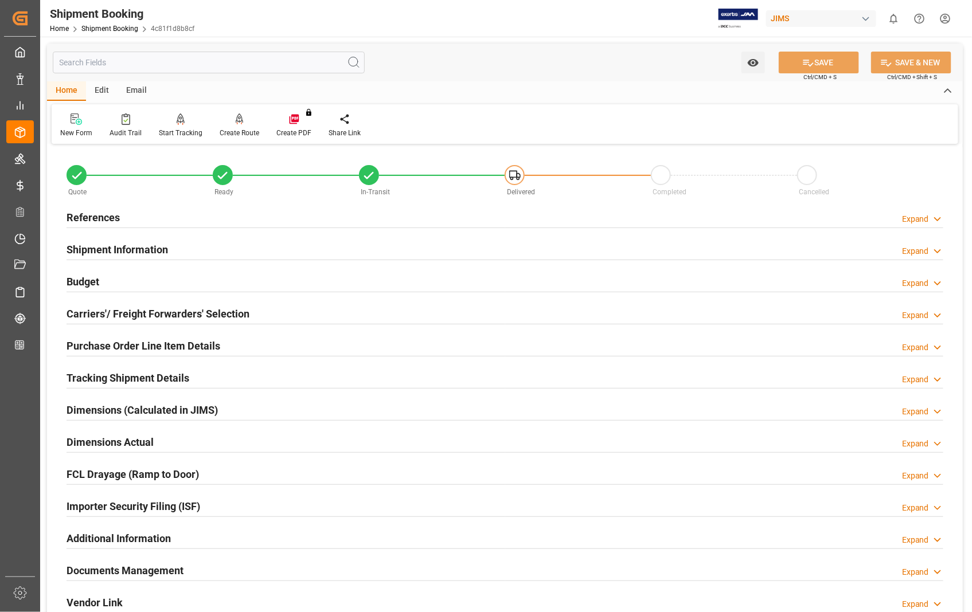
click at [107, 446] on h2 "Dimensions Actual" at bounding box center [110, 442] width 87 height 15
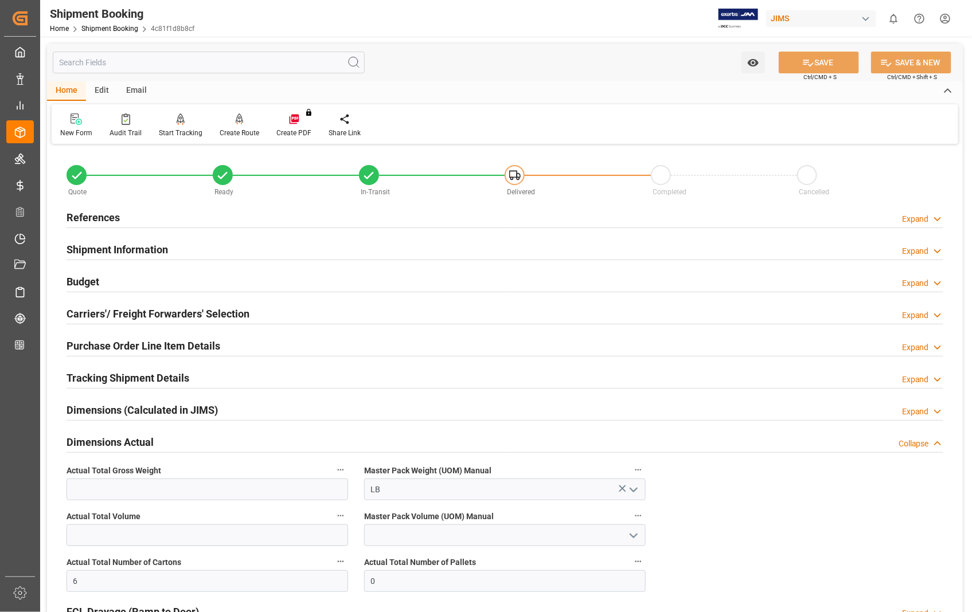
click at [110, 444] on h2 "Dimensions Actual" at bounding box center [110, 442] width 87 height 15
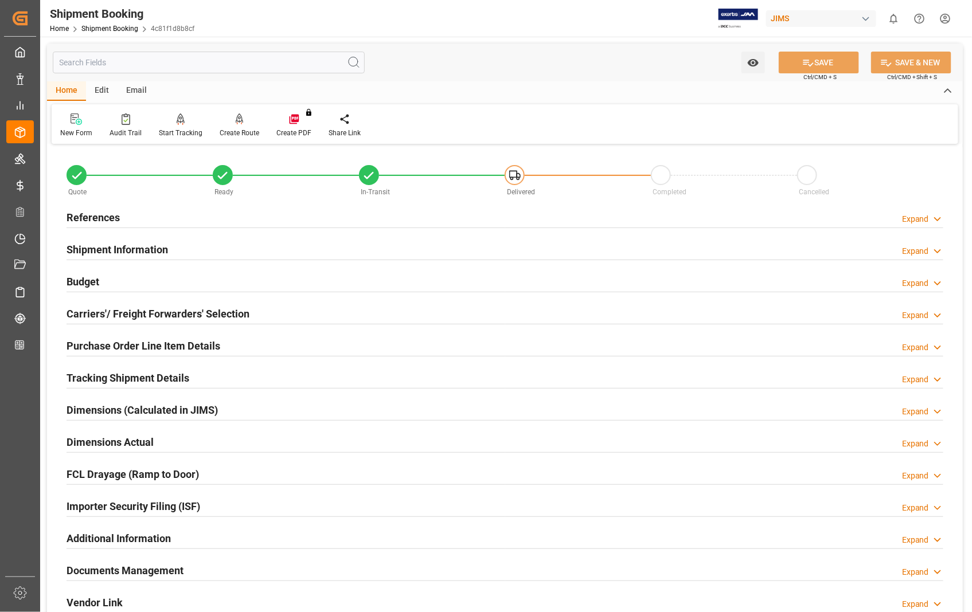
click at [162, 573] on h2 "Documents Management" at bounding box center [125, 570] width 117 height 15
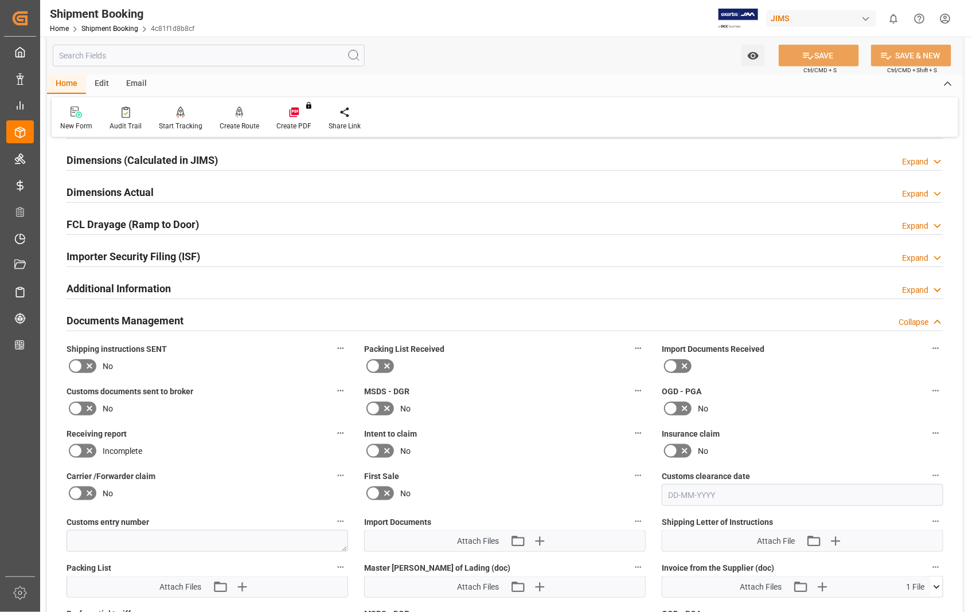
scroll to position [255, 0]
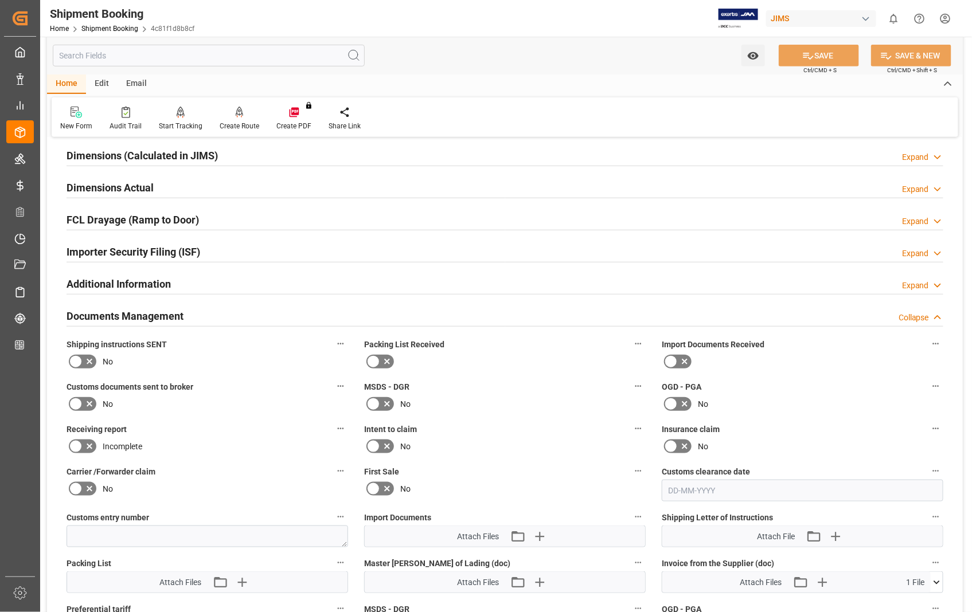
click at [118, 190] on h2 "Dimensions Actual" at bounding box center [110, 187] width 87 height 15
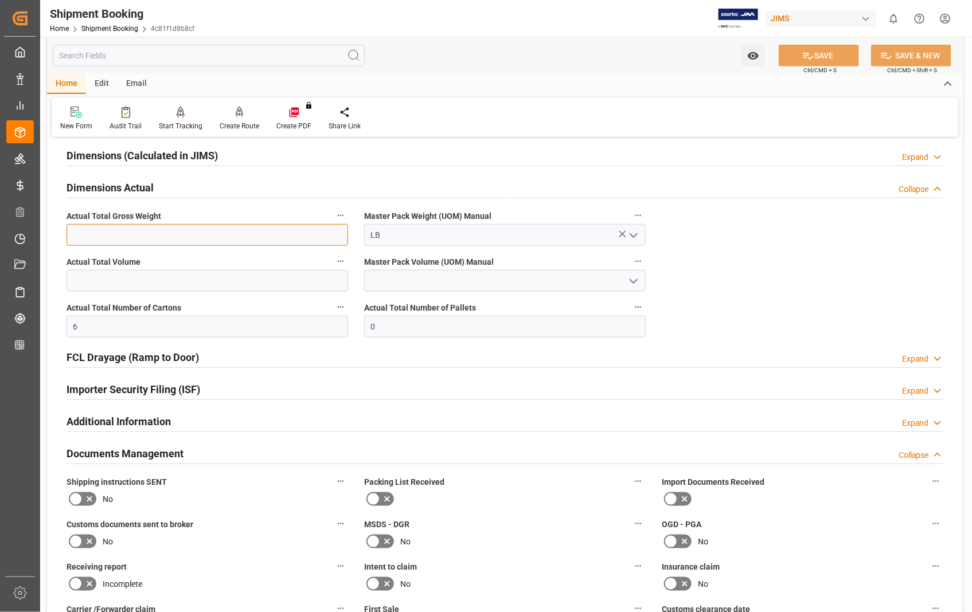
click at [118, 239] on input "text" at bounding box center [208, 235] width 282 height 22
type input "120"
click at [821, 53] on button "SAVE" at bounding box center [819, 56] width 80 height 22
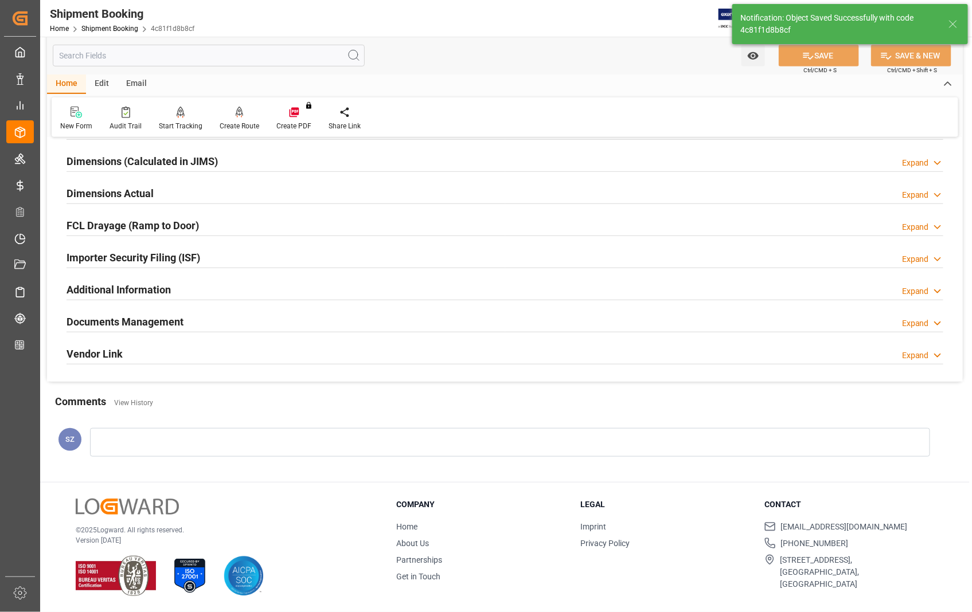
scroll to position [249, 0]
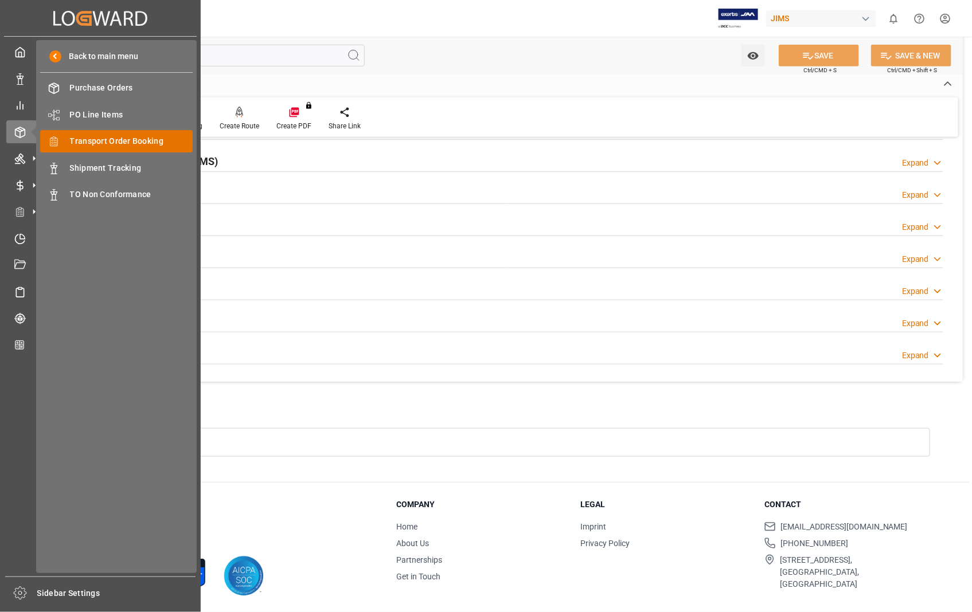
click at [142, 140] on span "Transport Order Booking" at bounding box center [131, 141] width 123 height 12
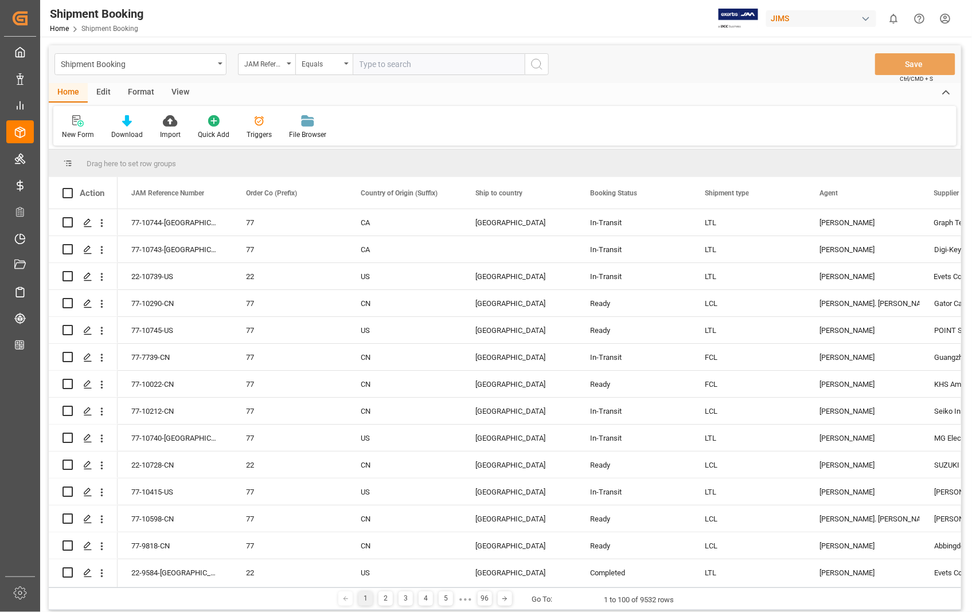
click at [436, 61] on input "text" at bounding box center [439, 64] width 172 height 22
type input "22-10739-US"
click at [535, 58] on icon "search button" at bounding box center [537, 64] width 14 height 14
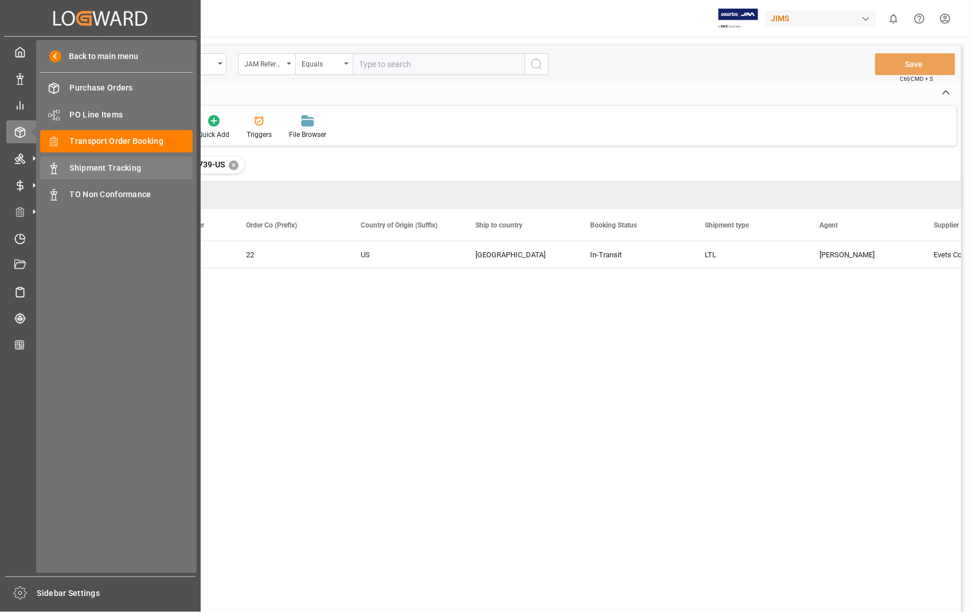
click at [103, 167] on span "Shipment Tracking" at bounding box center [131, 168] width 123 height 12
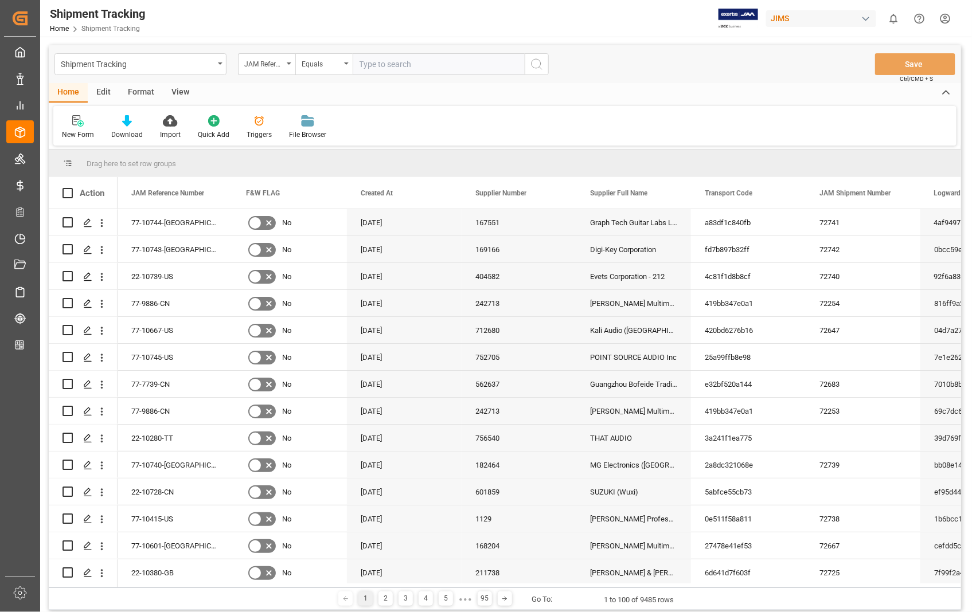
click at [413, 62] on input "text" at bounding box center [439, 64] width 172 height 22
paste input "22-10739-US"
type input "22-10739-US"
click at [532, 65] on circle "search button" at bounding box center [536, 63] width 9 height 9
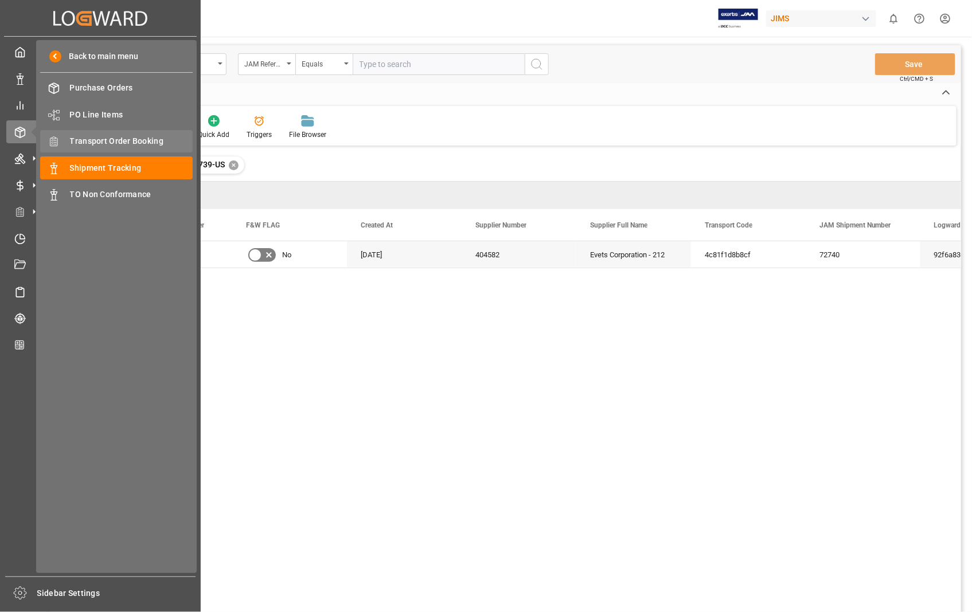
click at [111, 145] on span "Transport Order Booking" at bounding box center [131, 141] width 123 height 12
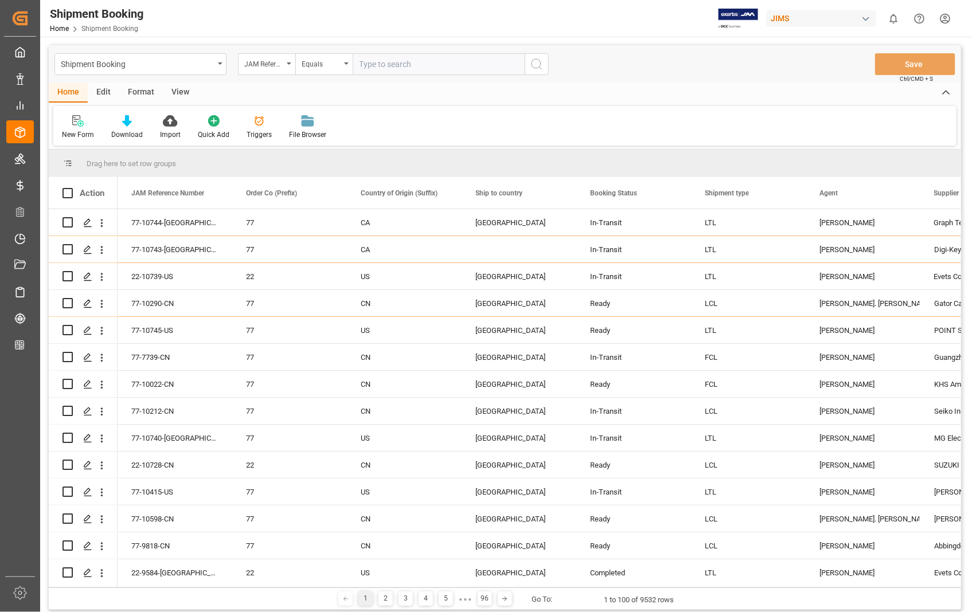
click at [401, 65] on input "text" at bounding box center [439, 64] width 172 height 22
paste input "22-10316-US"
type input "22-10316-US"
click at [532, 58] on icon "search button" at bounding box center [537, 64] width 14 height 14
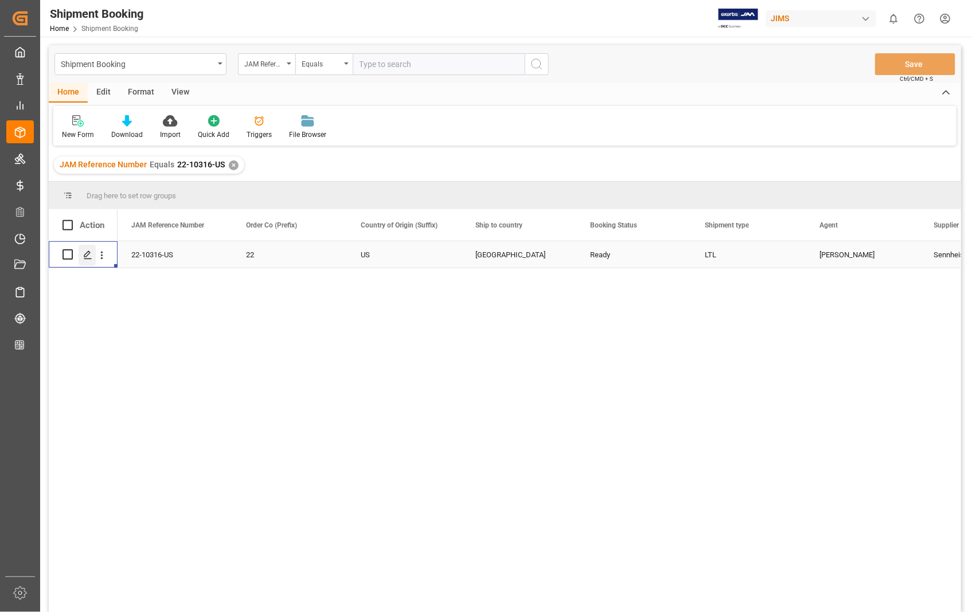
click at [86, 256] on polygon "Press SPACE to select this row." at bounding box center [87, 254] width 6 height 6
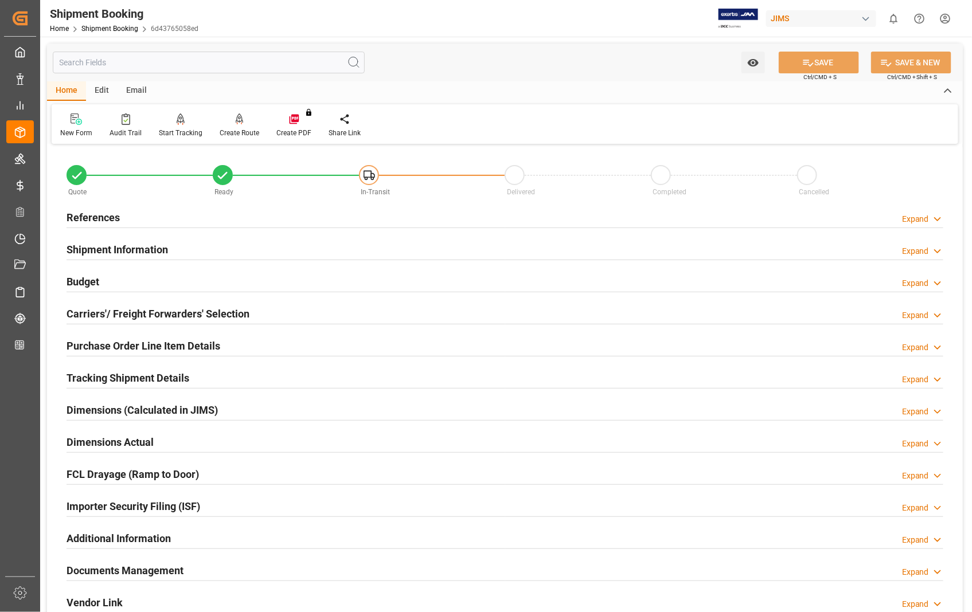
click at [141, 574] on h2 "Documents Management" at bounding box center [125, 570] width 117 height 15
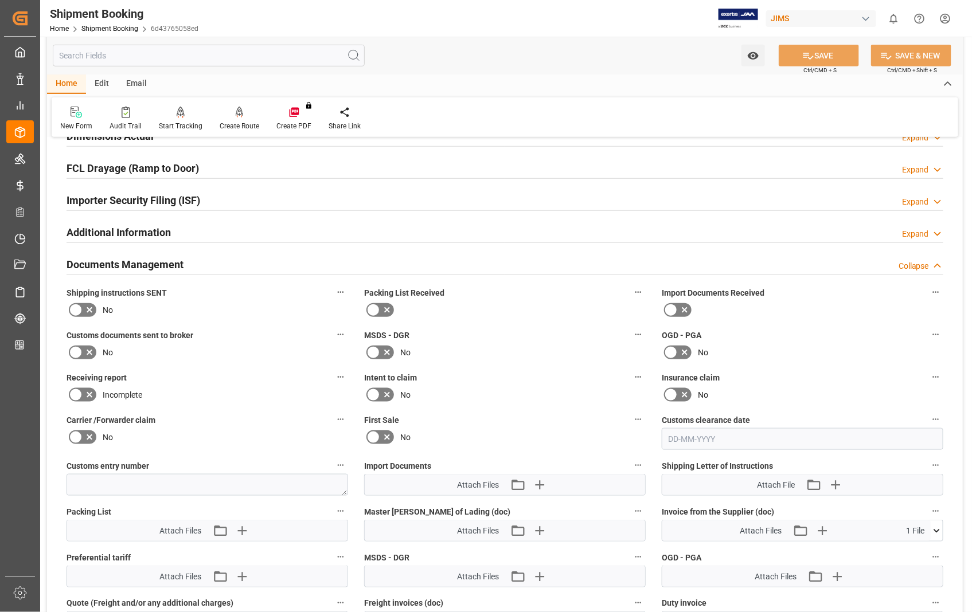
scroll to position [382, 0]
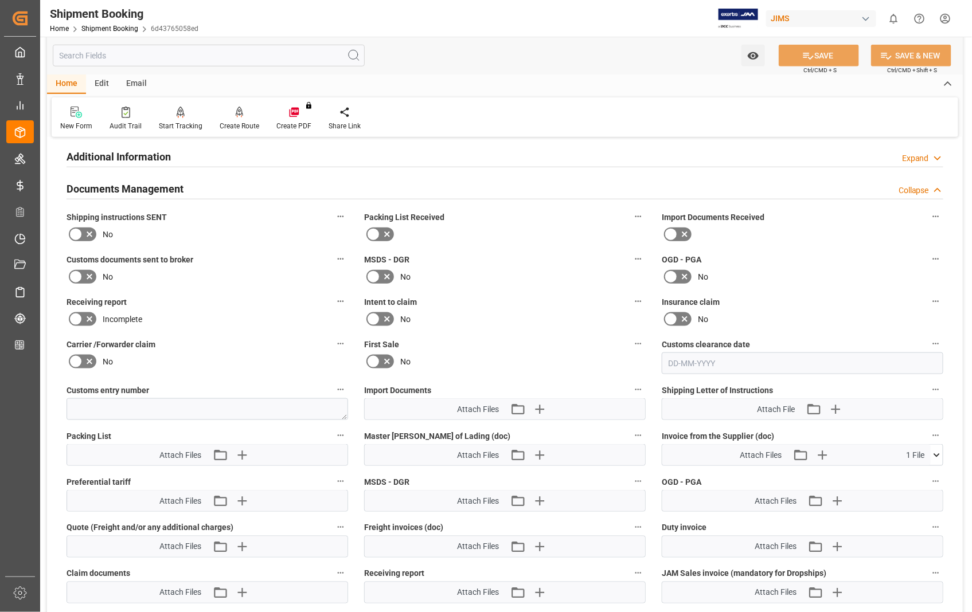
click at [935, 453] on icon at bounding box center [937, 456] width 12 height 12
click at [938, 471] on div "22-10316-US_25426623 RI.pdf" at bounding box center [802, 477] width 280 height 20
click at [927, 474] on icon at bounding box center [930, 477] width 12 height 12
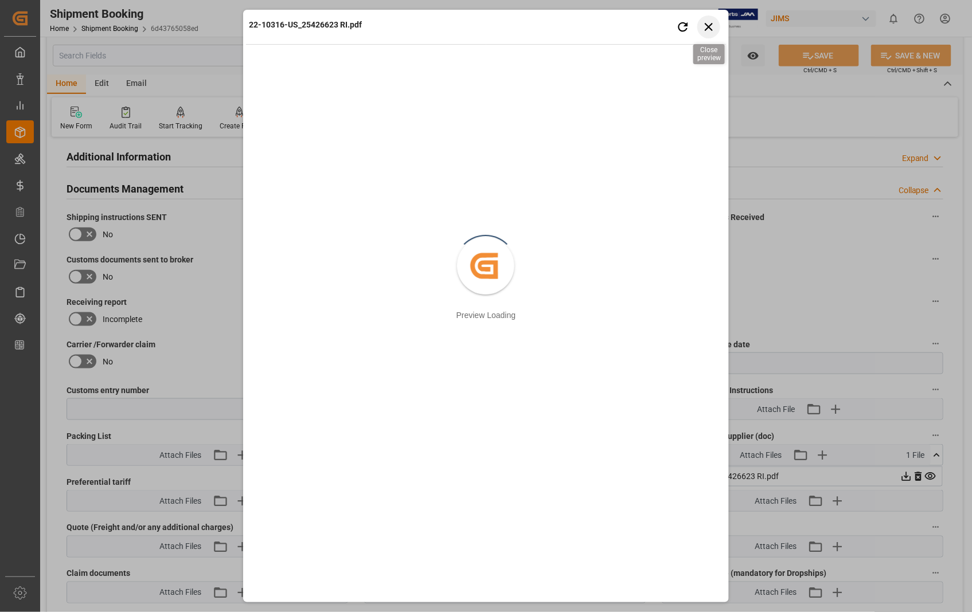
click at [710, 26] on icon "button" at bounding box center [709, 27] width 8 height 8
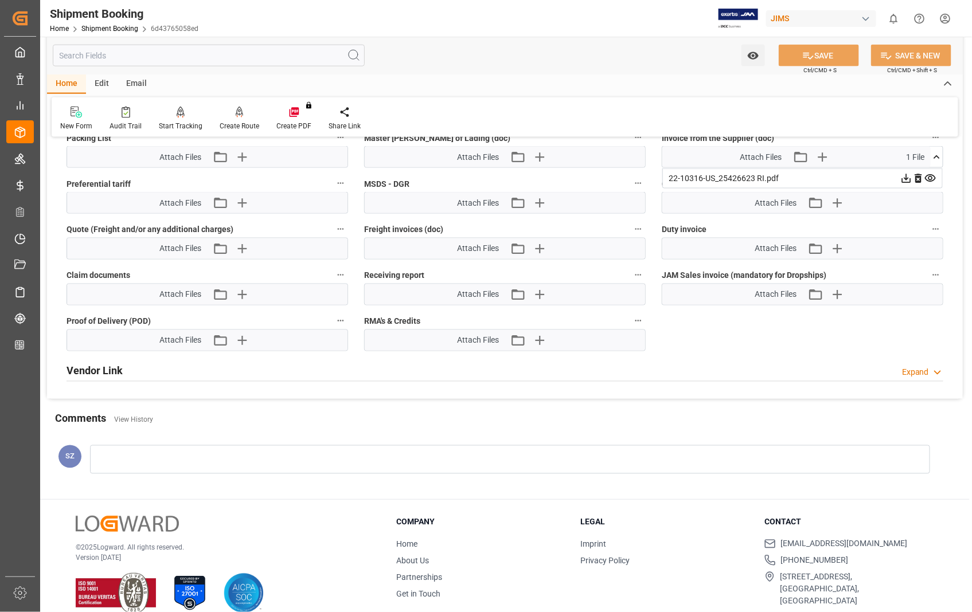
scroll to position [695, 0]
